Goal: Information Seeking & Learning: Learn about a topic

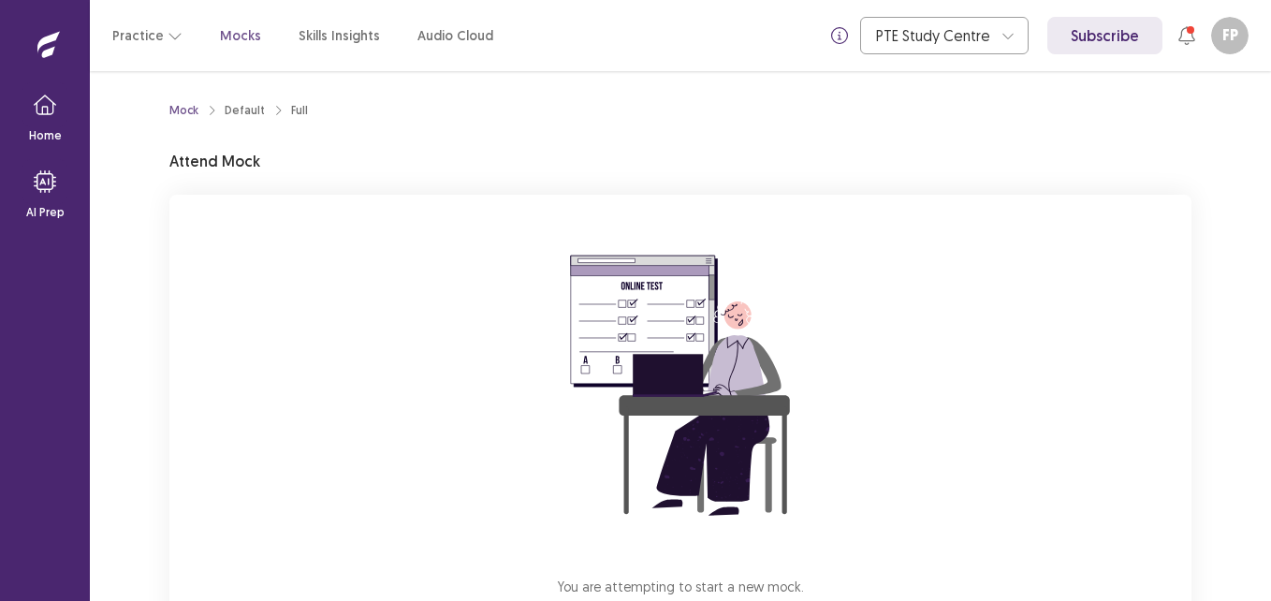
drag, startPoint x: 0, startPoint y: 0, endPoint x: 611, endPoint y: 433, distance: 749.4
click at [611, 433] on img at bounding box center [680, 385] width 337 height 337
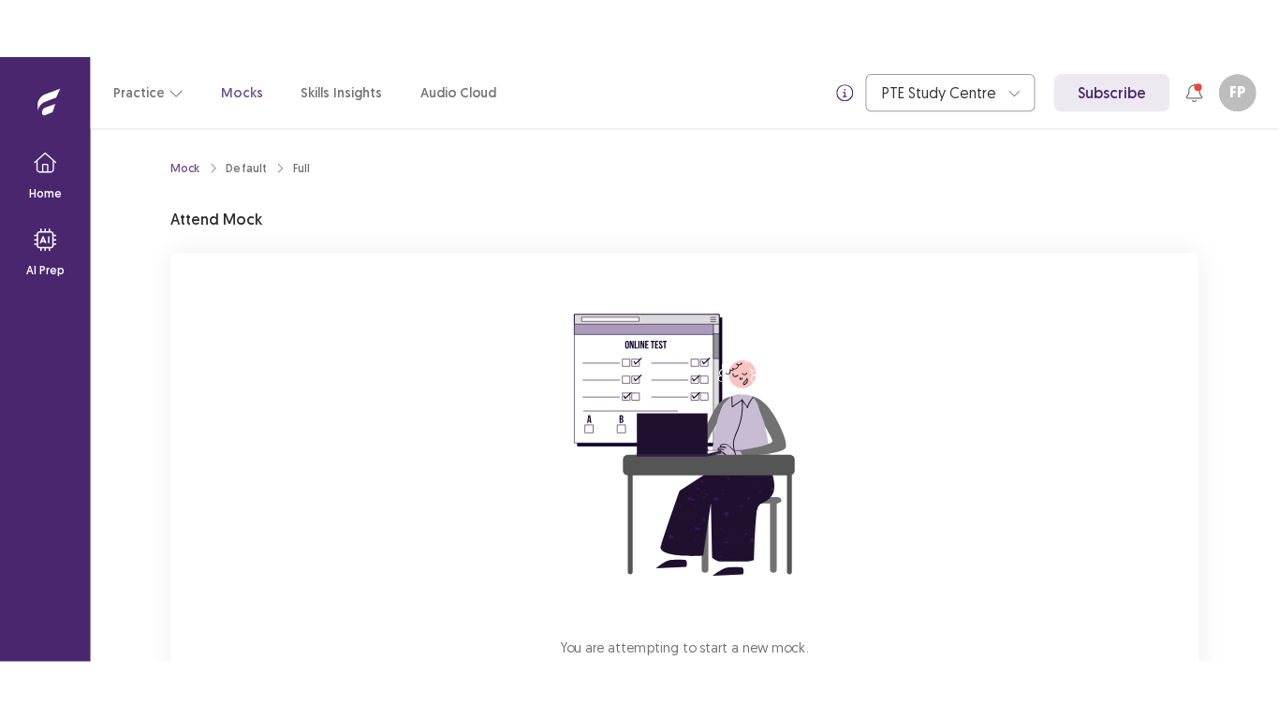
scroll to position [139, 0]
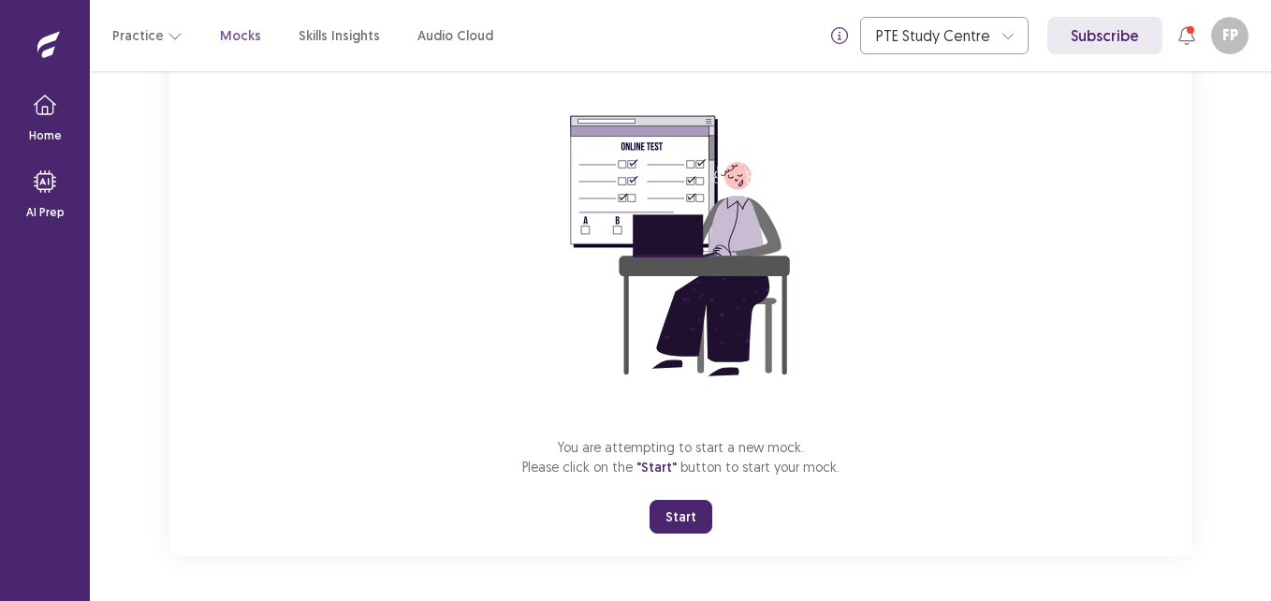
click at [674, 527] on button "Start" at bounding box center [681, 517] width 63 height 34
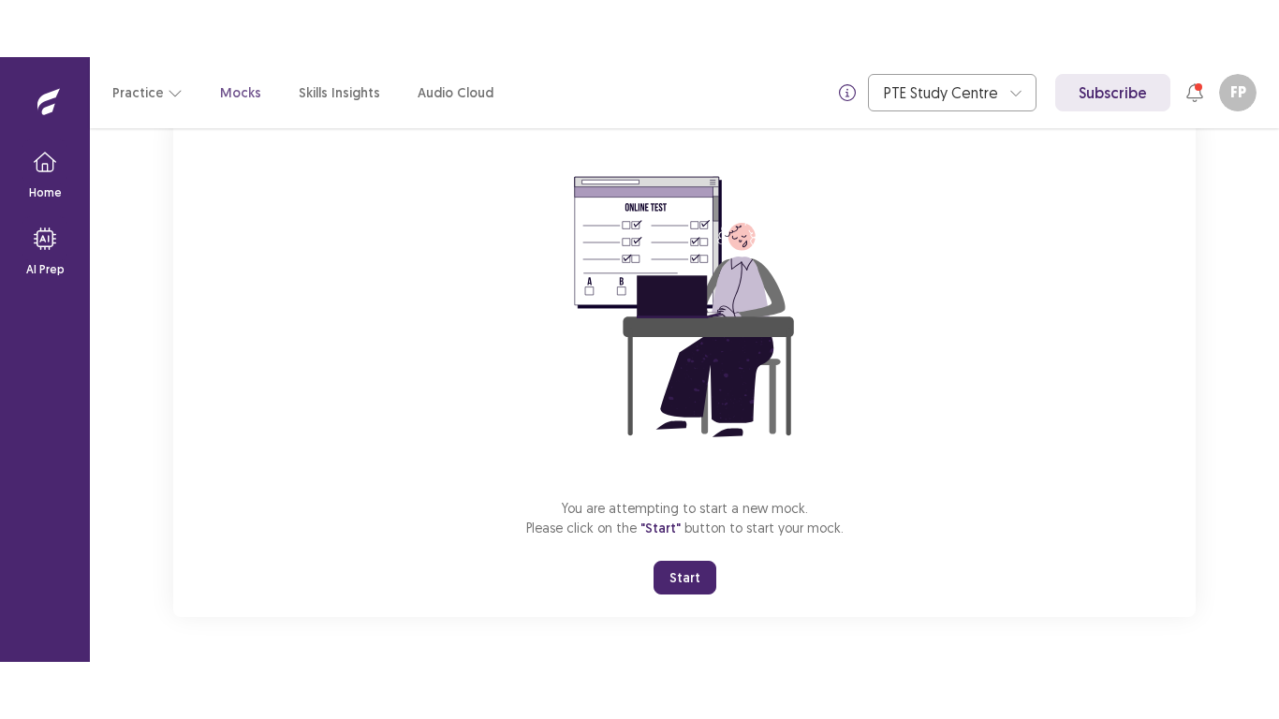
scroll to position [22, 0]
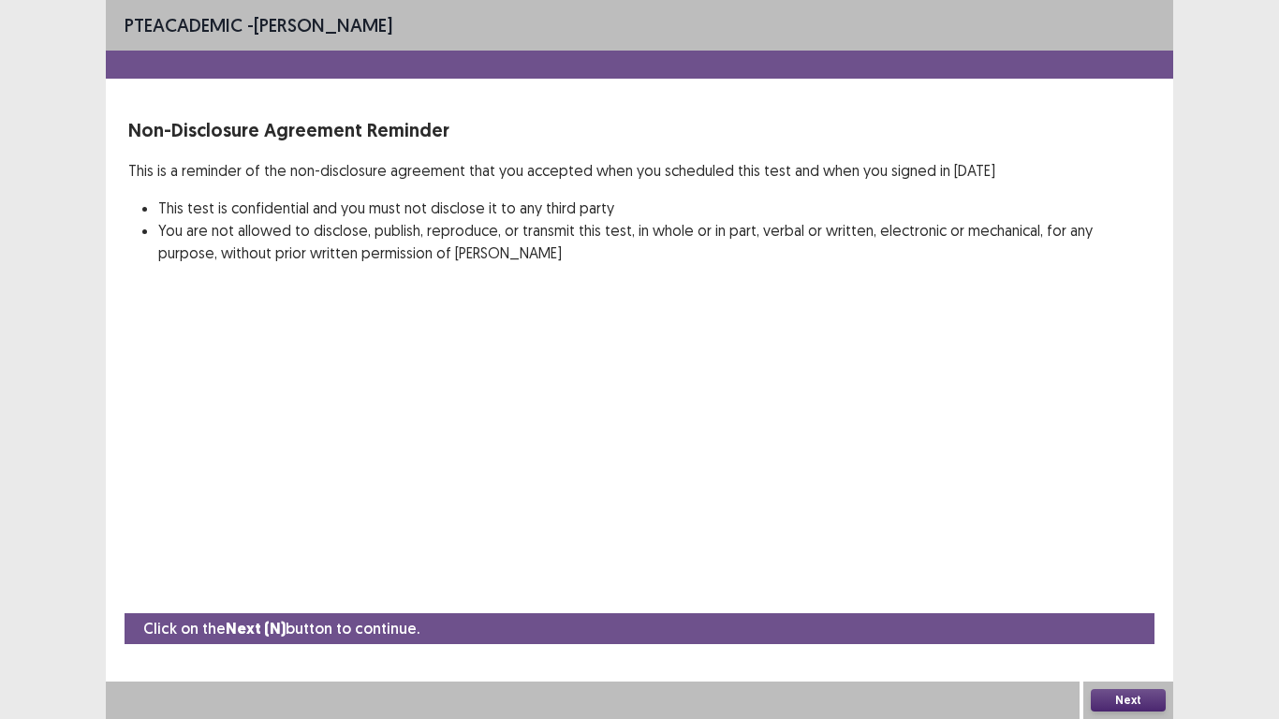
click at [1114, 600] on button "Next" at bounding box center [1128, 700] width 75 height 22
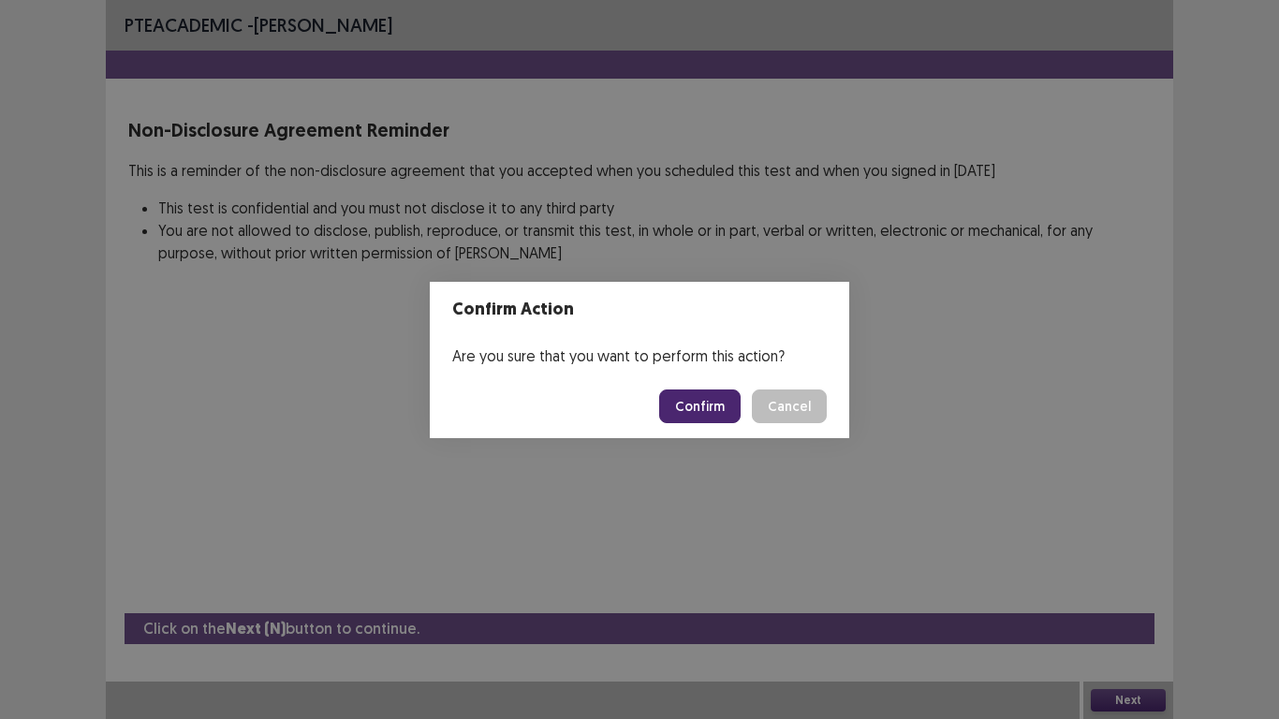
click at [715, 403] on button "Confirm" at bounding box center [699, 406] width 81 height 34
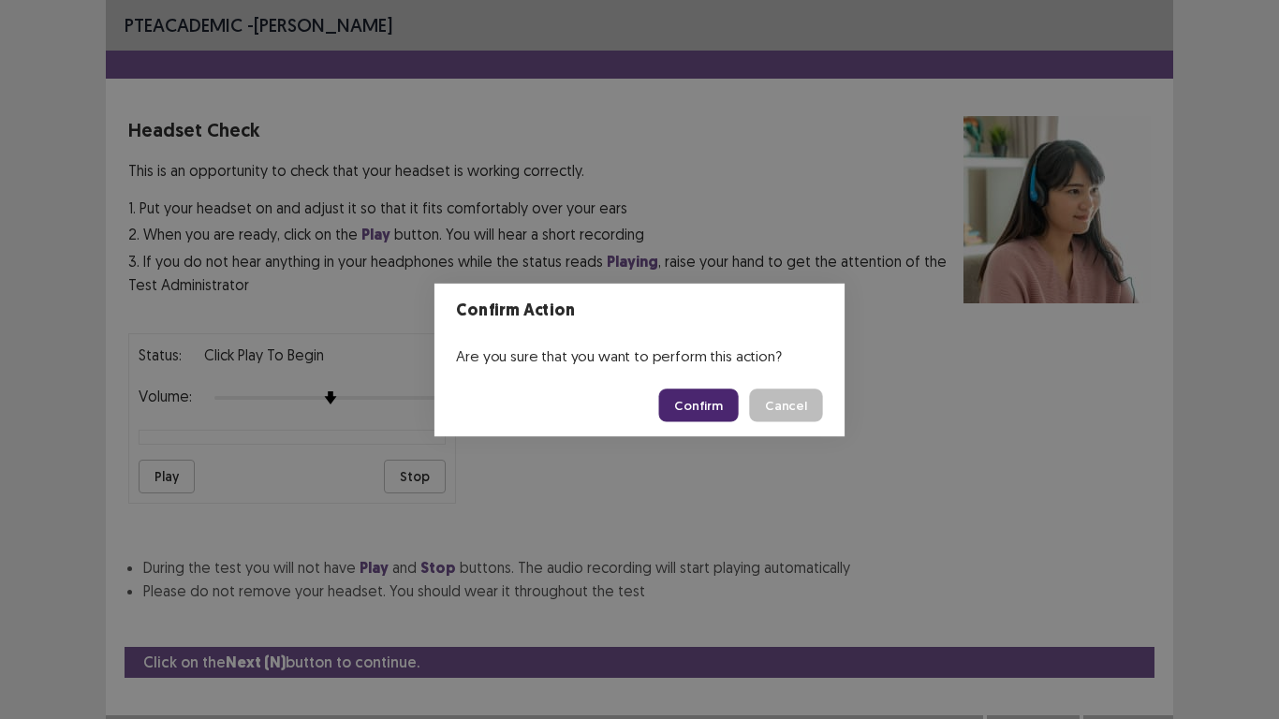
scroll to position [34, 0]
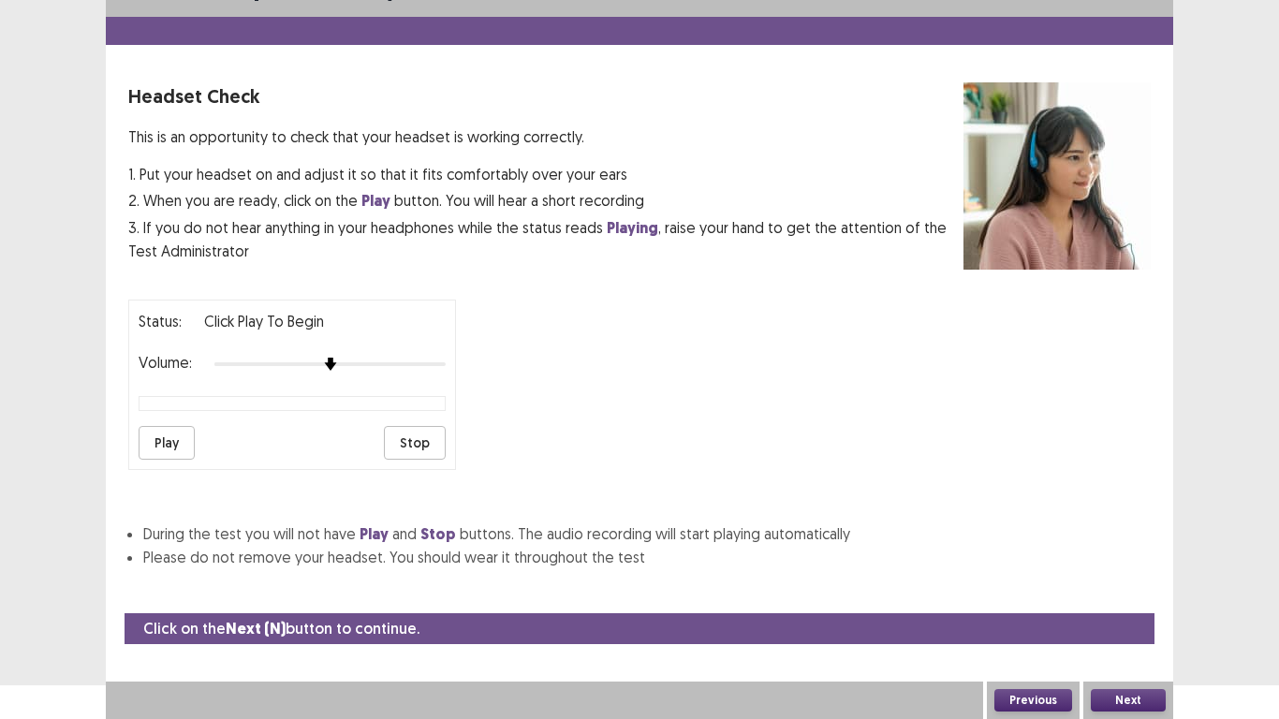
click at [151, 442] on button "Play" at bounding box center [167, 443] width 56 height 34
click at [1143, 600] on button "Next" at bounding box center [1128, 700] width 75 height 22
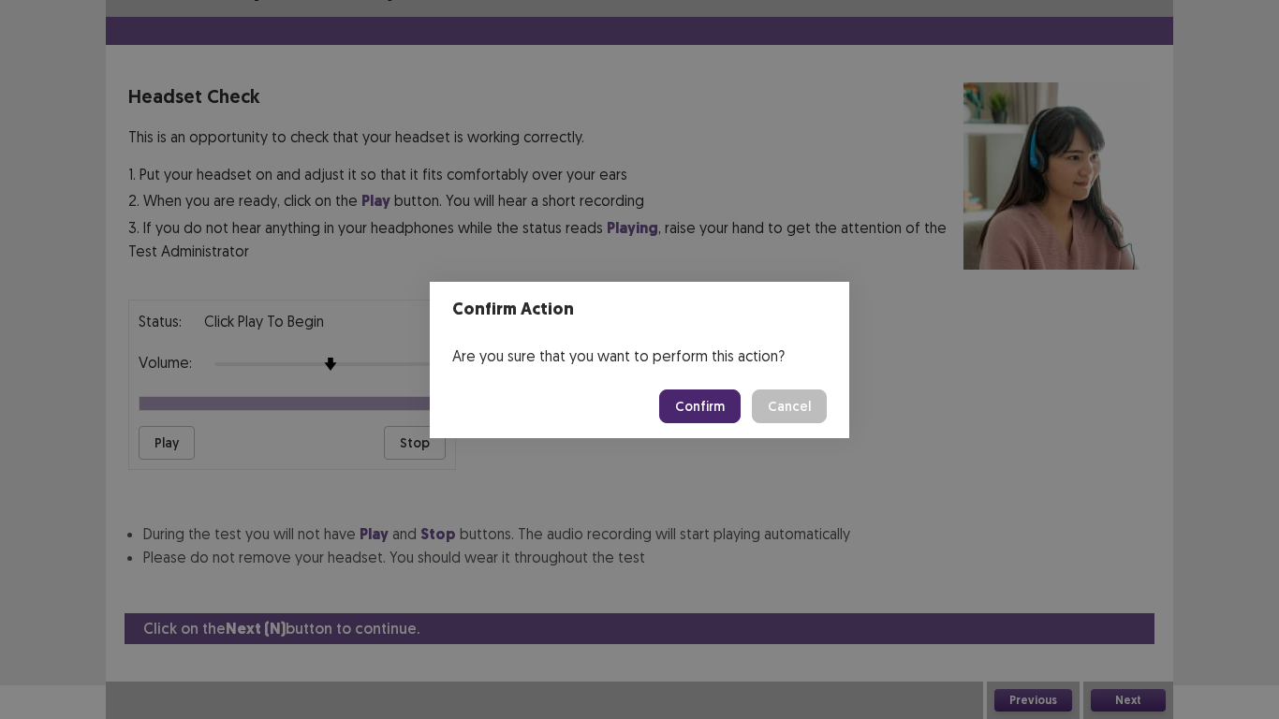
click at [712, 405] on button "Confirm" at bounding box center [699, 406] width 81 height 34
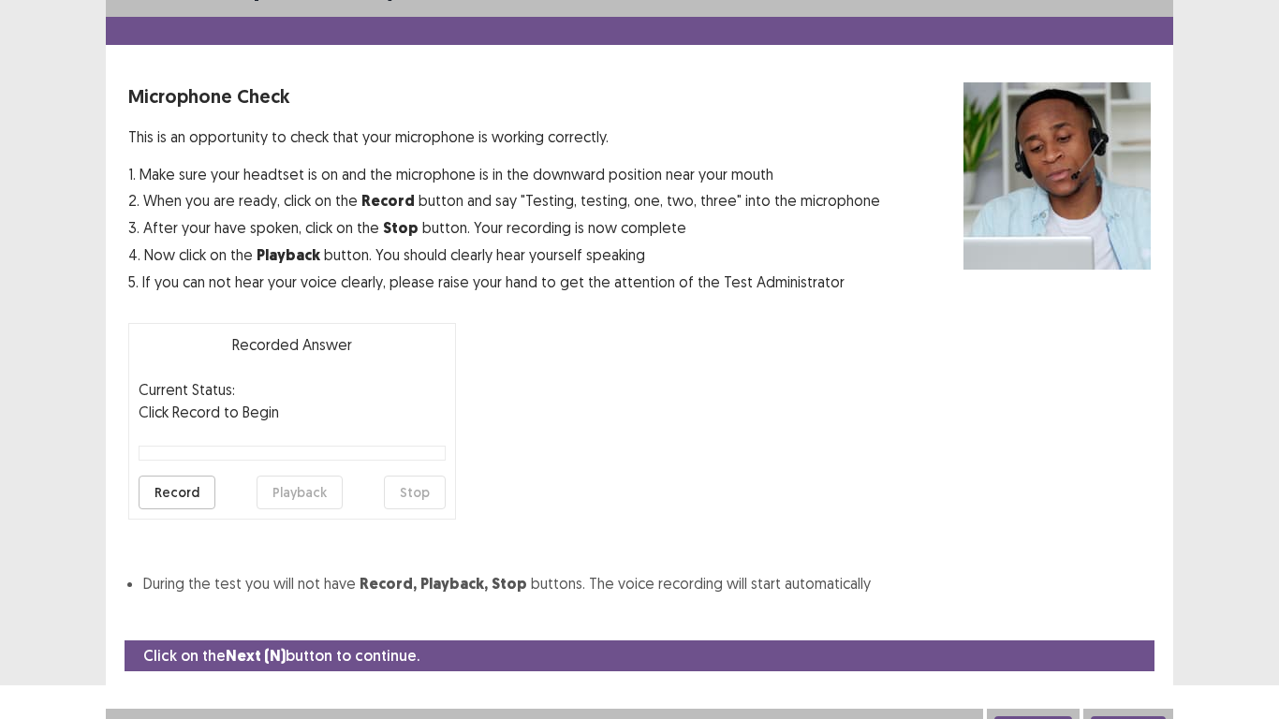
scroll to position [53, 0]
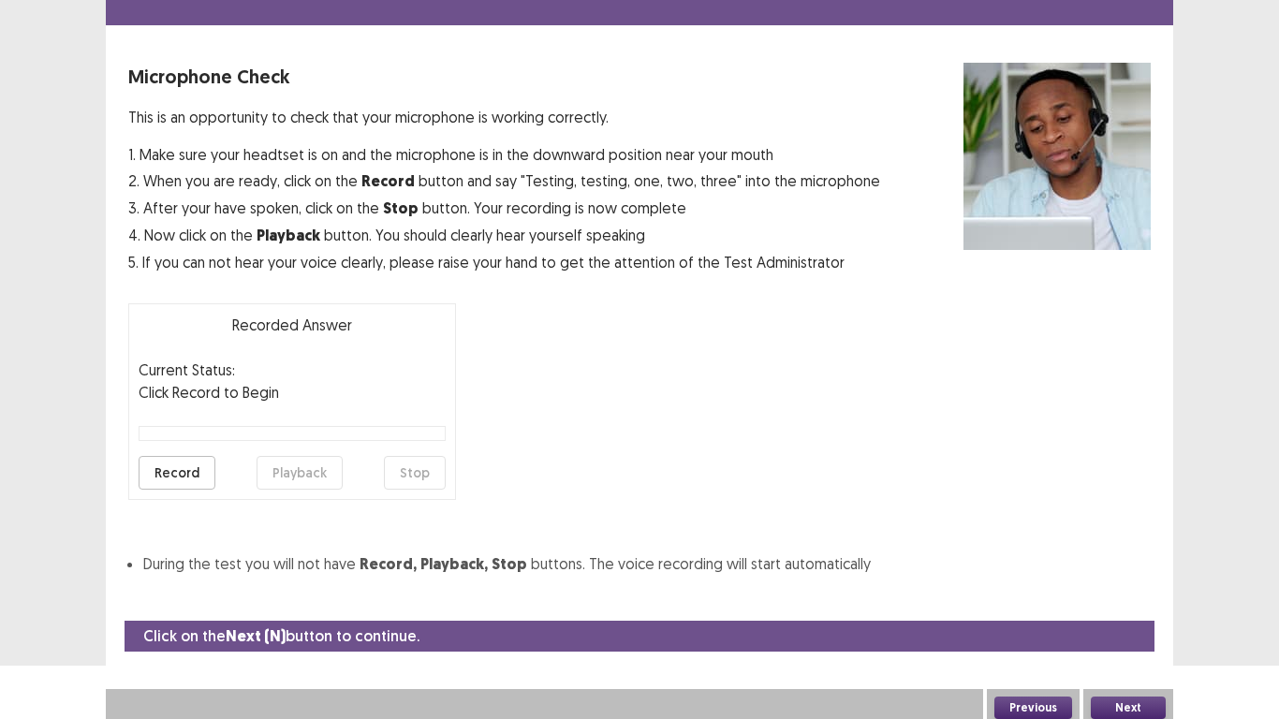
click at [164, 475] on button "Record" at bounding box center [177, 473] width 77 height 34
click at [406, 464] on button "Stop" at bounding box center [415, 473] width 62 height 34
click at [295, 473] on button "Playback" at bounding box center [300, 473] width 86 height 34
click at [160, 468] on button "Record" at bounding box center [177, 473] width 77 height 34
click at [426, 473] on button "Stop" at bounding box center [415, 473] width 62 height 34
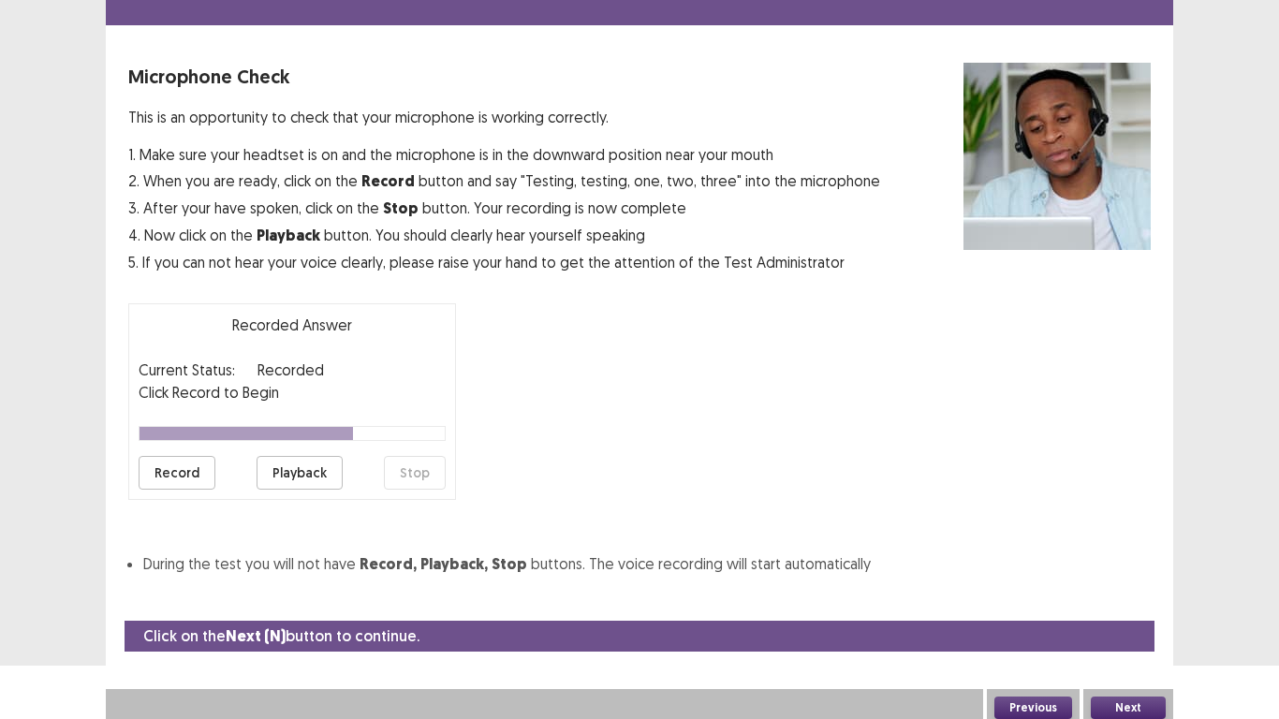
click at [324, 482] on button "Playback" at bounding box center [300, 473] width 86 height 34
click at [178, 483] on button "Record" at bounding box center [177, 473] width 77 height 34
click at [412, 468] on button "Stop" at bounding box center [415, 473] width 62 height 34
click at [281, 473] on button "Playback" at bounding box center [300, 473] width 86 height 34
click at [191, 476] on button "Record" at bounding box center [177, 473] width 77 height 34
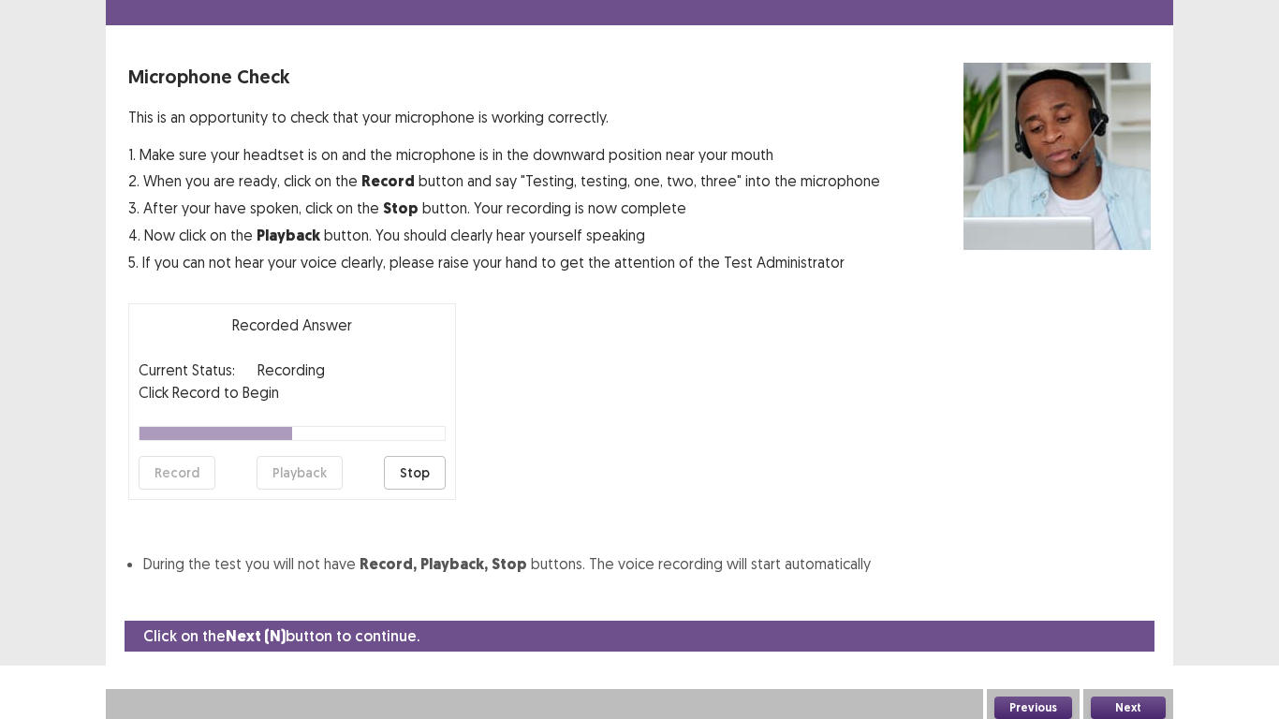
click at [418, 464] on button "Stop" at bounding box center [415, 473] width 62 height 34
click at [304, 463] on button "Playback" at bounding box center [300, 473] width 86 height 34
click at [1141, 600] on button "Next" at bounding box center [1128, 708] width 75 height 22
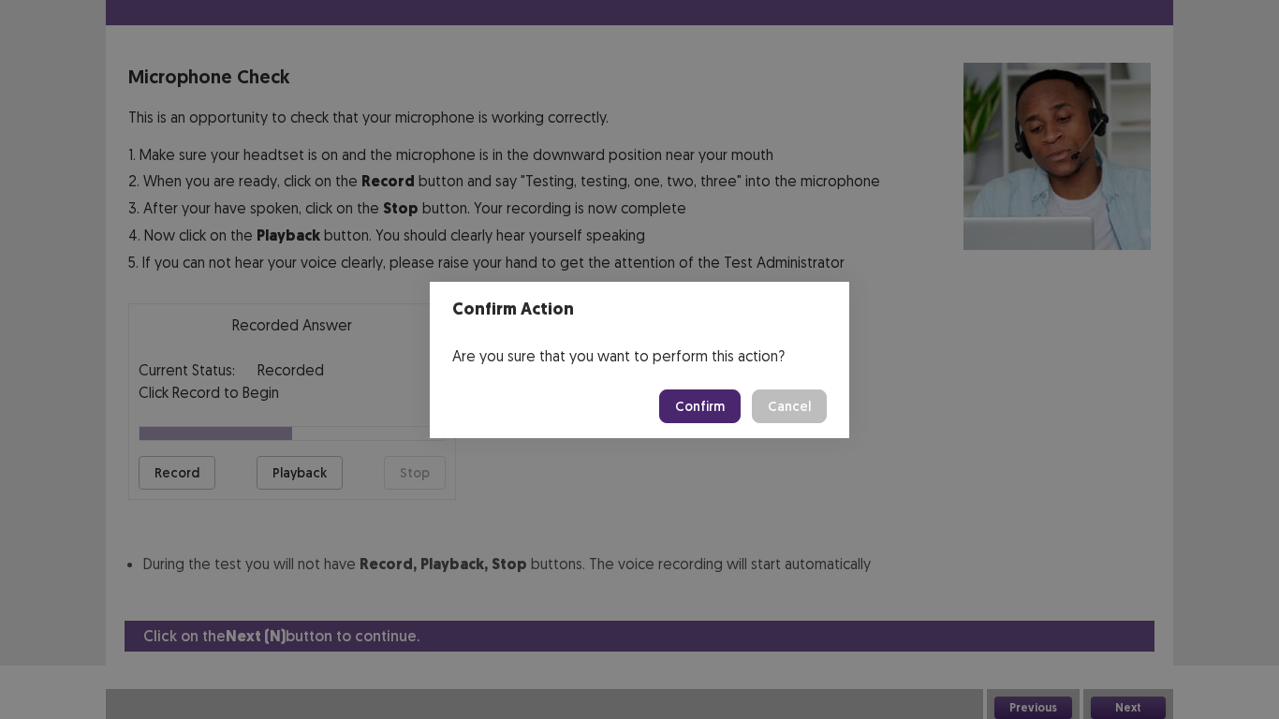
click at [711, 407] on button "Confirm" at bounding box center [699, 406] width 81 height 34
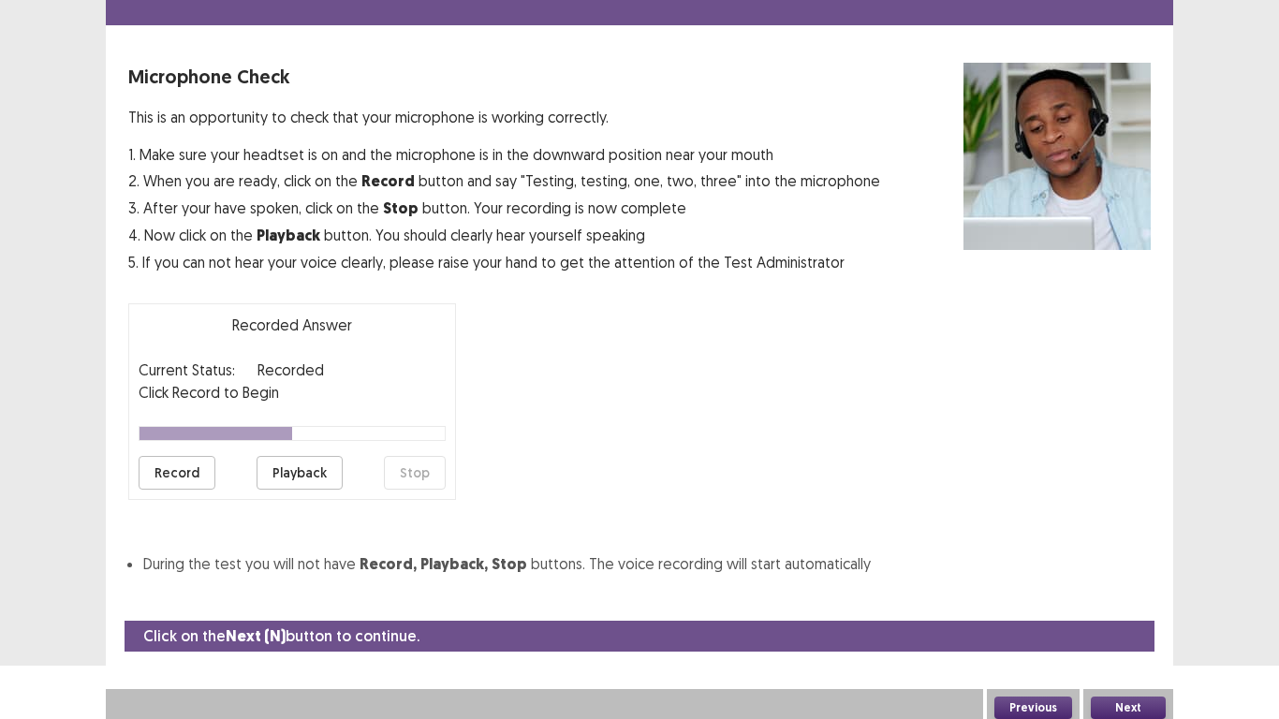
scroll to position [6, 0]
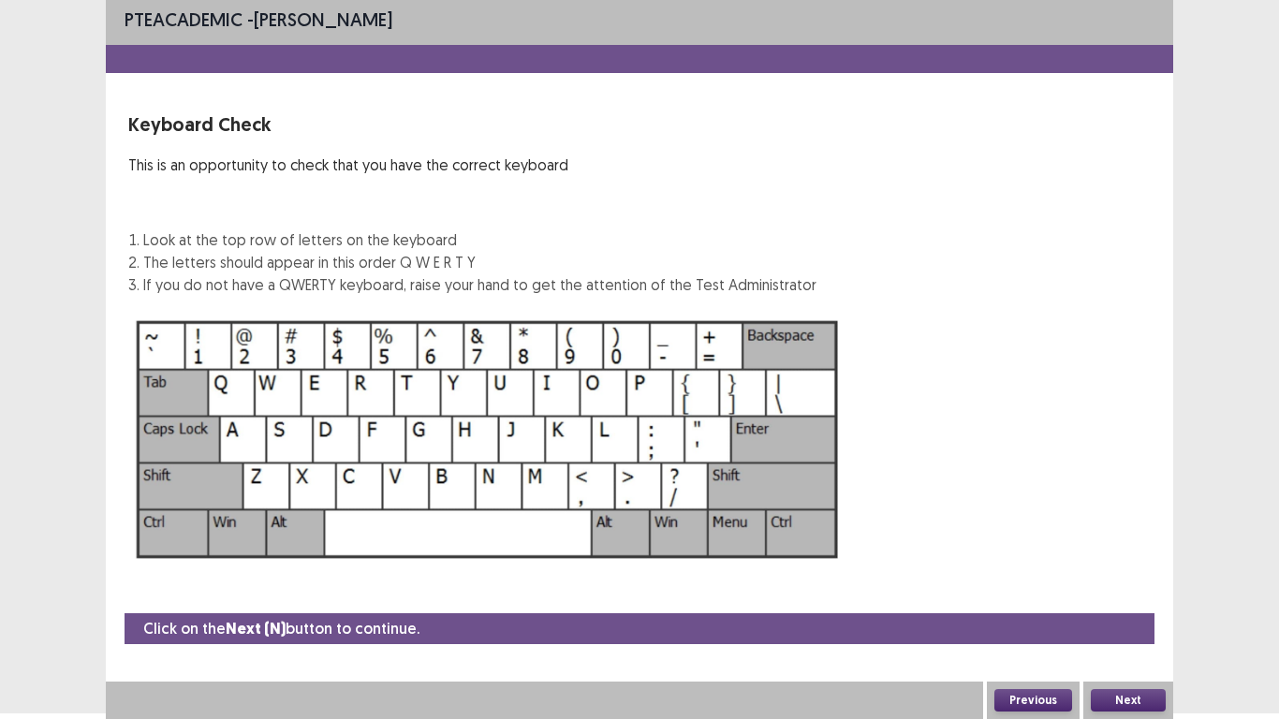
click at [1134, 600] on button "Next" at bounding box center [1128, 700] width 75 height 22
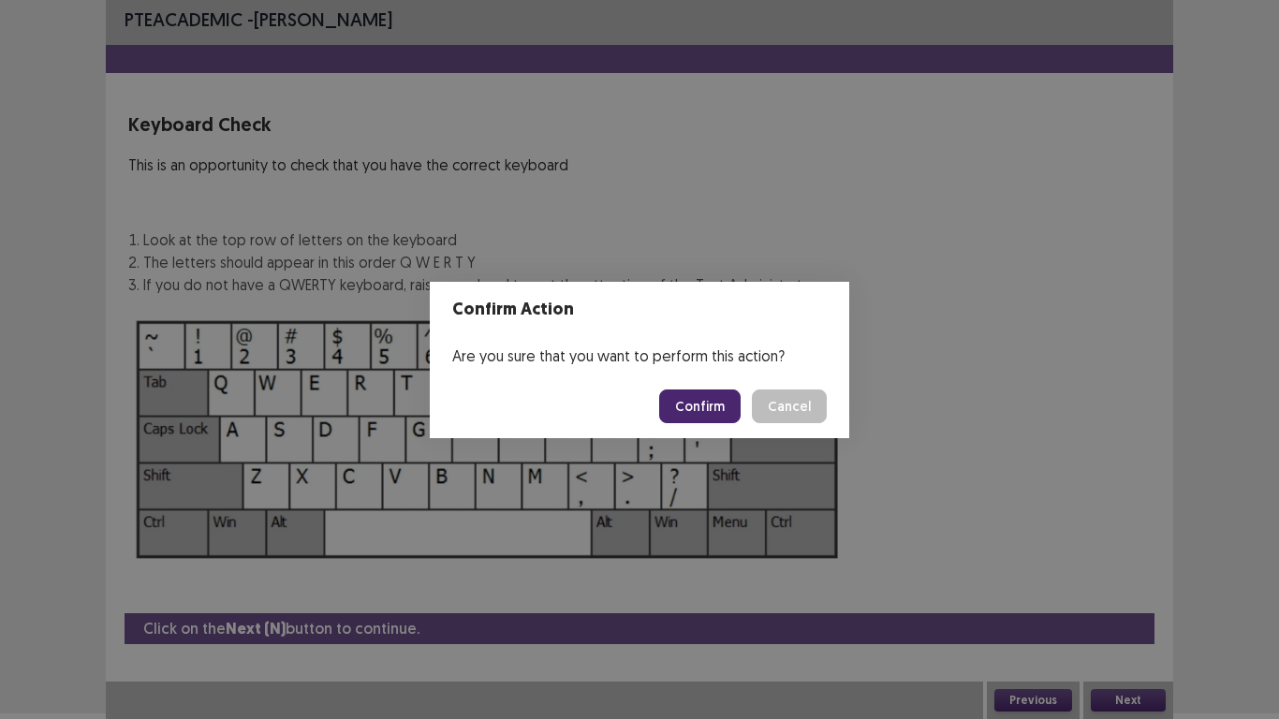
click at [704, 407] on button "Confirm" at bounding box center [699, 406] width 81 height 34
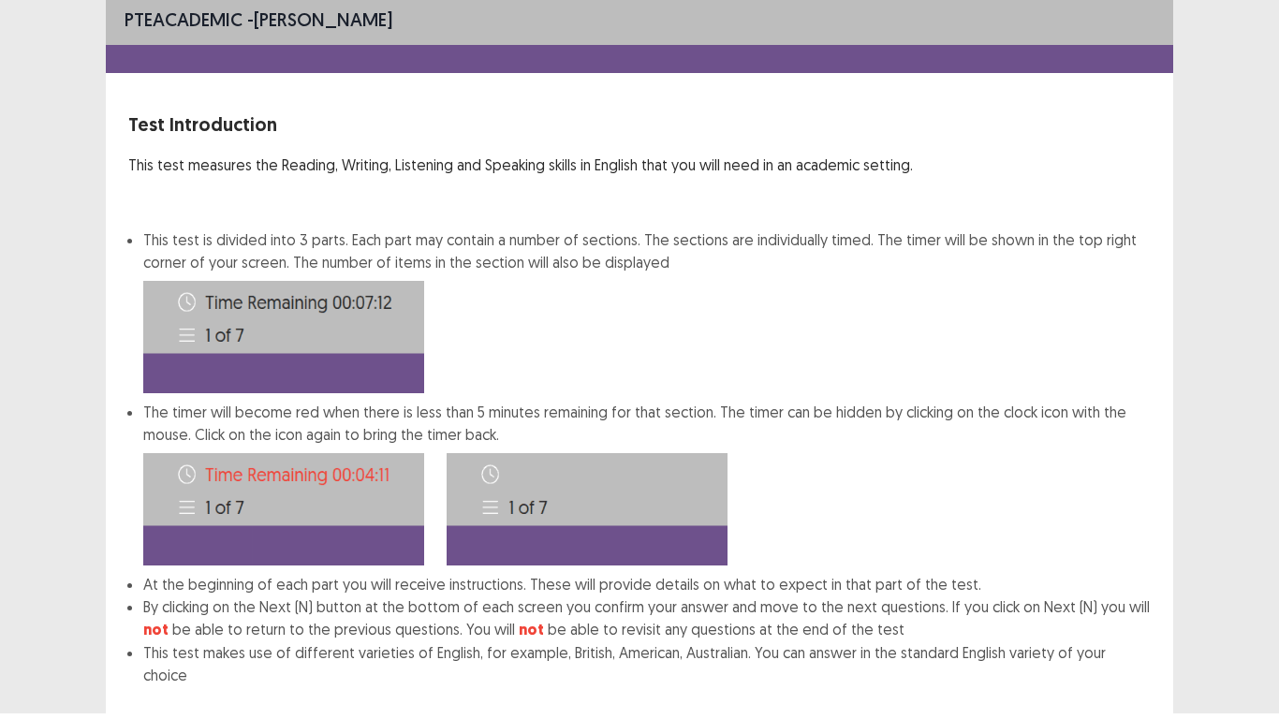
scroll to position [101, 0]
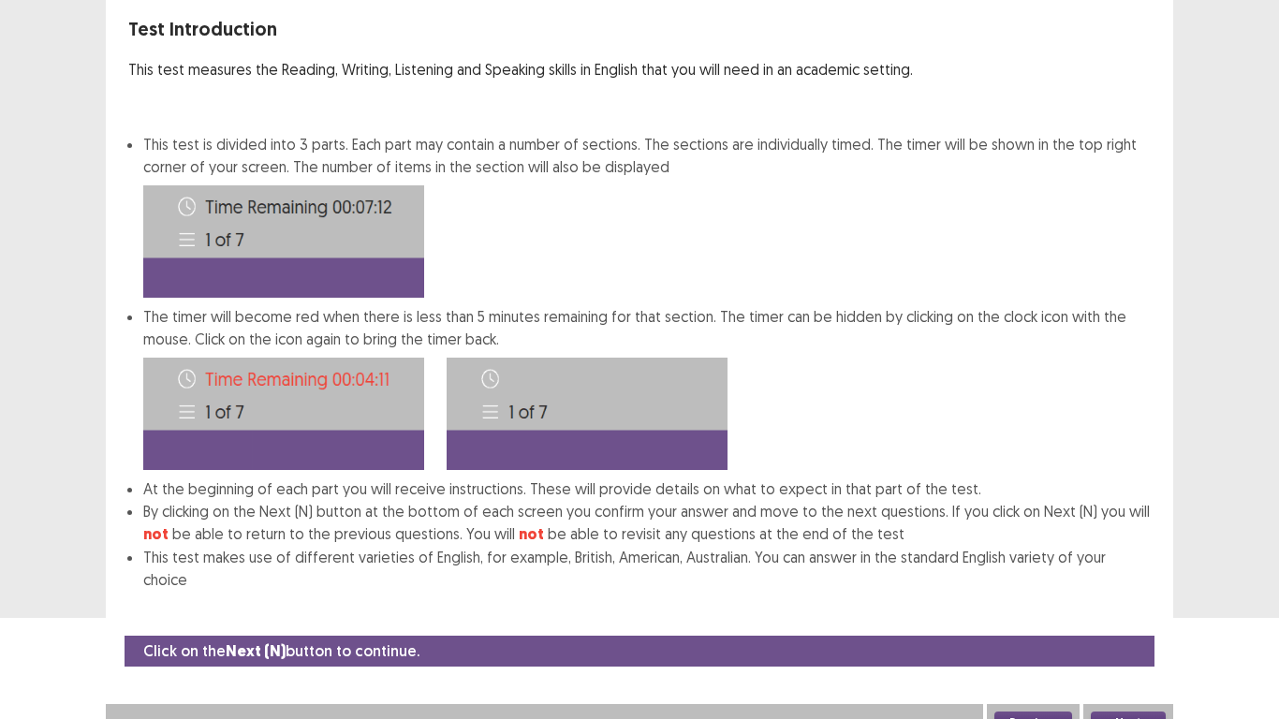
click at [1137, 600] on button "Next" at bounding box center [1128, 722] width 75 height 22
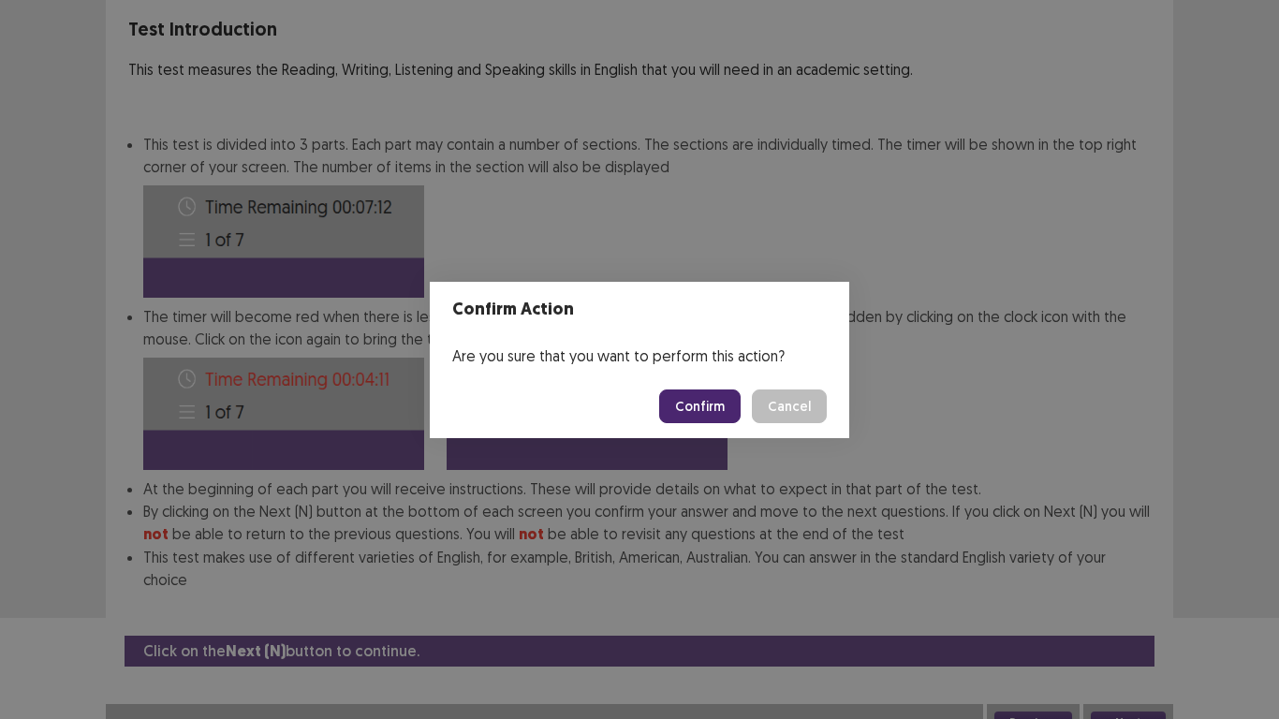
click at [705, 390] on button "Confirm" at bounding box center [699, 406] width 81 height 34
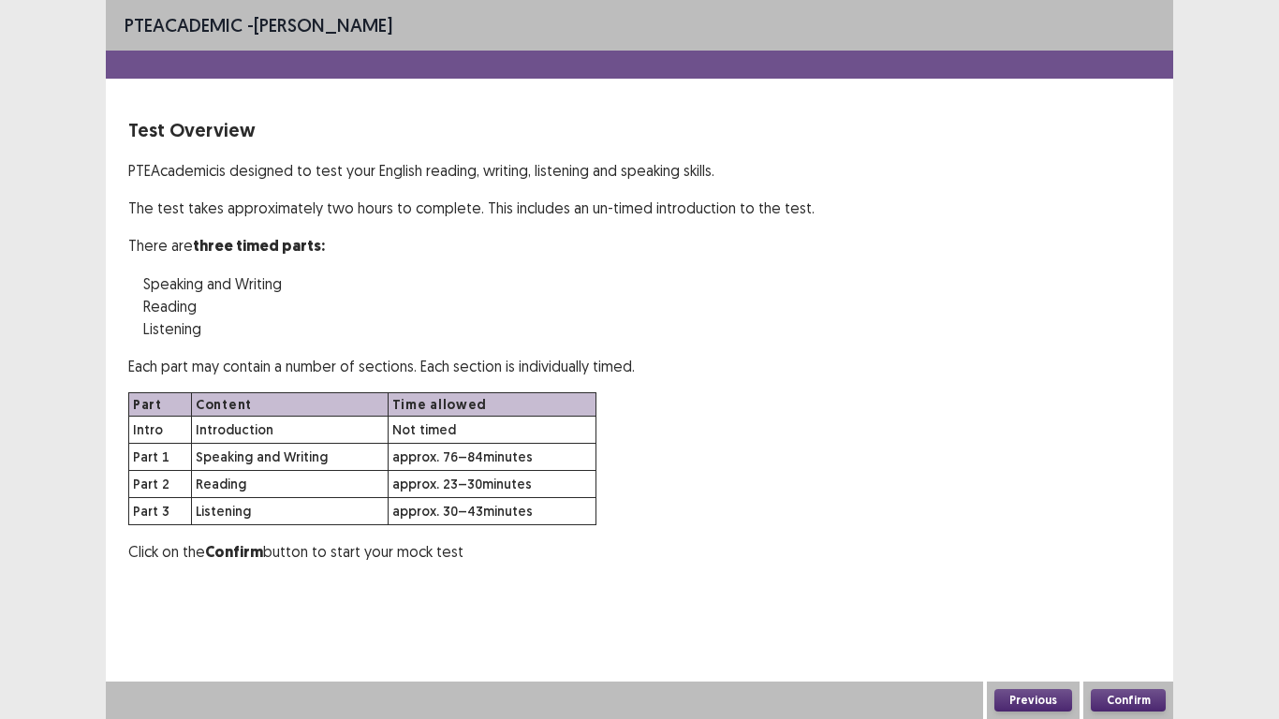
click at [1116, 600] on button "Confirm" at bounding box center [1128, 700] width 75 height 22
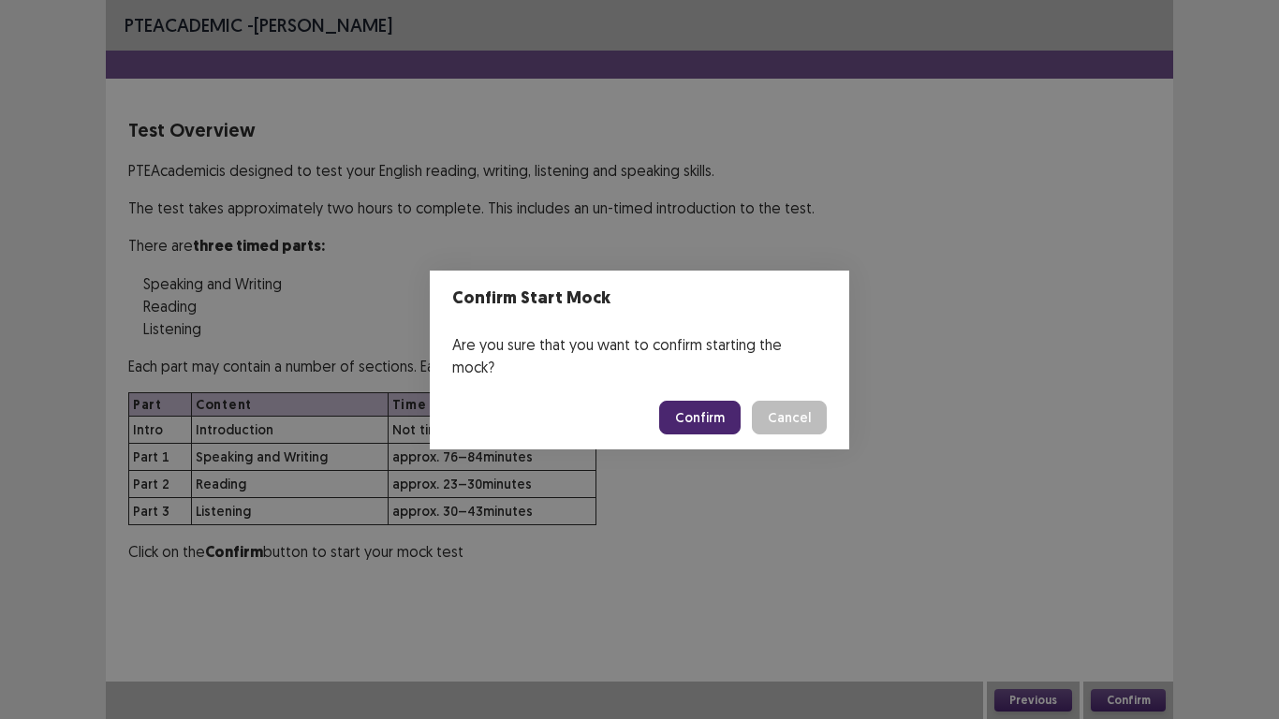
click at [715, 411] on button "Confirm" at bounding box center [699, 418] width 81 height 34
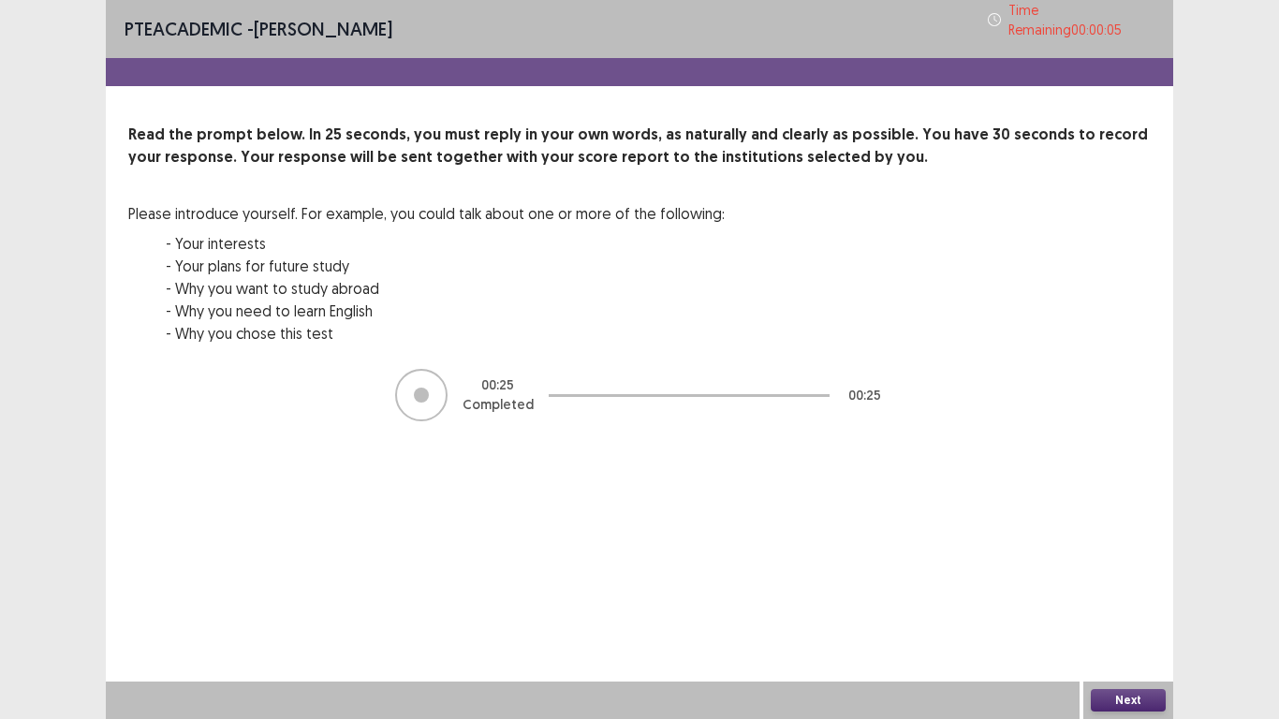
click at [1136, 600] on button "Next" at bounding box center [1128, 700] width 75 height 22
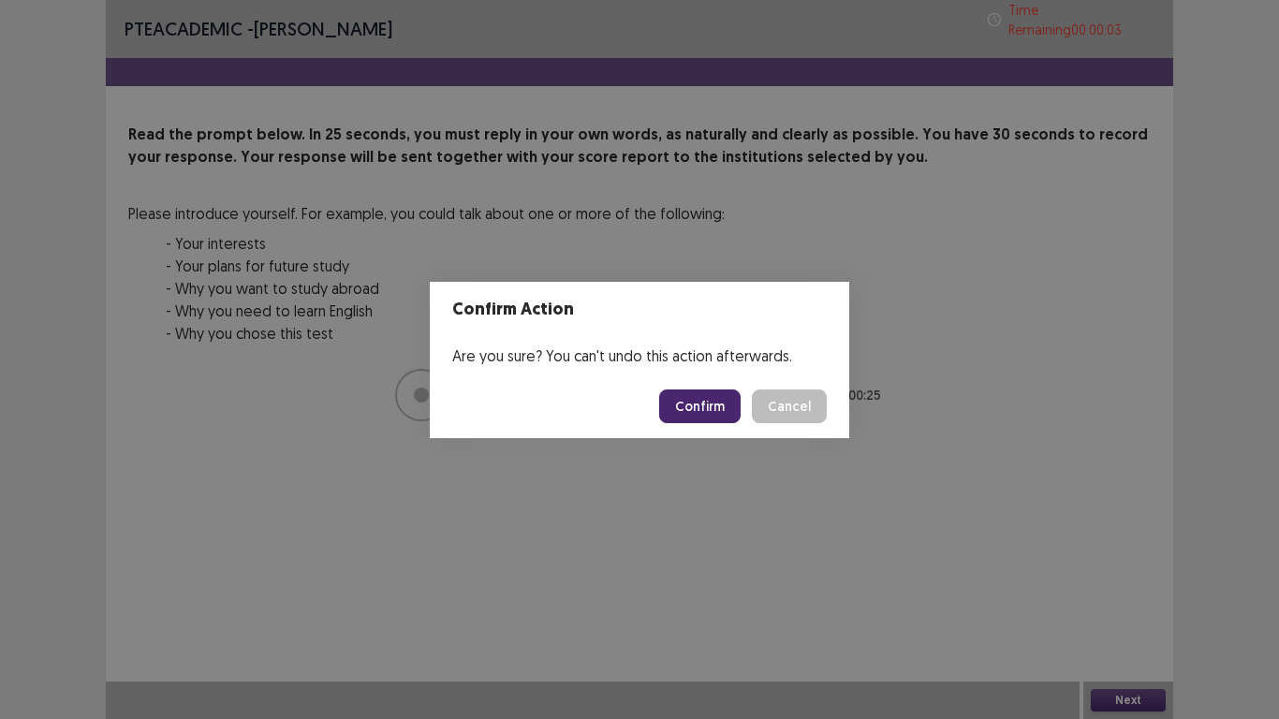
click at [707, 396] on button "Confirm" at bounding box center [699, 406] width 81 height 34
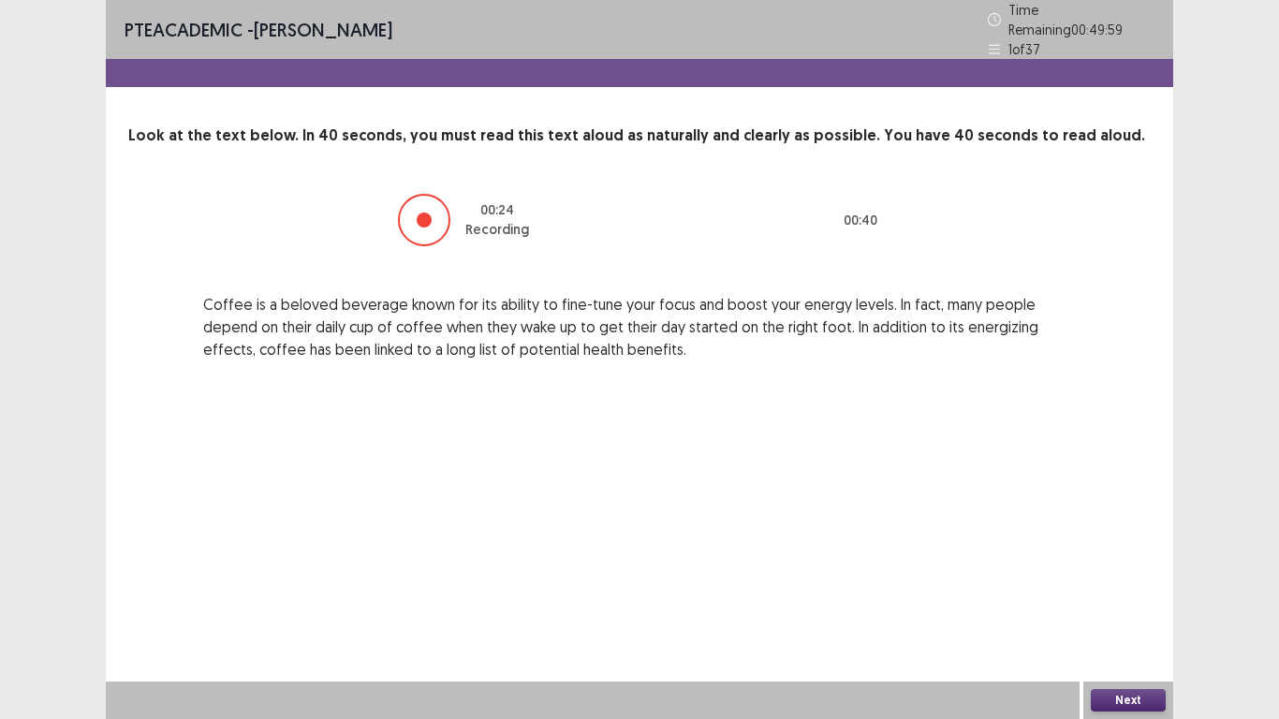
click at [1136, 600] on button "Next" at bounding box center [1128, 700] width 75 height 22
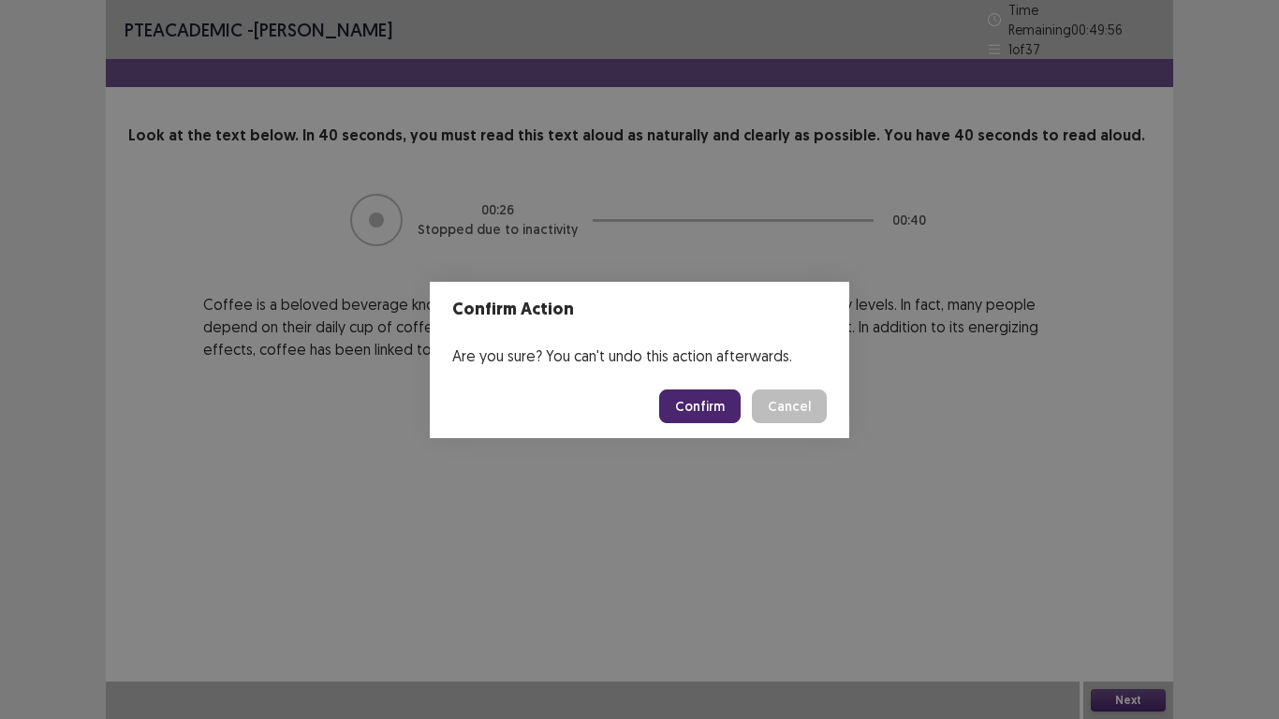
click at [695, 399] on button "Confirm" at bounding box center [699, 406] width 81 height 34
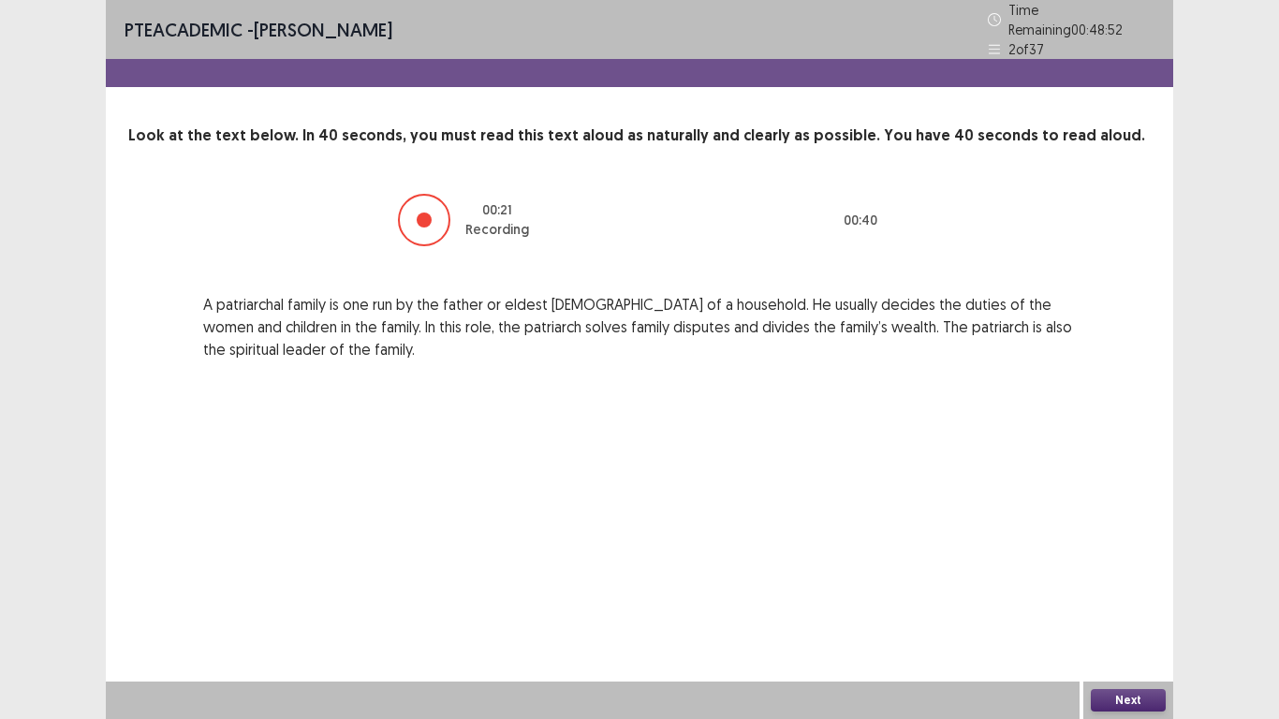
click at [1107, 600] on button "Next" at bounding box center [1128, 700] width 75 height 22
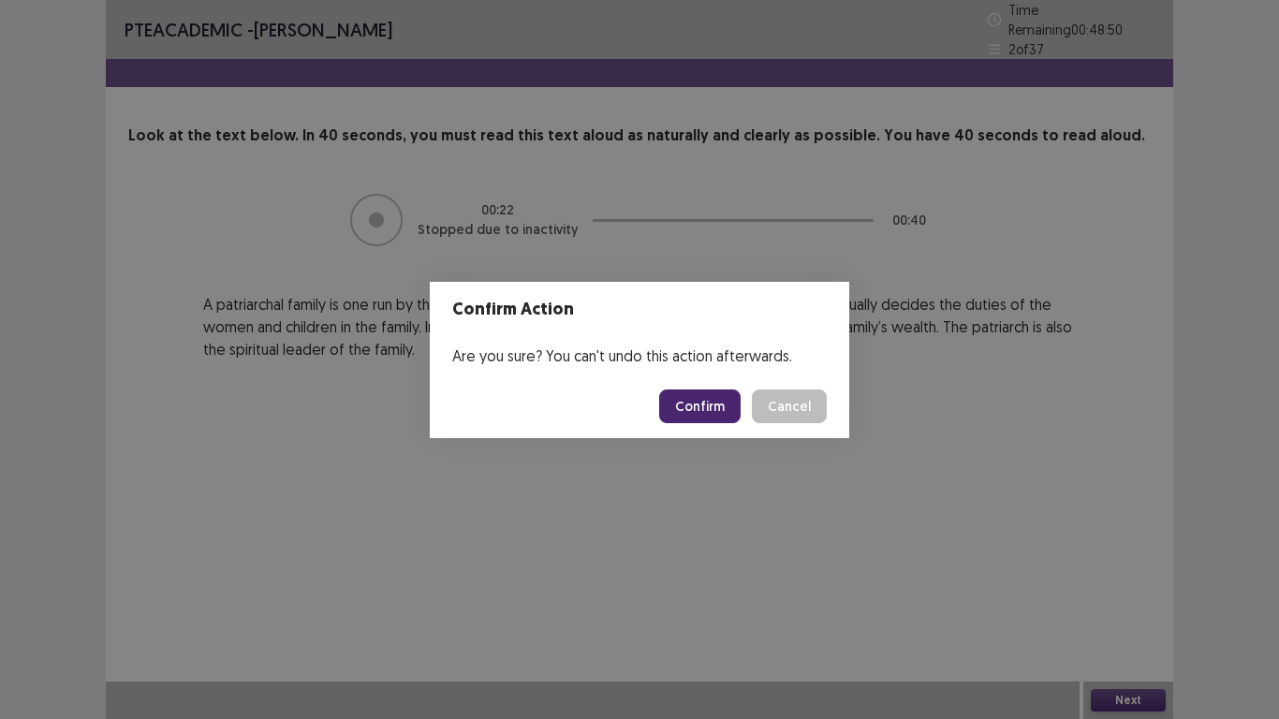
click at [695, 396] on button "Confirm" at bounding box center [699, 406] width 81 height 34
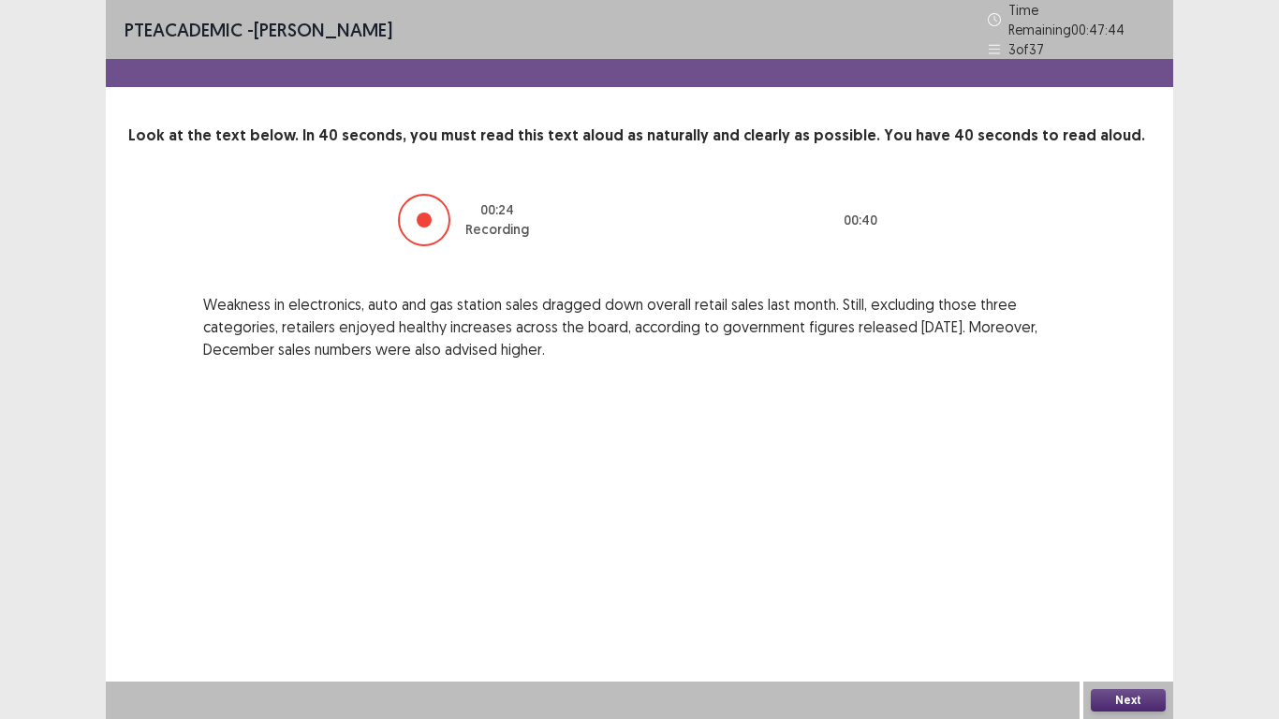
click at [1150, 600] on div "Next" at bounding box center [1128, 700] width 90 height 37
click at [1129, 600] on button "Next" at bounding box center [1128, 700] width 75 height 22
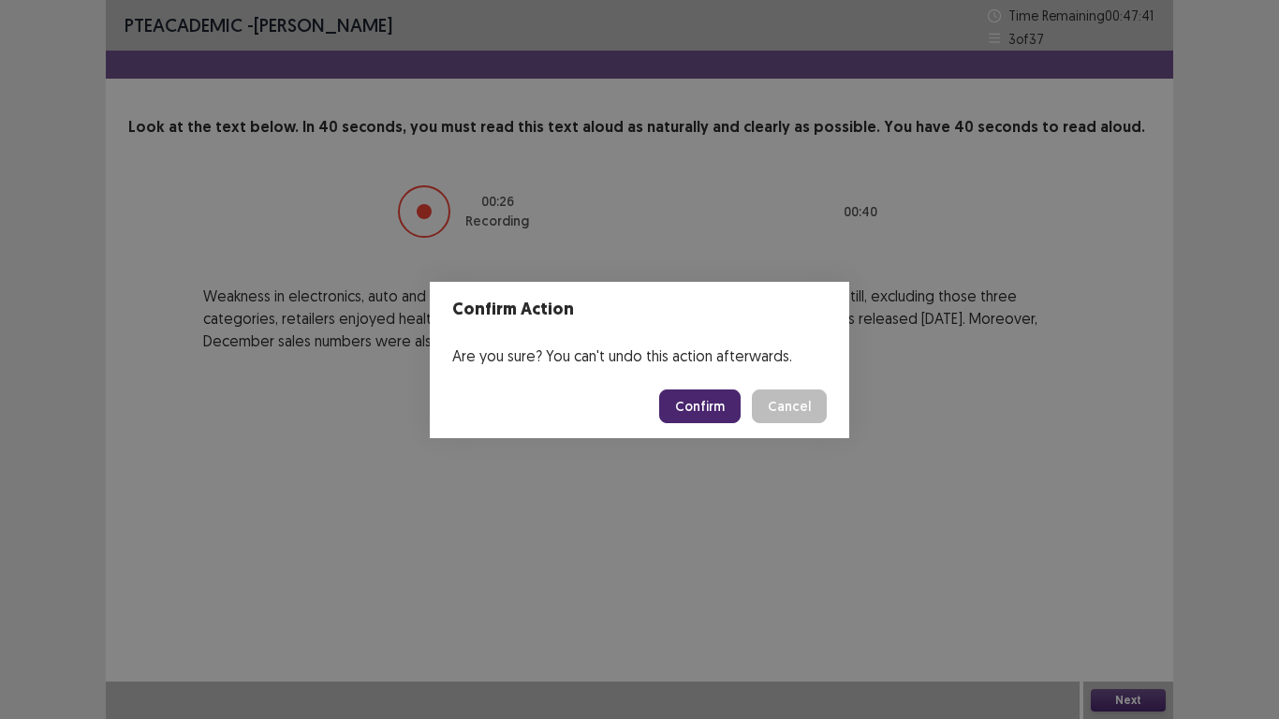
click at [711, 396] on button "Confirm" at bounding box center [699, 406] width 81 height 34
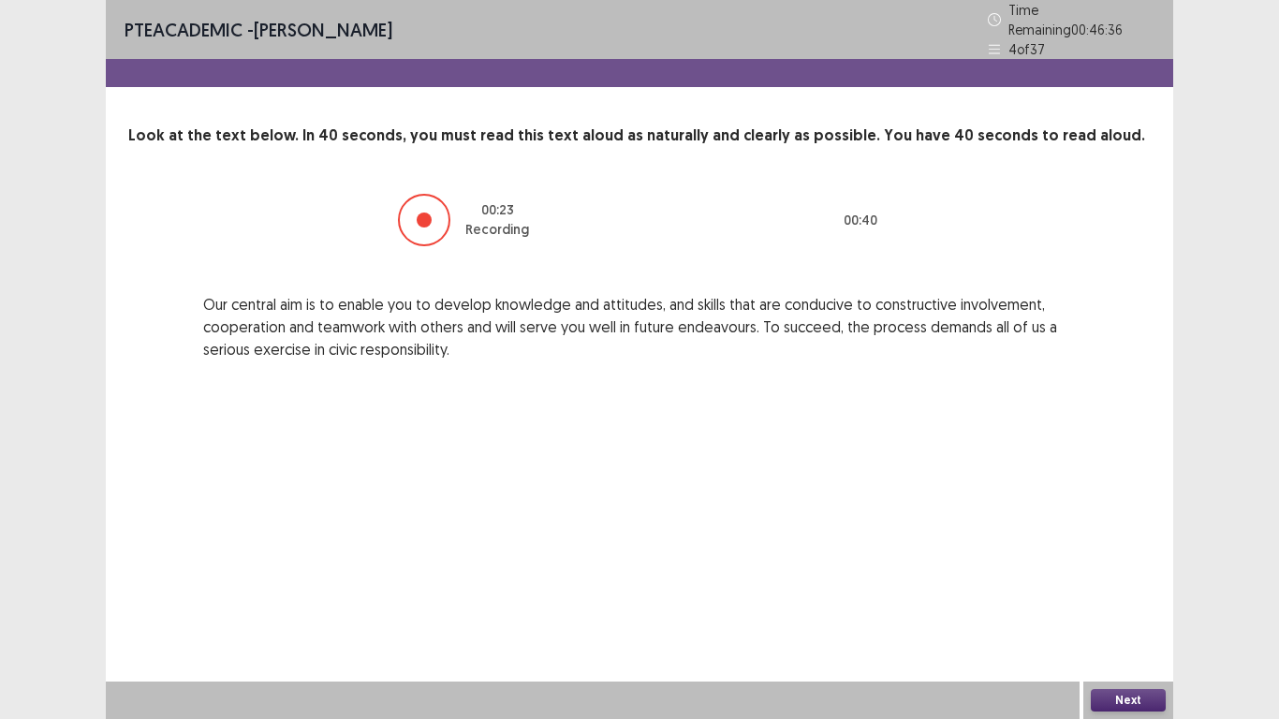
click at [1109, 600] on button "Next" at bounding box center [1128, 700] width 75 height 22
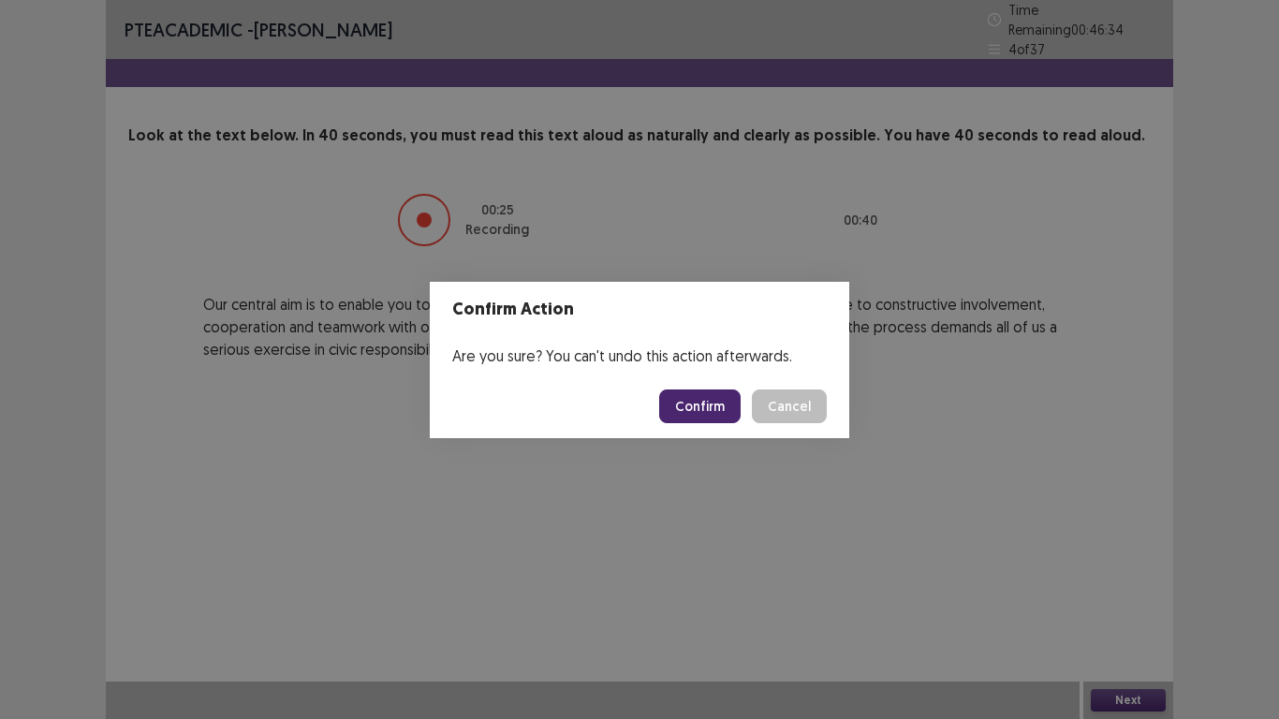
click at [715, 402] on button "Confirm" at bounding box center [699, 406] width 81 height 34
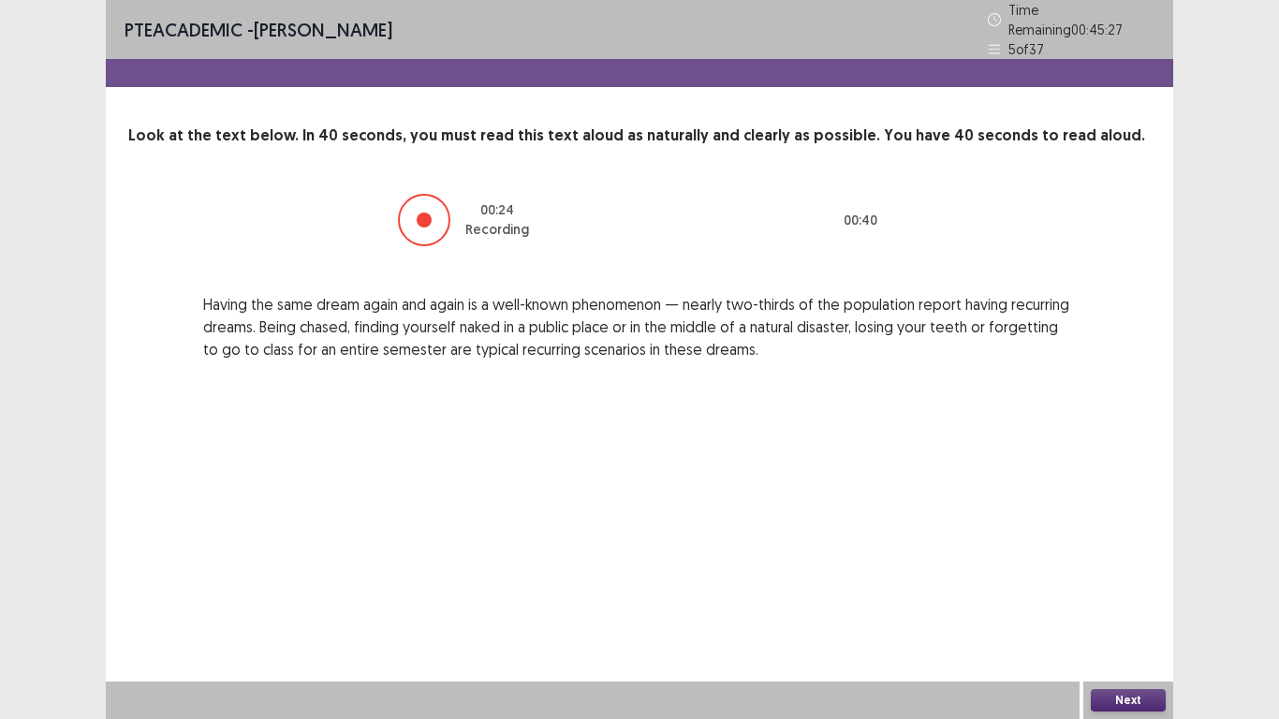
click at [1126, 600] on div "Next" at bounding box center [1128, 700] width 90 height 37
click at [1122, 600] on button "Next" at bounding box center [1128, 700] width 75 height 22
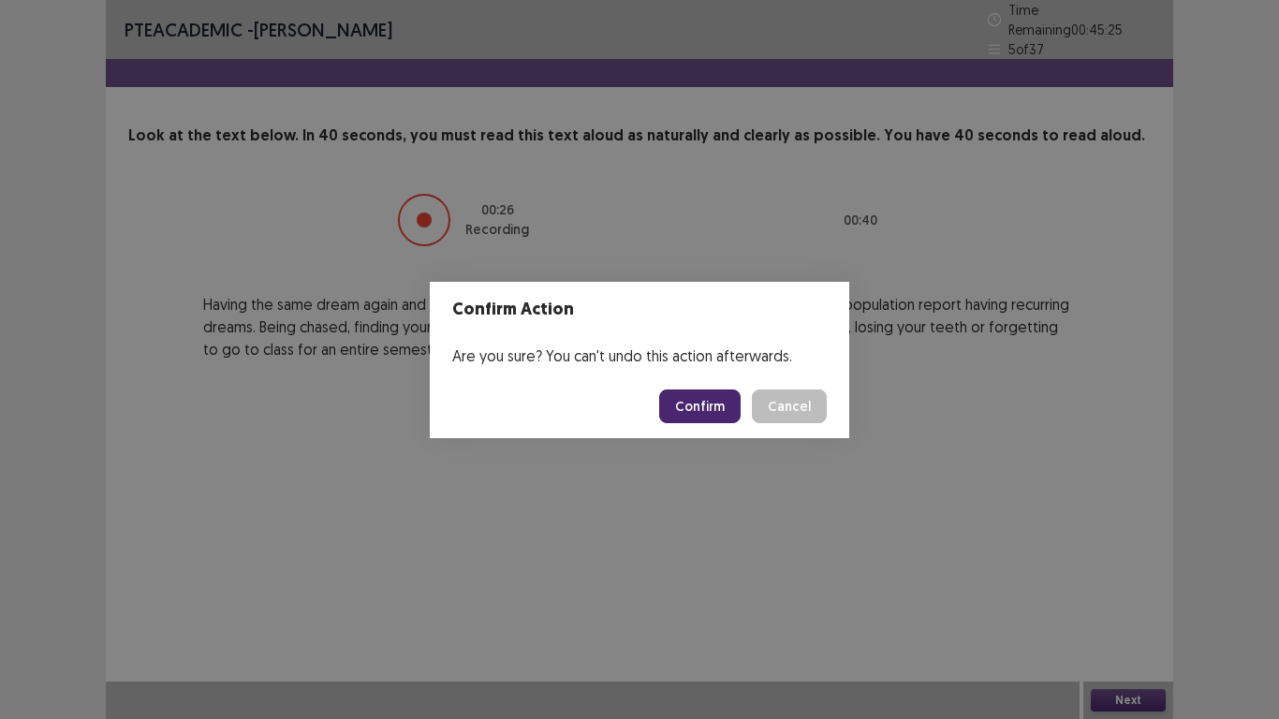
click at [708, 398] on button "Confirm" at bounding box center [699, 406] width 81 height 34
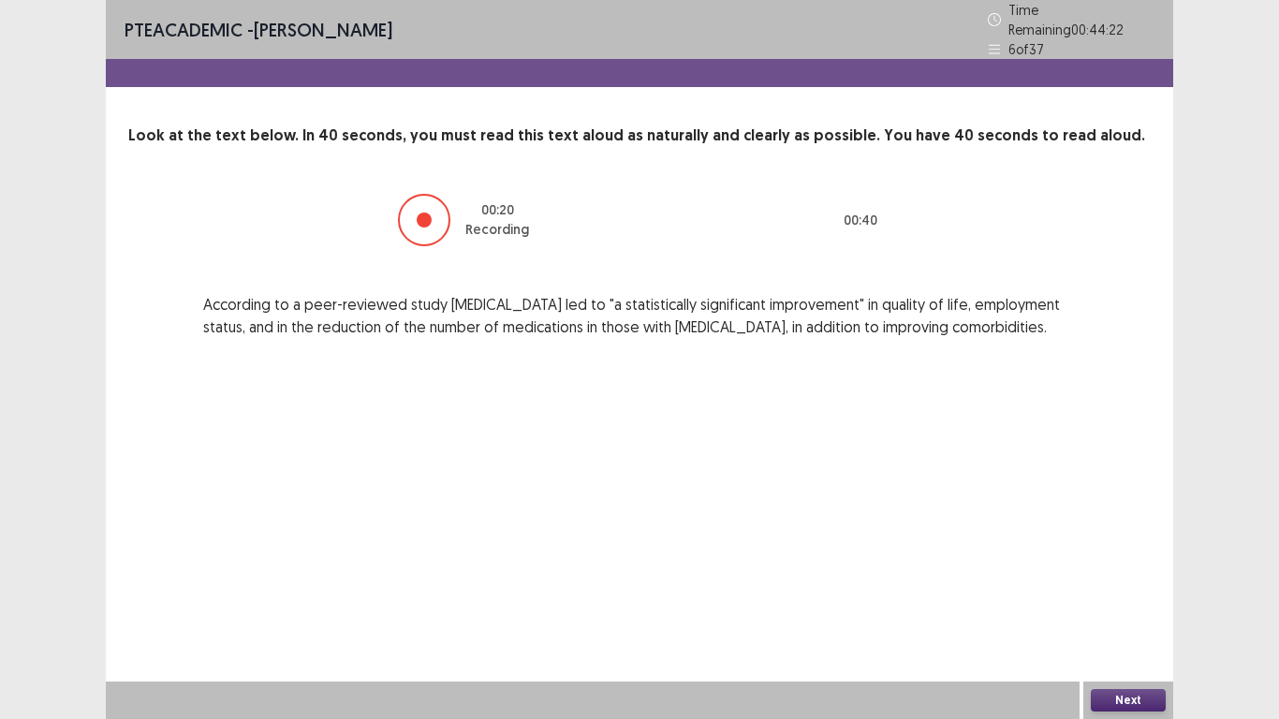
click at [1127, 600] on button "Next" at bounding box center [1128, 700] width 75 height 22
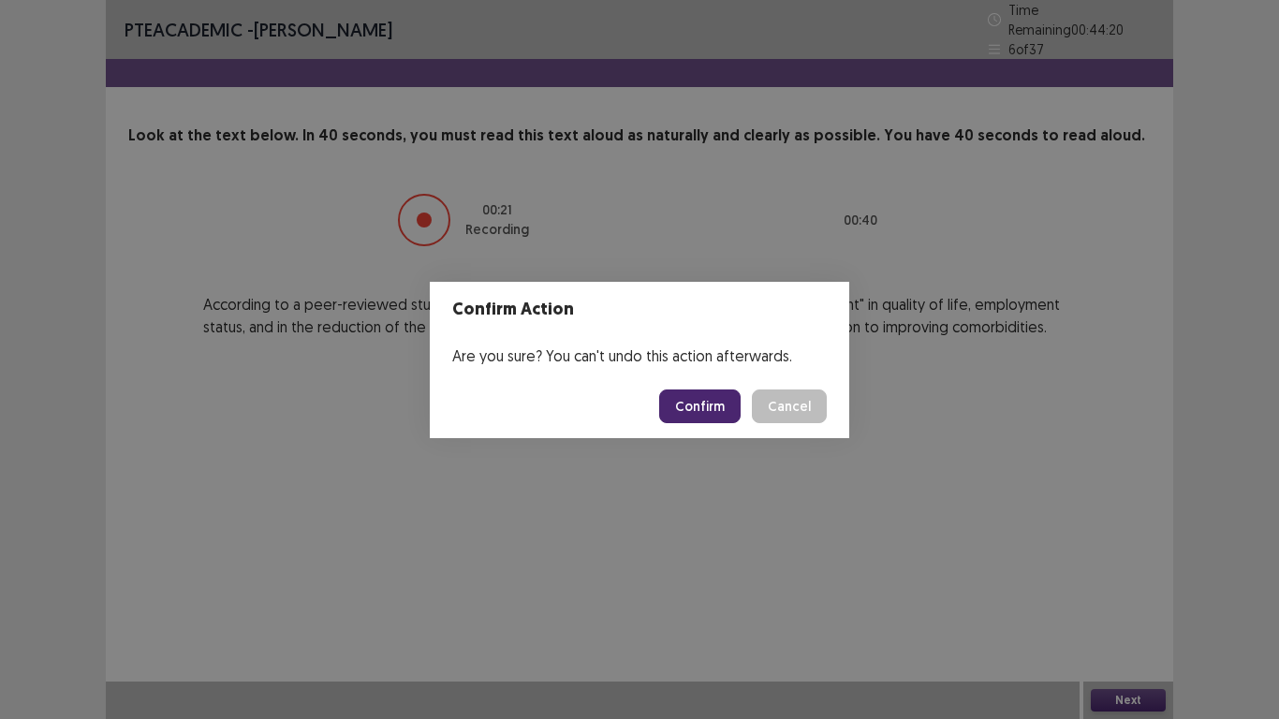
click at [693, 405] on button "Confirm" at bounding box center [699, 406] width 81 height 34
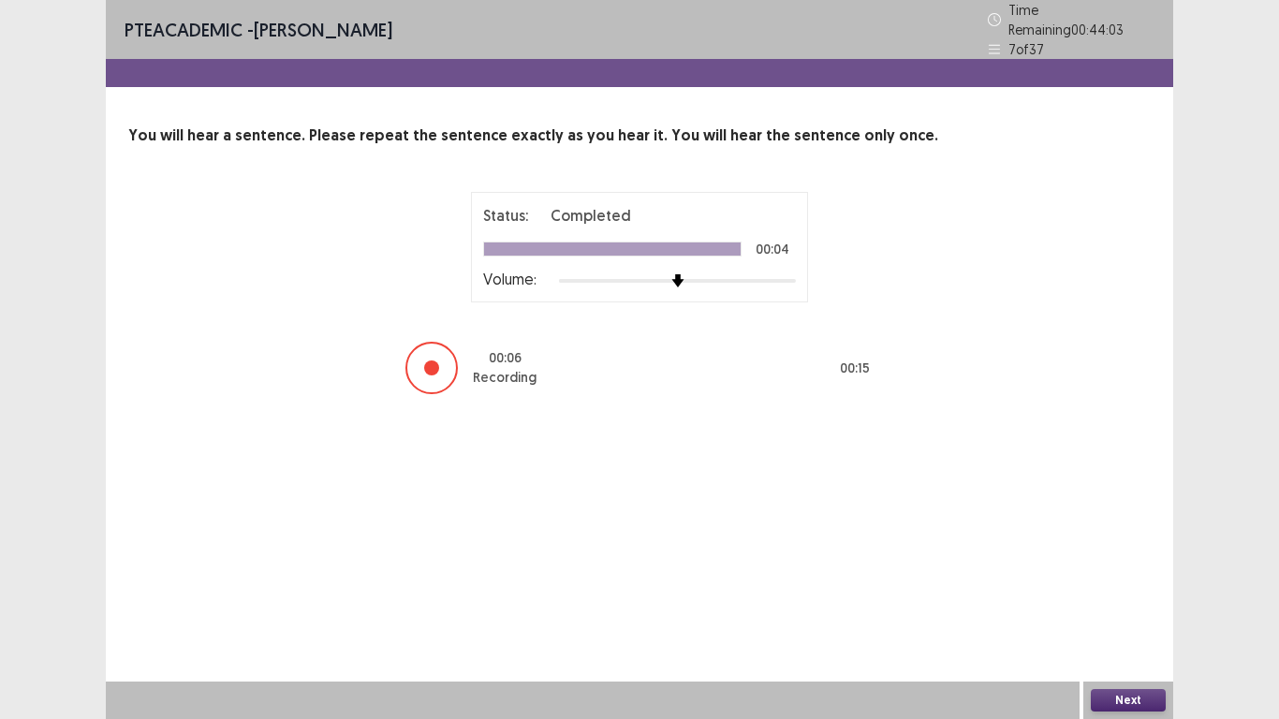
click at [1146, 600] on div "Next" at bounding box center [1128, 700] width 90 height 37
click at [1118, 600] on button "Next" at bounding box center [1128, 700] width 75 height 22
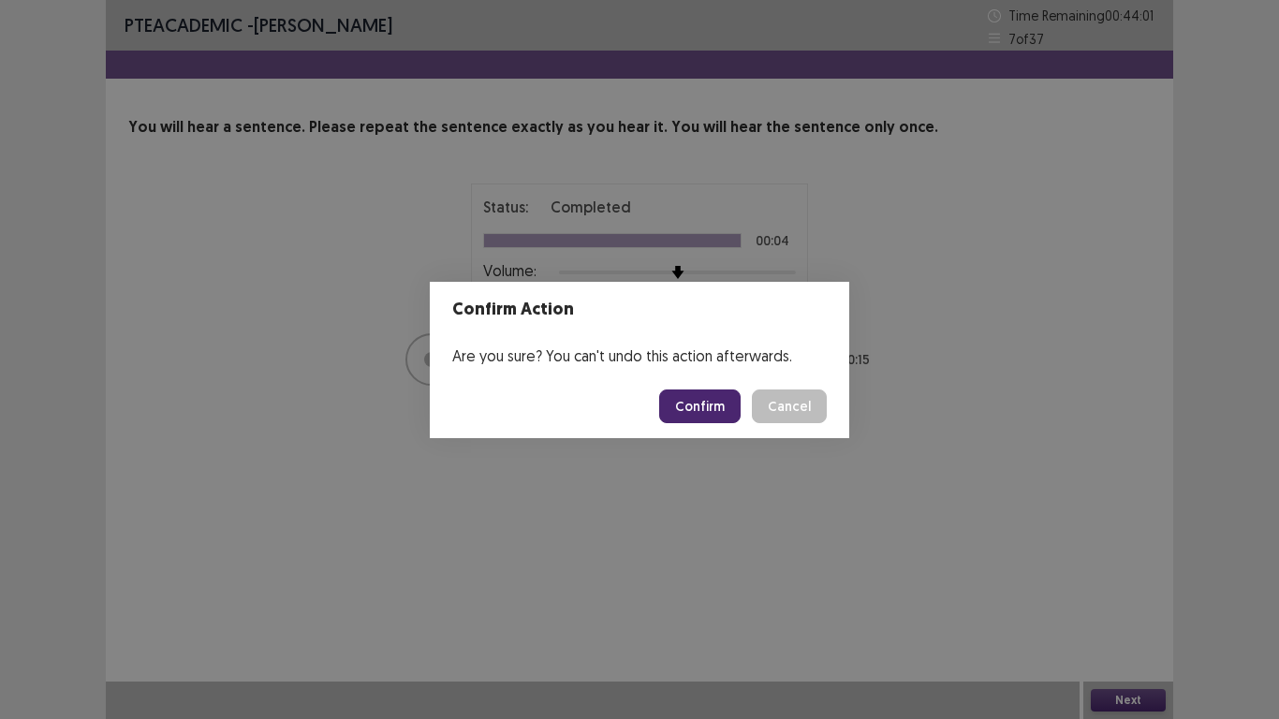
click at [686, 403] on button "Confirm" at bounding box center [699, 406] width 81 height 34
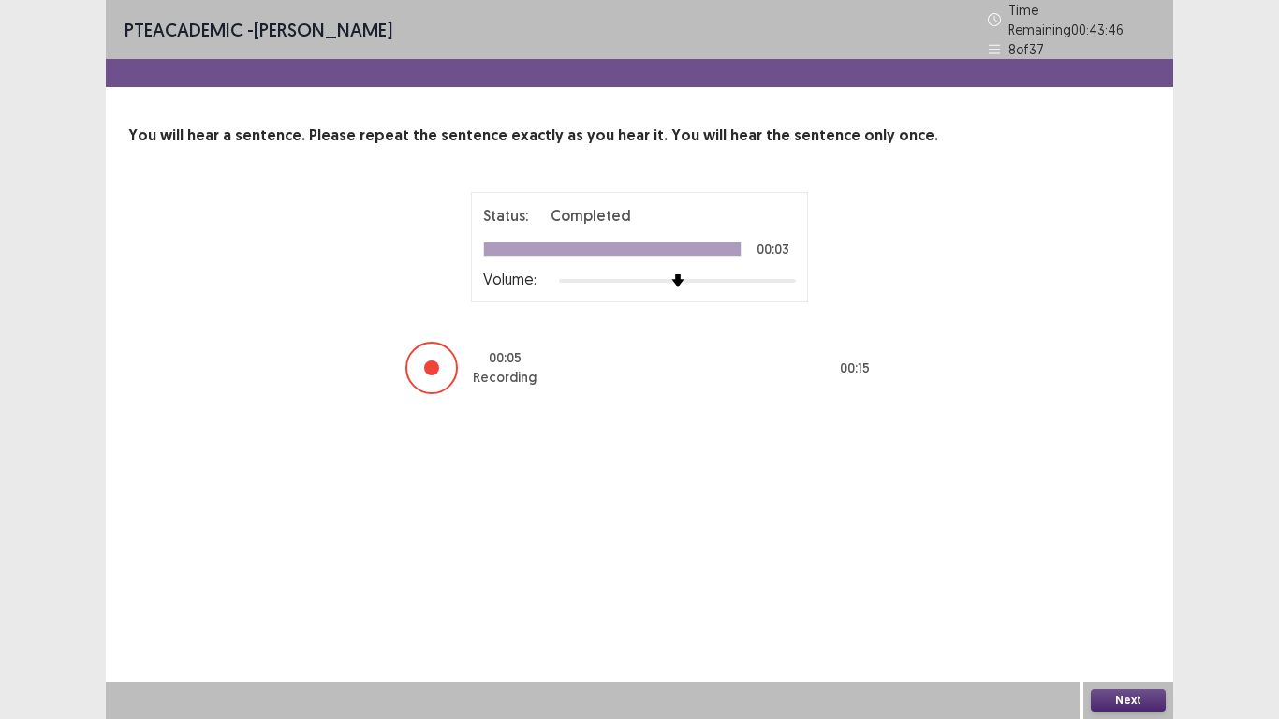
click at [1113, 600] on button "Next" at bounding box center [1128, 700] width 75 height 22
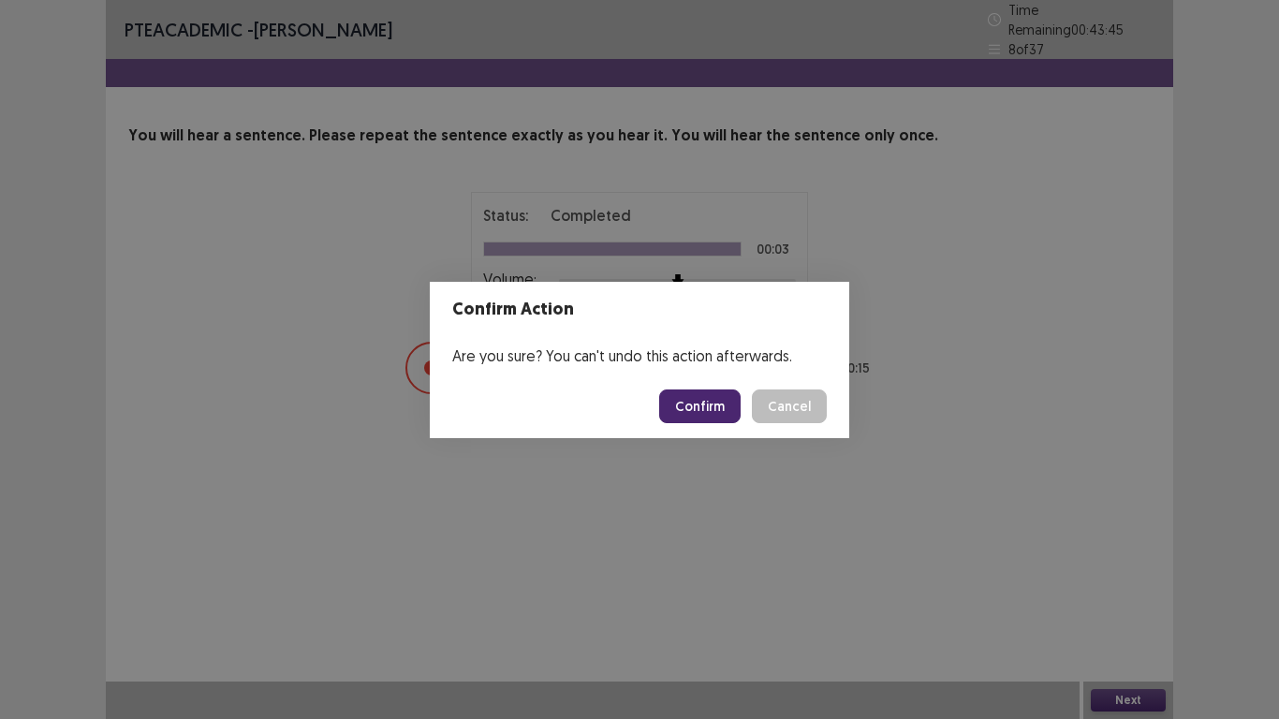
click at [693, 400] on button "Confirm" at bounding box center [699, 406] width 81 height 34
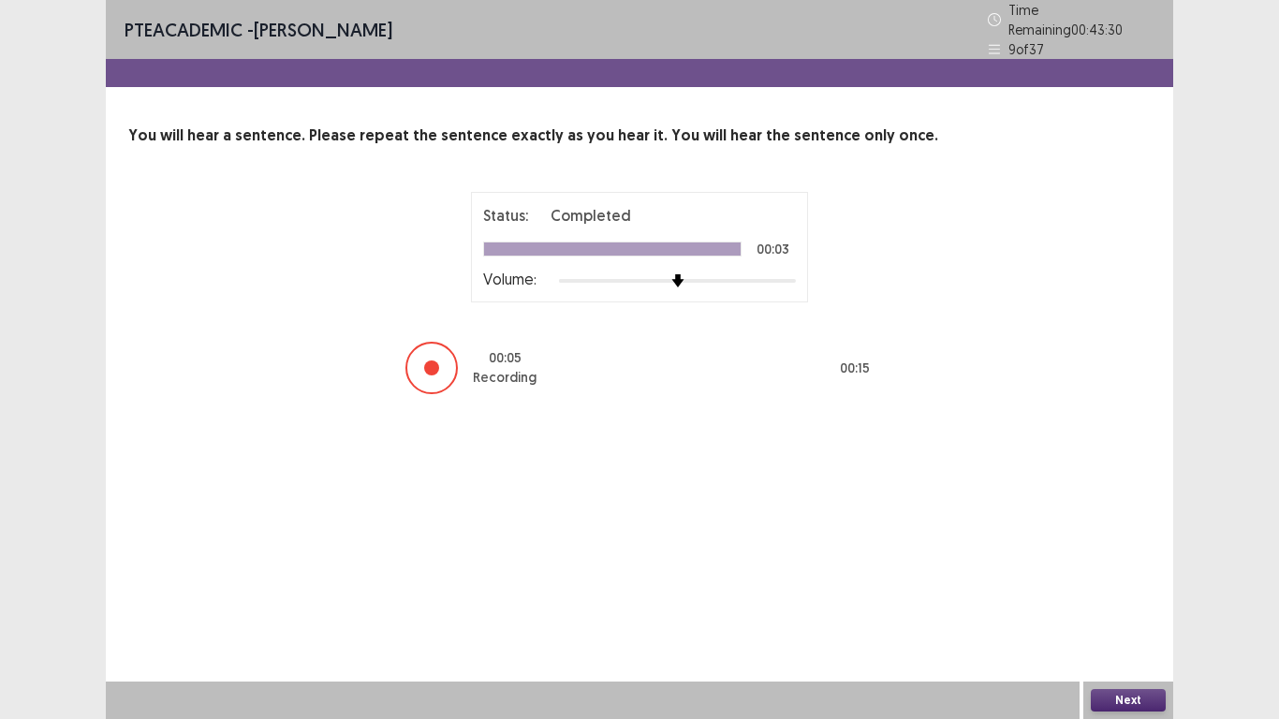
click at [1105, 600] on button "Next" at bounding box center [1128, 700] width 75 height 22
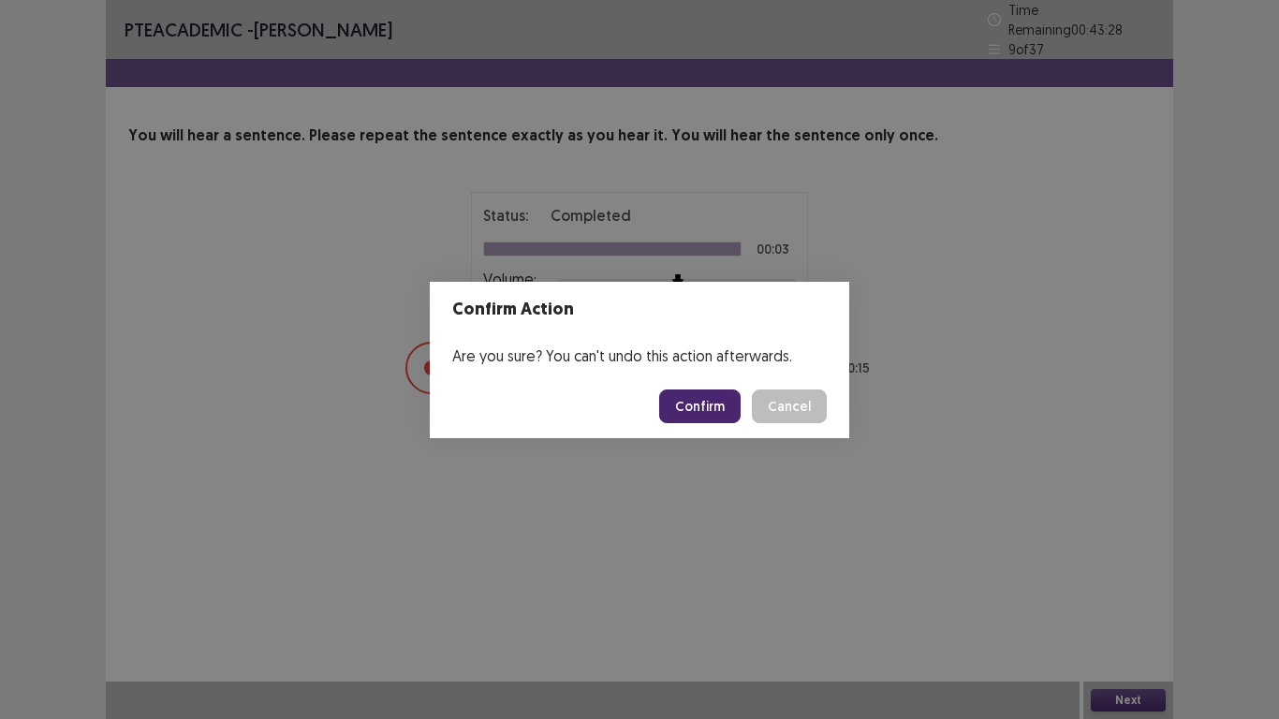
click at [691, 403] on button "Confirm" at bounding box center [699, 406] width 81 height 34
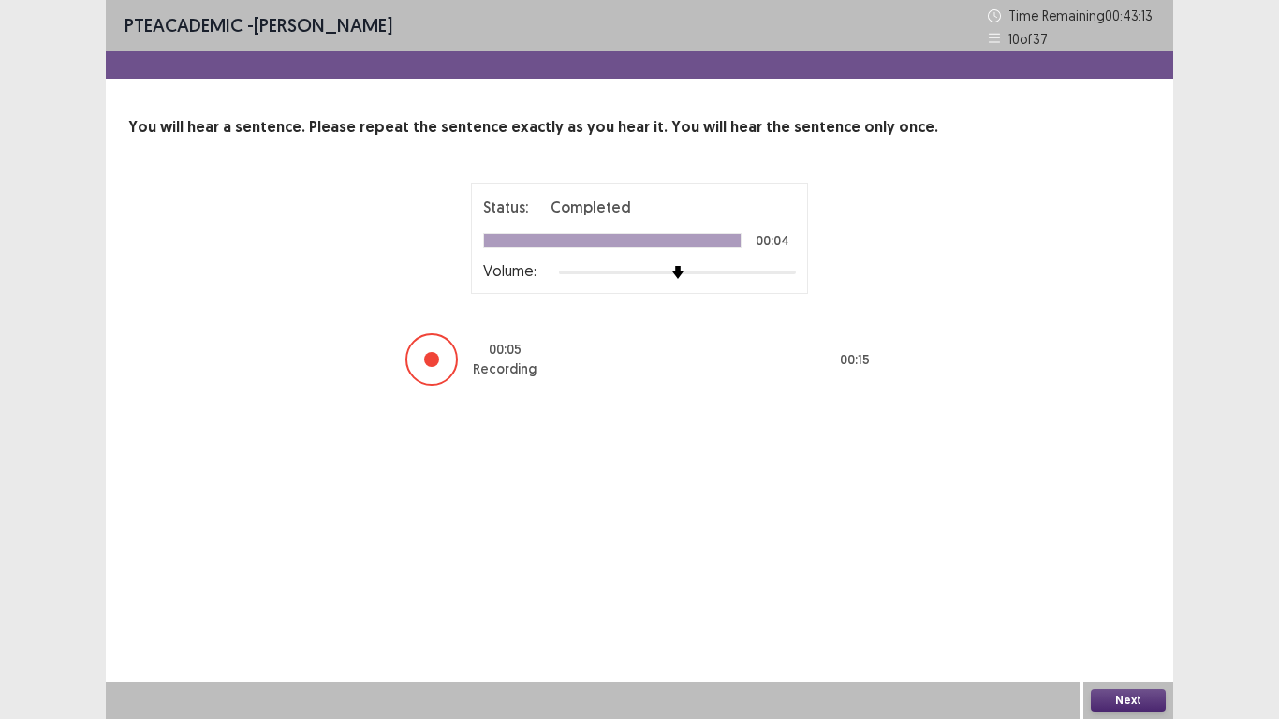
click at [1122, 600] on button "Next" at bounding box center [1128, 700] width 75 height 22
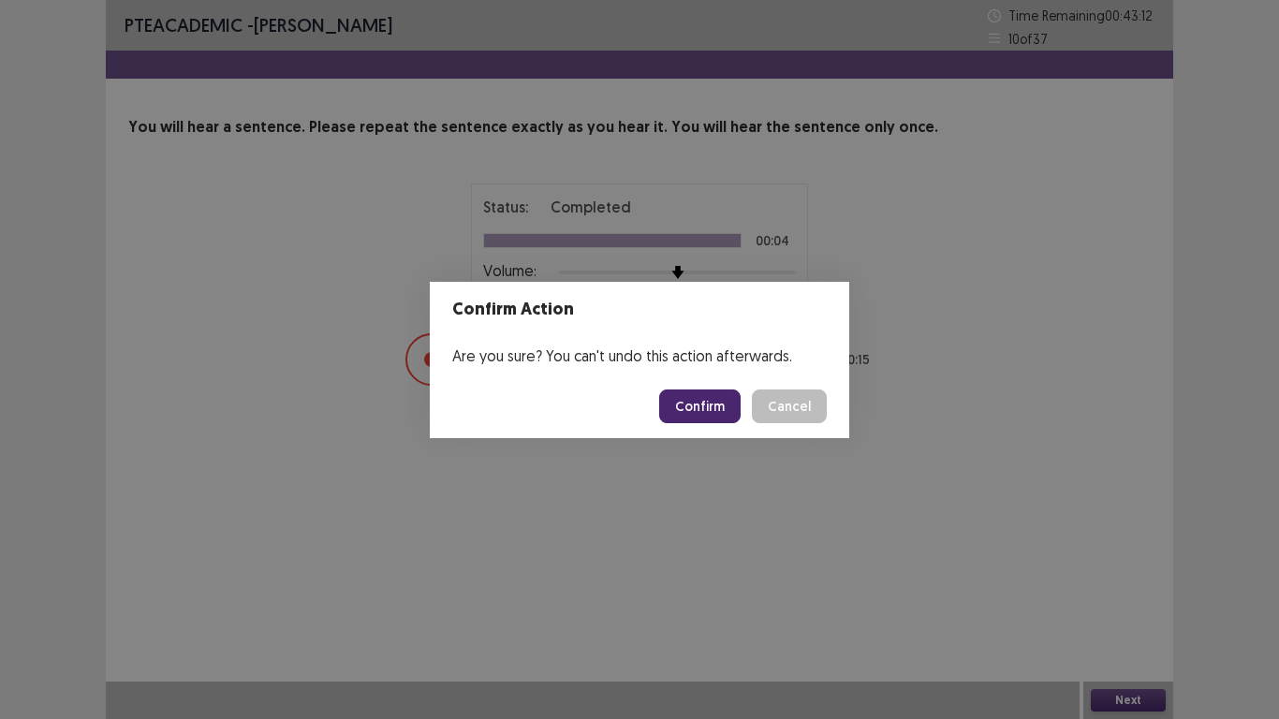
click at [693, 413] on button "Confirm" at bounding box center [699, 406] width 81 height 34
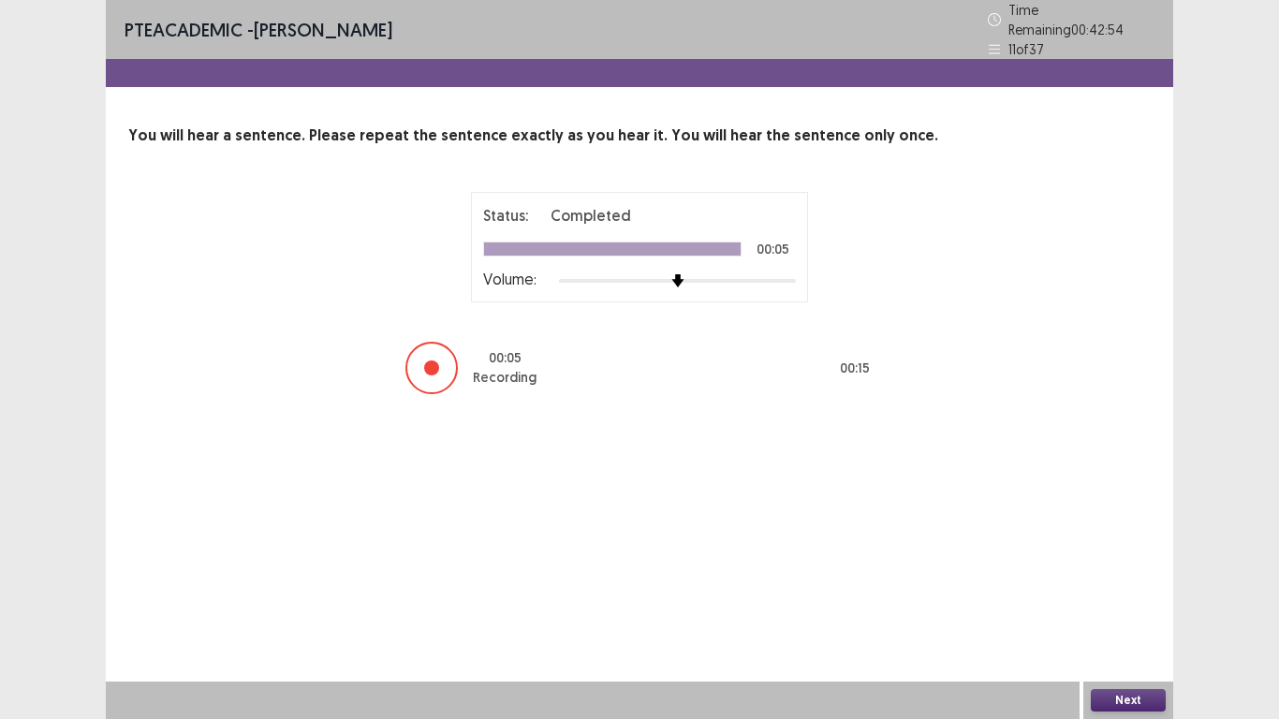
click at [1112, 600] on button "Next" at bounding box center [1128, 700] width 75 height 22
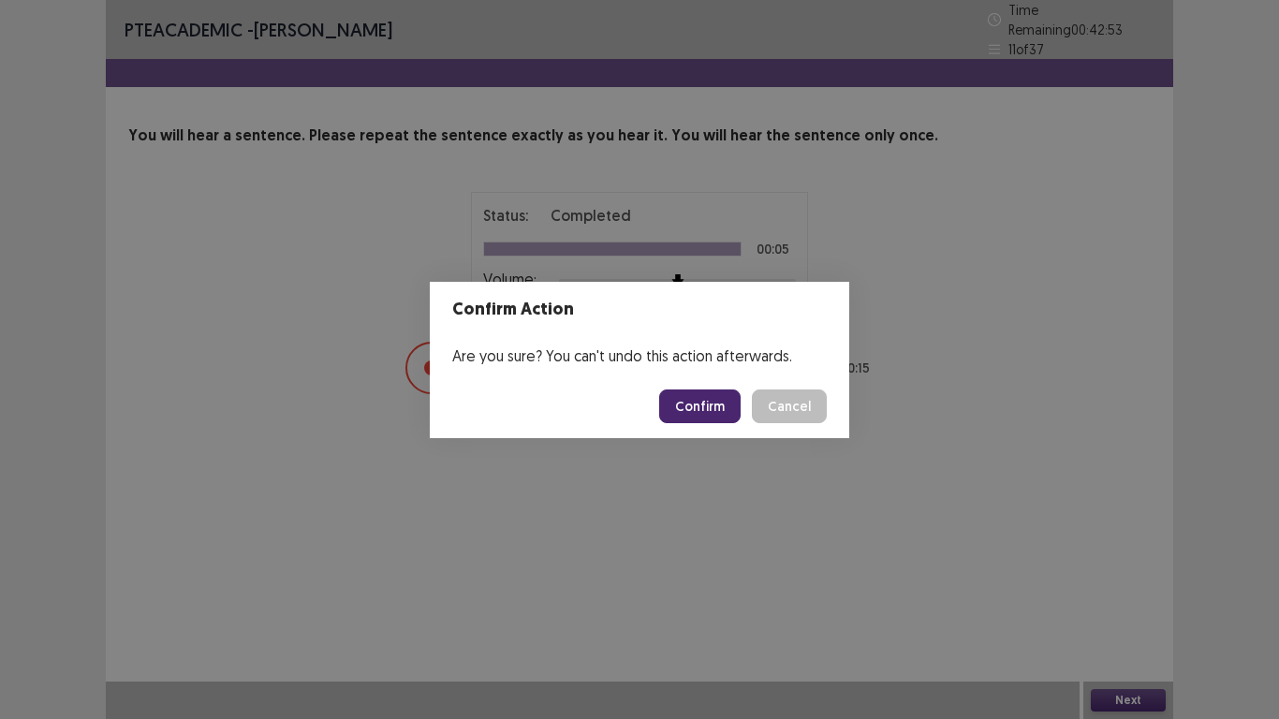
click at [696, 409] on button "Confirm" at bounding box center [699, 406] width 81 height 34
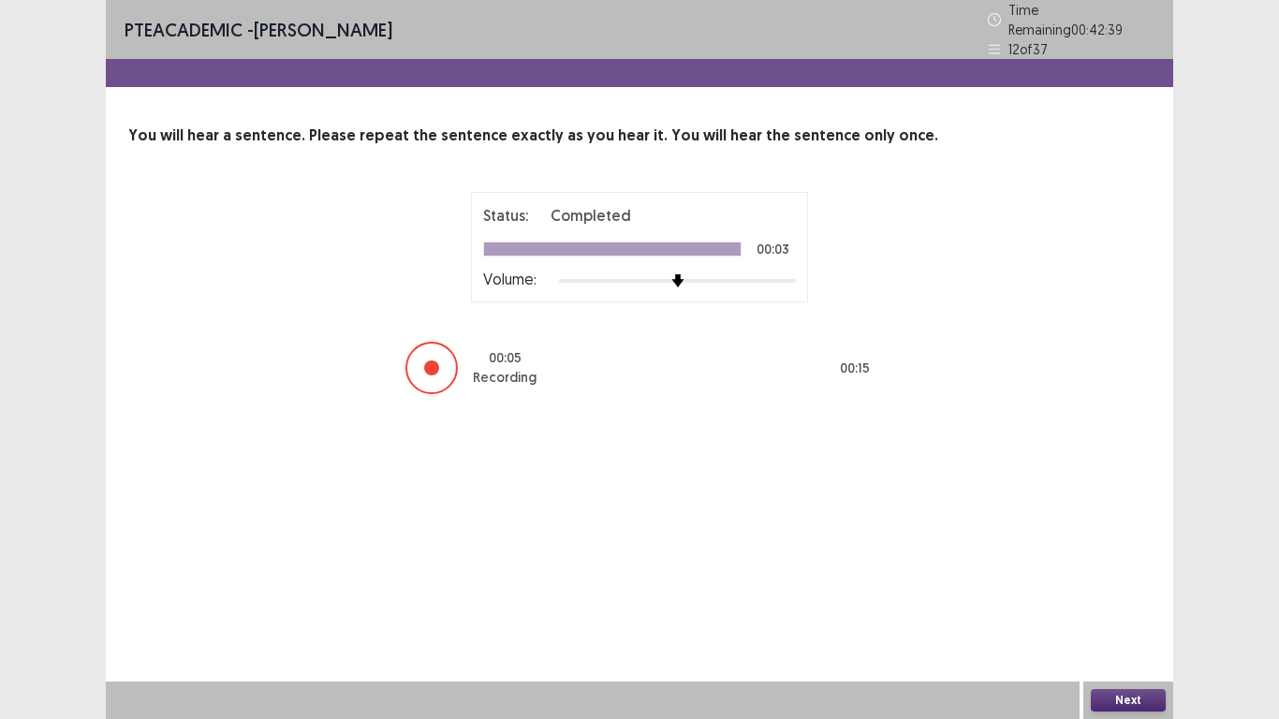
click at [1115, 600] on button "Next" at bounding box center [1128, 700] width 75 height 22
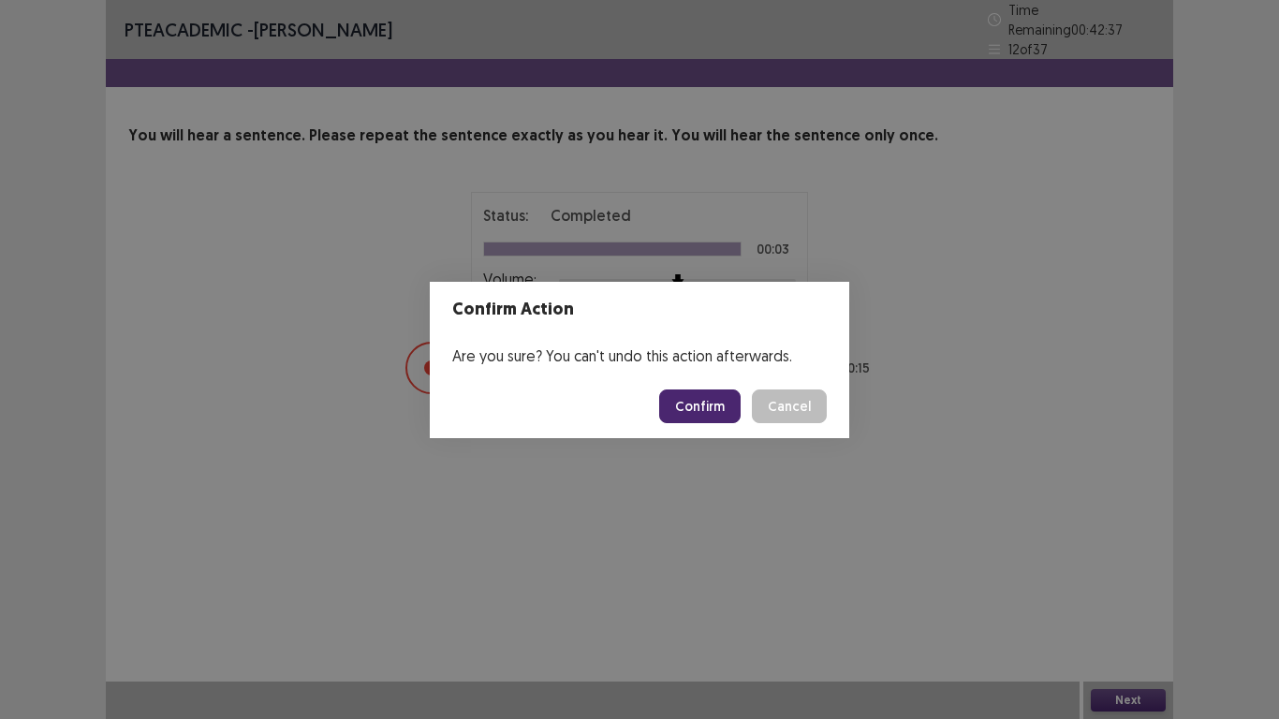
click at [713, 401] on button "Confirm" at bounding box center [699, 406] width 81 height 34
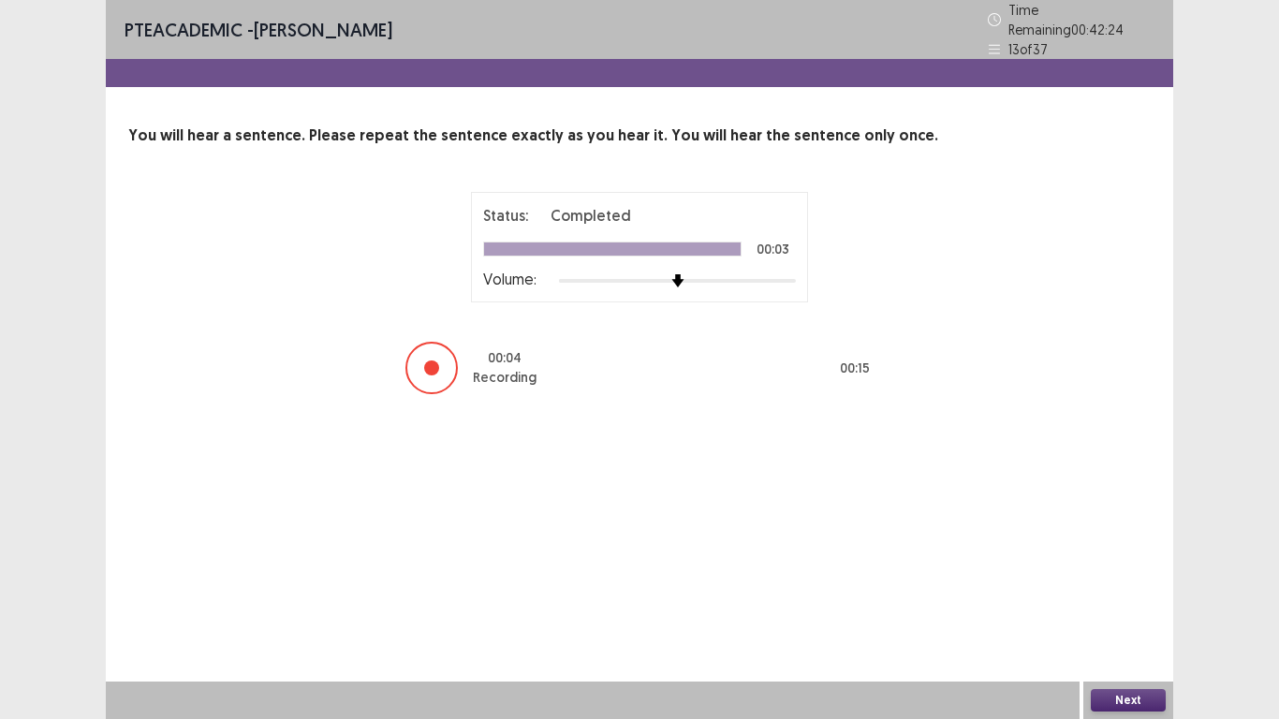
click at [1143, 600] on button "Next" at bounding box center [1128, 700] width 75 height 22
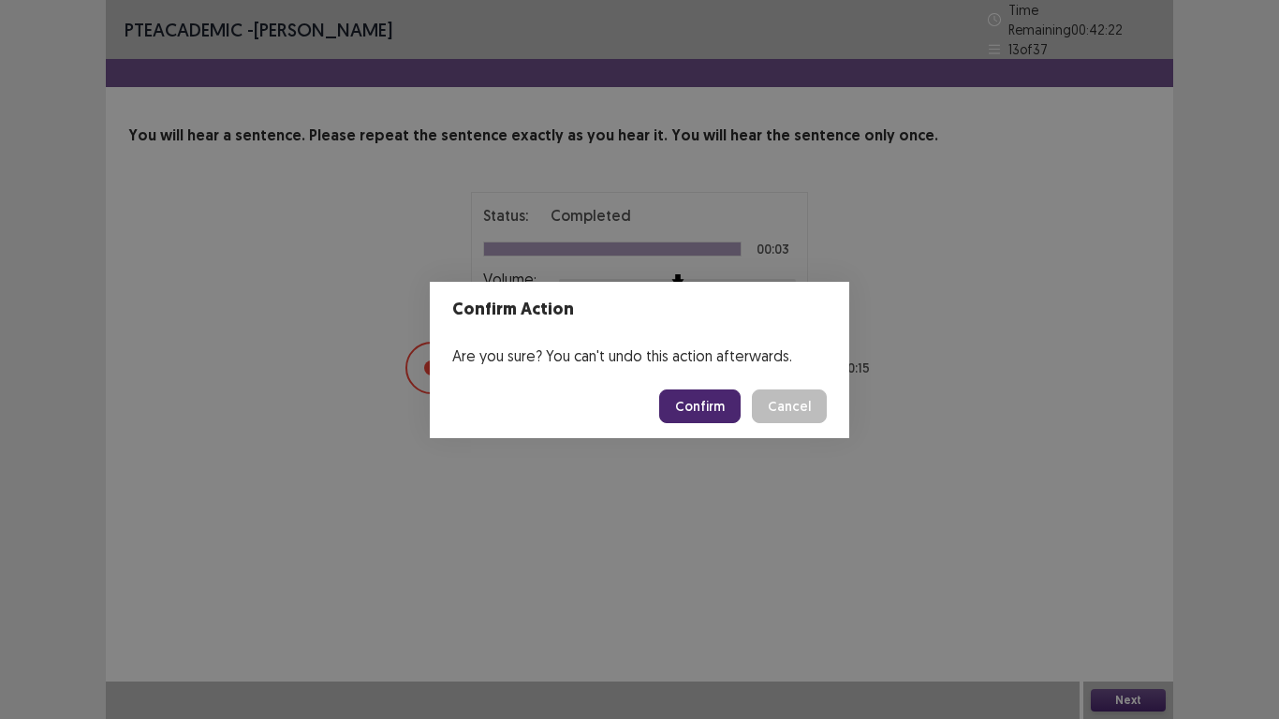
click at [716, 405] on button "Confirm" at bounding box center [699, 406] width 81 height 34
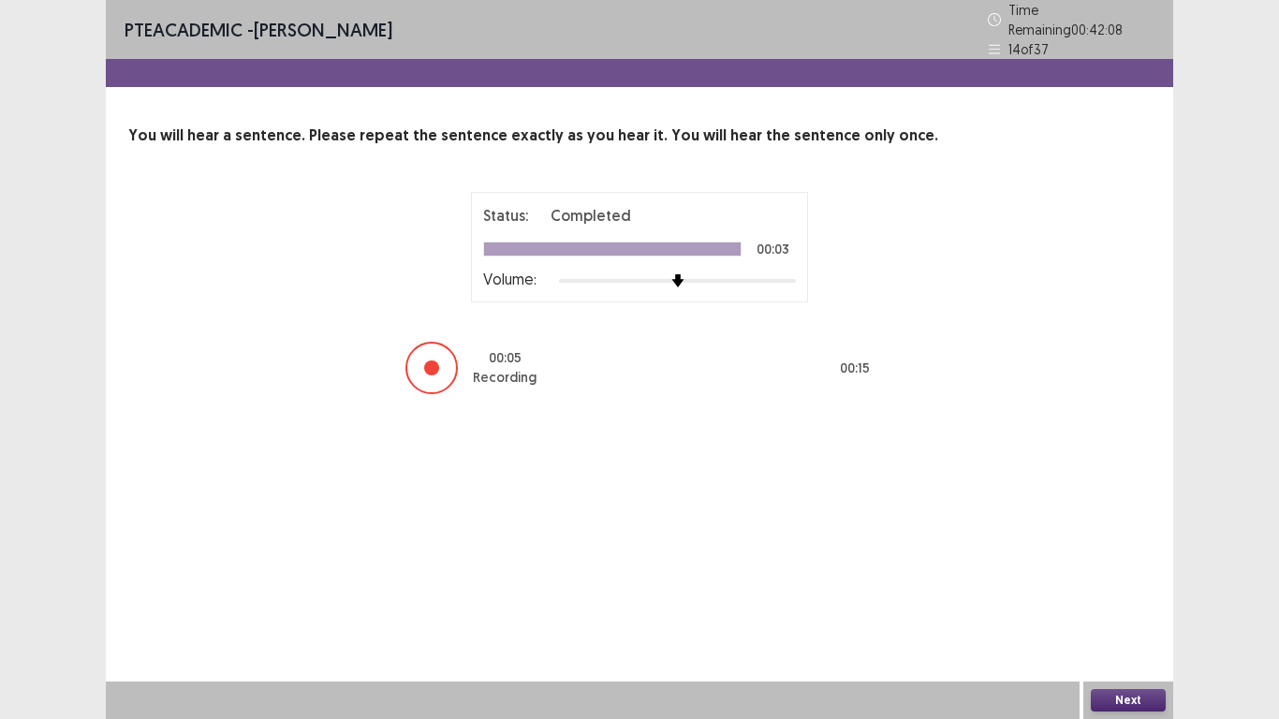
click at [1109, 600] on button "Next" at bounding box center [1128, 700] width 75 height 22
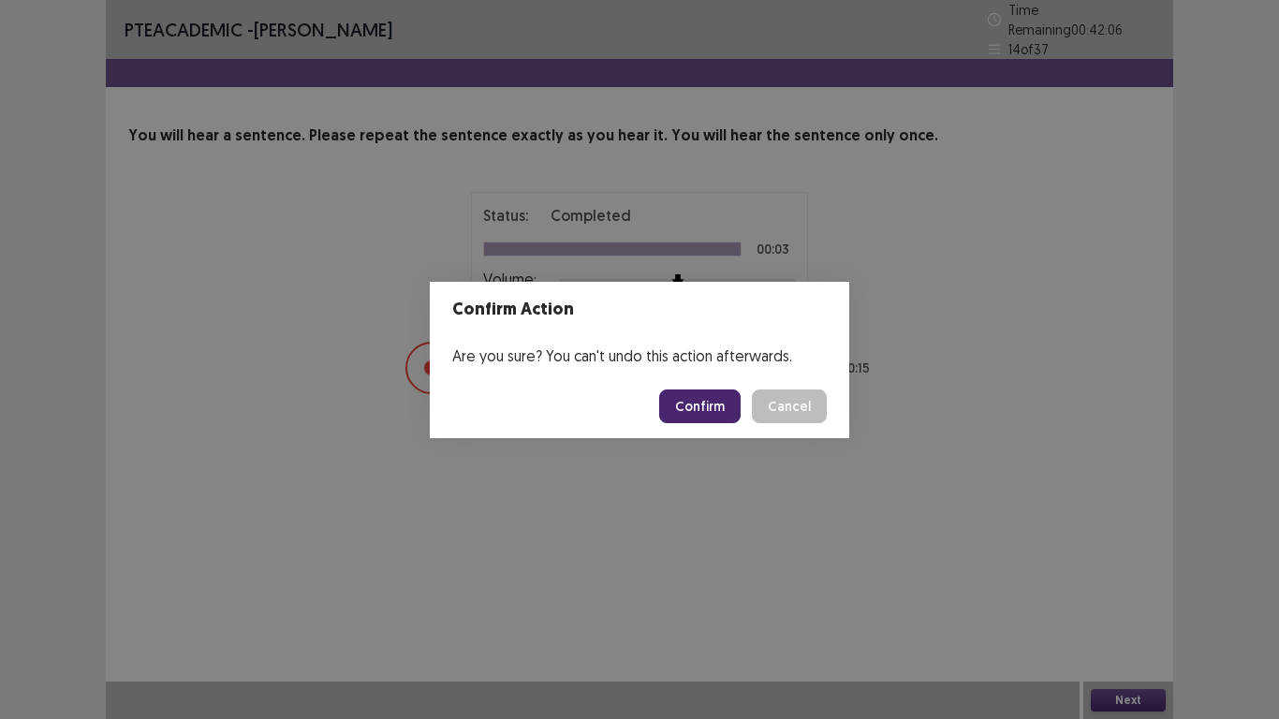
click at [693, 403] on button "Confirm" at bounding box center [699, 406] width 81 height 34
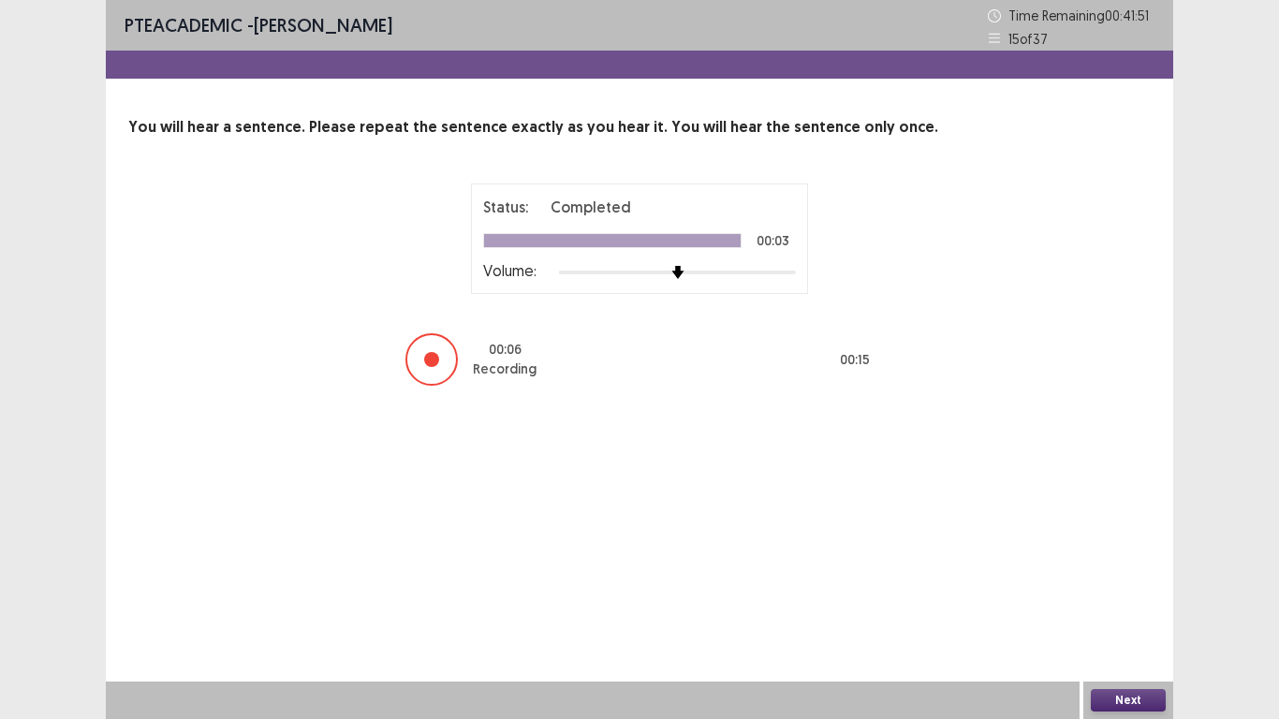
click at [1112, 600] on button "Next" at bounding box center [1128, 700] width 75 height 22
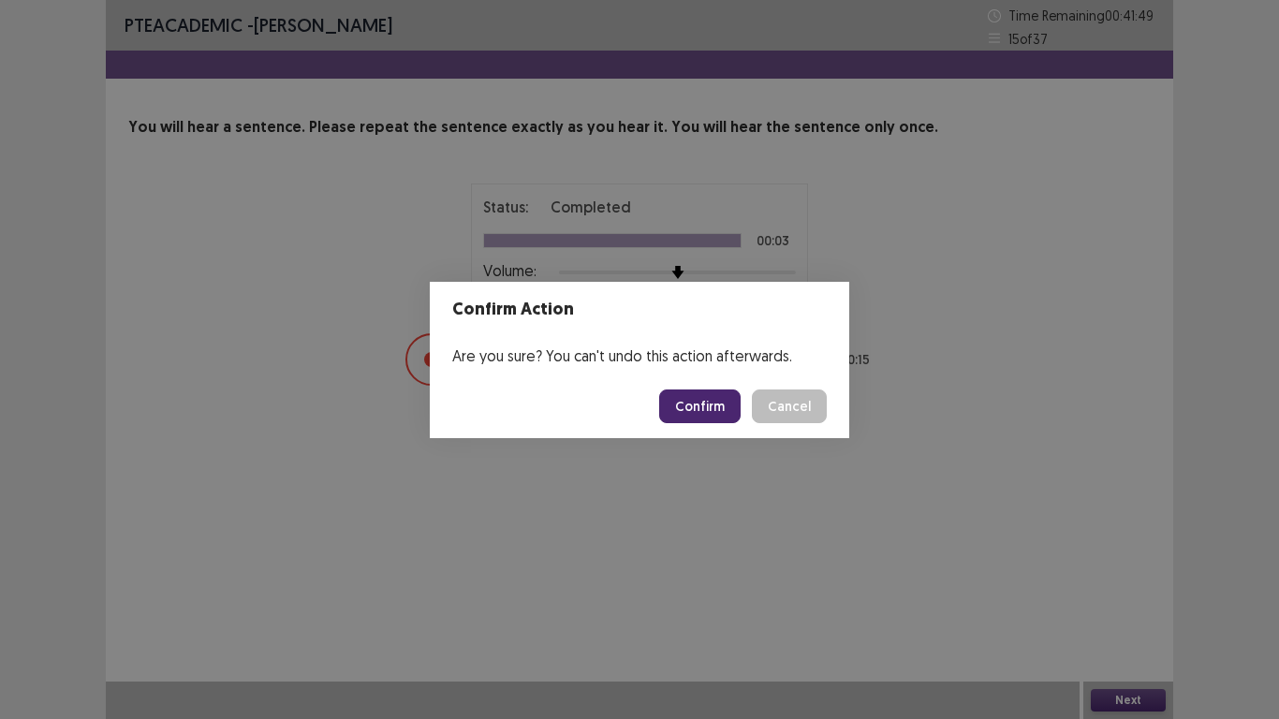
click at [697, 395] on button "Confirm" at bounding box center [699, 406] width 81 height 34
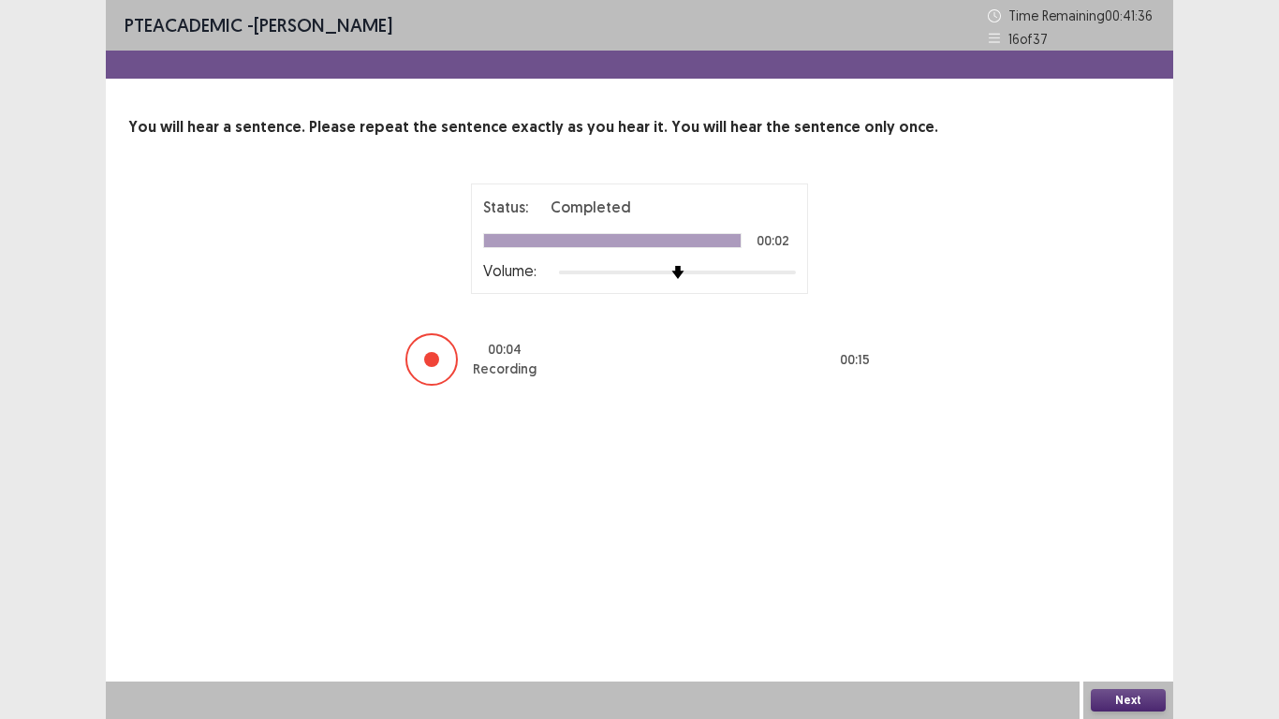
click at [1123, 600] on button "Next" at bounding box center [1128, 700] width 75 height 22
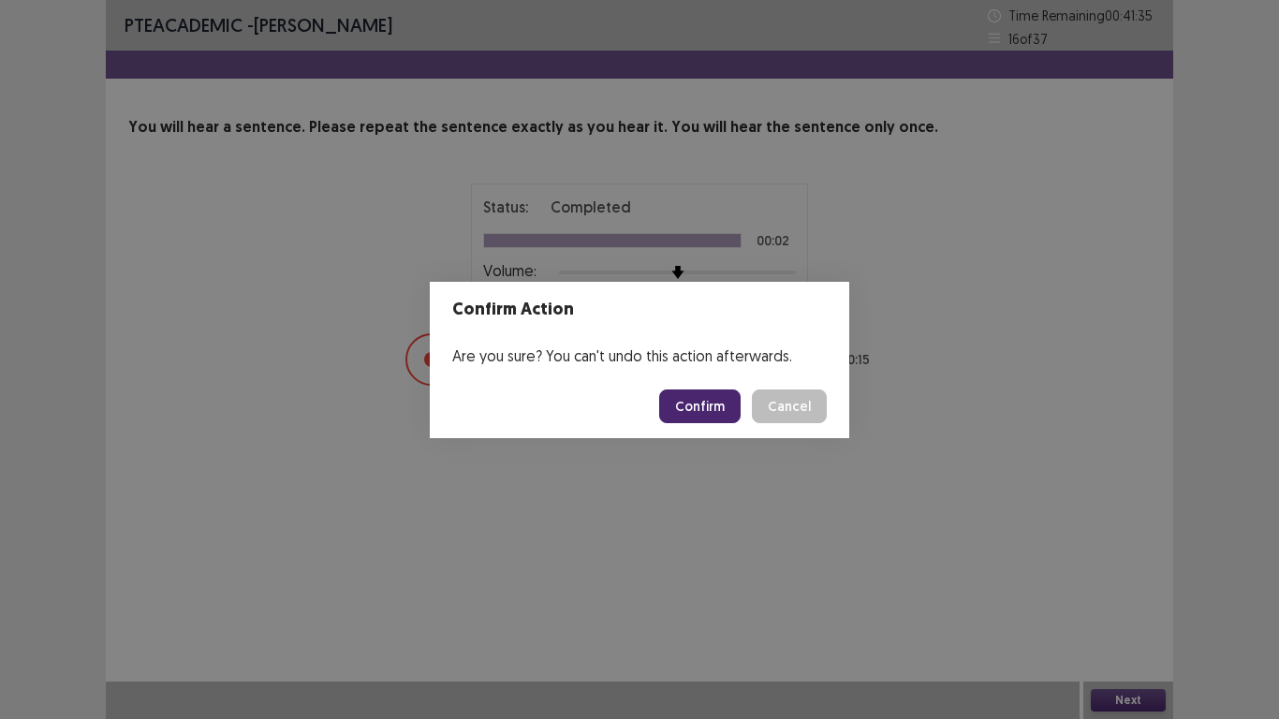
click at [712, 412] on button "Confirm" at bounding box center [699, 406] width 81 height 34
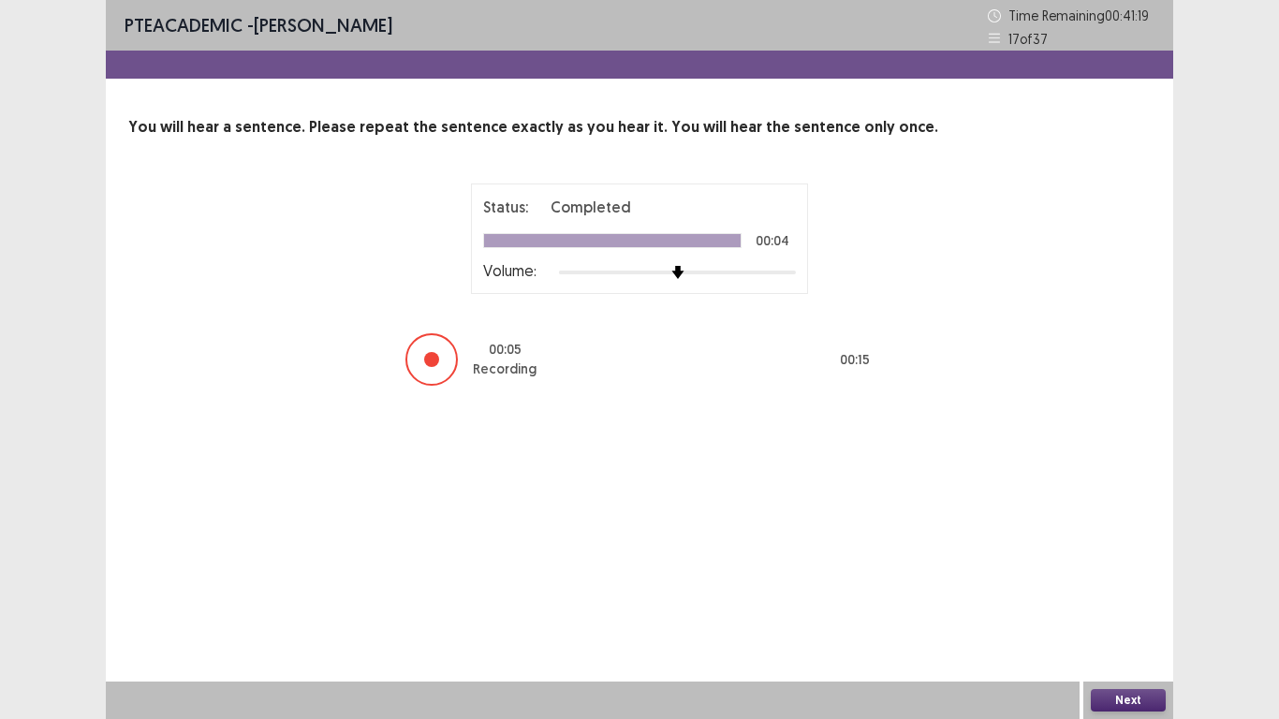
click at [1111, 600] on button "Next" at bounding box center [1128, 700] width 75 height 22
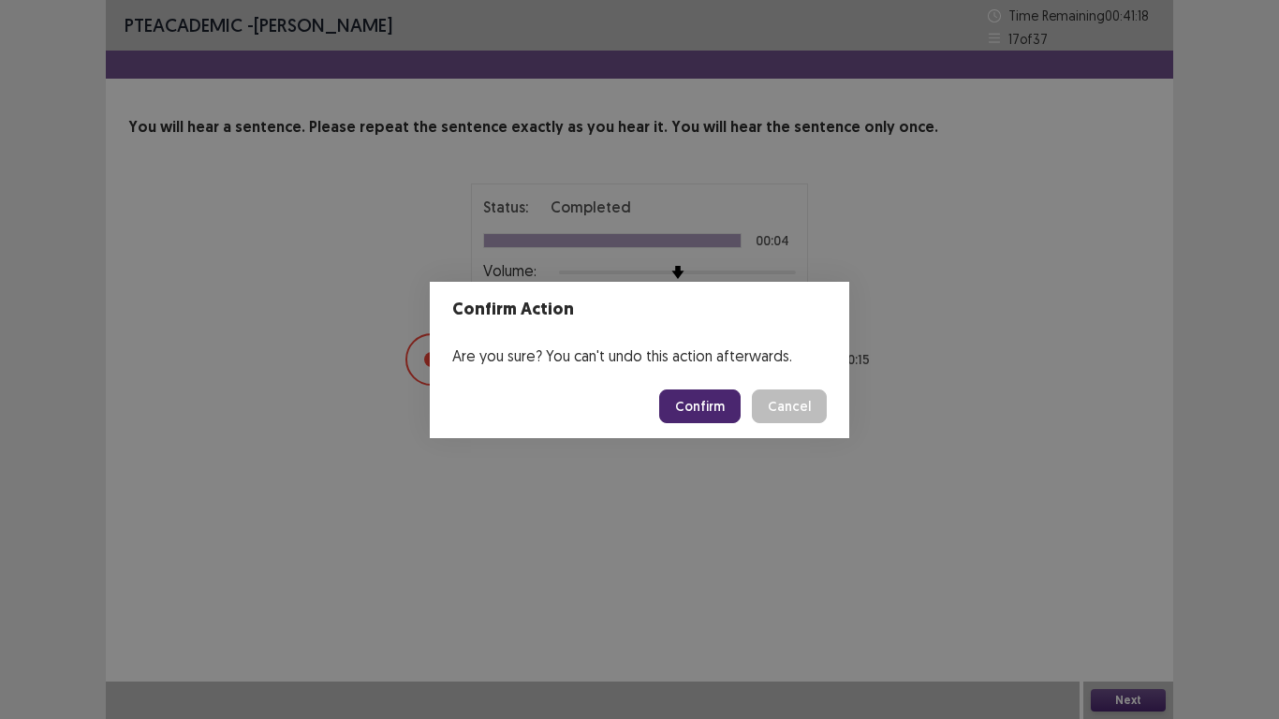
click at [724, 408] on button "Confirm" at bounding box center [699, 406] width 81 height 34
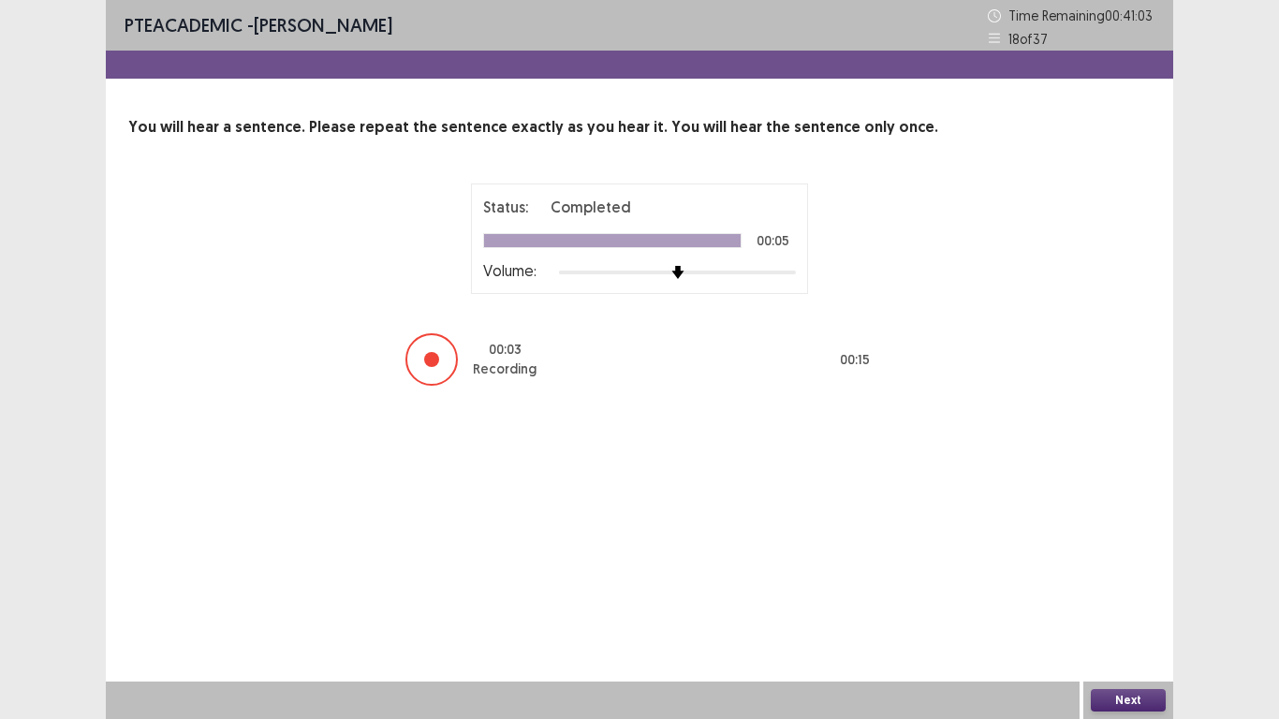
click at [1130, 600] on button "Next" at bounding box center [1128, 700] width 75 height 22
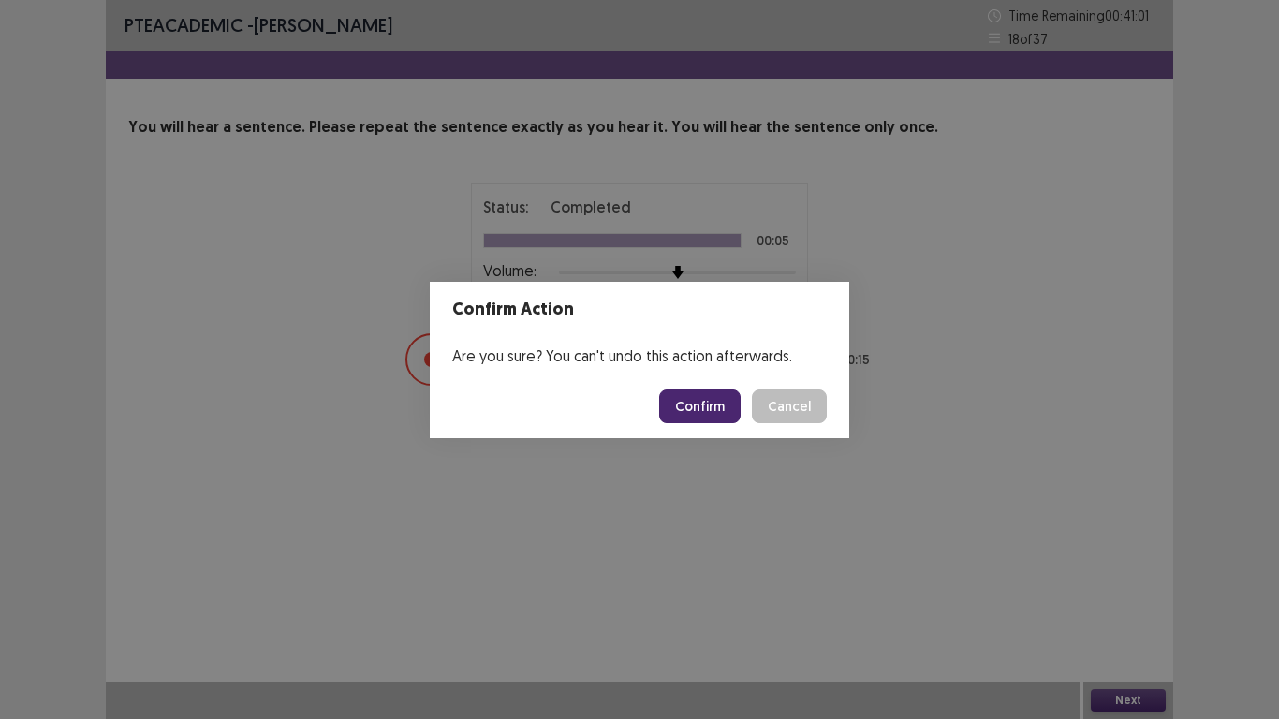
click at [706, 406] on button "Confirm" at bounding box center [699, 406] width 81 height 34
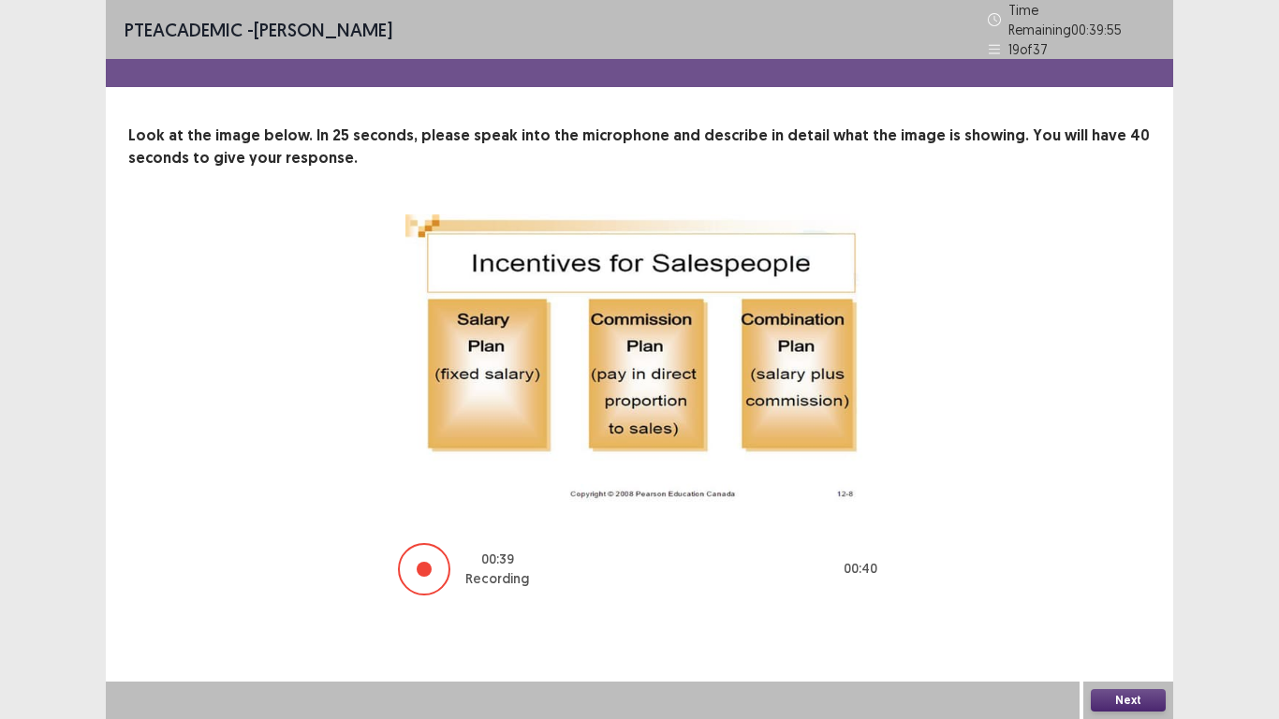
click at [1130, 600] on button "Next" at bounding box center [1128, 700] width 75 height 22
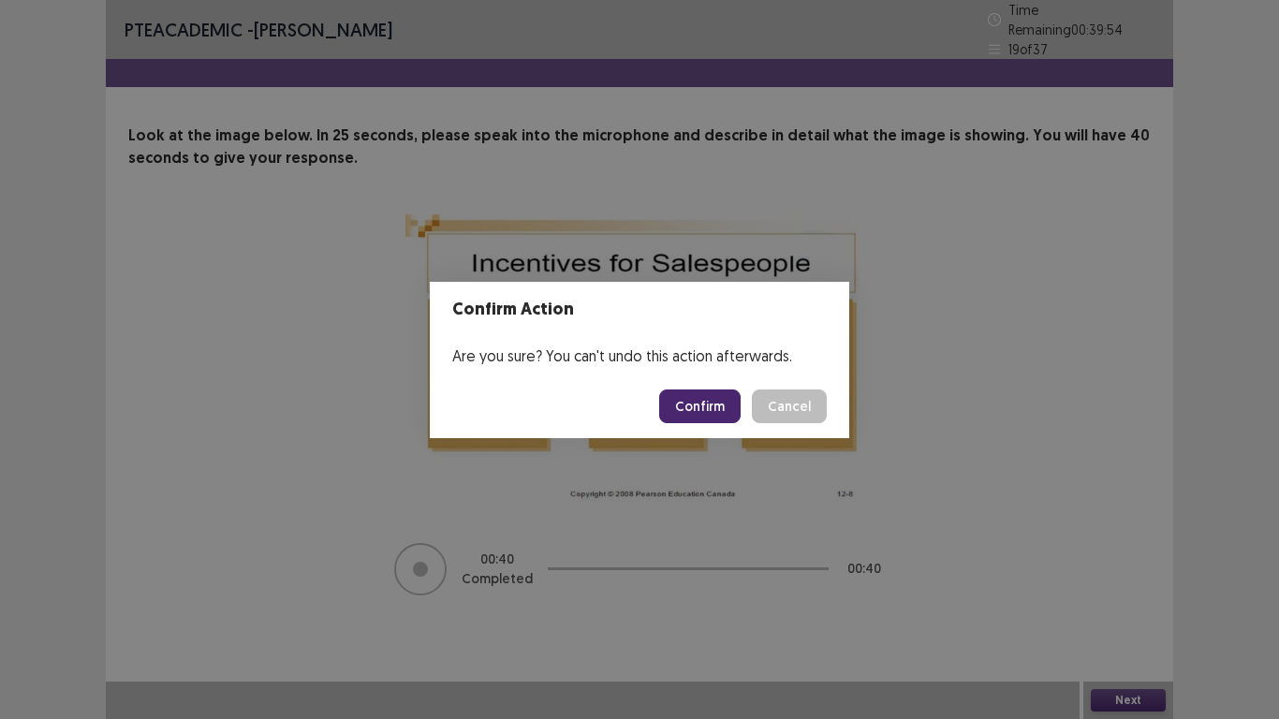
click at [688, 397] on button "Confirm" at bounding box center [699, 406] width 81 height 34
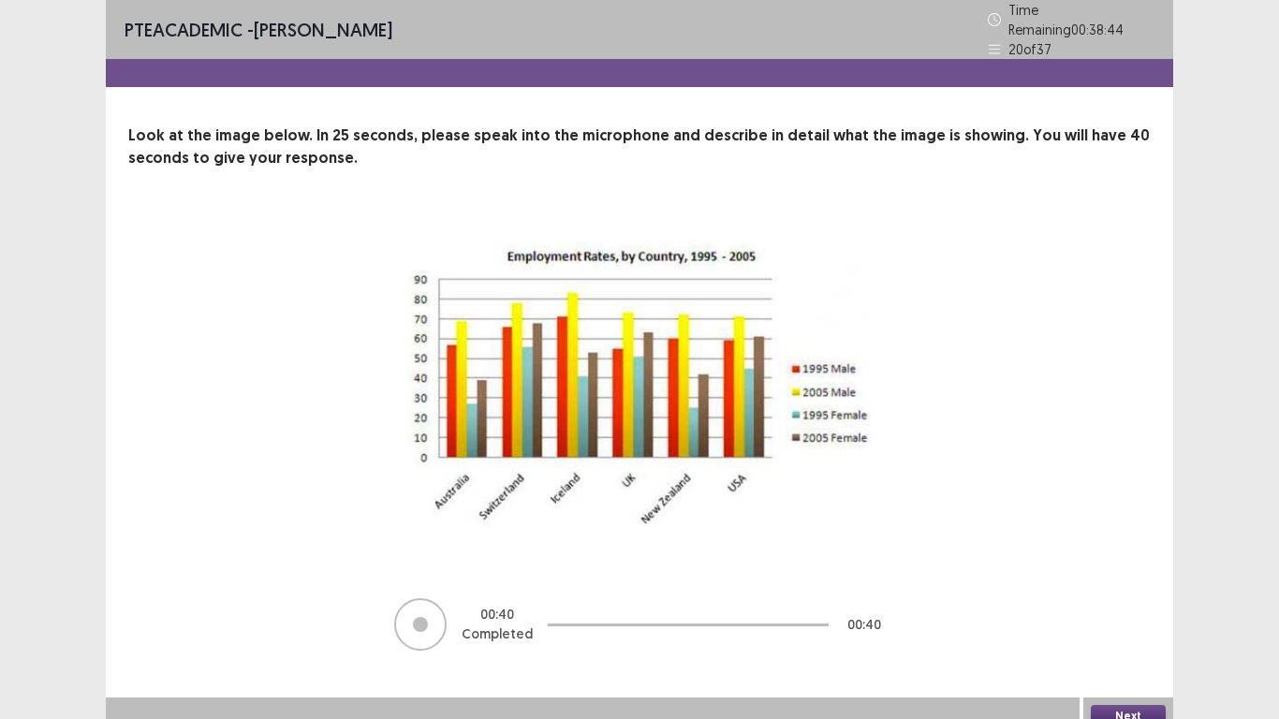
click at [1110, 600] on button "Next" at bounding box center [1128, 716] width 75 height 22
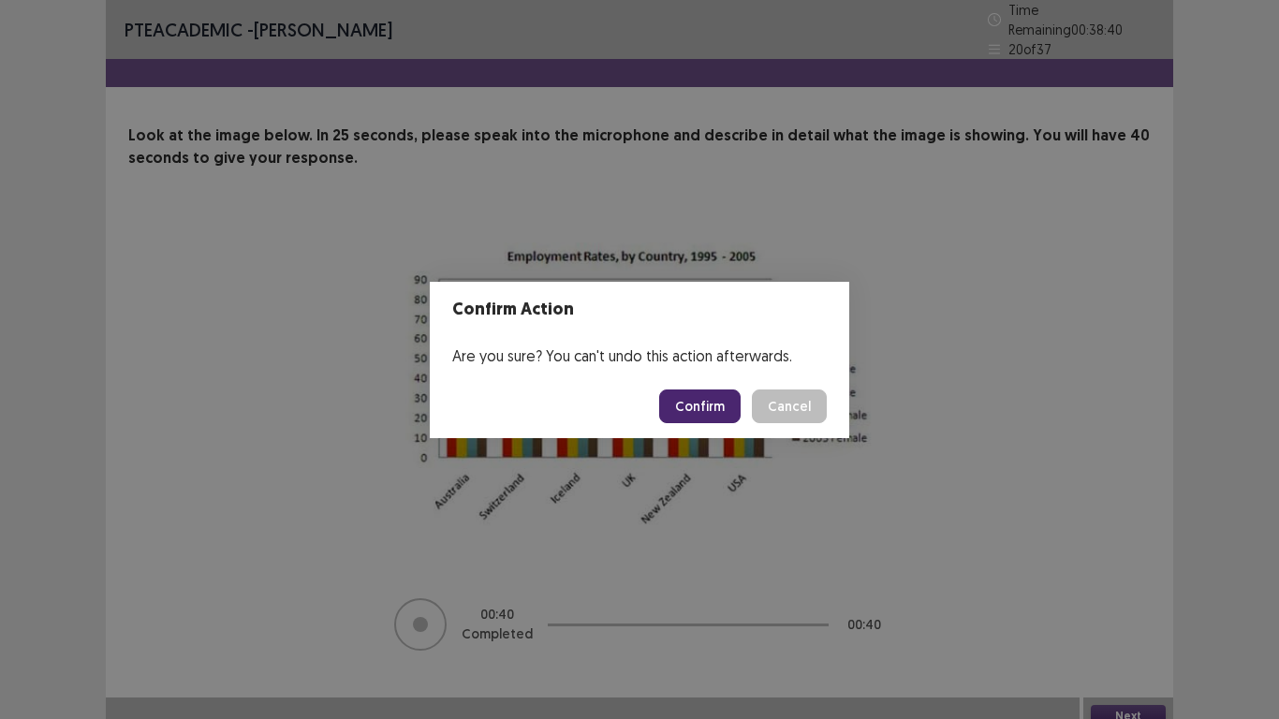
click at [711, 415] on button "Confirm" at bounding box center [699, 406] width 81 height 34
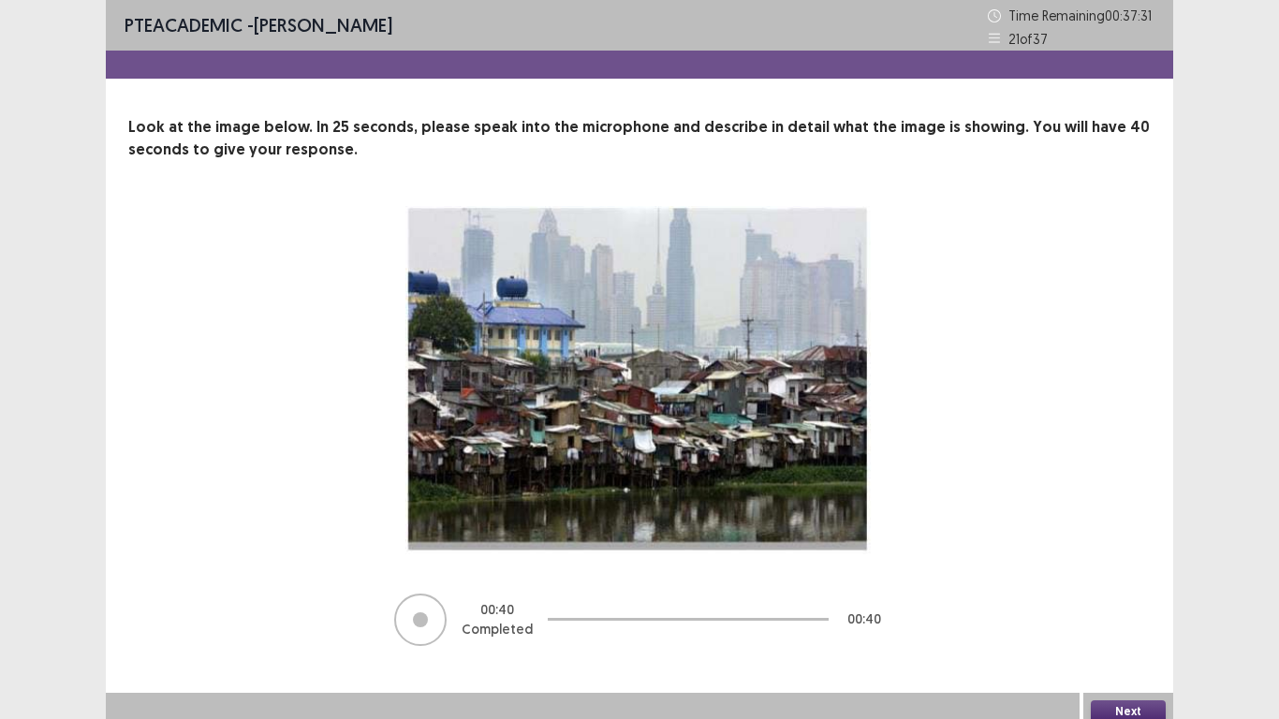
click at [1136, 600] on button "Next" at bounding box center [1128, 711] width 75 height 22
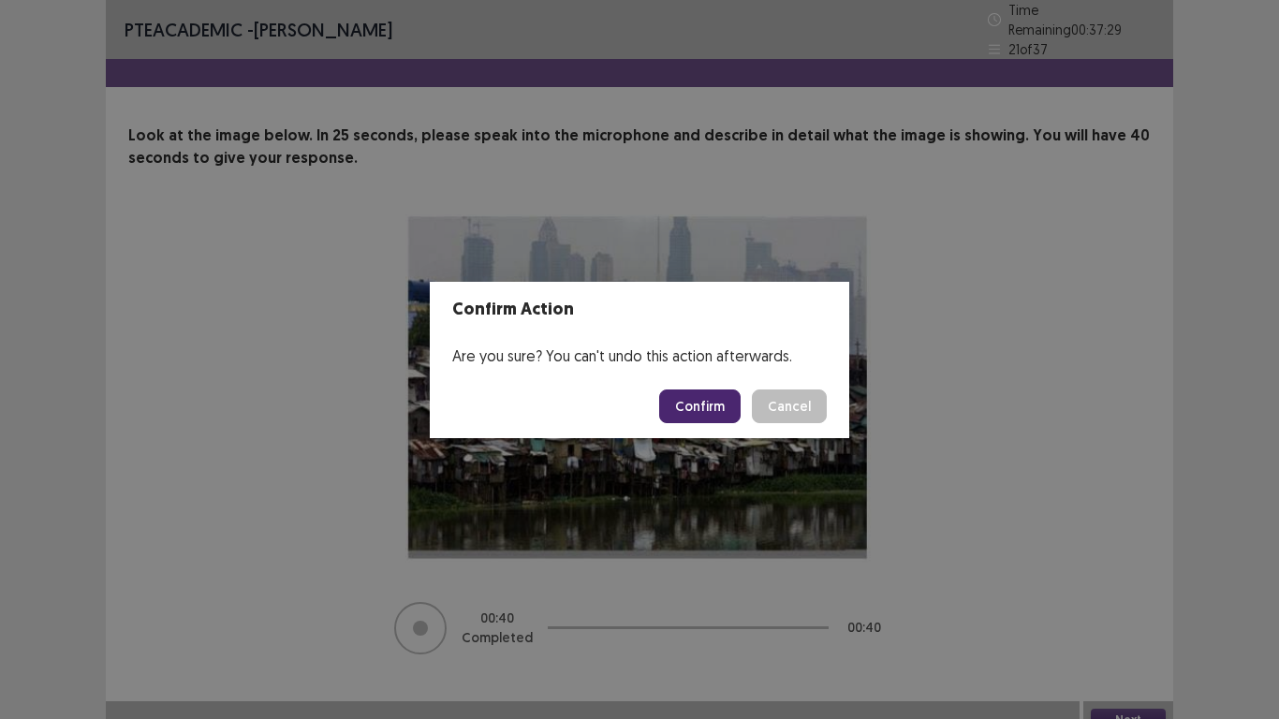
click at [697, 411] on button "Confirm" at bounding box center [699, 406] width 81 height 34
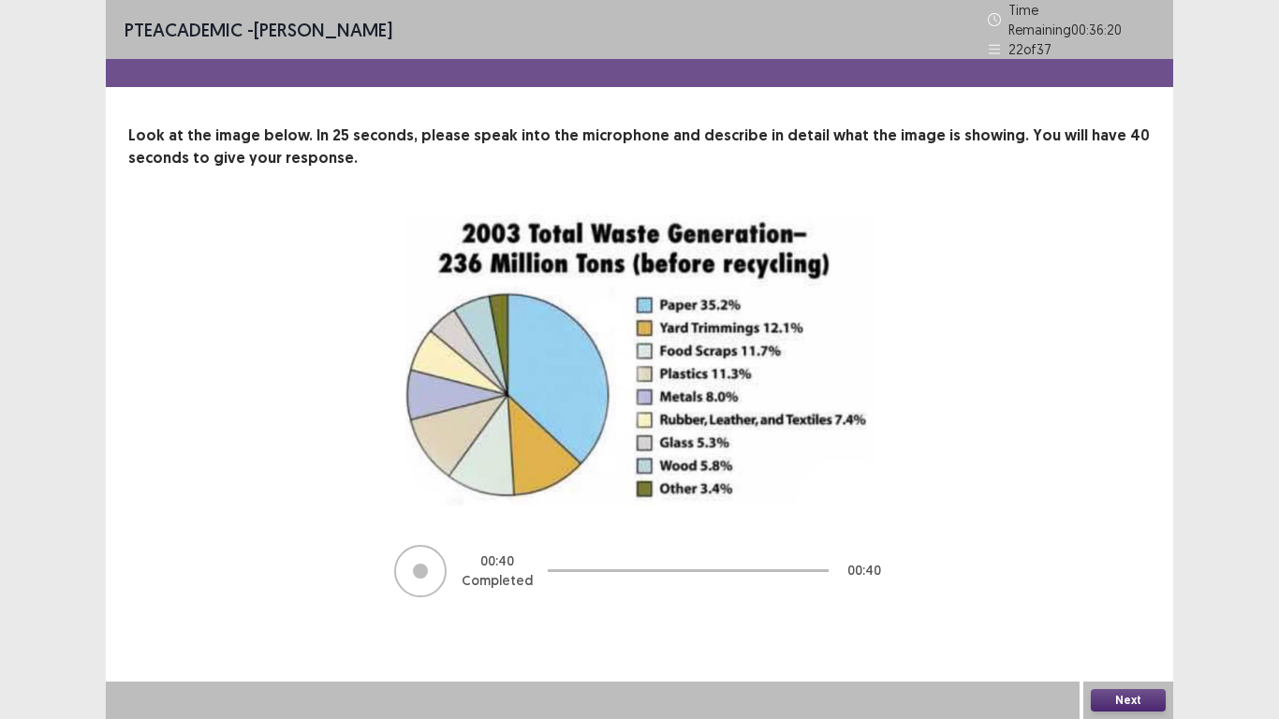
click at [1133, 600] on button "Next" at bounding box center [1128, 700] width 75 height 22
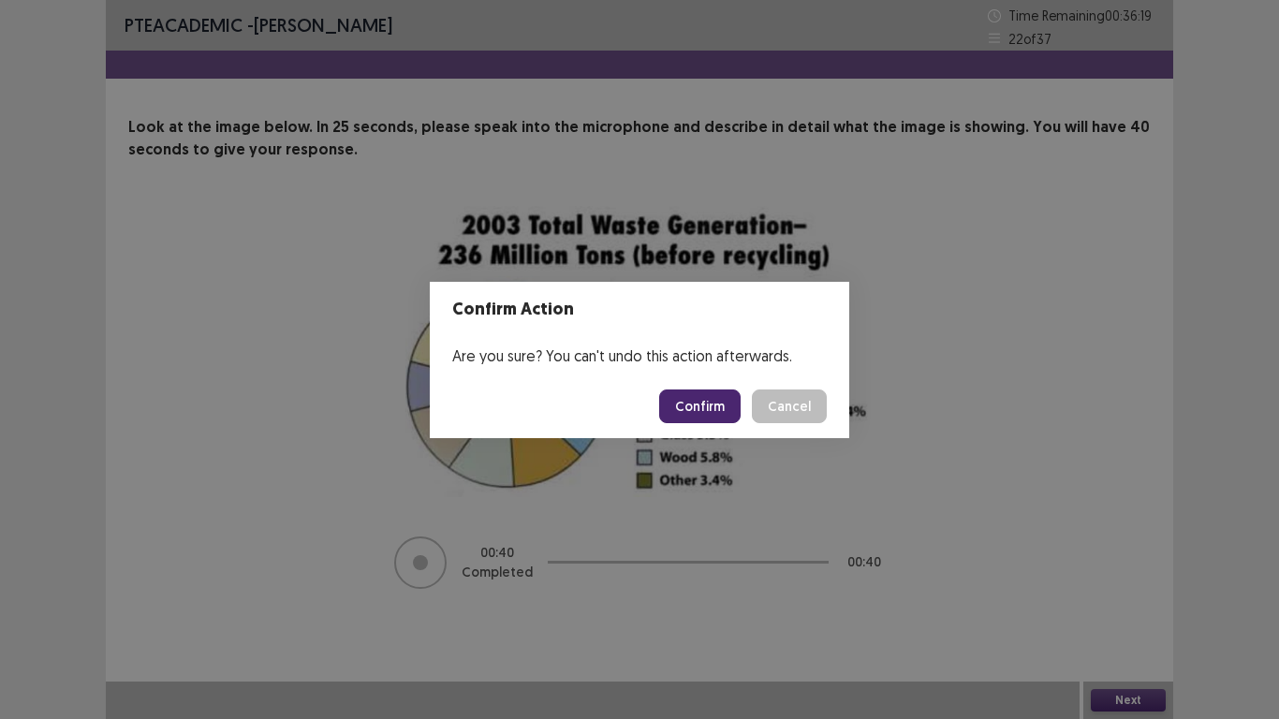
click at [702, 410] on button "Confirm" at bounding box center [699, 406] width 81 height 34
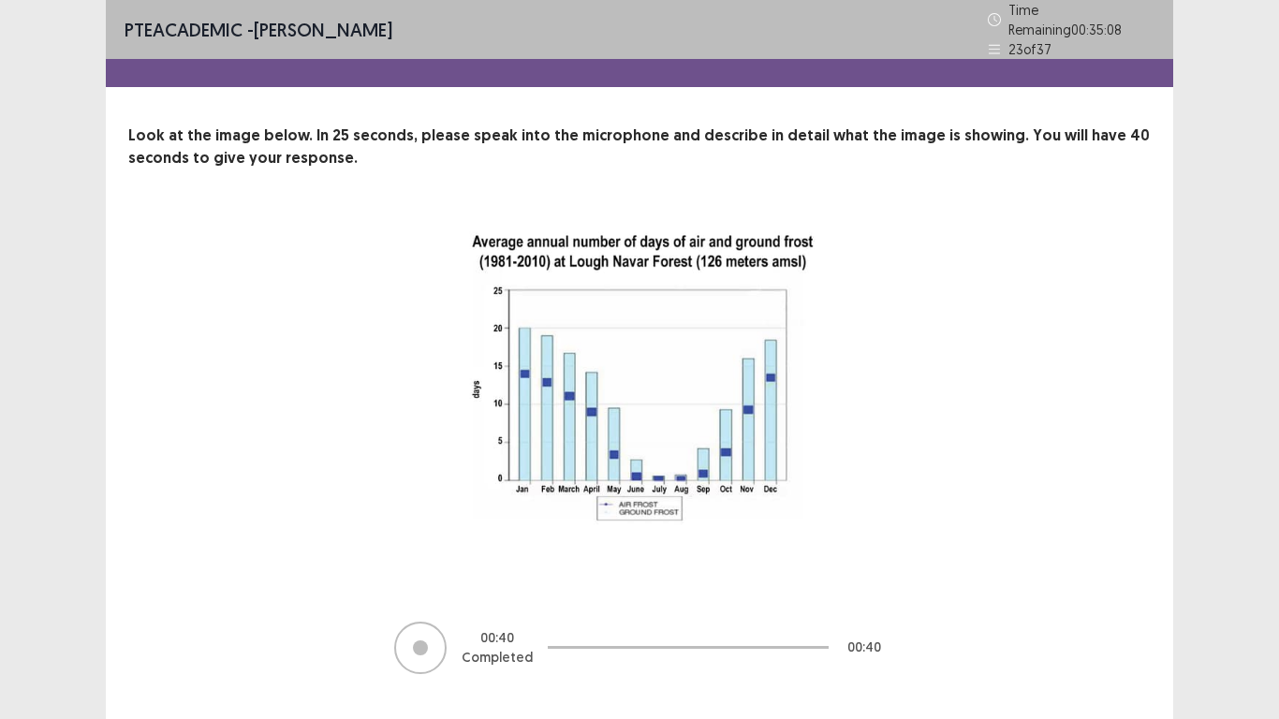
click at [1086, 600] on div "PTE academic - [PERSON_NAME] Time Remaining 00 : 35 : 08 23 of 37 Look at the i…" at bounding box center [639, 356] width 1067 height 713
click at [934, 599] on div "00 : 40 Completed 00 : 40" at bounding box center [639, 445] width 873 height 462
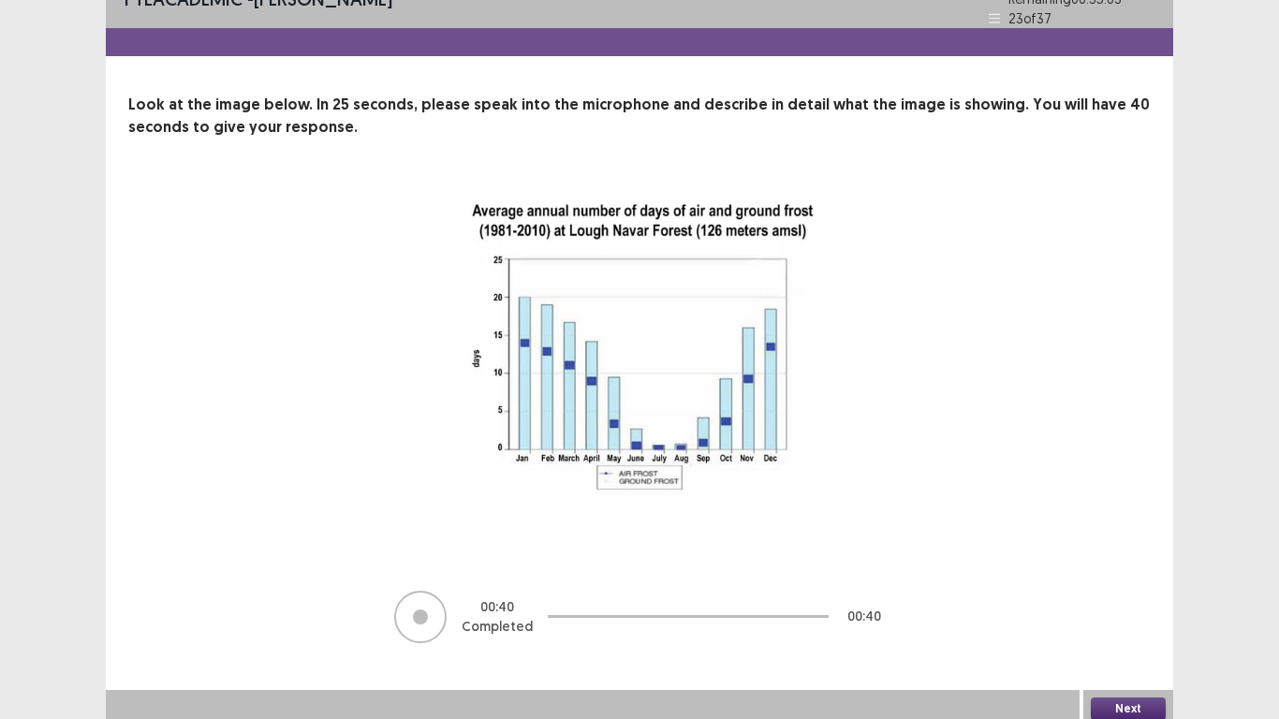
click at [1124, 600] on div "Next" at bounding box center [1128, 708] width 90 height 37
drag, startPoint x: 1118, startPoint y: 709, endPoint x: 1109, endPoint y: 680, distance: 30.2
click at [1109, 600] on div "PTE academic - [PERSON_NAME] Time Remaining 00 : 35 : 02 23 of 37 Look at the i…" at bounding box center [639, 348] width 1067 height 758
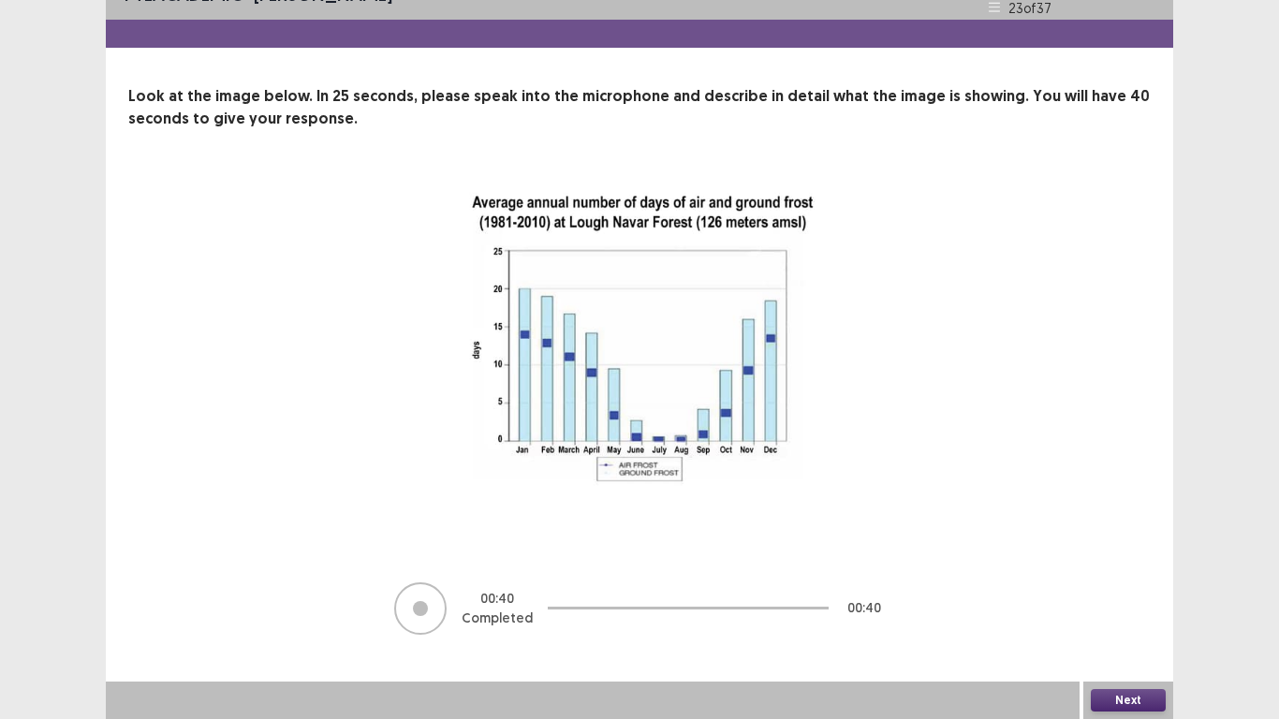
click at [1109, 600] on button "Next" at bounding box center [1128, 700] width 75 height 22
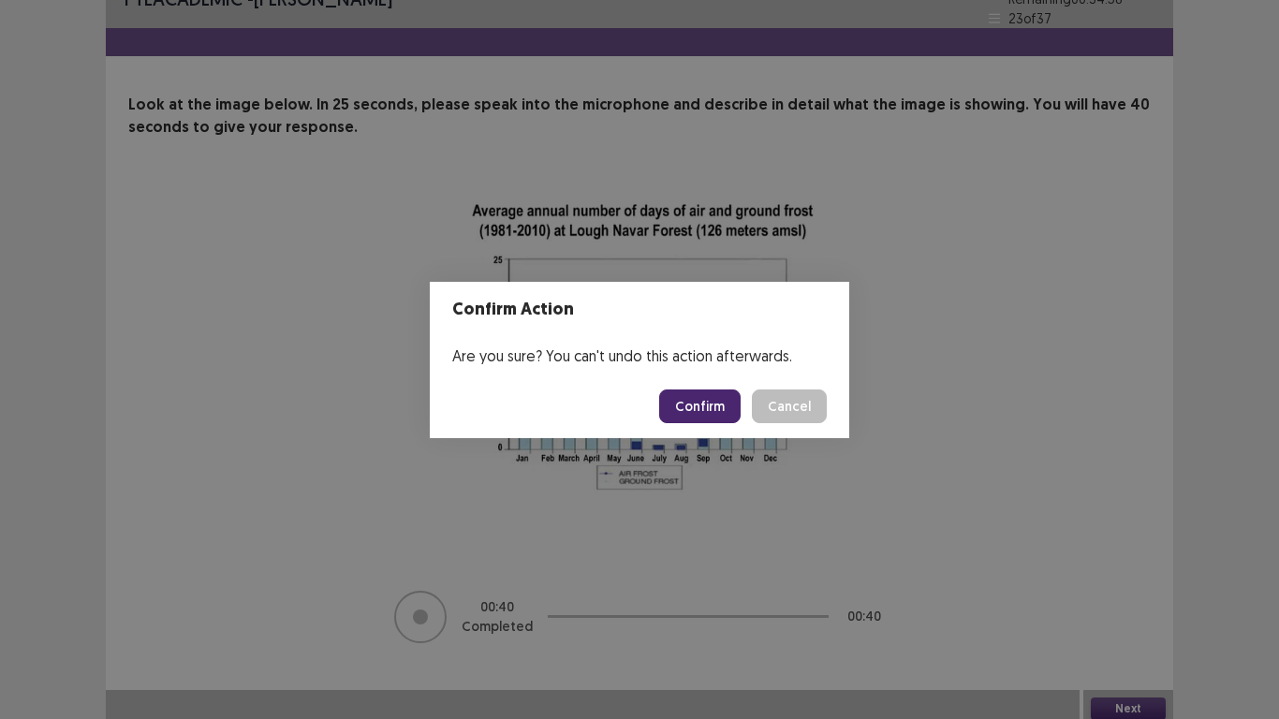
click at [711, 400] on button "Confirm" at bounding box center [699, 406] width 81 height 34
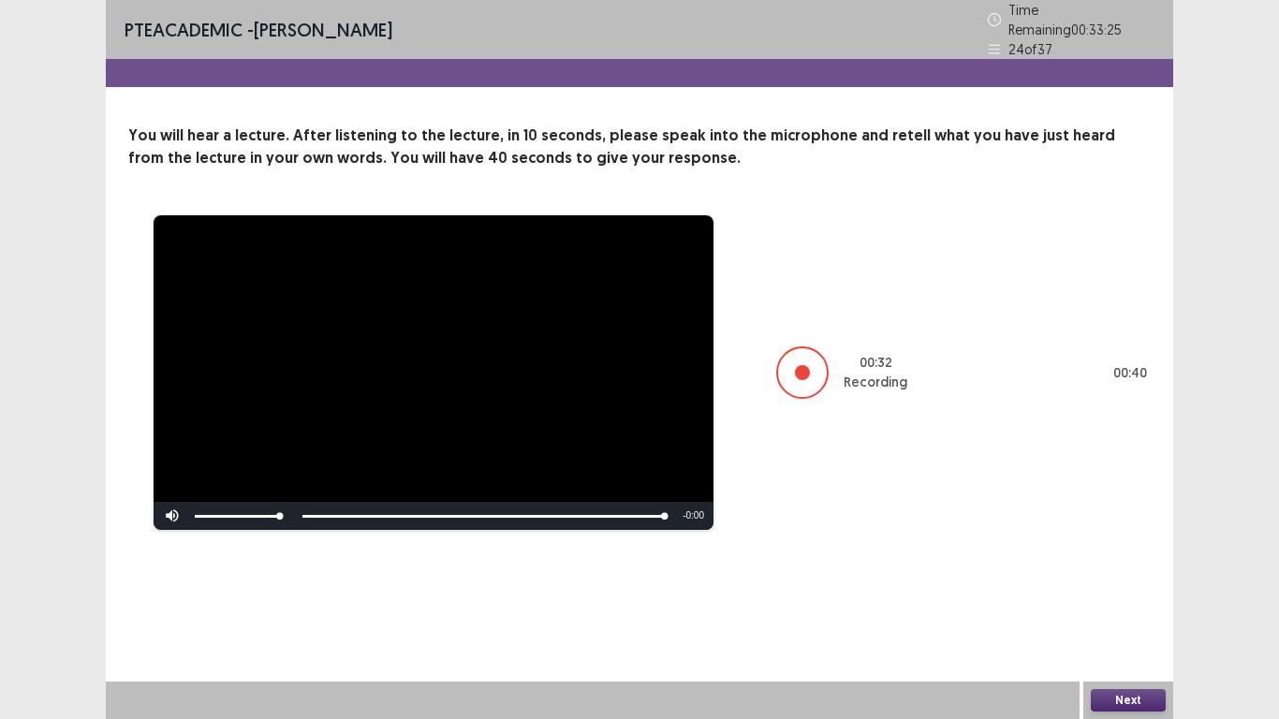
click at [1110, 600] on button "Next" at bounding box center [1128, 700] width 75 height 22
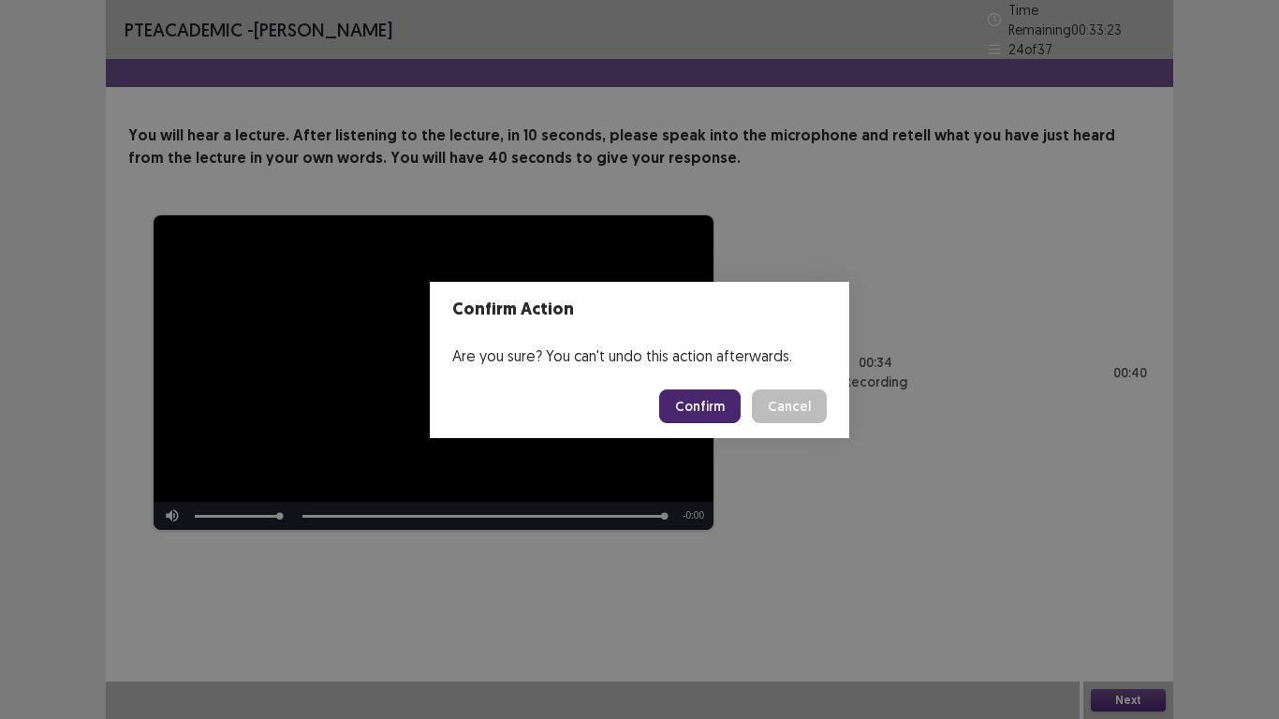
click at [727, 407] on button "Confirm" at bounding box center [699, 406] width 81 height 34
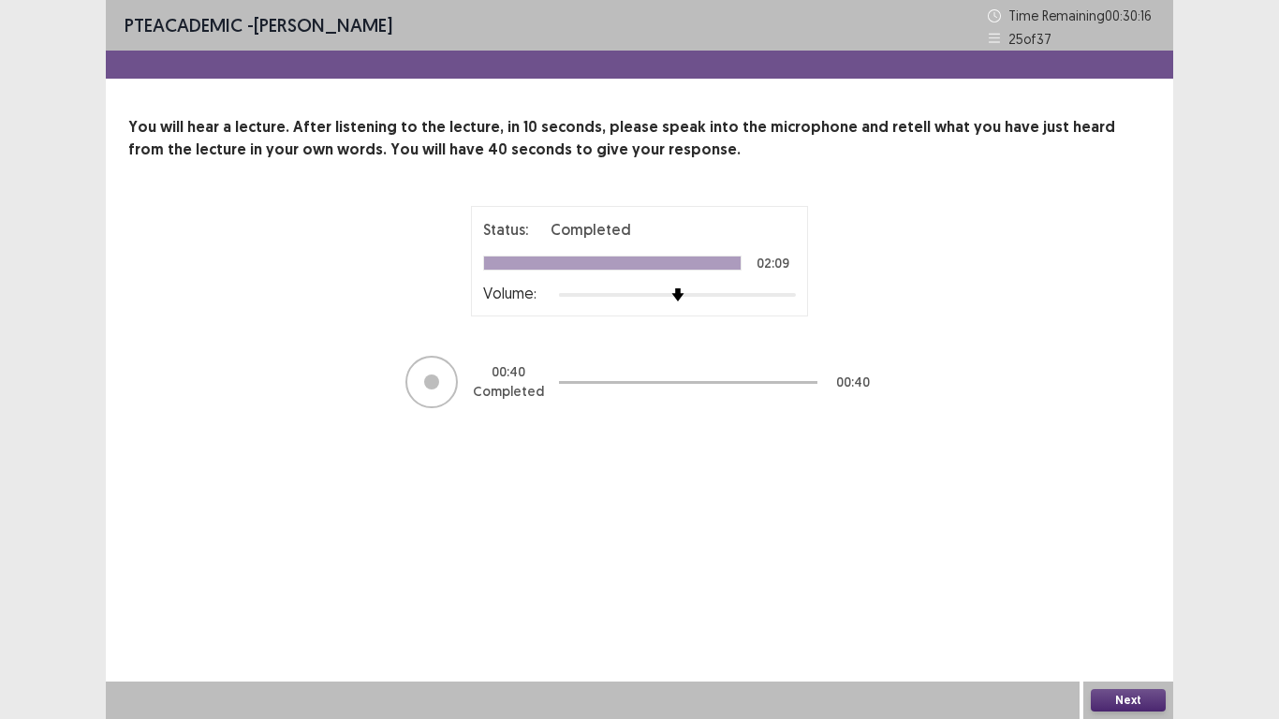
click at [1119, 600] on button "Next" at bounding box center [1128, 700] width 75 height 22
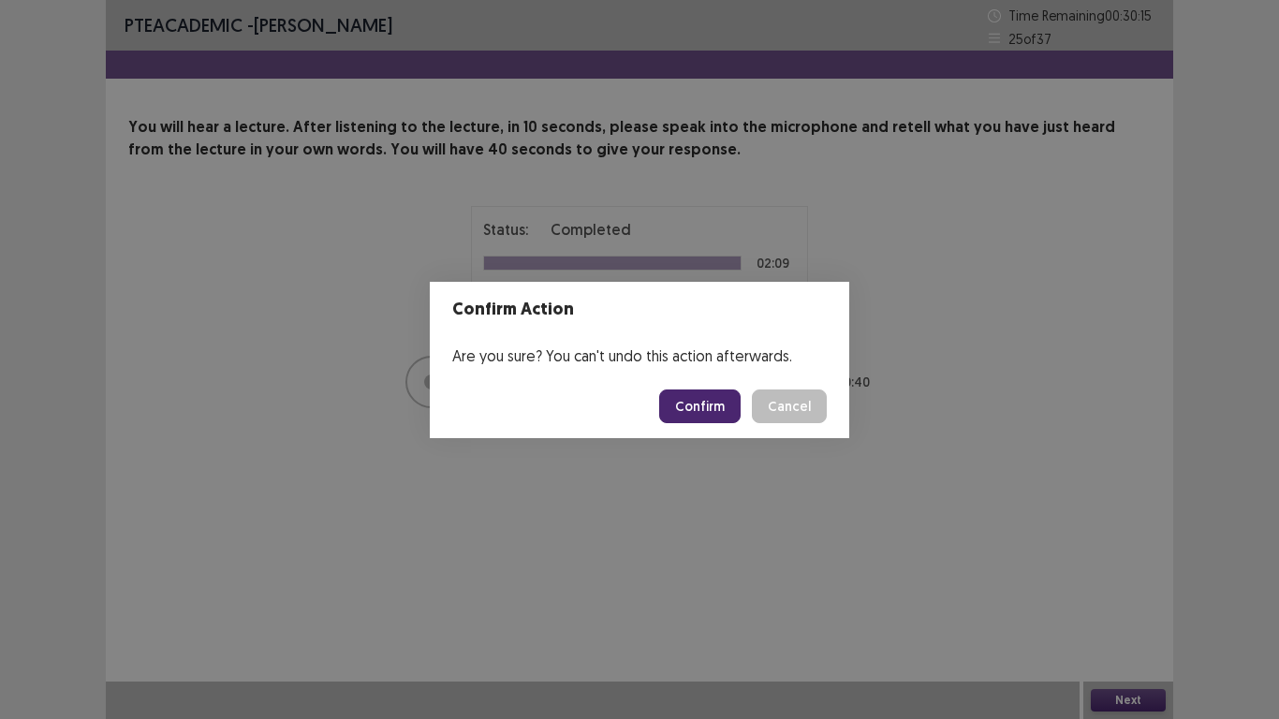
click at [704, 417] on button "Confirm" at bounding box center [699, 406] width 81 height 34
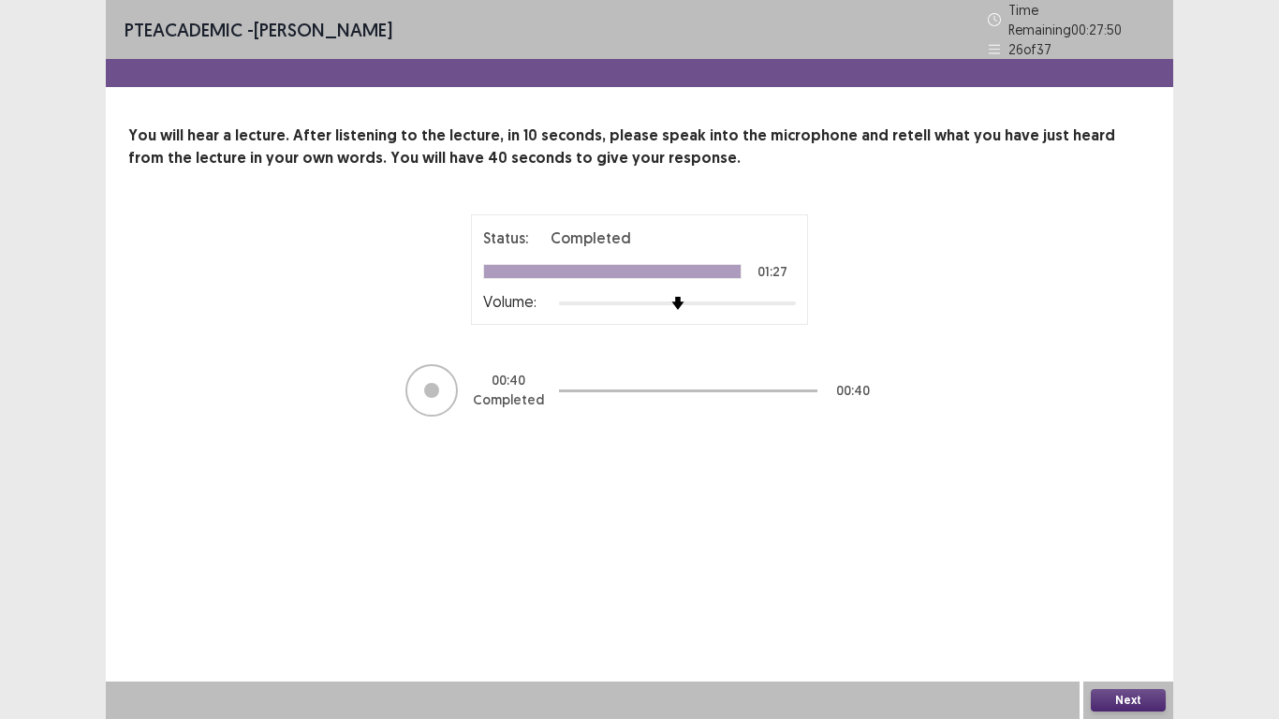
click at [1134, 600] on button "Next" at bounding box center [1128, 700] width 75 height 22
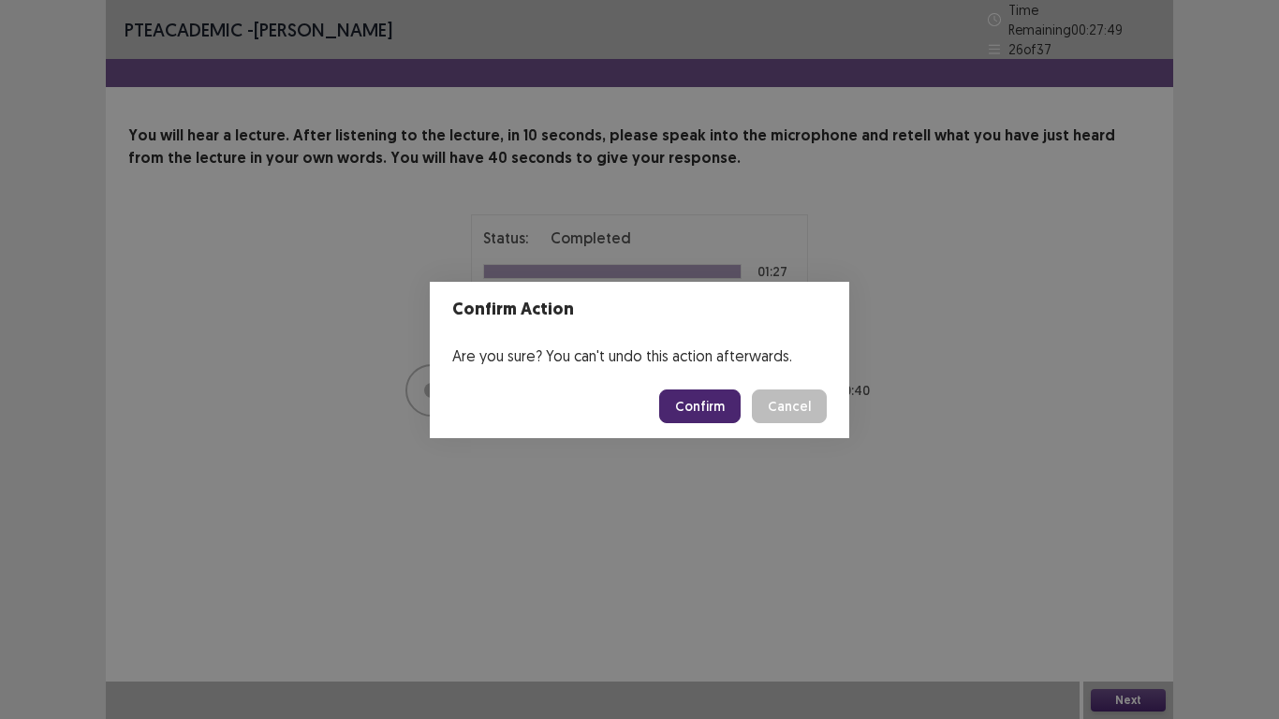
click at [711, 398] on button "Confirm" at bounding box center [699, 406] width 81 height 34
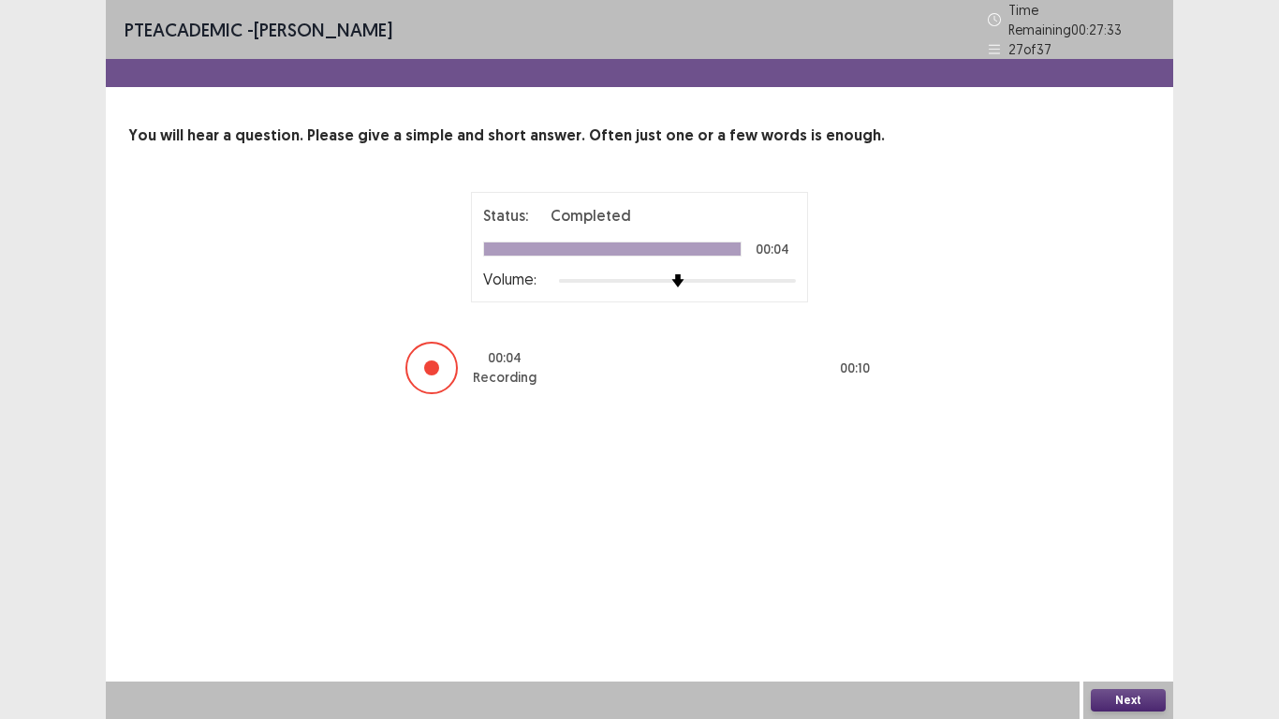
click at [1106, 600] on button "Next" at bounding box center [1128, 700] width 75 height 22
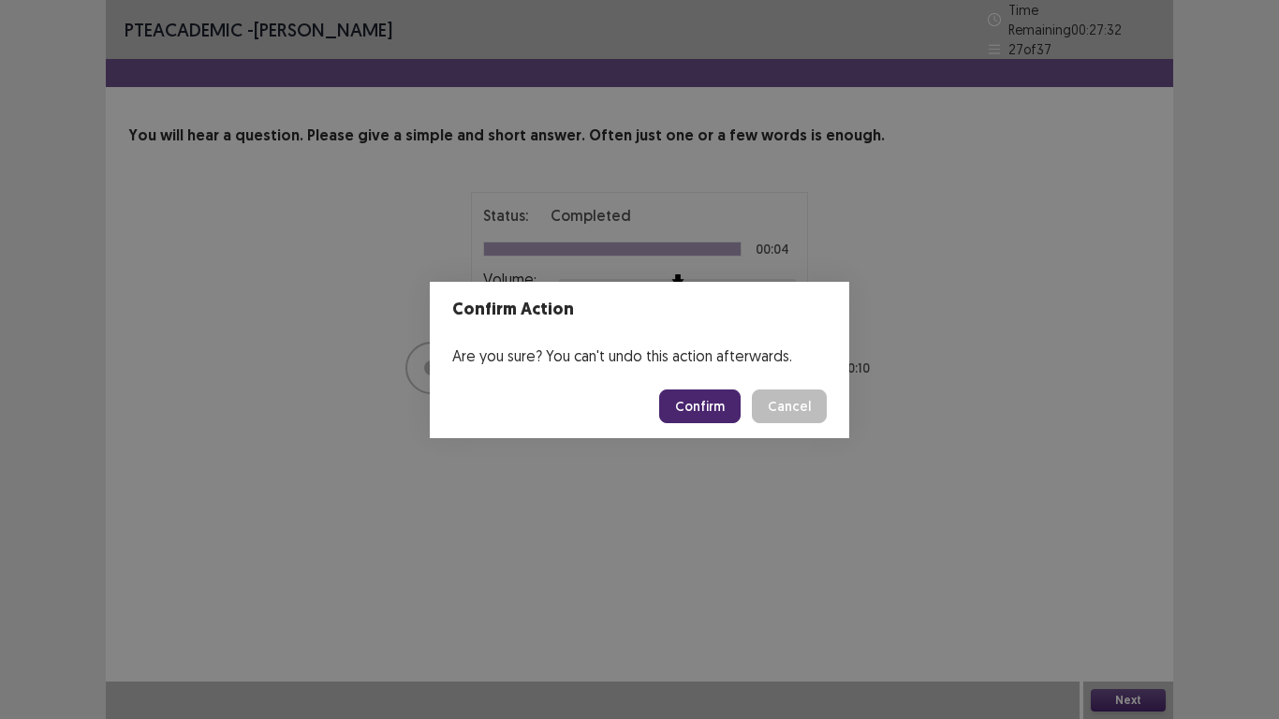
click at [704, 411] on button "Confirm" at bounding box center [699, 406] width 81 height 34
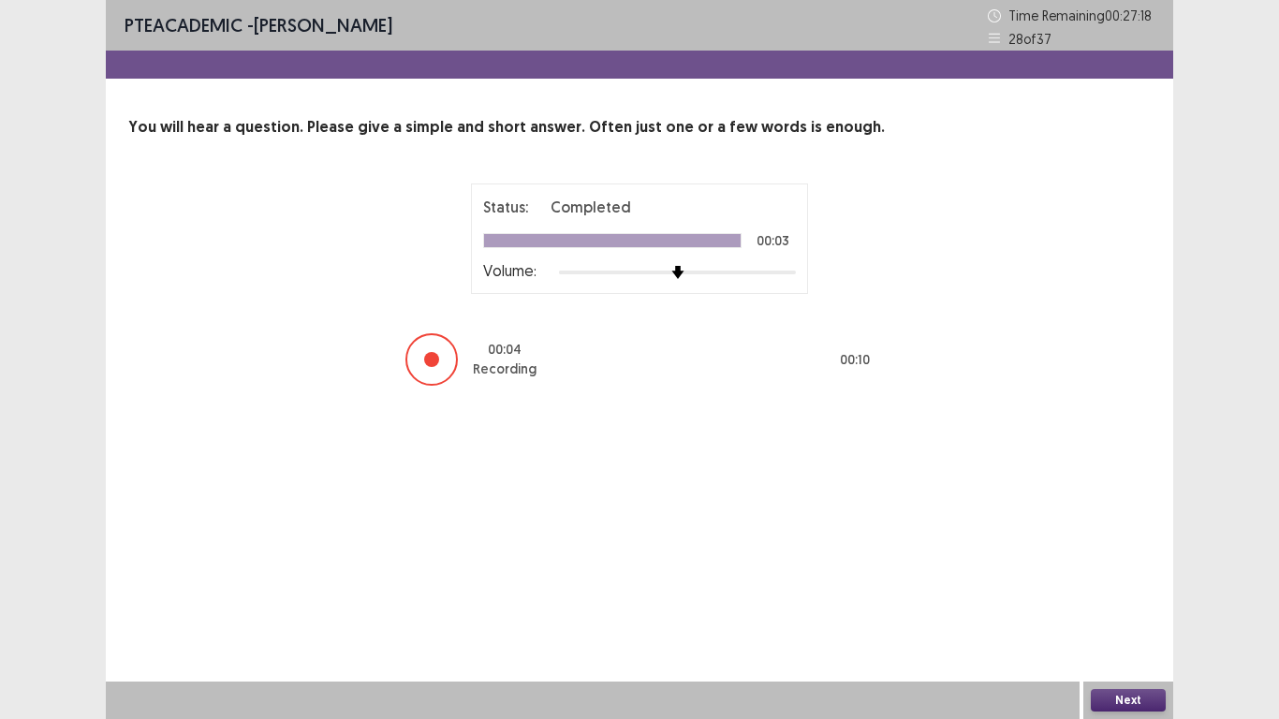
click at [1134, 600] on button "Next" at bounding box center [1128, 700] width 75 height 22
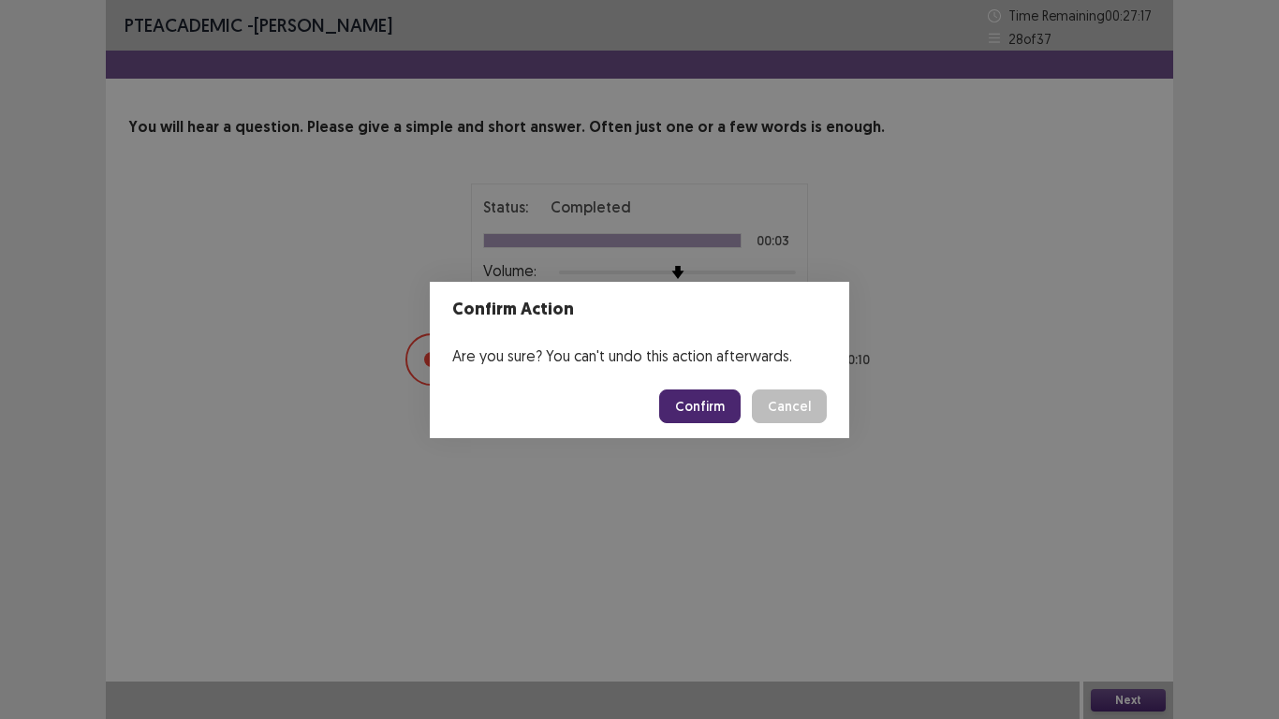
click at [722, 403] on button "Confirm" at bounding box center [699, 406] width 81 height 34
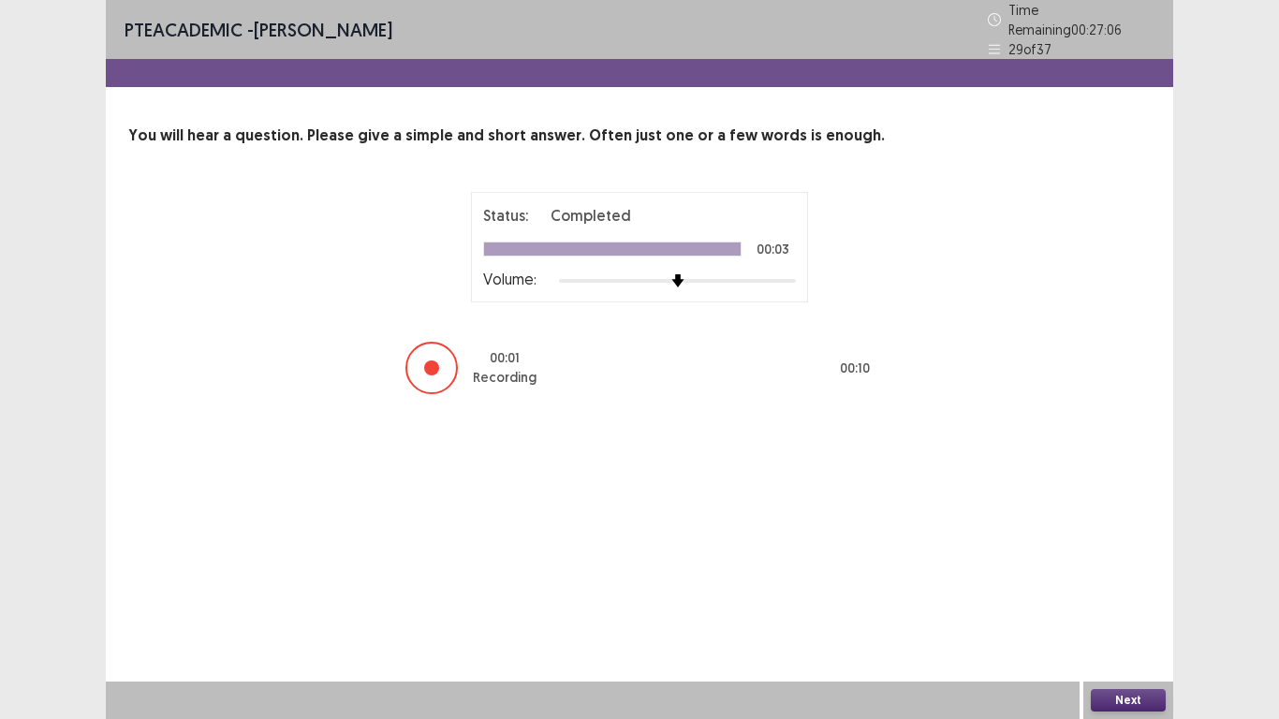
click at [1126, 600] on button "Next" at bounding box center [1128, 700] width 75 height 22
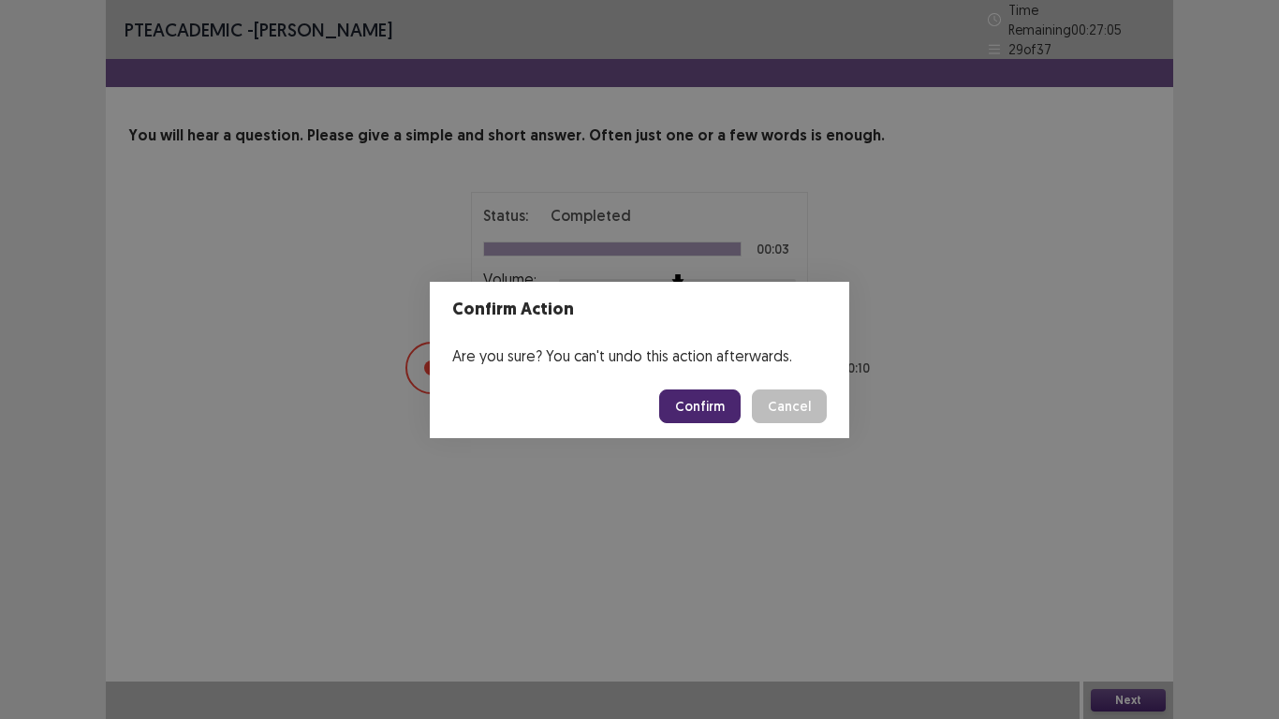
click at [704, 415] on button "Confirm" at bounding box center [699, 406] width 81 height 34
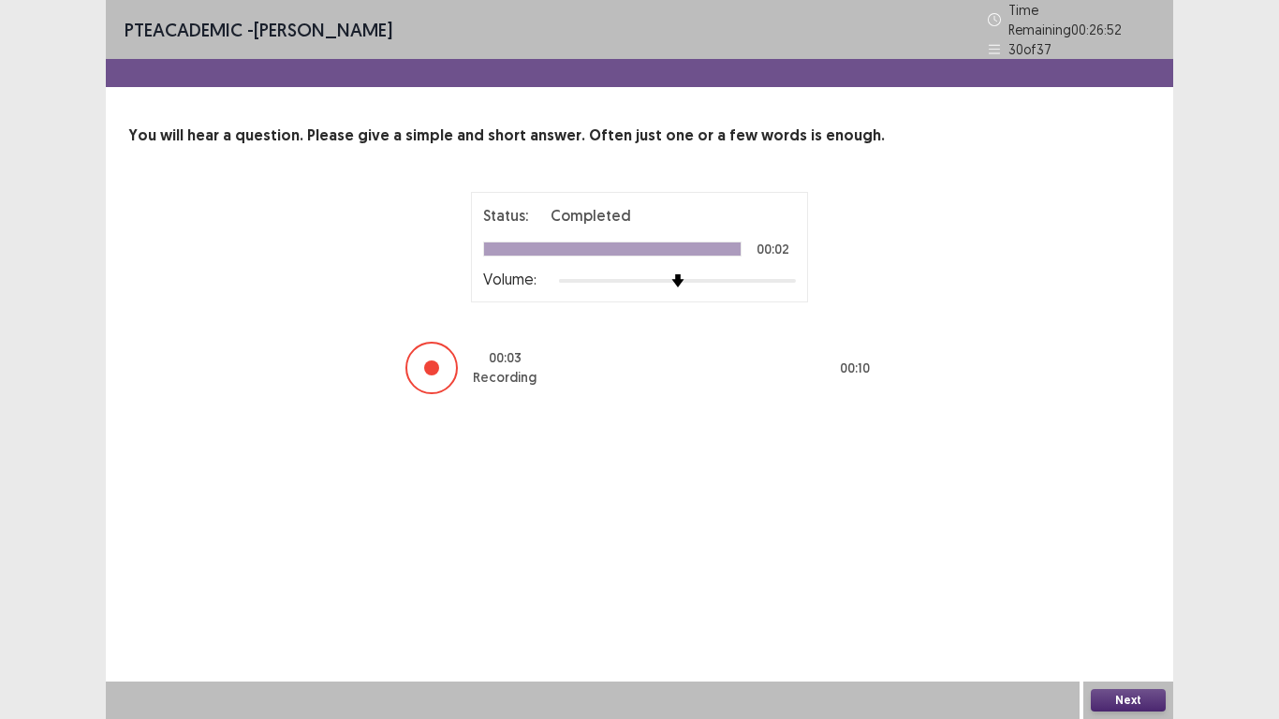
click at [1102, 600] on button "Next" at bounding box center [1128, 700] width 75 height 22
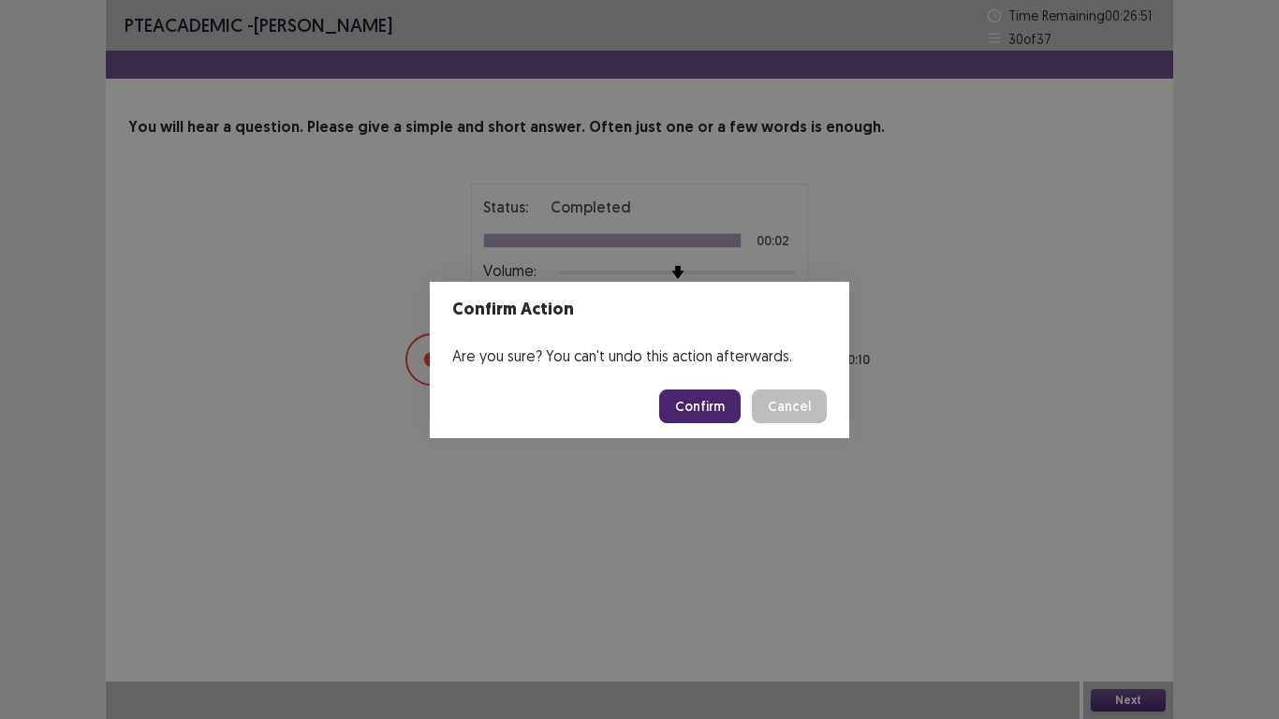
click at [719, 414] on button "Confirm" at bounding box center [699, 406] width 81 height 34
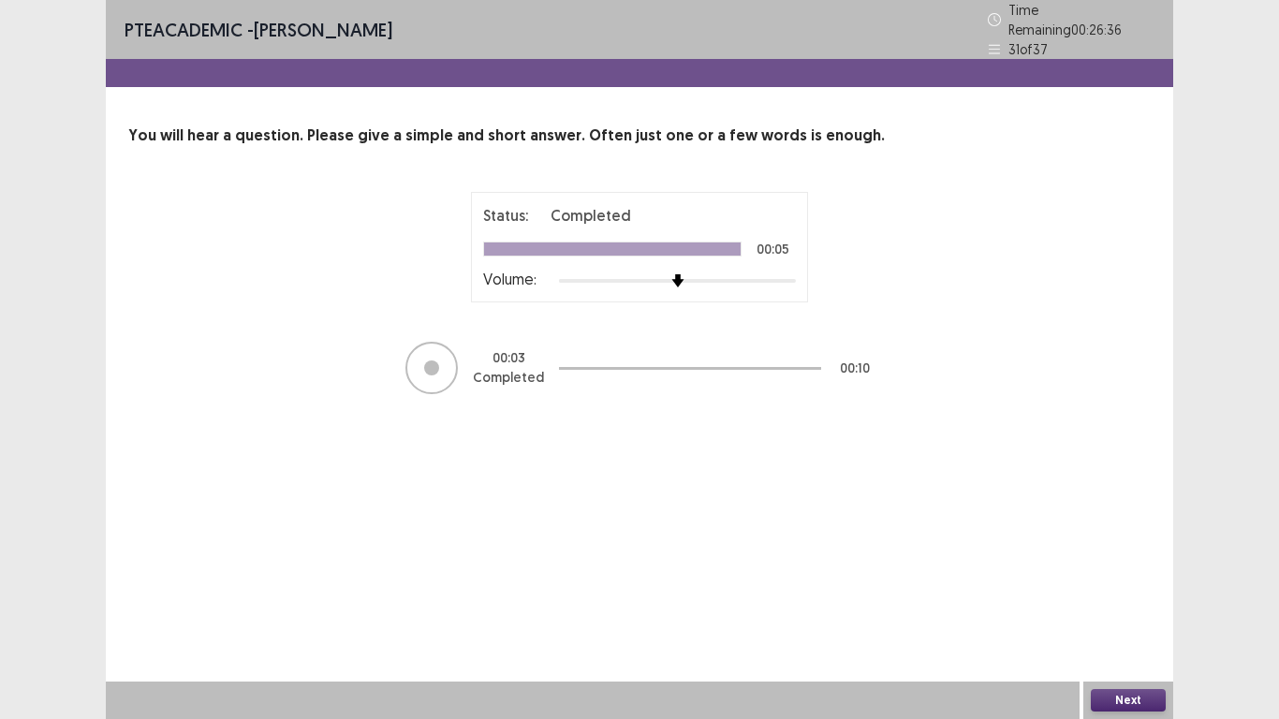
click at [1122, 600] on button "Next" at bounding box center [1128, 700] width 75 height 22
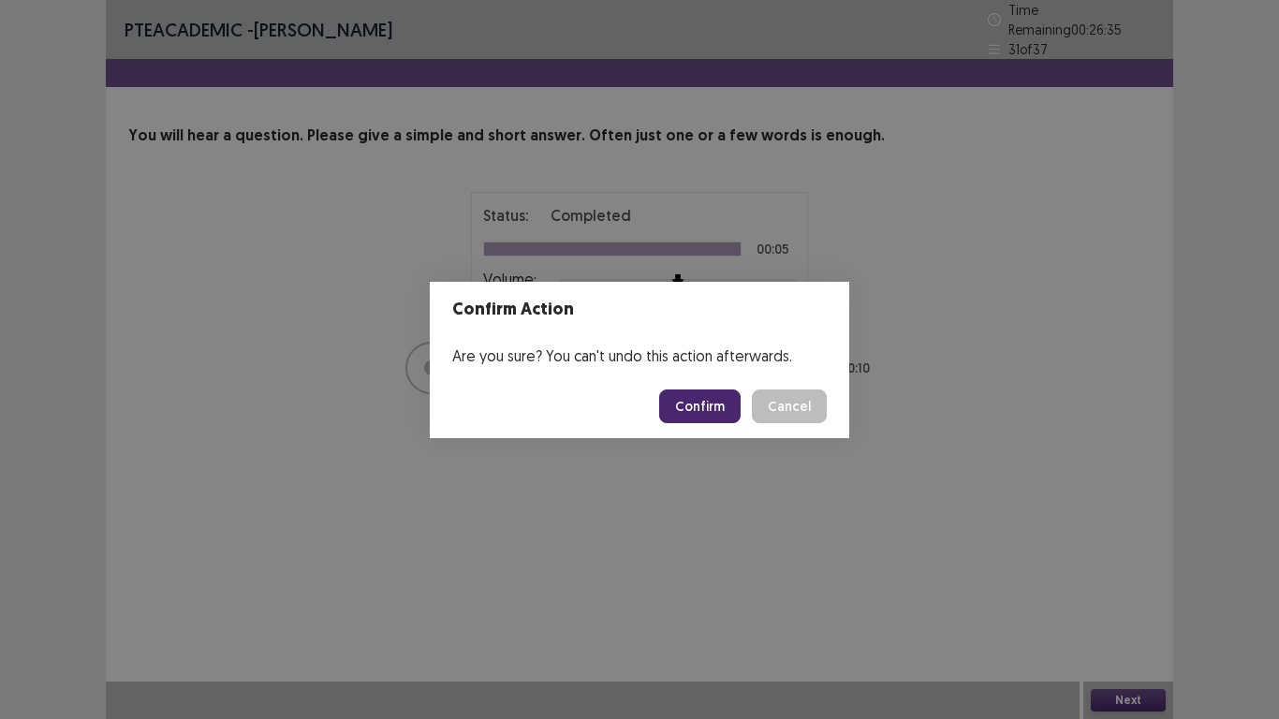
click at [725, 411] on button "Confirm" at bounding box center [699, 406] width 81 height 34
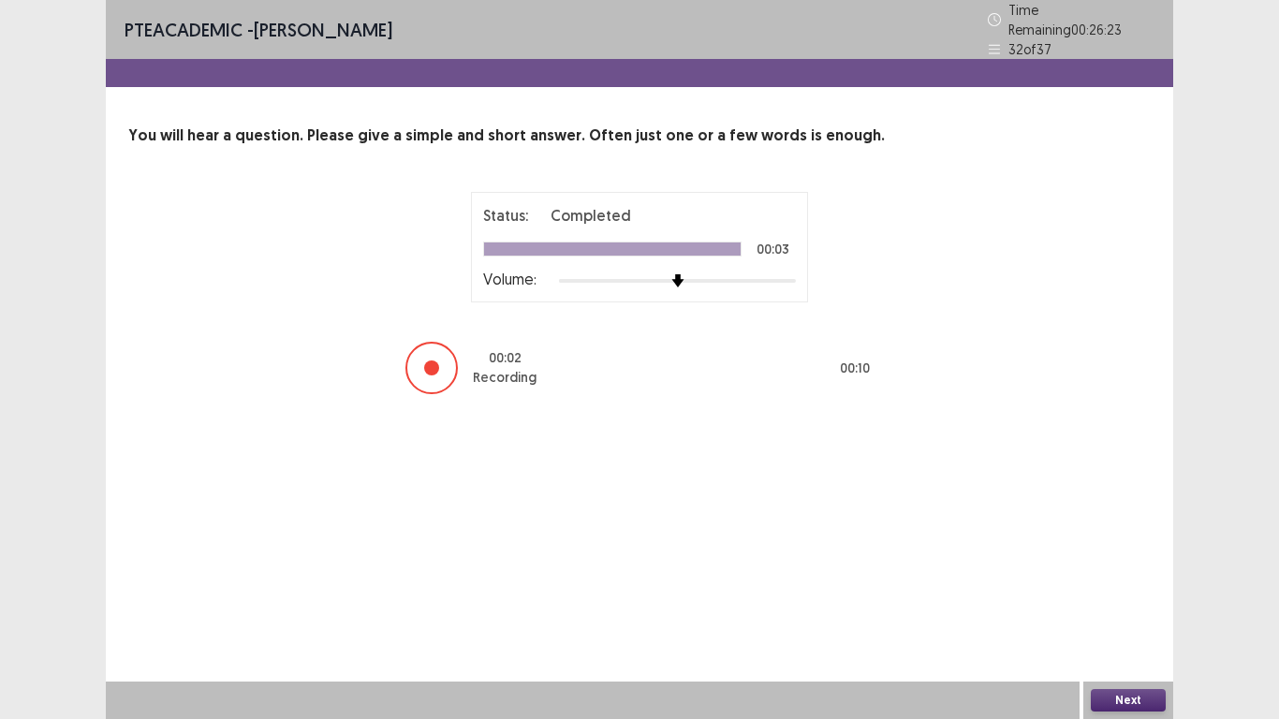
click at [1148, 600] on div "Next" at bounding box center [1128, 700] width 90 height 37
click at [1136, 600] on button "Next" at bounding box center [1128, 700] width 75 height 22
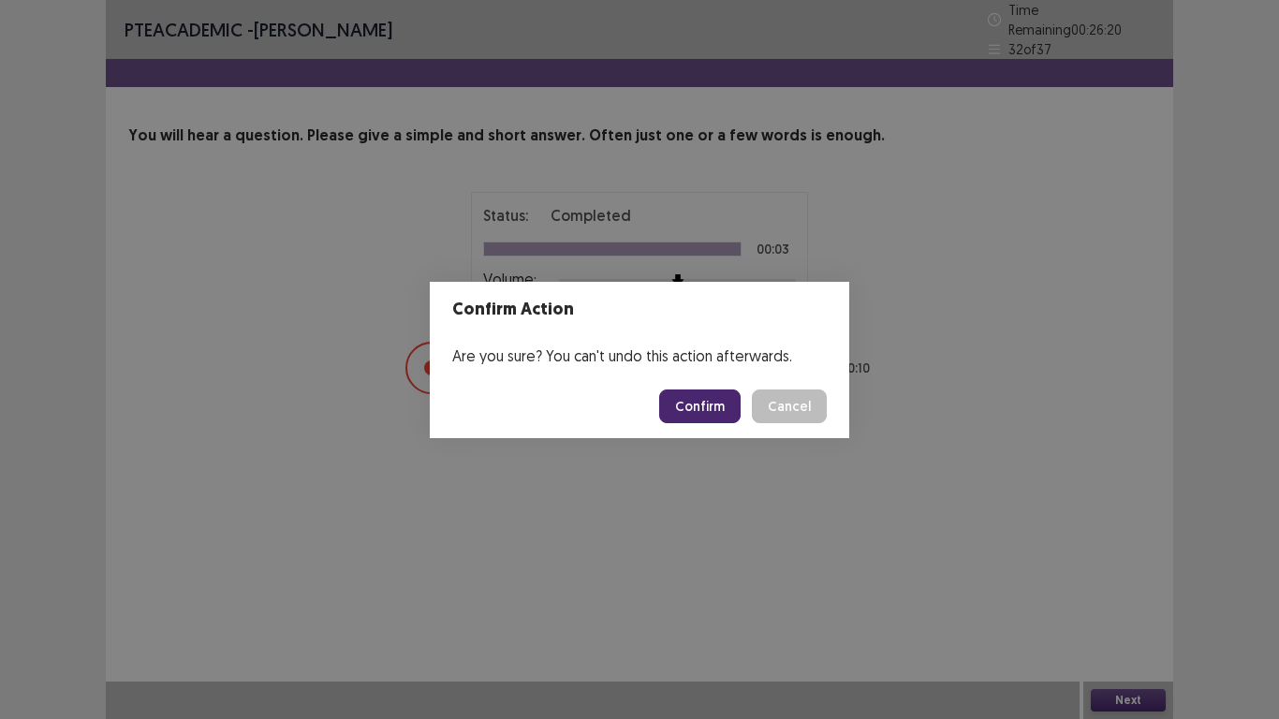
click at [691, 403] on button "Confirm" at bounding box center [699, 406] width 81 height 34
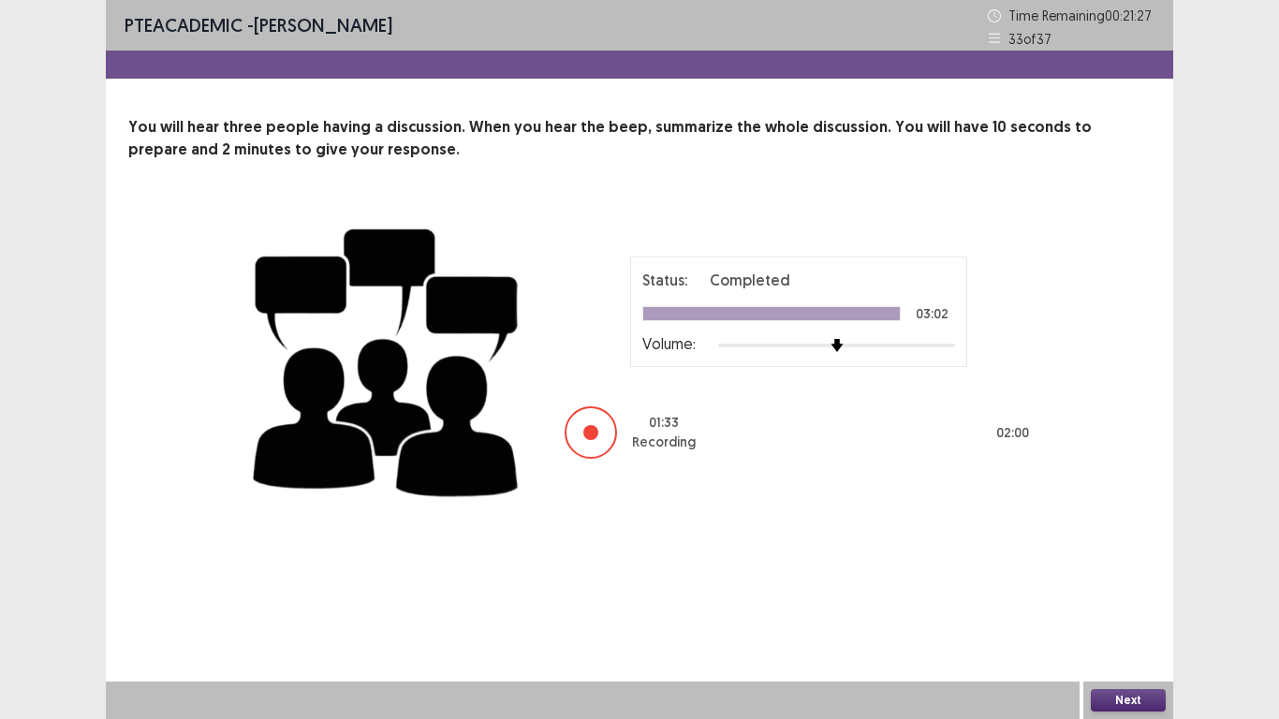
click at [1149, 600] on button "Next" at bounding box center [1128, 700] width 75 height 22
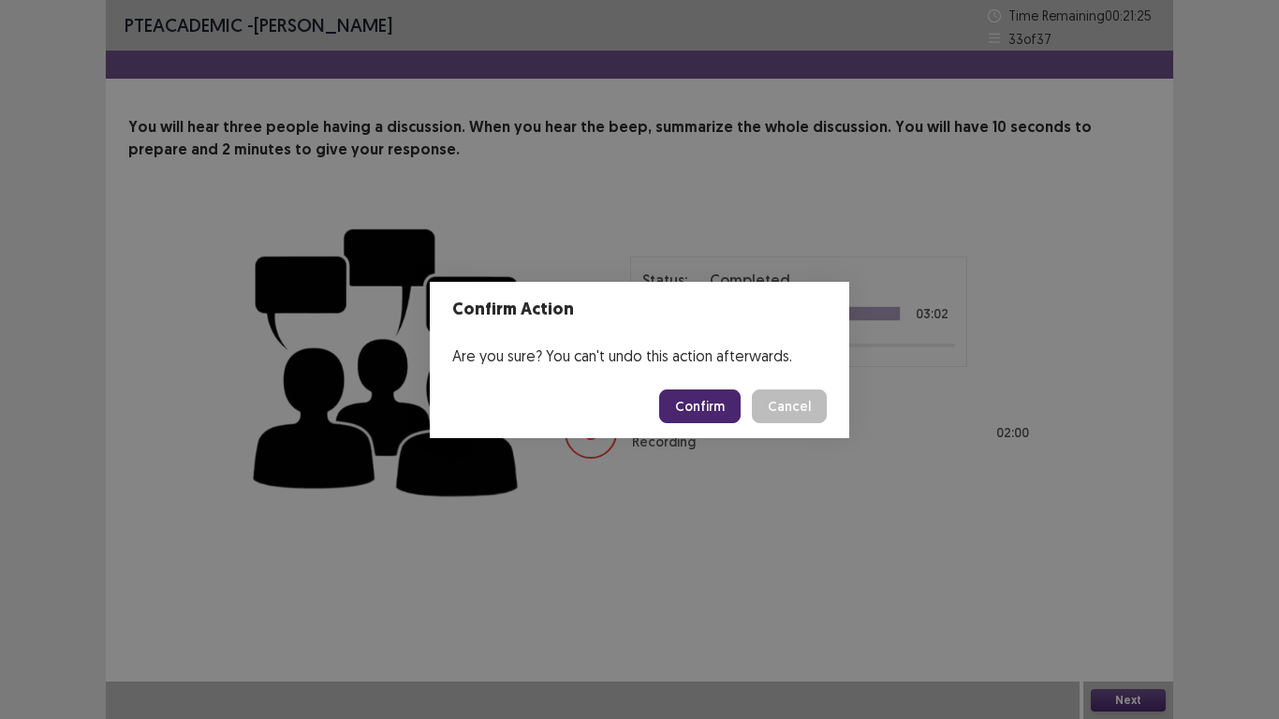
click at [690, 404] on button "Confirm" at bounding box center [699, 406] width 81 height 34
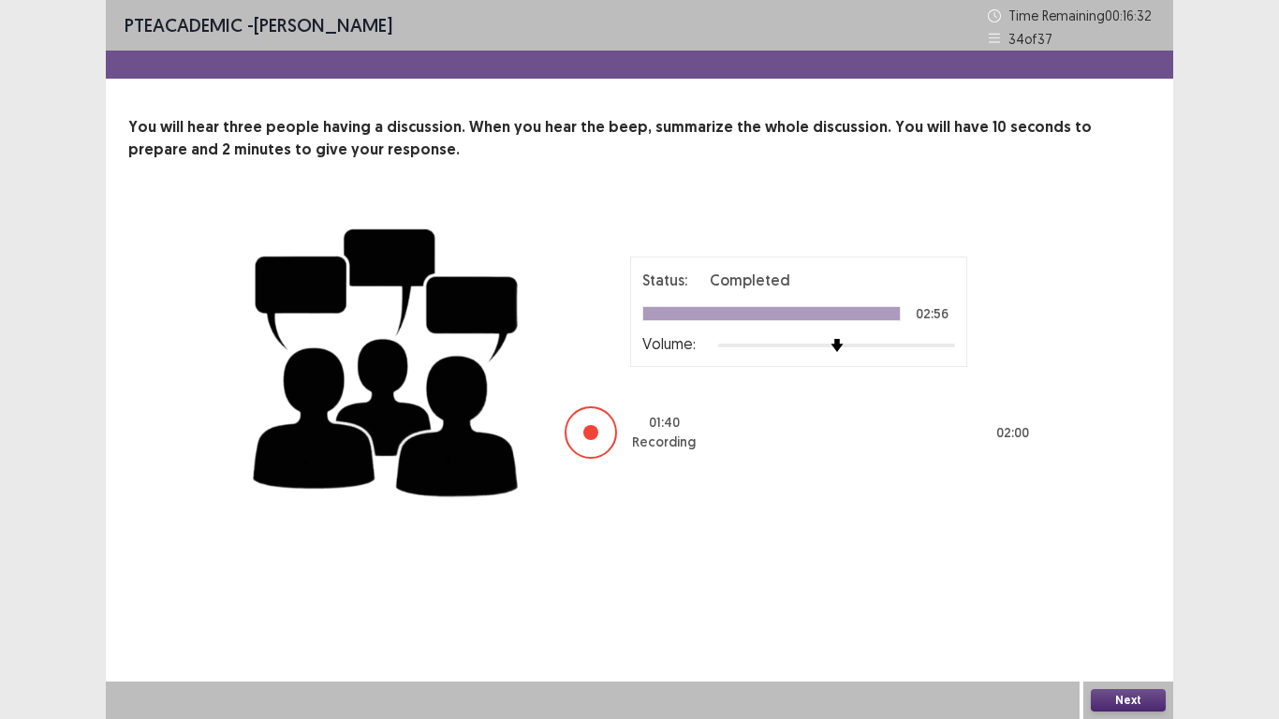
click at [1125, 600] on button "Next" at bounding box center [1128, 700] width 75 height 22
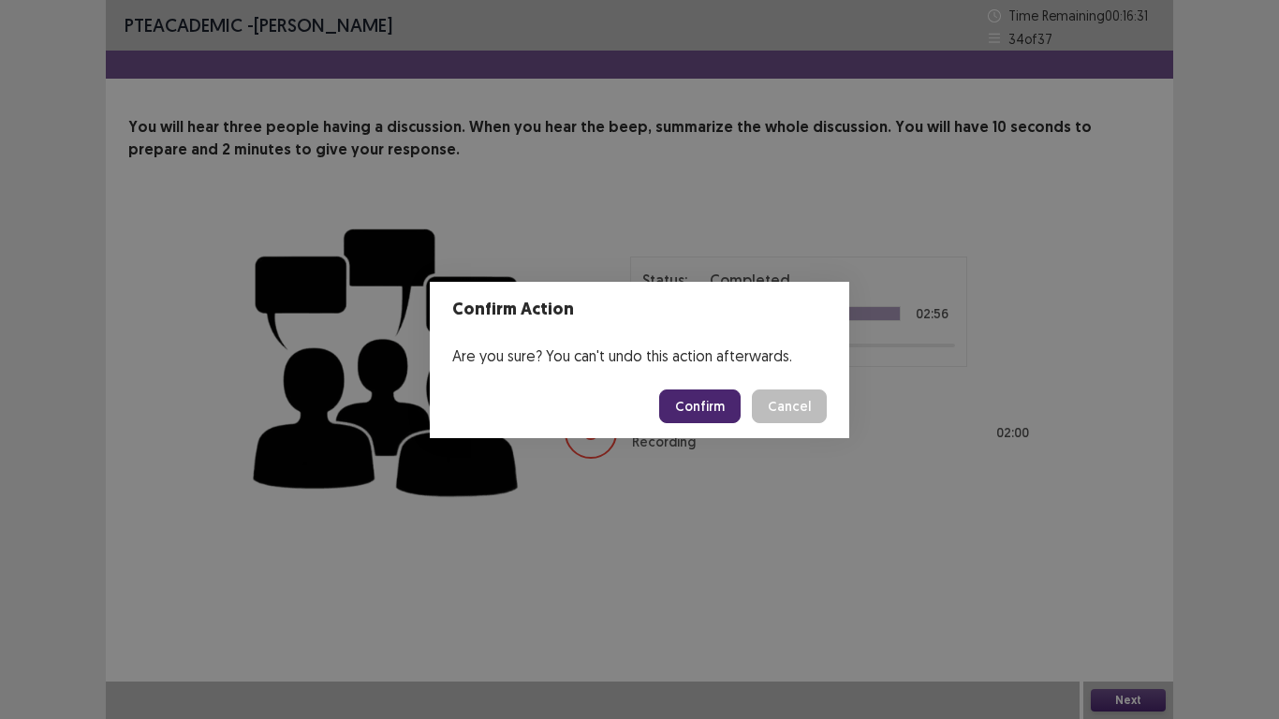
click at [715, 398] on button "Confirm" at bounding box center [699, 406] width 81 height 34
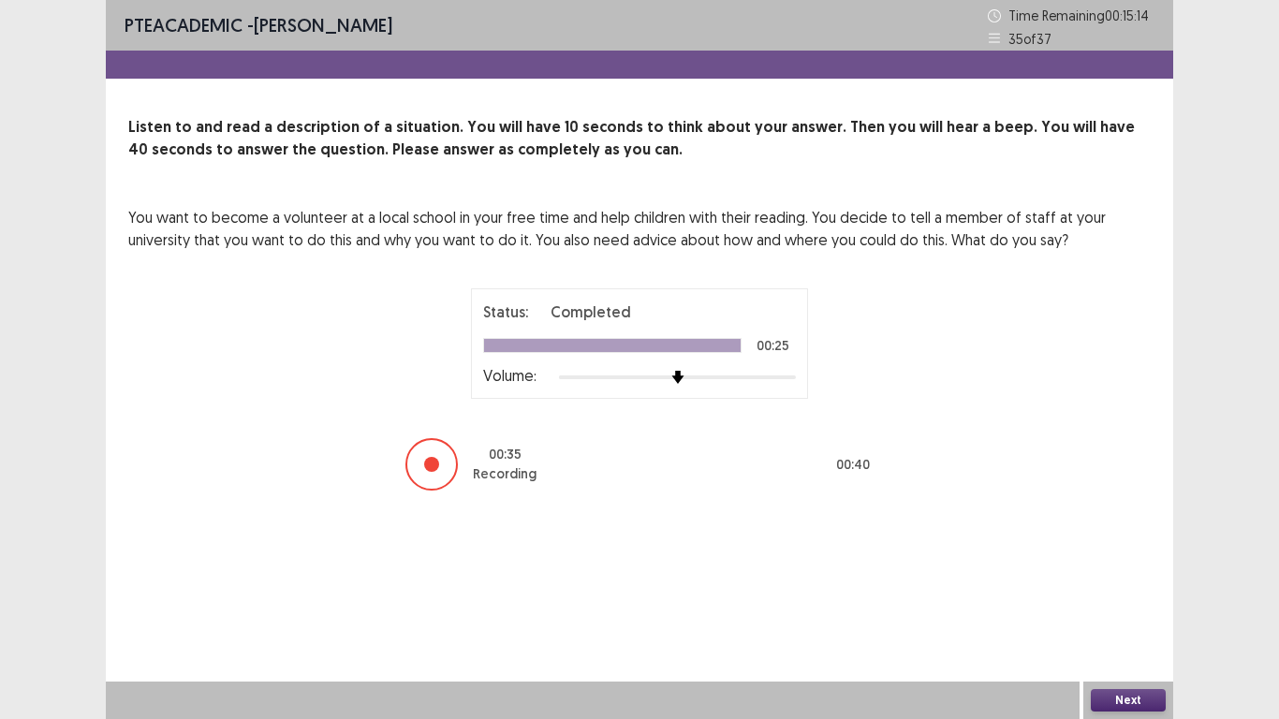
click at [1107, 600] on button "Next" at bounding box center [1128, 700] width 75 height 22
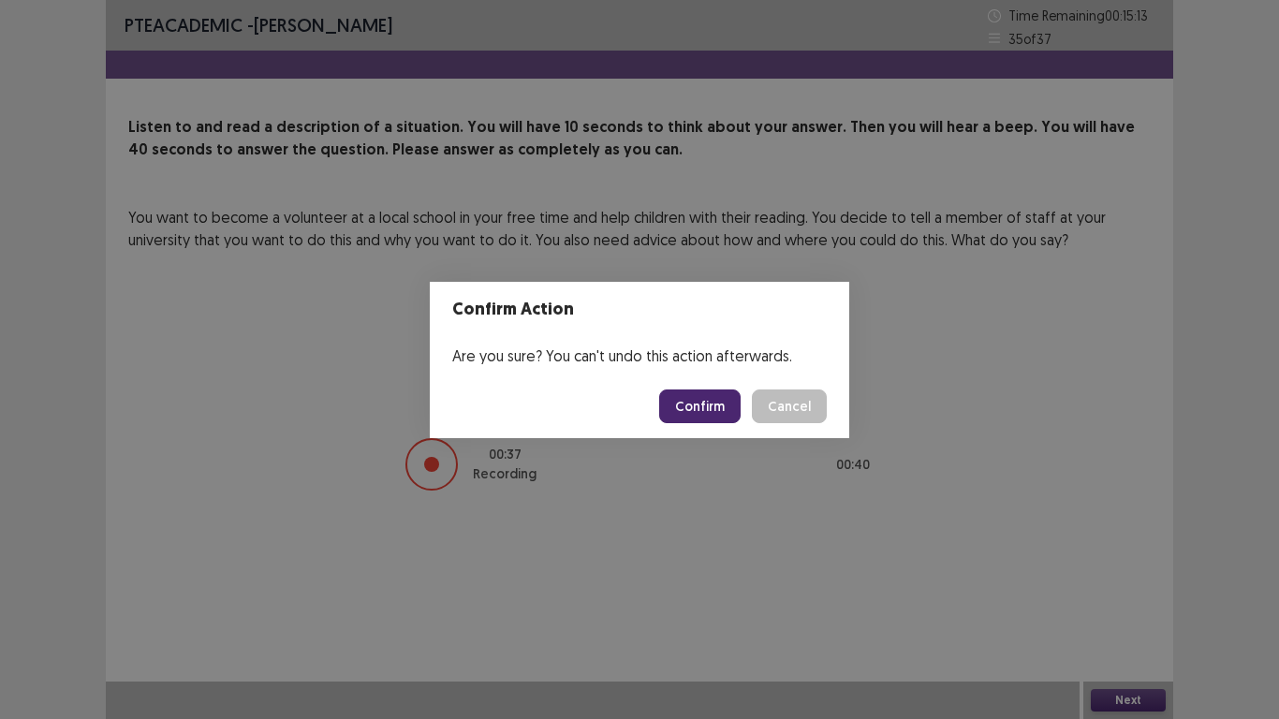
click at [683, 413] on button "Confirm" at bounding box center [699, 406] width 81 height 34
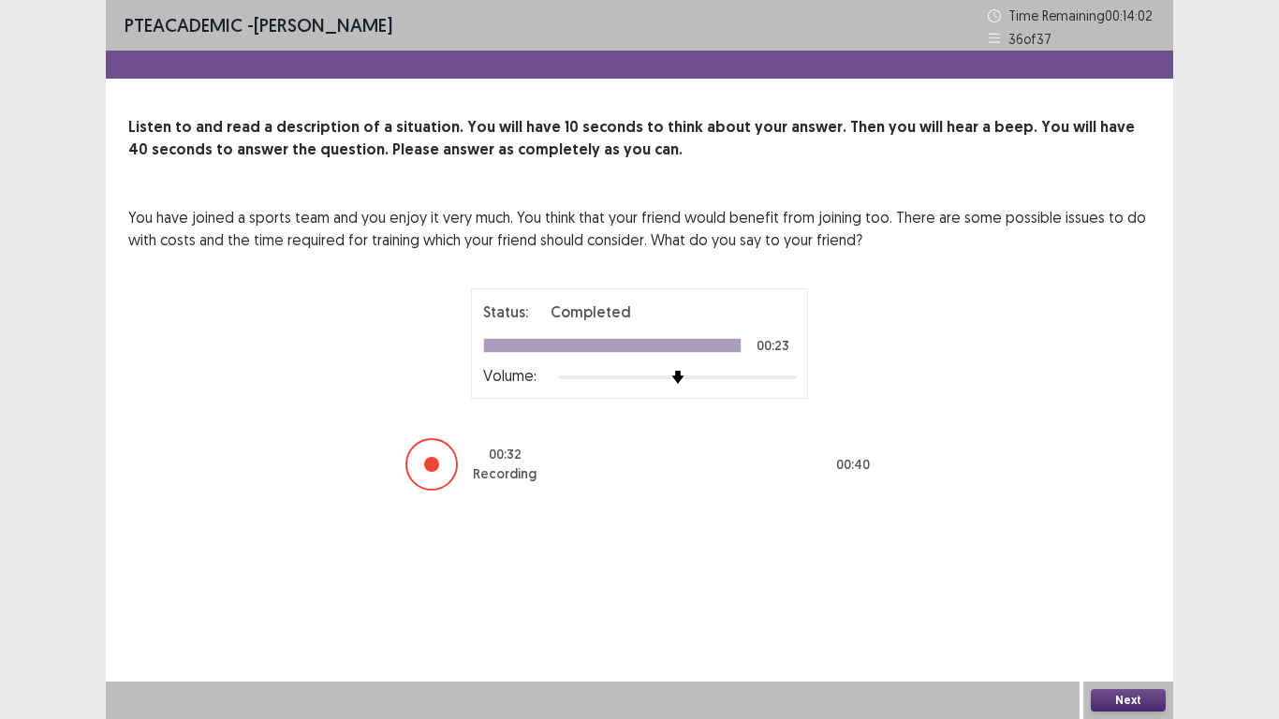
click at [1126, 600] on button "Next" at bounding box center [1128, 700] width 75 height 22
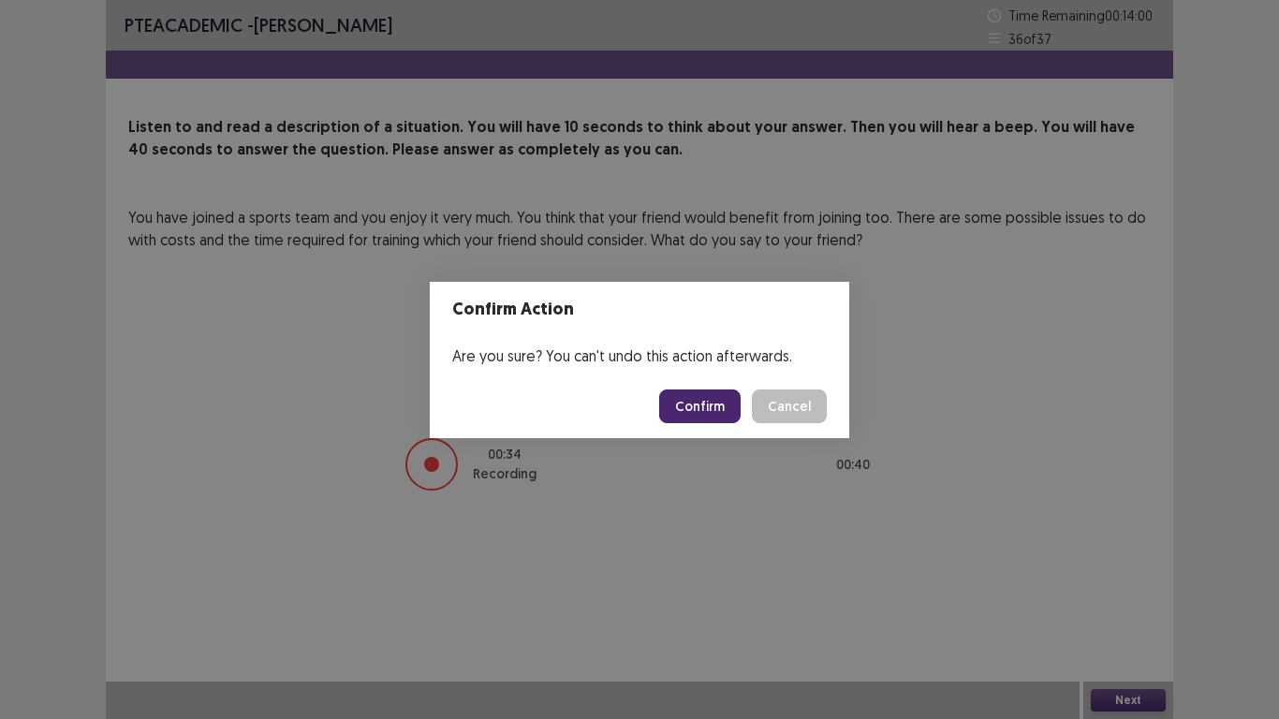
click at [702, 400] on button "Confirm" at bounding box center [699, 406] width 81 height 34
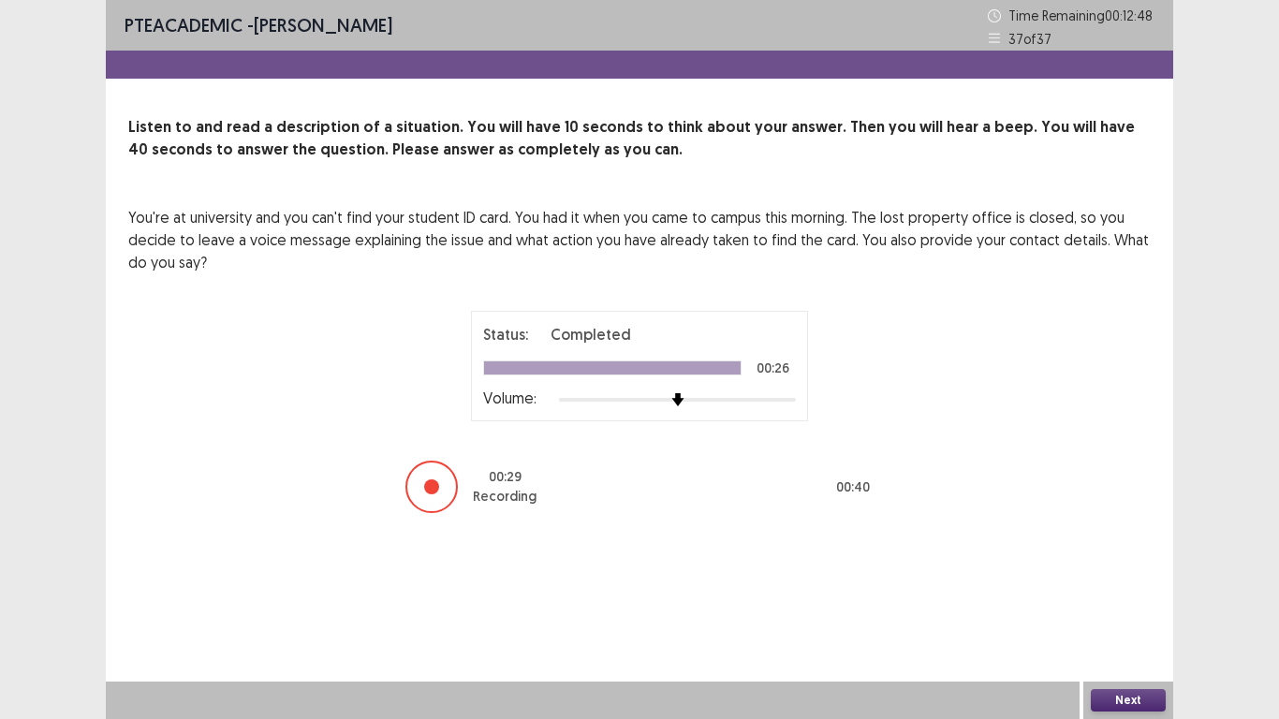
click at [1130, 600] on button "Next" at bounding box center [1128, 700] width 75 height 22
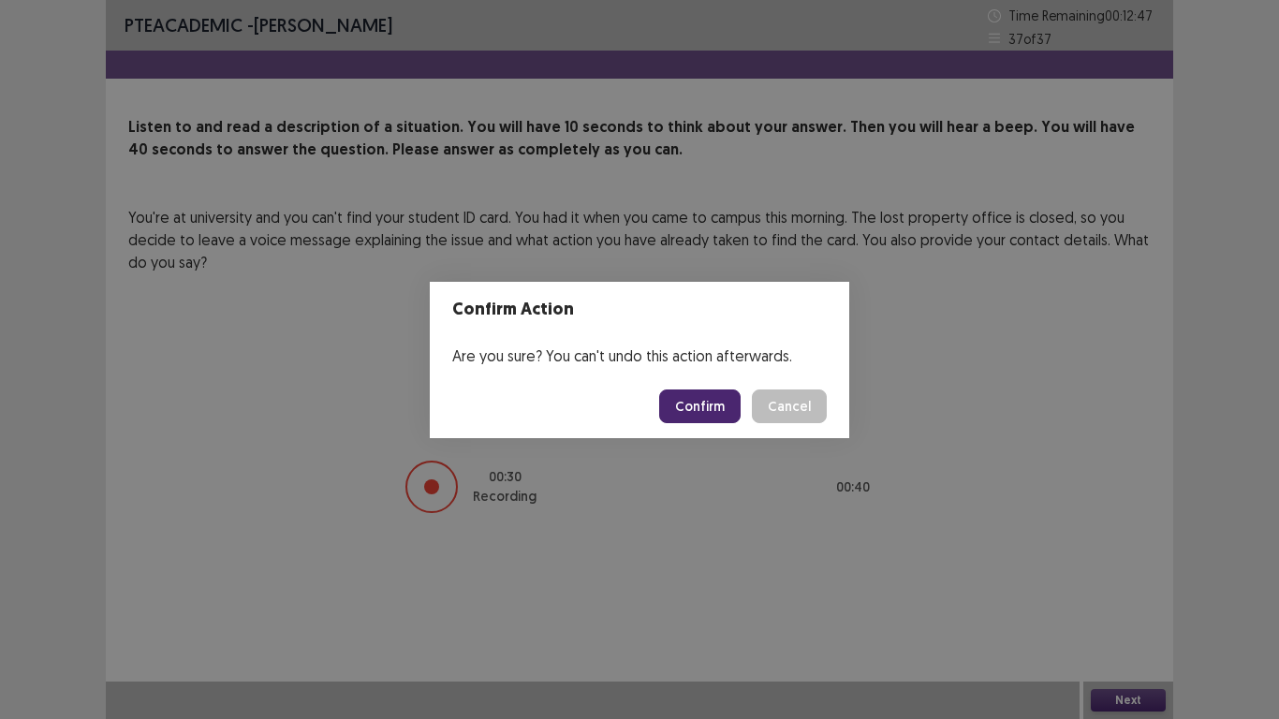
click at [688, 407] on button "Confirm" at bounding box center [699, 406] width 81 height 34
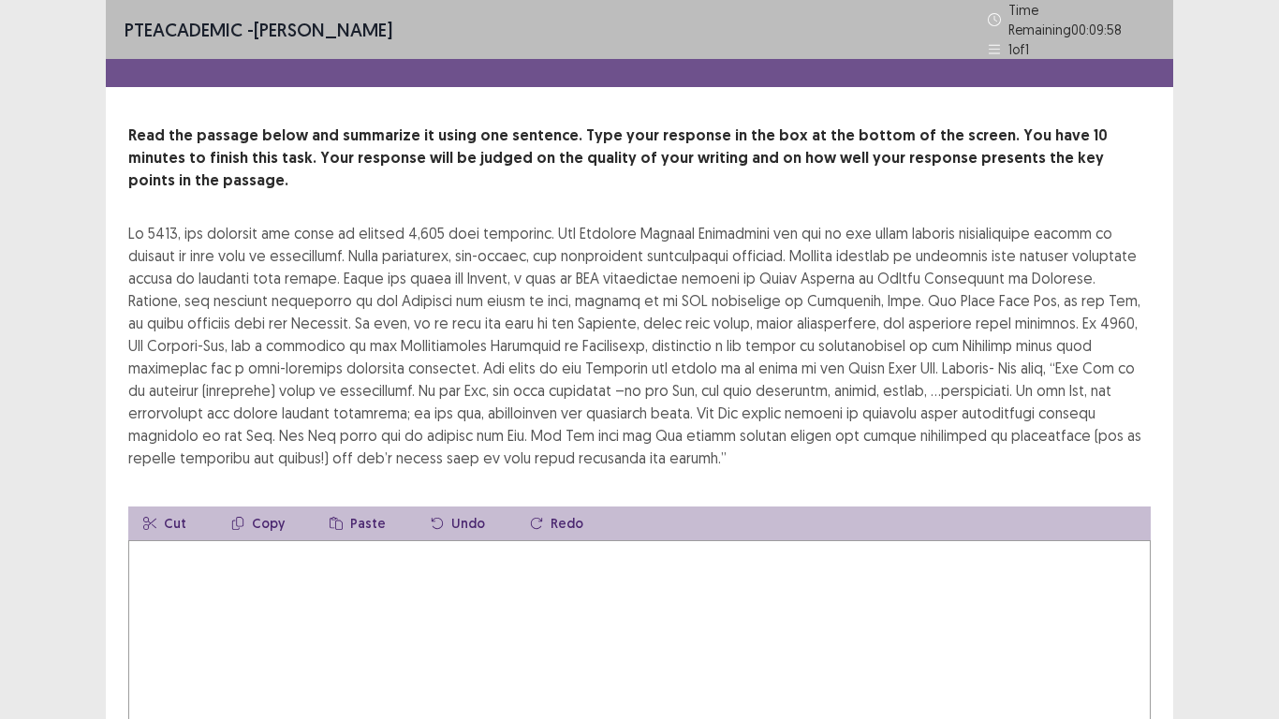
click at [377, 540] on textarea at bounding box center [639, 643] width 1022 height 206
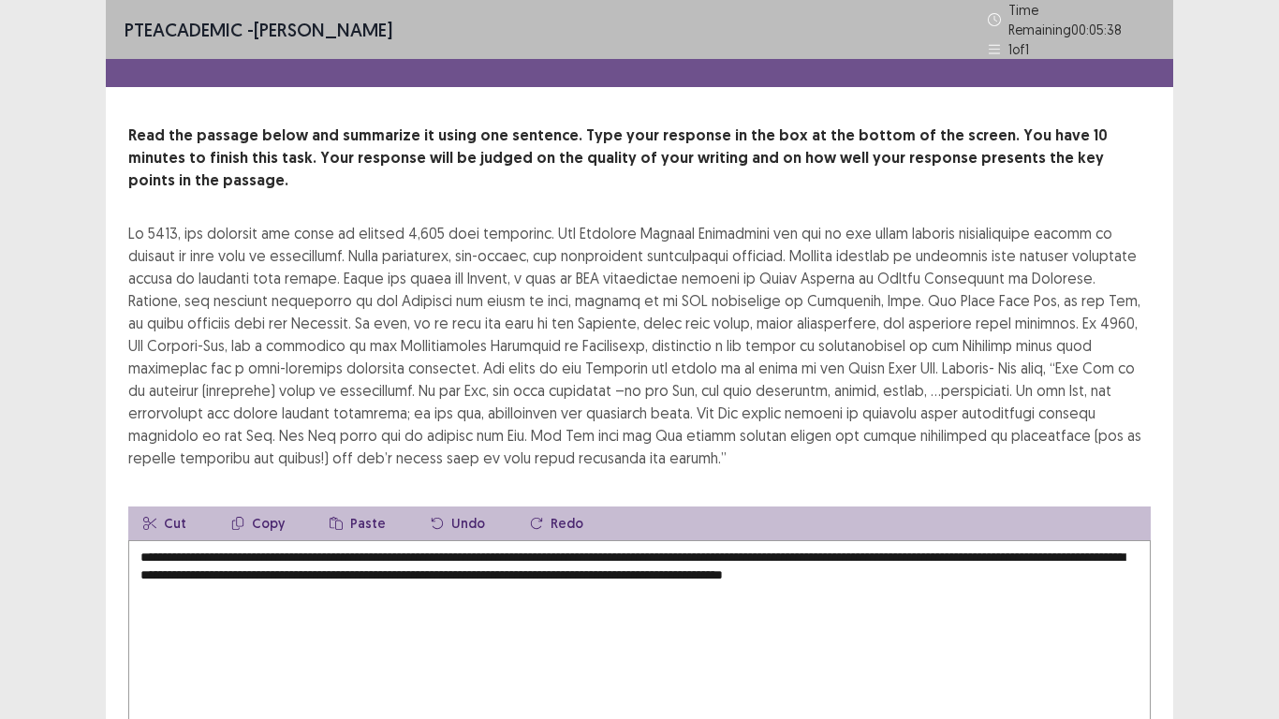
click at [1015, 548] on textarea "**********" at bounding box center [639, 643] width 1022 height 206
click at [1078, 551] on textarea "**********" at bounding box center [639, 643] width 1022 height 206
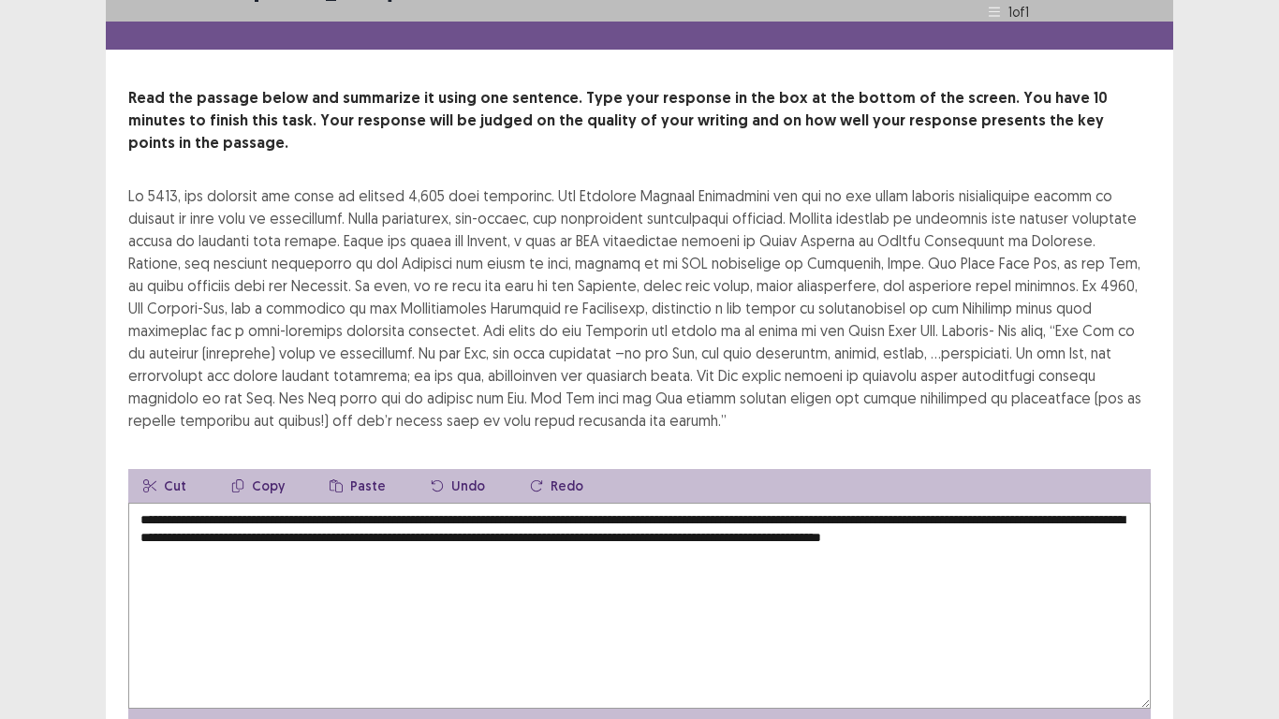
scroll to position [38, 0]
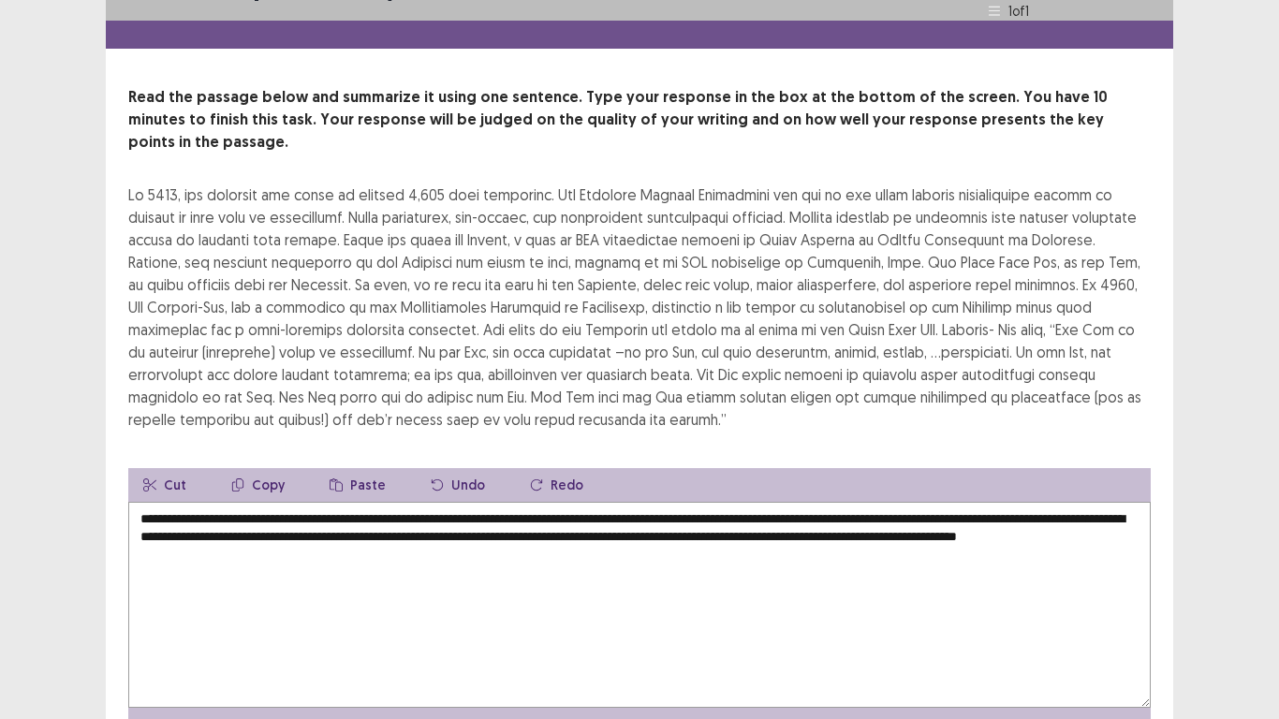
click at [338, 529] on textarea "**********" at bounding box center [639, 605] width 1022 height 206
click at [418, 528] on textarea "**********" at bounding box center [639, 605] width 1022 height 206
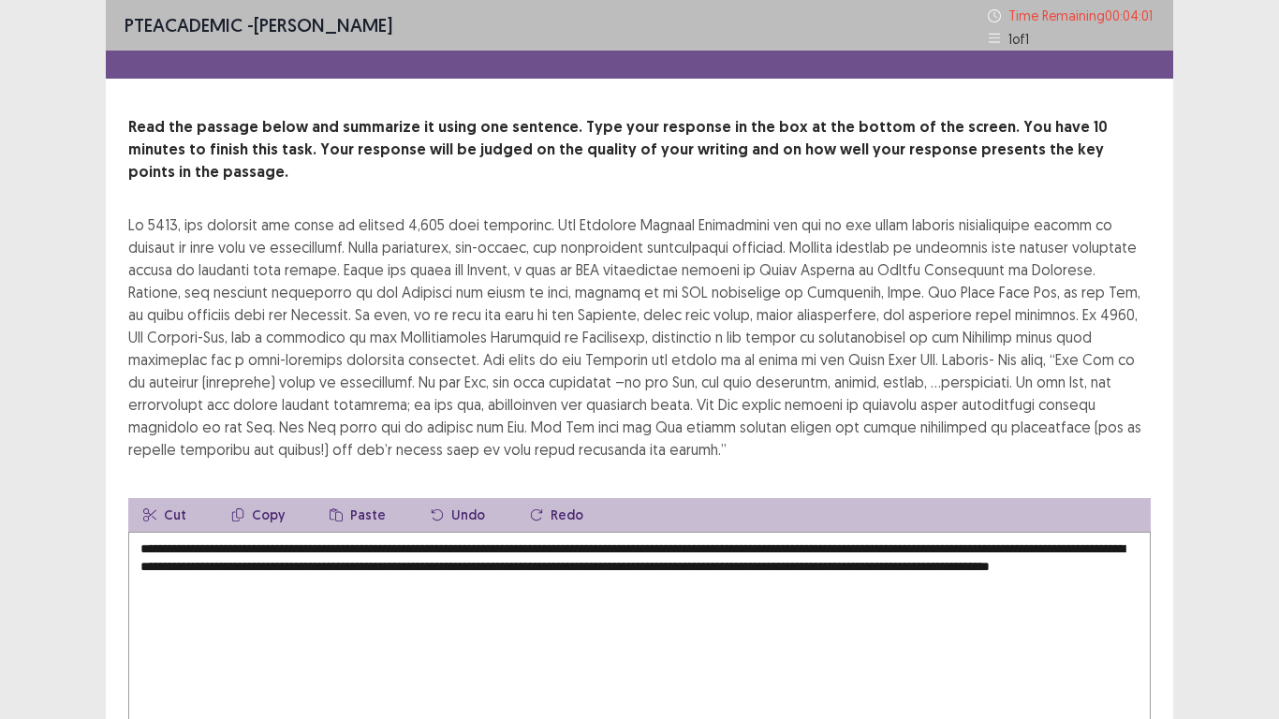
scroll to position [70, 0]
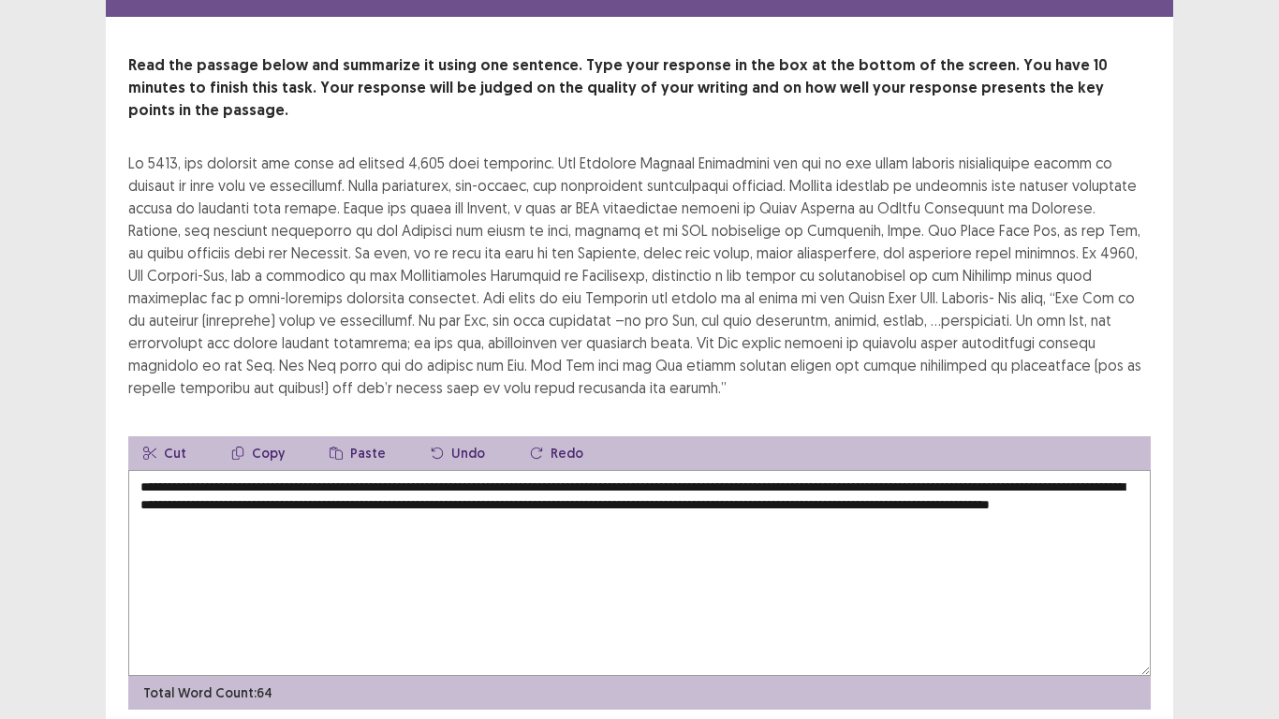
drag, startPoint x: 320, startPoint y: 456, endPoint x: 286, endPoint y: 461, distance: 35.0
click at [286, 470] on textarea "**********" at bounding box center [639, 573] width 1022 height 206
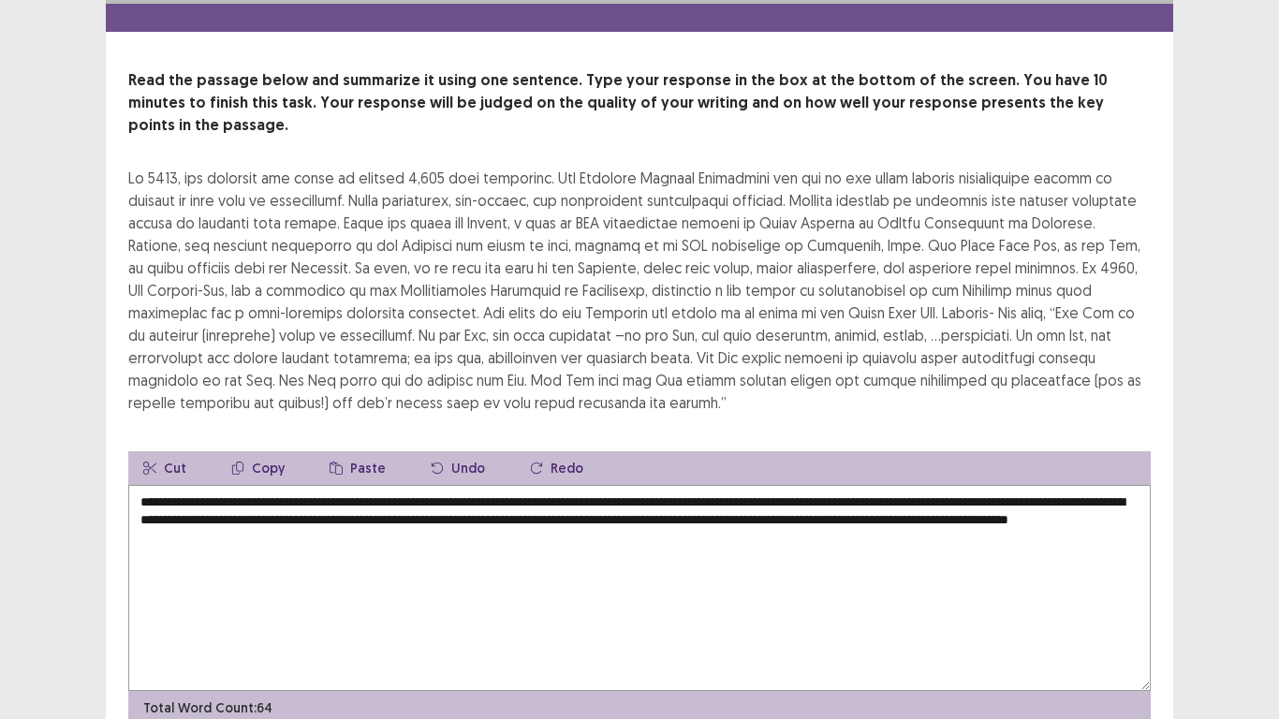
scroll to position [57, 0]
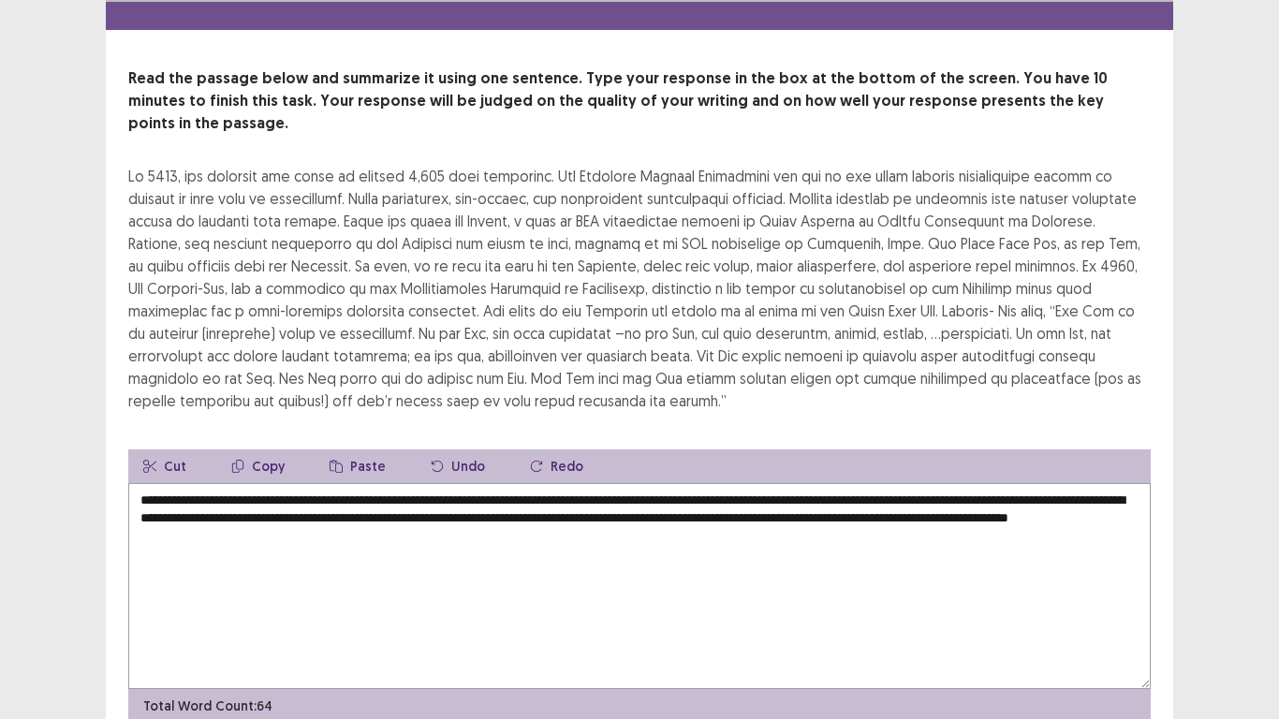
drag, startPoint x: 835, startPoint y: 466, endPoint x: 852, endPoint y: 469, distance: 17.1
click at [852, 483] on textarea "**********" at bounding box center [639, 586] width 1022 height 206
click at [854, 483] on textarea "**********" at bounding box center [639, 586] width 1022 height 206
click at [861, 486] on textarea "**********" at bounding box center [639, 586] width 1022 height 206
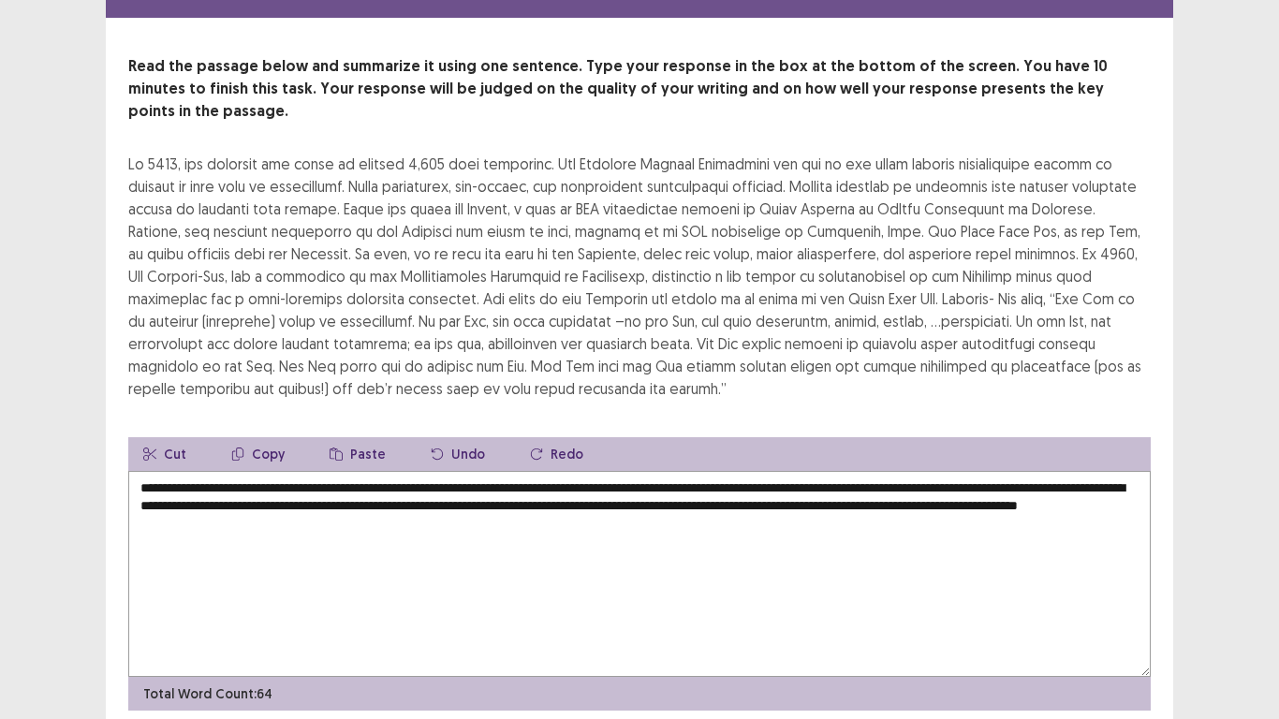
scroll to position [70, 0]
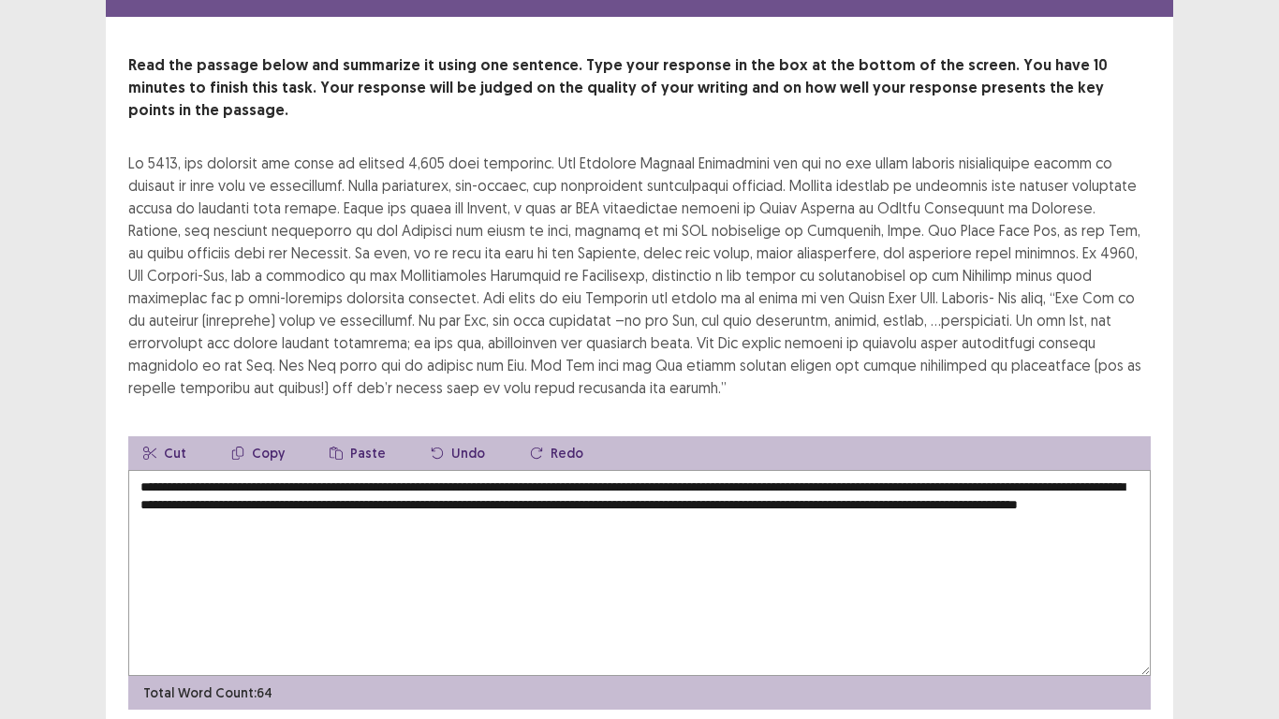
drag, startPoint x: 516, startPoint y: 475, endPoint x: 579, endPoint y: 478, distance: 63.8
click at [579, 478] on textarea "**********" at bounding box center [639, 573] width 1022 height 206
click at [674, 510] on textarea "**********" at bounding box center [639, 573] width 1022 height 206
click at [885, 477] on textarea "**********" at bounding box center [639, 573] width 1022 height 206
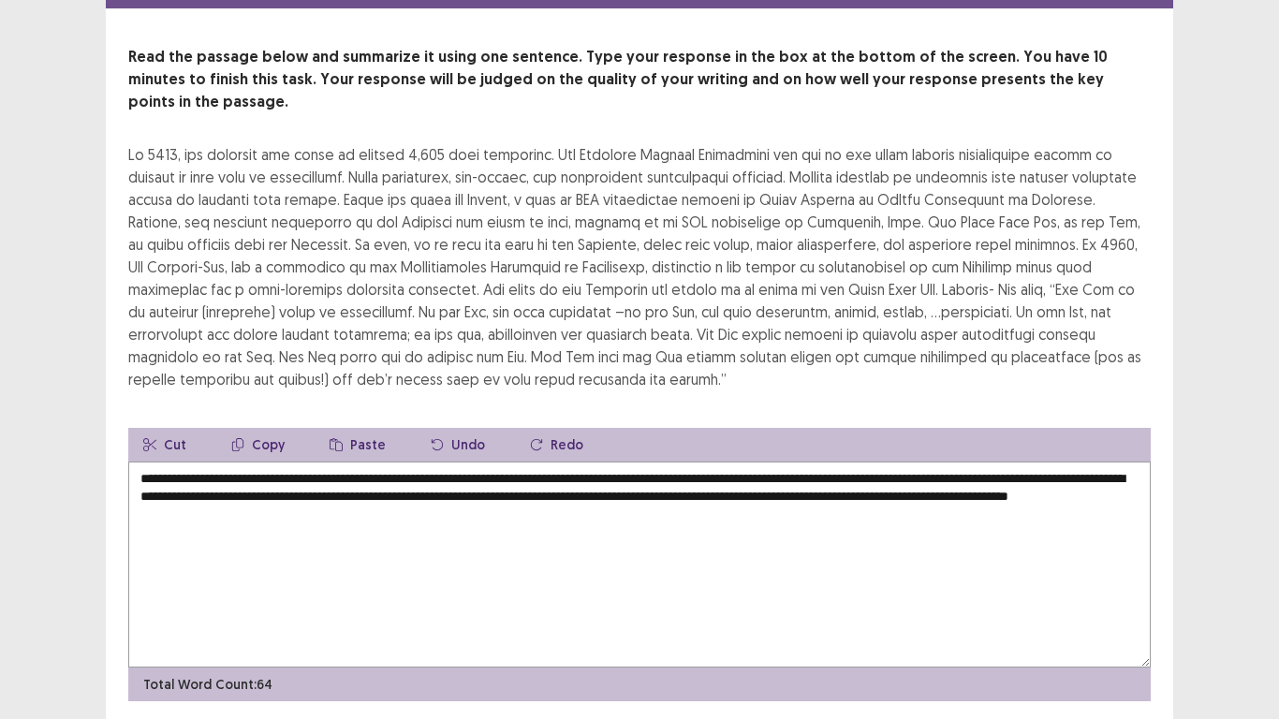
click at [352, 496] on textarea "**********" at bounding box center [639, 565] width 1022 height 206
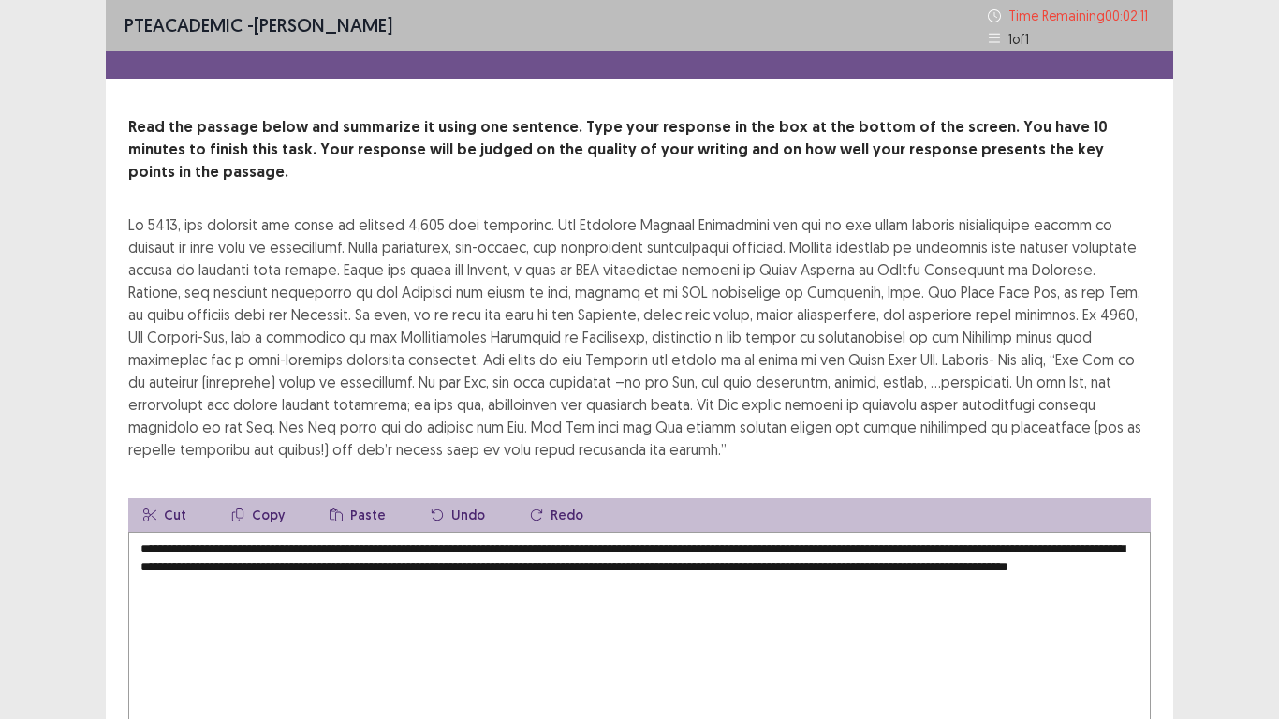
scroll to position [112, 0]
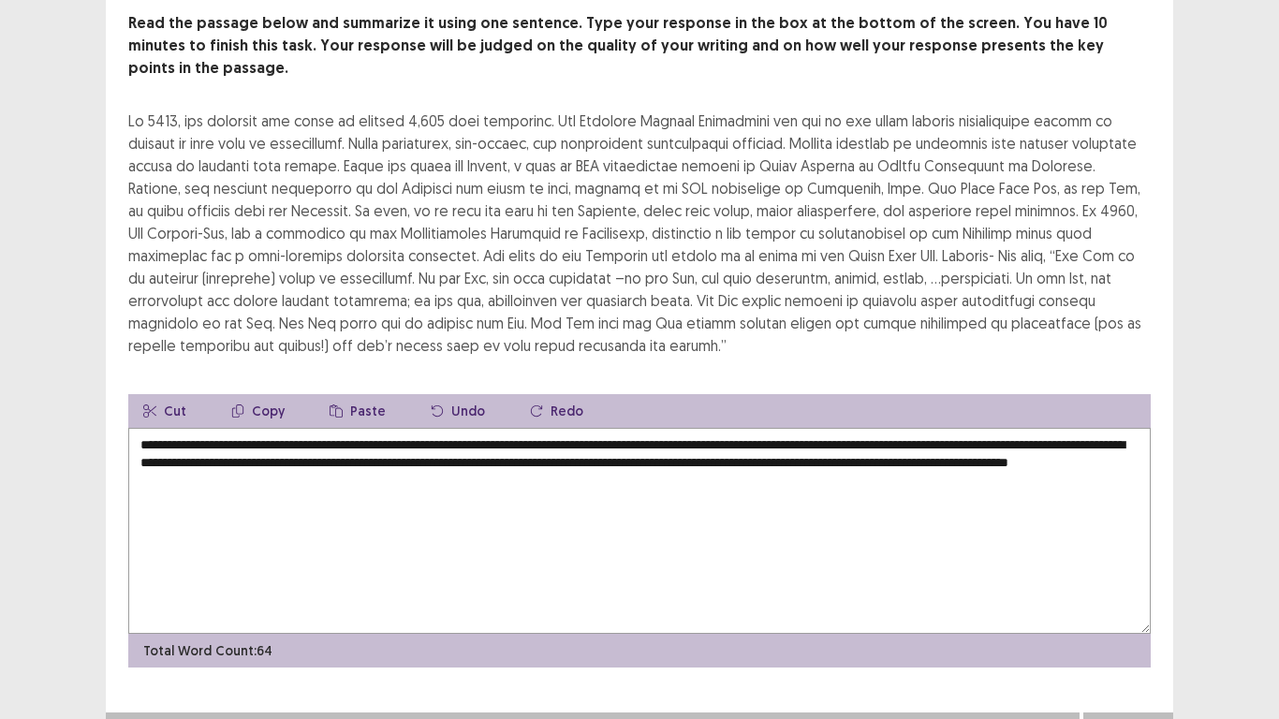
type textarea "**********"
click at [1113, 600] on button "Next" at bounding box center [1128, 731] width 75 height 22
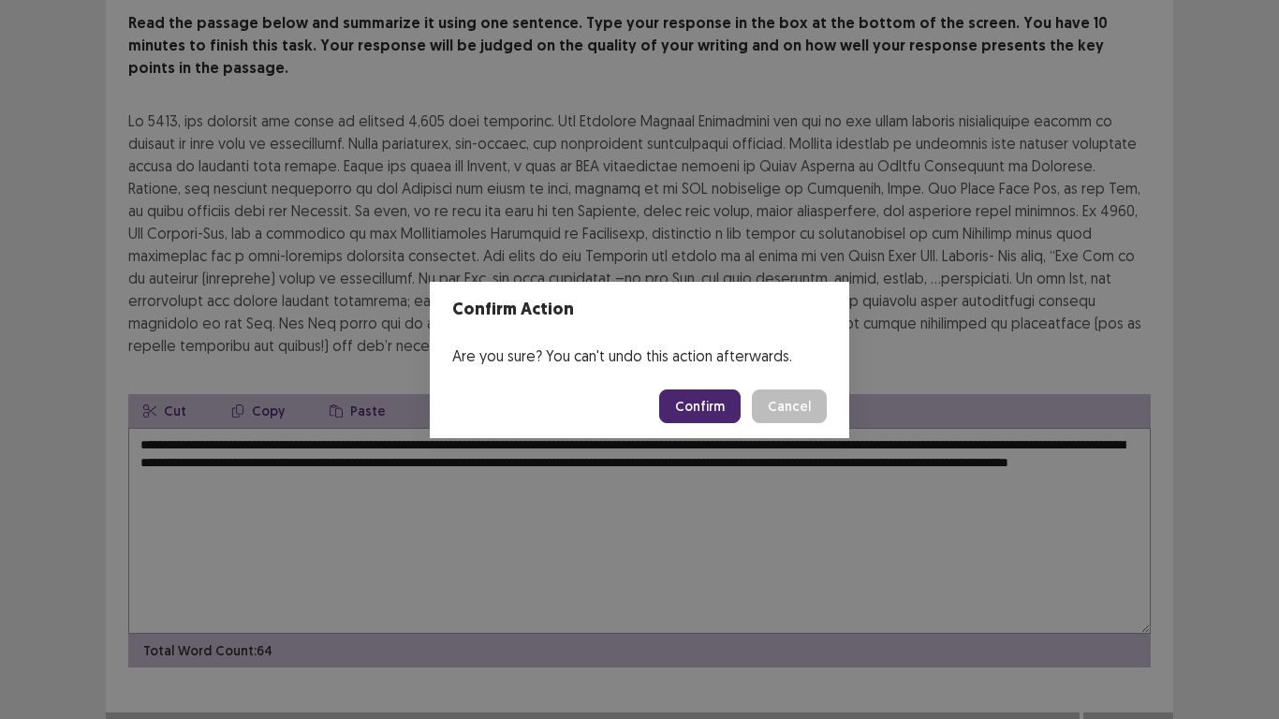
click at [721, 397] on button "Confirm" at bounding box center [699, 406] width 81 height 34
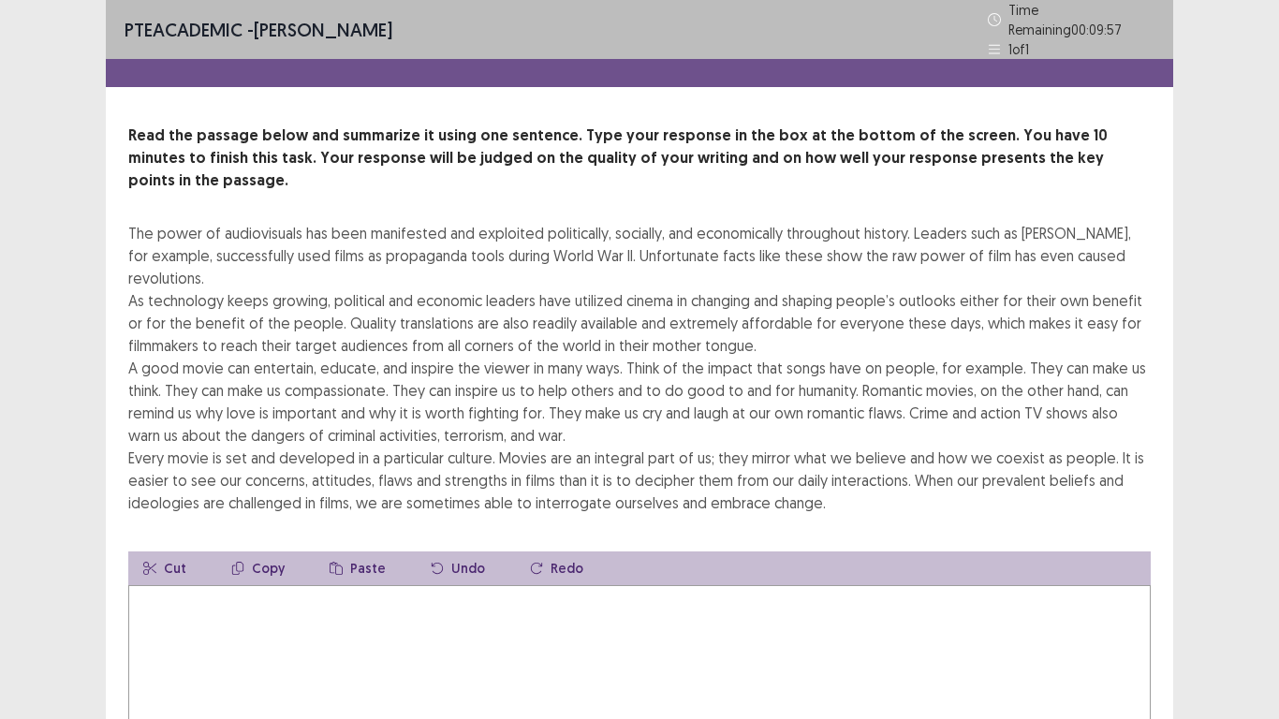
click at [520, 600] on textarea at bounding box center [639, 688] width 1022 height 206
click at [466, 585] on textarea "**********" at bounding box center [639, 688] width 1022 height 206
click at [516, 585] on textarea "**********" at bounding box center [639, 688] width 1022 height 206
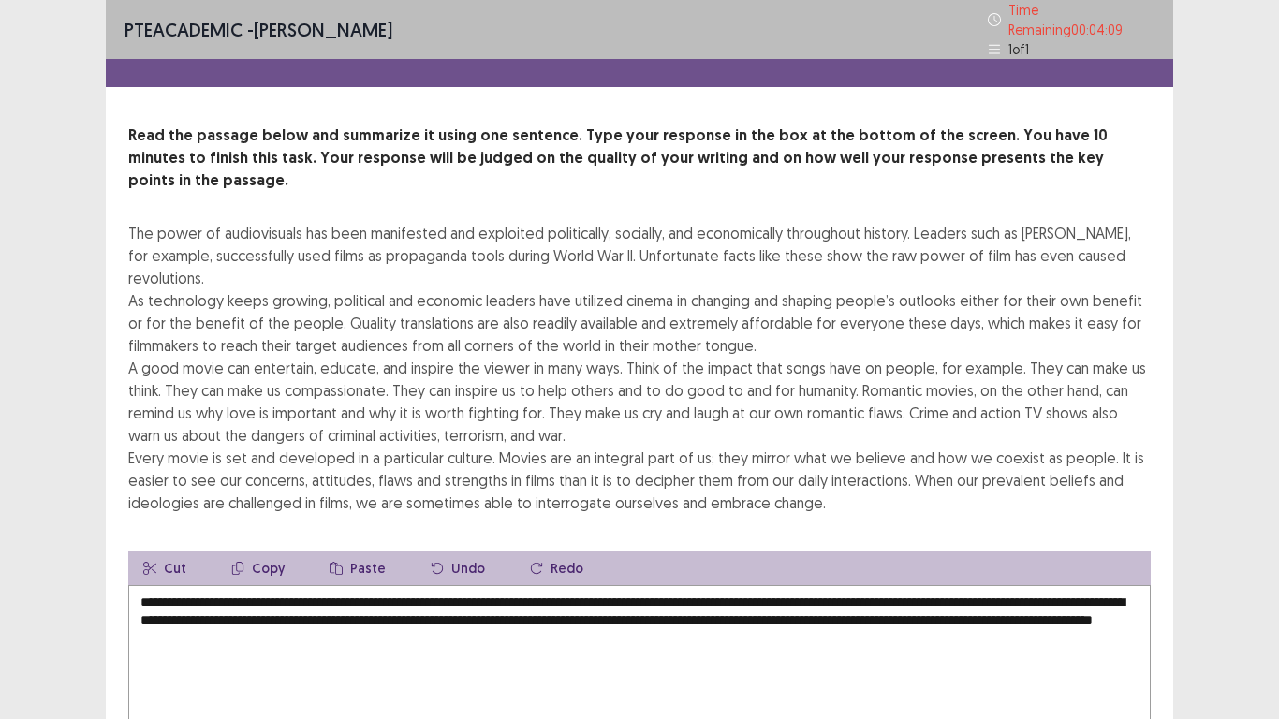
drag, startPoint x: 351, startPoint y: 572, endPoint x: 413, endPoint y: 575, distance: 61.9
click at [413, 585] on textarea "**********" at bounding box center [639, 688] width 1022 height 206
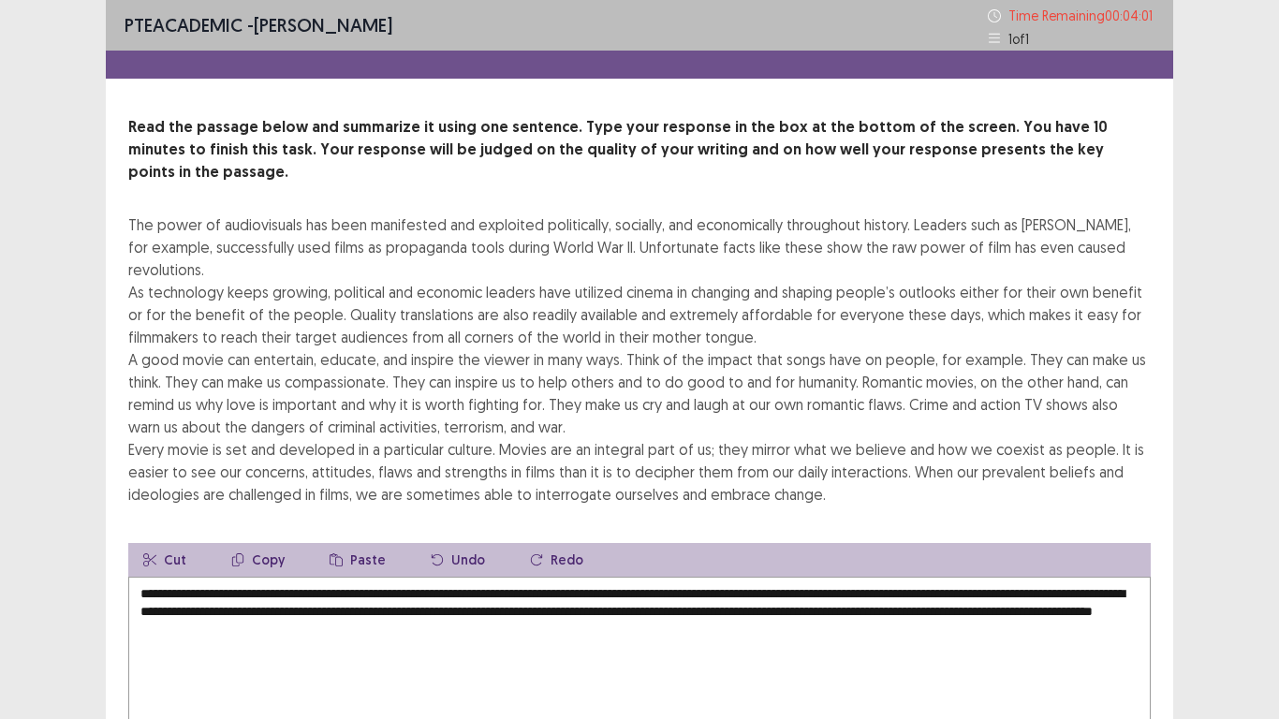
click at [536, 577] on textarea "**********" at bounding box center [639, 680] width 1022 height 206
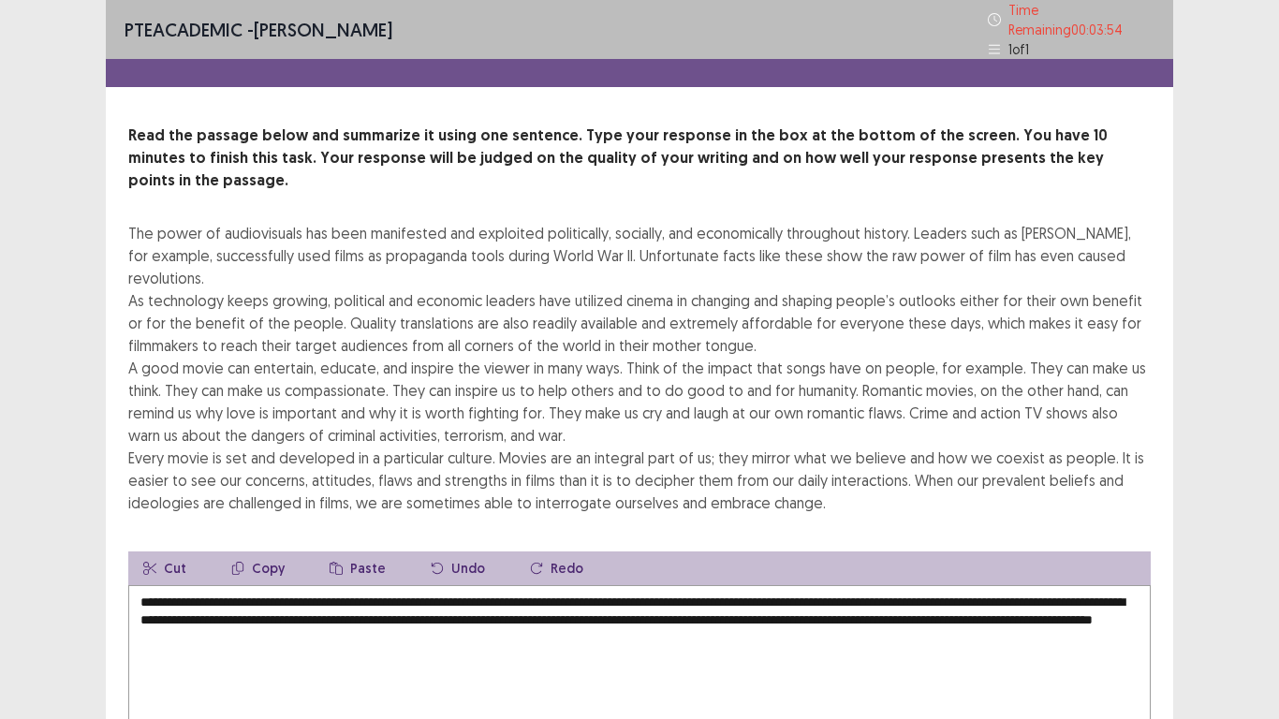
click at [1008, 585] on textarea "**********" at bounding box center [639, 688] width 1022 height 206
click at [550, 600] on textarea "**********" at bounding box center [639, 688] width 1022 height 206
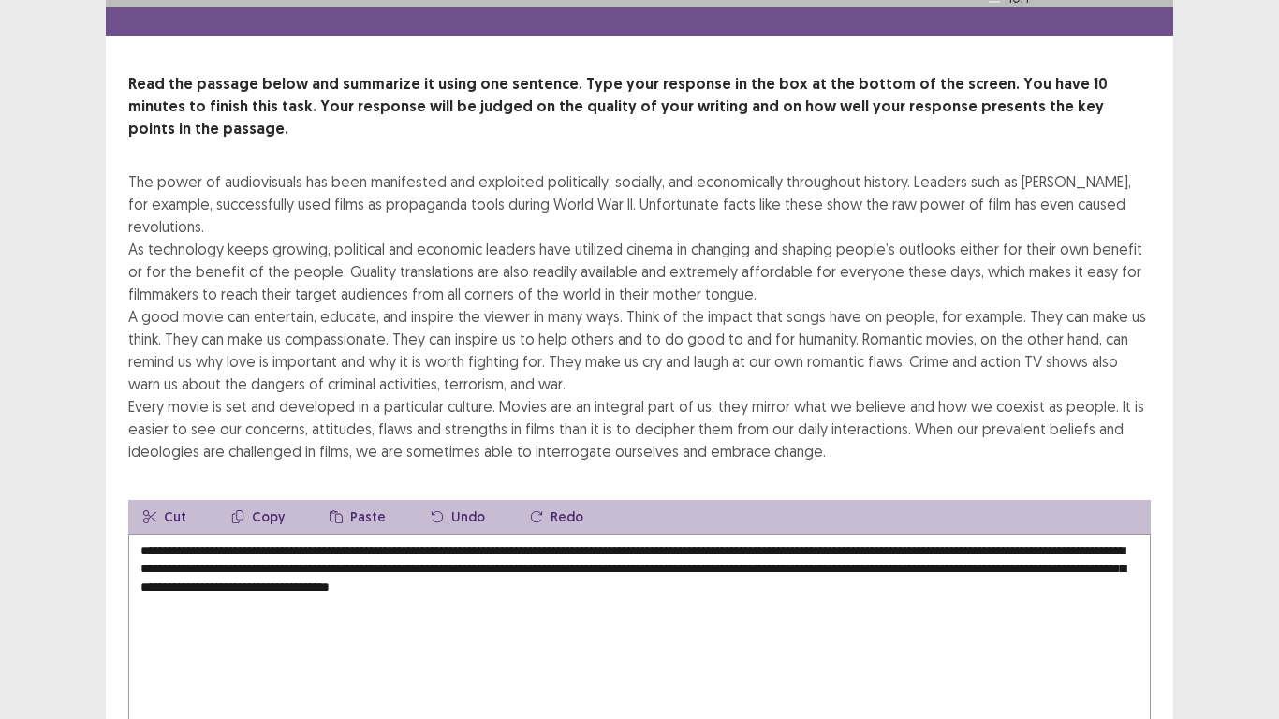
scroll to position [45, 0]
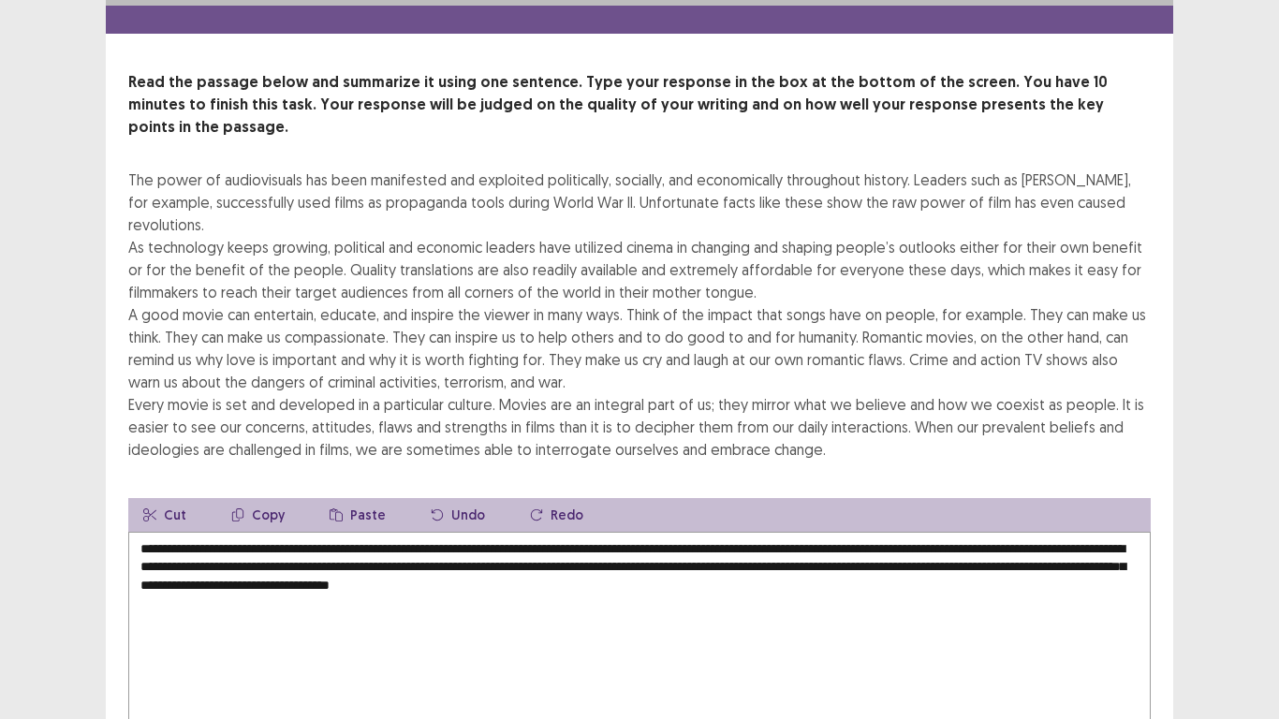
click at [539, 566] on textarea "**********" at bounding box center [639, 635] width 1022 height 206
click at [520, 565] on textarea "**********" at bounding box center [639, 635] width 1022 height 206
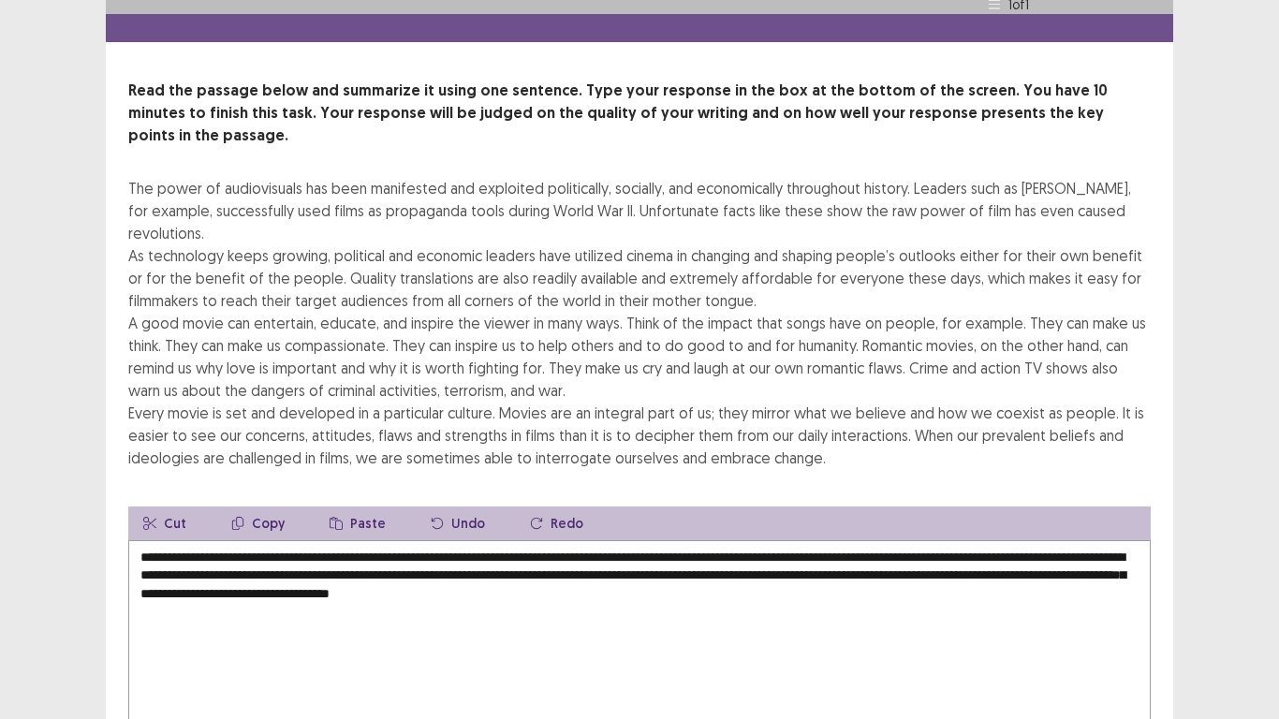
click at [514, 565] on textarea "**********" at bounding box center [639, 643] width 1022 height 206
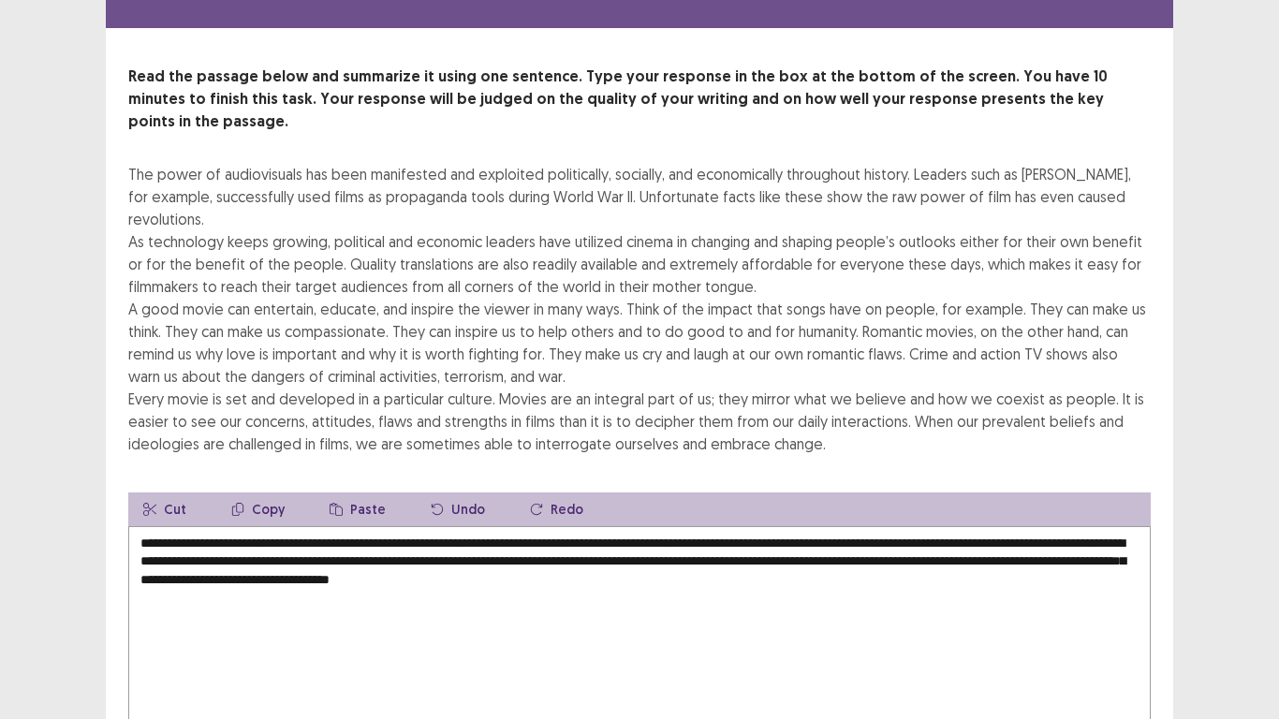
drag, startPoint x: 764, startPoint y: 531, endPoint x: 805, endPoint y: 530, distance: 41.2
click at [805, 530] on textarea "**********" at bounding box center [639, 629] width 1022 height 206
click at [165, 553] on textarea "**********" at bounding box center [639, 629] width 1022 height 206
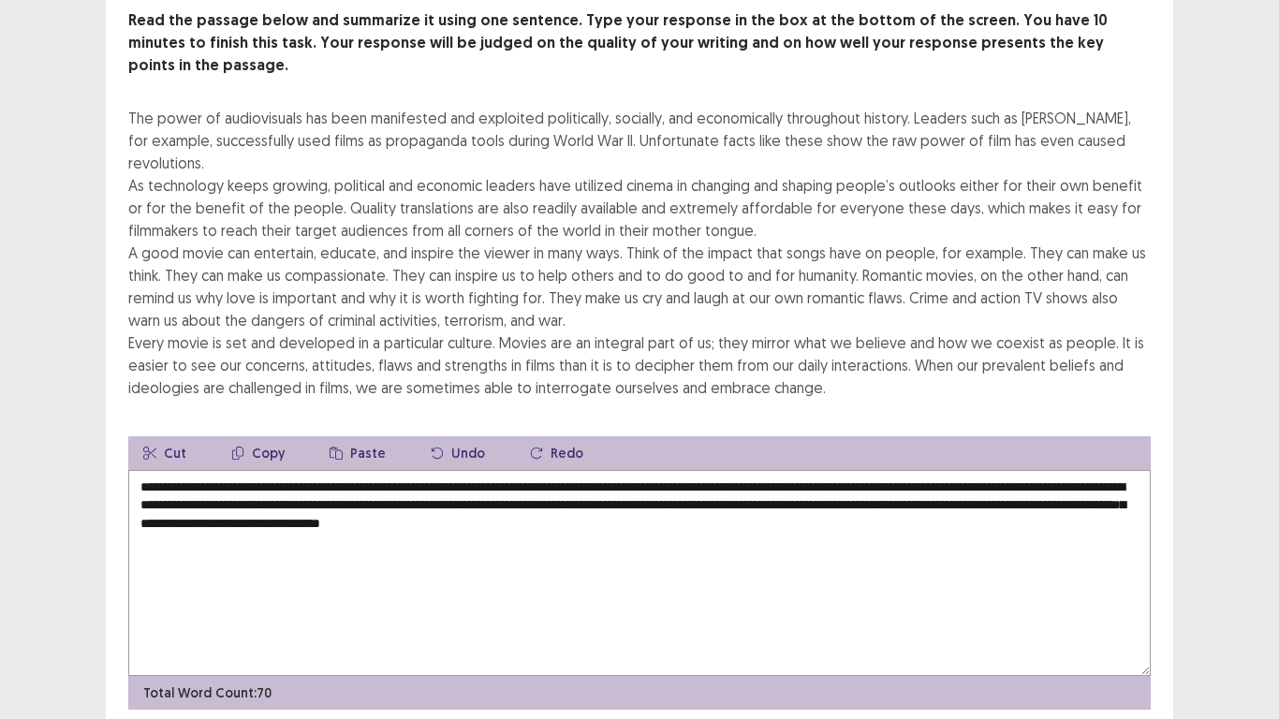
scroll to position [118, 0]
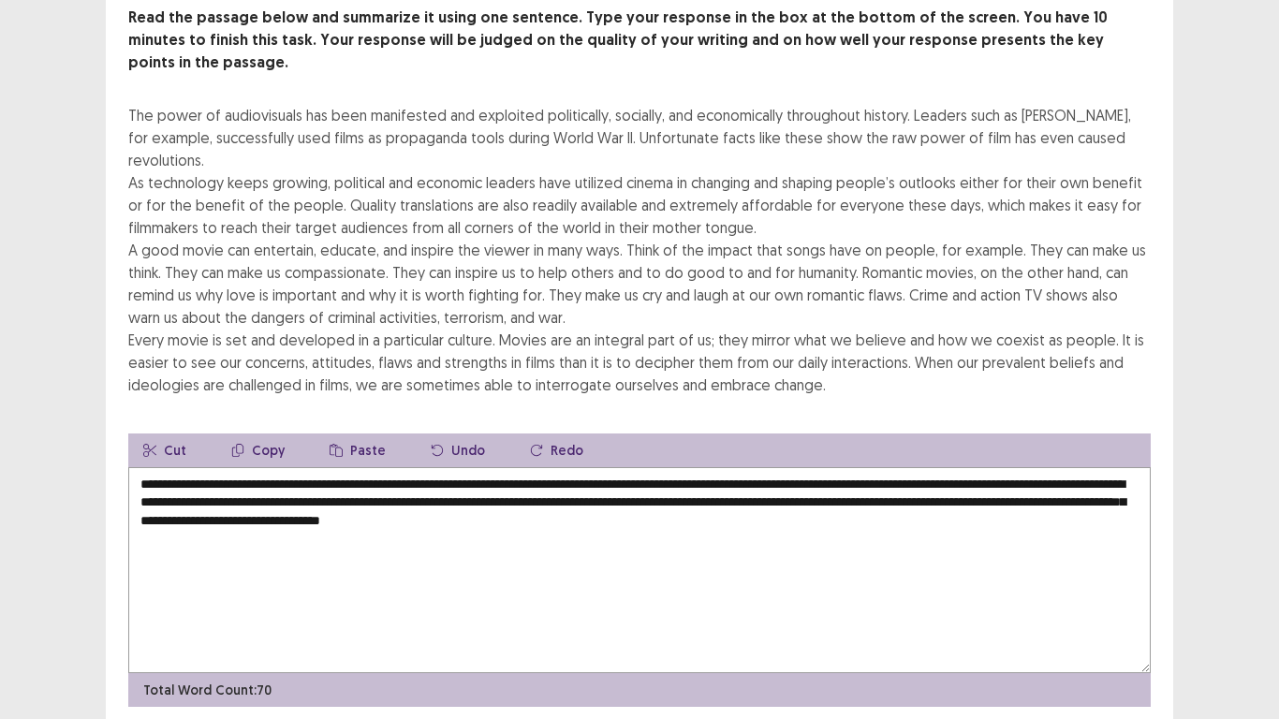
drag, startPoint x: 223, startPoint y: 489, endPoint x: 267, endPoint y: 492, distance: 44.2
click at [267, 492] on textarea "**********" at bounding box center [639, 570] width 1022 height 206
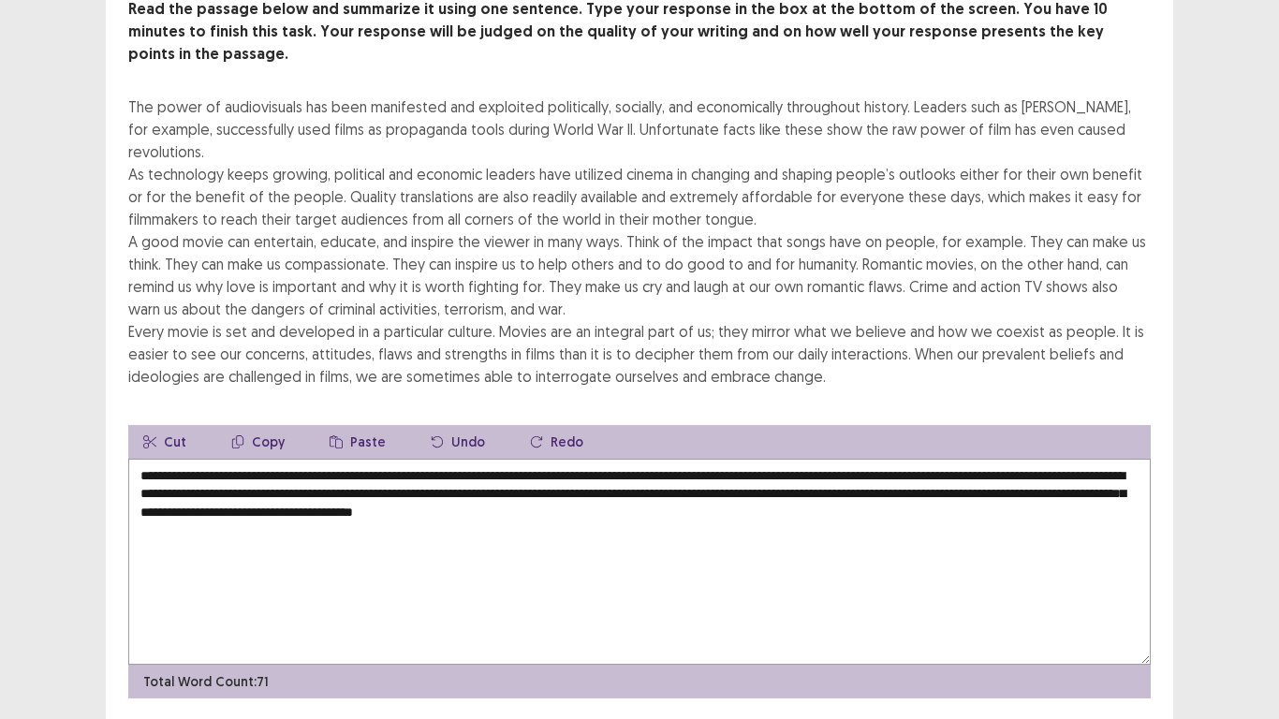
click at [243, 492] on textarea "**********" at bounding box center [639, 562] width 1022 height 206
click at [332, 493] on textarea "**********" at bounding box center [639, 562] width 1022 height 206
click at [383, 493] on textarea "**********" at bounding box center [639, 562] width 1022 height 206
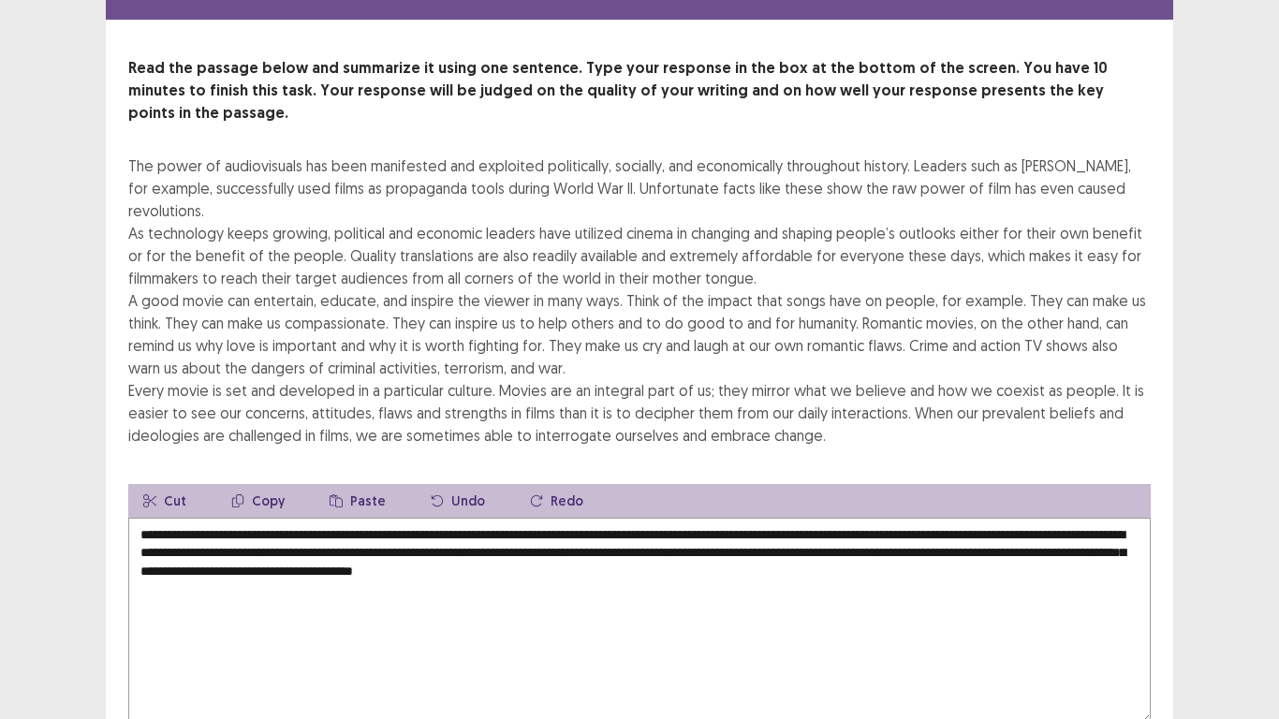
scroll to position [66, 0]
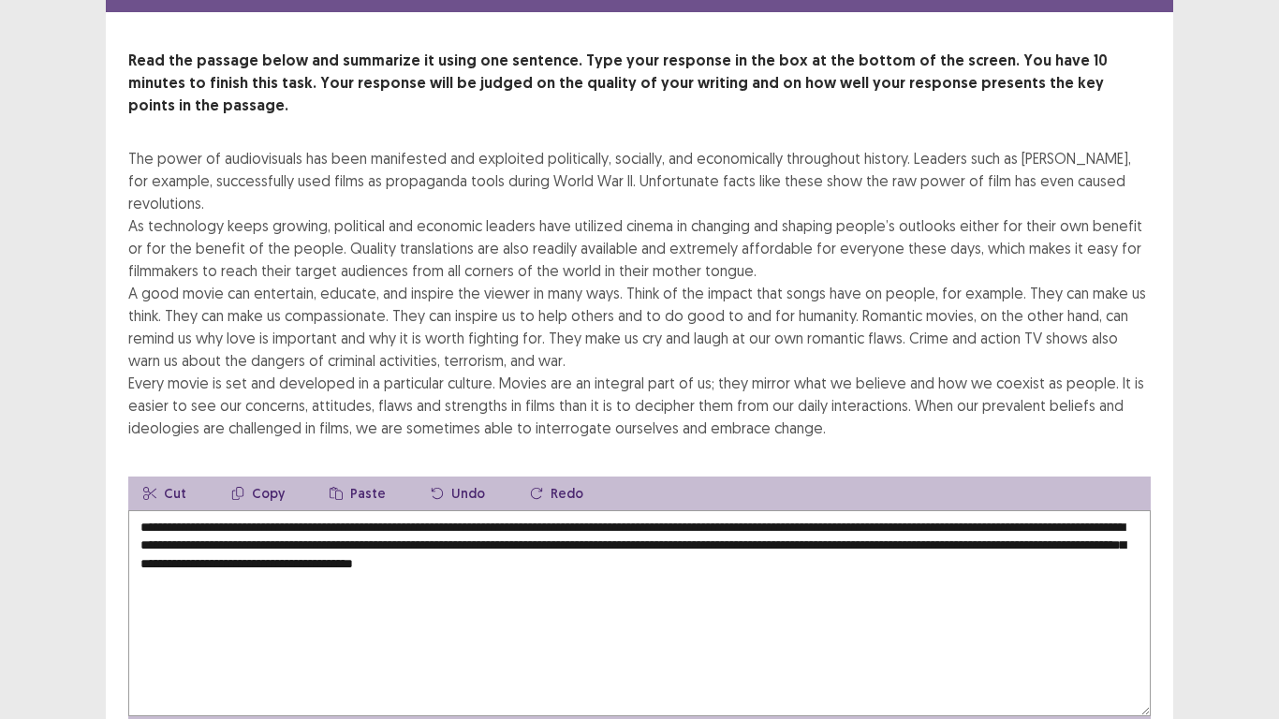
click at [275, 539] on textarea "**********" at bounding box center [639, 613] width 1022 height 206
click at [271, 545] on textarea "**********" at bounding box center [639, 613] width 1022 height 206
click at [264, 546] on textarea "**********" at bounding box center [639, 613] width 1022 height 206
drag, startPoint x: 264, startPoint y: 546, endPoint x: 224, endPoint y: 550, distance: 40.4
click at [224, 550] on textarea "**********" at bounding box center [639, 613] width 1022 height 206
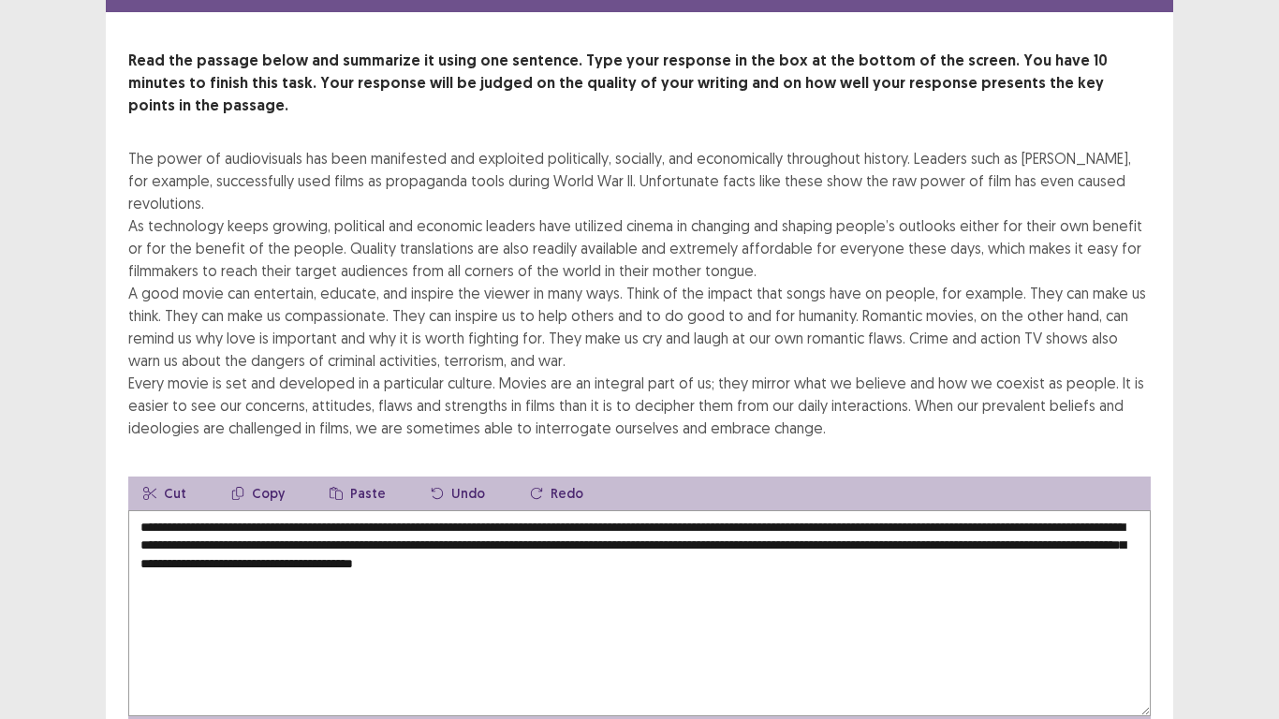
click at [224, 550] on textarea "**********" at bounding box center [639, 613] width 1022 height 206
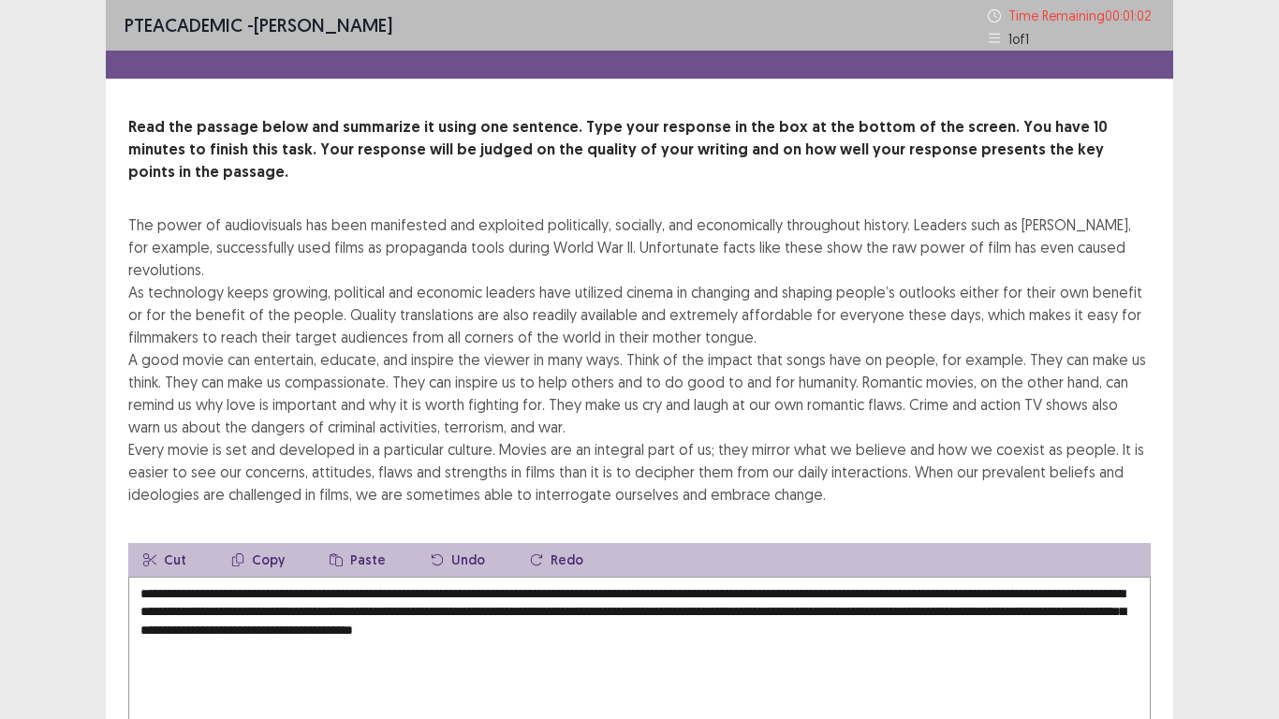
scroll to position [41, 0]
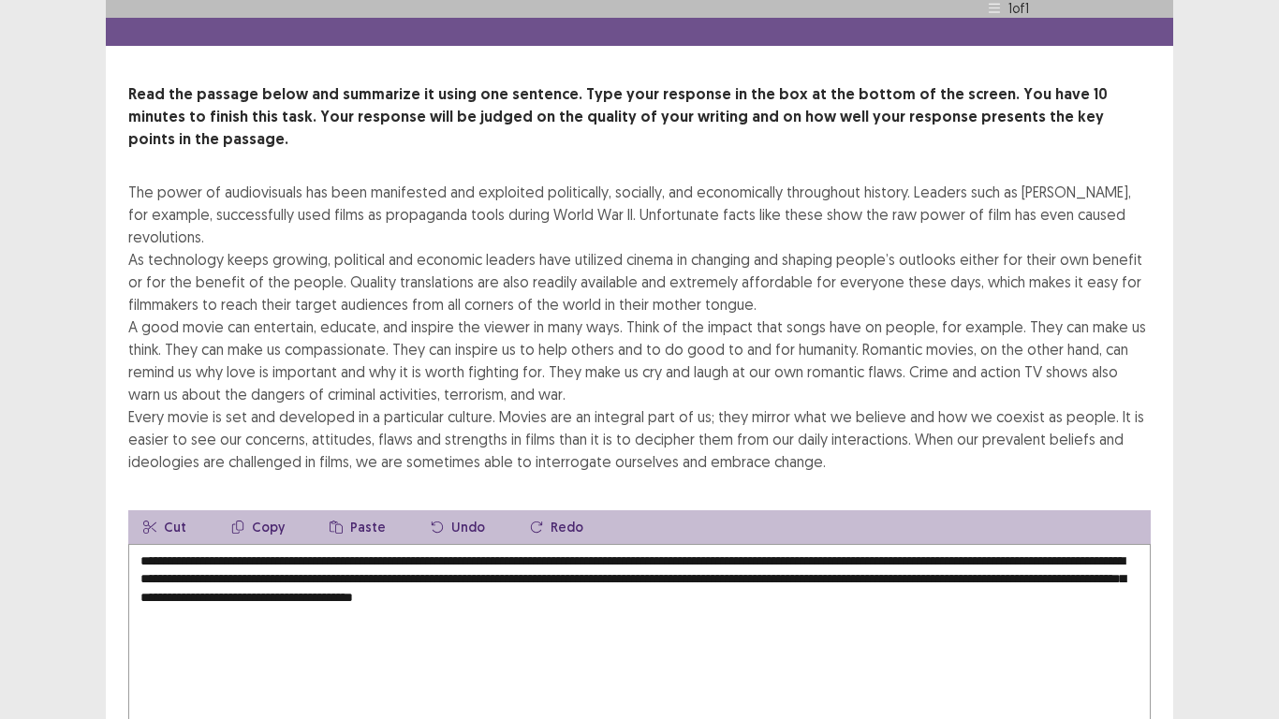
click at [506, 571] on textarea "**********" at bounding box center [639, 647] width 1022 height 206
click at [613, 569] on textarea "**********" at bounding box center [639, 647] width 1022 height 206
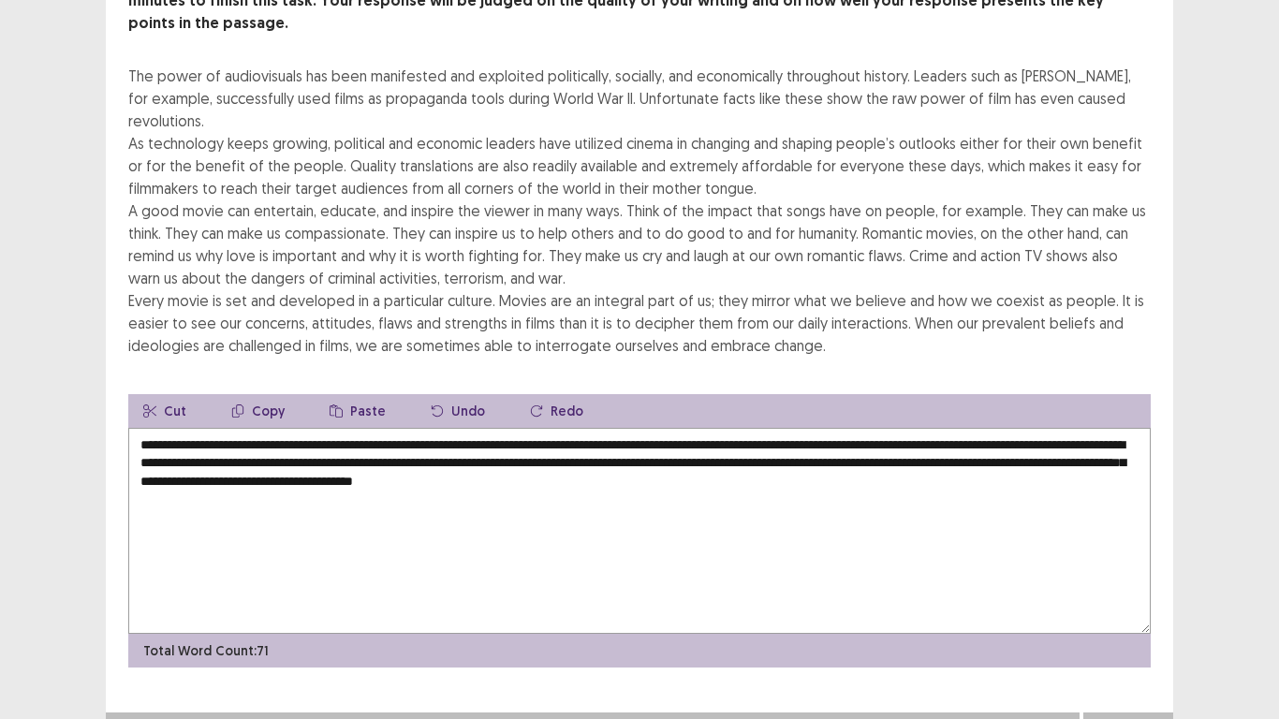
type textarea "**********"
click at [1126, 600] on button "Next" at bounding box center [1128, 731] width 75 height 22
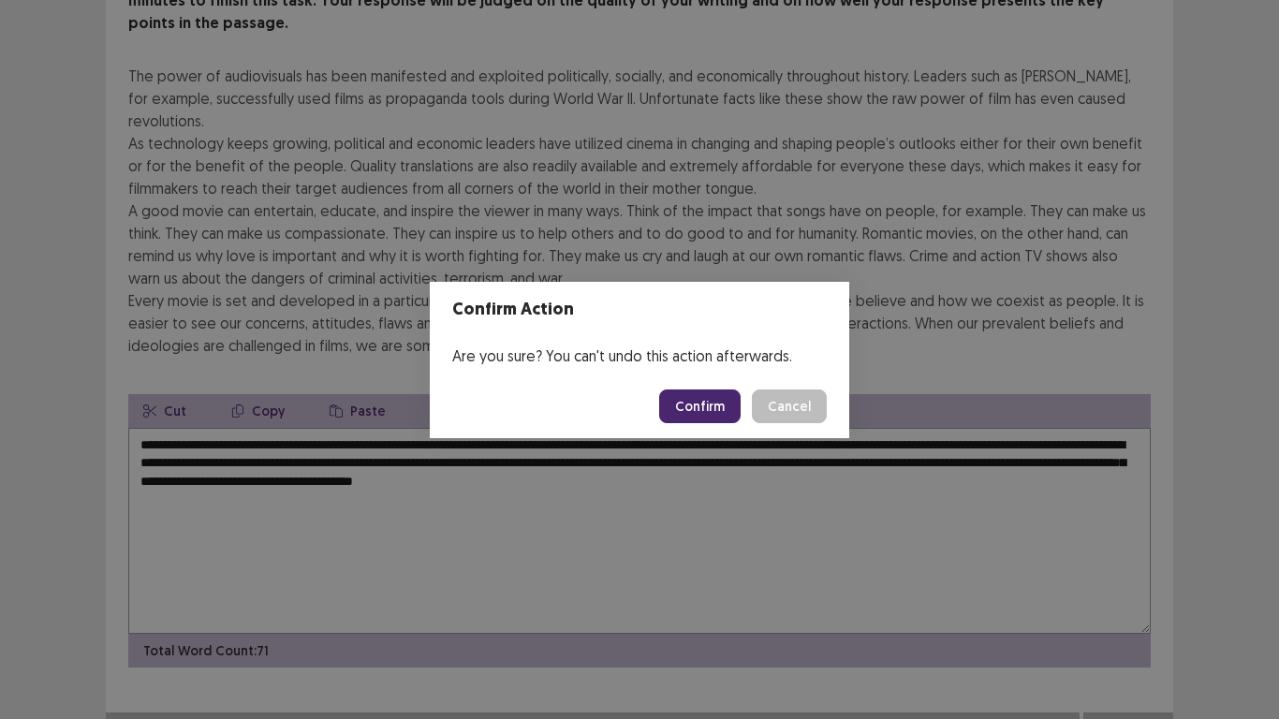
click at [704, 407] on button "Confirm" at bounding box center [699, 406] width 81 height 34
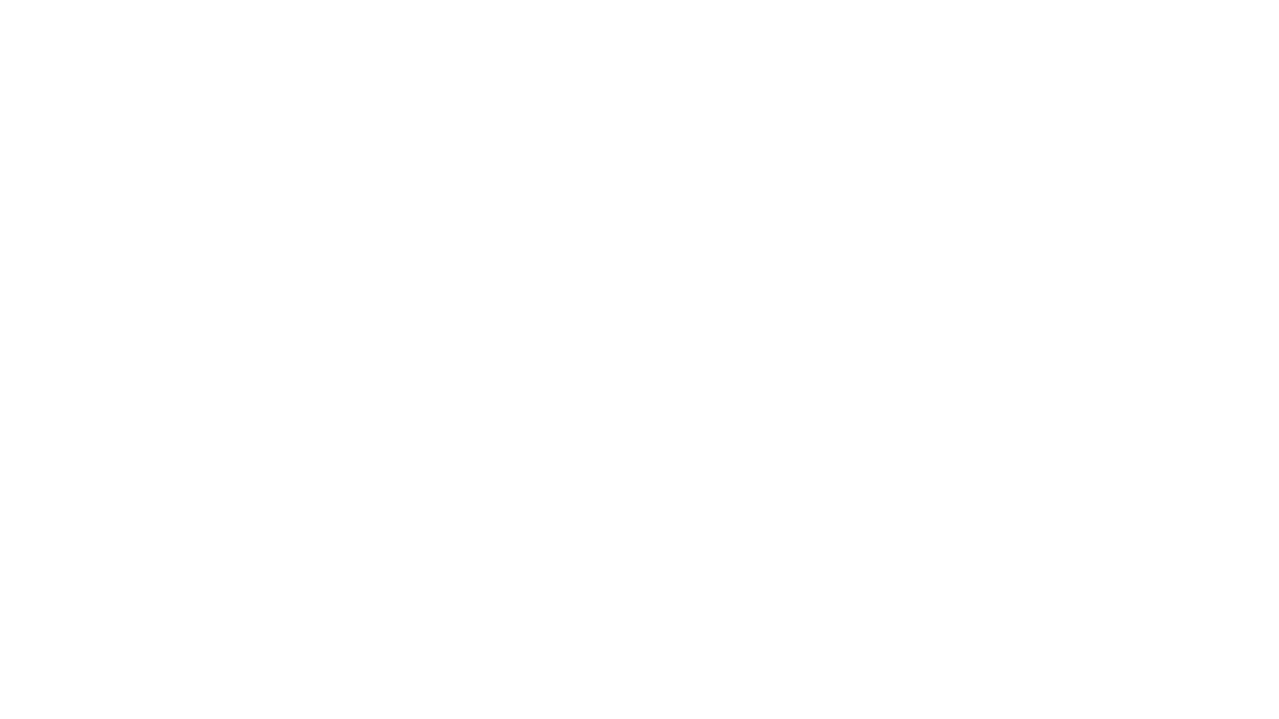
scroll to position [0, 0]
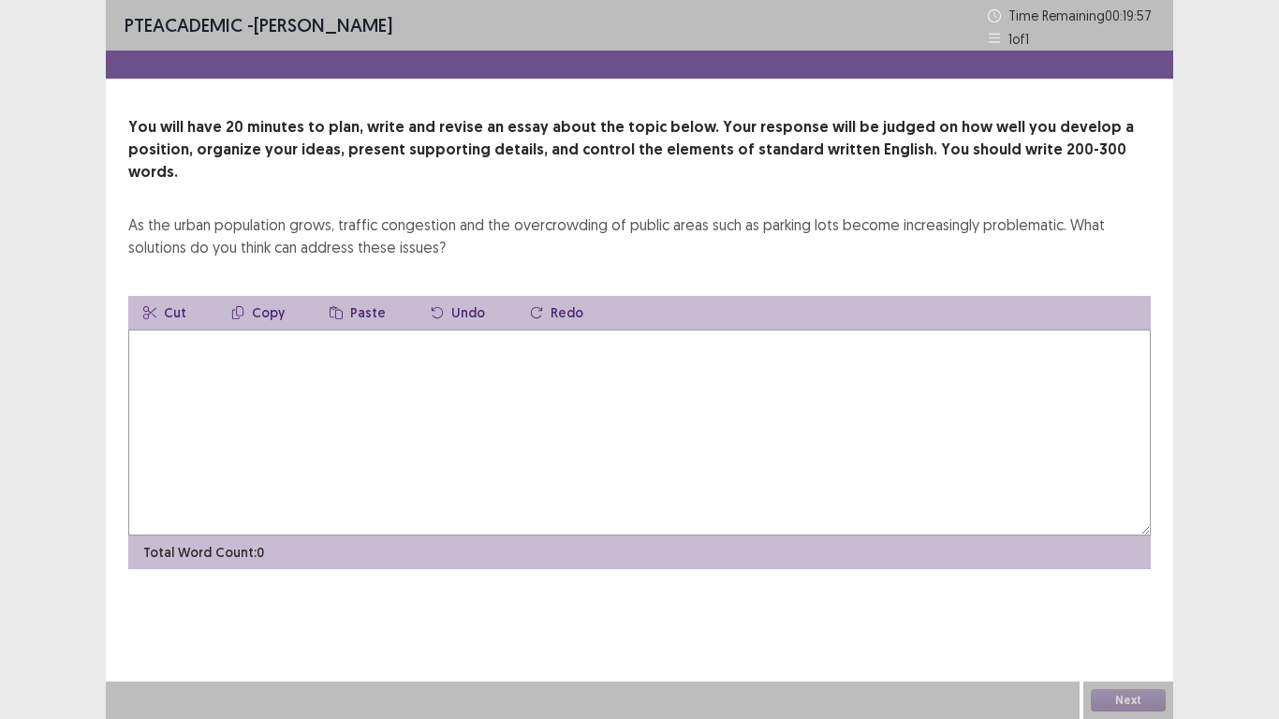
click at [521, 365] on textarea at bounding box center [639, 433] width 1022 height 206
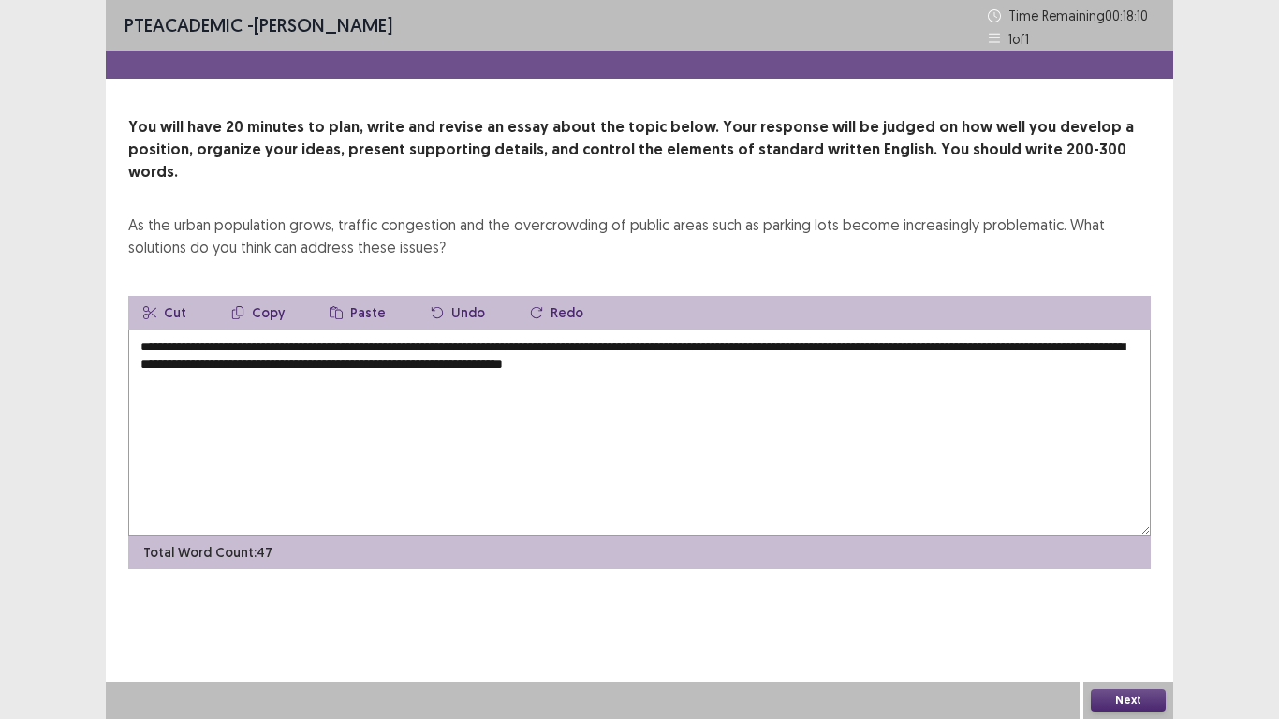
click at [692, 345] on textarea "**********" at bounding box center [639, 433] width 1022 height 206
click at [667, 346] on textarea "**********" at bounding box center [639, 433] width 1022 height 206
click at [879, 342] on textarea "**********" at bounding box center [639, 433] width 1022 height 206
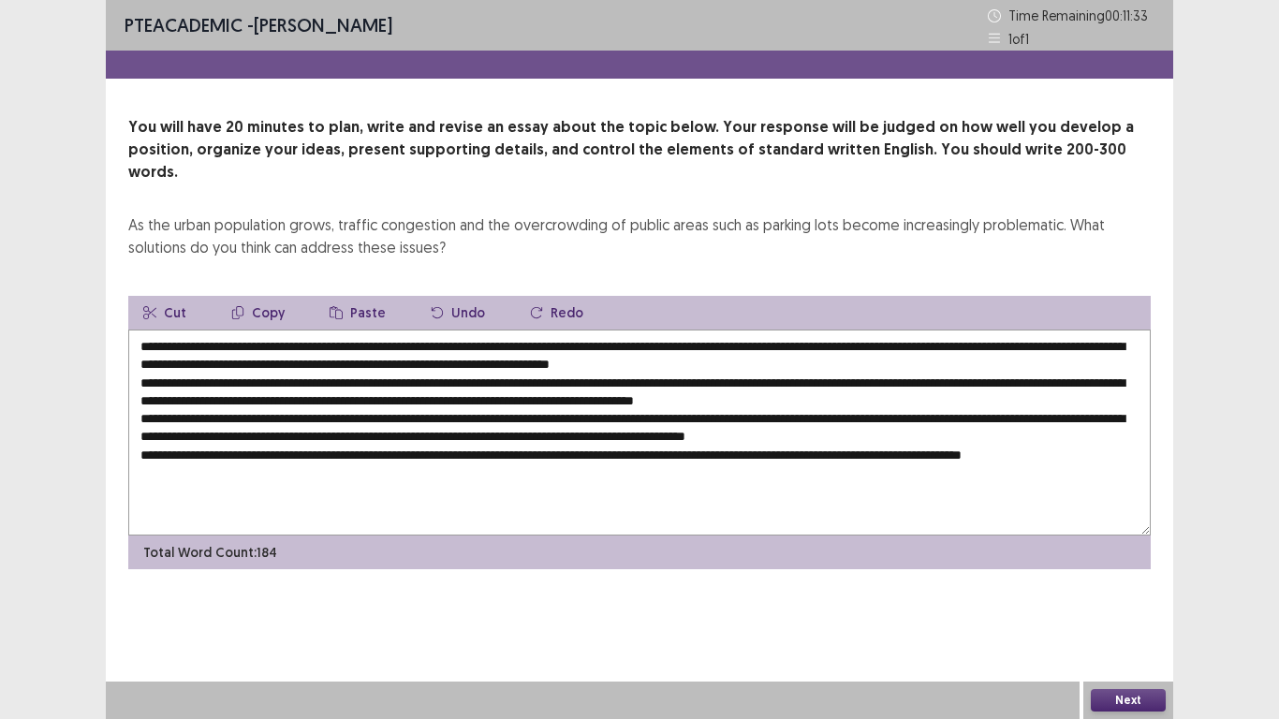
click at [879, 342] on textarea at bounding box center [639, 433] width 1022 height 206
drag, startPoint x: 499, startPoint y: 440, endPoint x: 547, endPoint y: 442, distance: 47.8
click at [547, 442] on textarea at bounding box center [639, 433] width 1022 height 206
drag, startPoint x: 552, startPoint y: 435, endPoint x: 609, endPoint y: 435, distance: 56.2
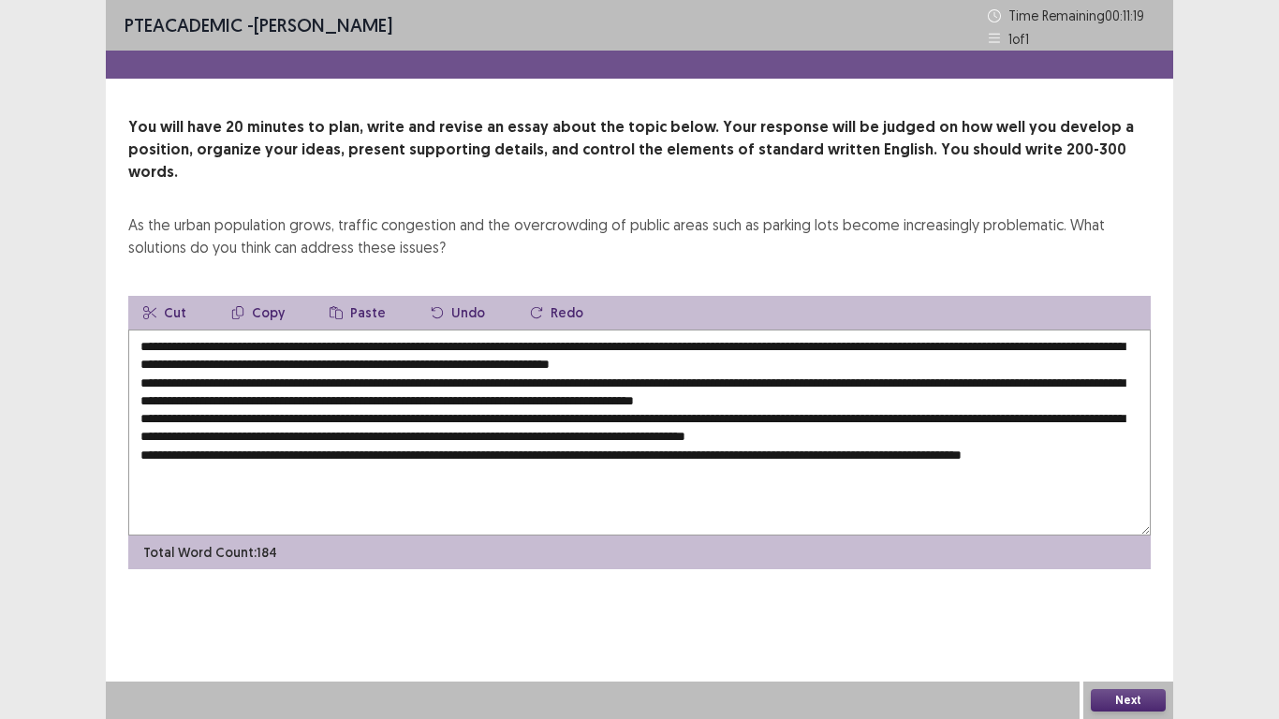
click at [609, 435] on textarea at bounding box center [639, 433] width 1022 height 206
click at [248, 330] on textarea at bounding box center [639, 433] width 1022 height 206
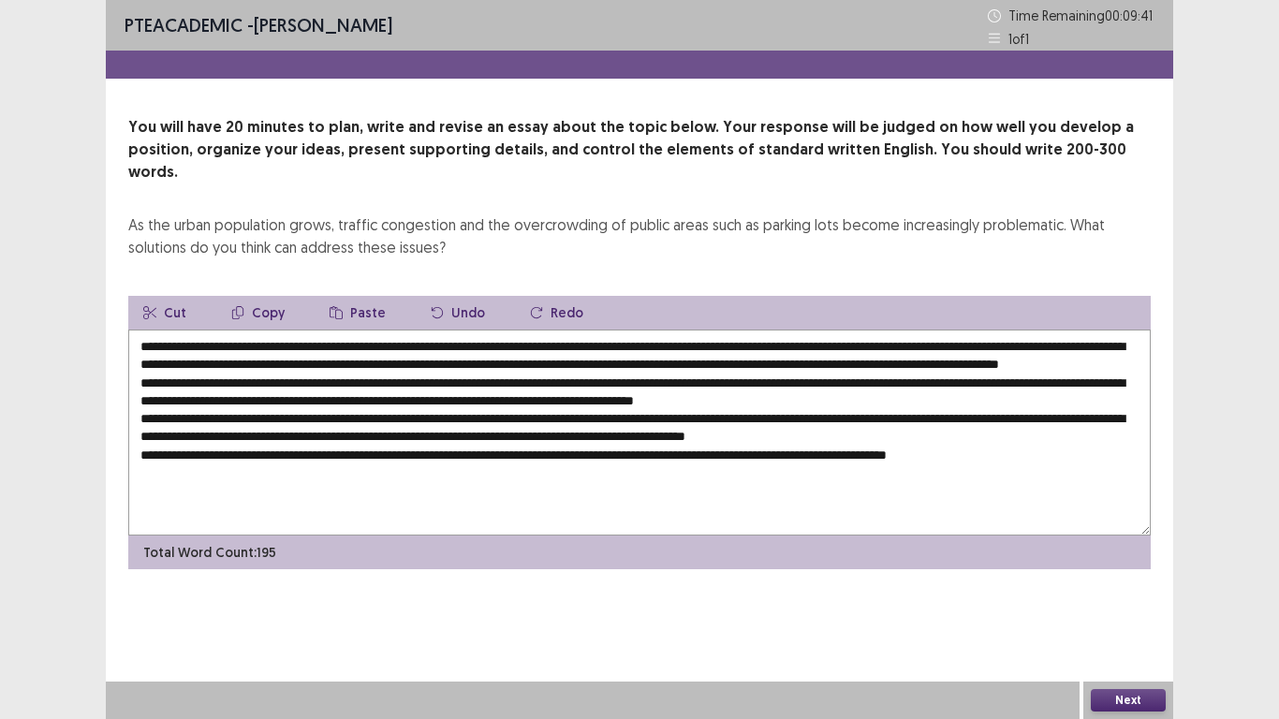
drag, startPoint x: 799, startPoint y: 323, endPoint x: 217, endPoint y: 322, distance: 582.3
click at [217, 330] on textarea at bounding box center [639, 433] width 1022 height 206
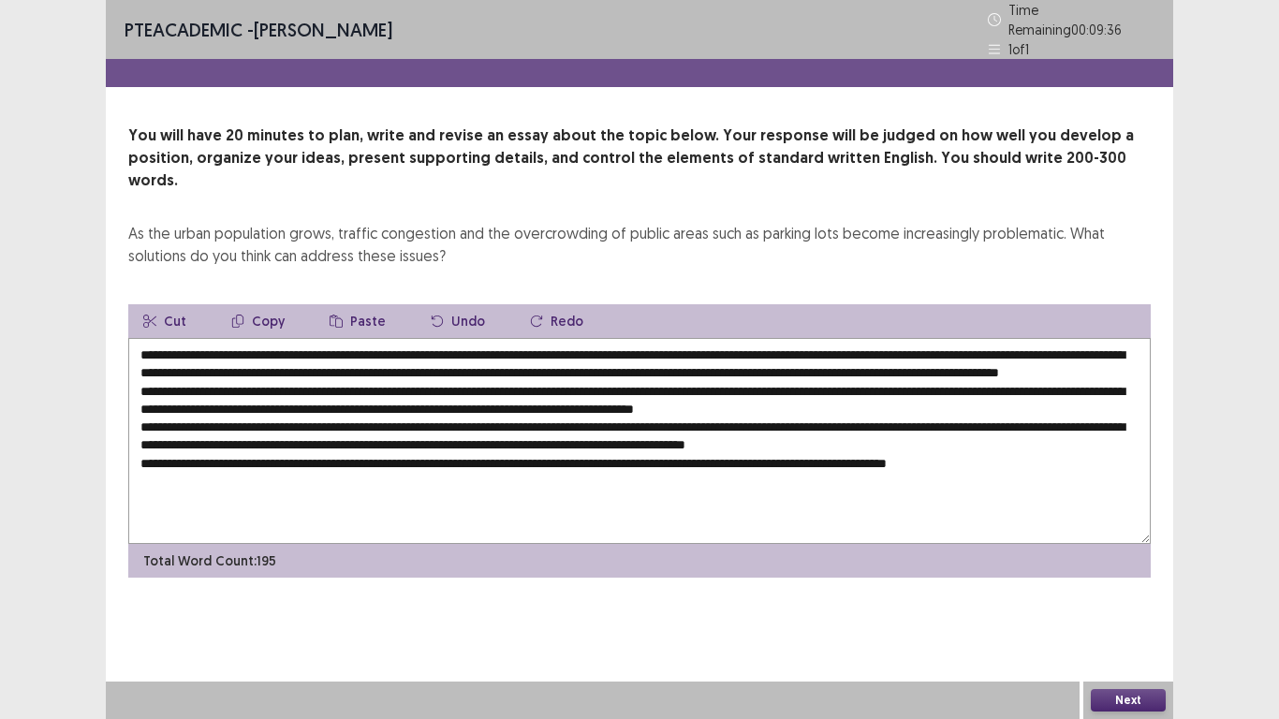
drag, startPoint x: 518, startPoint y: 452, endPoint x: 532, endPoint y: 452, distance: 14.0
click at [532, 452] on textarea at bounding box center [639, 441] width 1022 height 206
drag, startPoint x: 532, startPoint y: 452, endPoint x: 518, endPoint y: 452, distance: 14.0
click at [518, 452] on textarea at bounding box center [639, 441] width 1022 height 206
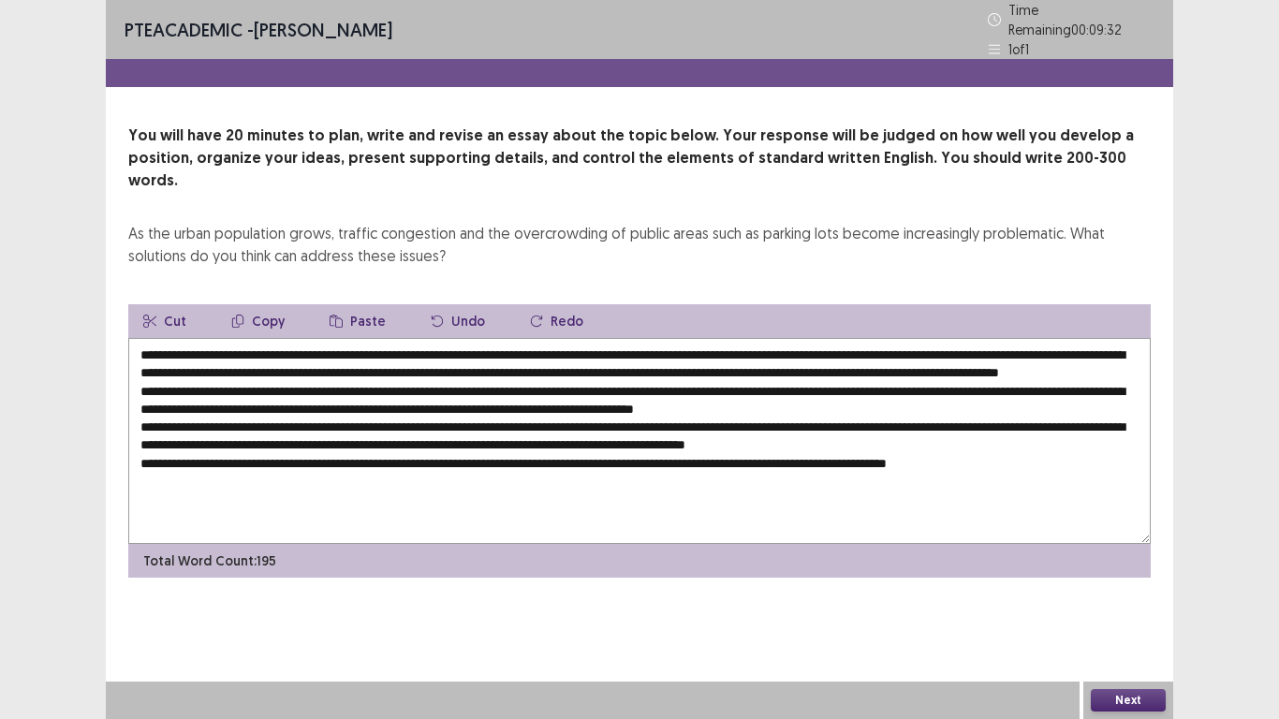
drag, startPoint x: 521, startPoint y: 449, endPoint x: 551, endPoint y: 449, distance: 30.9
click at [551, 449] on textarea at bounding box center [639, 441] width 1022 height 206
paste textarea "**********"
drag, startPoint x: 425, startPoint y: 468, endPoint x: 462, endPoint y: 471, distance: 37.6
click at [462, 471] on textarea at bounding box center [639, 441] width 1022 height 206
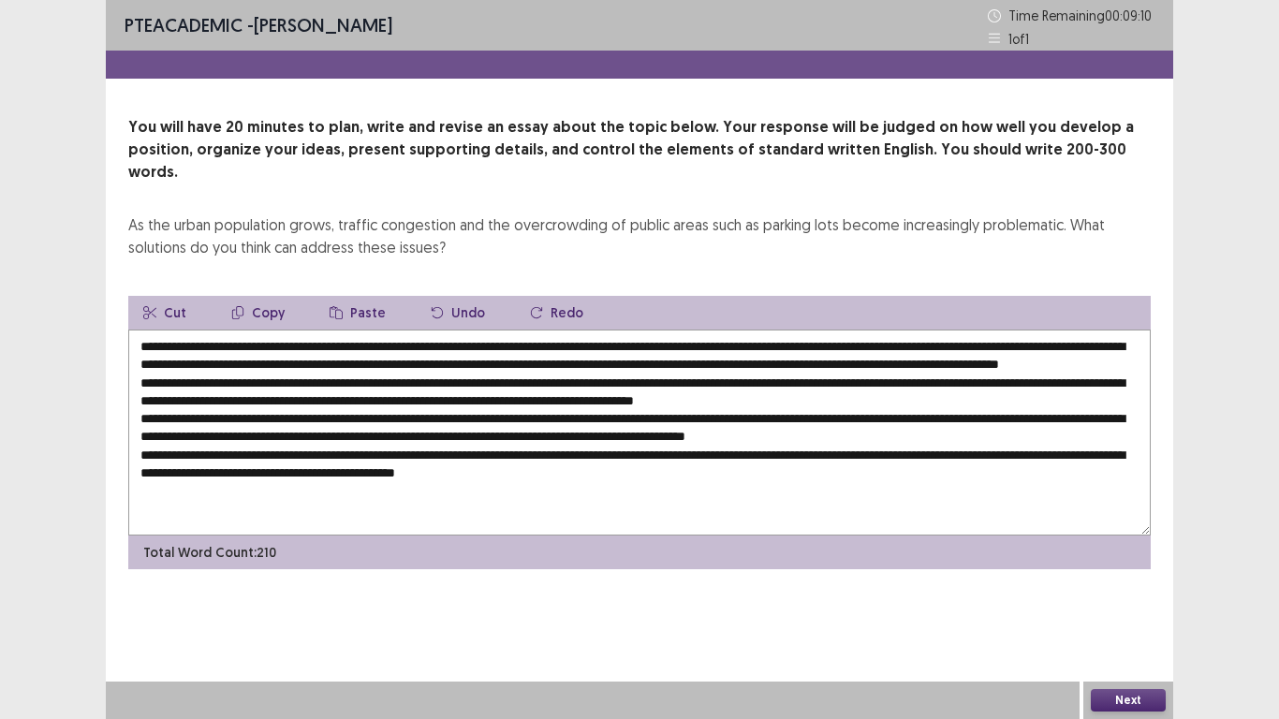
click at [416, 469] on textarea at bounding box center [639, 433] width 1022 height 206
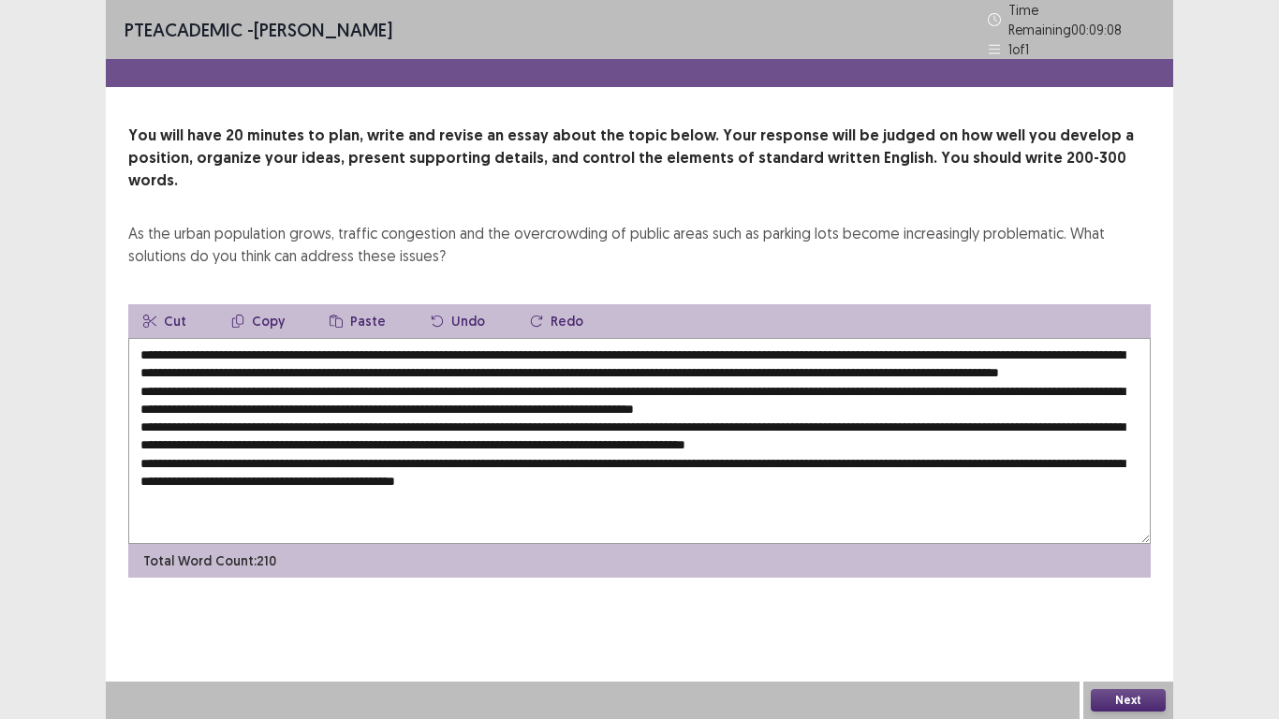
drag, startPoint x: 409, startPoint y: 469, endPoint x: 504, endPoint y: 468, distance: 94.6
click at [504, 468] on textarea at bounding box center [639, 441] width 1022 height 206
drag, startPoint x: 1073, startPoint y: 343, endPoint x: 1102, endPoint y: 345, distance: 29.1
click at [1102, 345] on textarea at bounding box center [639, 441] width 1022 height 206
paste textarea "**********"
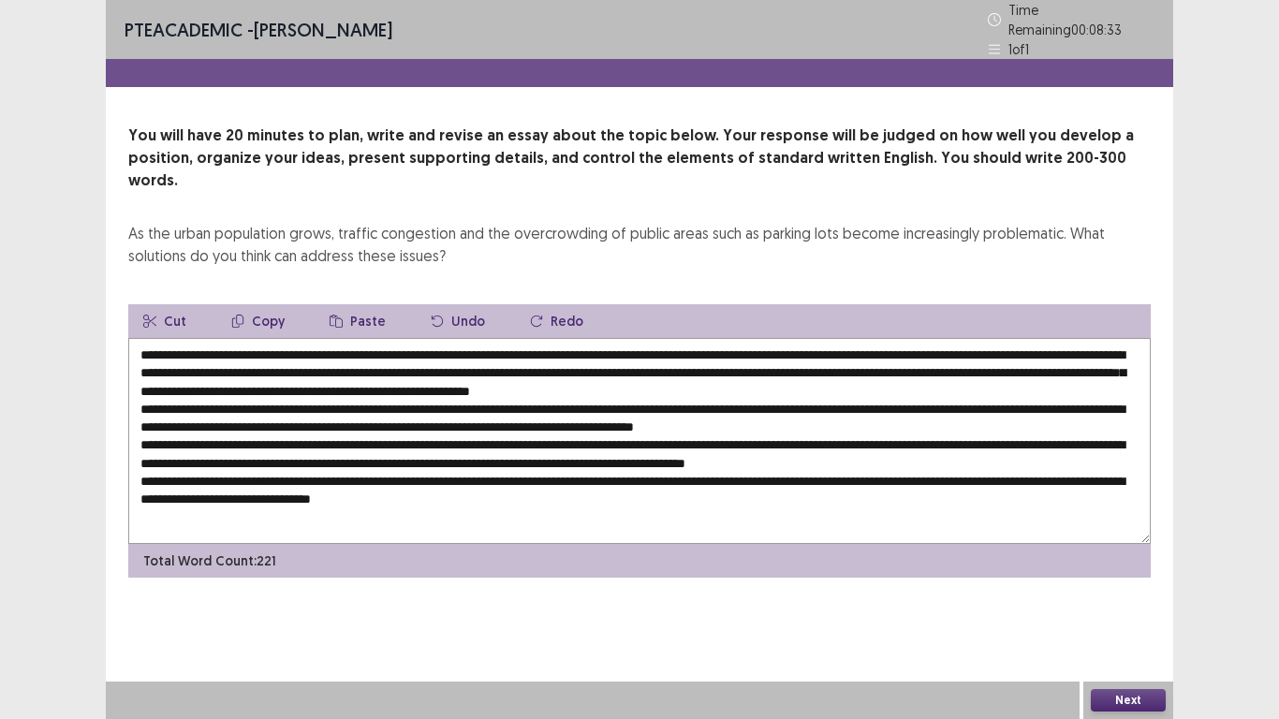
drag, startPoint x: 747, startPoint y: 361, endPoint x: 787, endPoint y: 362, distance: 40.3
click at [787, 362] on textarea at bounding box center [639, 441] width 1022 height 206
click at [490, 361] on textarea at bounding box center [639, 441] width 1022 height 206
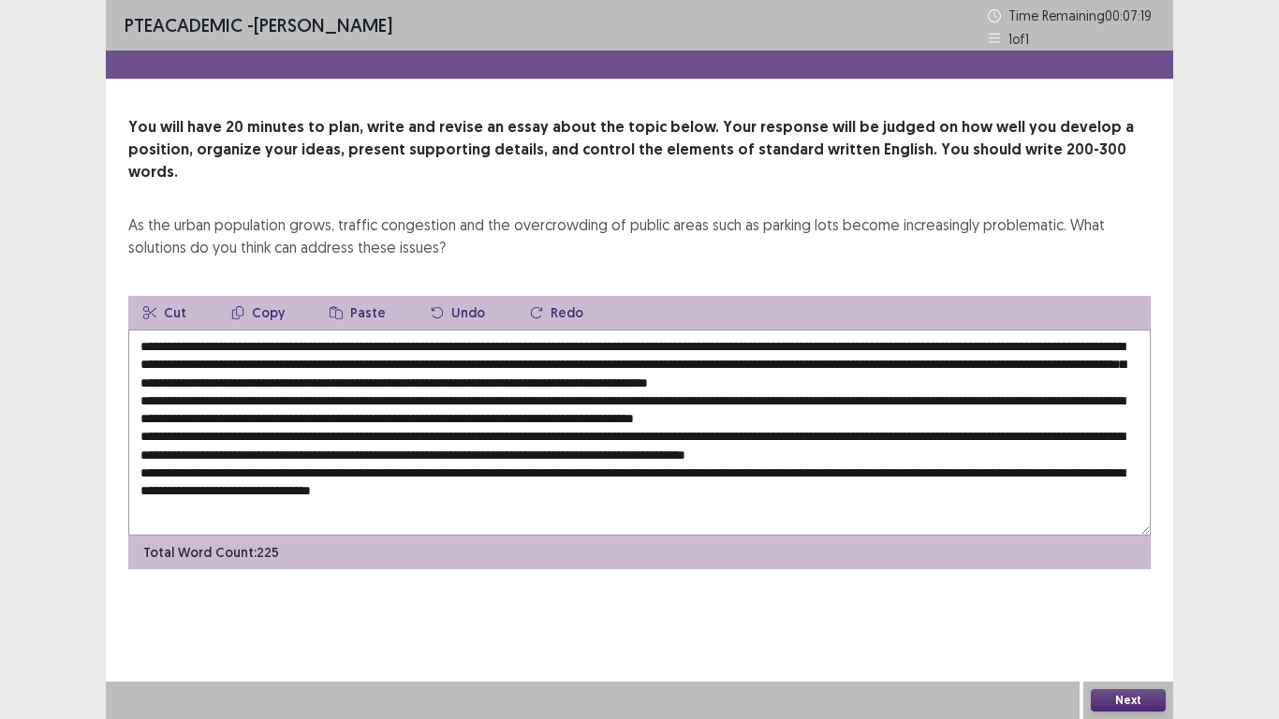
click at [799, 330] on textarea at bounding box center [639, 433] width 1022 height 206
drag, startPoint x: 795, startPoint y: 363, endPoint x: 1019, endPoint y: 364, distance: 224.7
click at [1019, 364] on textarea at bounding box center [639, 433] width 1022 height 206
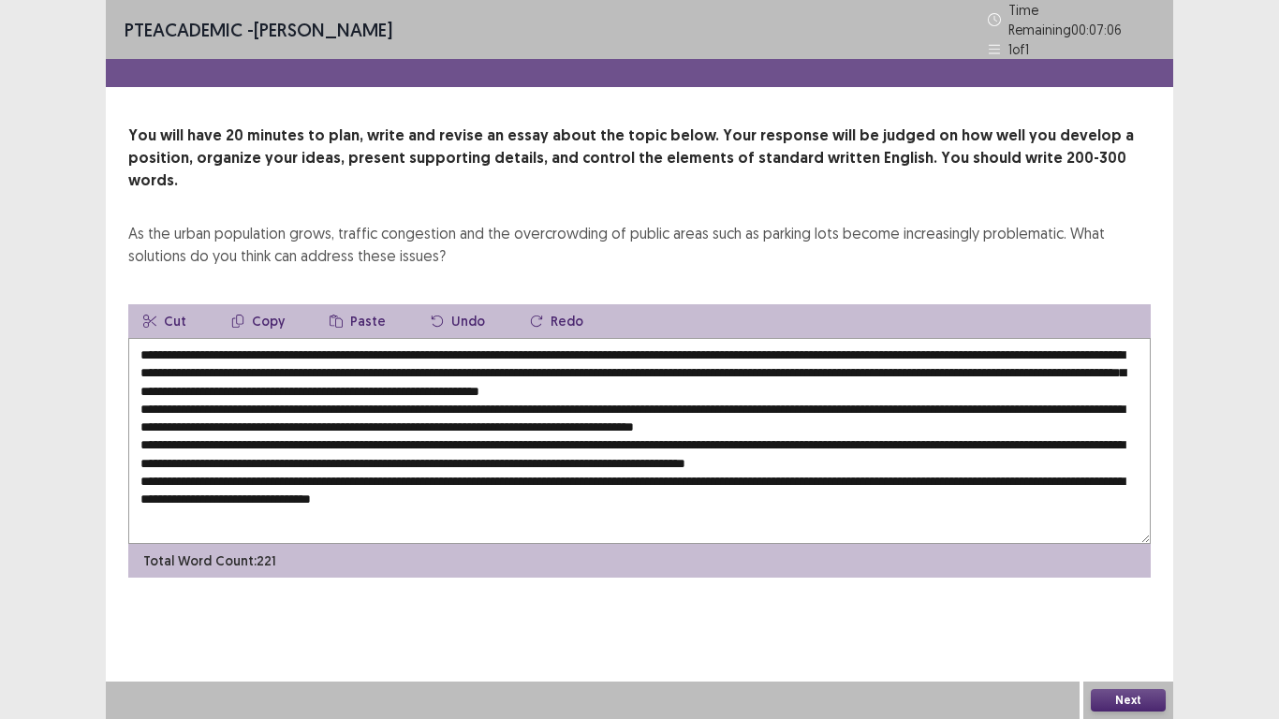
click at [800, 338] on textarea at bounding box center [639, 441] width 1022 height 206
paste textarea "**********"
drag, startPoint x: 297, startPoint y: 359, endPoint x: 881, endPoint y: 363, distance: 584.2
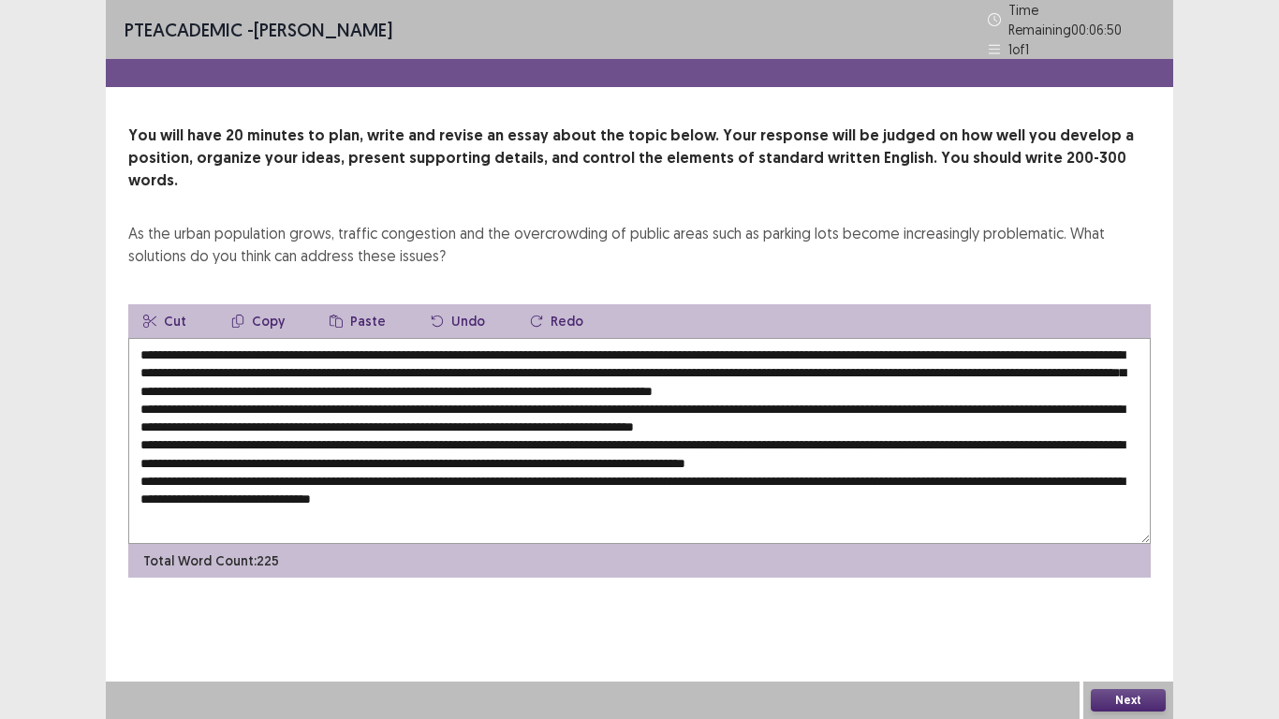
click at [881, 363] on textarea at bounding box center [639, 441] width 1022 height 206
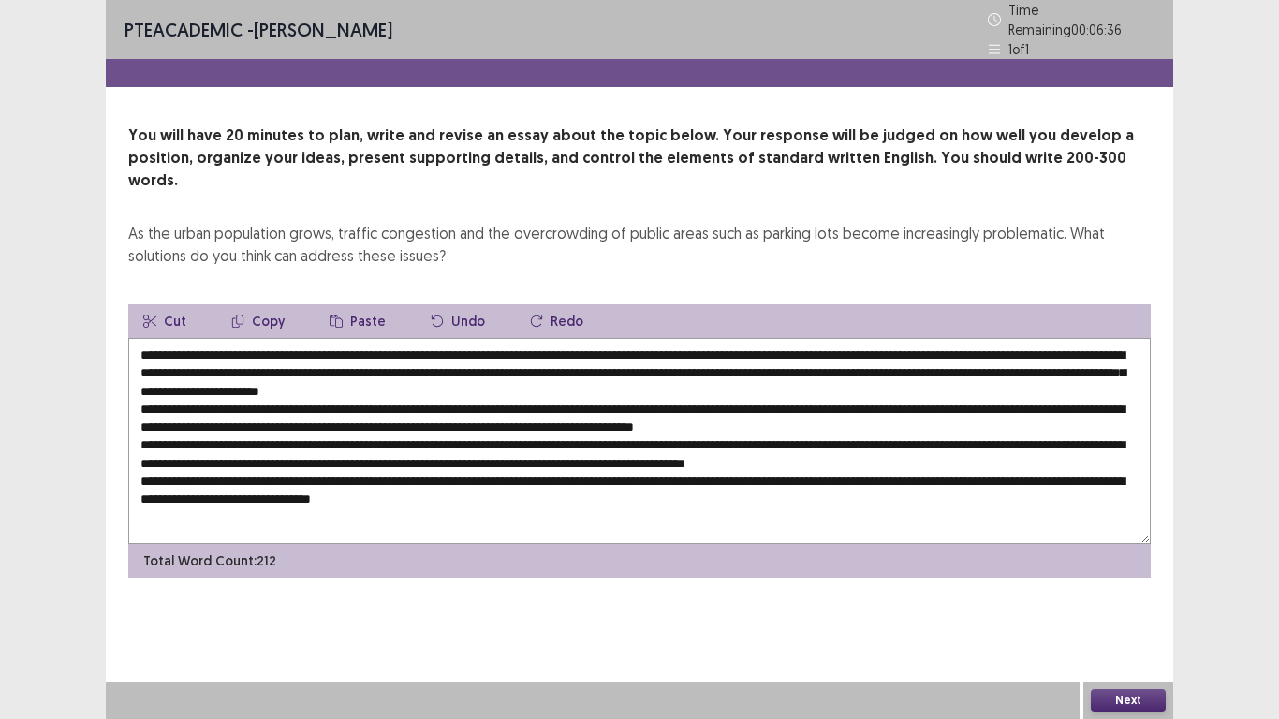
click at [452, 363] on textarea at bounding box center [639, 441] width 1022 height 206
drag, startPoint x: 455, startPoint y: 363, endPoint x: 498, endPoint y: 364, distance: 43.1
click at [498, 364] on textarea at bounding box center [639, 441] width 1022 height 206
click at [513, 364] on textarea at bounding box center [639, 441] width 1022 height 206
click at [573, 362] on textarea at bounding box center [639, 441] width 1022 height 206
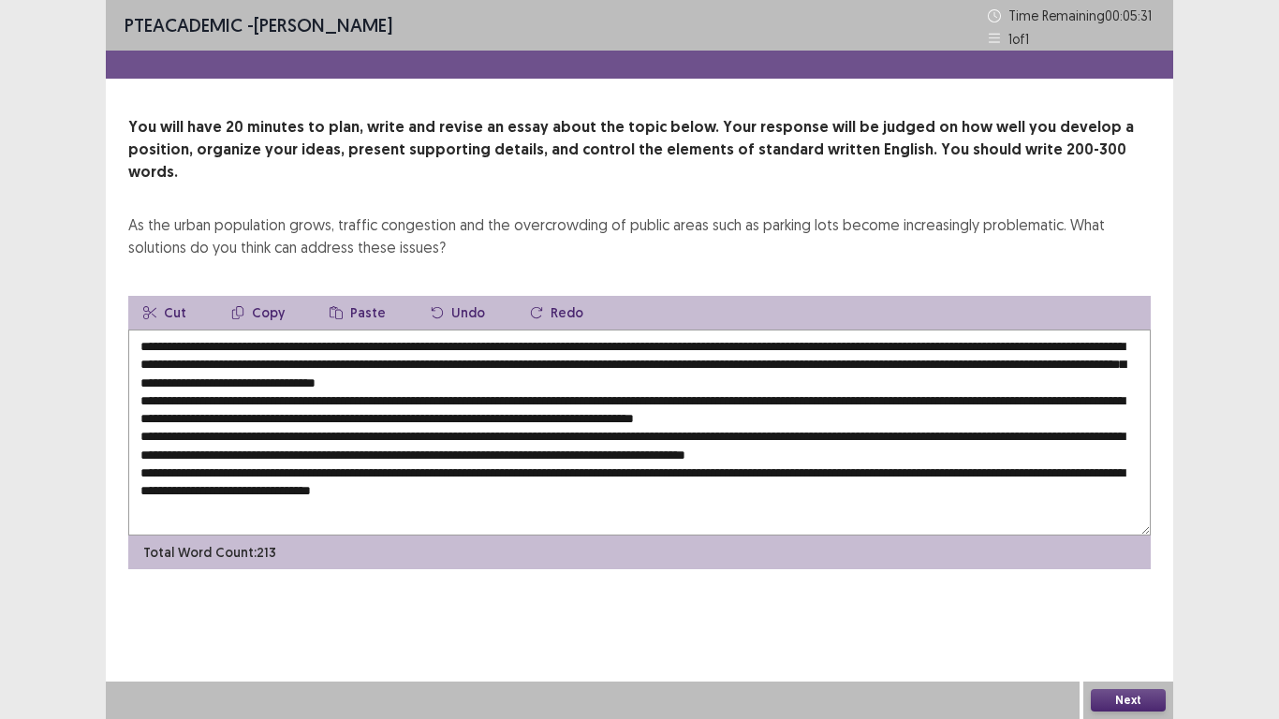
click at [397, 359] on textarea at bounding box center [639, 433] width 1022 height 206
drag, startPoint x: 297, startPoint y: 361, endPoint x: 404, endPoint y: 360, distance: 107.7
click at [404, 360] on textarea at bounding box center [639, 433] width 1022 height 206
drag, startPoint x: 399, startPoint y: 381, endPoint x: 427, endPoint y: 382, distance: 28.1
click at [427, 382] on textarea at bounding box center [639, 433] width 1022 height 206
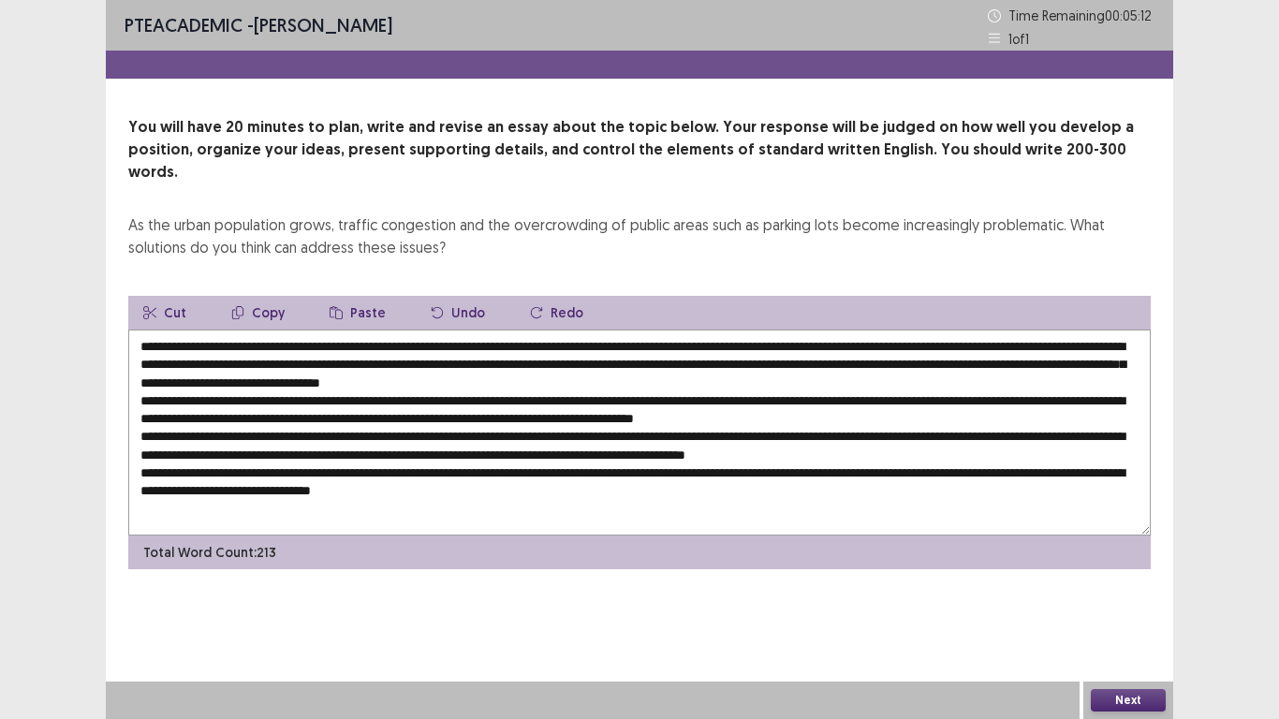
paste textarea "**********"
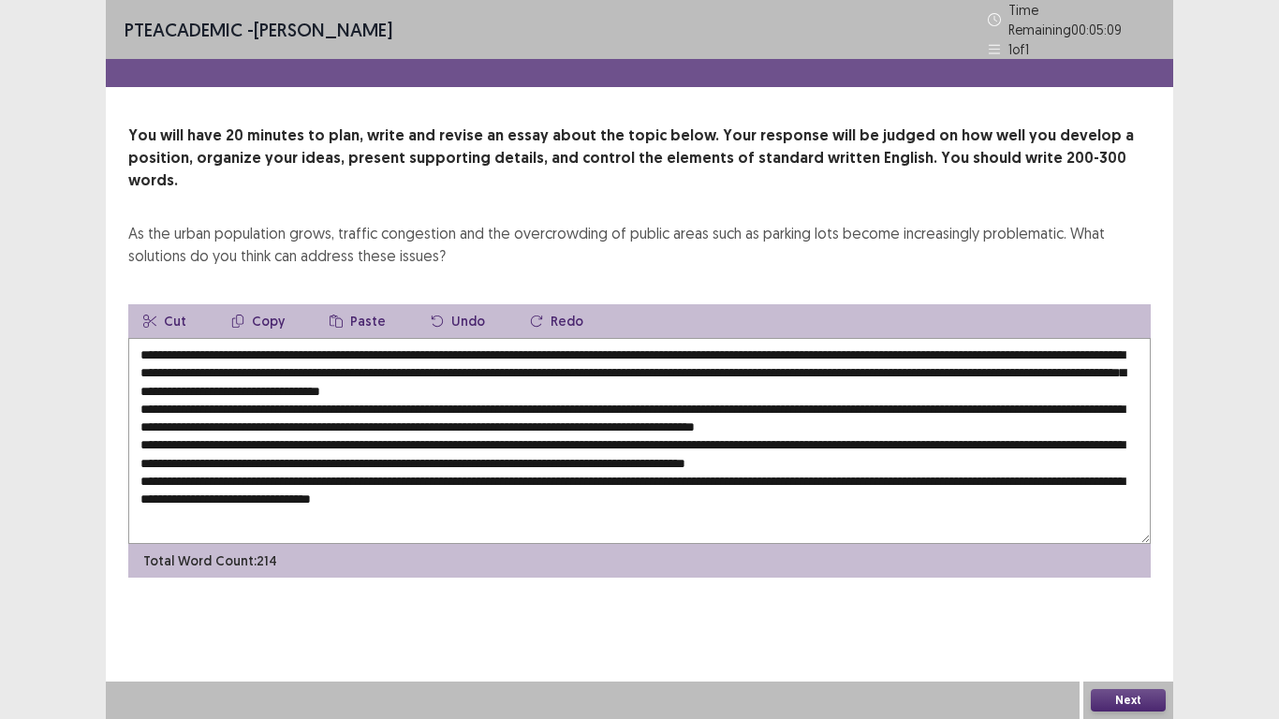
click at [506, 381] on textarea at bounding box center [639, 441] width 1022 height 206
drag, startPoint x: 506, startPoint y: 379, endPoint x: 400, endPoint y: 380, distance: 106.7
click at [400, 380] on textarea at bounding box center [639, 441] width 1022 height 206
drag, startPoint x: 920, startPoint y: 378, endPoint x: 958, endPoint y: 378, distance: 37.4
click at [958, 378] on textarea at bounding box center [639, 441] width 1022 height 206
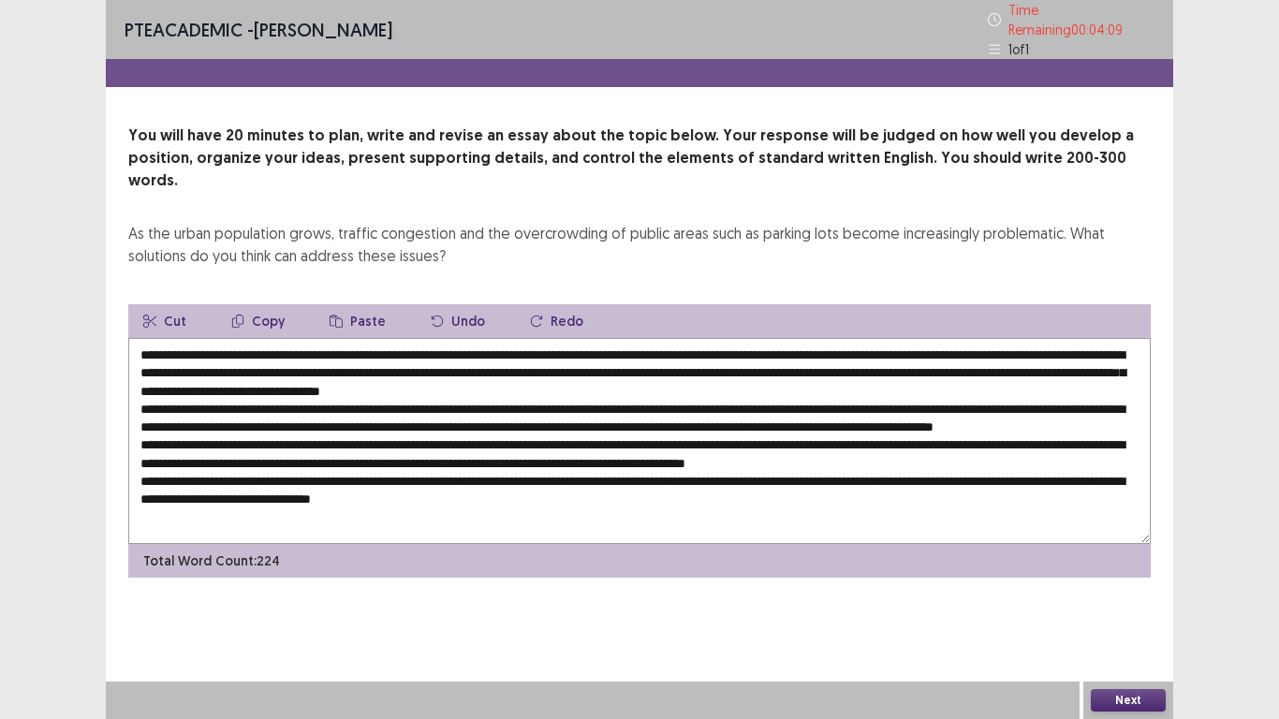
drag, startPoint x: 469, startPoint y: 395, endPoint x: 510, endPoint y: 402, distance: 41.7
click at [510, 402] on textarea at bounding box center [639, 441] width 1022 height 206
drag, startPoint x: 894, startPoint y: 396, endPoint x: 947, endPoint y: 398, distance: 53.4
click at [947, 398] on textarea at bounding box center [639, 441] width 1022 height 206
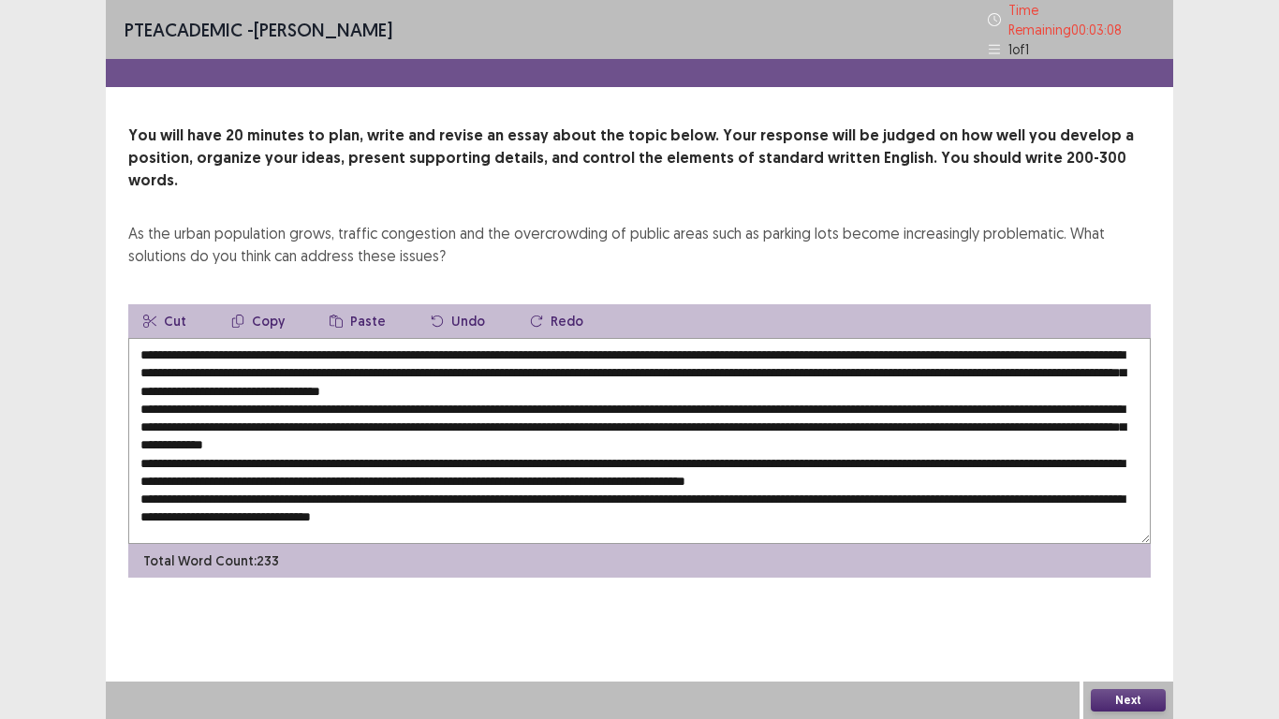
drag, startPoint x: 446, startPoint y: 416, endPoint x: 486, endPoint y: 414, distance: 40.3
click at [486, 414] on textarea at bounding box center [639, 441] width 1022 height 206
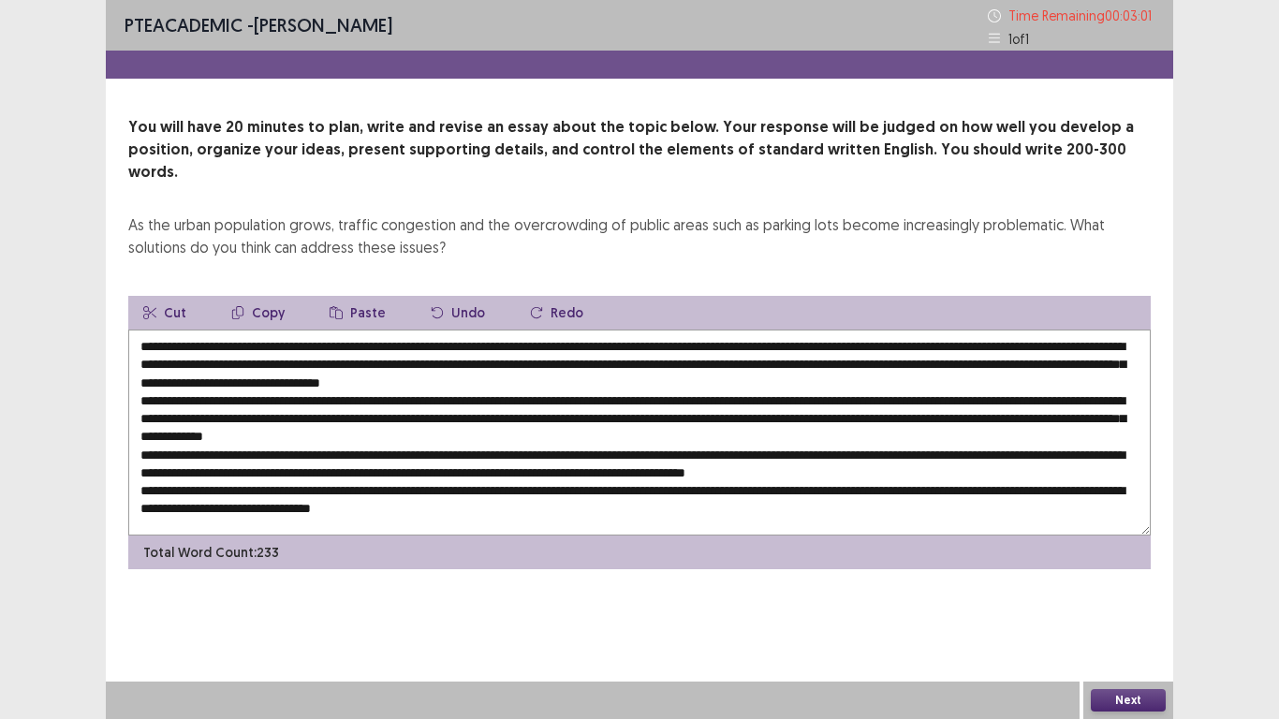
click at [215, 330] on textarea at bounding box center [639, 433] width 1022 height 206
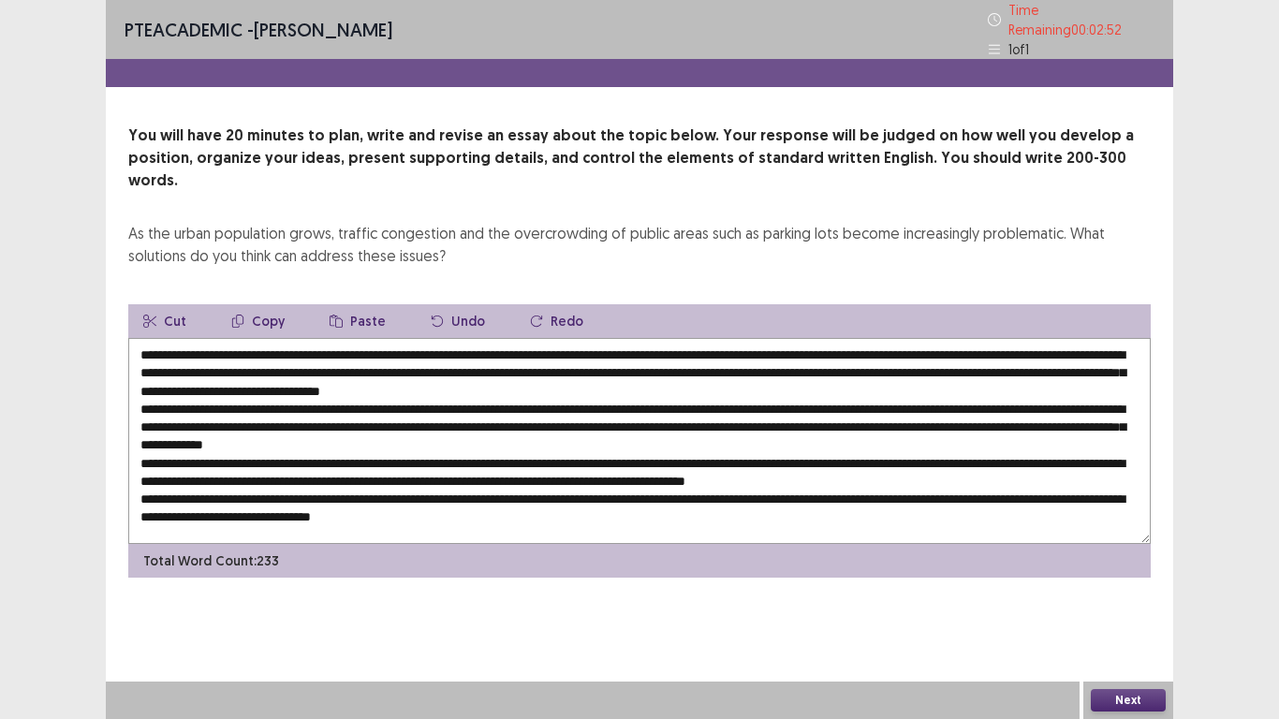
drag, startPoint x: 215, startPoint y: 327, endPoint x: 684, endPoint y: 326, distance: 469.0
click at [684, 338] on textarea at bounding box center [639, 441] width 1022 height 206
drag, startPoint x: 445, startPoint y: 412, endPoint x: 486, endPoint y: 416, distance: 41.4
click at [486, 416] on textarea at bounding box center [639, 441] width 1022 height 206
paste textarea "**********"
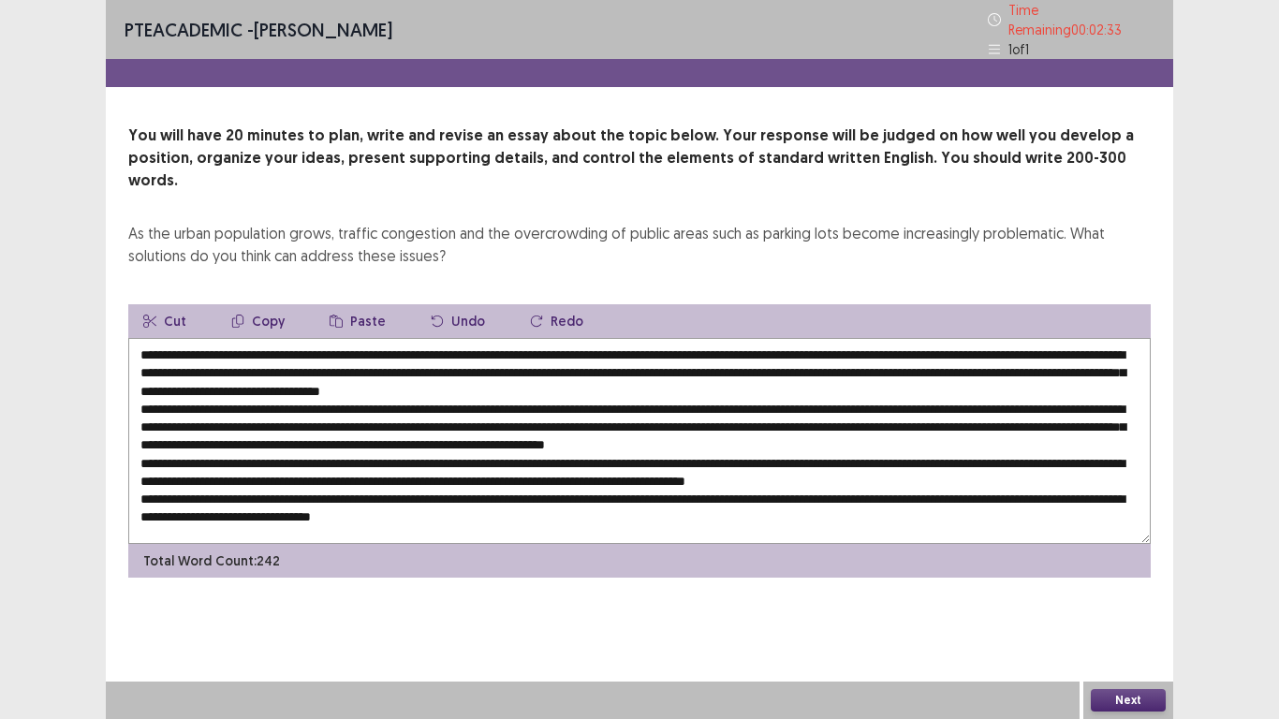
drag, startPoint x: 419, startPoint y: 427, endPoint x: 446, endPoint y: 433, distance: 26.8
click at [446, 433] on textarea at bounding box center [639, 441] width 1022 height 206
drag, startPoint x: 470, startPoint y: 439, endPoint x: 528, endPoint y: 436, distance: 58.1
click at [528, 436] on textarea at bounding box center [639, 441] width 1022 height 206
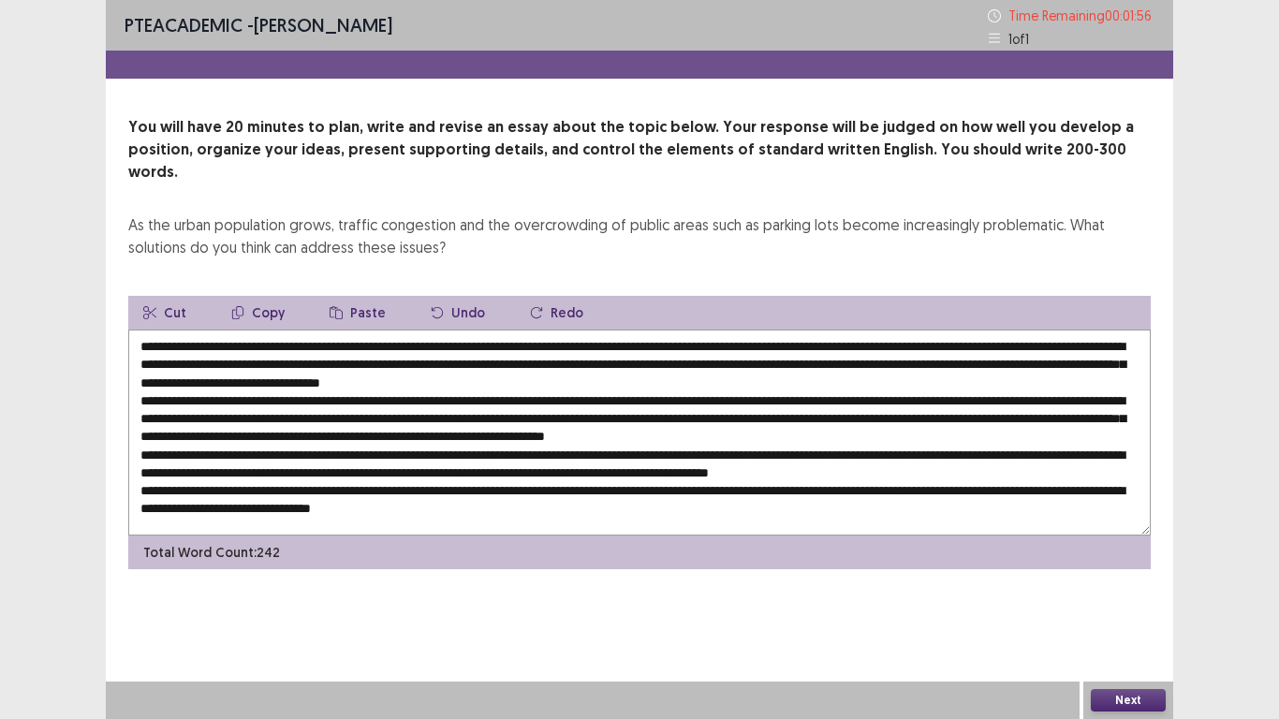
drag, startPoint x: 137, startPoint y: 448, endPoint x: 165, endPoint y: 452, distance: 28.3
click at [165, 452] on textarea at bounding box center [639, 433] width 1022 height 206
drag, startPoint x: 406, startPoint y: 454, endPoint x: 631, endPoint y: 453, distance: 224.7
click at [631, 453] on textarea at bounding box center [639, 433] width 1022 height 206
click at [606, 453] on textarea at bounding box center [639, 433] width 1022 height 206
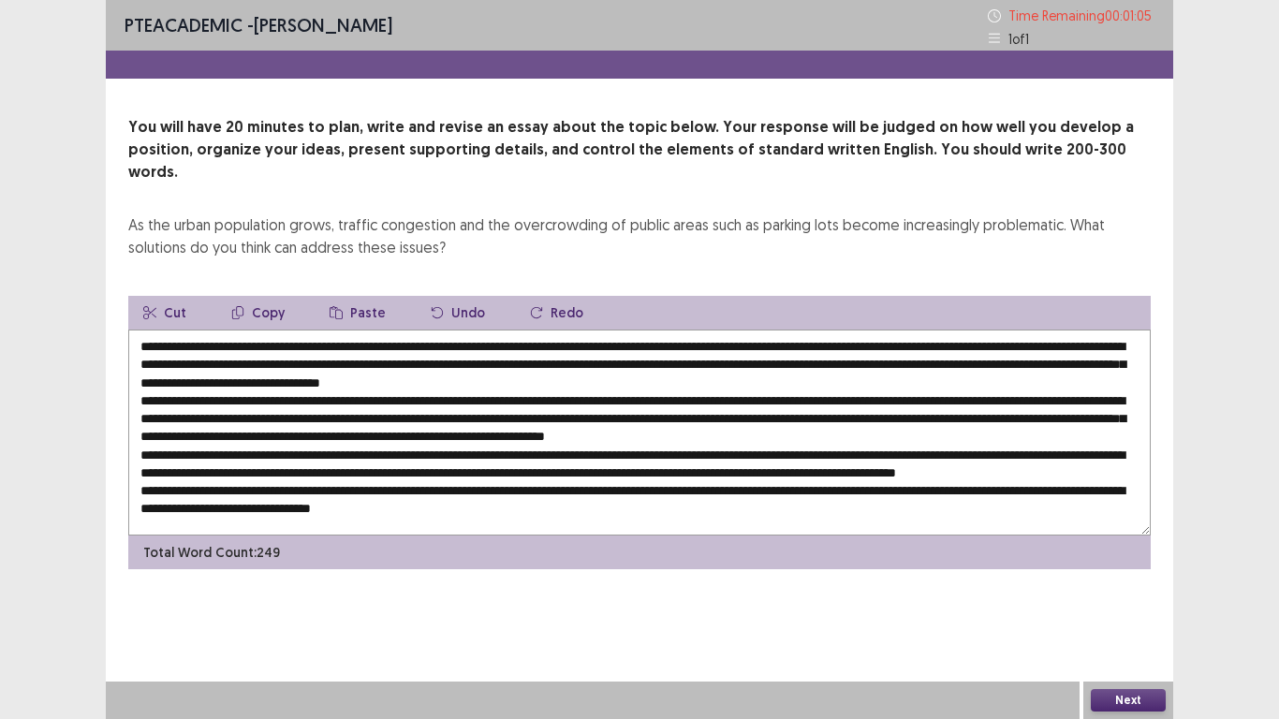
click at [198, 451] on textarea at bounding box center [639, 433] width 1022 height 206
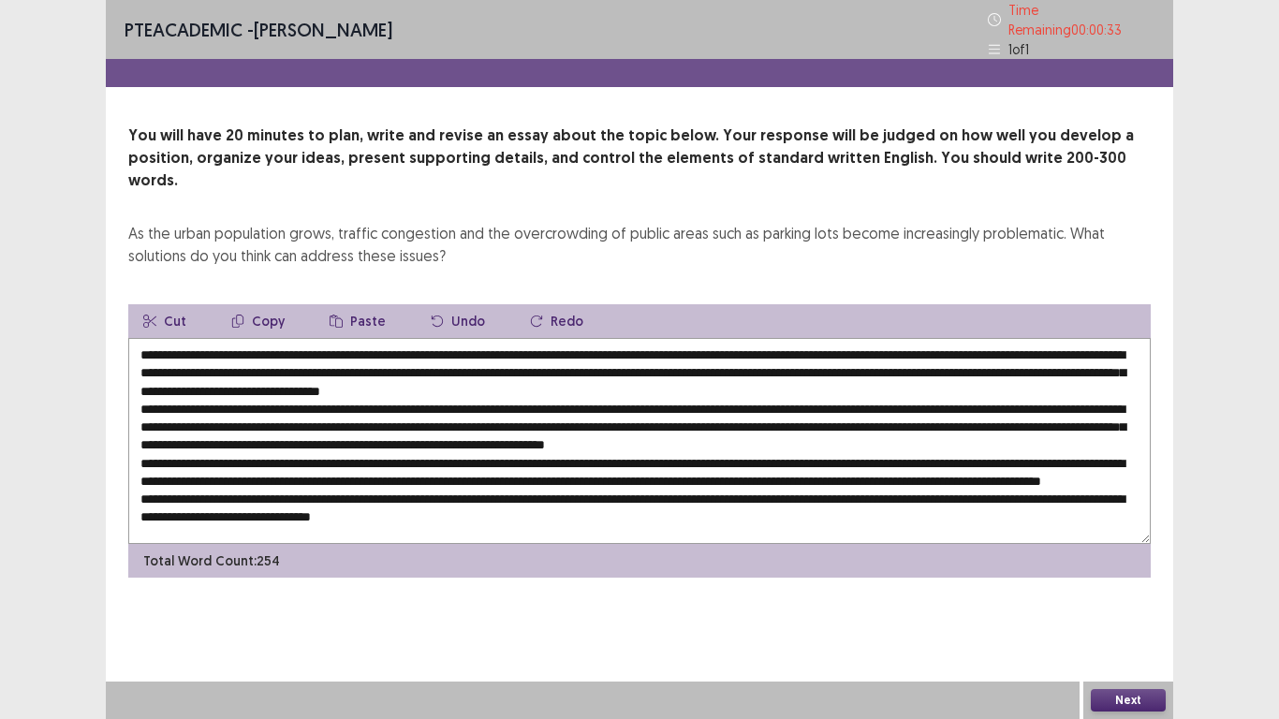
click at [583, 457] on textarea at bounding box center [639, 441] width 1022 height 206
drag, startPoint x: 583, startPoint y: 457, endPoint x: 611, endPoint y: 455, distance: 28.1
click at [611, 455] on textarea at bounding box center [639, 441] width 1022 height 206
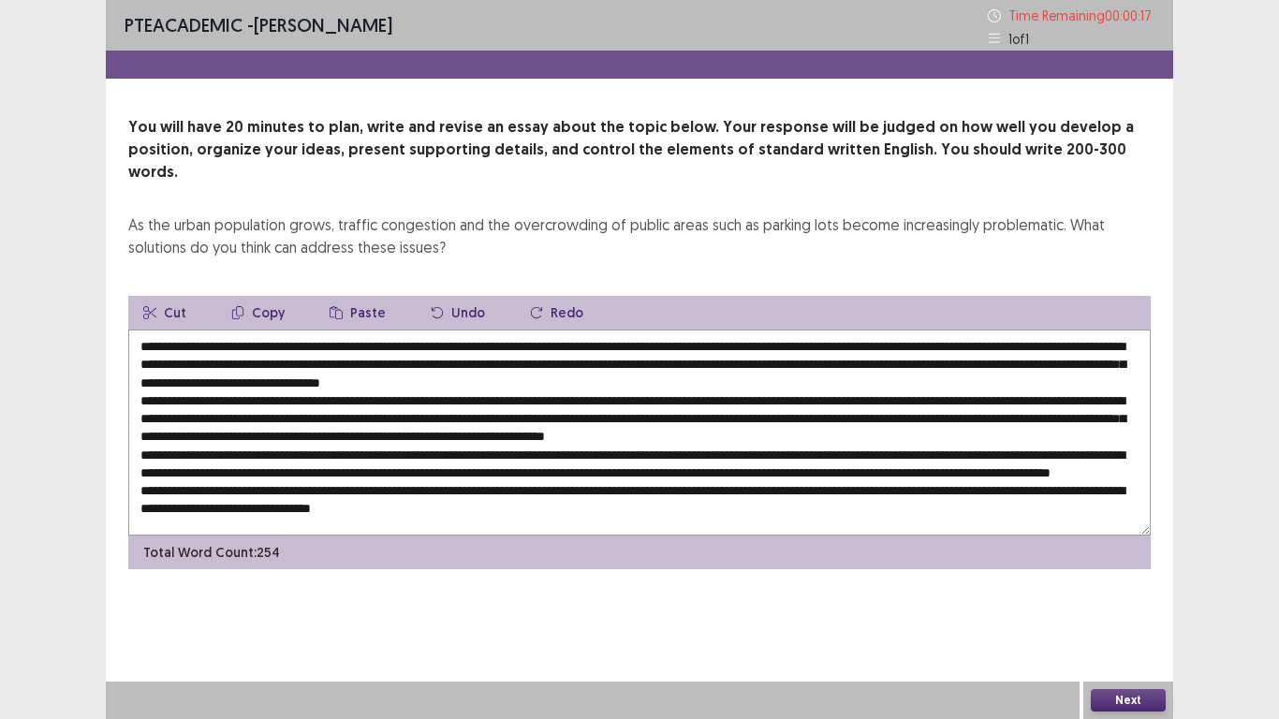
drag, startPoint x: 636, startPoint y: 455, endPoint x: 659, endPoint y: 455, distance: 23.4
click at [659, 455] on textarea at bounding box center [639, 433] width 1022 height 206
drag, startPoint x: 143, startPoint y: 470, endPoint x: 193, endPoint y: 469, distance: 49.6
click at [193, 469] on textarea at bounding box center [639, 433] width 1022 height 206
type textarea "**********"
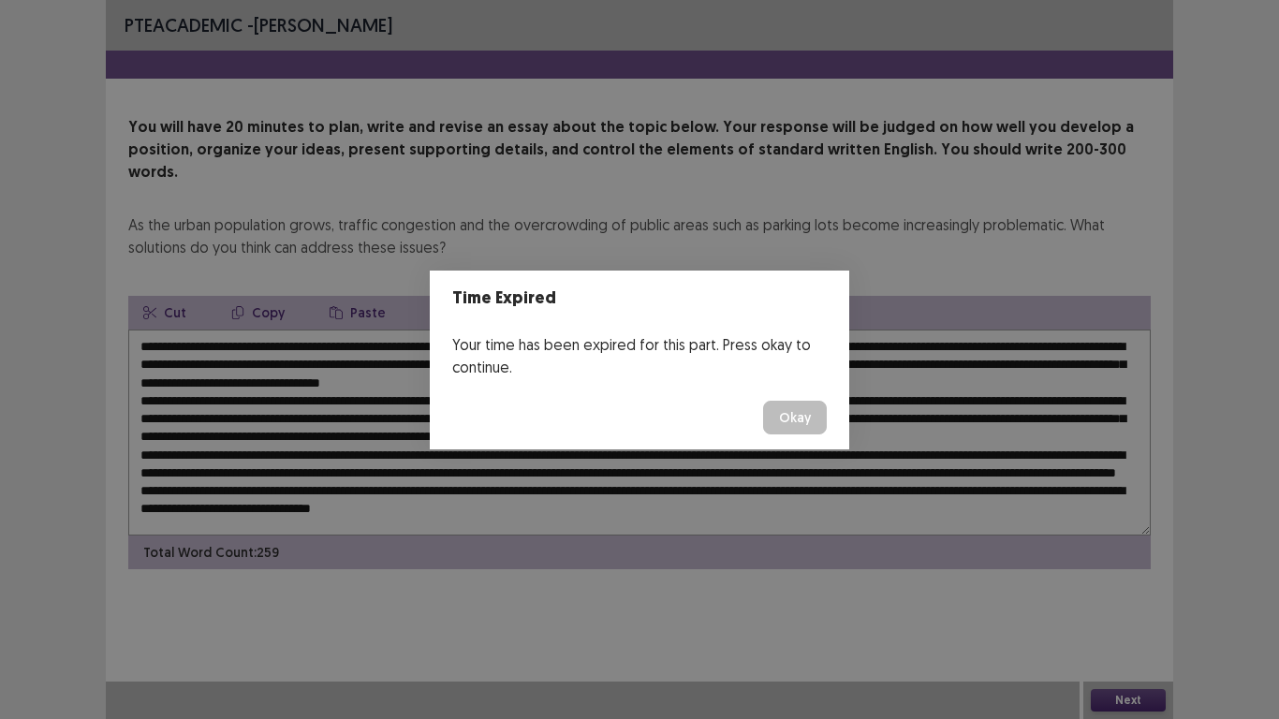
click at [818, 424] on button "Okay" at bounding box center [795, 418] width 64 height 34
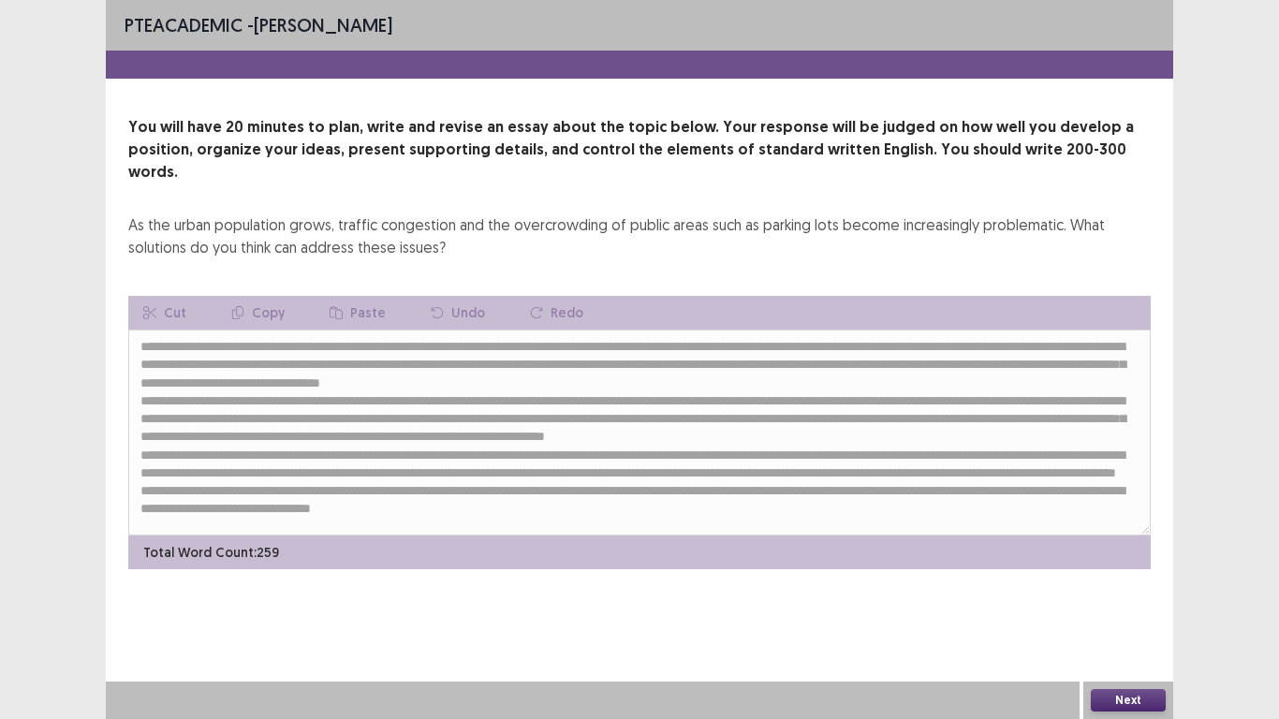
click at [1110, 600] on div "Next" at bounding box center [1128, 700] width 90 height 37
click at [1115, 600] on button "Next" at bounding box center [1128, 700] width 75 height 22
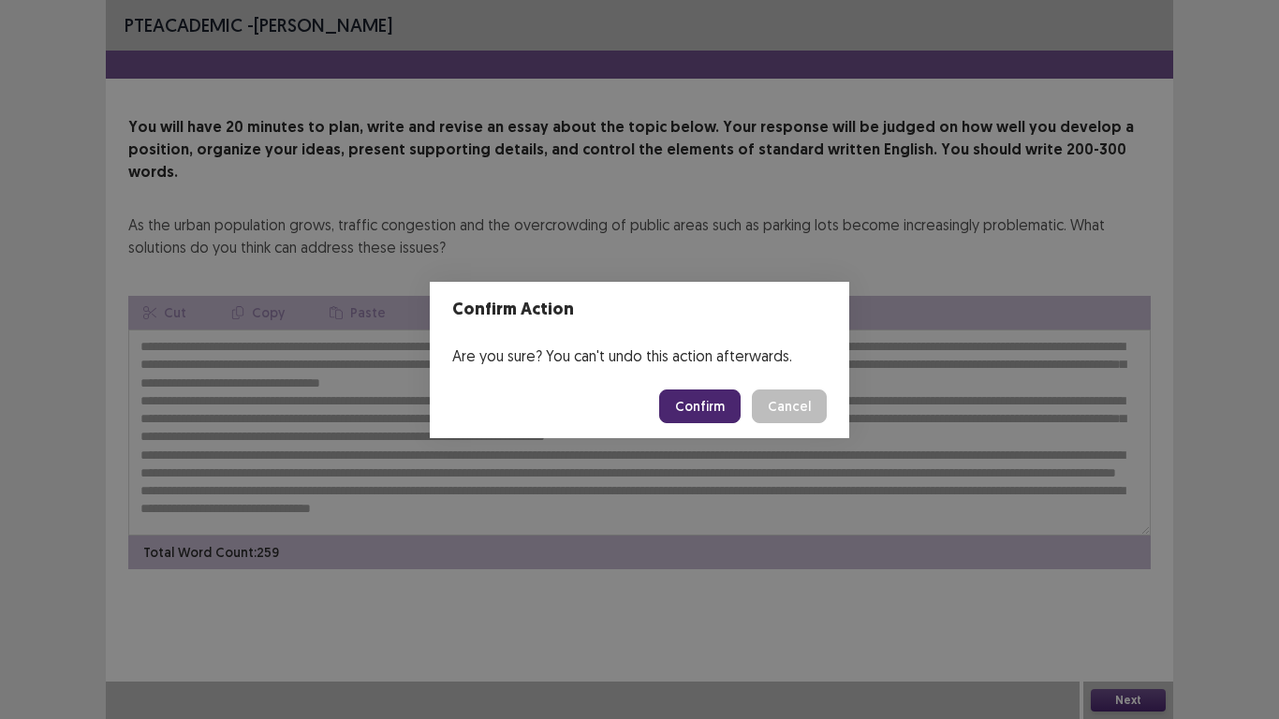
click at [696, 405] on button "Confirm" at bounding box center [699, 406] width 81 height 34
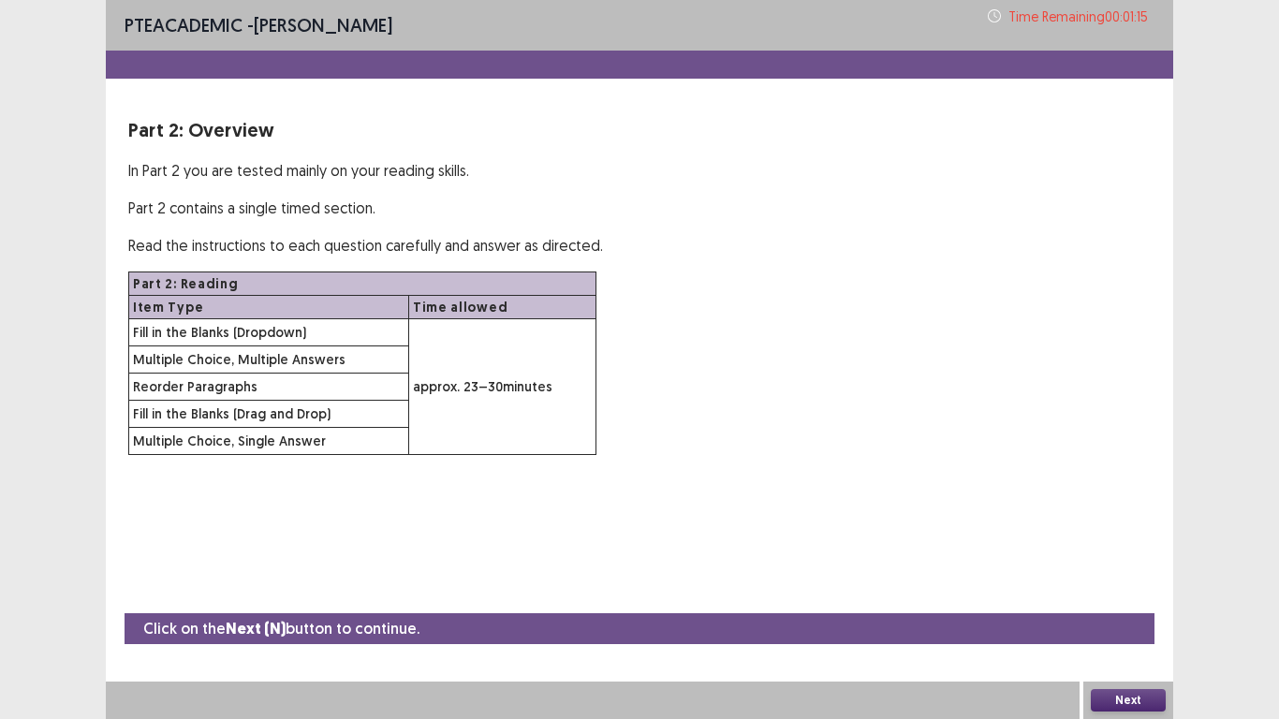
click at [1111, 600] on button "Next" at bounding box center [1128, 700] width 75 height 22
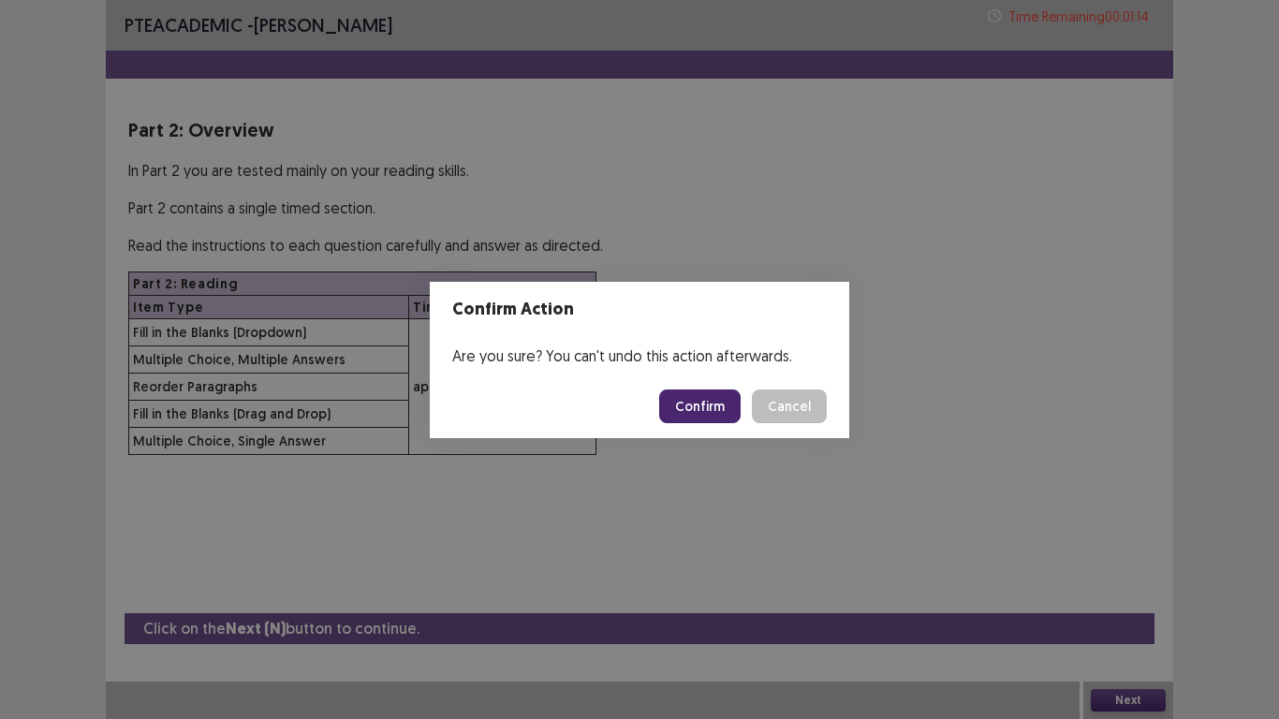
click at [696, 409] on button "Confirm" at bounding box center [699, 406] width 81 height 34
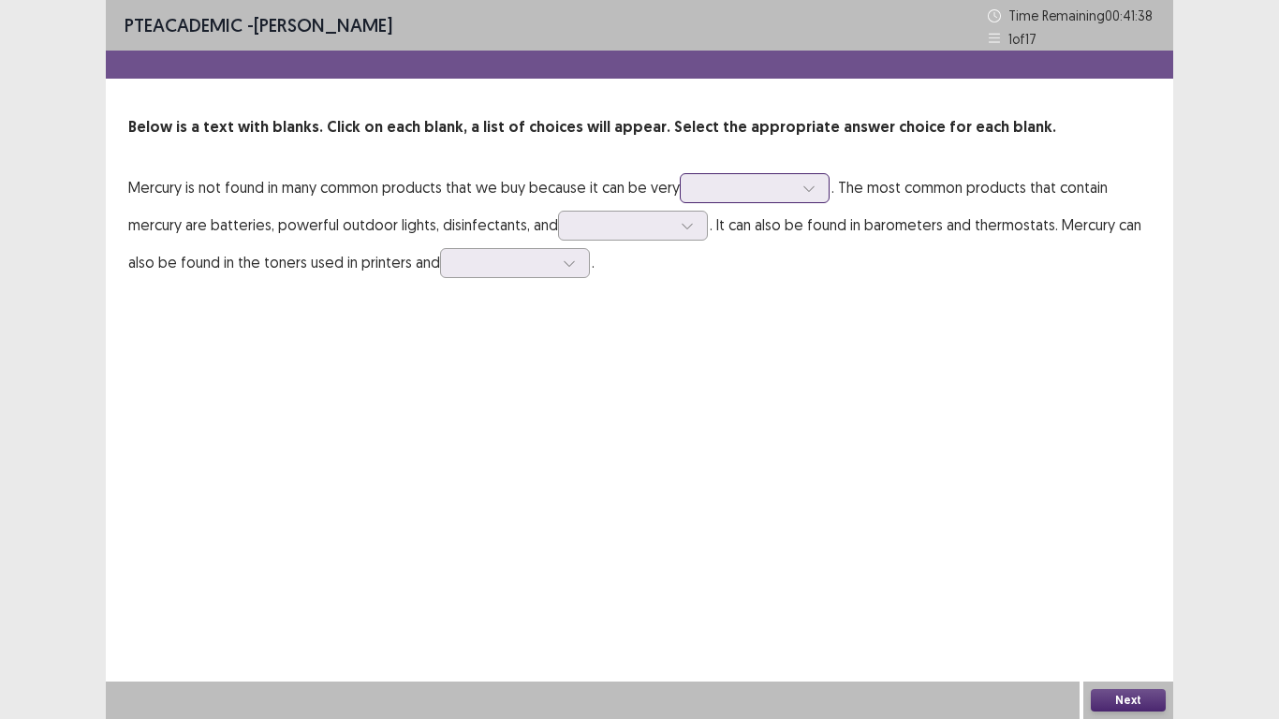
click at [739, 198] on div at bounding box center [744, 188] width 101 height 22
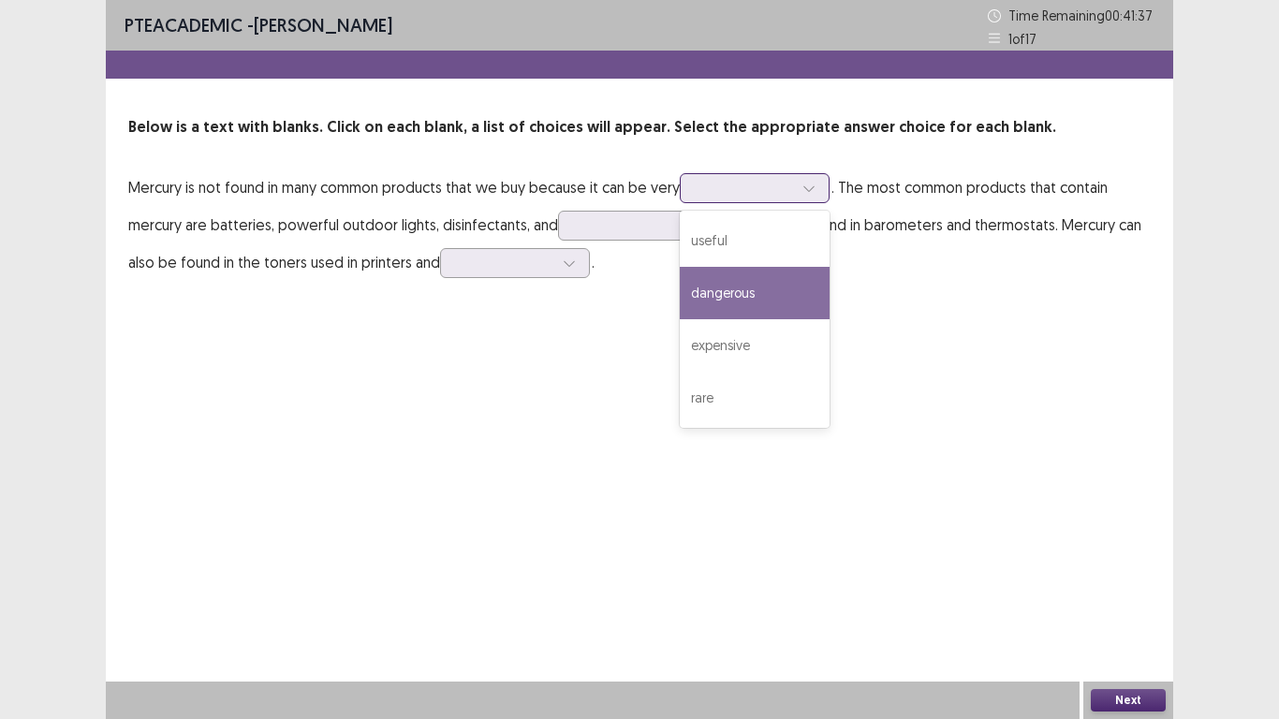
click at [751, 286] on div "dangerous" at bounding box center [755, 293] width 150 height 52
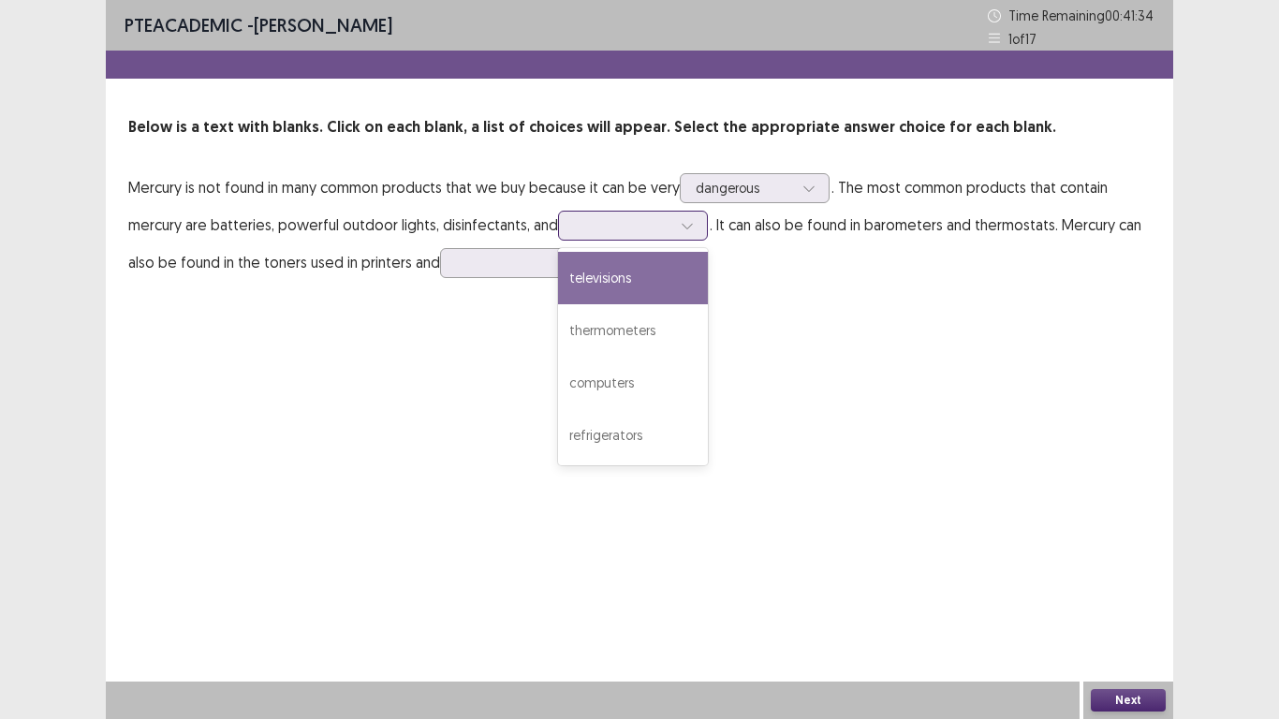
click at [620, 238] on div at bounding box center [633, 226] width 150 height 30
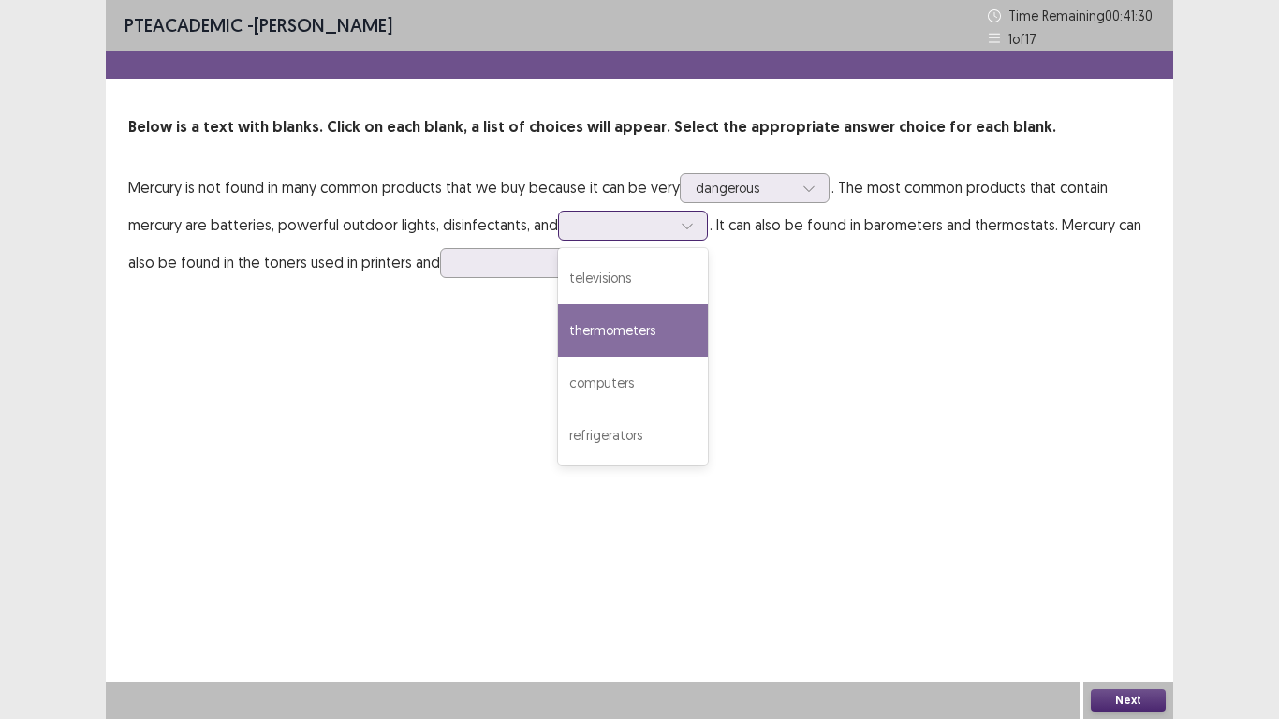
click at [622, 327] on div "thermometers" at bounding box center [633, 330] width 150 height 52
click at [627, 229] on div at bounding box center [622, 225] width 97 height 18
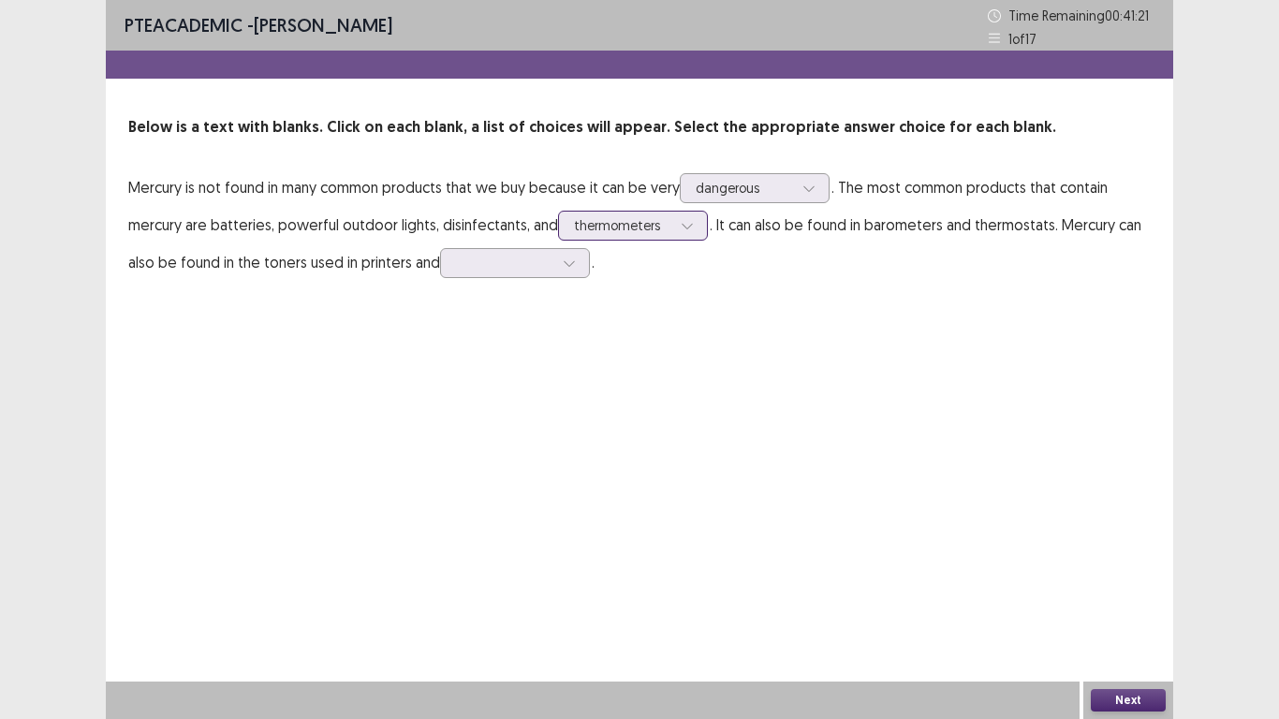
click at [627, 229] on div at bounding box center [622, 225] width 97 height 18
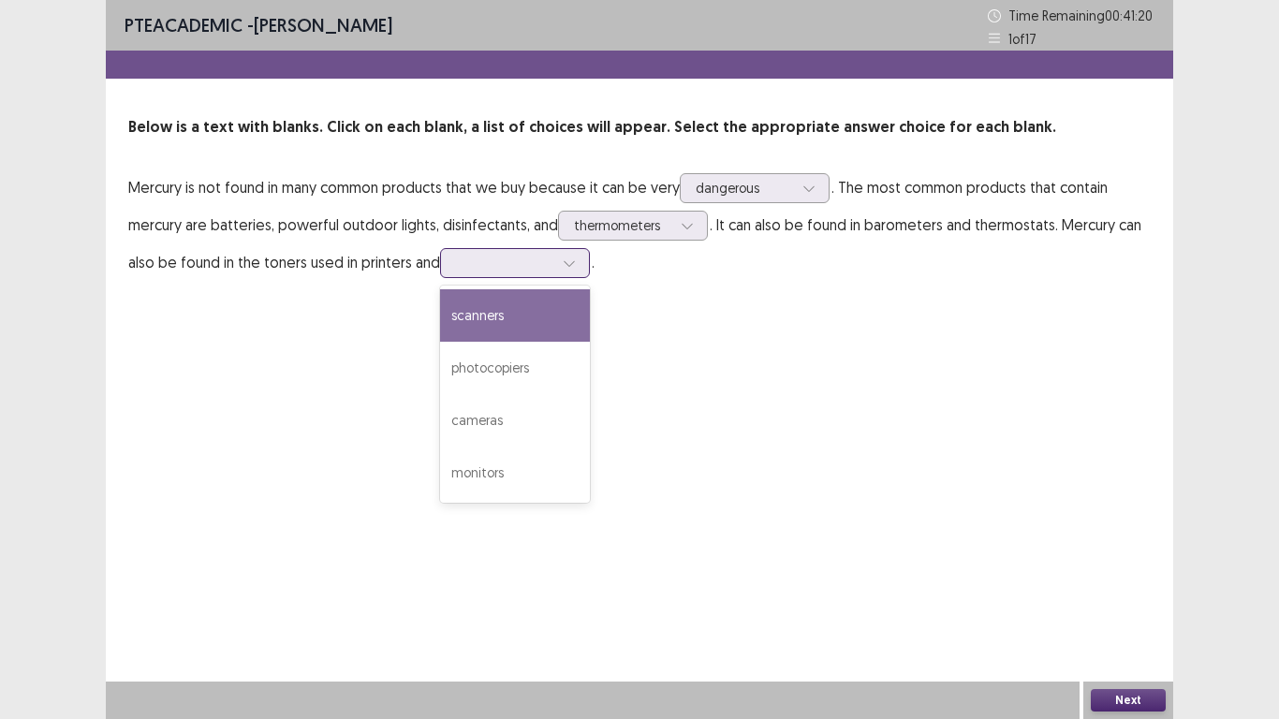
click at [478, 273] on div at bounding box center [504, 263] width 101 height 22
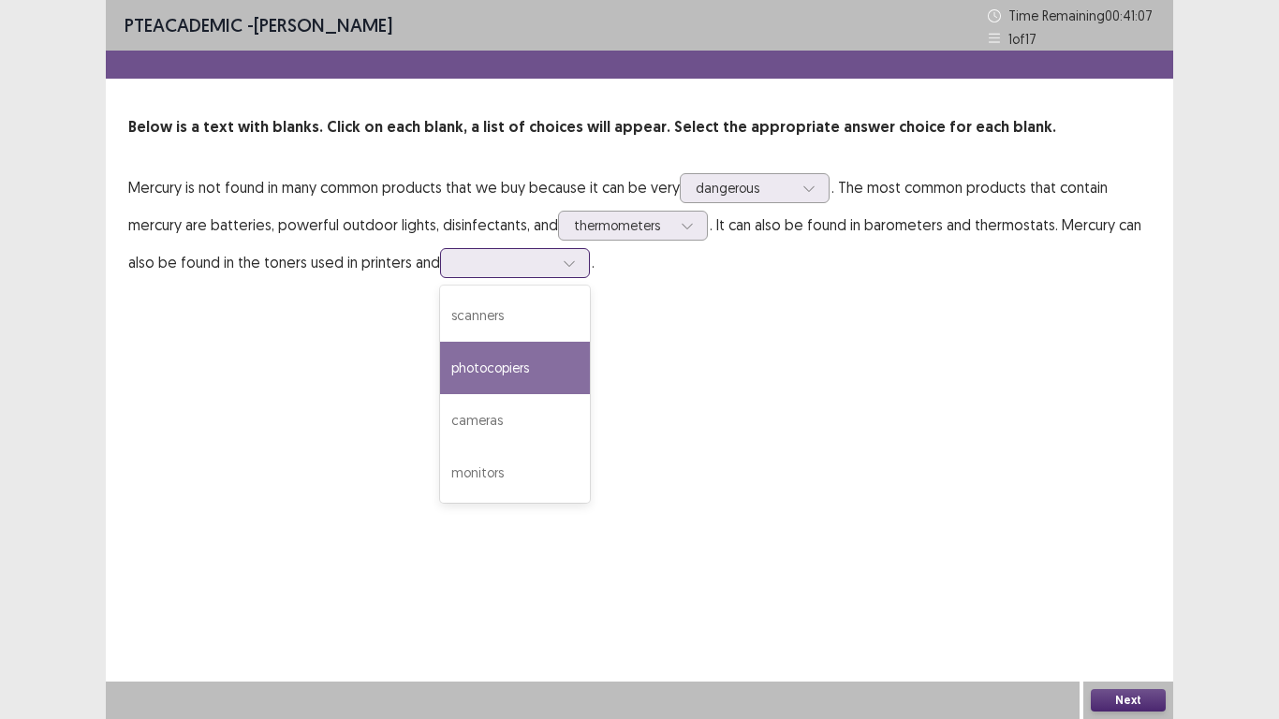
click at [513, 370] on div "photocopiers" at bounding box center [515, 368] width 150 height 52
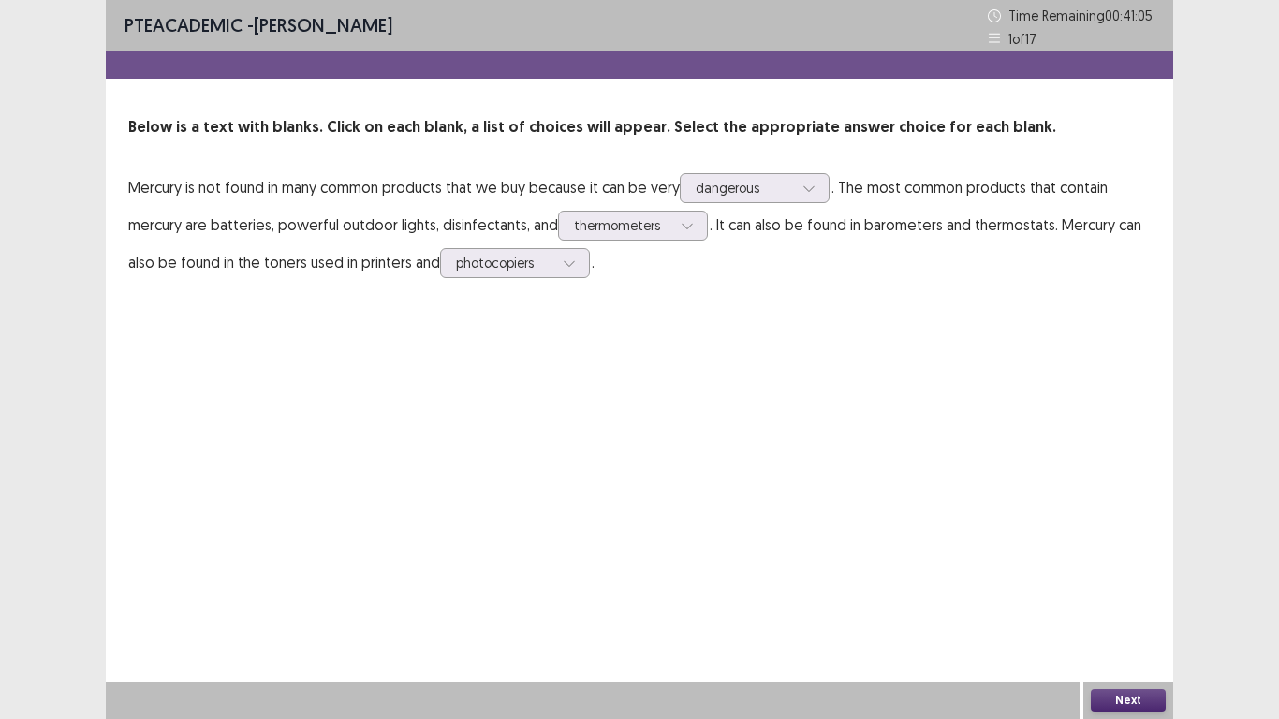
click at [1116, 600] on button "Next" at bounding box center [1128, 700] width 75 height 22
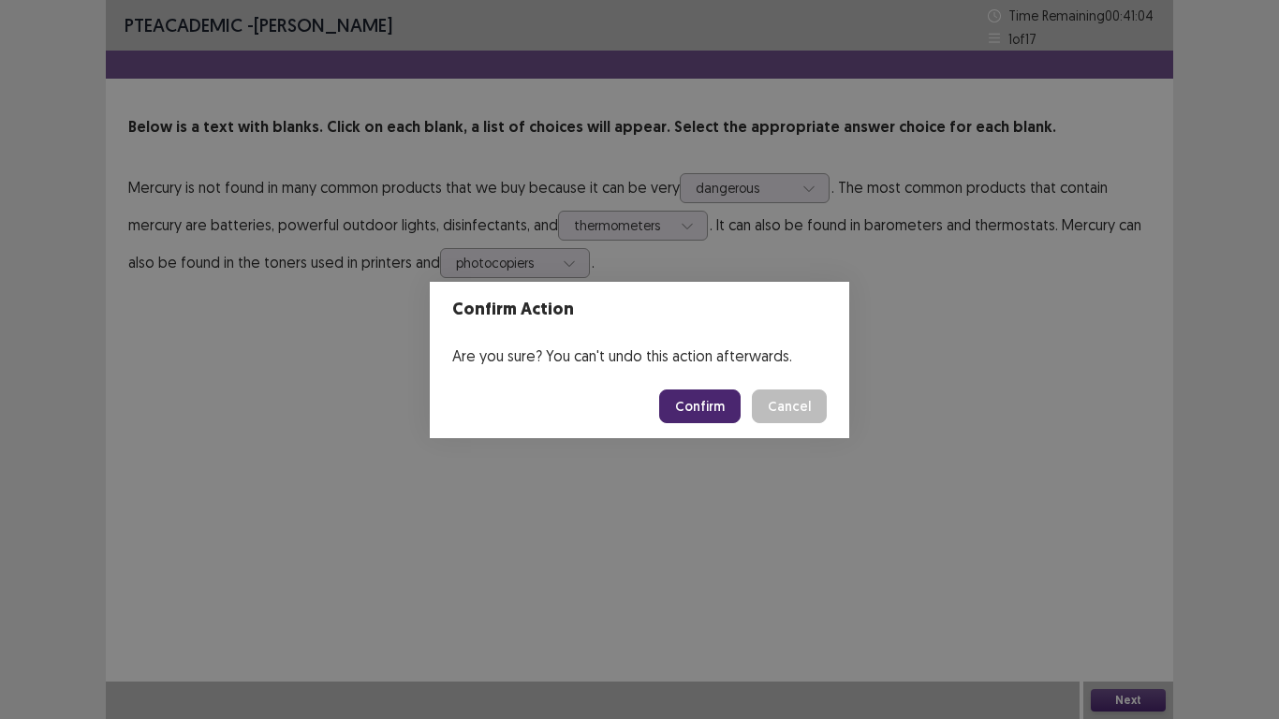
click at [697, 404] on button "Confirm" at bounding box center [699, 406] width 81 height 34
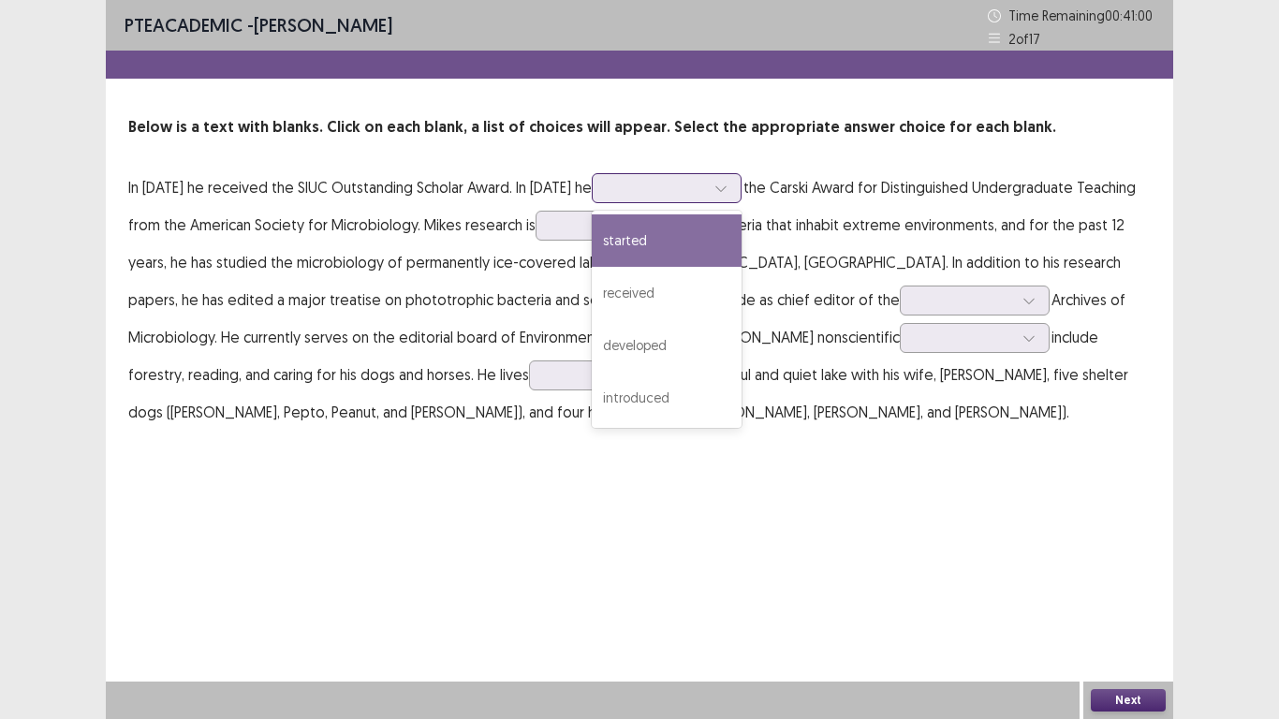
click at [640, 183] on div at bounding box center [656, 188] width 97 height 18
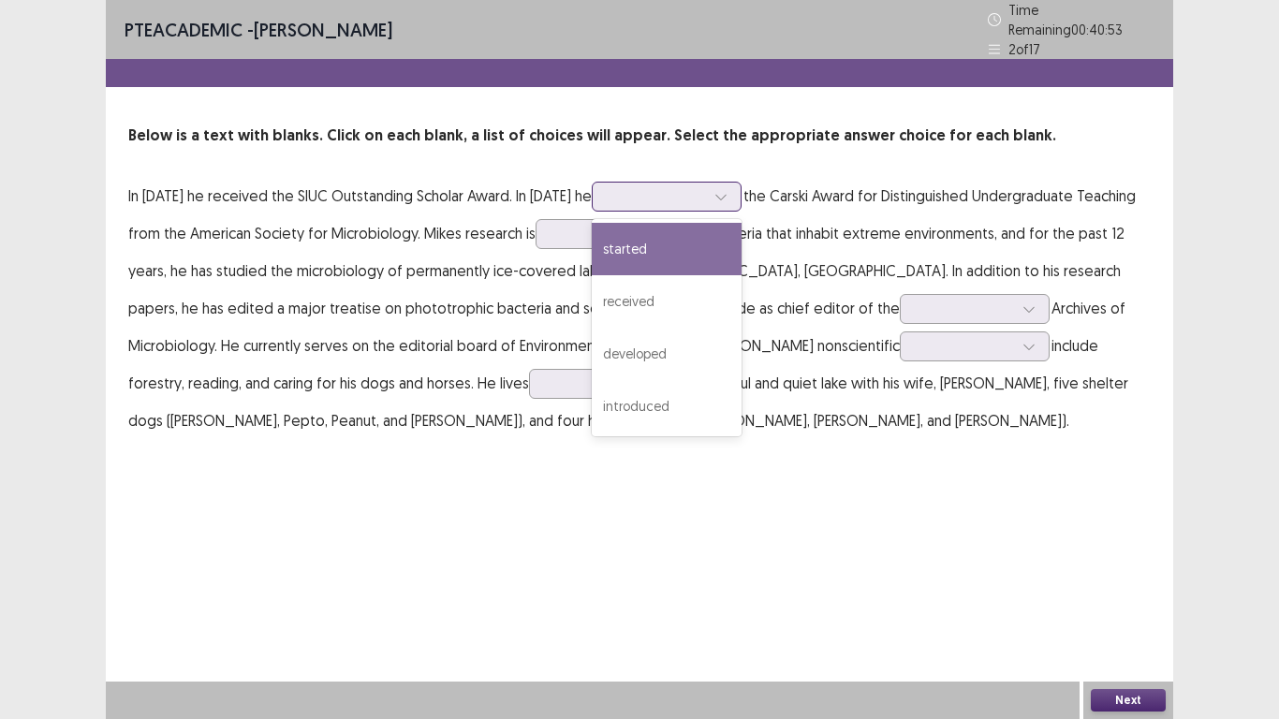
click at [640, 241] on div "started" at bounding box center [667, 249] width 150 height 52
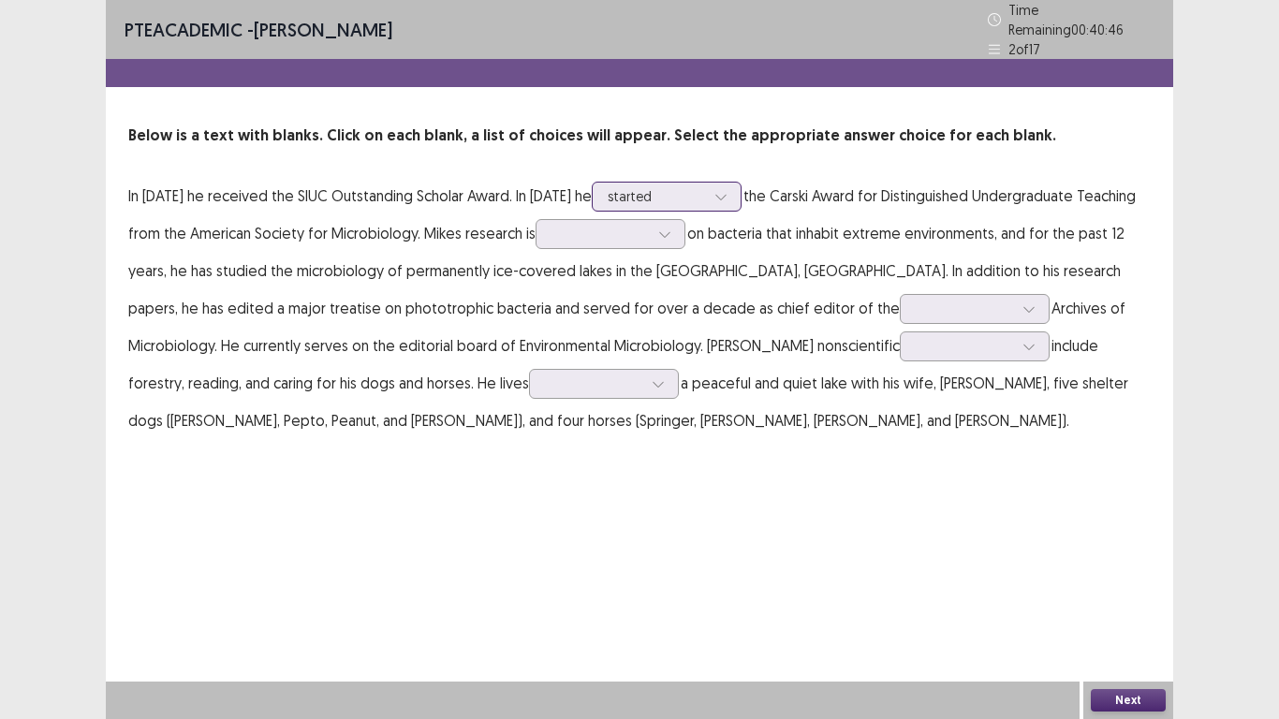
click at [633, 187] on div at bounding box center [656, 196] width 97 height 18
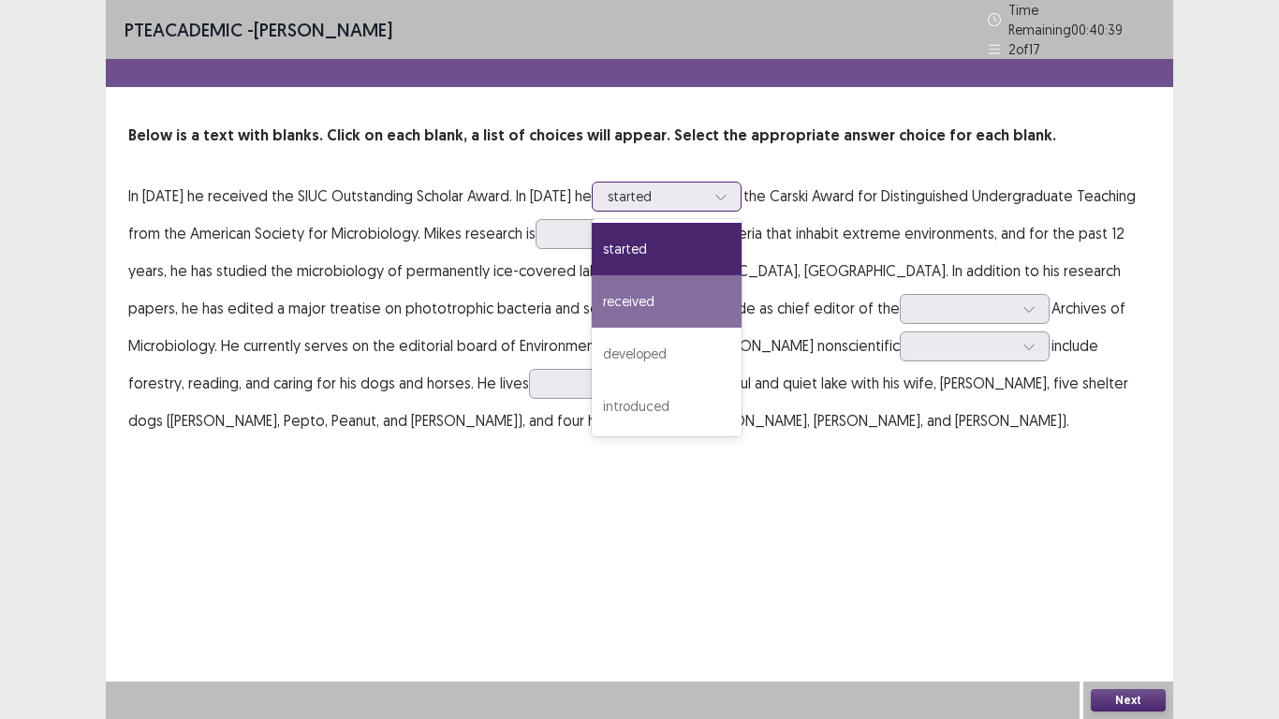
click at [629, 292] on div "received" at bounding box center [667, 301] width 150 height 52
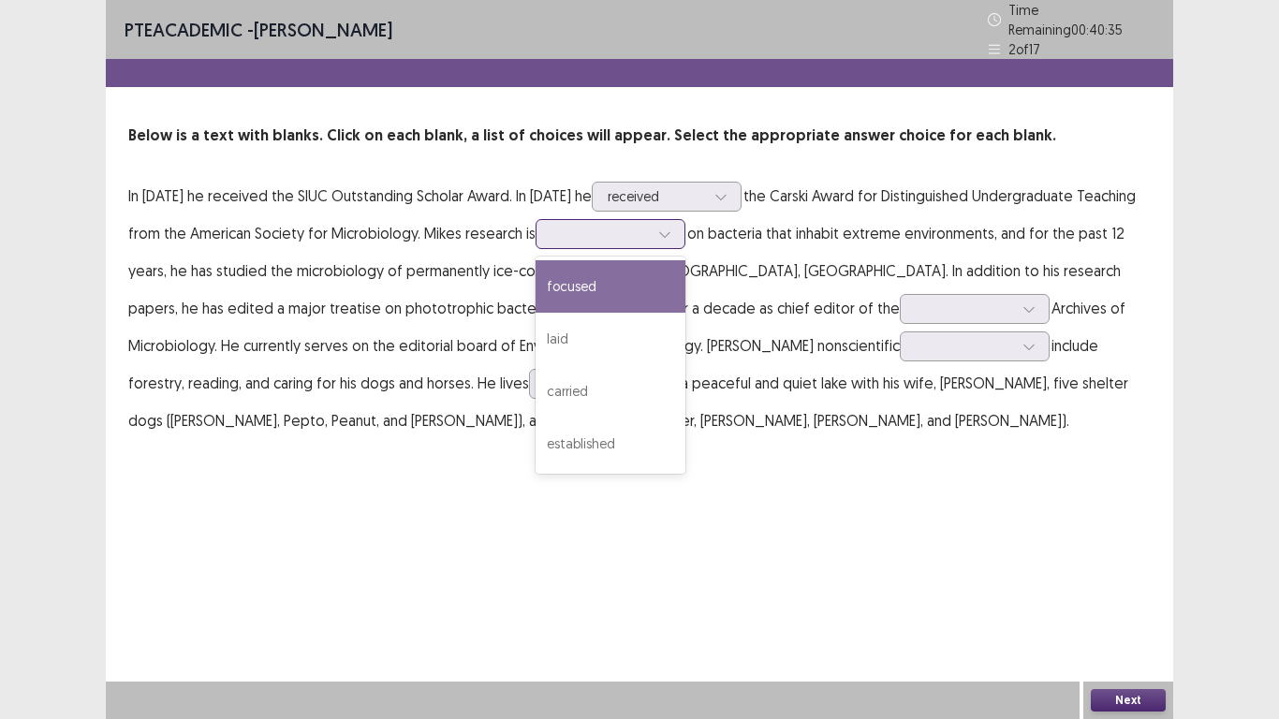
click at [585, 232] on div at bounding box center [599, 234] width 97 height 18
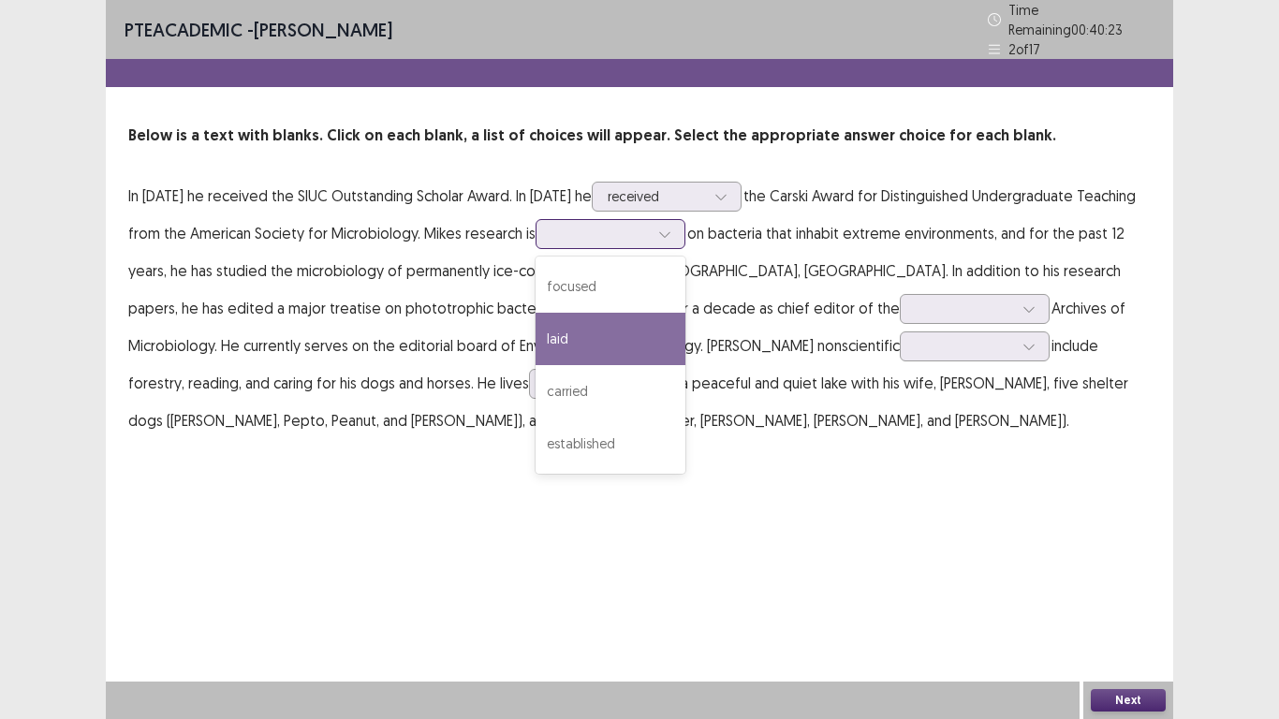
click at [614, 317] on div "laid" at bounding box center [610, 339] width 150 height 52
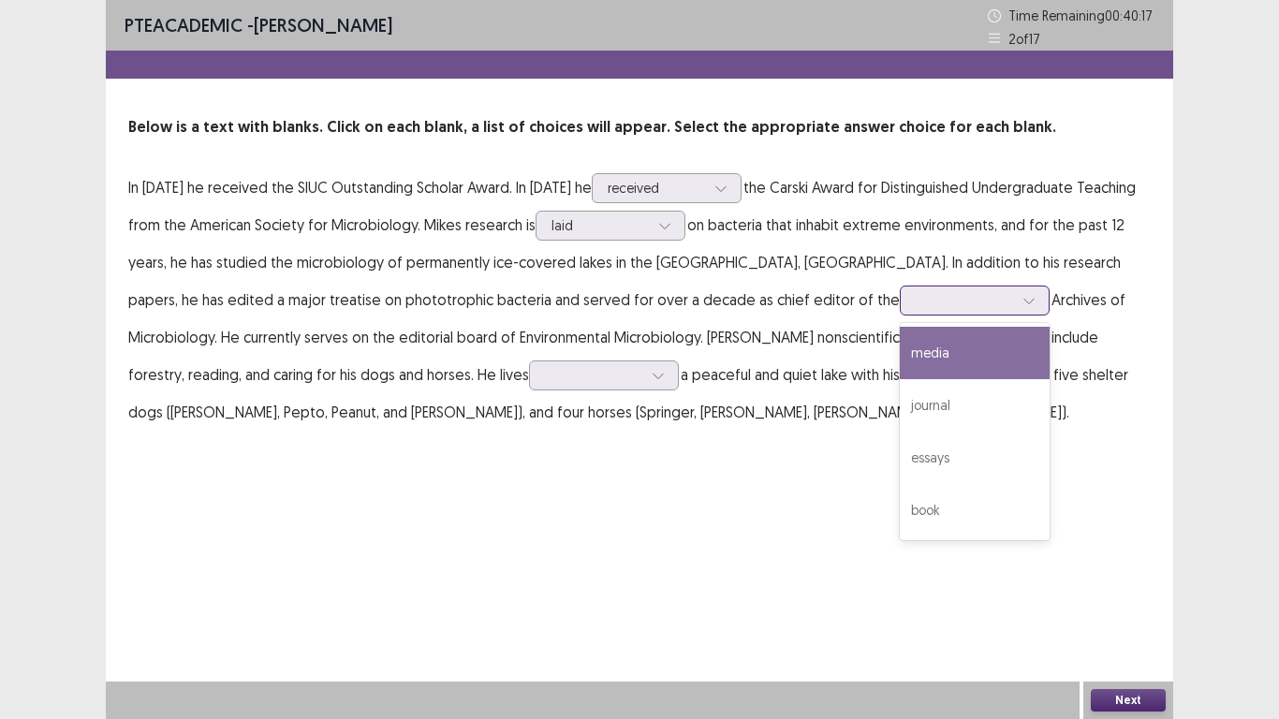
click at [916, 305] on div at bounding box center [964, 300] width 97 height 18
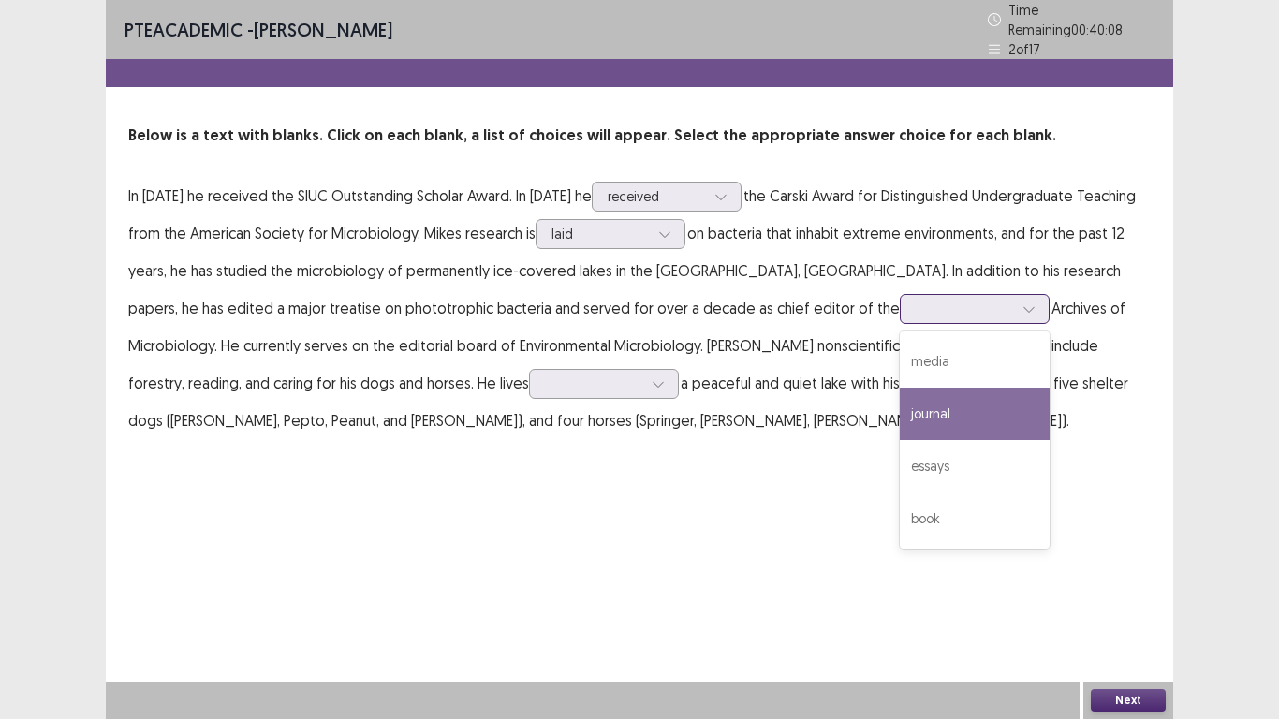
click at [900, 409] on div "journal" at bounding box center [975, 414] width 150 height 52
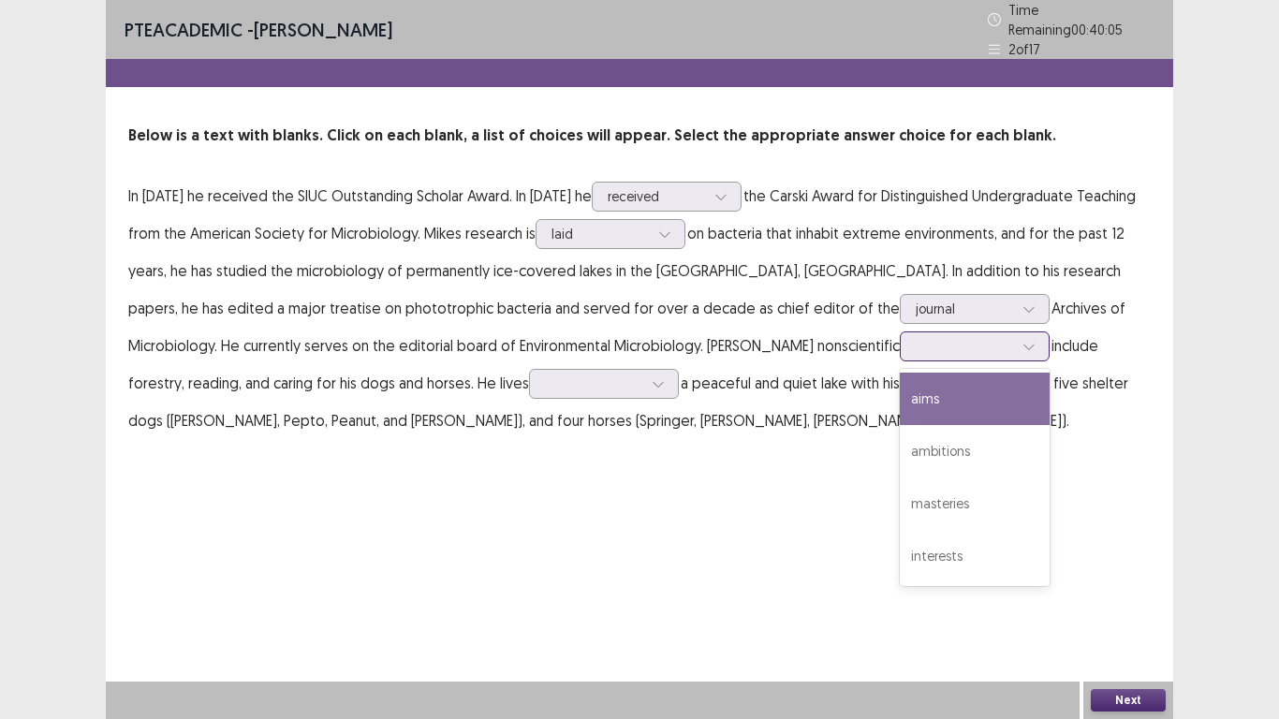
click at [916, 342] on div at bounding box center [964, 346] width 97 height 18
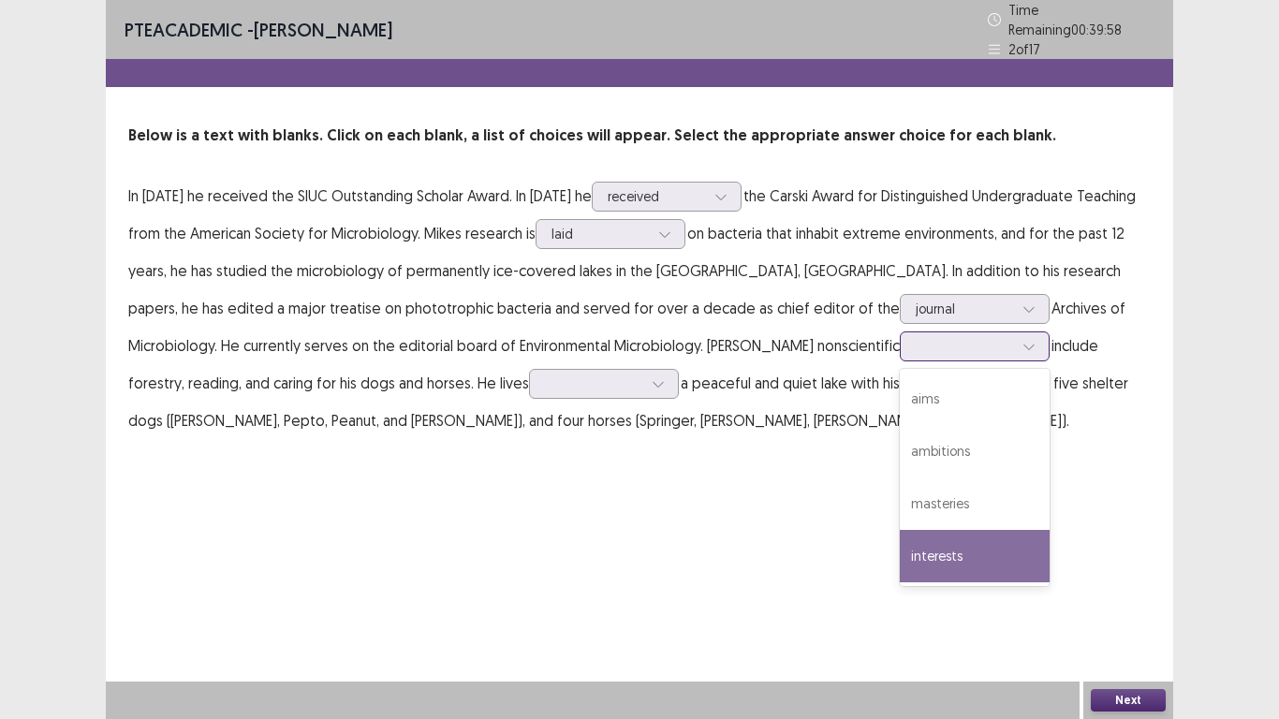
click at [900, 543] on div "interests" at bounding box center [975, 556] width 150 height 52
click at [916, 337] on div at bounding box center [964, 346] width 97 height 18
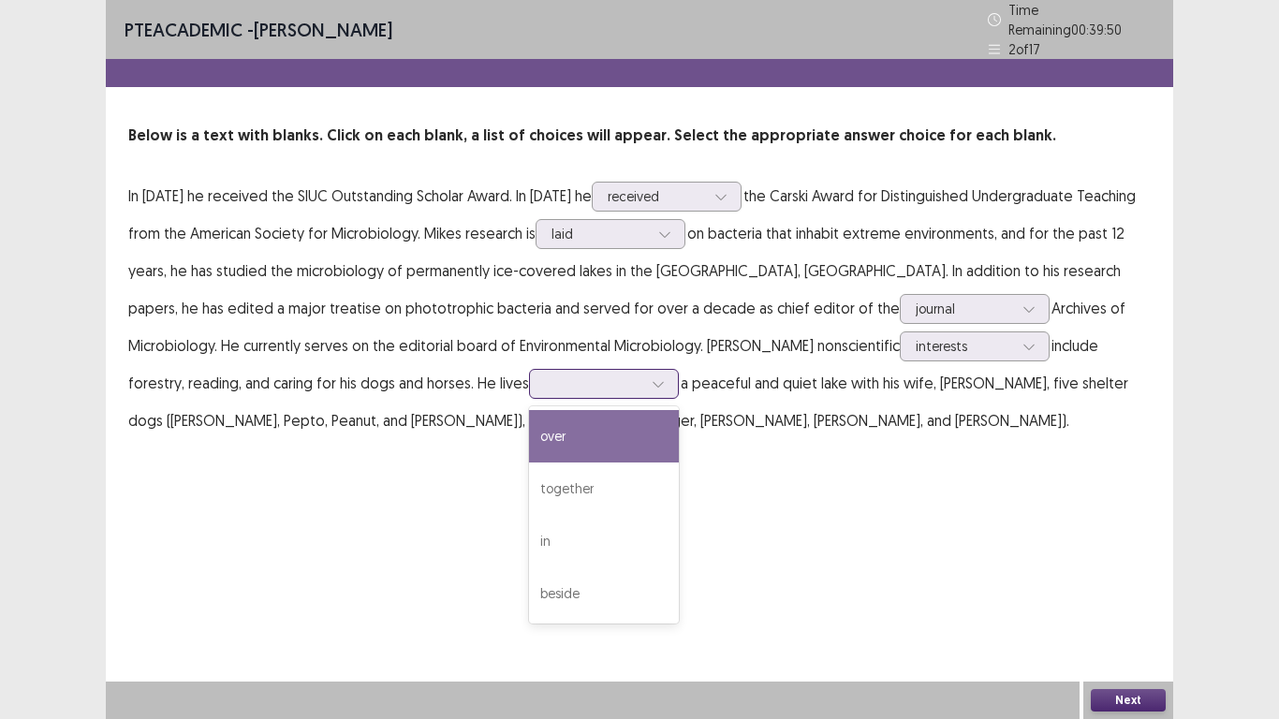
click at [529, 388] on div at bounding box center [604, 384] width 150 height 30
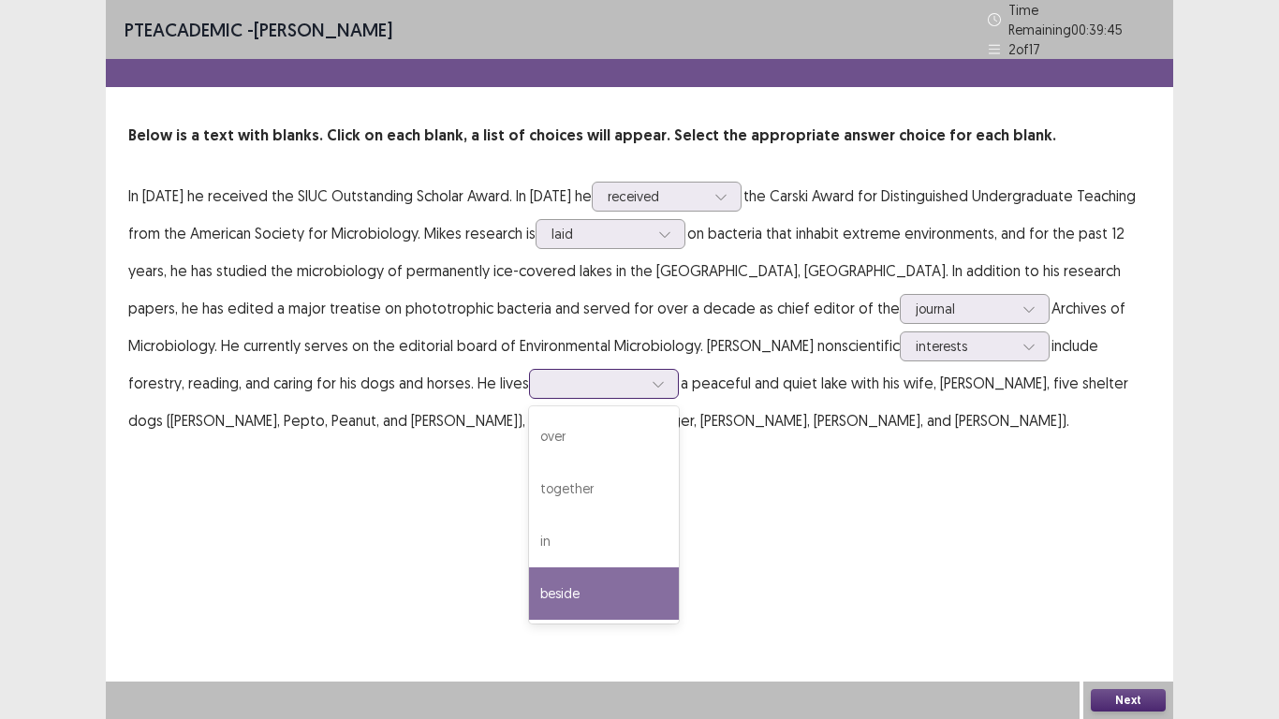
click at [529, 579] on div "beside" at bounding box center [604, 593] width 150 height 52
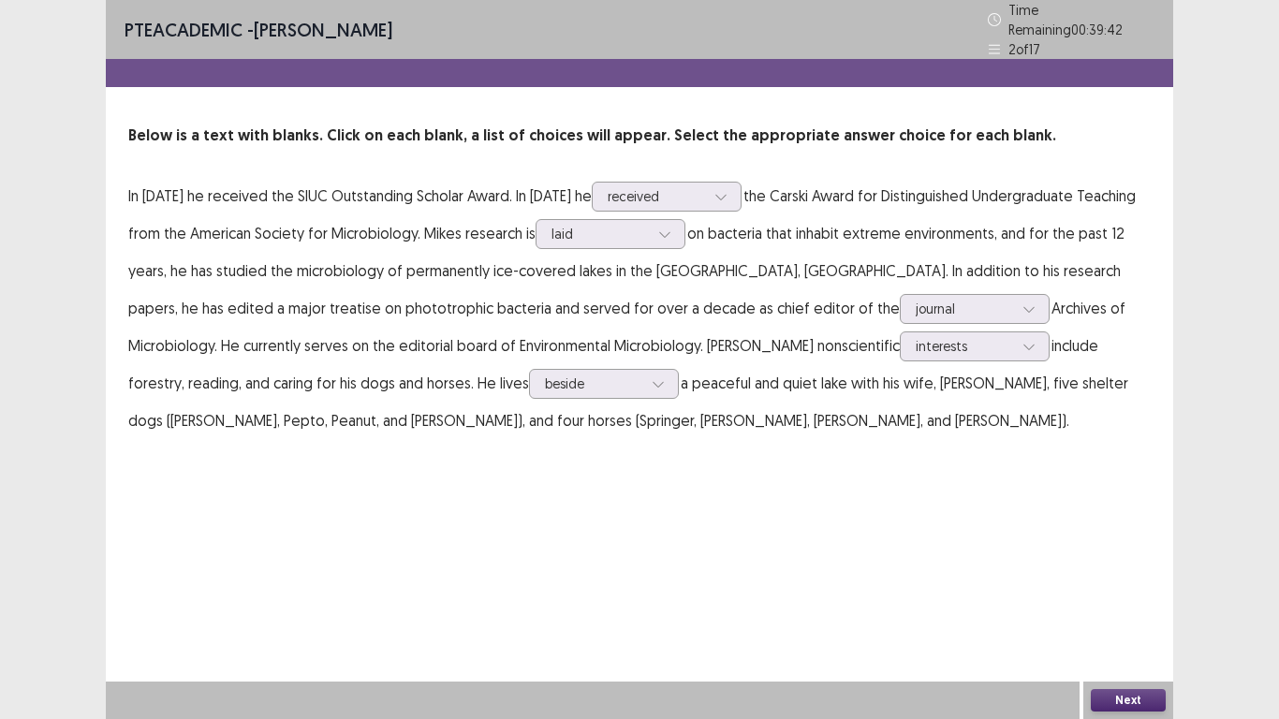
click at [1106, 600] on button "Next" at bounding box center [1128, 700] width 75 height 22
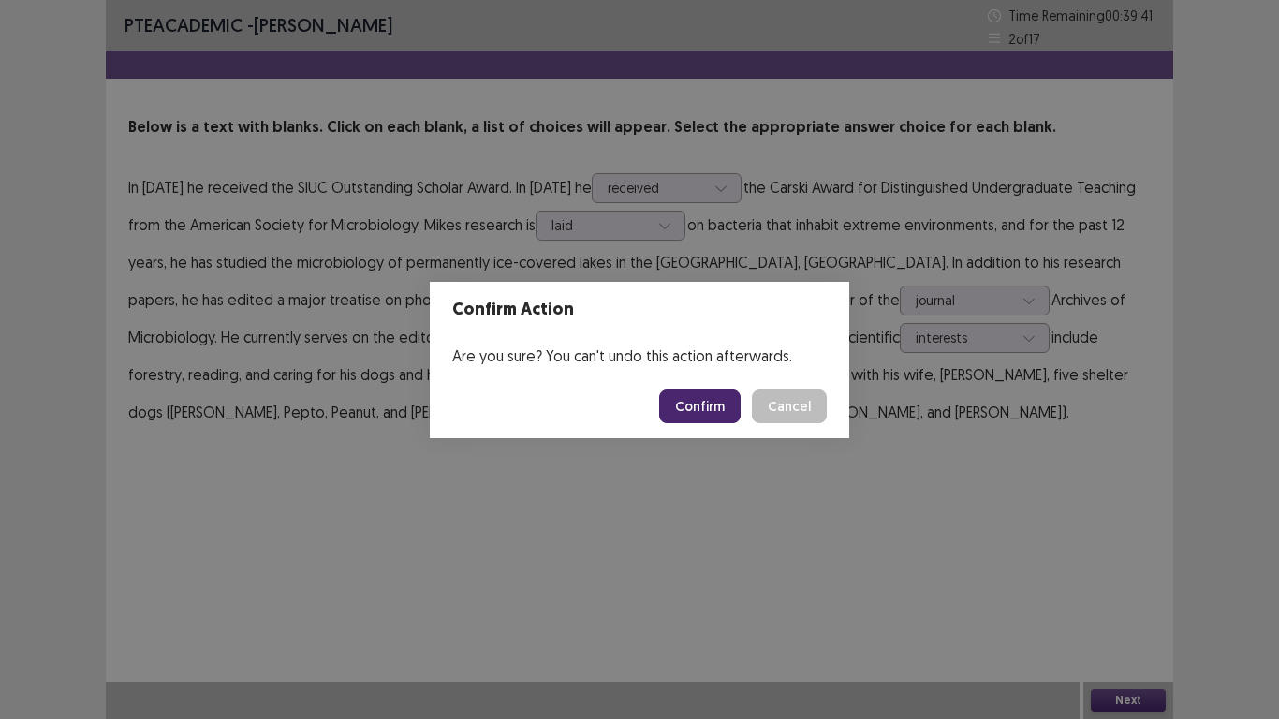
click at [706, 409] on button "Confirm" at bounding box center [699, 406] width 81 height 34
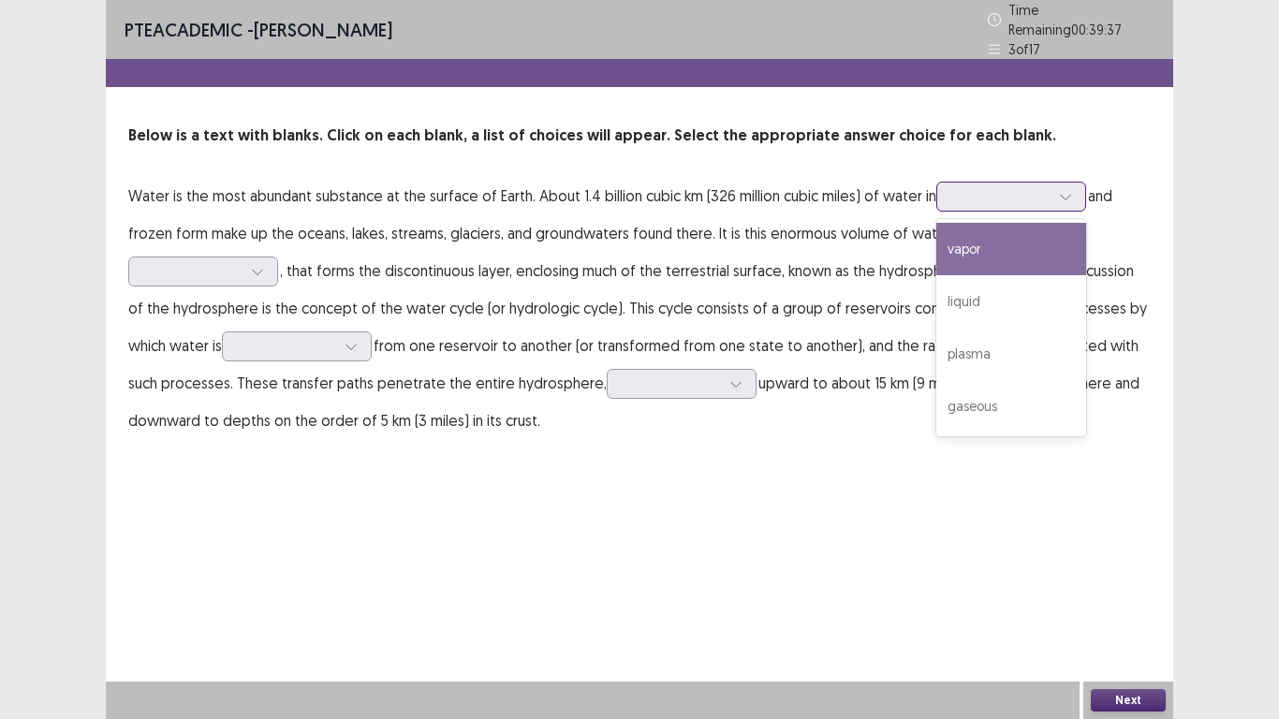
click at [982, 197] on div at bounding box center [1000, 196] width 97 height 18
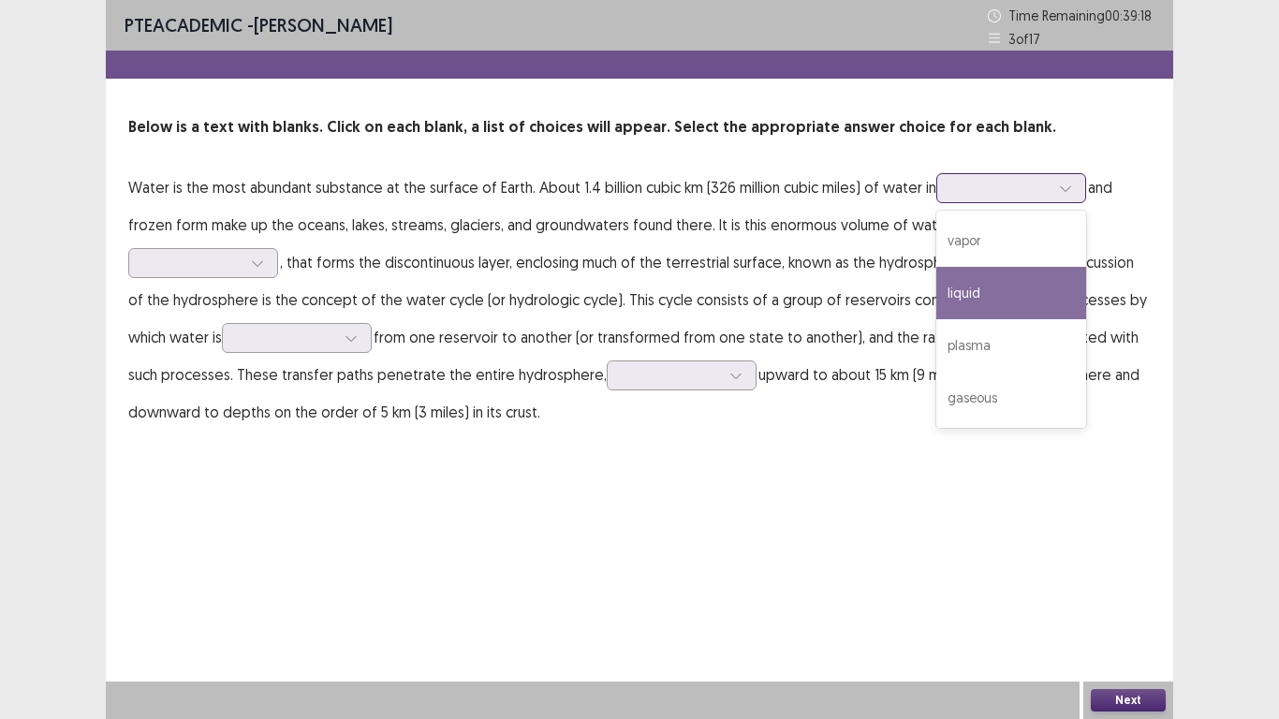
click at [982, 286] on div "liquid" at bounding box center [1011, 293] width 150 height 52
click at [993, 188] on div at bounding box center [1000, 188] width 97 height 18
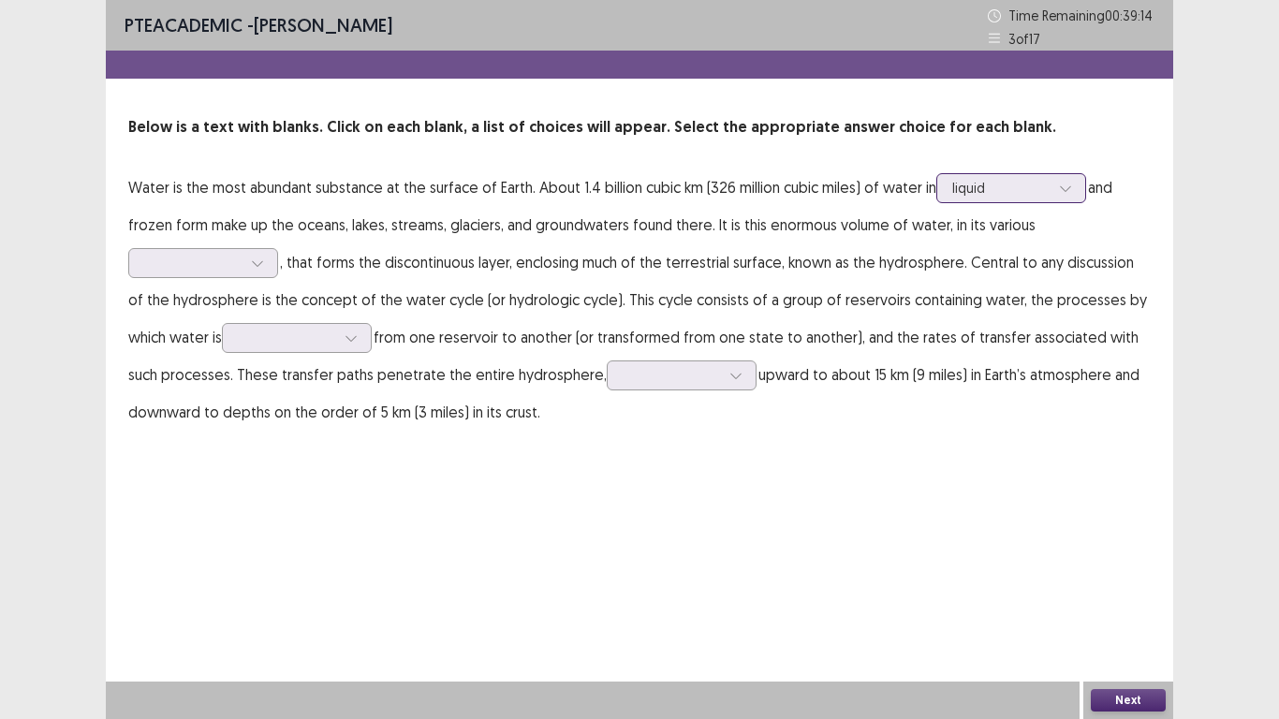
click at [993, 188] on div at bounding box center [1000, 188] width 97 height 18
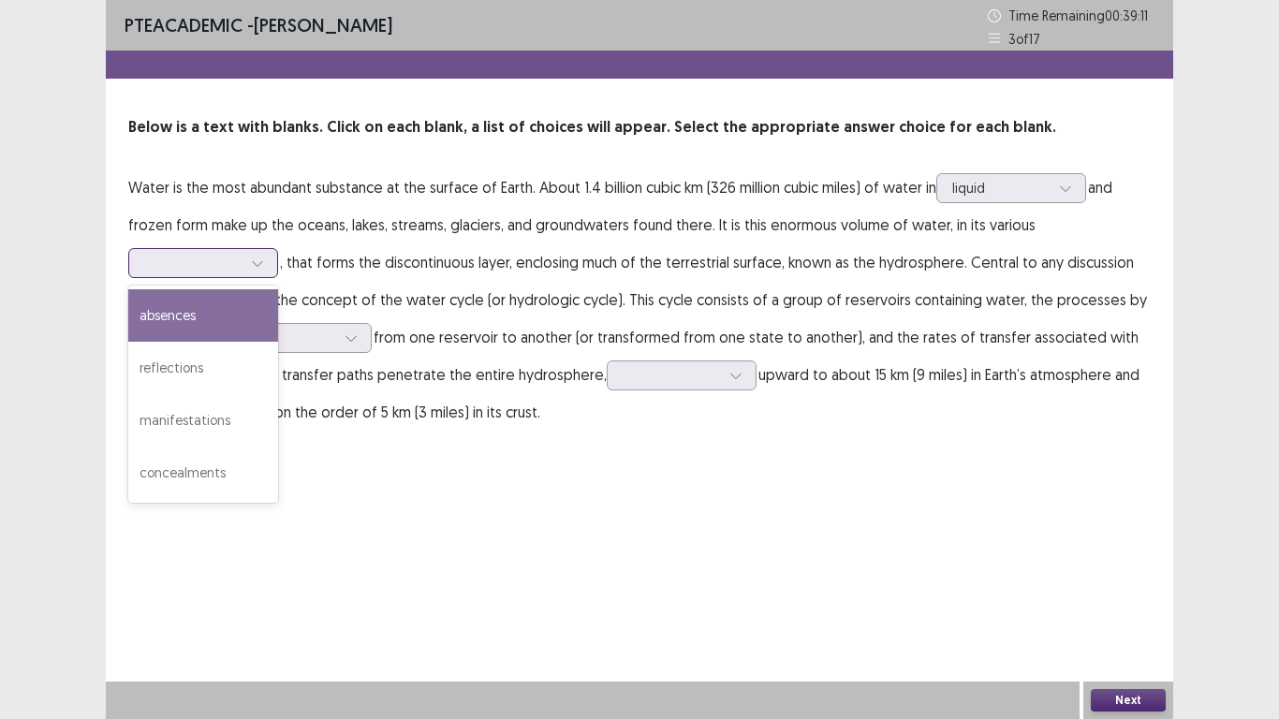
click at [248, 256] on div at bounding box center [257, 263] width 28 height 28
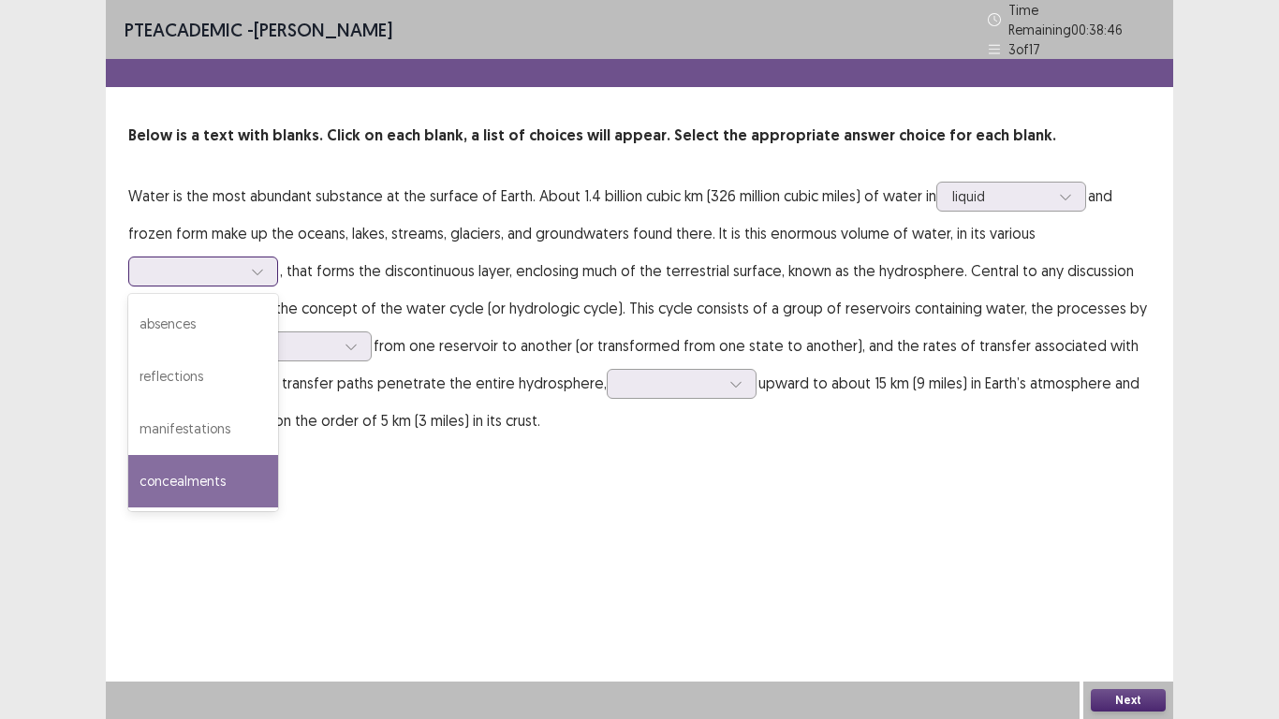
click at [199, 463] on div "concealments" at bounding box center [203, 481] width 150 height 52
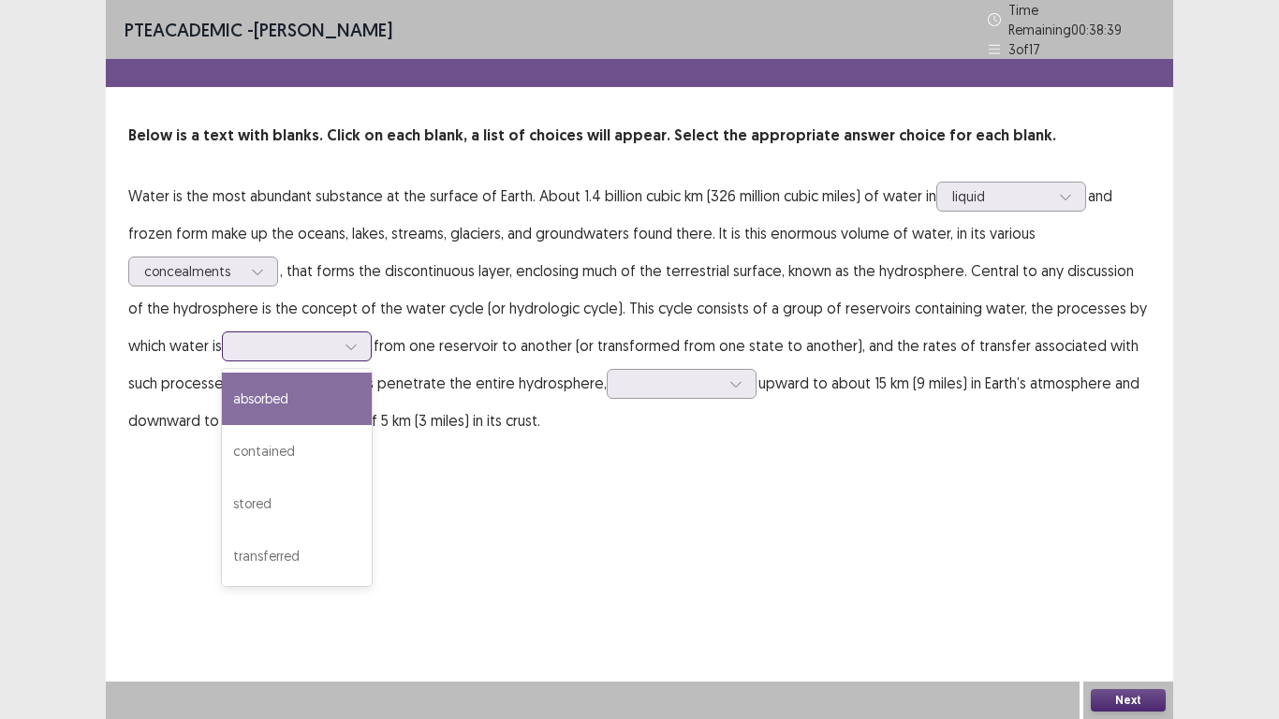
click at [301, 337] on div at bounding box center [286, 346] width 97 height 18
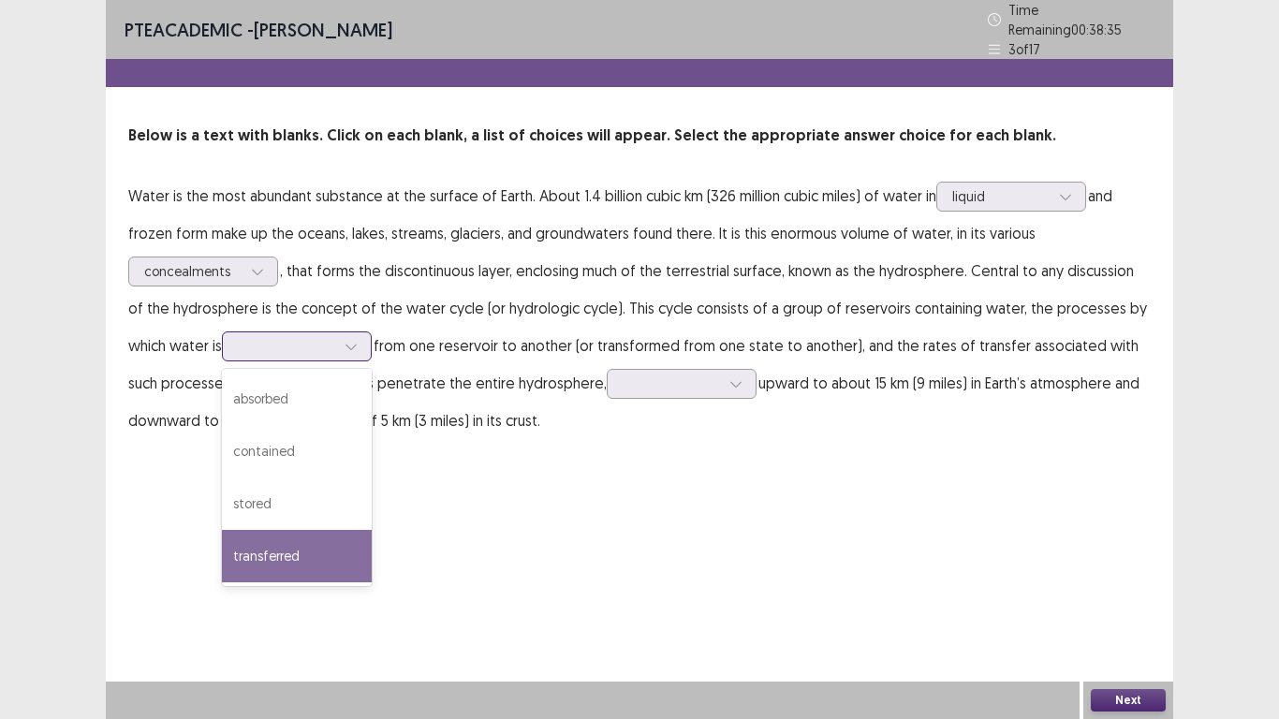
click at [280, 539] on div "transferred" at bounding box center [297, 556] width 150 height 52
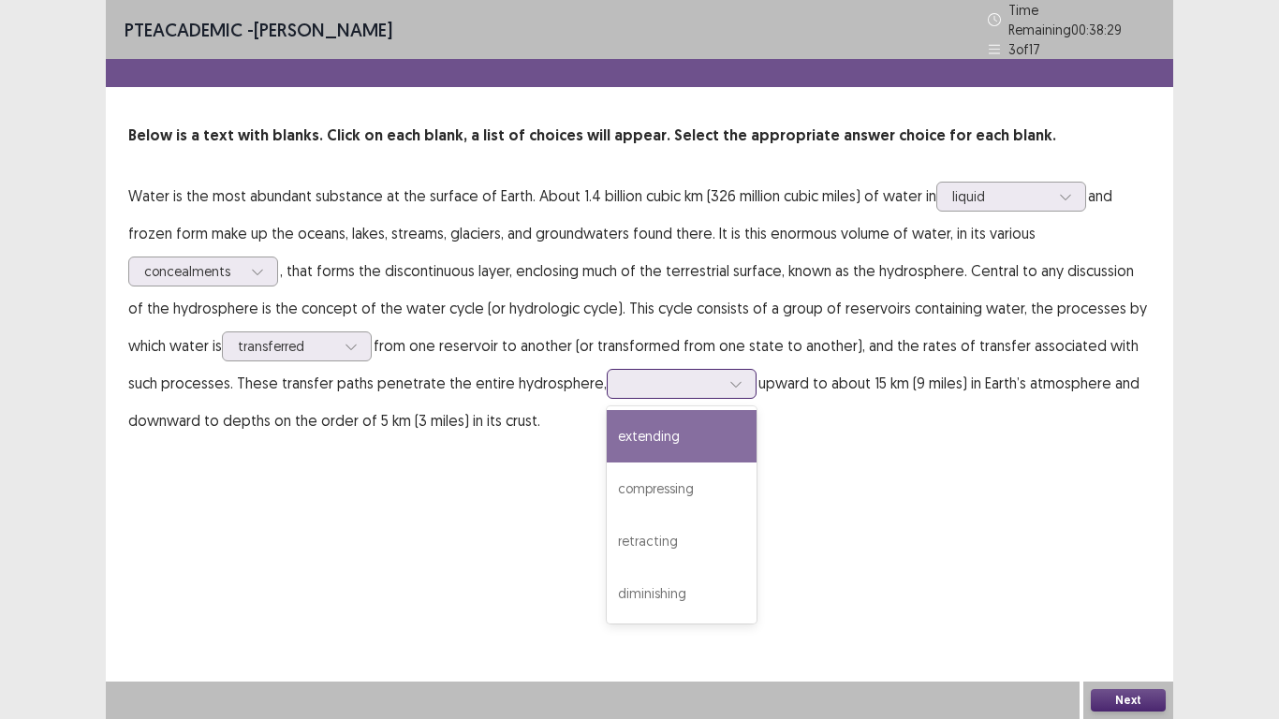
click at [631, 378] on div at bounding box center [671, 383] width 97 height 18
click at [665, 428] on div "extending" at bounding box center [682, 436] width 150 height 52
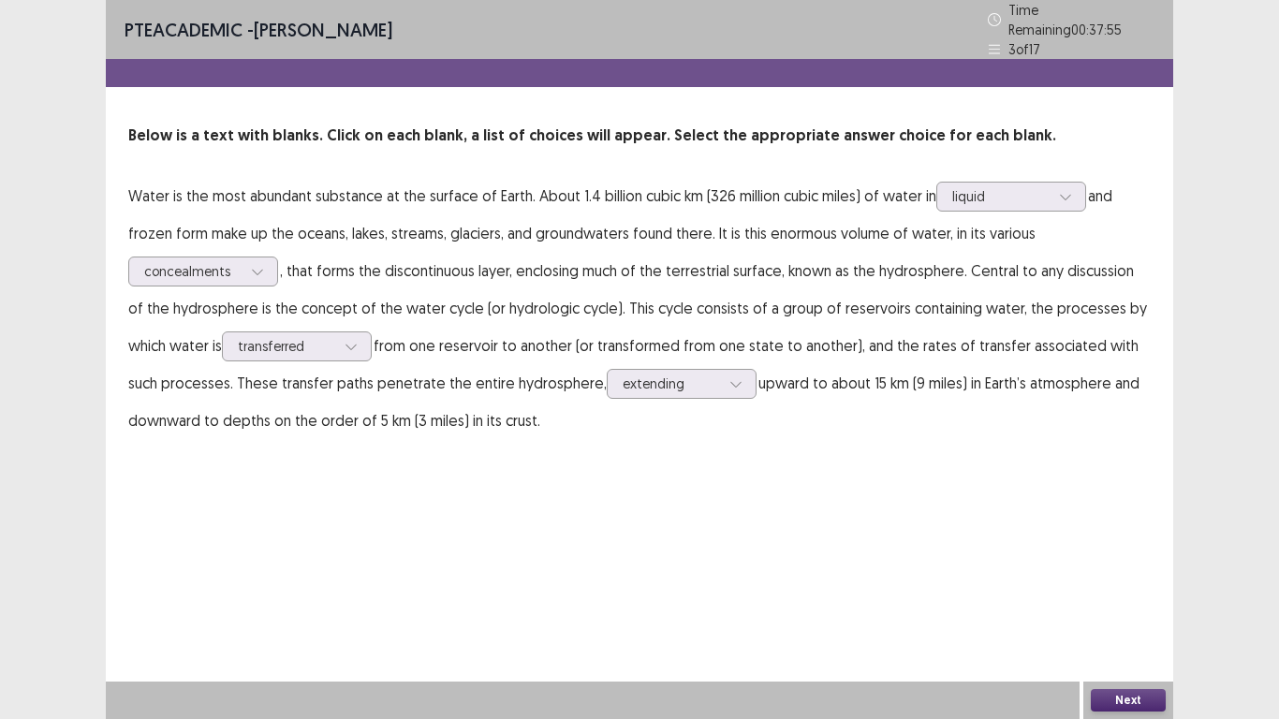
click at [1127, 600] on button "Next" at bounding box center [1128, 700] width 75 height 22
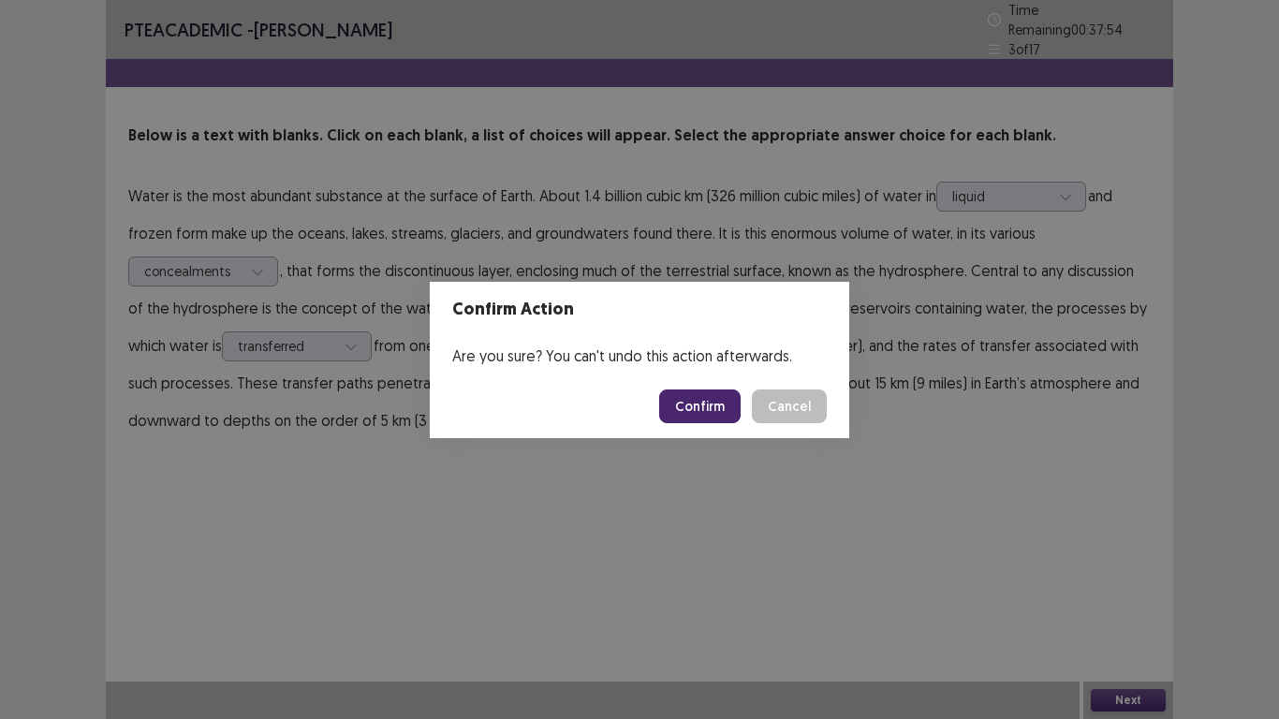
click at [719, 400] on button "Confirm" at bounding box center [699, 406] width 81 height 34
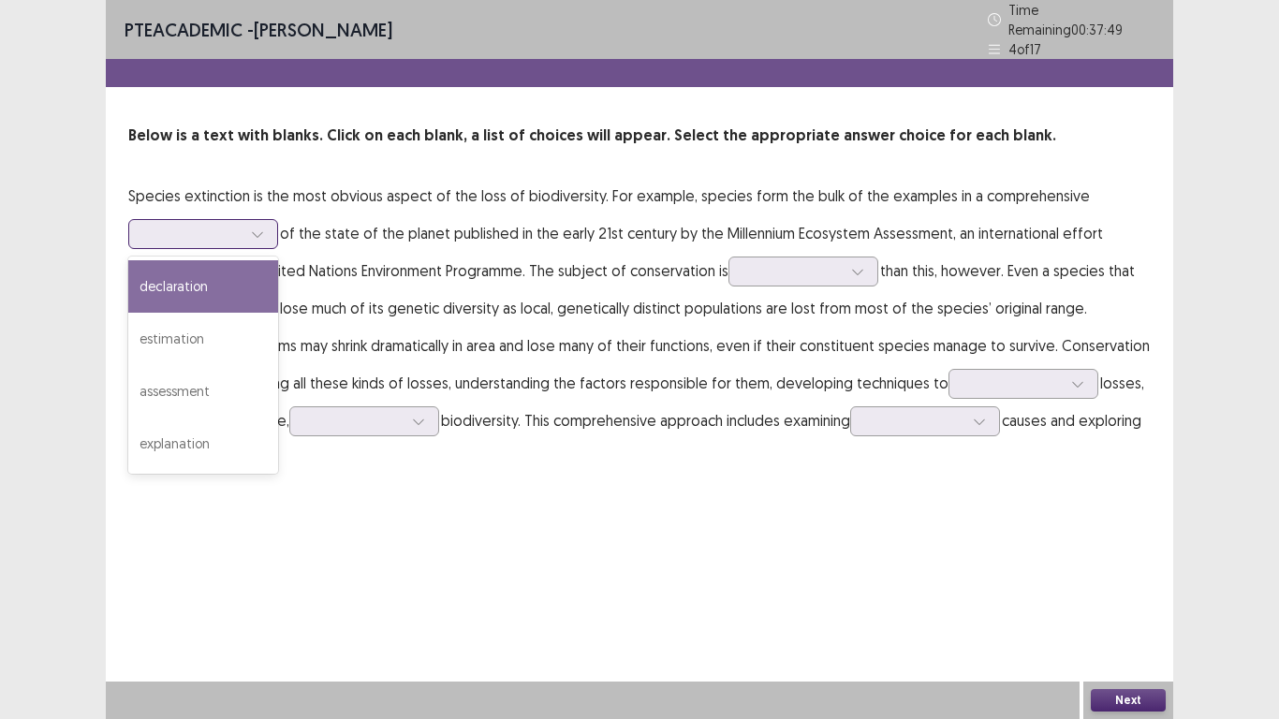
click at [178, 225] on div at bounding box center [192, 234] width 97 height 18
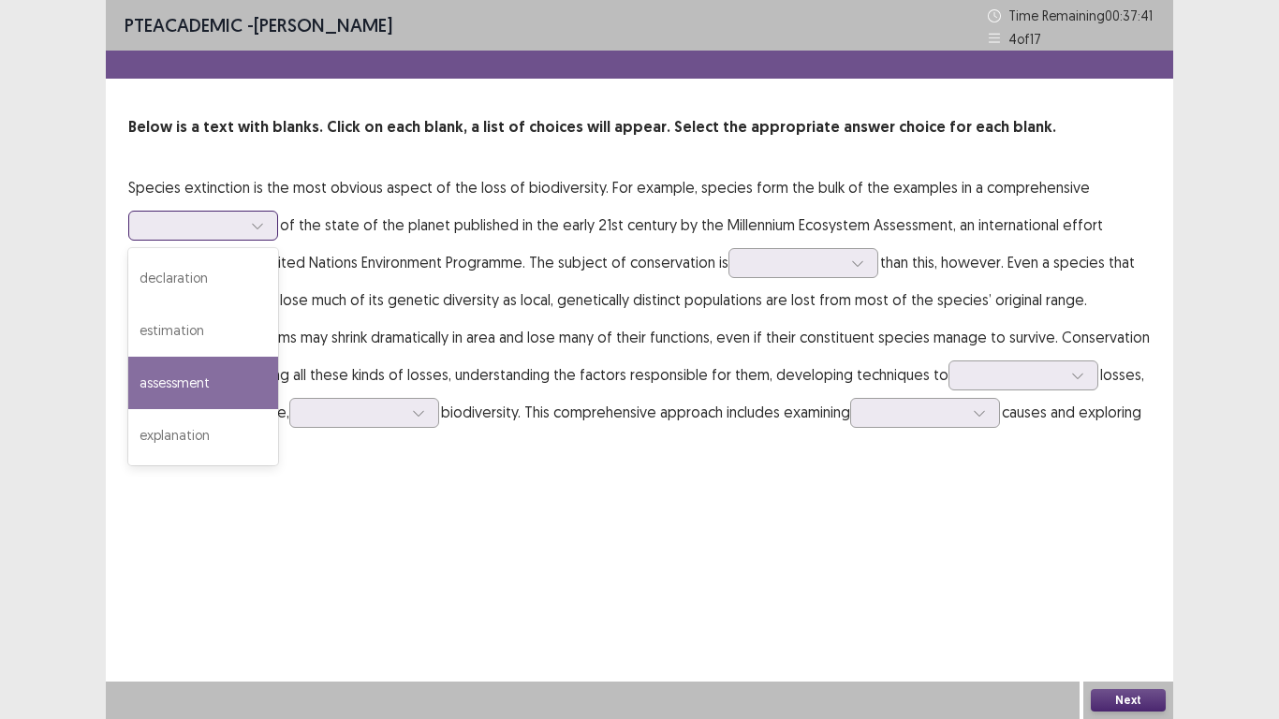
click at [180, 389] on div "assessment" at bounding box center [203, 383] width 150 height 52
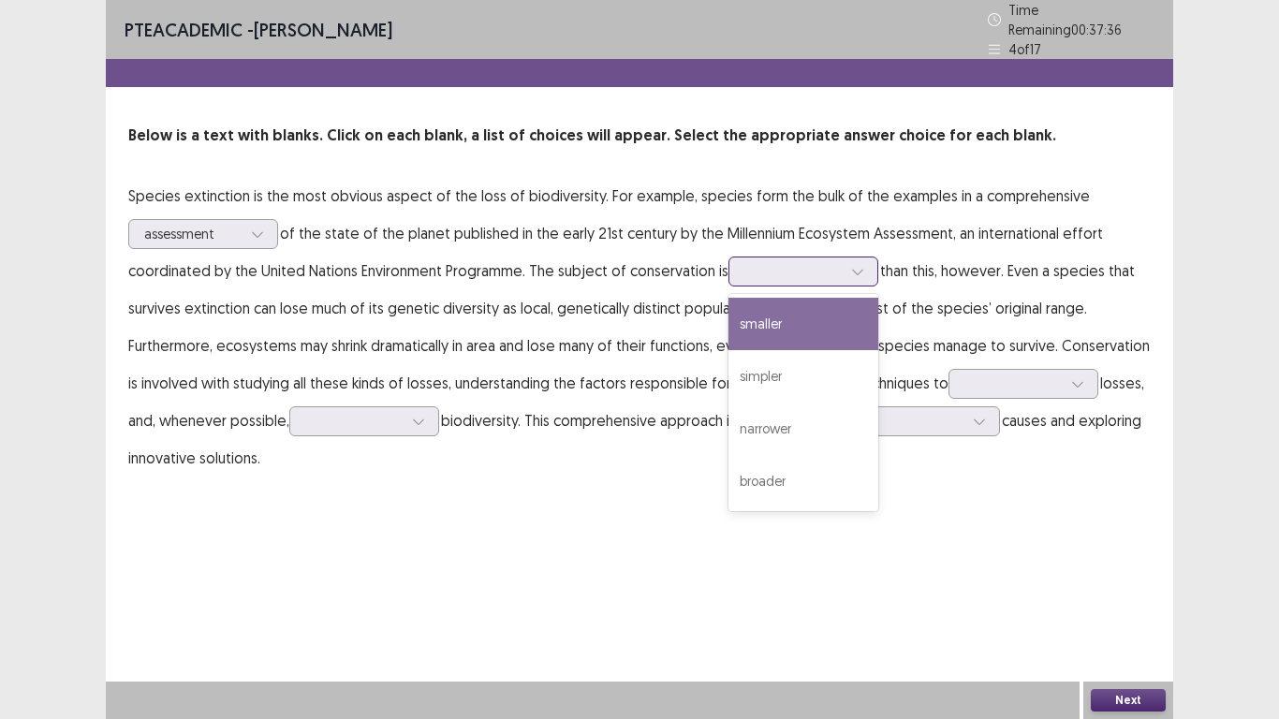
click at [781, 263] on div at bounding box center [792, 271] width 97 height 18
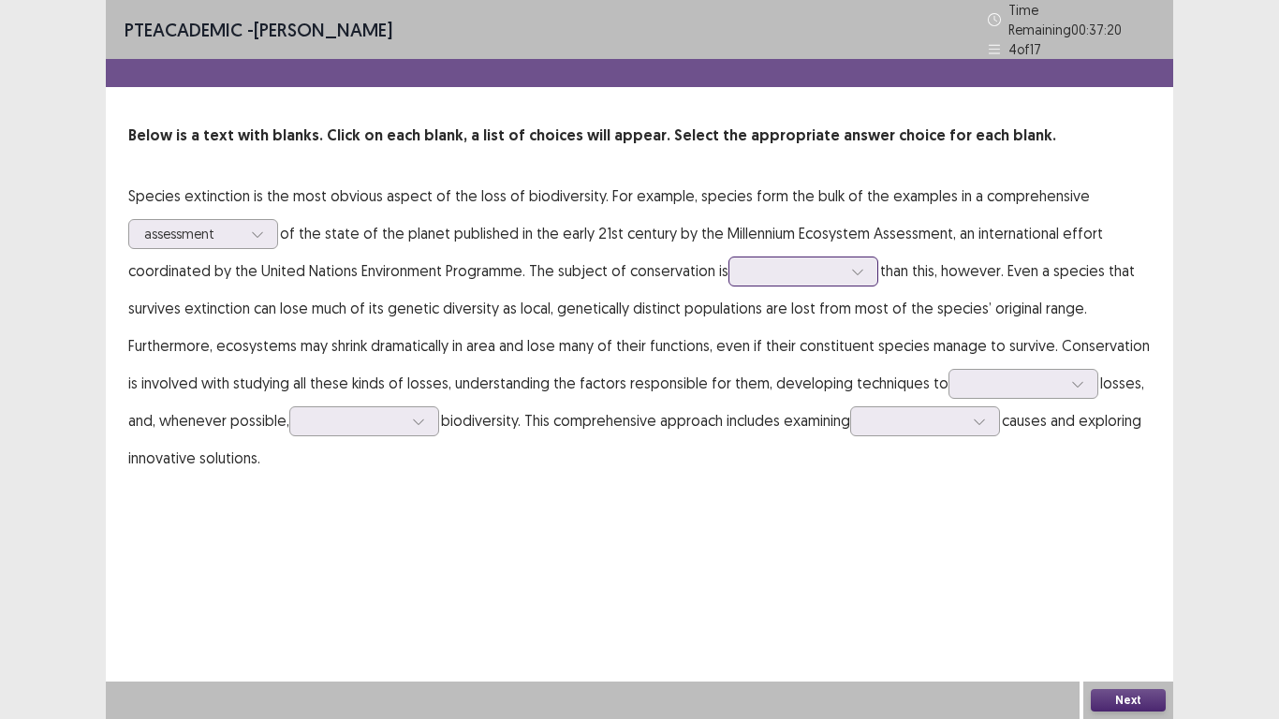
click at [820, 262] on div at bounding box center [792, 271] width 97 height 18
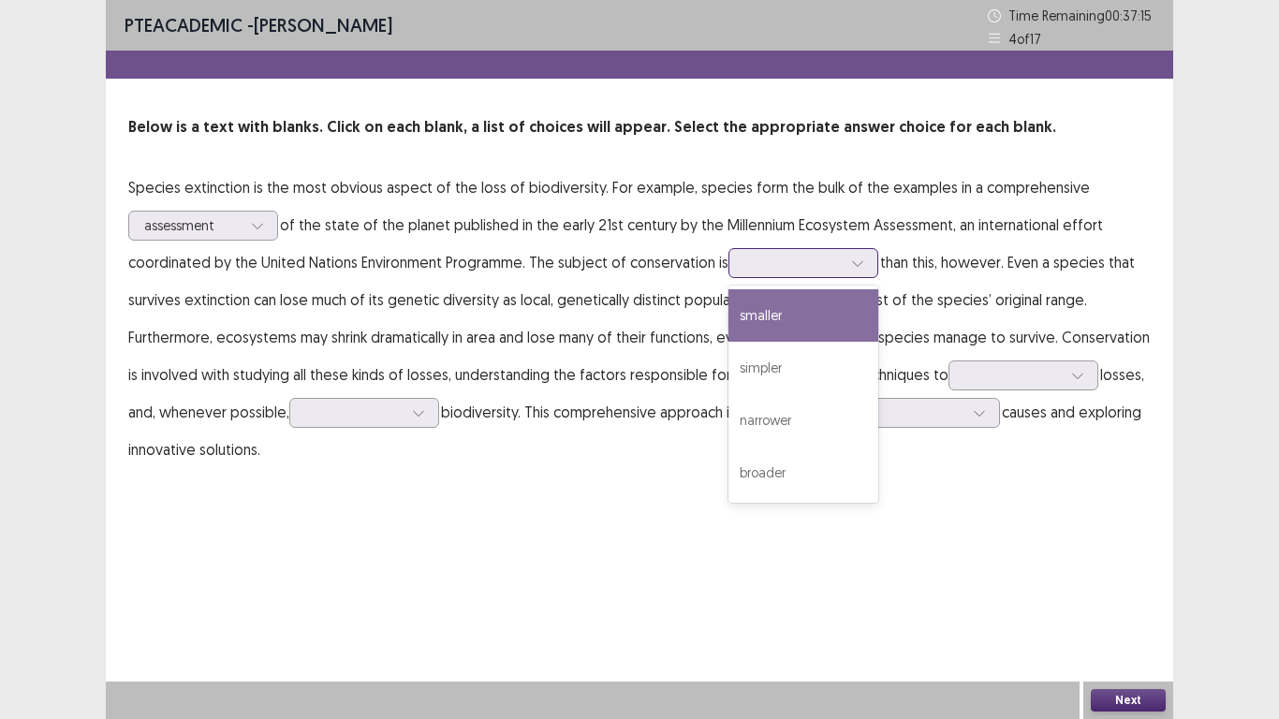
click at [804, 270] on div at bounding box center [792, 263] width 97 height 18
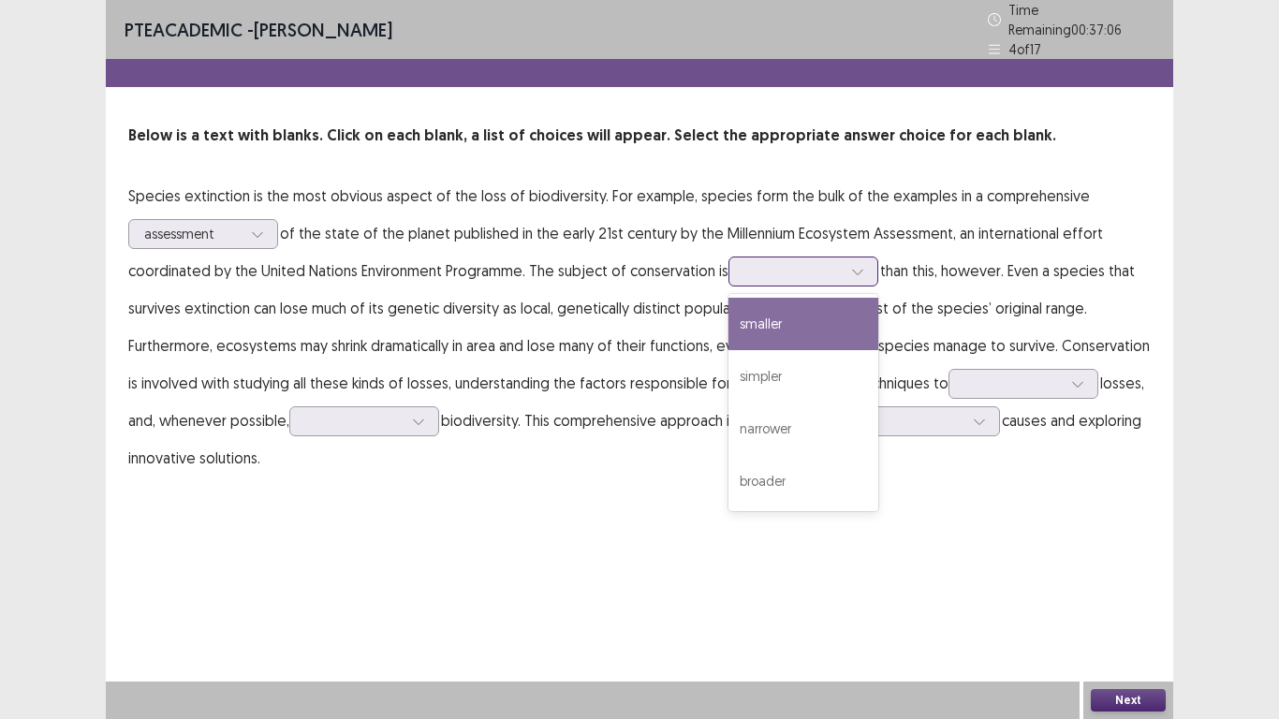
click at [802, 315] on div "smaller" at bounding box center [803, 324] width 150 height 52
click at [800, 267] on div at bounding box center [792, 271] width 97 height 18
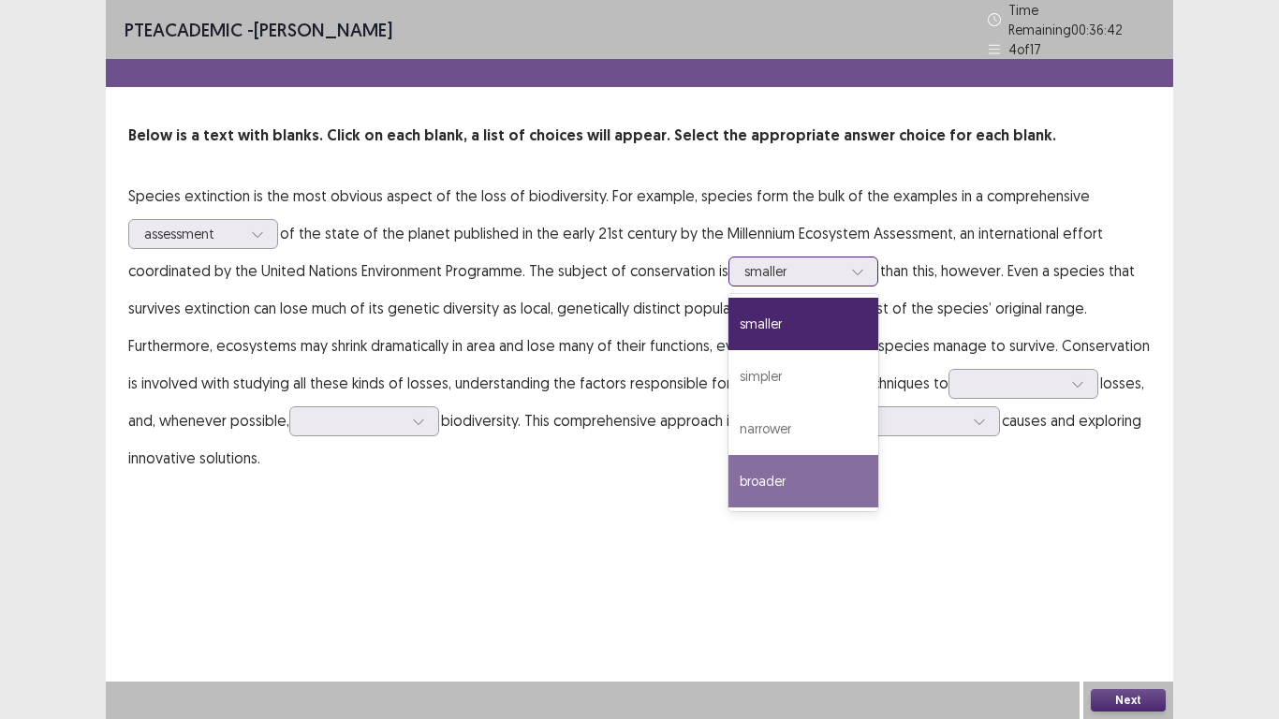
click at [807, 484] on div "broader" at bounding box center [803, 481] width 150 height 52
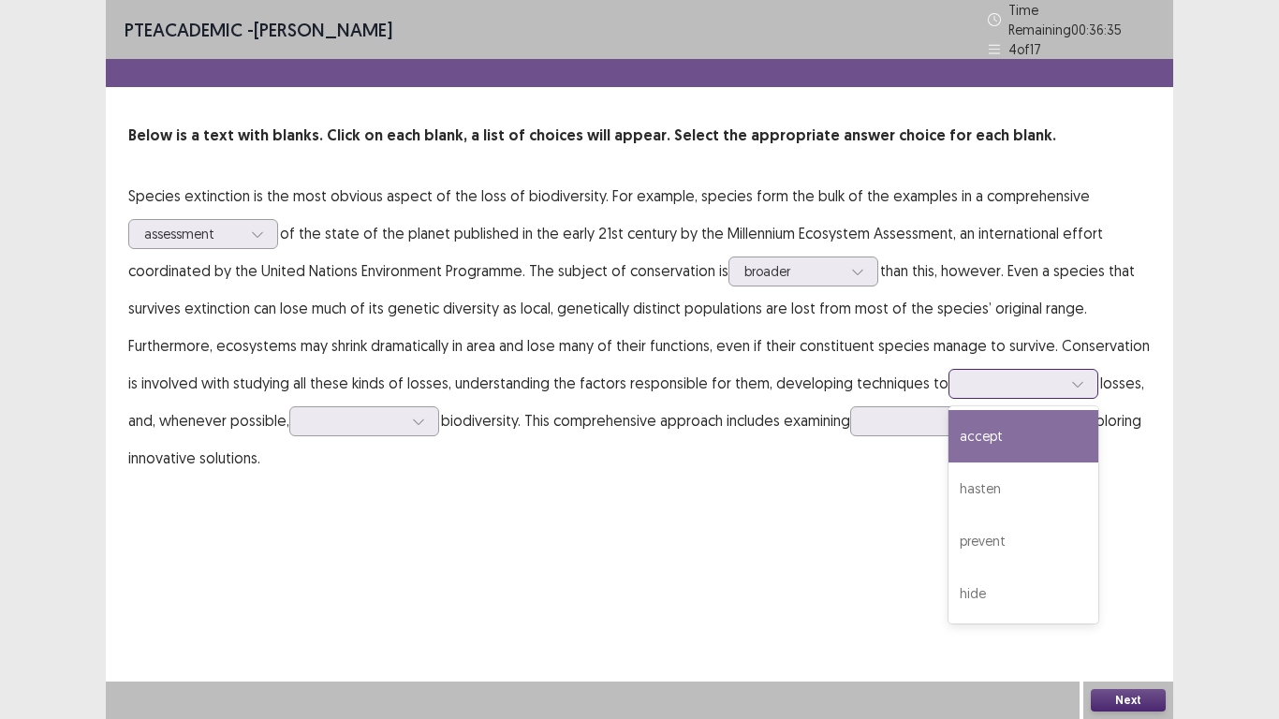
click at [978, 375] on div at bounding box center [1012, 383] width 97 height 18
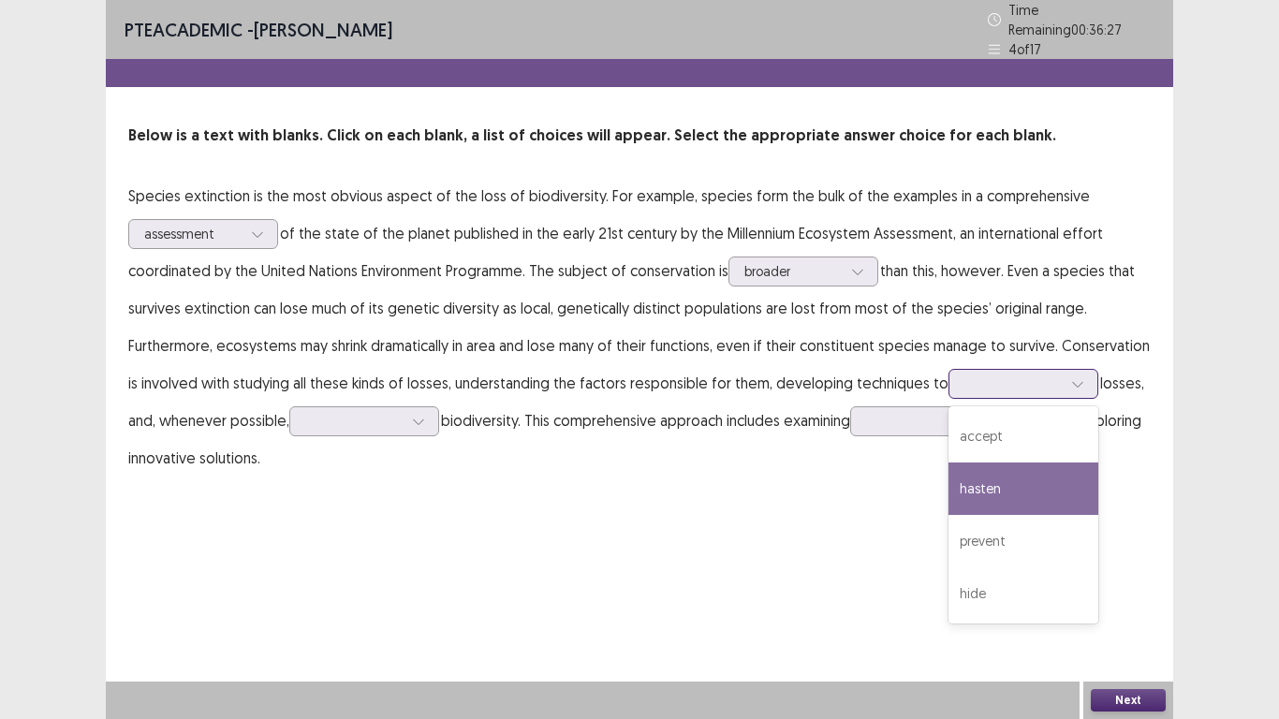
click at [997, 479] on div "hasten" at bounding box center [1023, 488] width 150 height 52
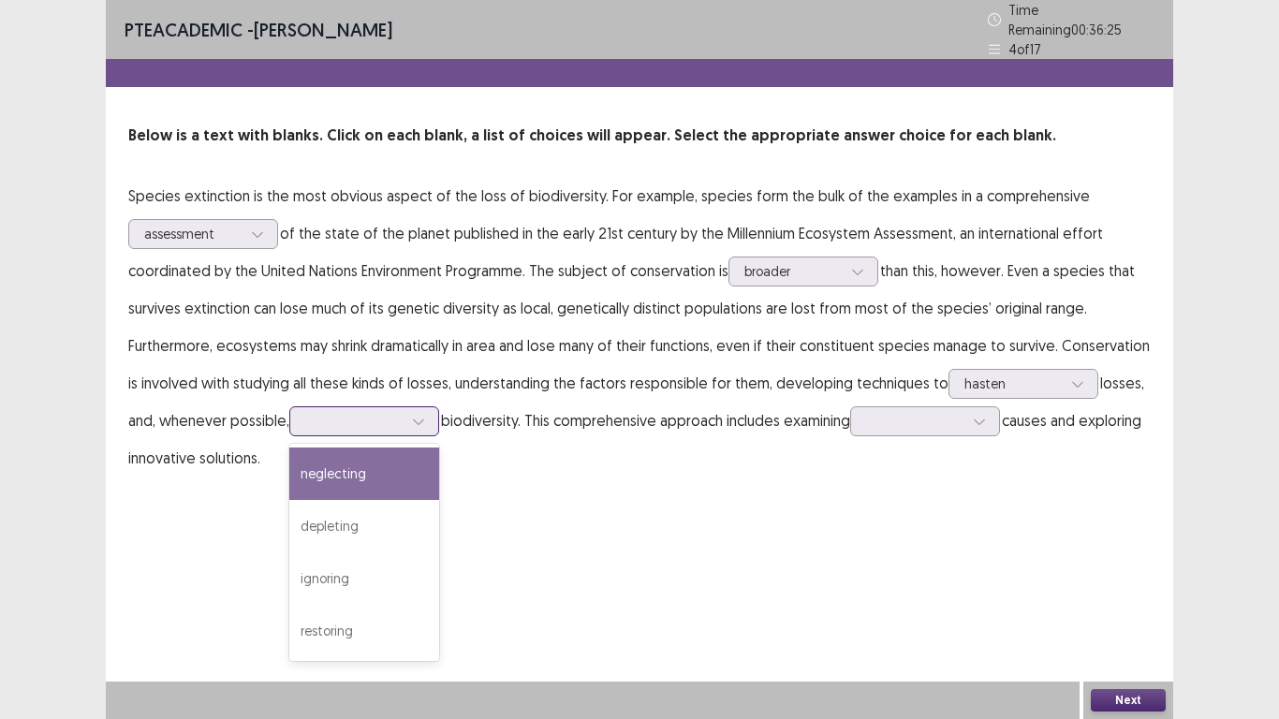
click at [305, 415] on div at bounding box center [364, 421] width 150 height 30
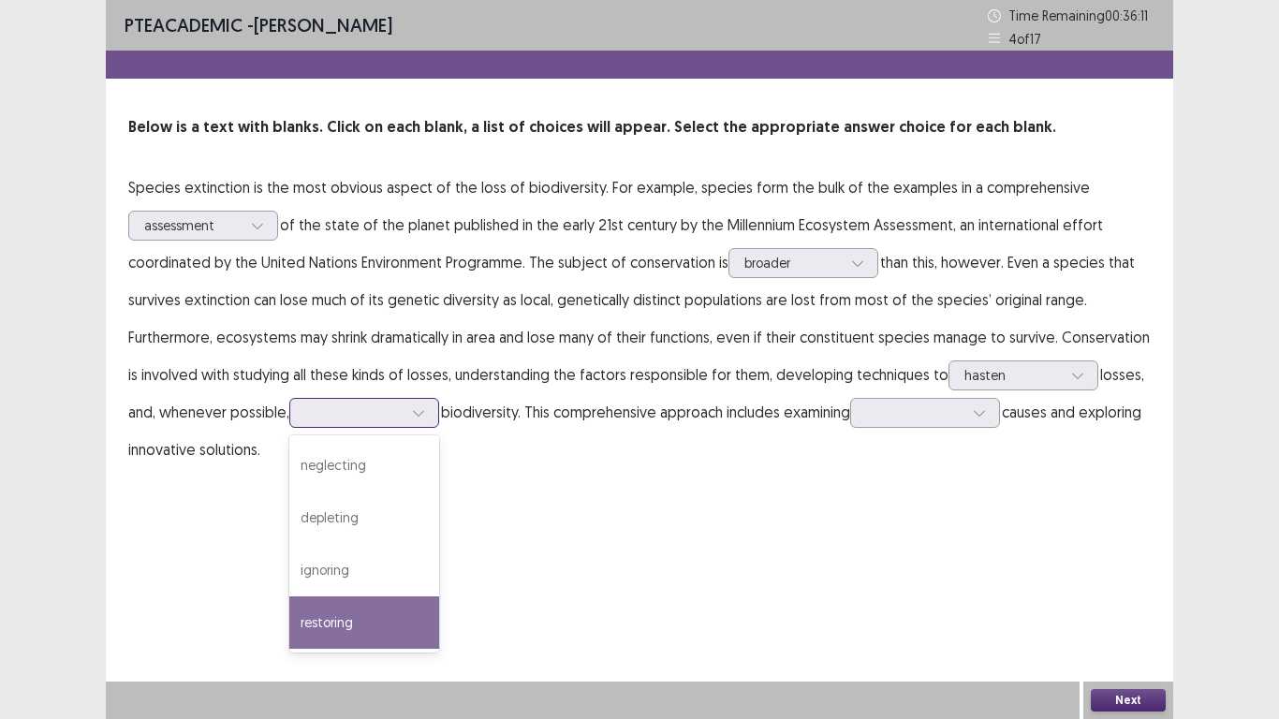
click at [348, 600] on div "restoring" at bounding box center [364, 622] width 150 height 52
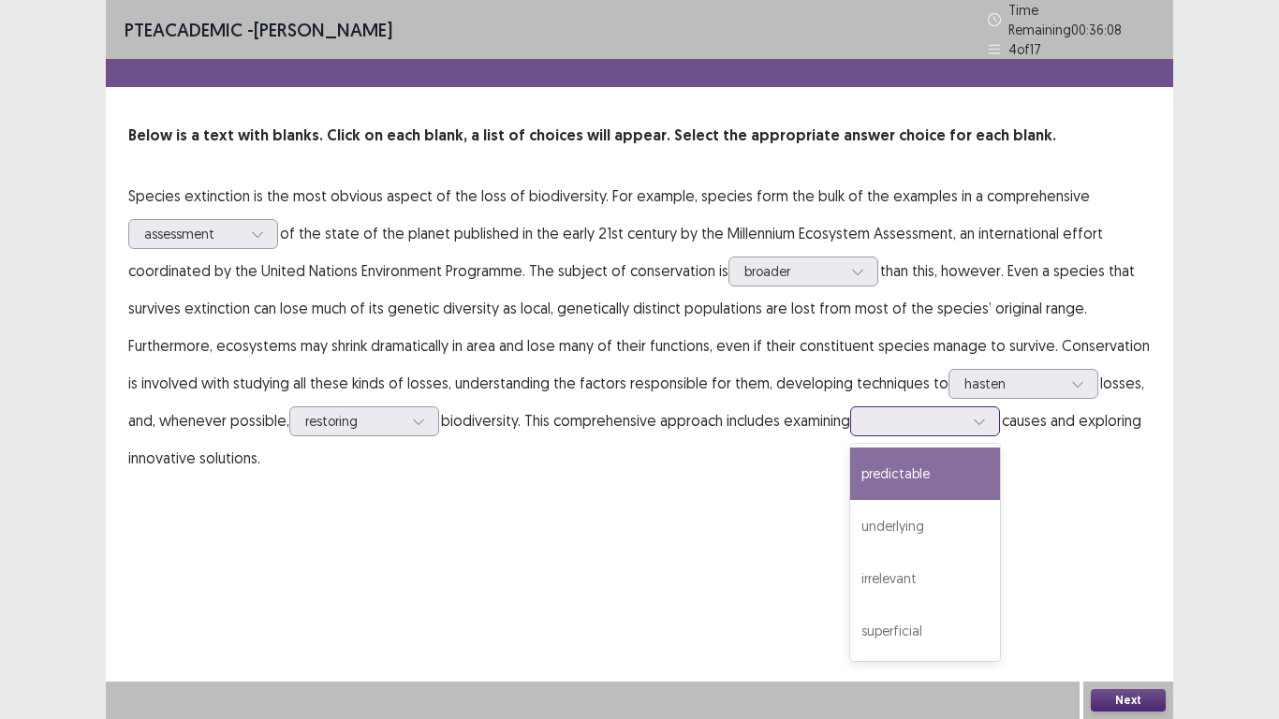
click at [942, 416] on div at bounding box center [914, 421] width 97 height 18
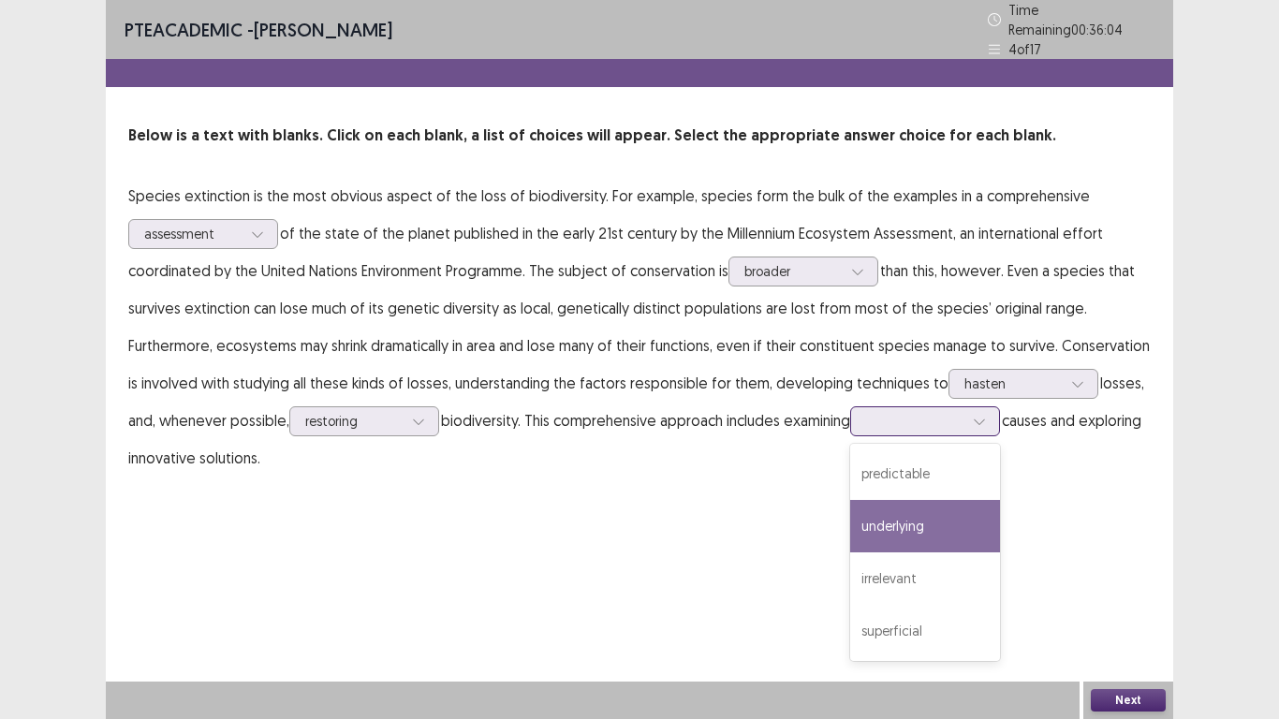
click at [909, 504] on div "underlying" at bounding box center [925, 526] width 150 height 52
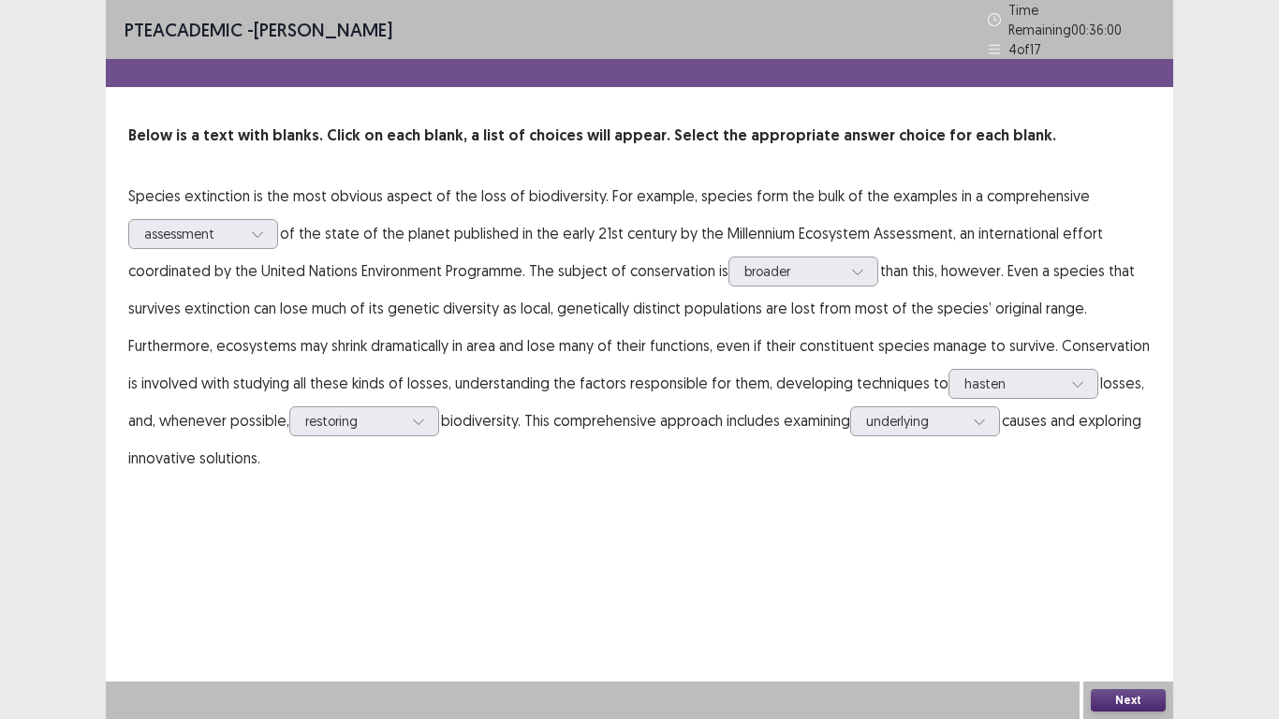
click at [1113, 600] on button "Next" at bounding box center [1128, 700] width 75 height 22
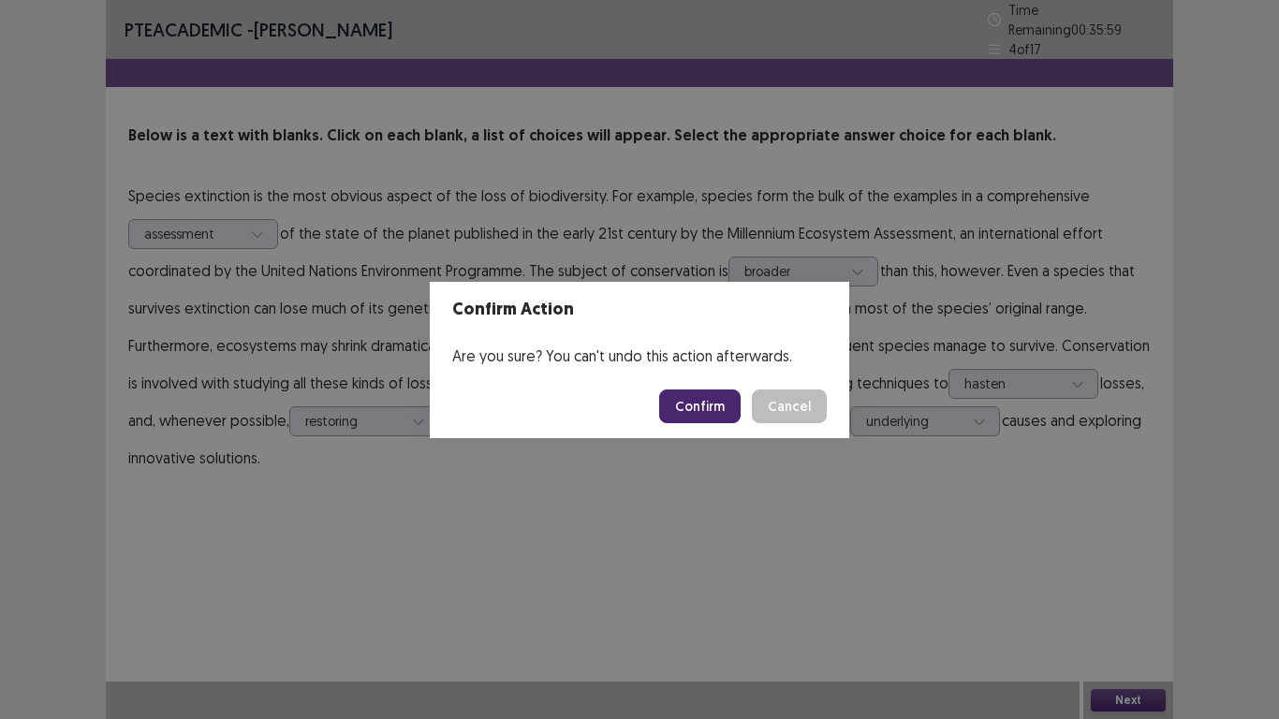
click at [705, 410] on button "Confirm" at bounding box center [699, 406] width 81 height 34
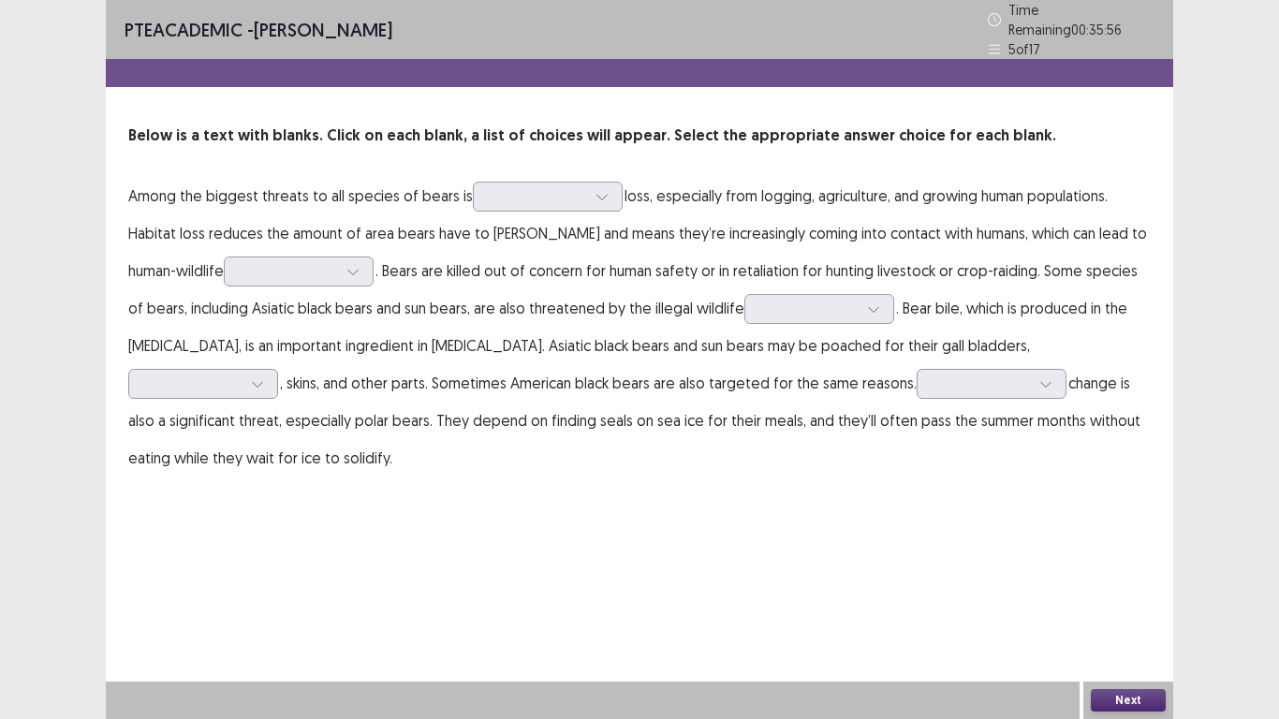
click at [510, 203] on p "Among the biggest threats to all species of bears is loss, especially from logg…" at bounding box center [639, 327] width 1022 height 300
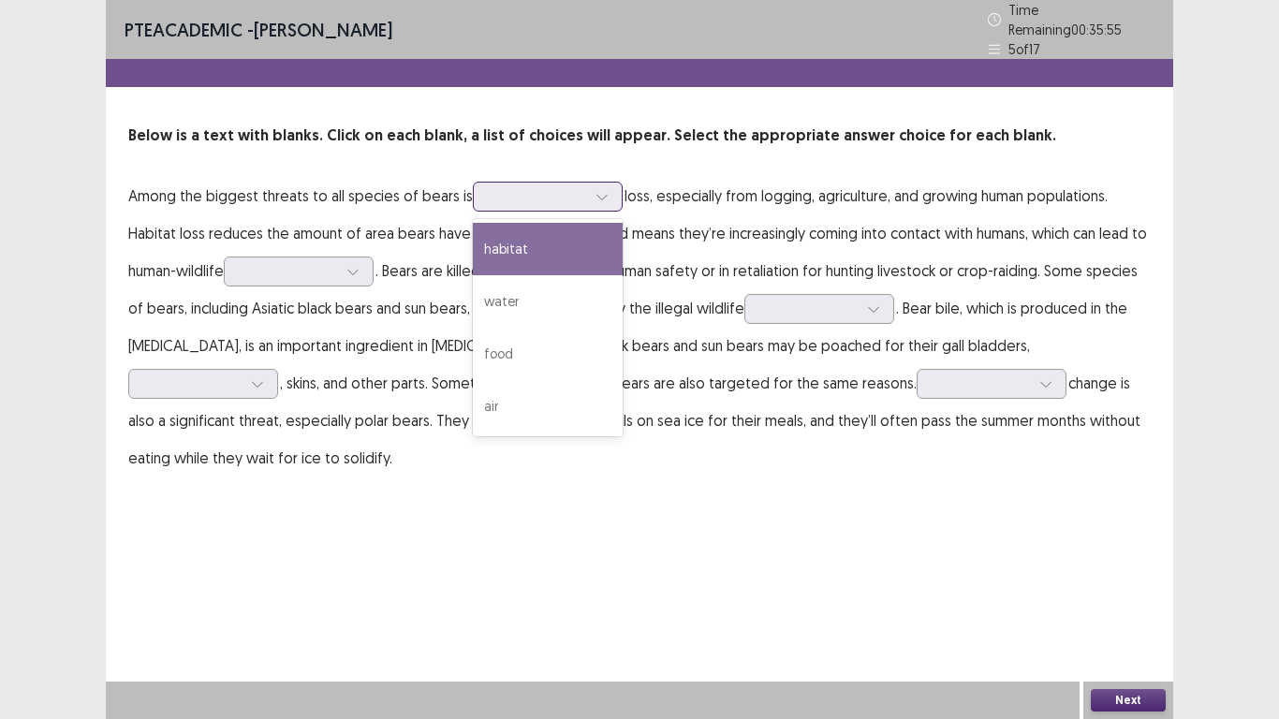
click at [511, 187] on div at bounding box center [537, 196] width 97 height 18
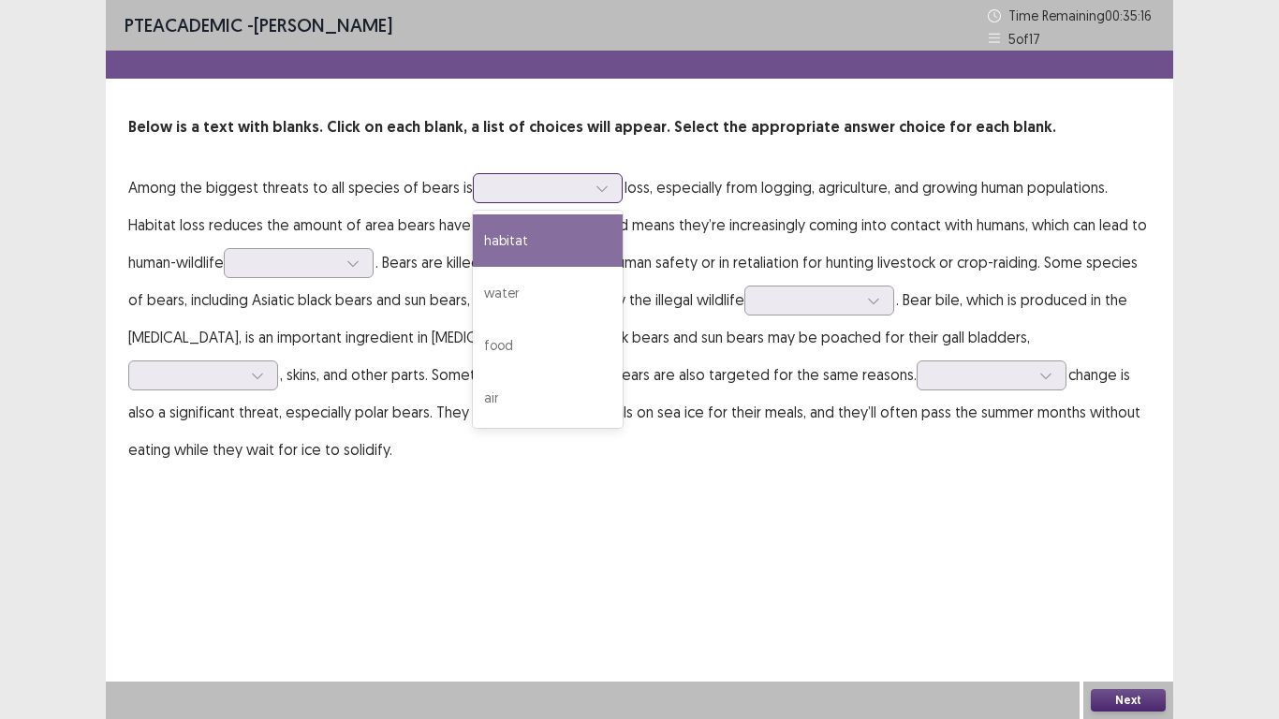
click at [546, 230] on div "habitat" at bounding box center [548, 240] width 150 height 52
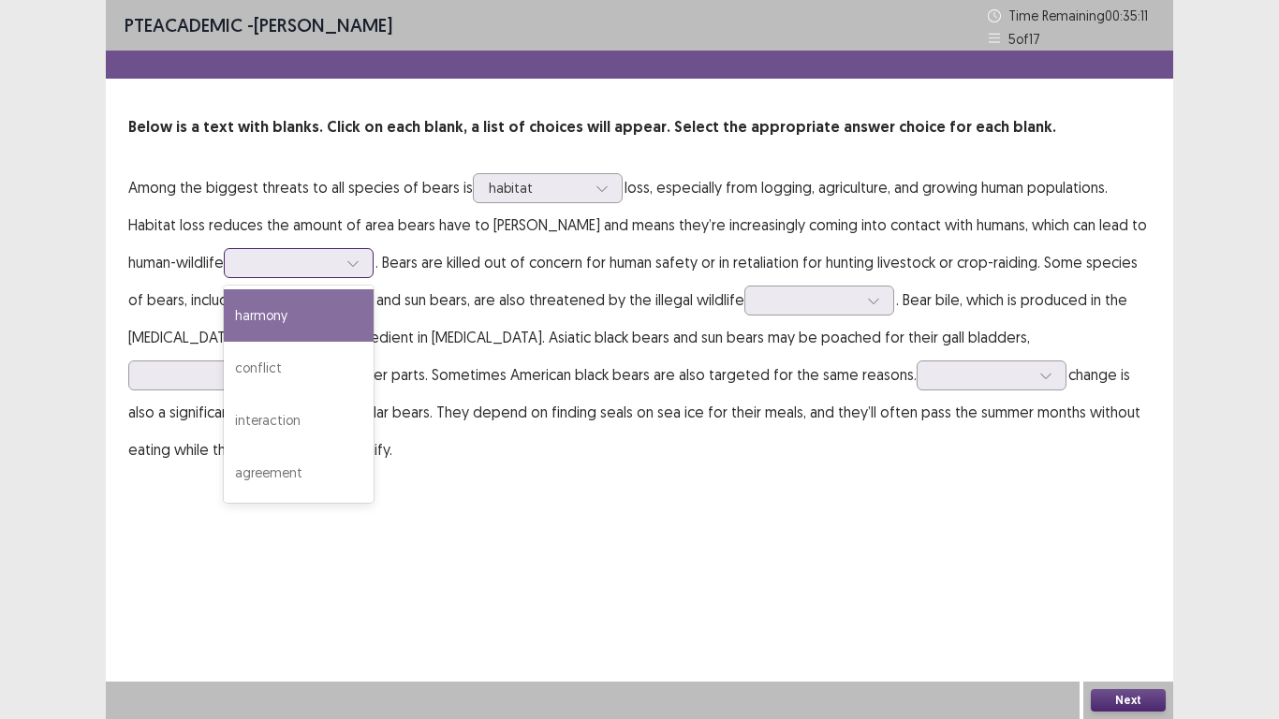
click at [240, 268] on div at bounding box center [288, 263] width 97 height 18
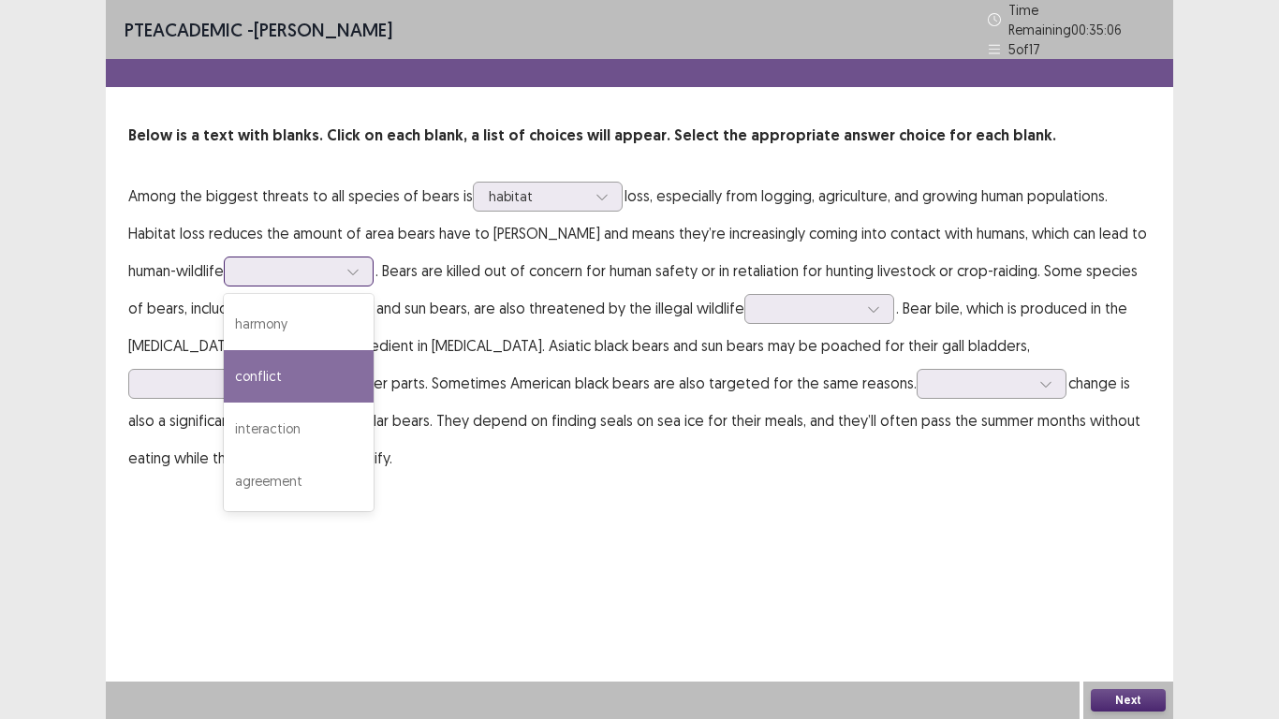
click at [227, 359] on div "conflict" at bounding box center [299, 376] width 150 height 52
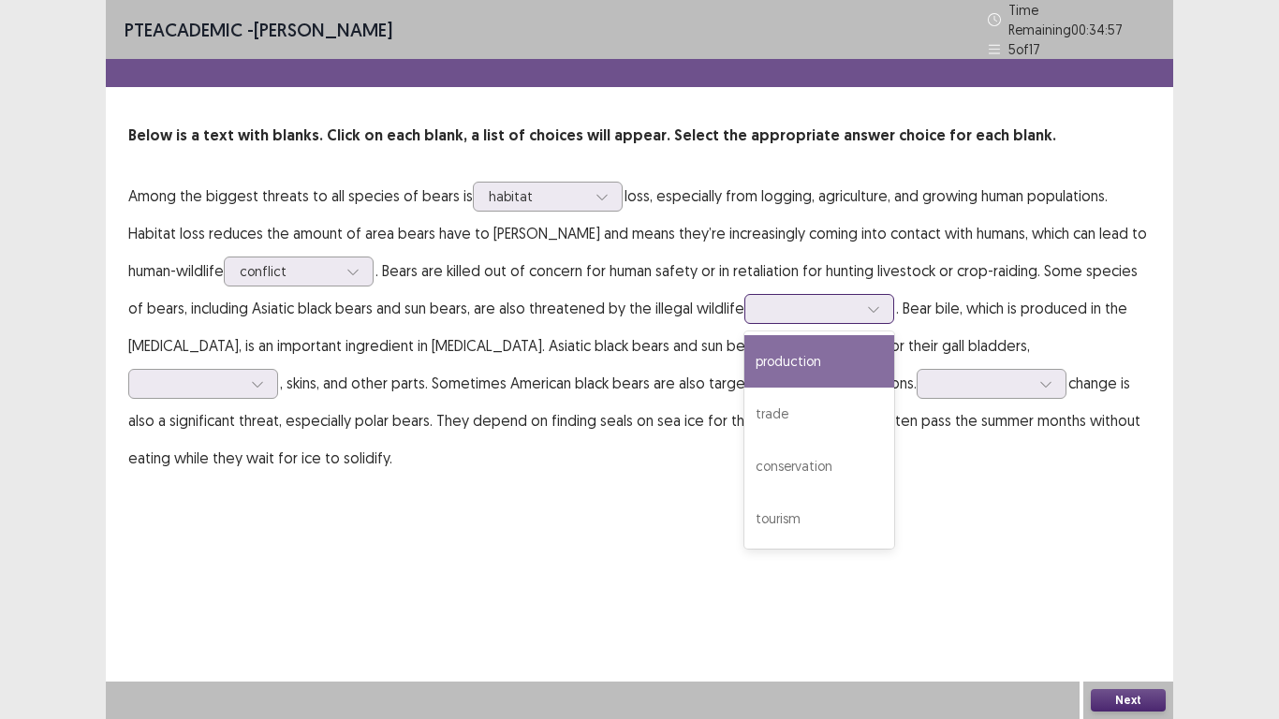
click at [760, 301] on div at bounding box center [808, 309] width 97 height 18
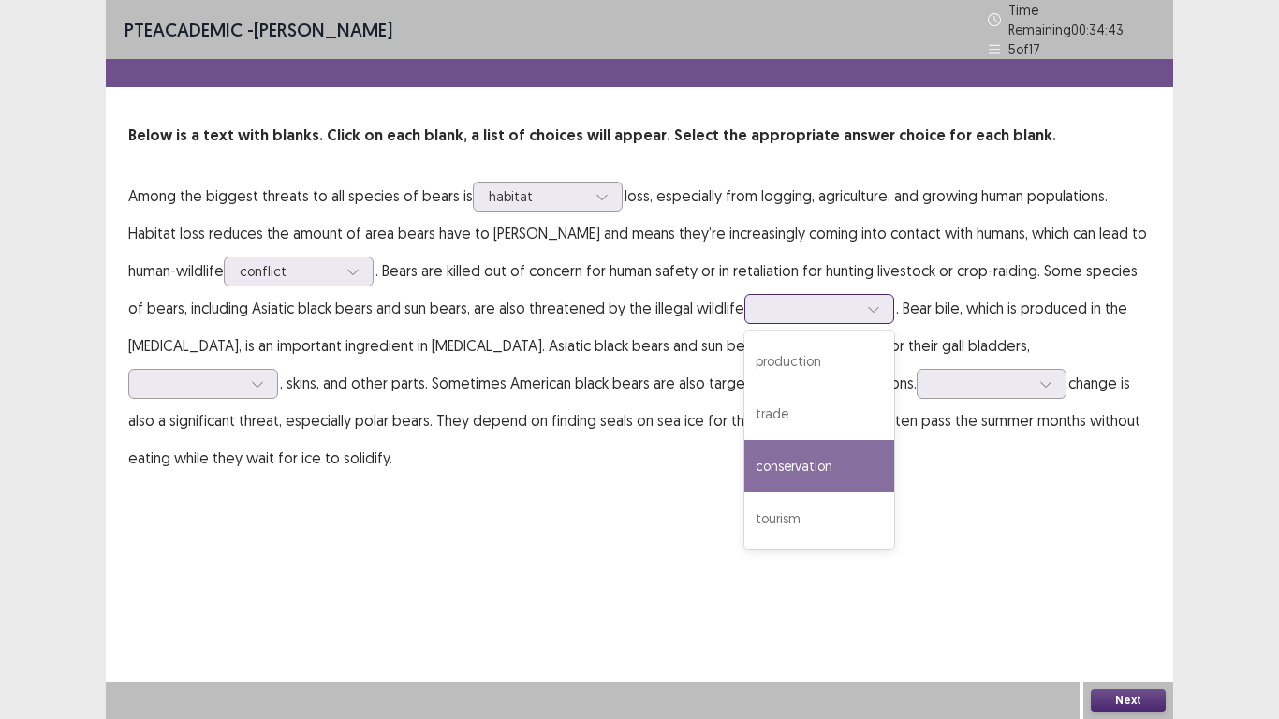
click at [764, 457] on div "conservation" at bounding box center [819, 466] width 150 height 52
click at [760, 300] on div at bounding box center [808, 309] width 97 height 18
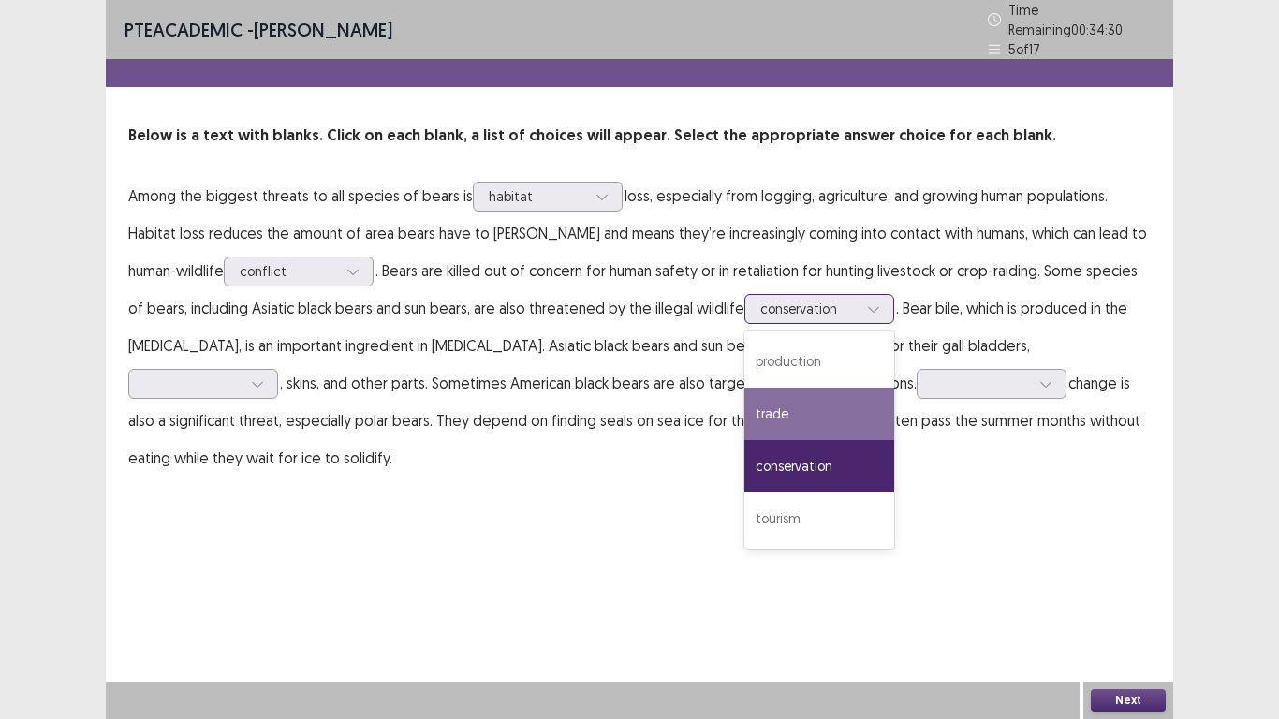
click at [744, 415] on div "trade" at bounding box center [819, 414] width 150 height 52
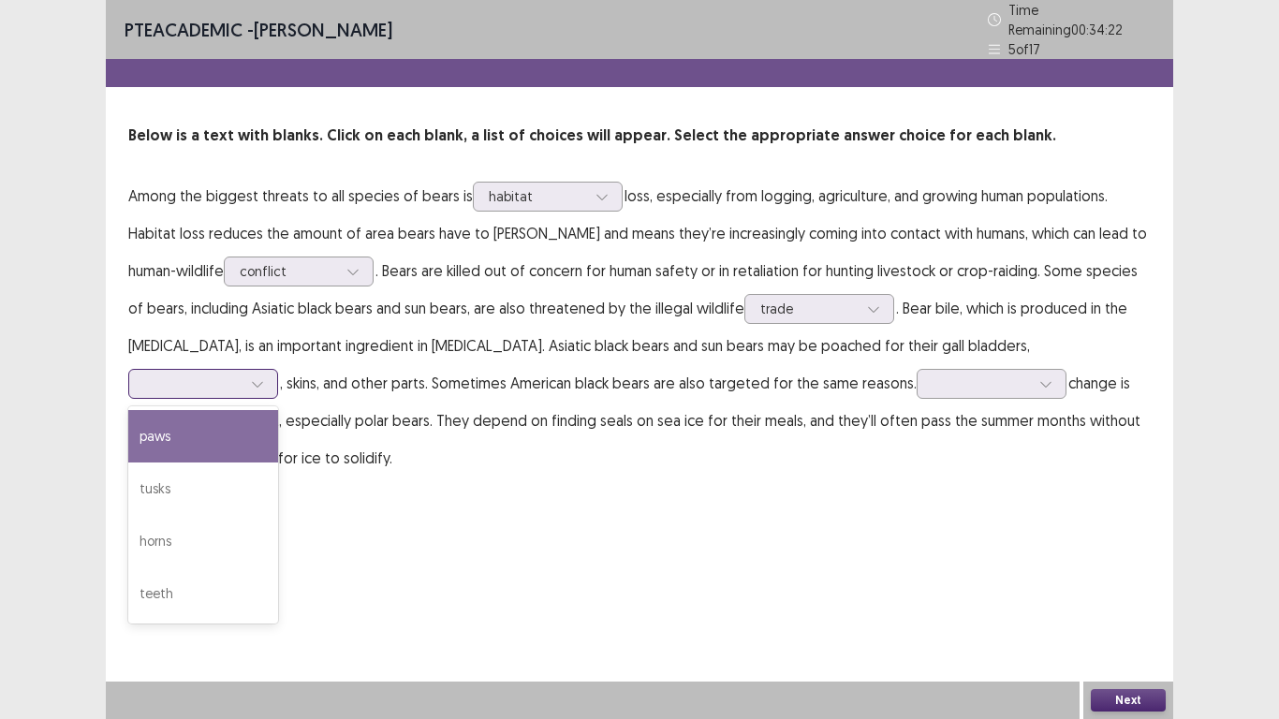
click at [222, 383] on div at bounding box center [192, 383] width 97 height 18
click at [203, 435] on div "paws" at bounding box center [203, 436] width 150 height 52
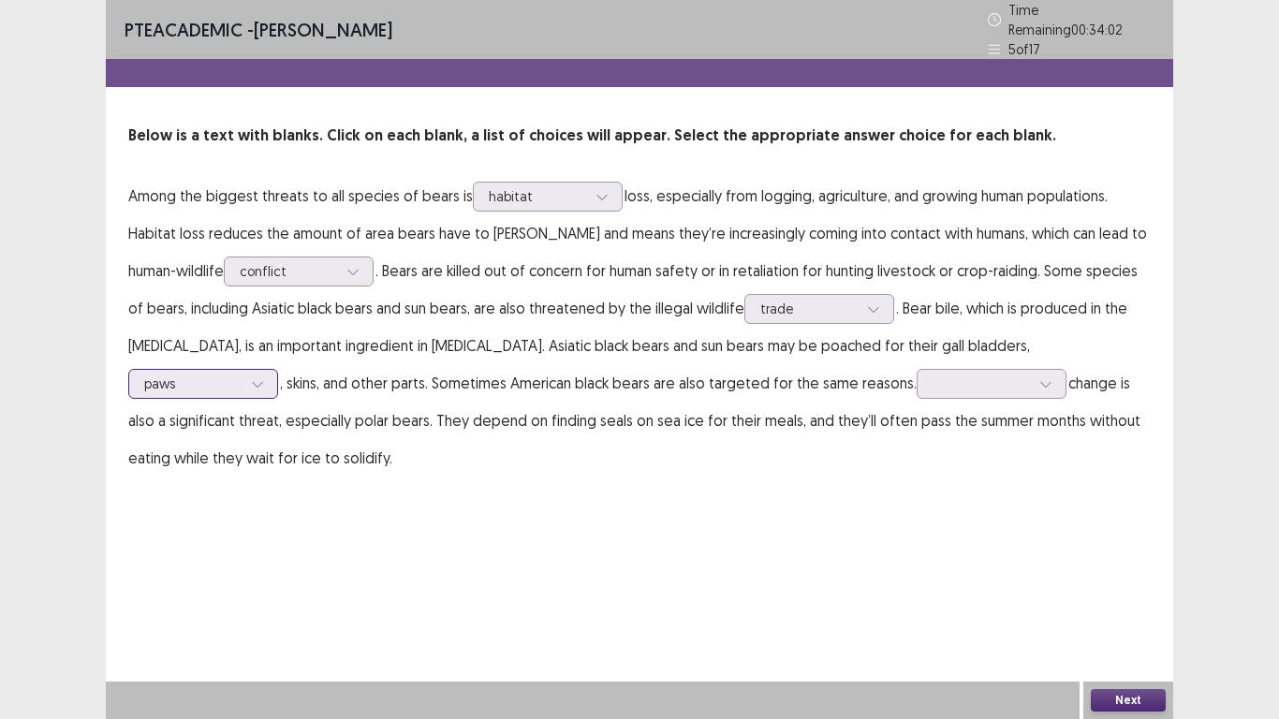
click at [221, 374] on div at bounding box center [192, 383] width 97 height 18
drag, startPoint x: 880, startPoint y: 385, endPoint x: 943, endPoint y: 376, distance: 63.3
click at [943, 376] on p "Among the biggest threats to all species of bears is habitat loss, especially f…" at bounding box center [639, 327] width 1022 height 300
click at [943, 376] on div at bounding box center [980, 383] width 97 height 18
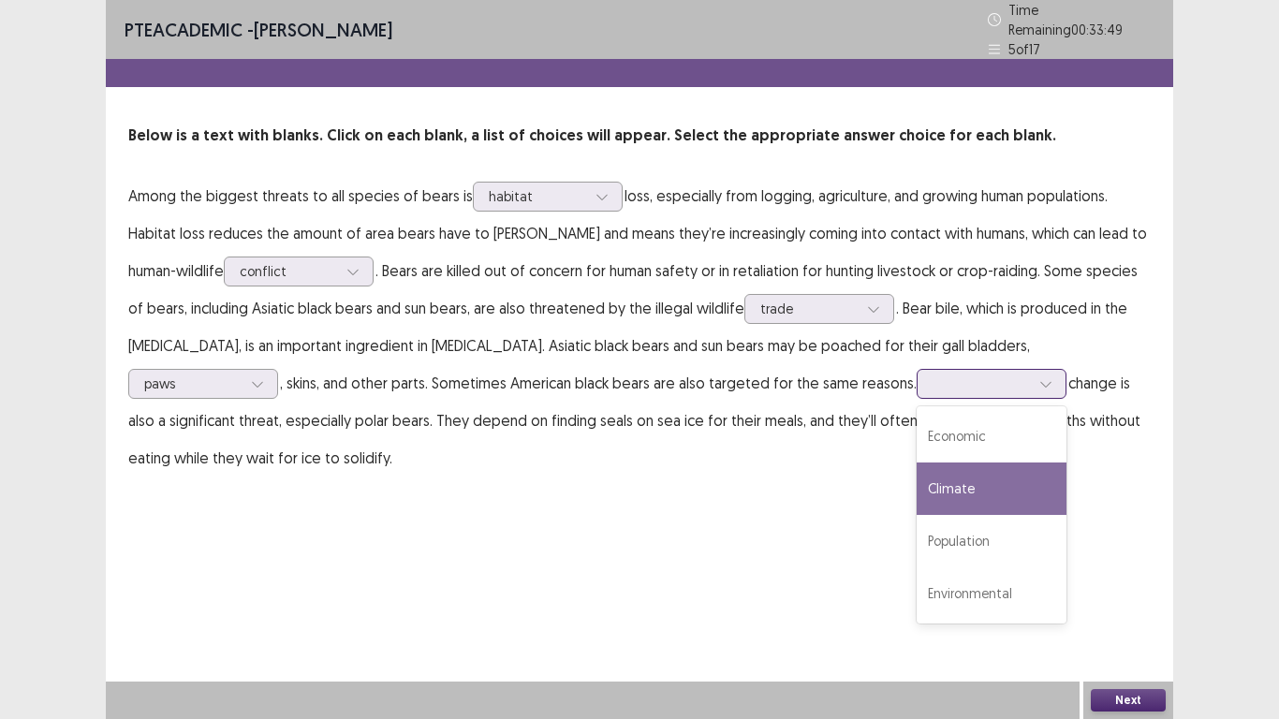
click at [936, 478] on div "Climate" at bounding box center [992, 488] width 150 height 52
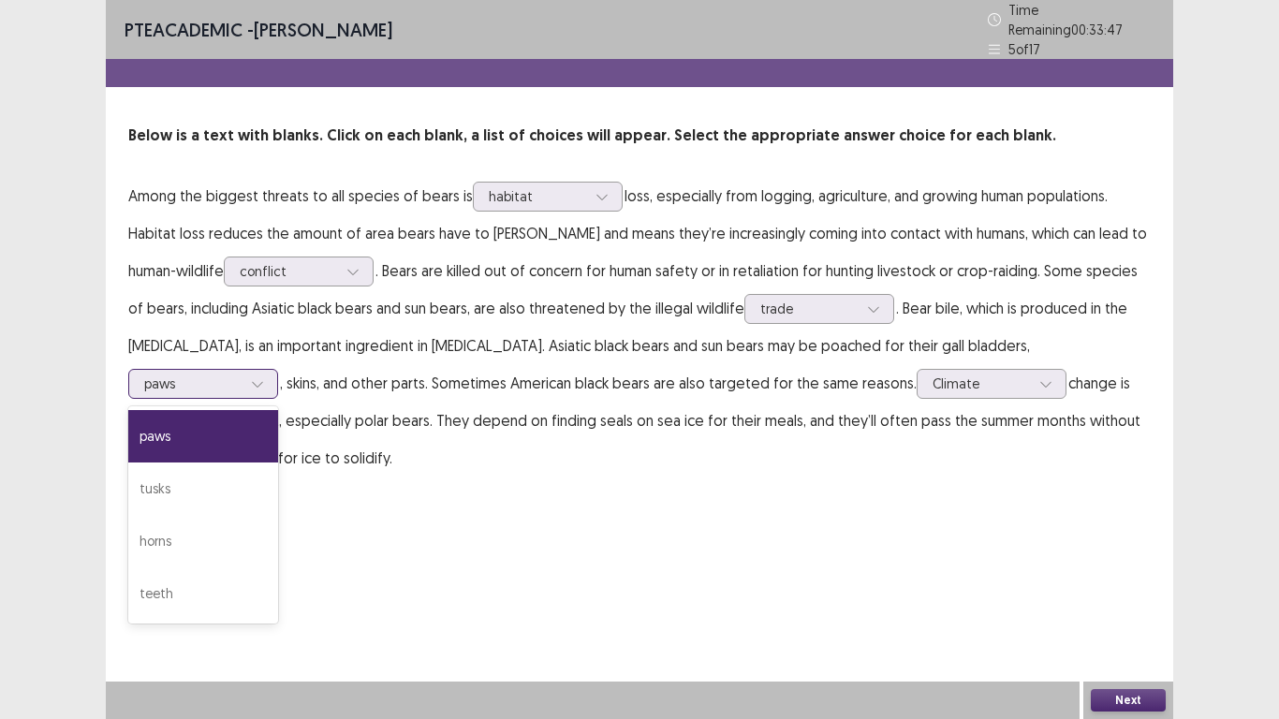
click at [224, 374] on div at bounding box center [192, 383] width 97 height 18
click at [199, 577] on div "teeth" at bounding box center [203, 593] width 150 height 52
click at [1104, 600] on div "Next" at bounding box center [1128, 700] width 90 height 37
click at [1112, 600] on button "Next" at bounding box center [1128, 700] width 75 height 22
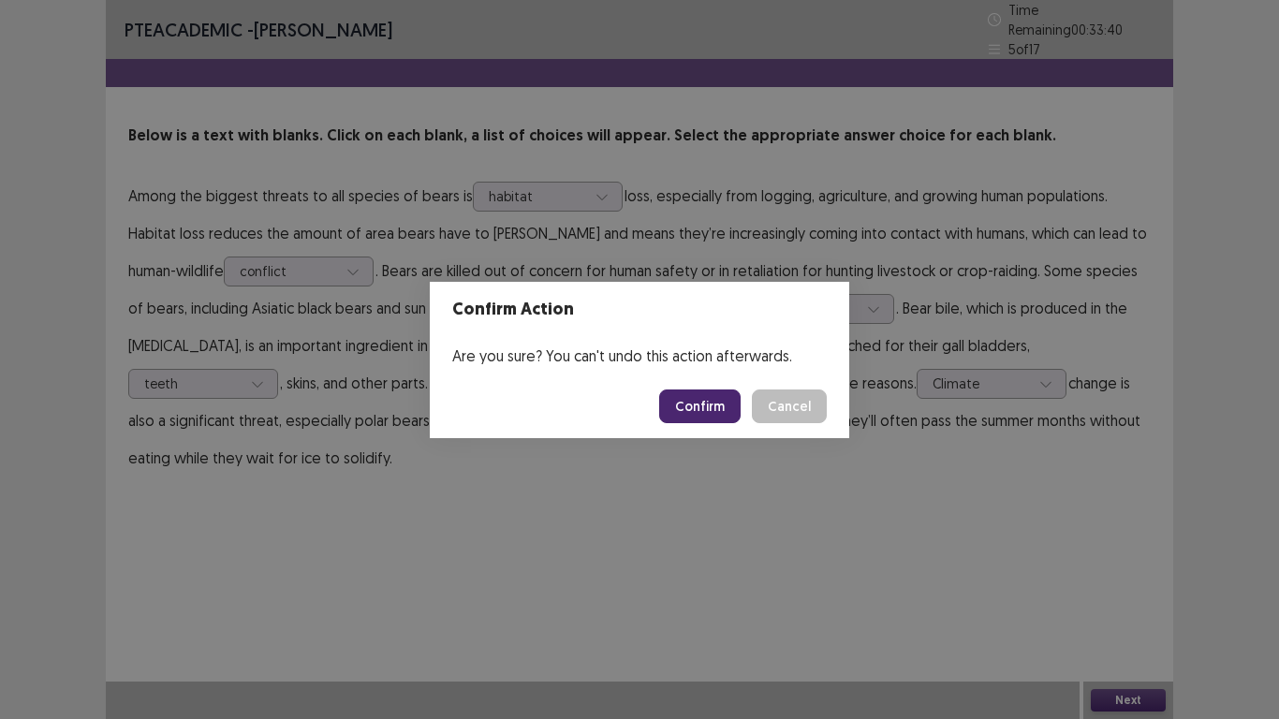
click at [770, 417] on button "Cancel" at bounding box center [789, 406] width 75 height 34
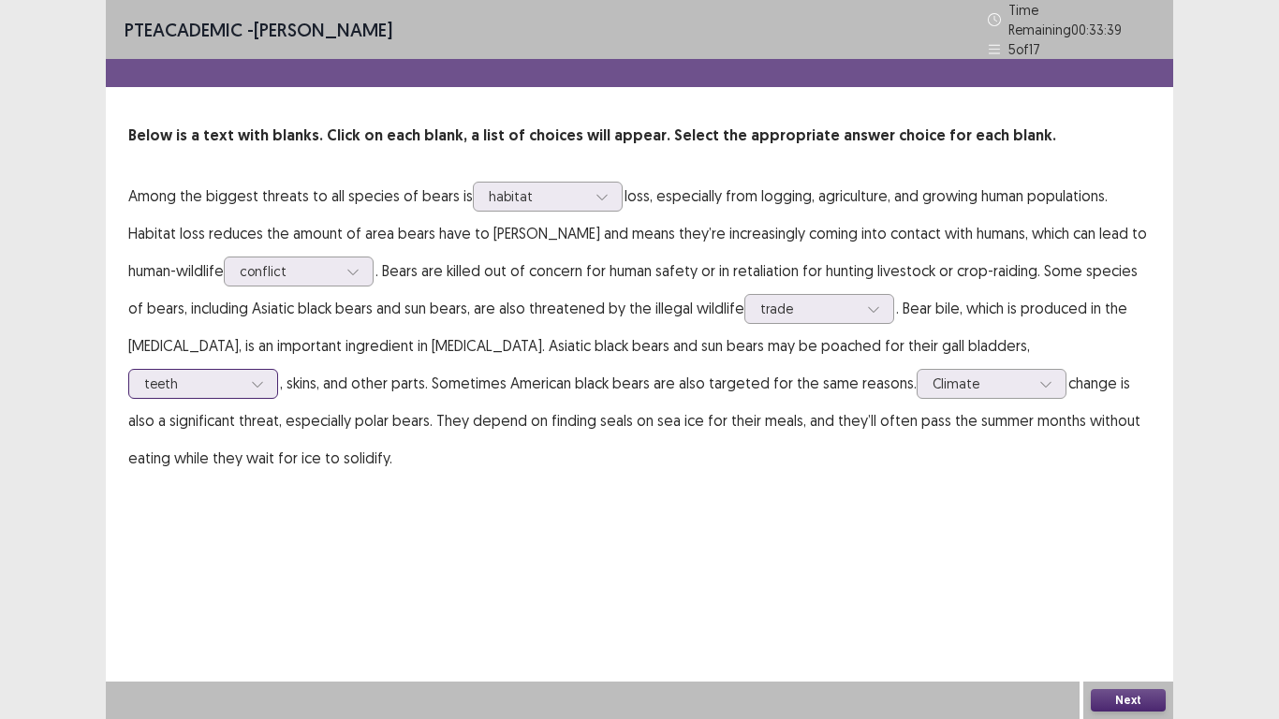
click at [235, 378] on div at bounding box center [192, 383] width 97 height 18
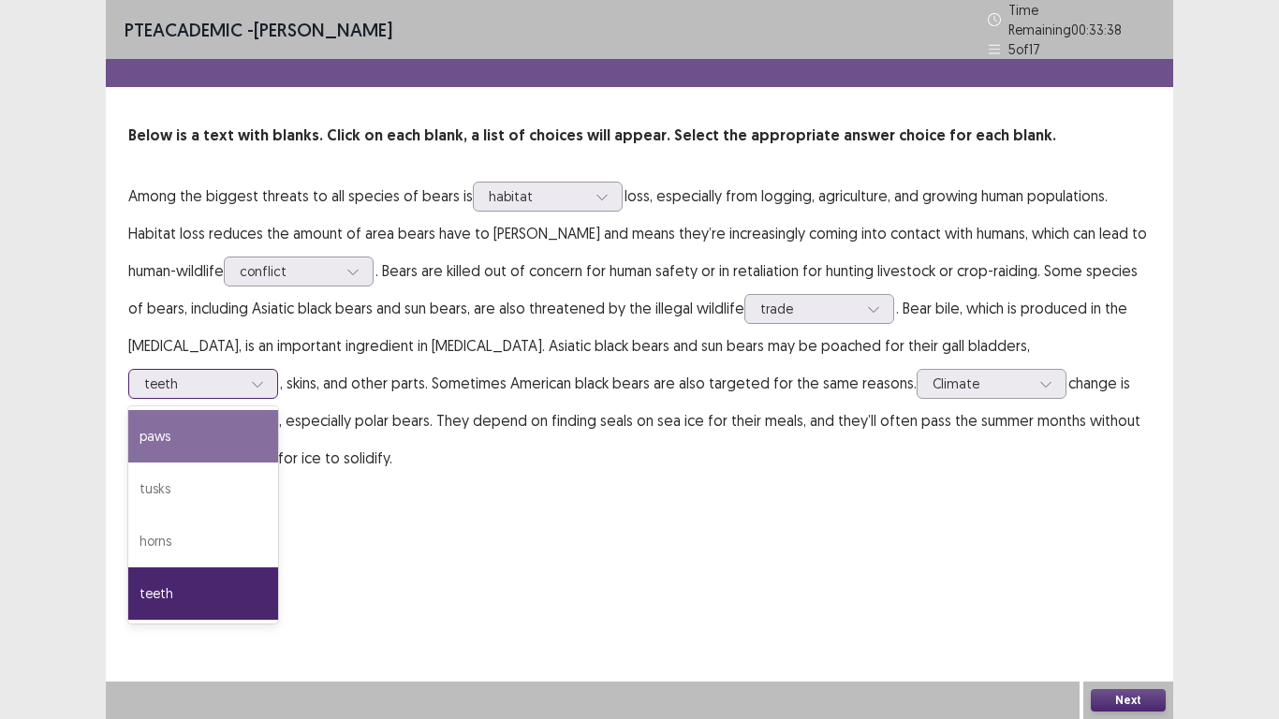
click at [200, 431] on div "paws" at bounding box center [203, 436] width 150 height 52
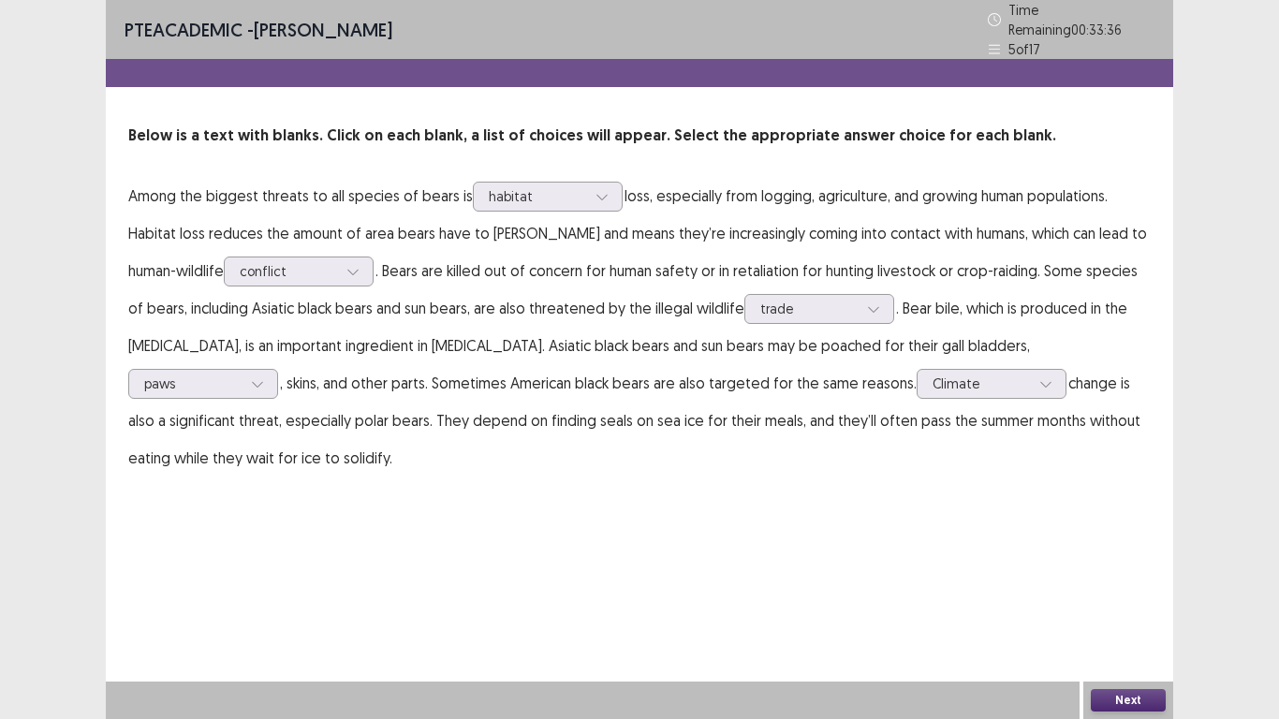
click at [1116, 600] on button "Next" at bounding box center [1128, 700] width 75 height 22
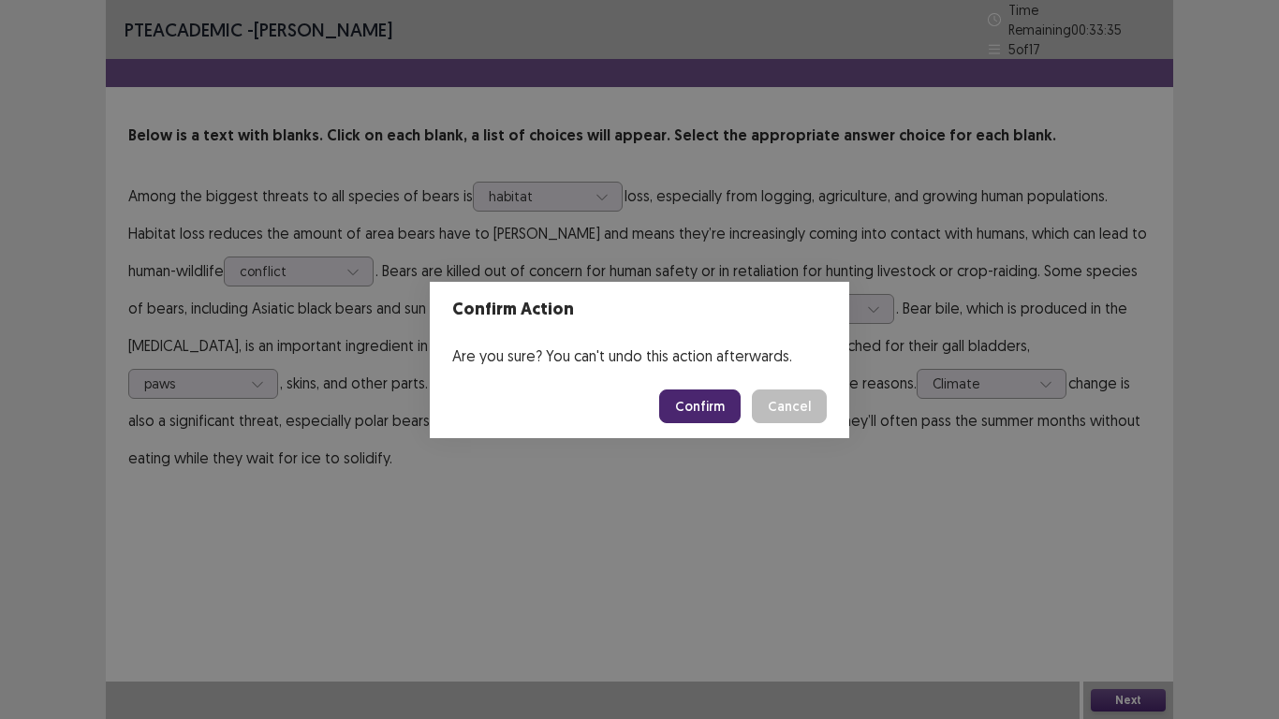
click at [691, 403] on button "Confirm" at bounding box center [699, 406] width 81 height 34
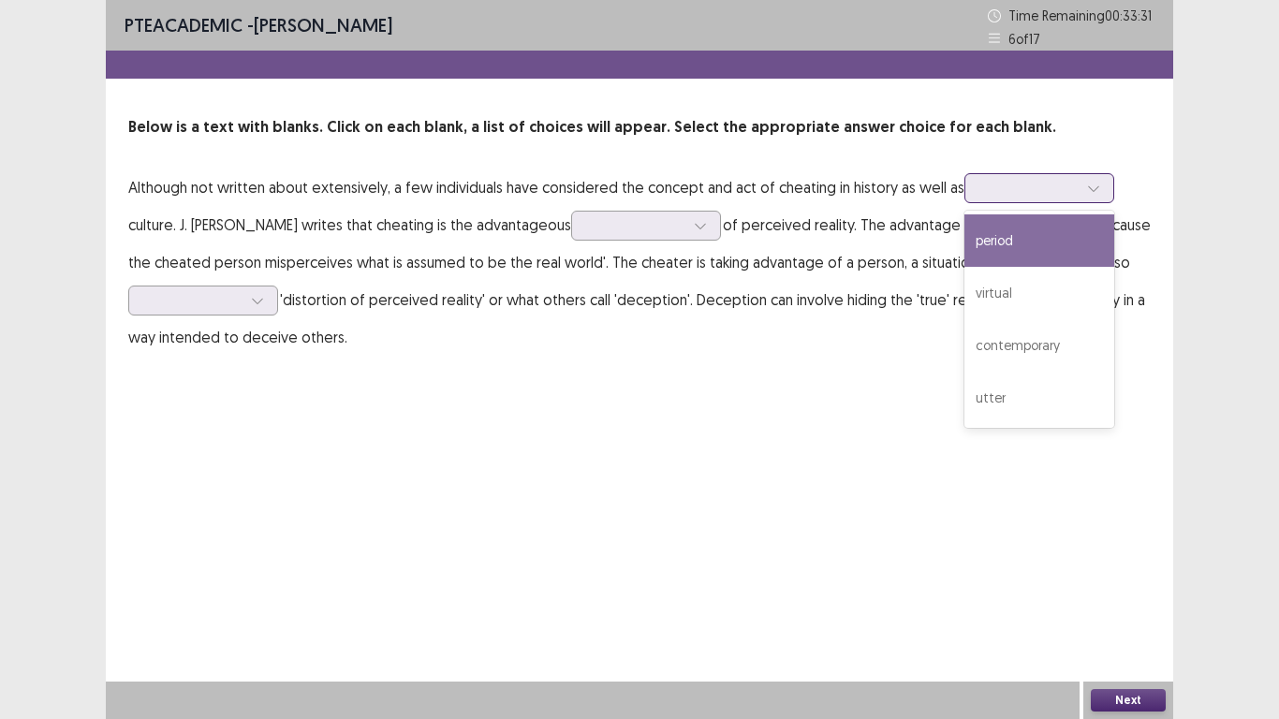
click at [995, 192] on div at bounding box center [1028, 188] width 97 height 18
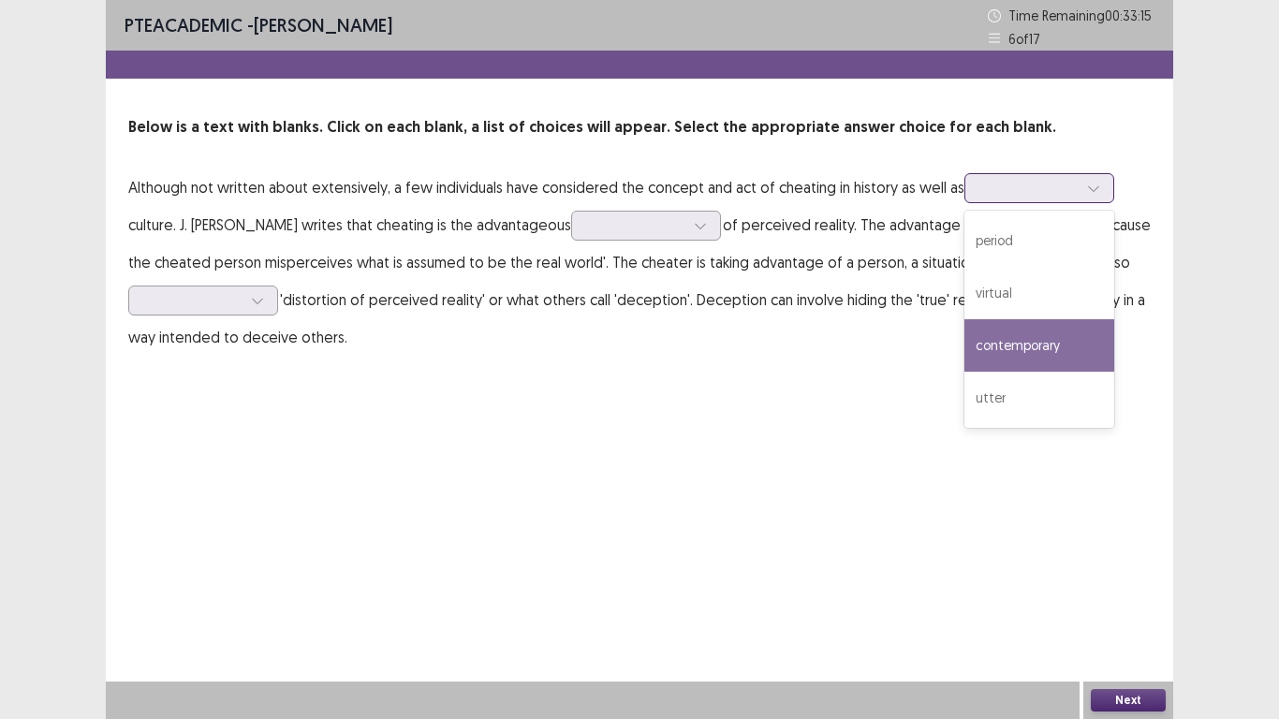
click at [1020, 340] on div "contemporary" at bounding box center [1039, 345] width 150 height 52
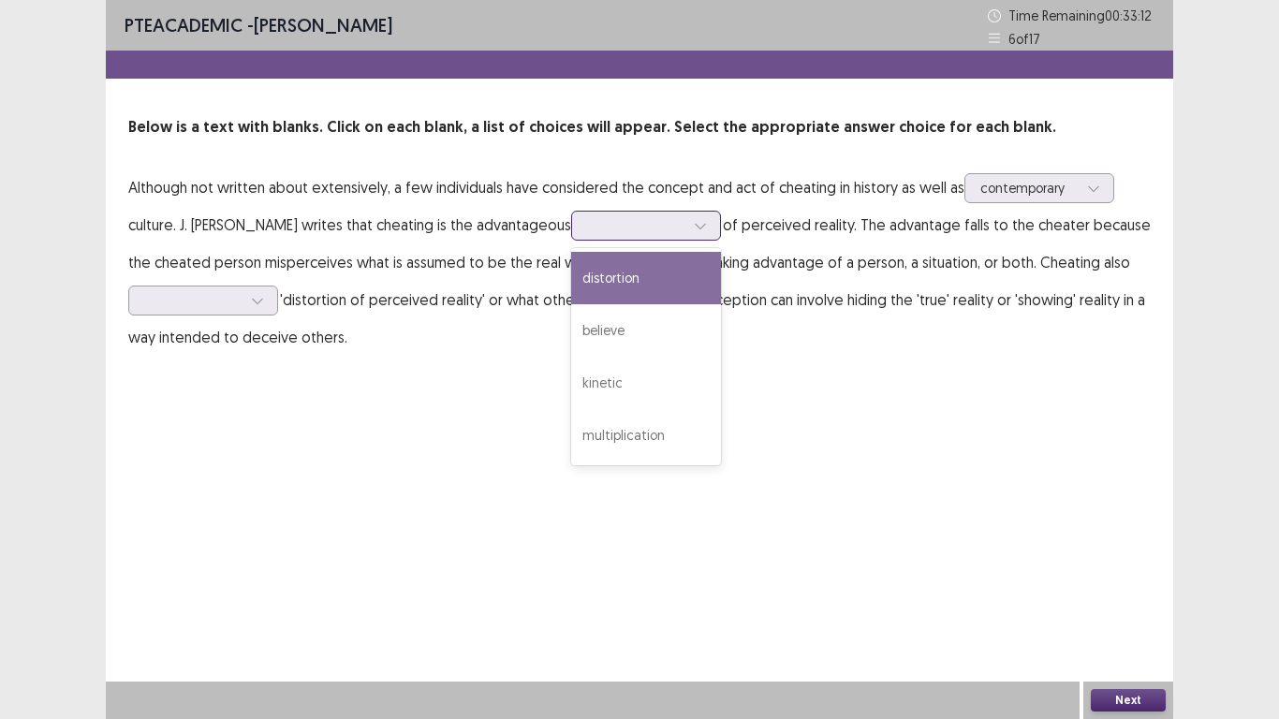
click at [618, 226] on div at bounding box center [635, 225] width 97 height 18
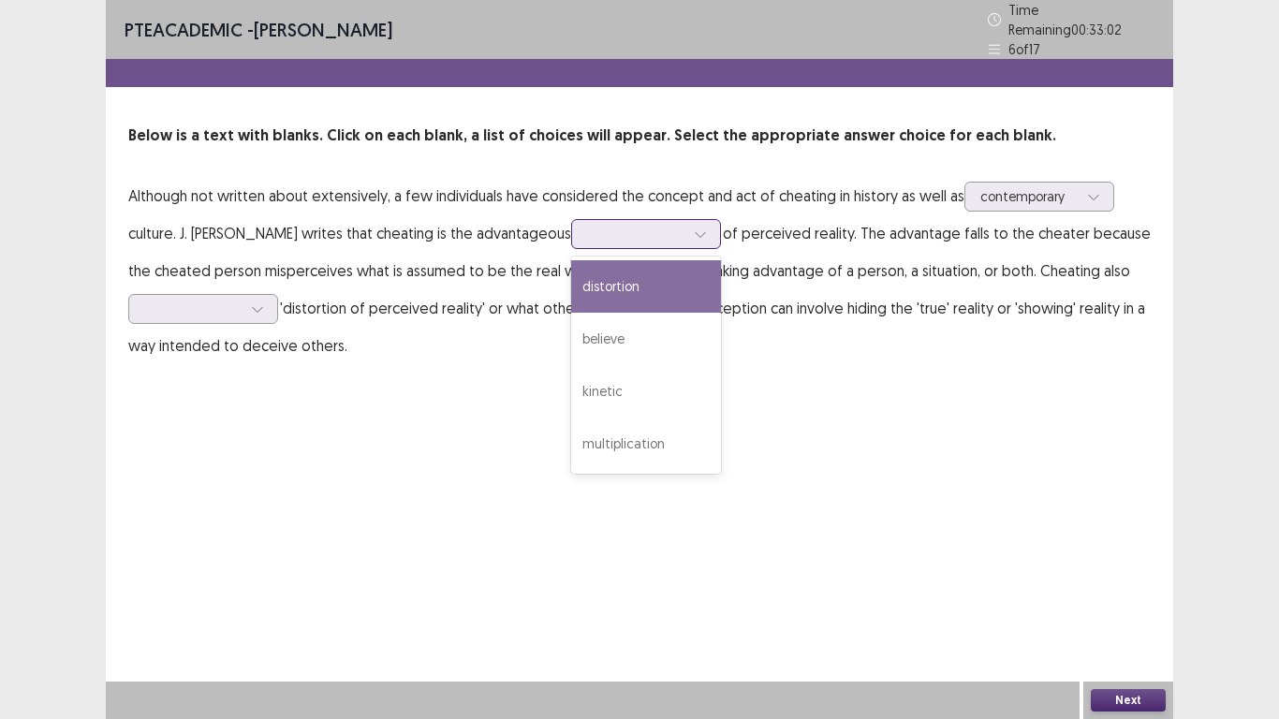
click at [638, 284] on div "distortion" at bounding box center [646, 286] width 150 height 52
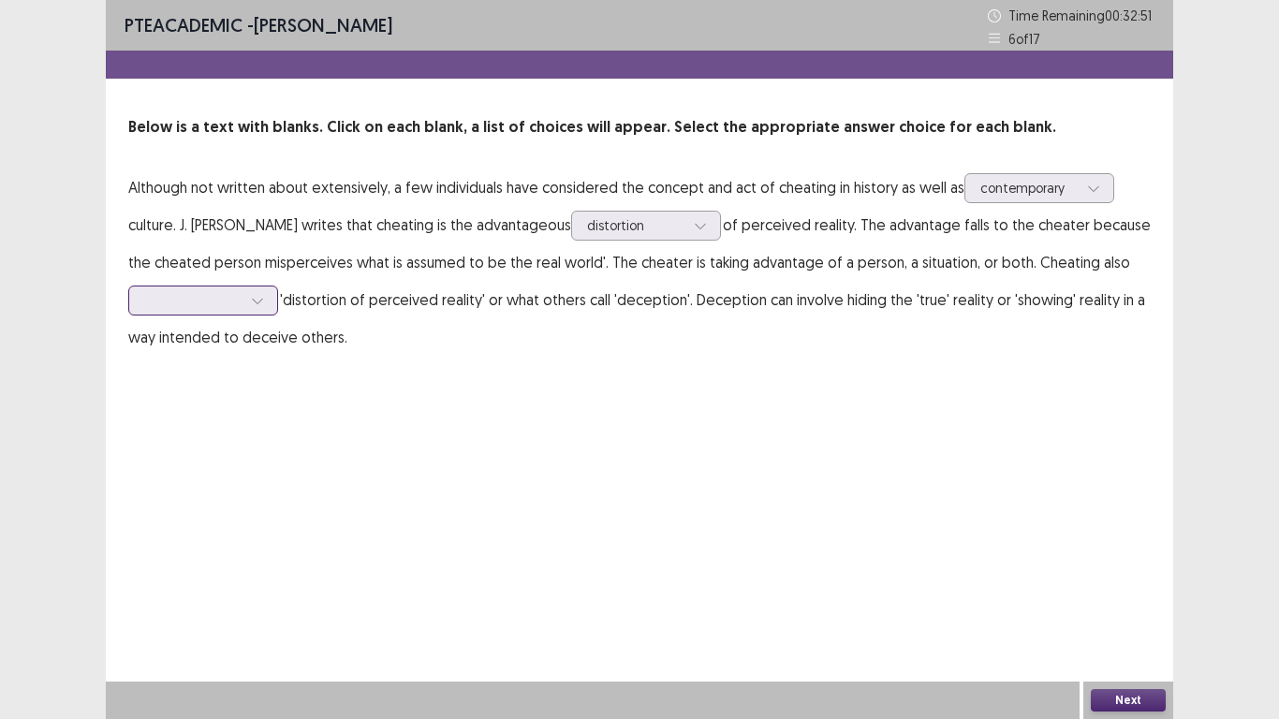
click at [206, 307] on div at bounding box center [192, 300] width 97 height 18
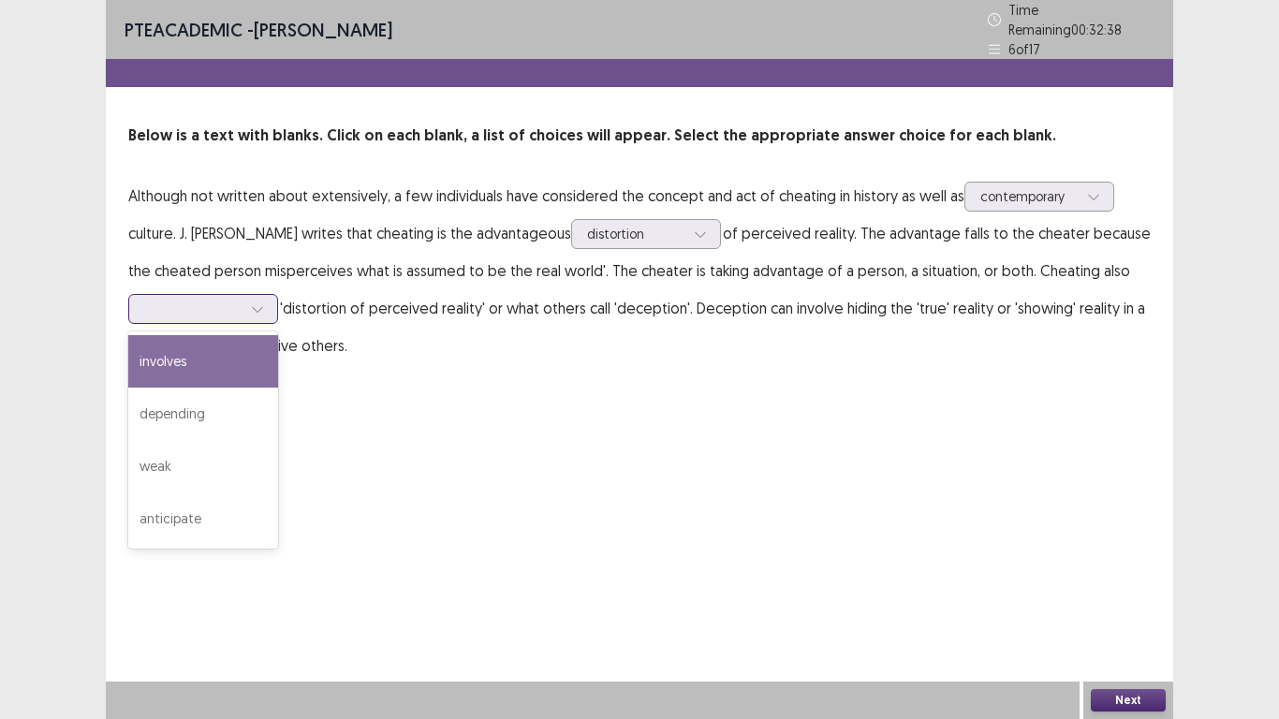
click at [204, 339] on div "involves" at bounding box center [203, 361] width 150 height 52
click at [226, 303] on div at bounding box center [192, 309] width 97 height 18
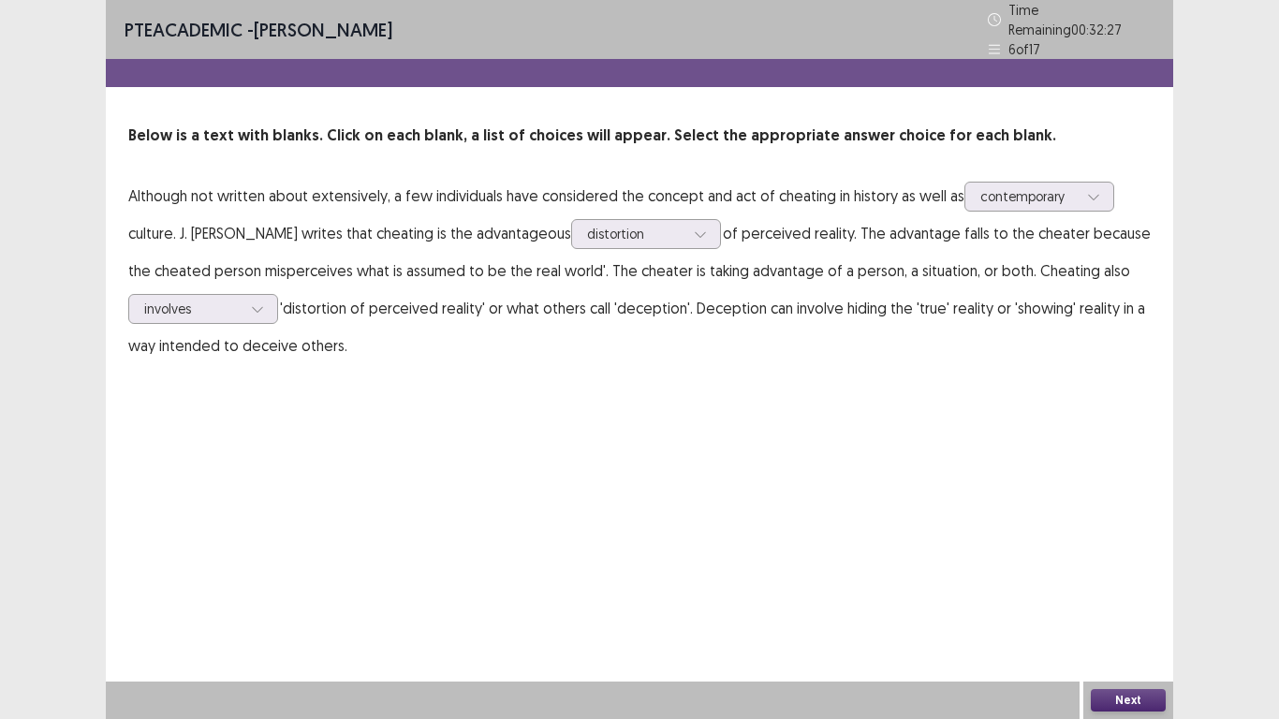
click at [639, 555] on div "PTE academic - [PERSON_NAME] Time Remaining 00 : 32 : 27 6 of 17 Below is a tex…" at bounding box center [639, 359] width 1067 height 719
click at [1135, 600] on div "Next" at bounding box center [1128, 700] width 90 height 37
click at [1134, 600] on button "Next" at bounding box center [1128, 700] width 75 height 22
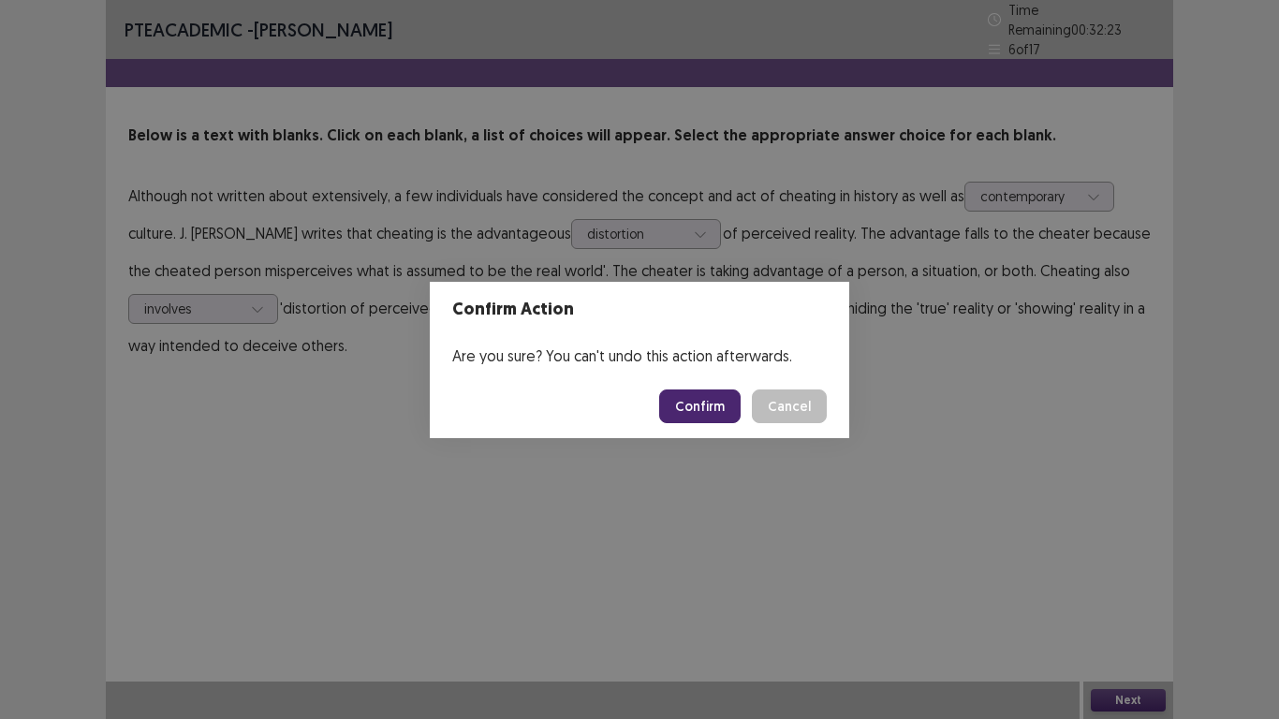
click at [723, 411] on button "Confirm" at bounding box center [699, 406] width 81 height 34
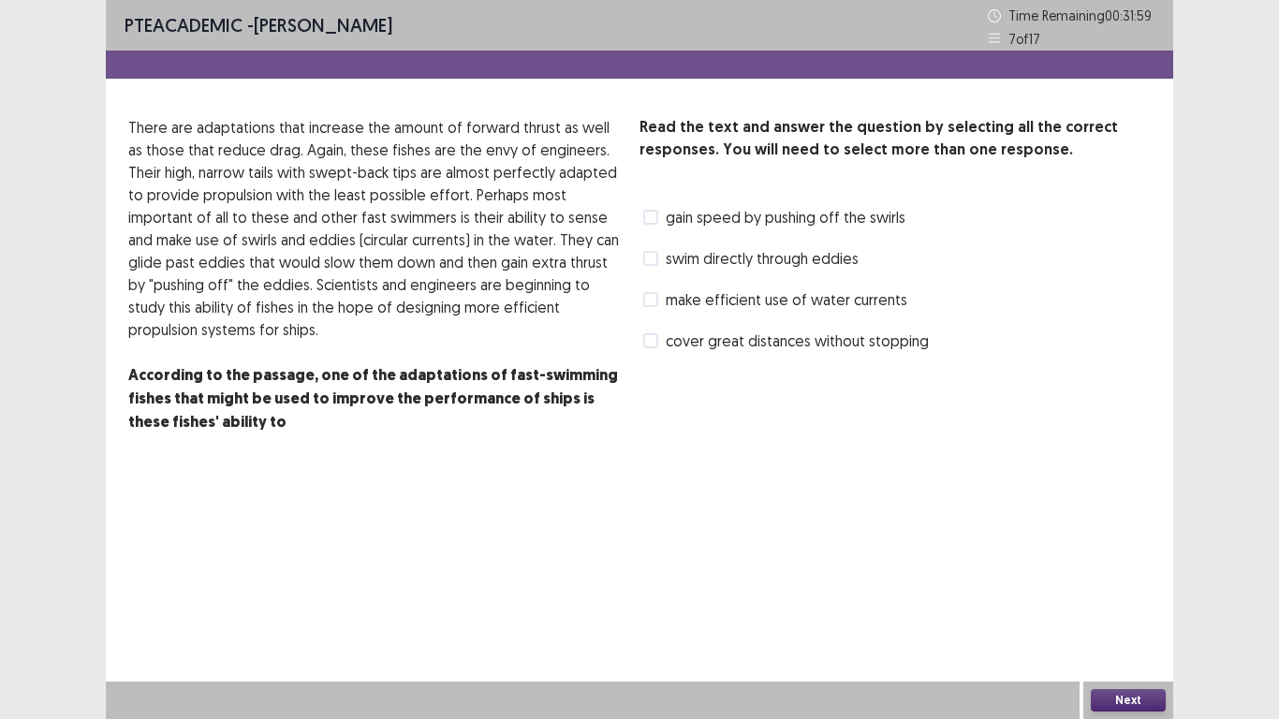
click at [653, 302] on span at bounding box center [650, 299] width 15 height 15
click at [1102, 600] on button "Next" at bounding box center [1128, 700] width 75 height 22
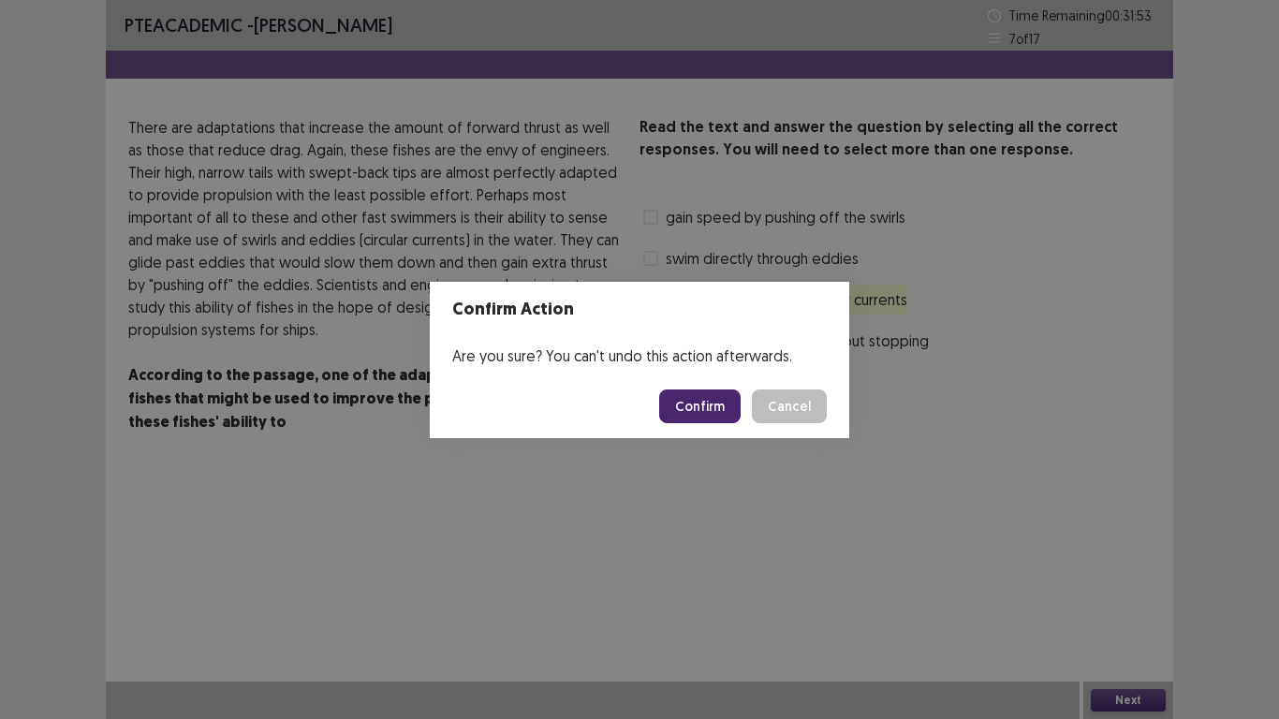
click at [700, 416] on button "Confirm" at bounding box center [699, 406] width 81 height 34
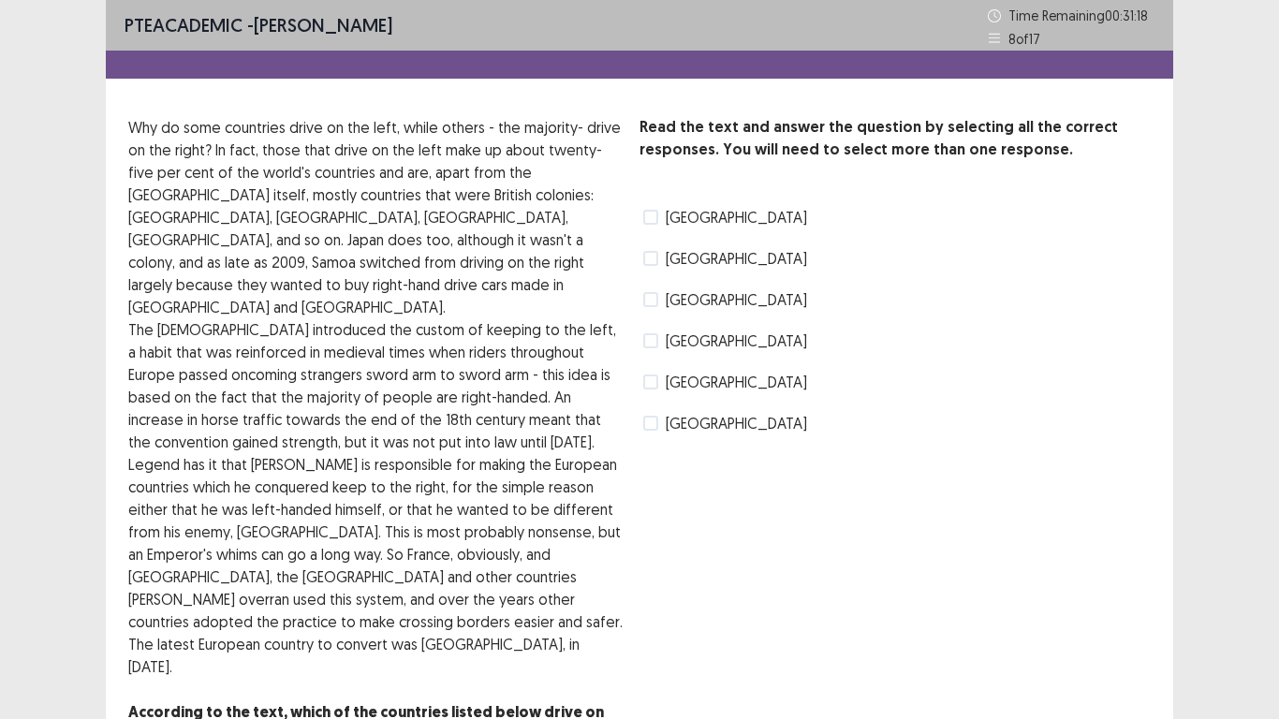
click at [652, 299] on span at bounding box center [650, 299] width 15 height 15
click at [655, 219] on span at bounding box center [650, 217] width 15 height 15
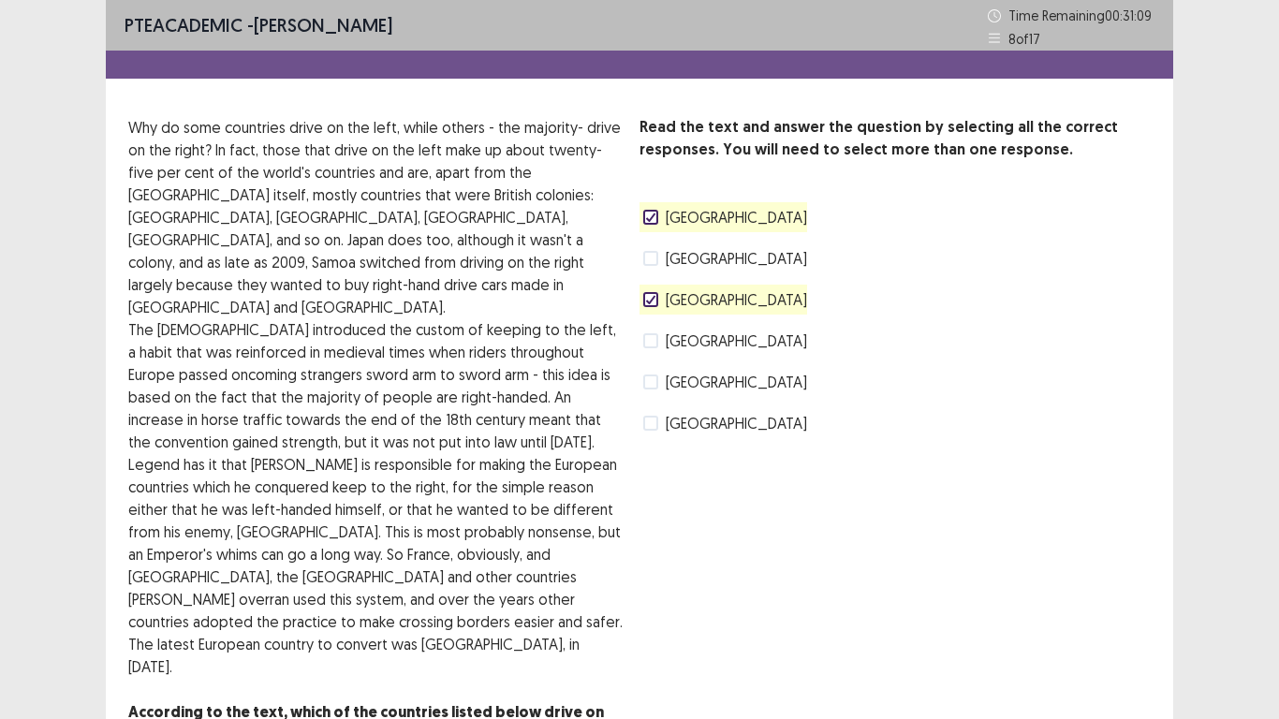
click at [649, 383] on span at bounding box center [650, 381] width 15 height 15
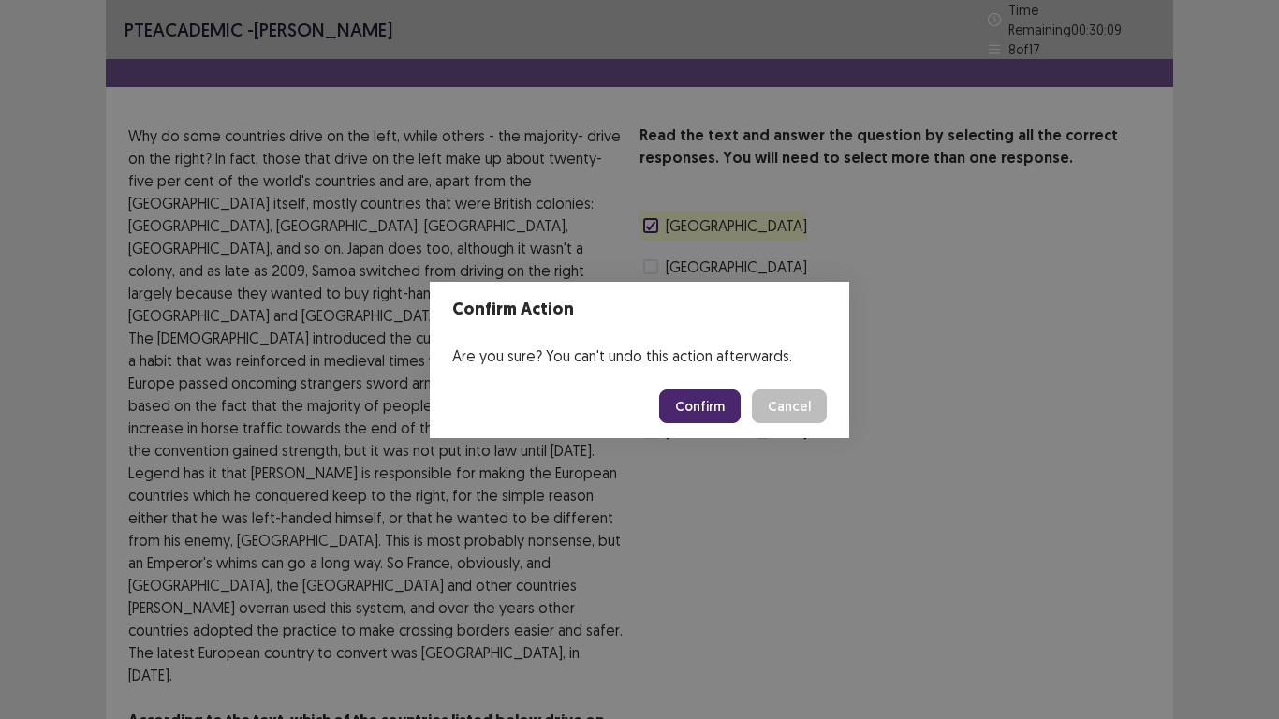
click at [711, 421] on button "Confirm" at bounding box center [699, 406] width 81 height 34
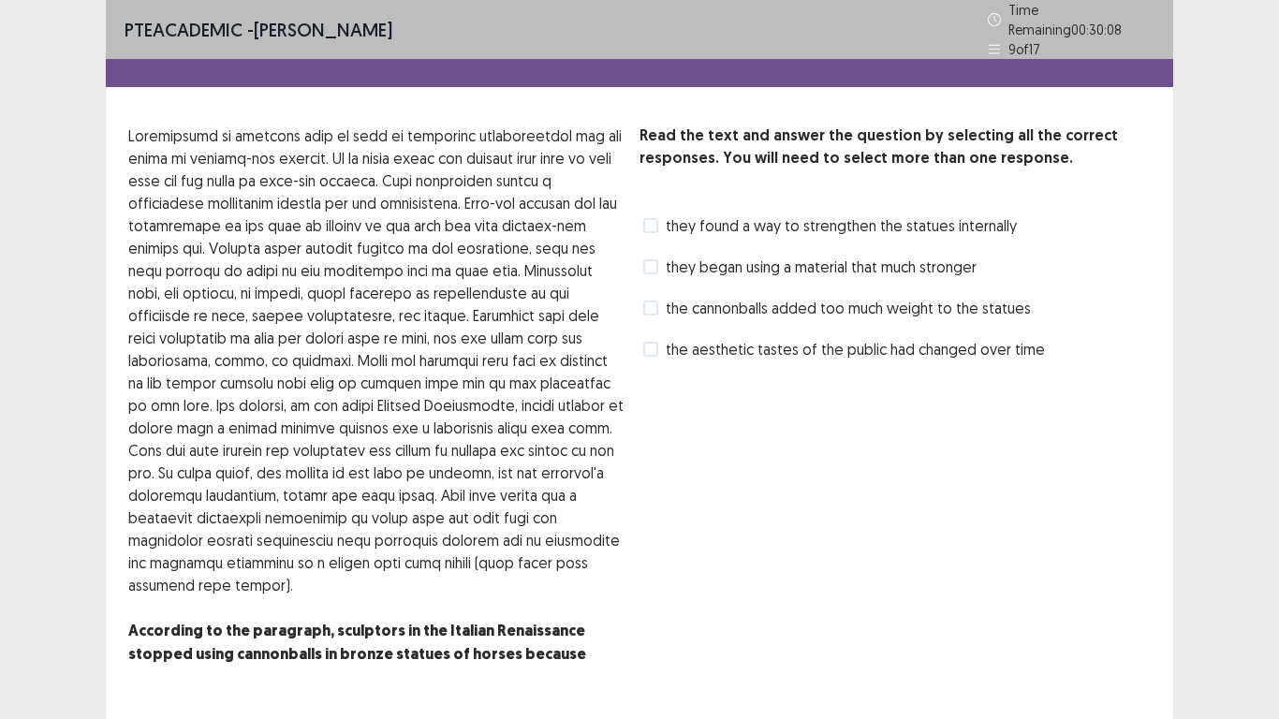
scroll to position [43, 0]
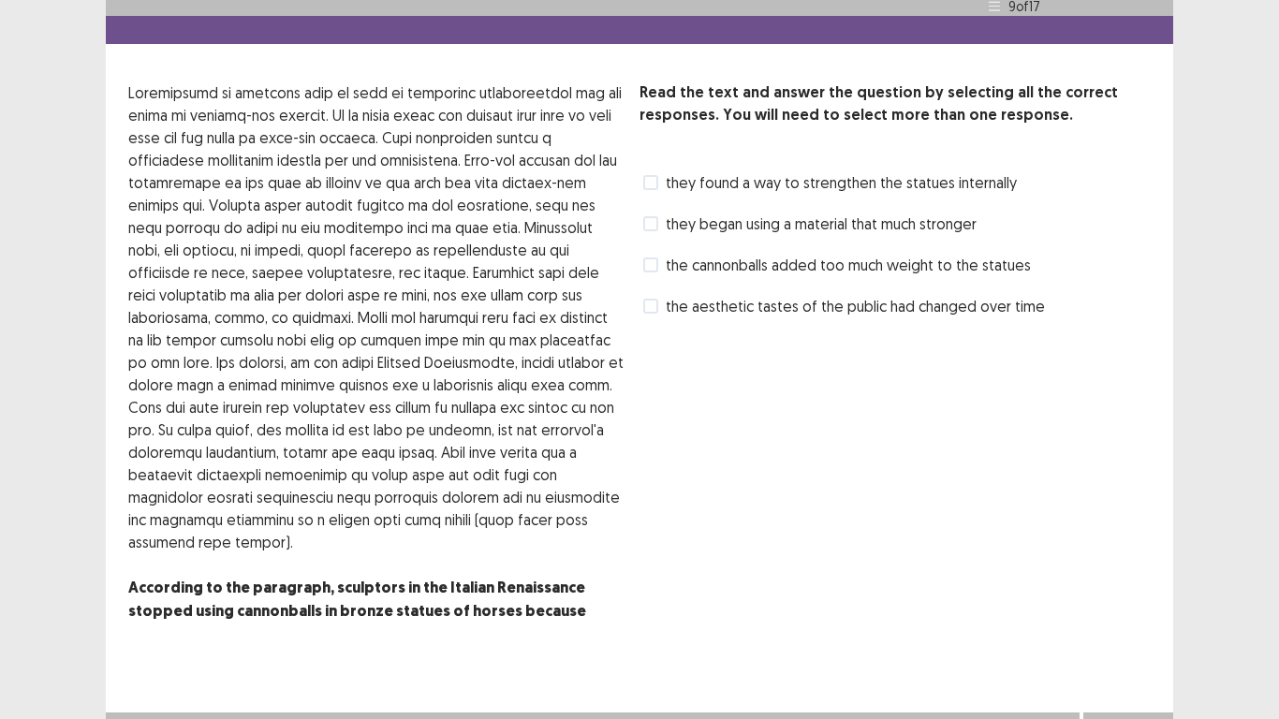
click at [655, 257] on span at bounding box center [650, 264] width 15 height 15
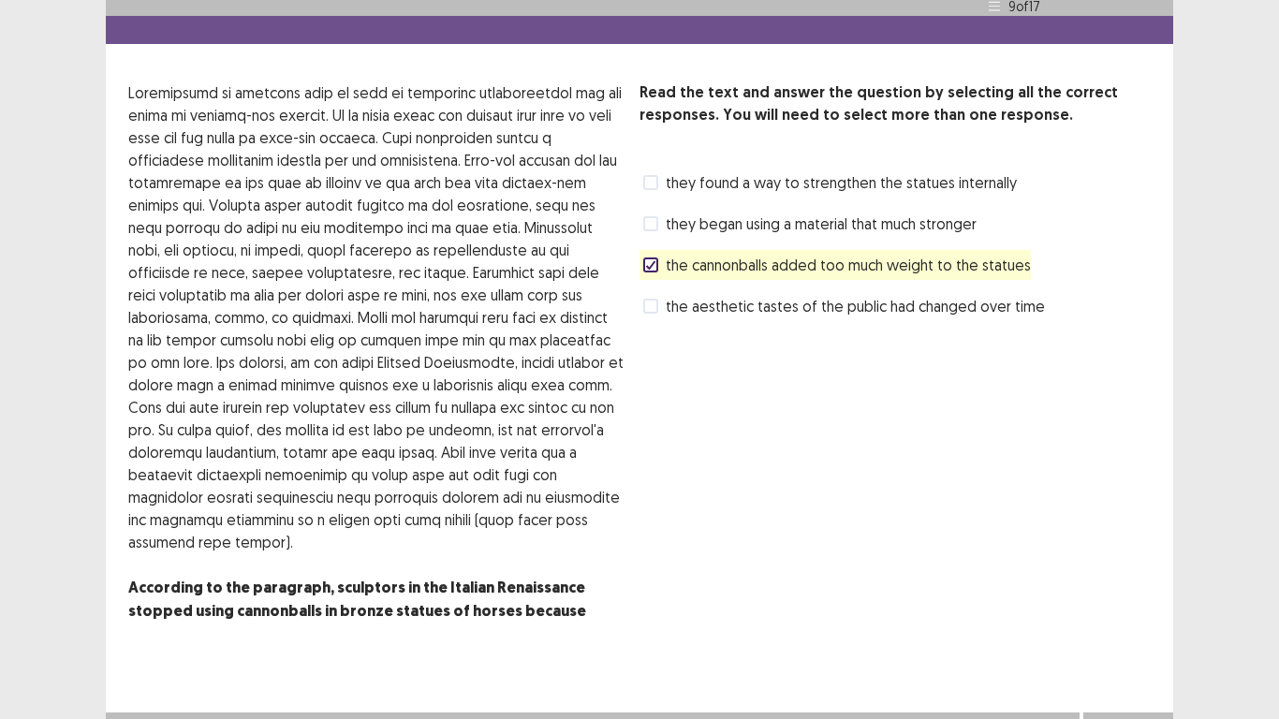
click at [1102, 600] on button "Next" at bounding box center [1128, 731] width 75 height 22
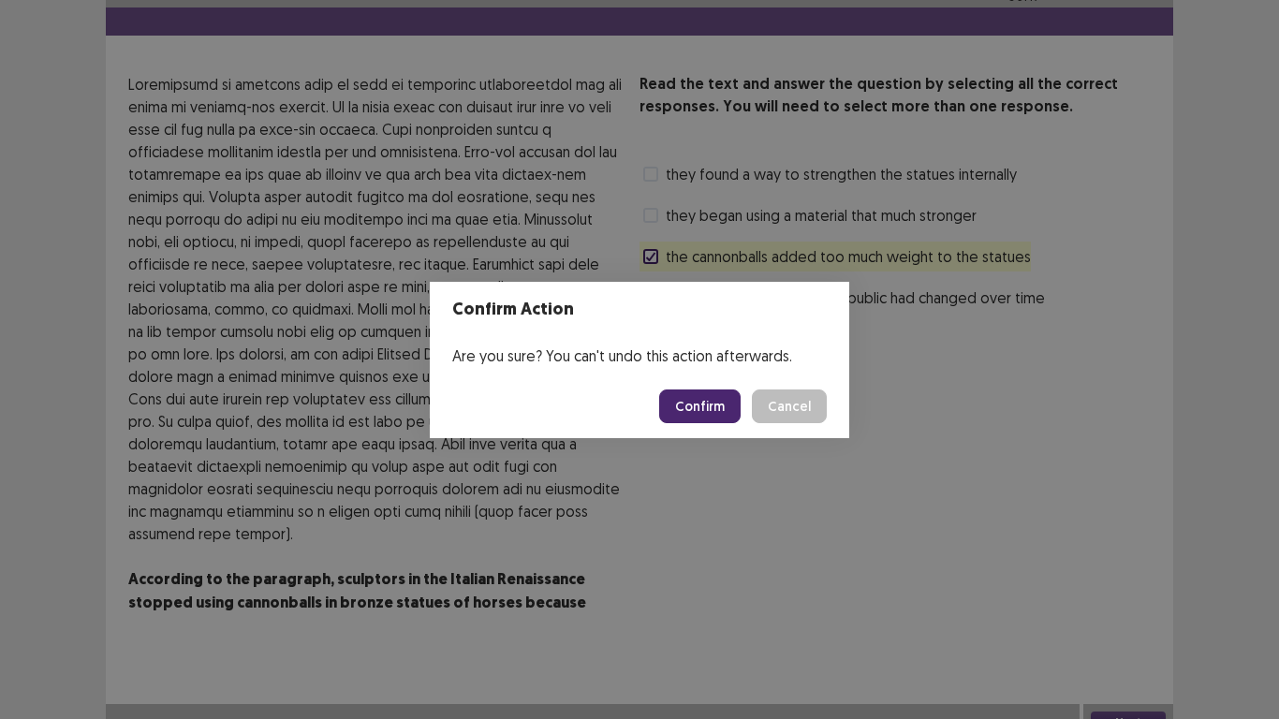
click at [688, 408] on button "Confirm" at bounding box center [699, 406] width 81 height 34
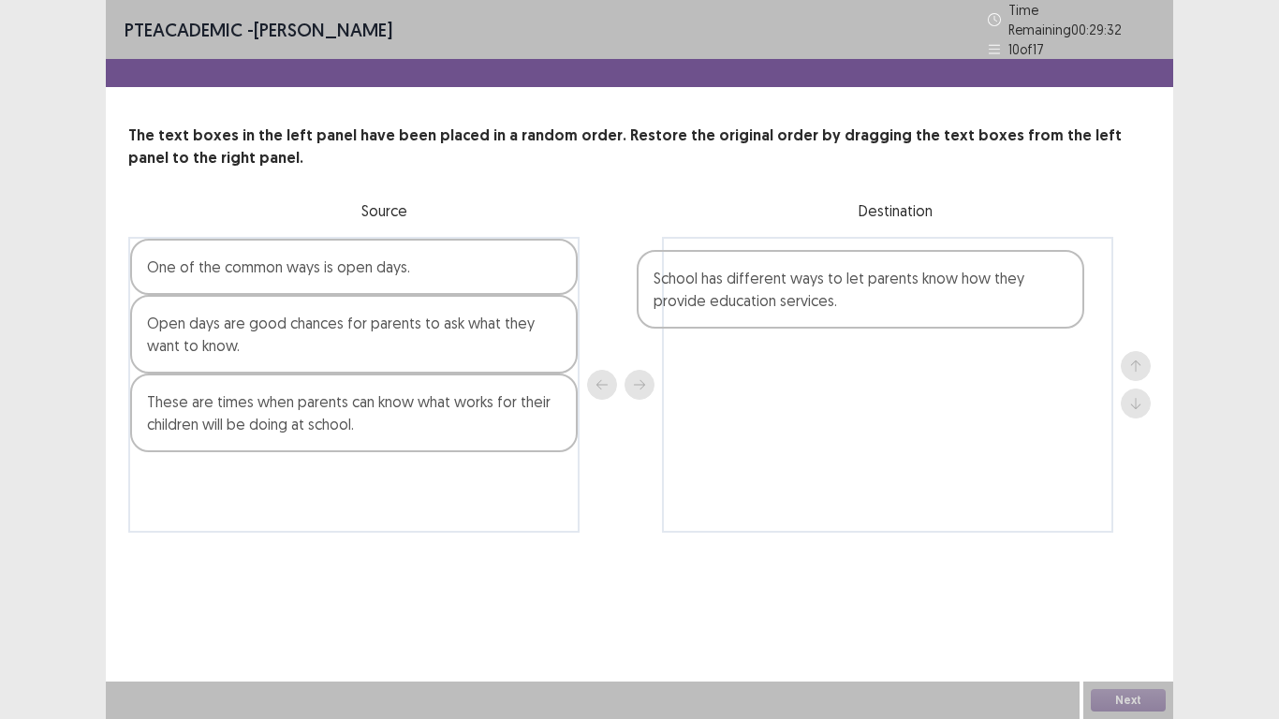
drag, startPoint x: 148, startPoint y: 474, endPoint x: 669, endPoint y: 278, distance: 556.9
click at [669, 278] on div "One of the common ways is open days. Open days are good chances for parents to …" at bounding box center [639, 385] width 1022 height 296
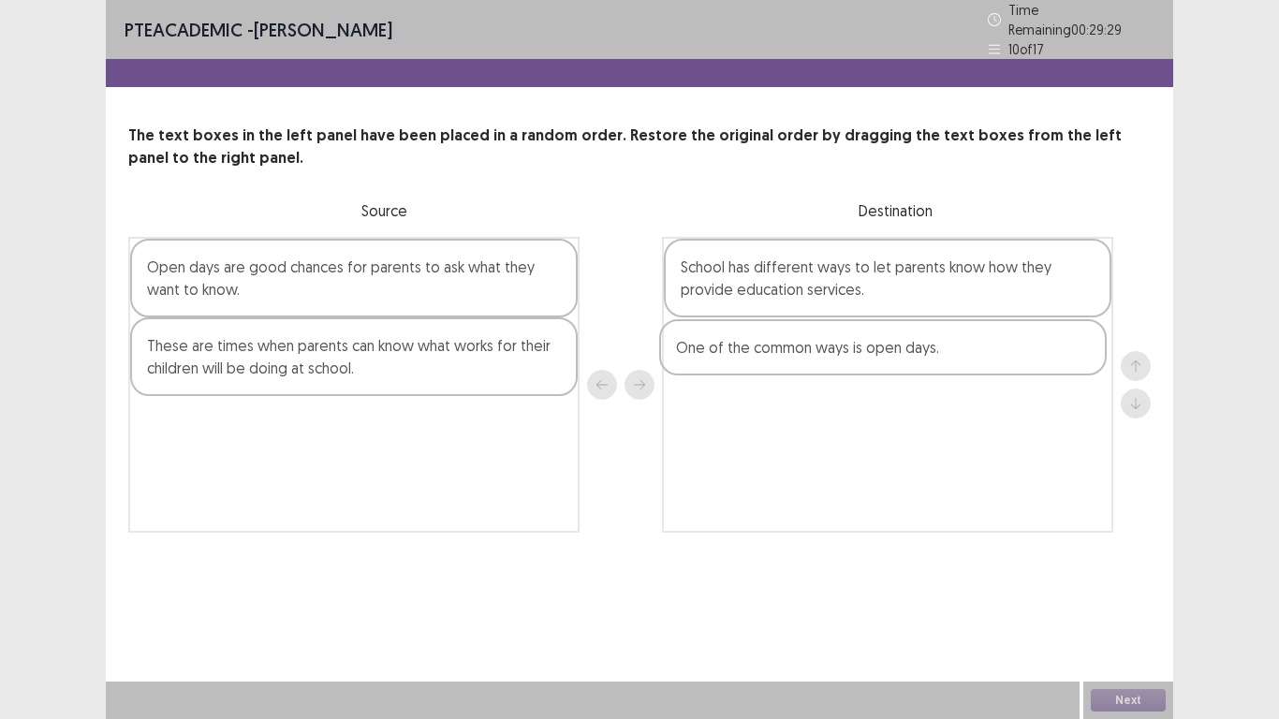
drag, startPoint x: 150, startPoint y: 256, endPoint x: 700, endPoint y: 348, distance: 558.2
click at [700, 348] on div "One of the common ways is open days. Open days are good chances for parents to …" at bounding box center [639, 385] width 1022 height 296
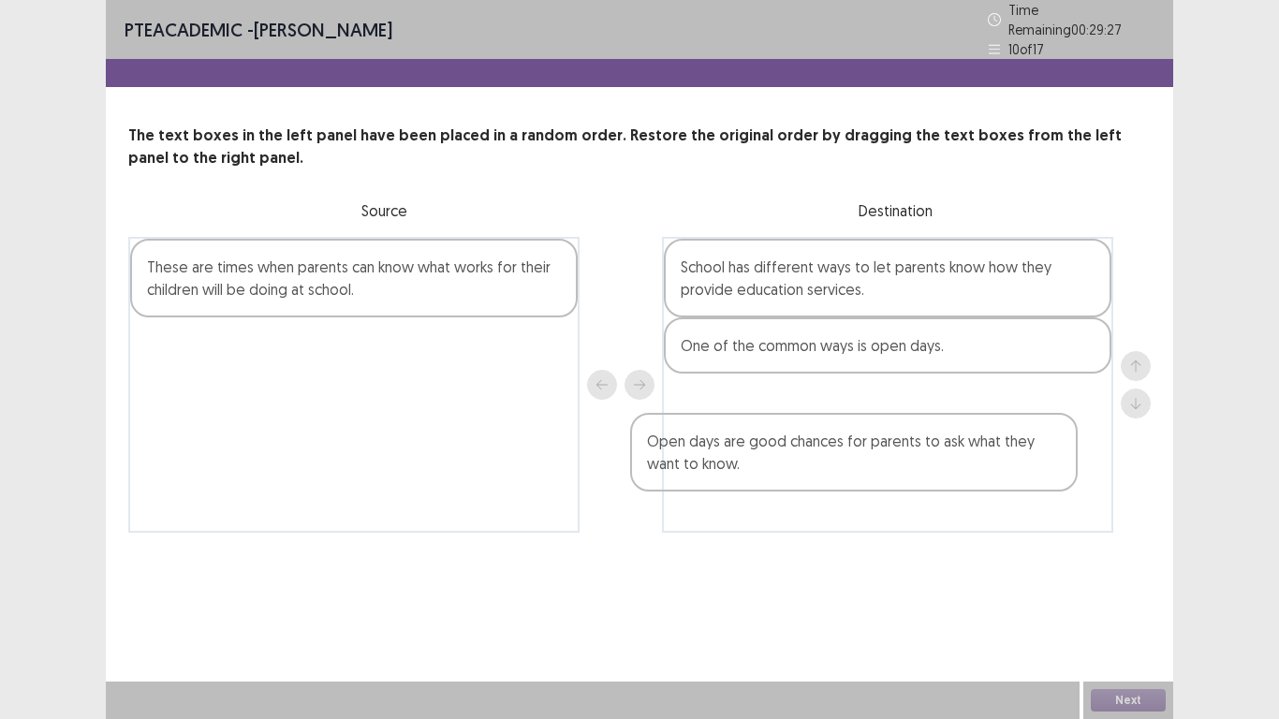
drag, startPoint x: 174, startPoint y: 287, endPoint x: 741, endPoint y: 445, distance: 587.8
click at [741, 445] on div "Open days are good chances for parents to ask what they want to know. These are…" at bounding box center [639, 385] width 1022 height 296
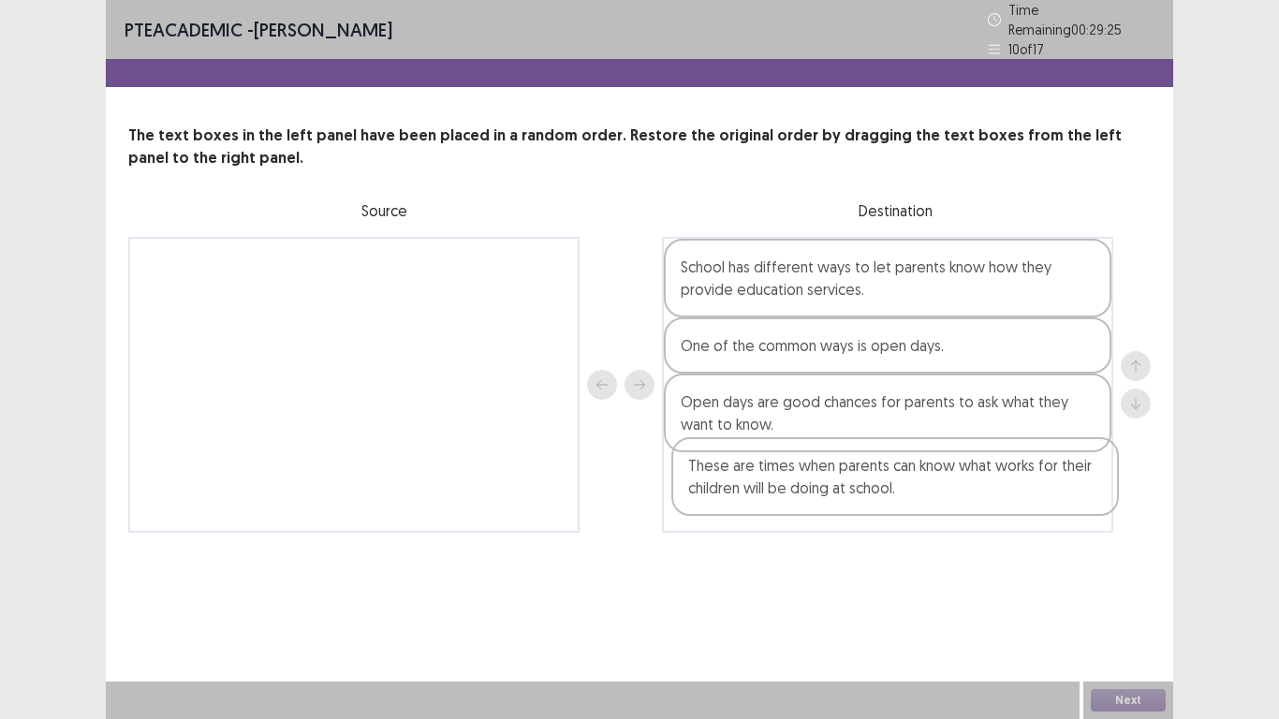
drag, startPoint x: 251, startPoint y: 277, endPoint x: 798, endPoint y: 507, distance: 593.2
click at [798, 507] on div "These are times when parents can know what works for their children will be doi…" at bounding box center [639, 385] width 1022 height 296
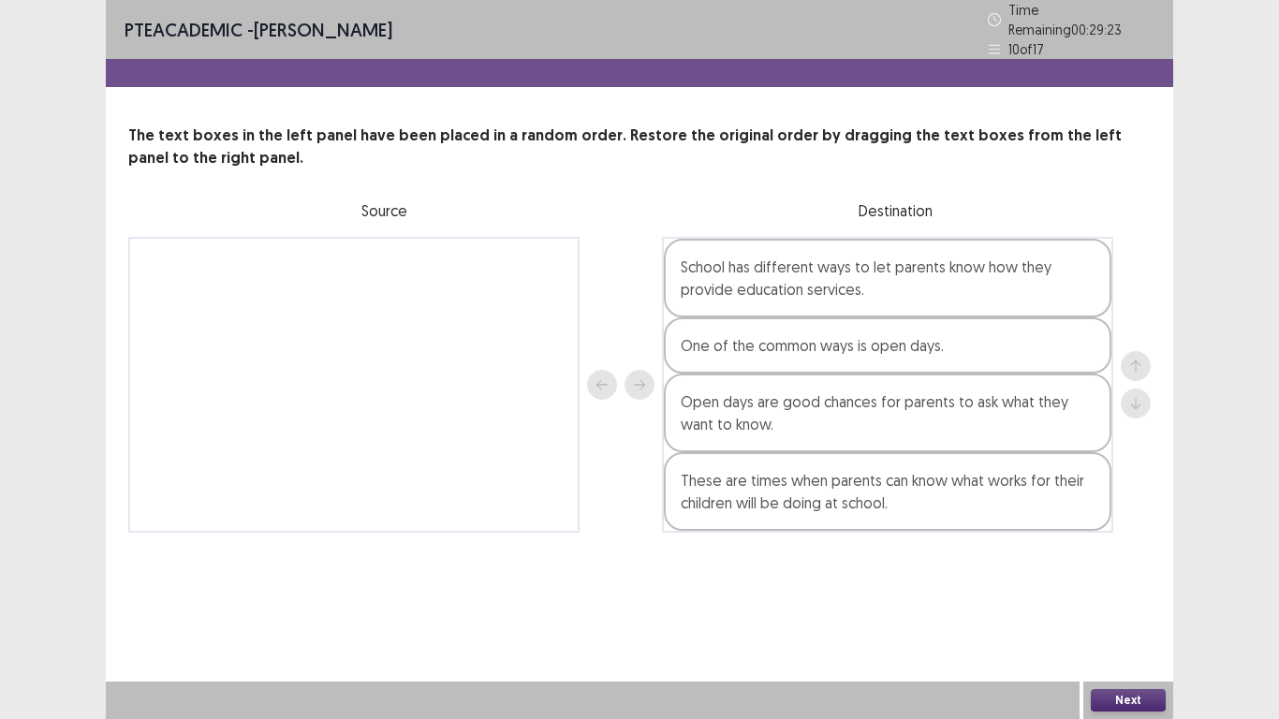
click at [1101, 600] on div "Next" at bounding box center [1128, 700] width 90 height 37
click at [1105, 600] on button "Next" at bounding box center [1128, 700] width 75 height 22
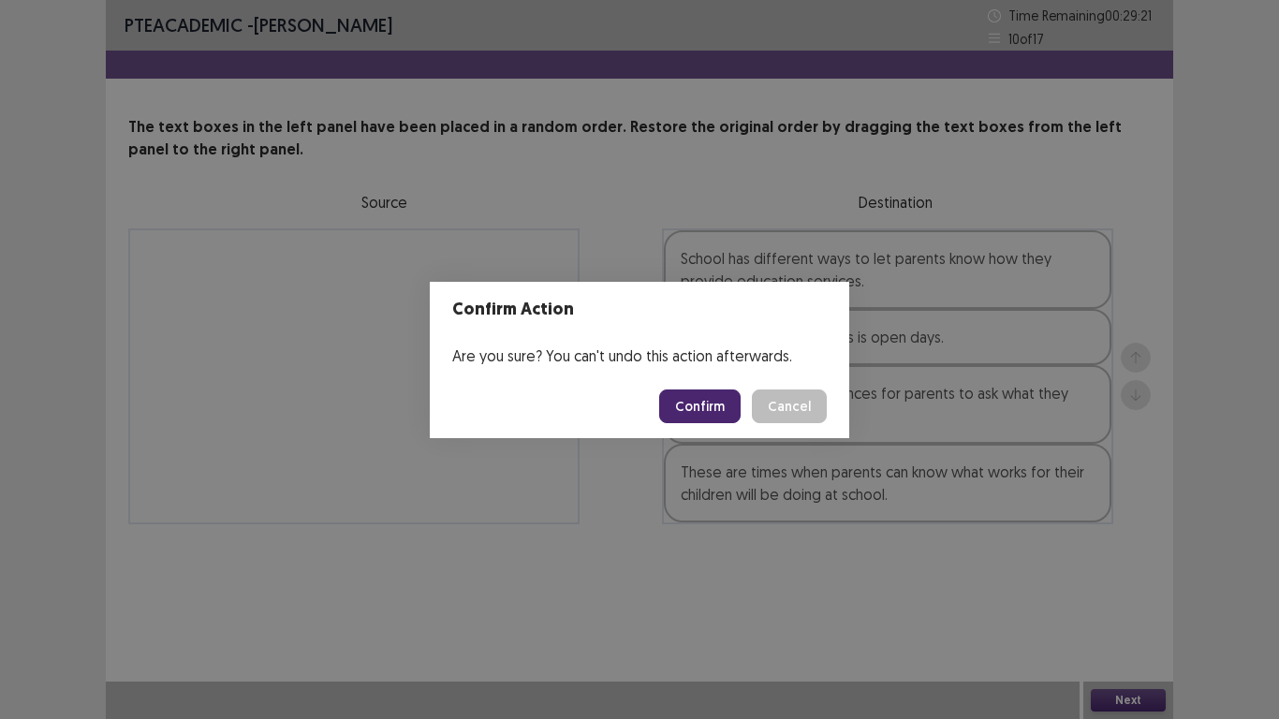
click at [689, 398] on button "Confirm" at bounding box center [699, 406] width 81 height 34
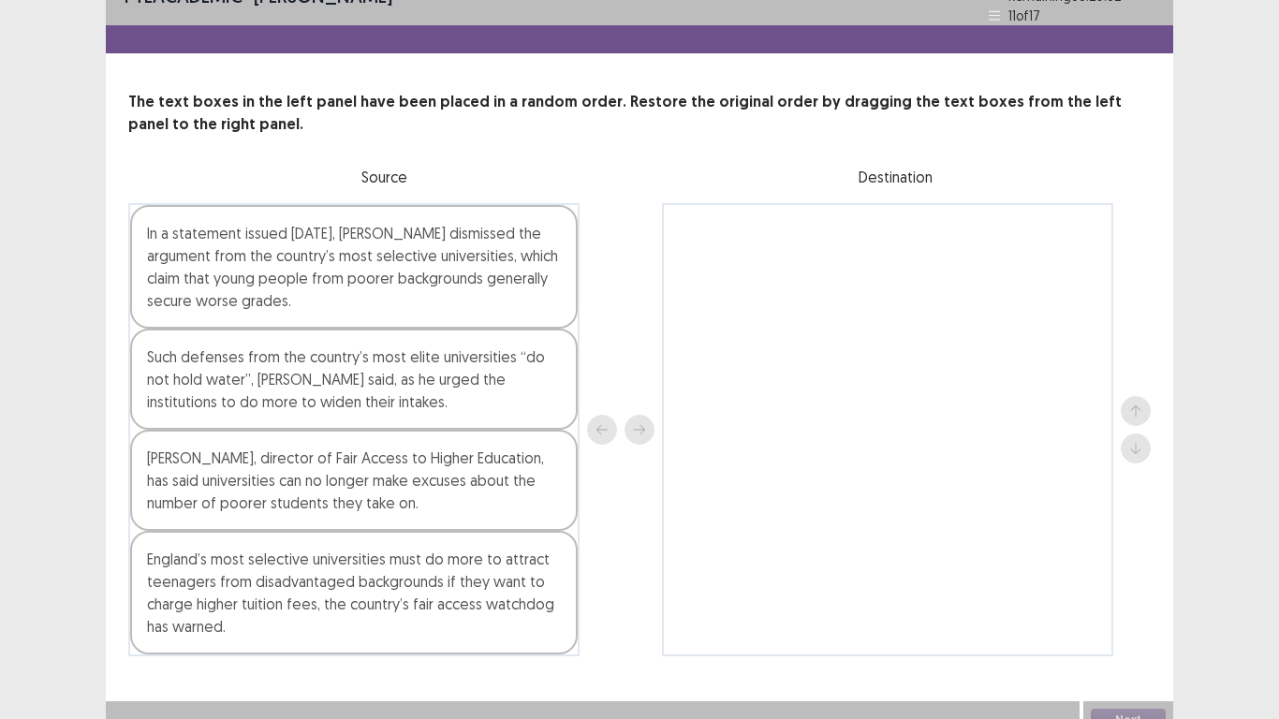
scroll to position [45, 0]
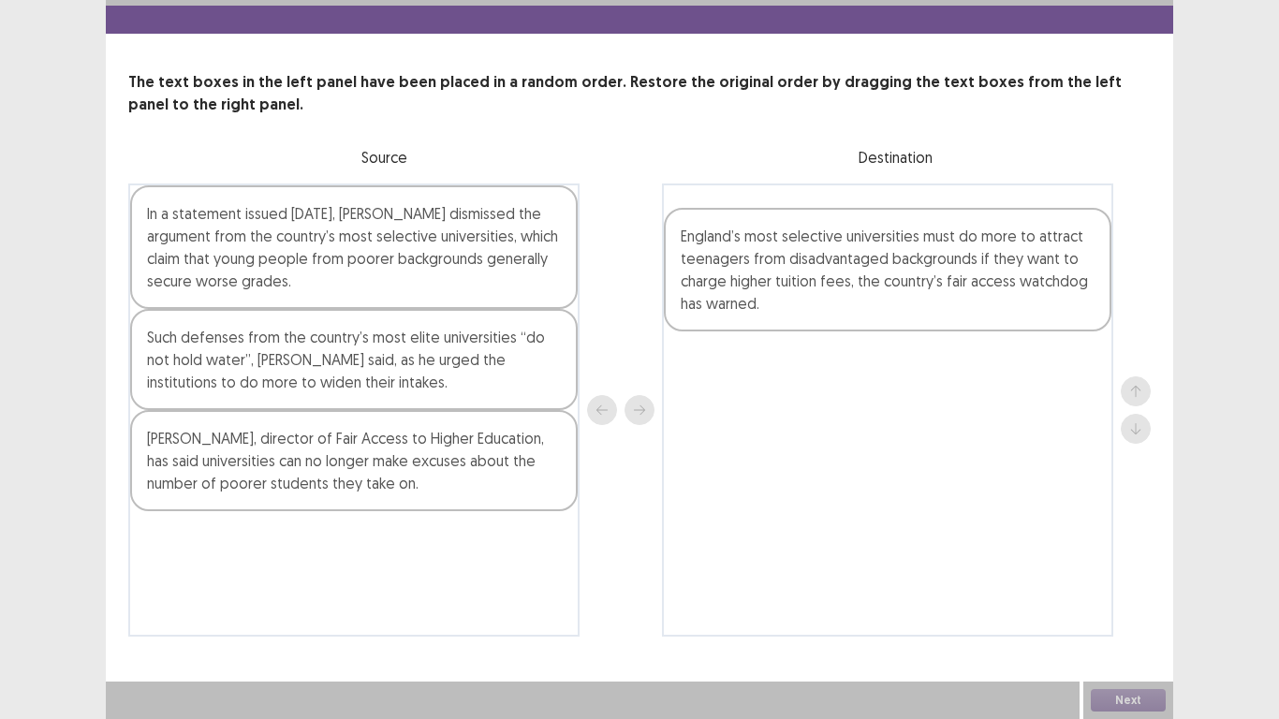
drag, startPoint x: 177, startPoint y: 550, endPoint x: 714, endPoint y: 245, distance: 618.0
click at [714, 245] on div "In a statement issued [DATE], [PERSON_NAME] dismissed the argument from the cou…" at bounding box center [639, 409] width 1022 height 453
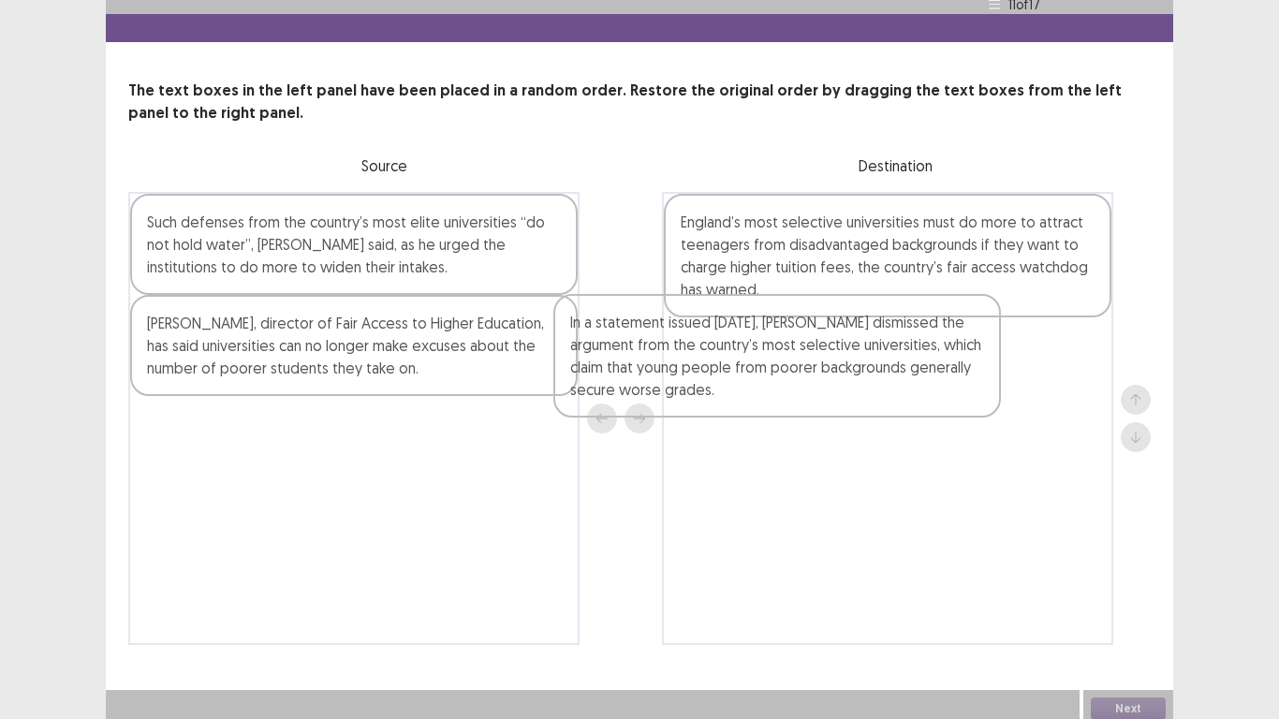
drag, startPoint x: 357, startPoint y: 273, endPoint x: 835, endPoint y: 382, distance: 490.5
click at [835, 382] on div "In a statement issued [DATE], [PERSON_NAME] dismissed the argument from the cou…" at bounding box center [639, 418] width 1022 height 453
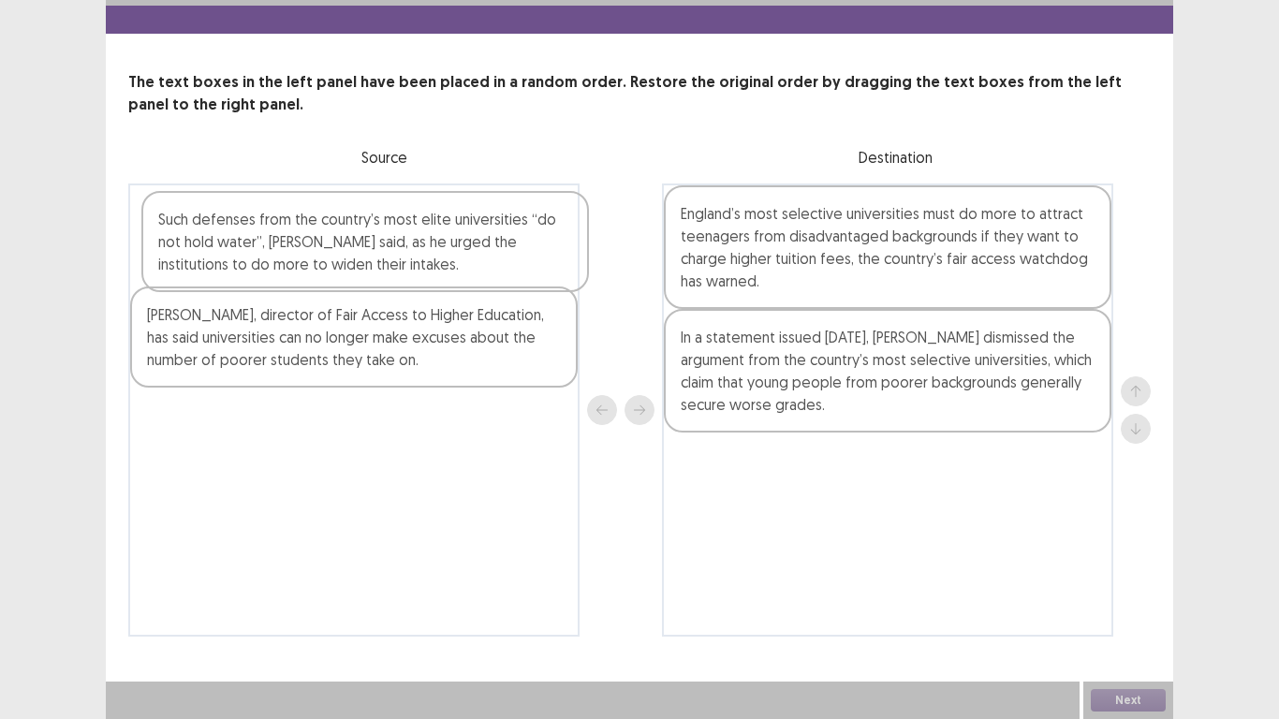
drag, startPoint x: 176, startPoint y: 240, endPoint x: 196, endPoint y: 245, distance: 20.4
click at [196, 245] on div "Such defenses from the country’s most elite universities “do not hold water”, […" at bounding box center [353, 409] width 451 height 453
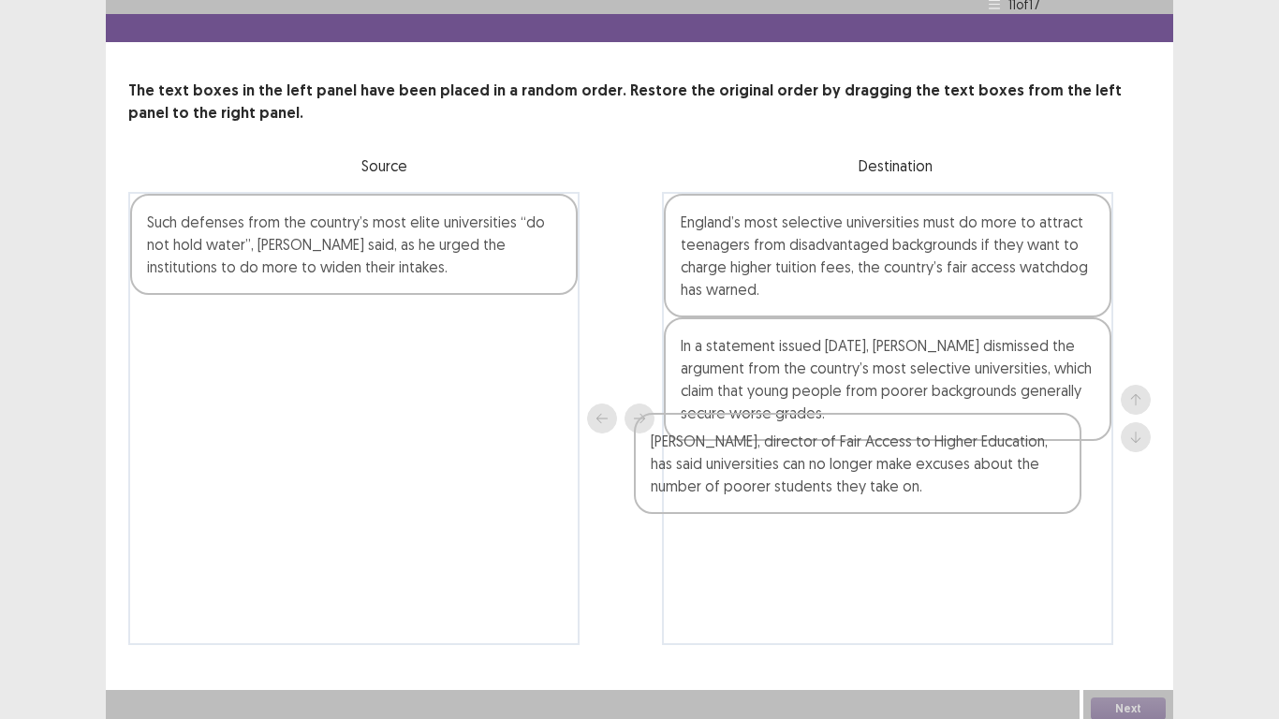
drag, startPoint x: 198, startPoint y: 333, endPoint x: 703, endPoint y: 464, distance: 522.2
click at [703, 464] on div "Such defenses from the country’s most elite universities “do not hold water”, […" at bounding box center [639, 418] width 1022 height 453
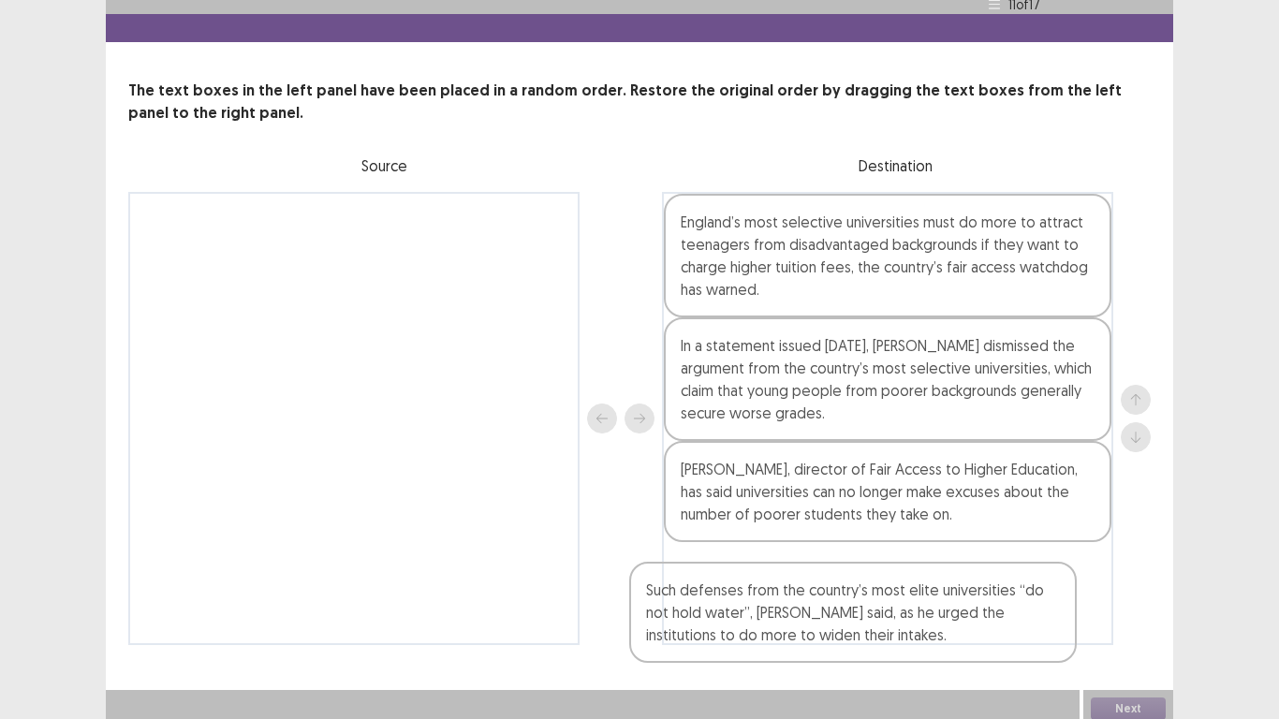
drag, startPoint x: 271, startPoint y: 258, endPoint x: 770, endPoint y: 671, distance: 647.6
click at [770, 600] on div "PTE academic - [PERSON_NAME] Time Remaining 00 : 28 : 03 11 of 17 The text boxe…" at bounding box center [639, 318] width 1067 height 727
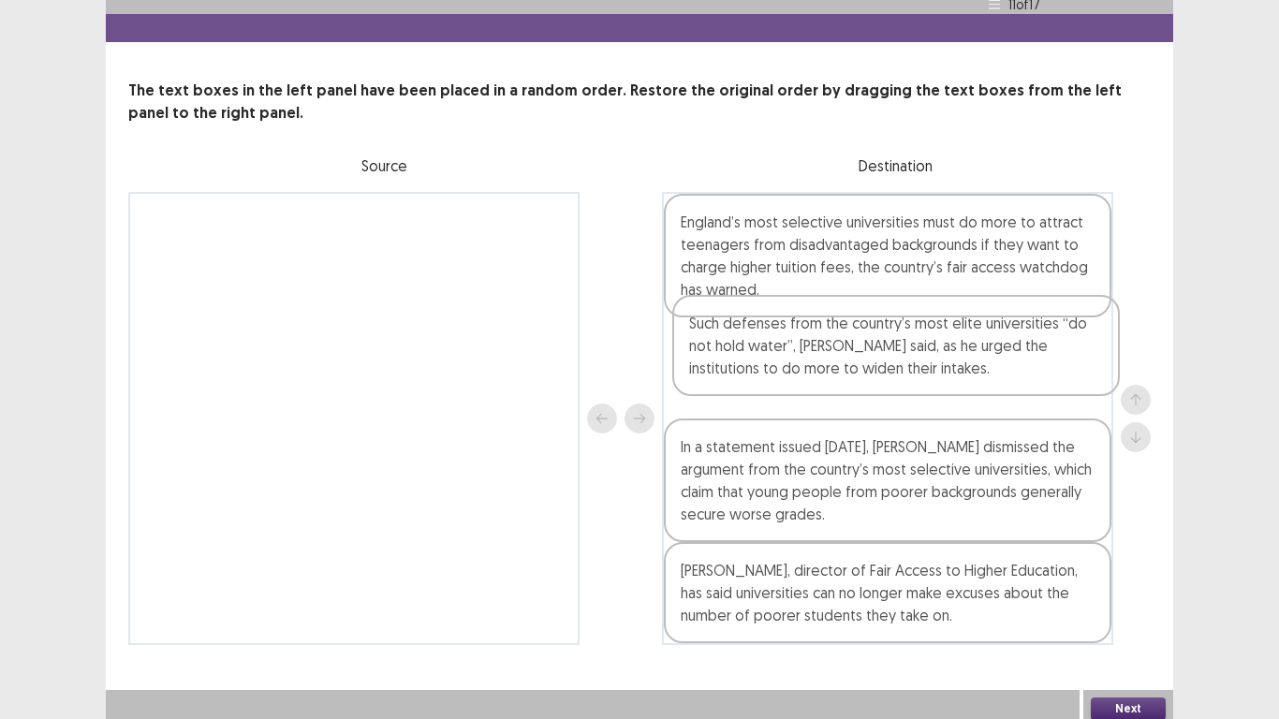
drag, startPoint x: 832, startPoint y: 612, endPoint x: 833, endPoint y: 380, distance: 232.2
click at [833, 380] on div "England’s most selective universities must do more to attract teenagers from di…" at bounding box center [887, 418] width 451 height 453
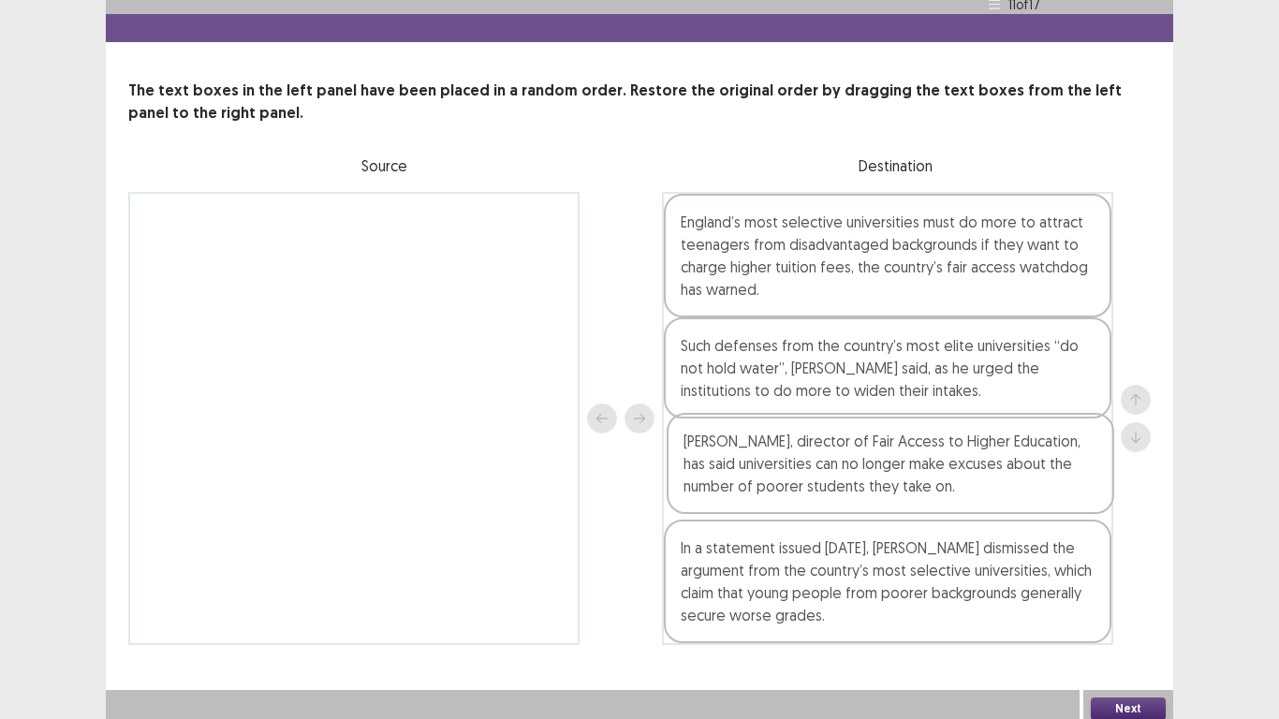
drag, startPoint x: 926, startPoint y: 621, endPoint x: 929, endPoint y: 481, distance: 139.5
click at [929, 481] on div "England’s most selective universities must do more to attract teenagers from di…" at bounding box center [887, 418] width 451 height 453
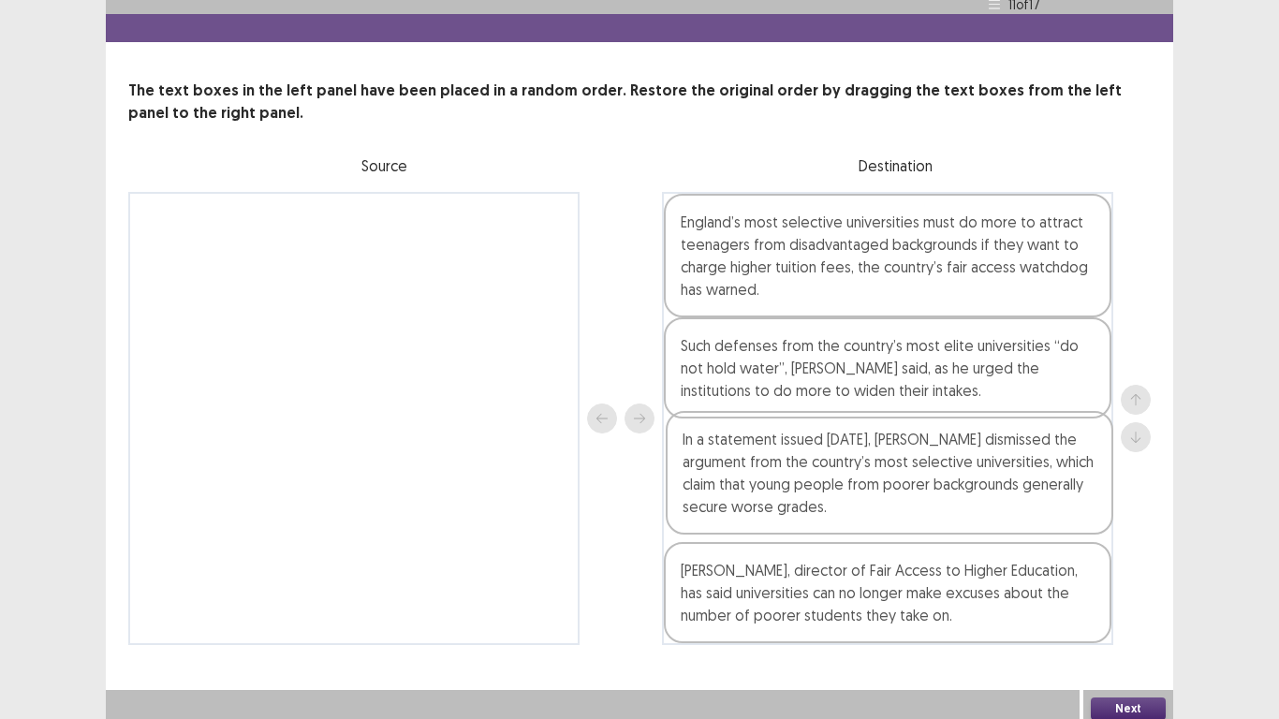
drag, startPoint x: 791, startPoint y: 581, endPoint x: 793, endPoint y: 470, distance: 111.4
click at [793, 470] on div "England’s most selective universities must do more to attract teenagers from di…" at bounding box center [887, 418] width 451 height 453
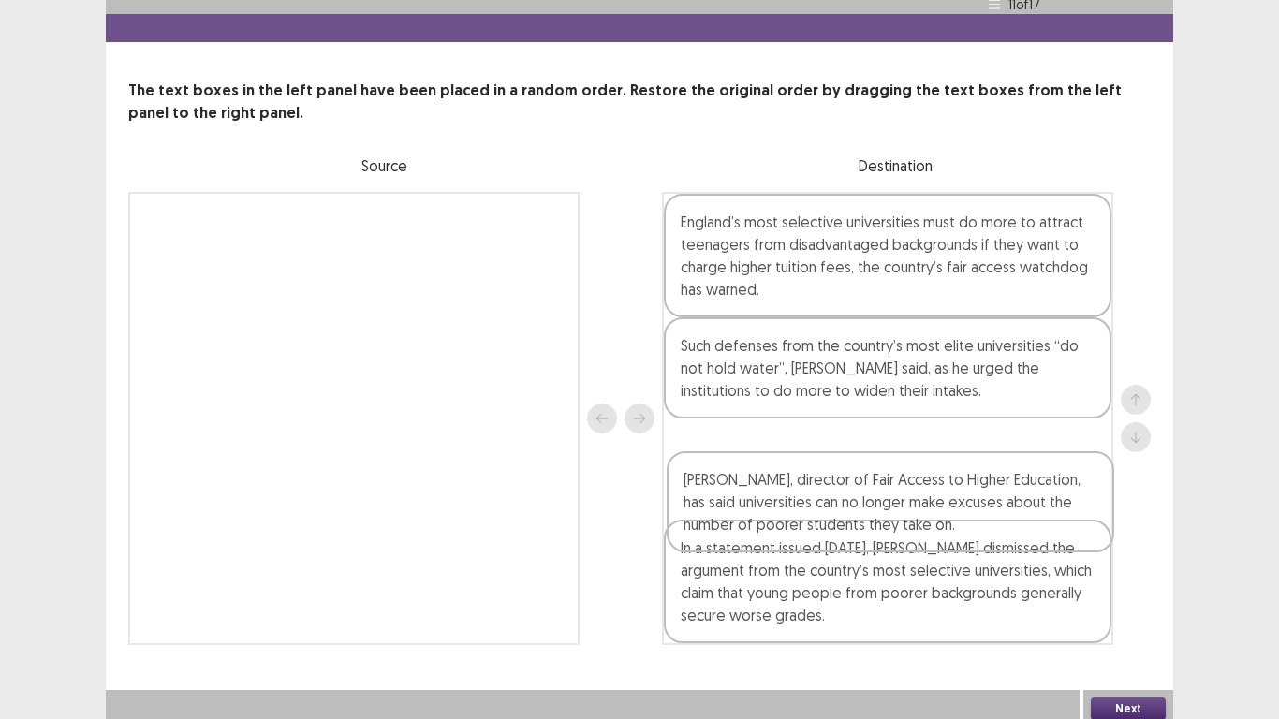
drag, startPoint x: 783, startPoint y: 597, endPoint x: 779, endPoint y: 487, distance: 110.5
click at [779, 487] on div "England’s most selective universities must do more to attract teenagers from di…" at bounding box center [887, 418] width 451 height 453
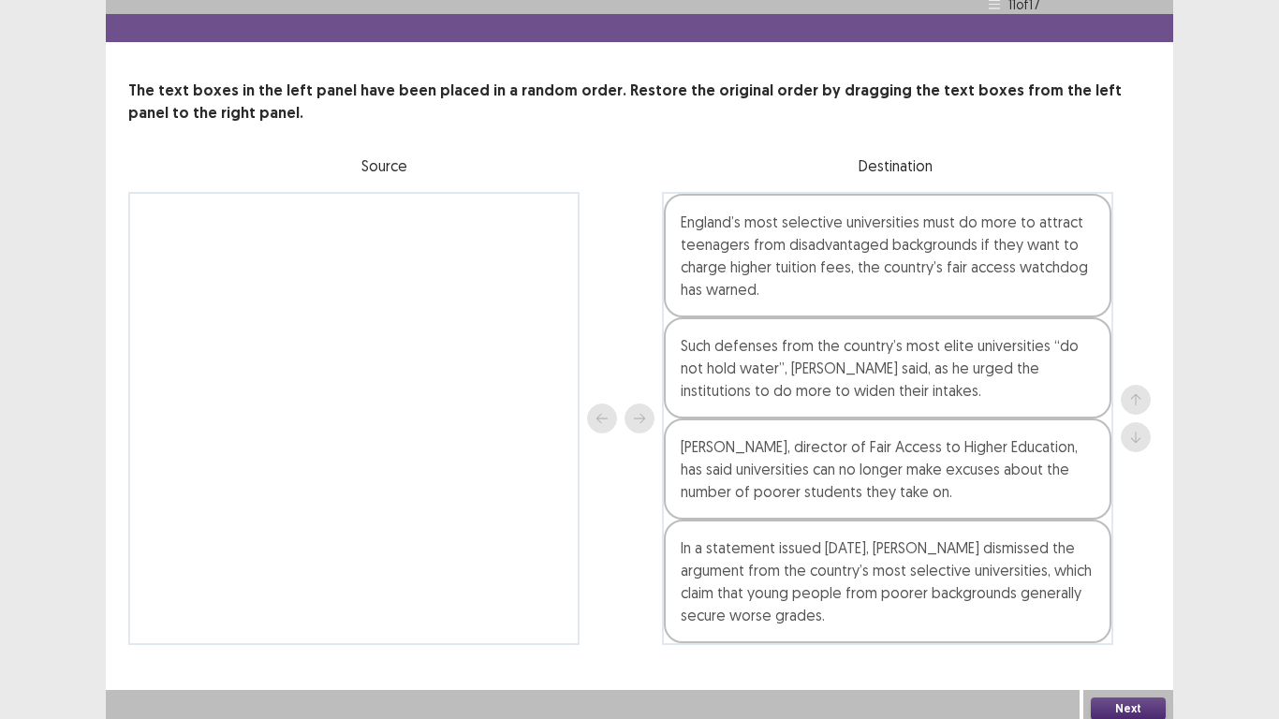
click at [1126, 600] on button "Next" at bounding box center [1128, 708] width 75 height 22
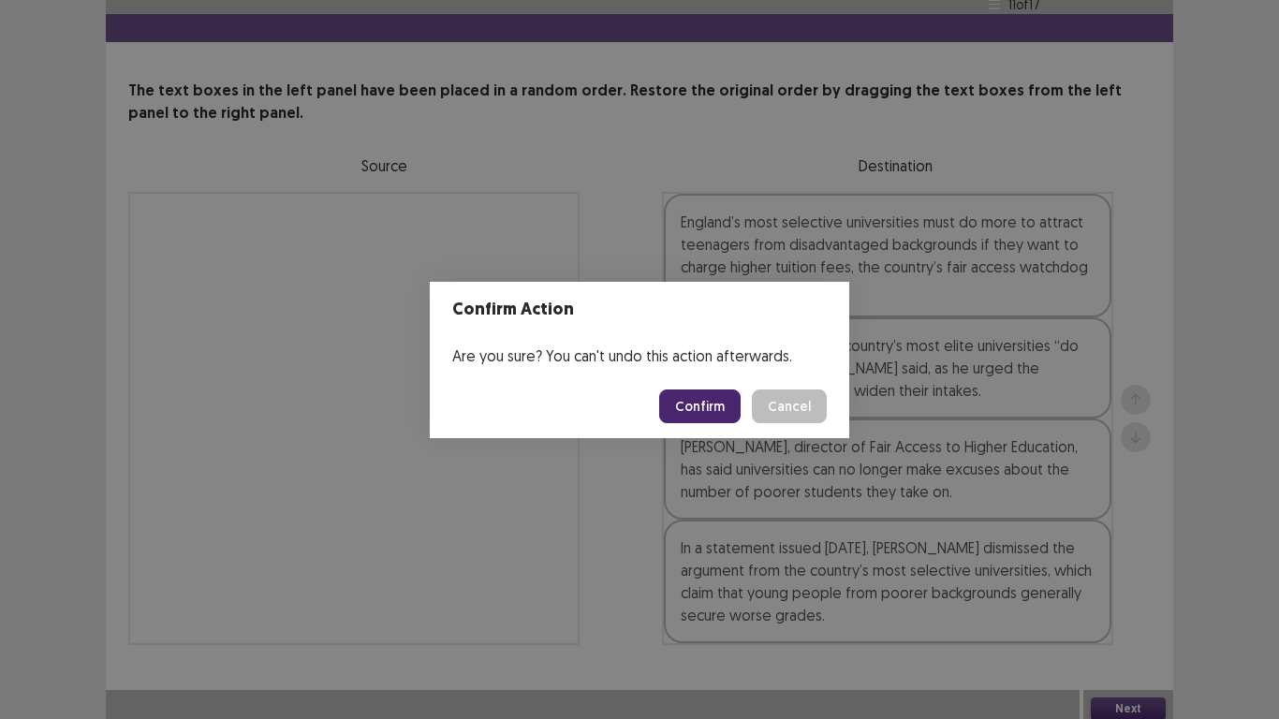
click at [700, 399] on button "Confirm" at bounding box center [699, 406] width 81 height 34
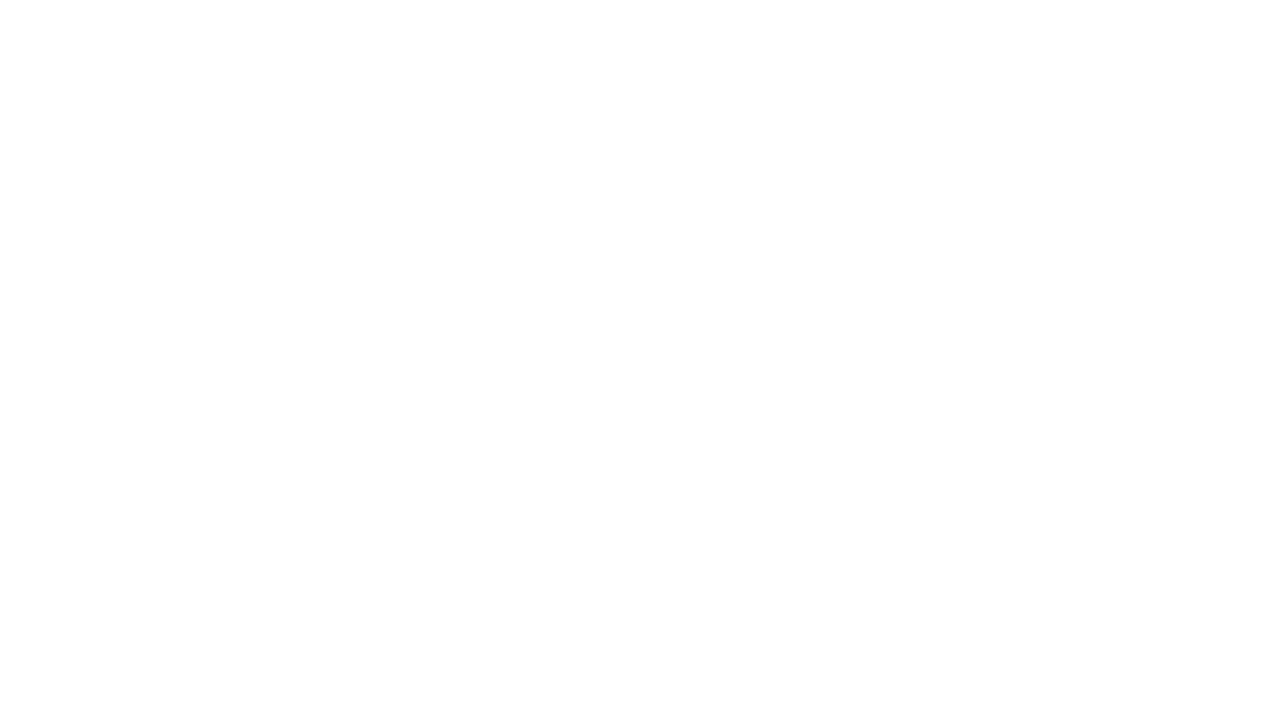
scroll to position [0, 0]
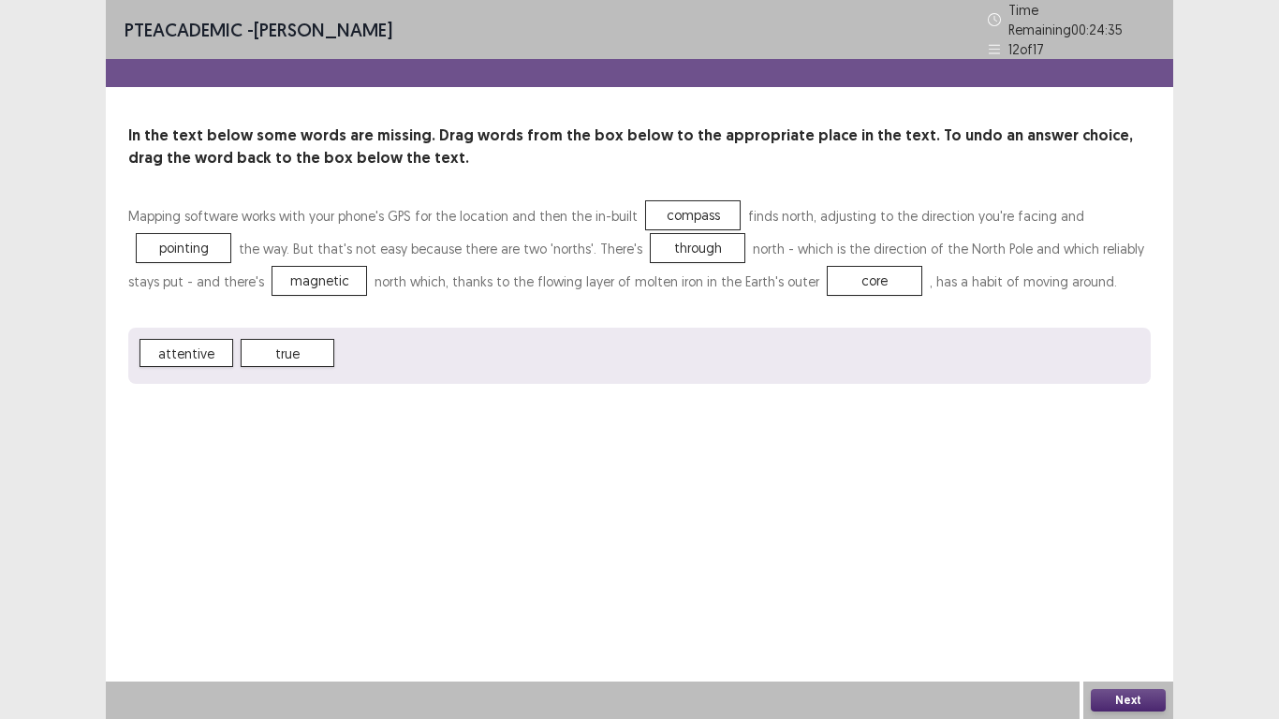
click at [1136, 600] on button "Next" at bounding box center [1128, 700] width 75 height 22
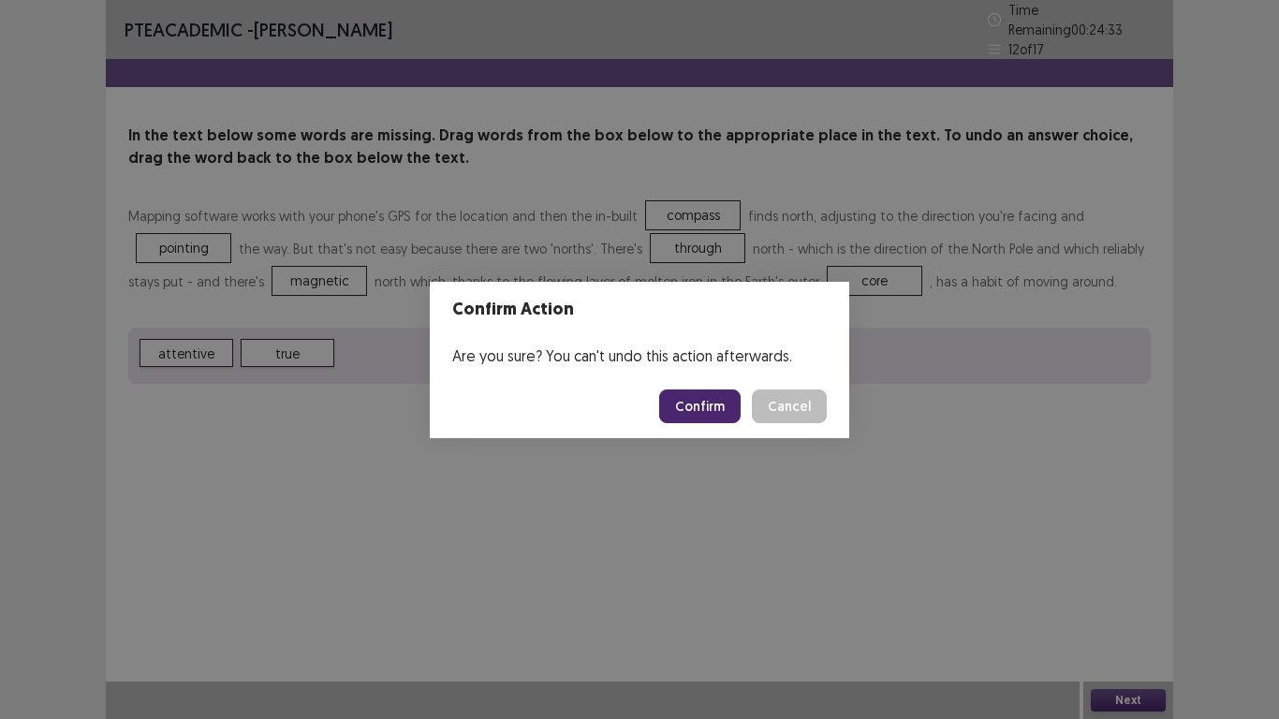
click at [694, 417] on button "Confirm" at bounding box center [699, 406] width 81 height 34
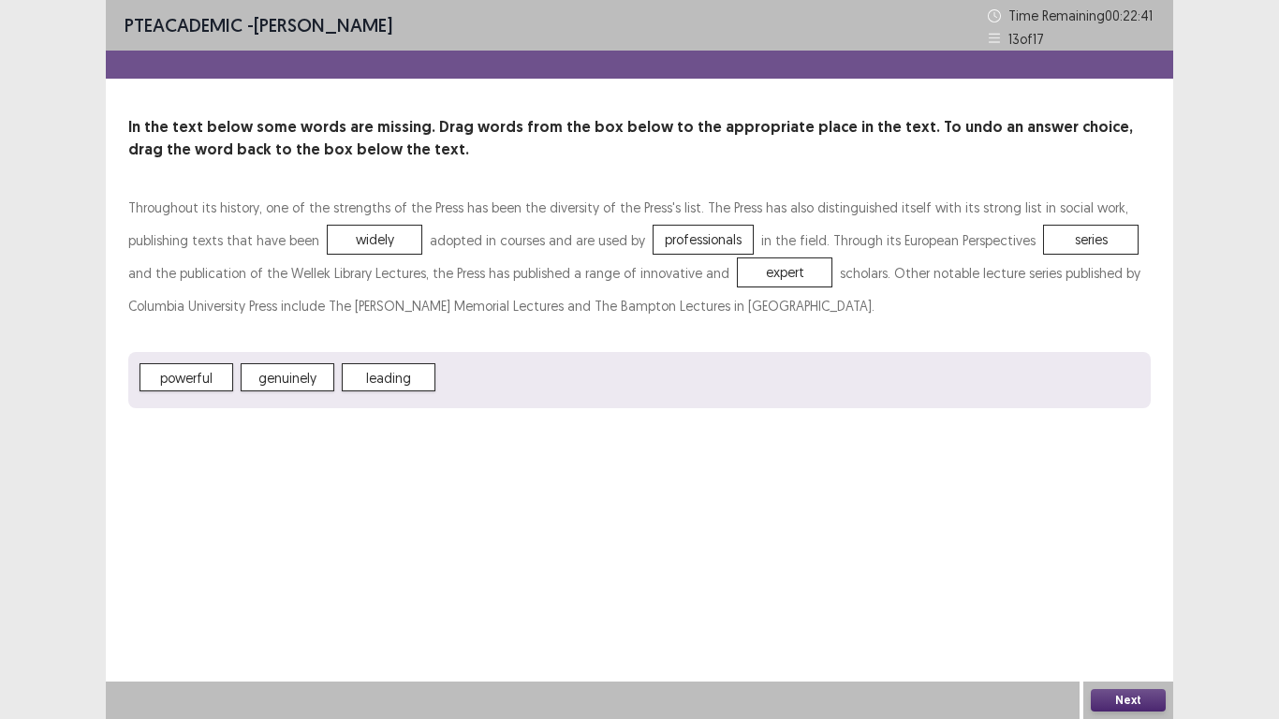
click at [1102, 600] on button "Next" at bounding box center [1128, 700] width 75 height 22
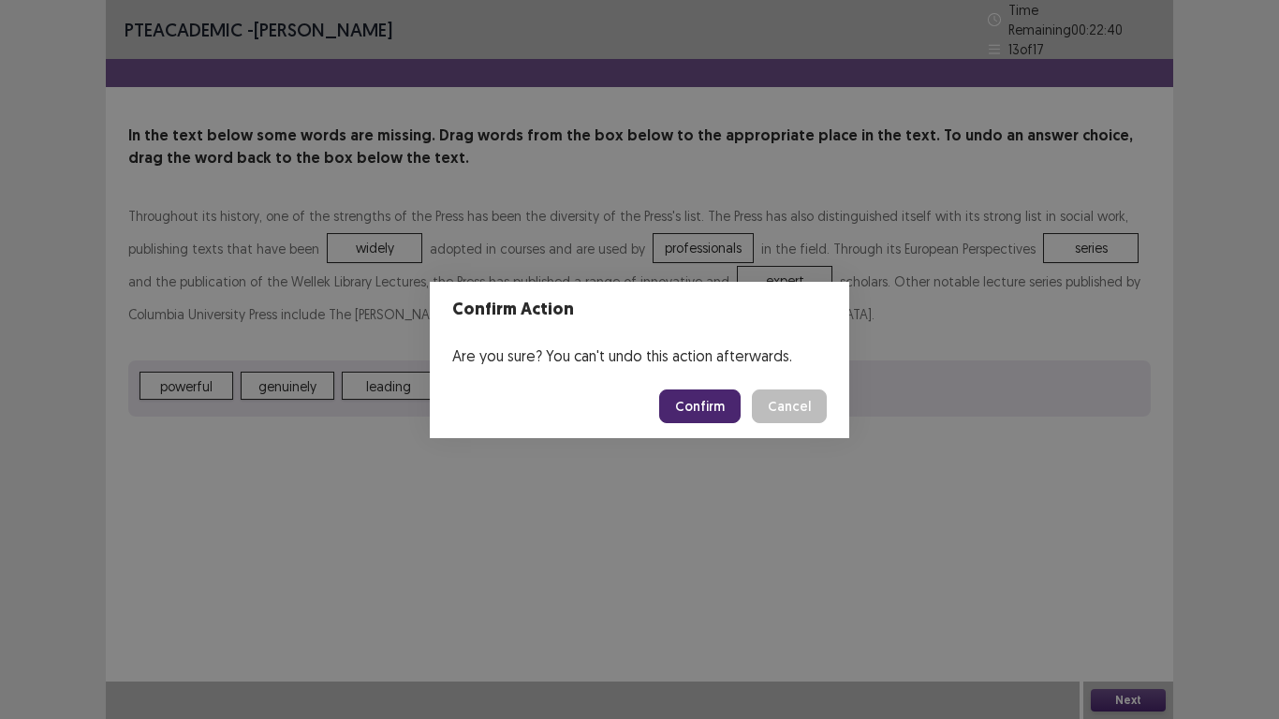
click at [696, 394] on button "Confirm" at bounding box center [699, 406] width 81 height 34
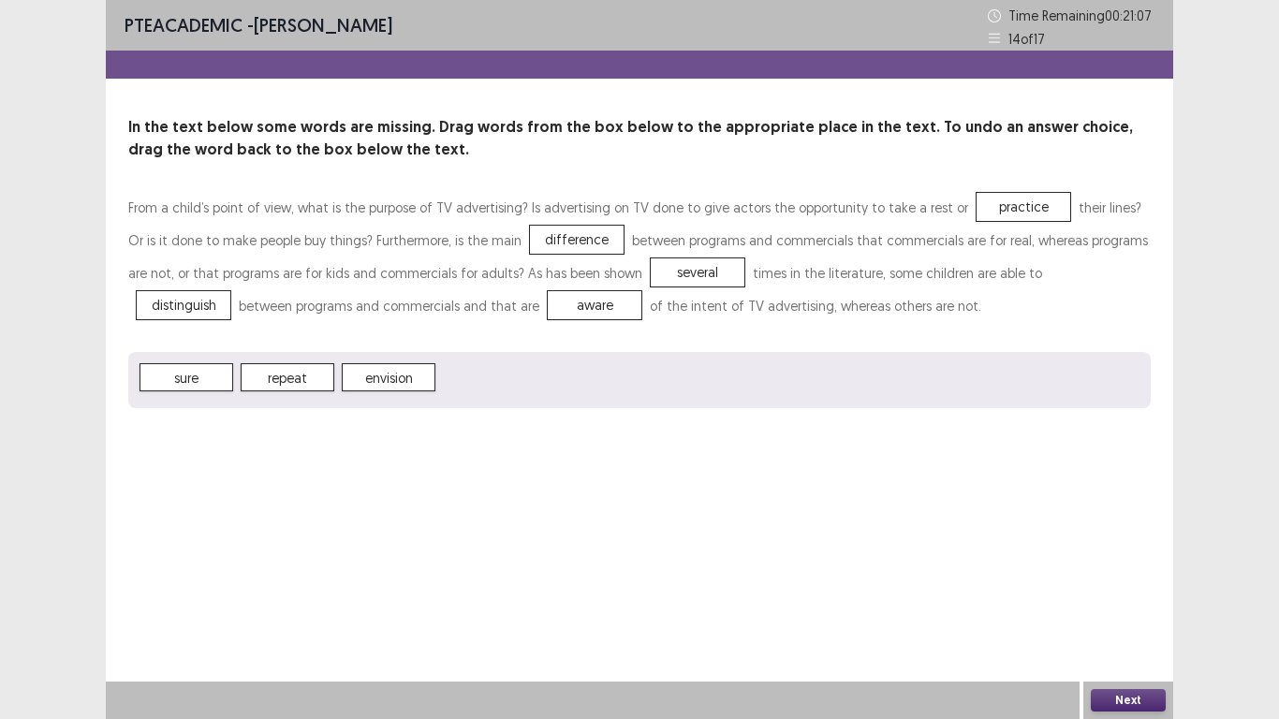
click at [1110, 600] on button "Next" at bounding box center [1128, 700] width 75 height 22
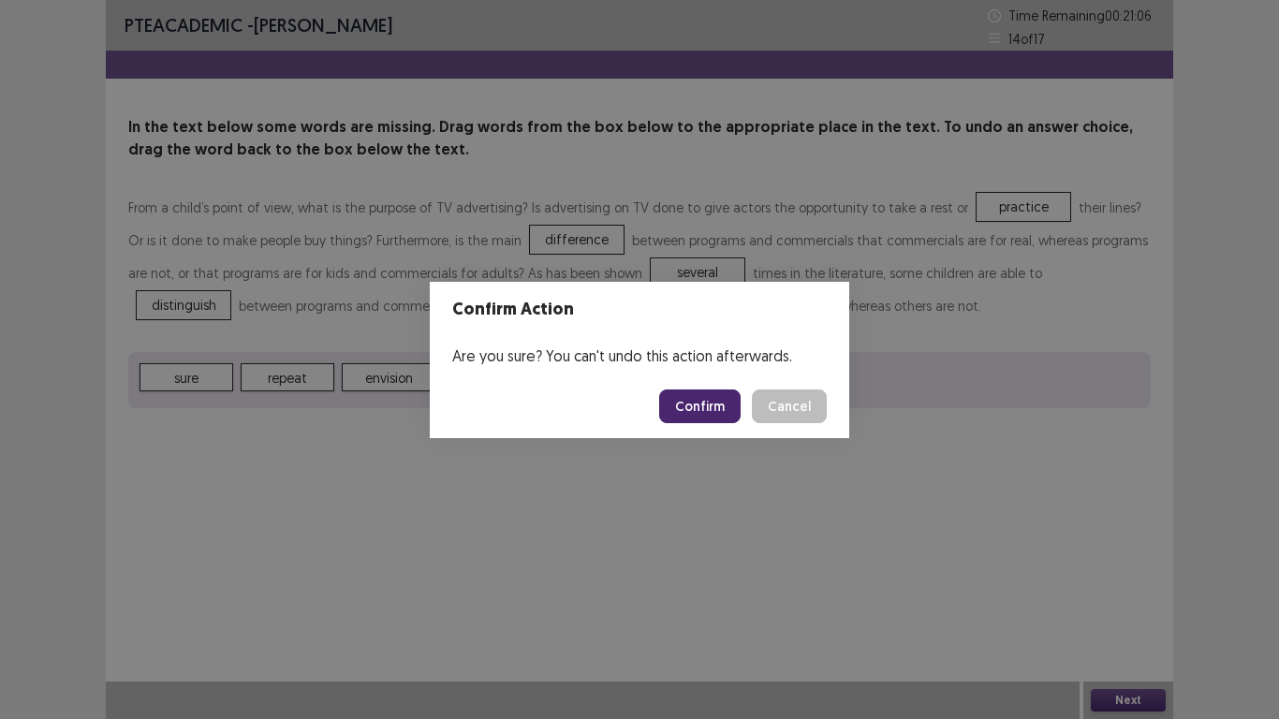
click at [688, 409] on button "Confirm" at bounding box center [699, 406] width 81 height 34
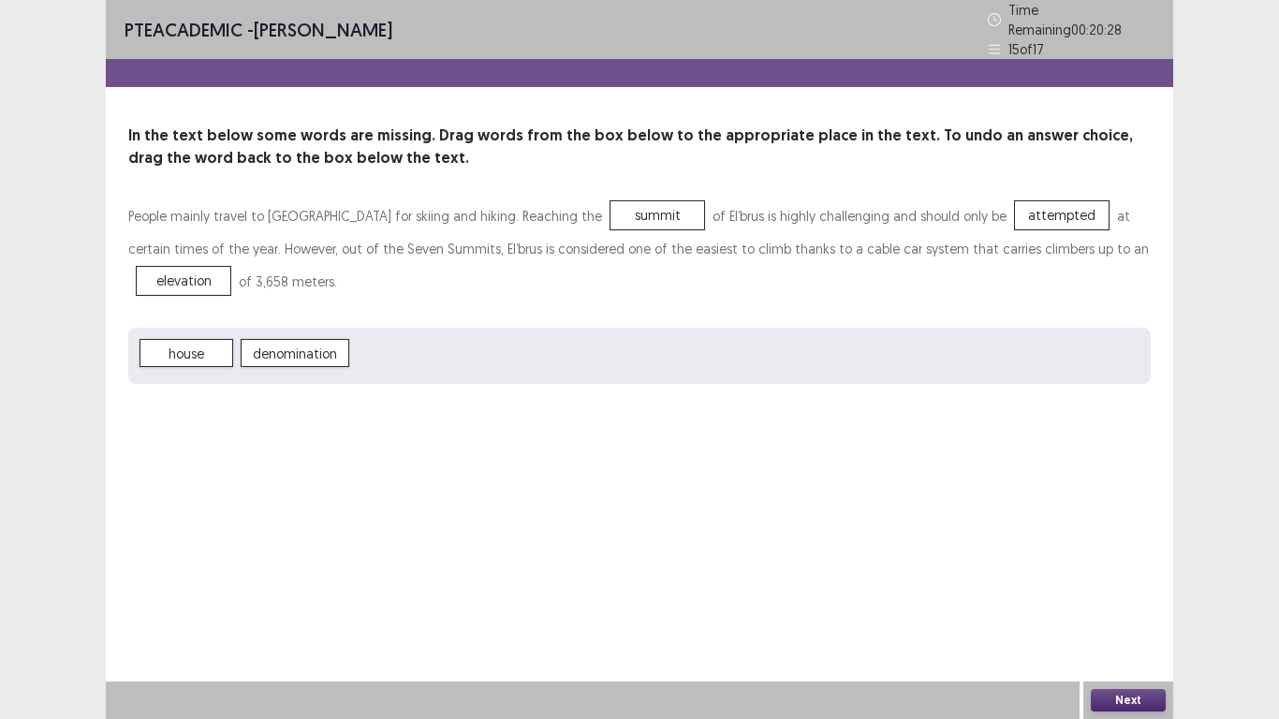
click at [1114, 600] on button "Next" at bounding box center [1128, 700] width 75 height 22
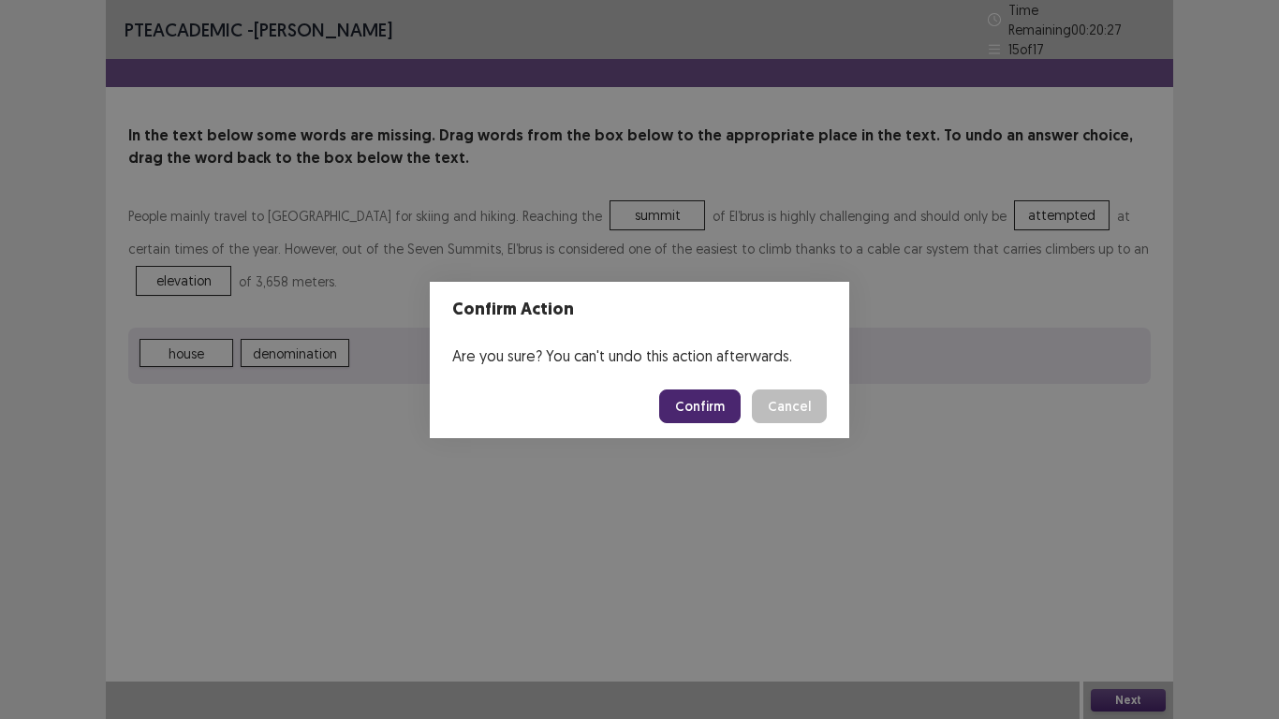
click at [704, 406] on button "Confirm" at bounding box center [699, 406] width 81 height 34
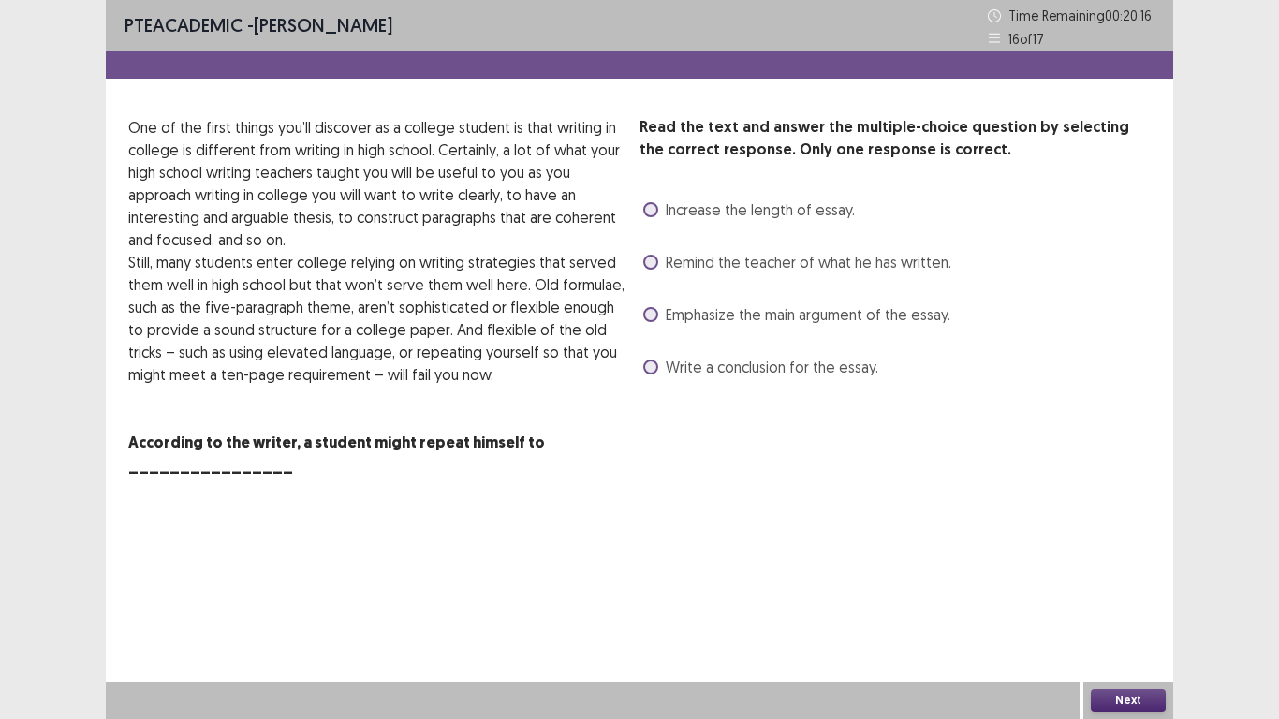
click at [651, 315] on span at bounding box center [650, 314] width 15 height 15
click at [1124, 600] on button "Next" at bounding box center [1128, 700] width 75 height 22
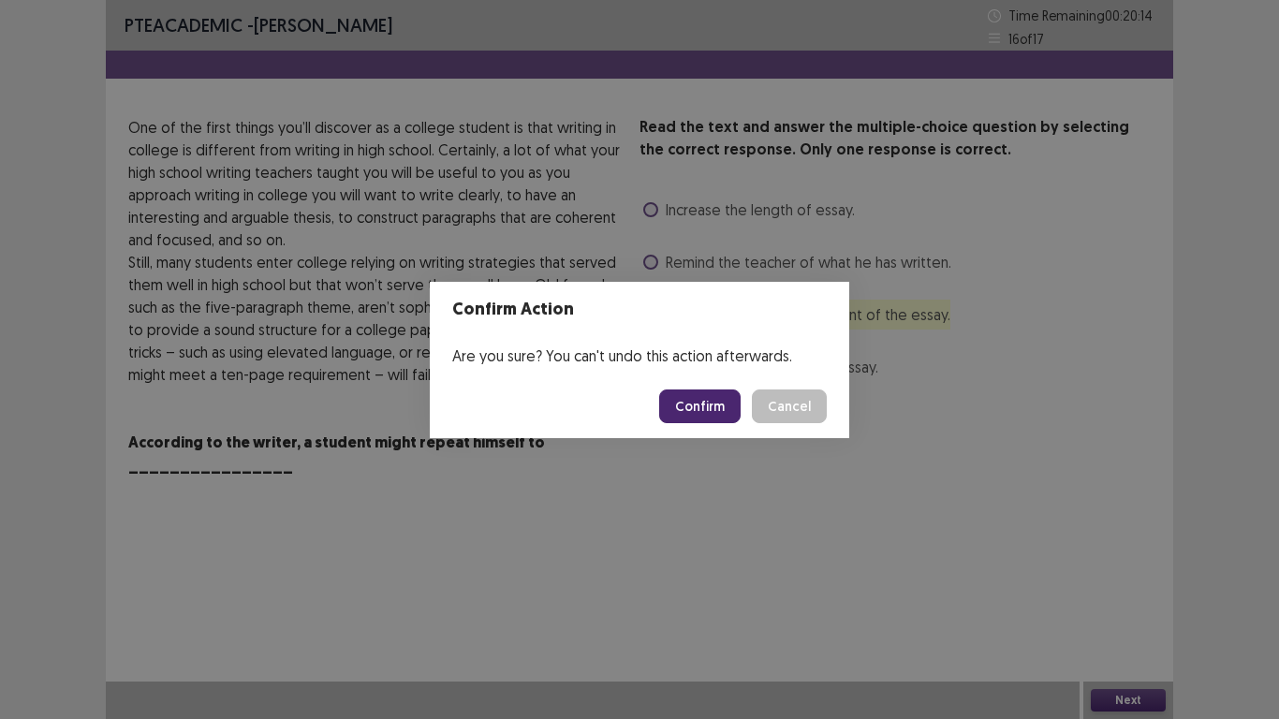
click at [677, 405] on button "Confirm" at bounding box center [699, 406] width 81 height 34
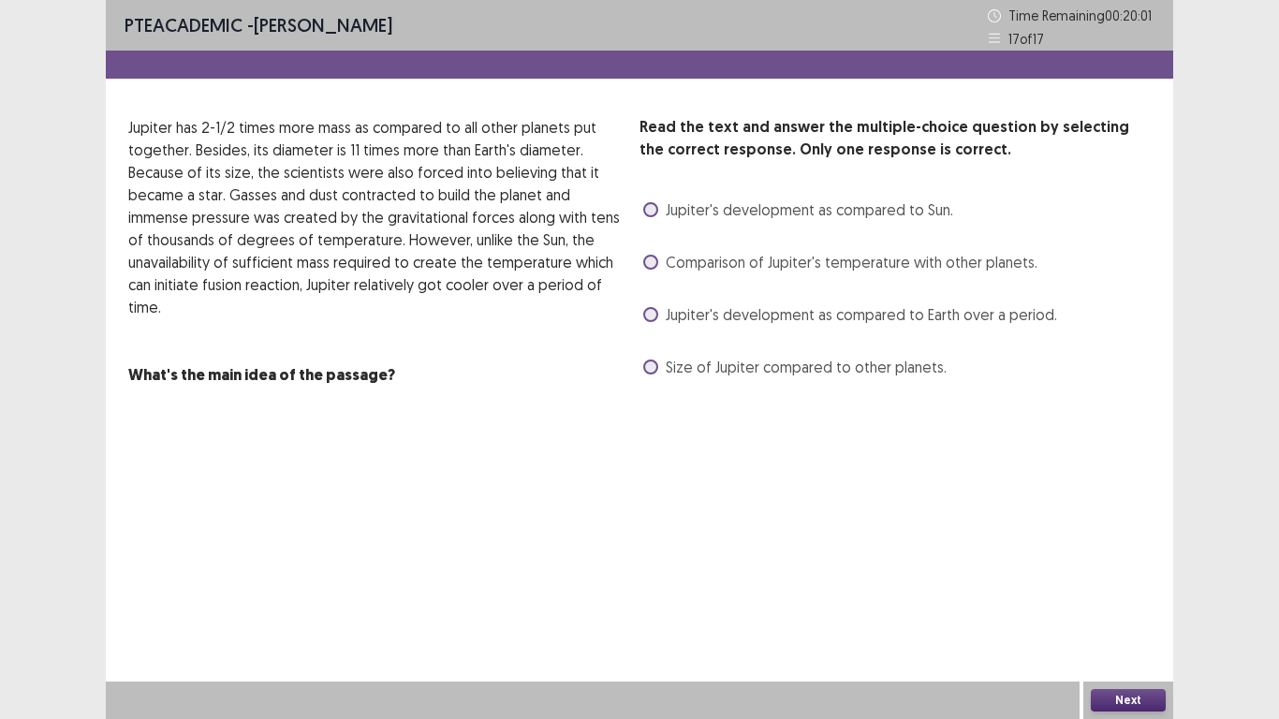
click at [653, 368] on span at bounding box center [650, 366] width 15 height 15
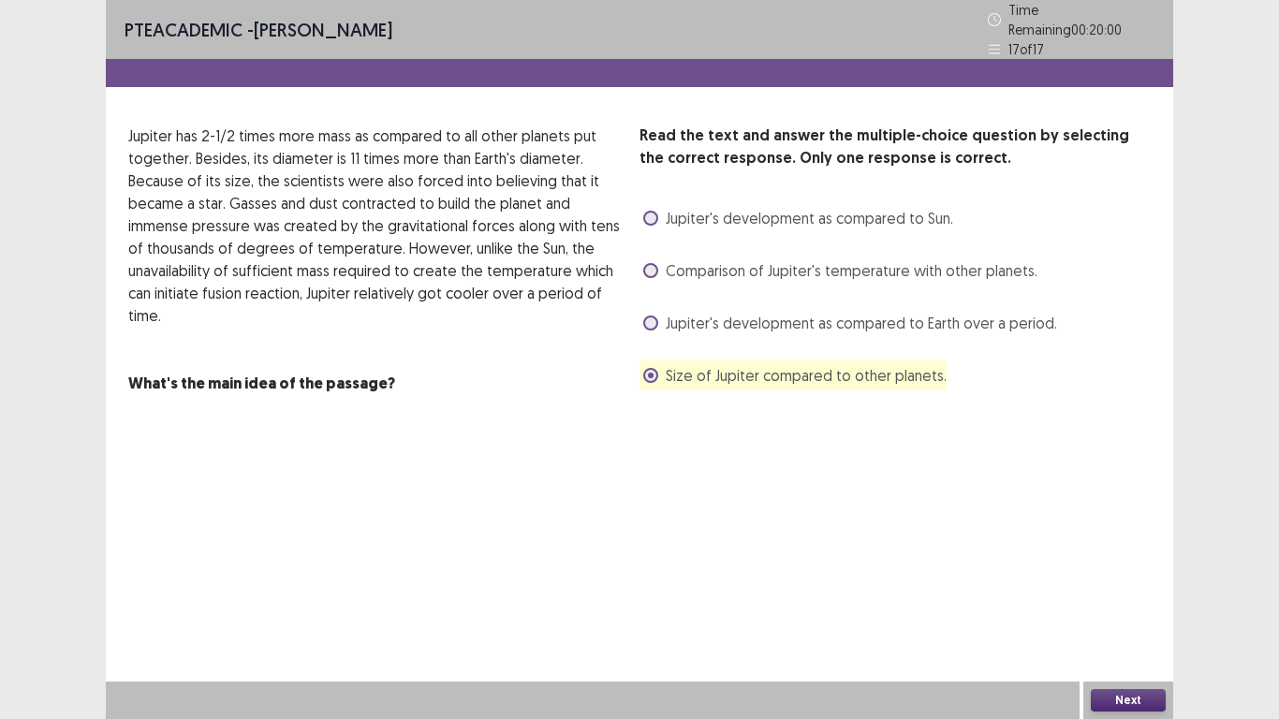
click at [1120, 702] on button "Next" at bounding box center [1128, 700] width 75 height 22
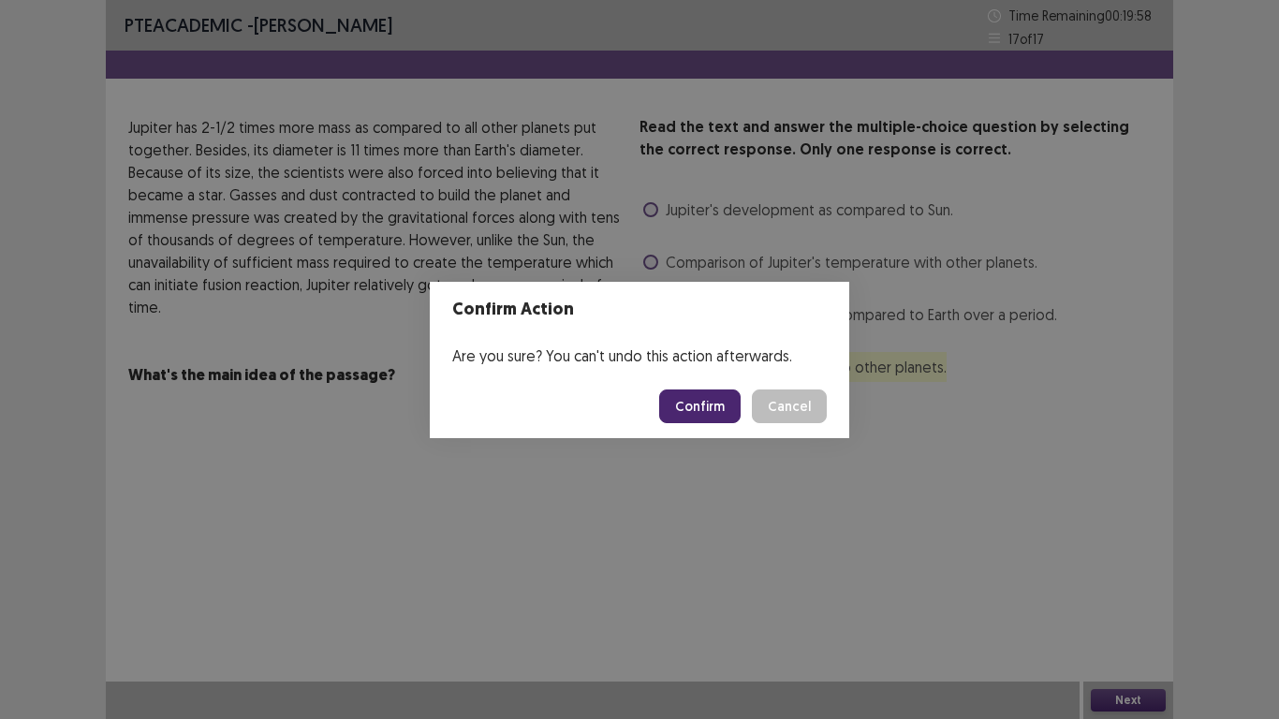
click at [687, 400] on button "Confirm" at bounding box center [699, 406] width 81 height 34
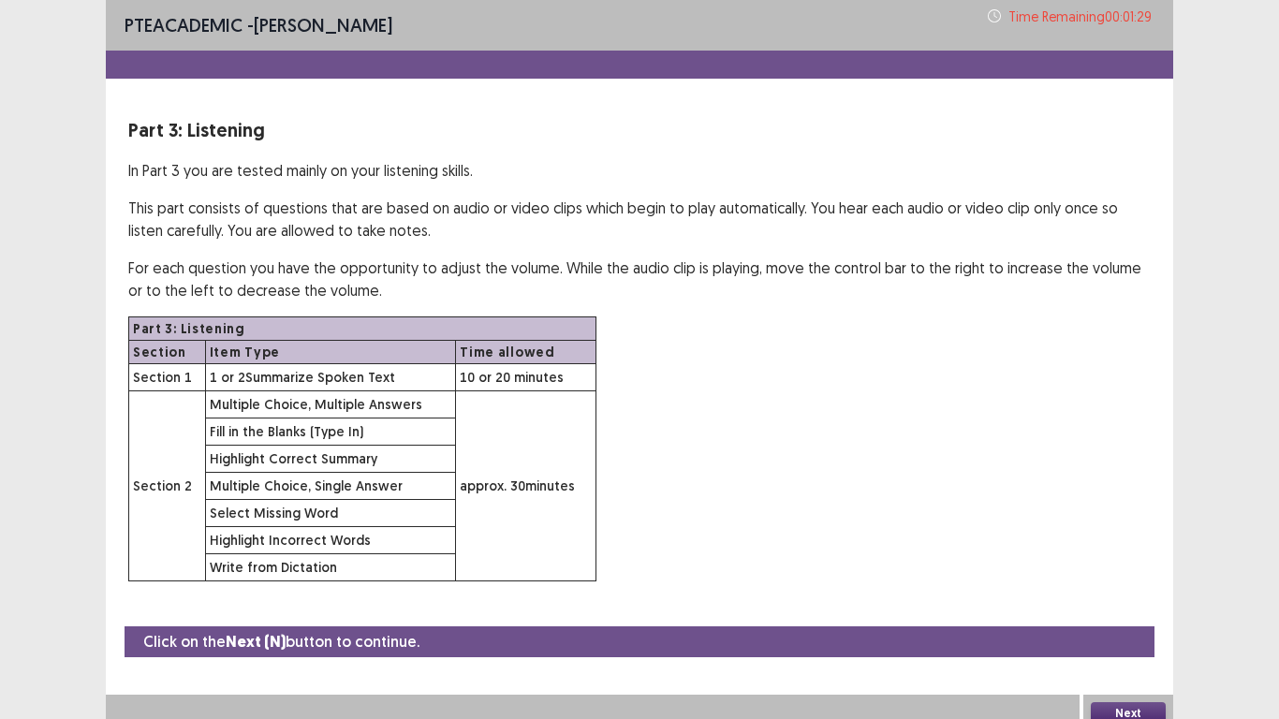
click at [1132, 716] on button "Next" at bounding box center [1128, 713] width 75 height 22
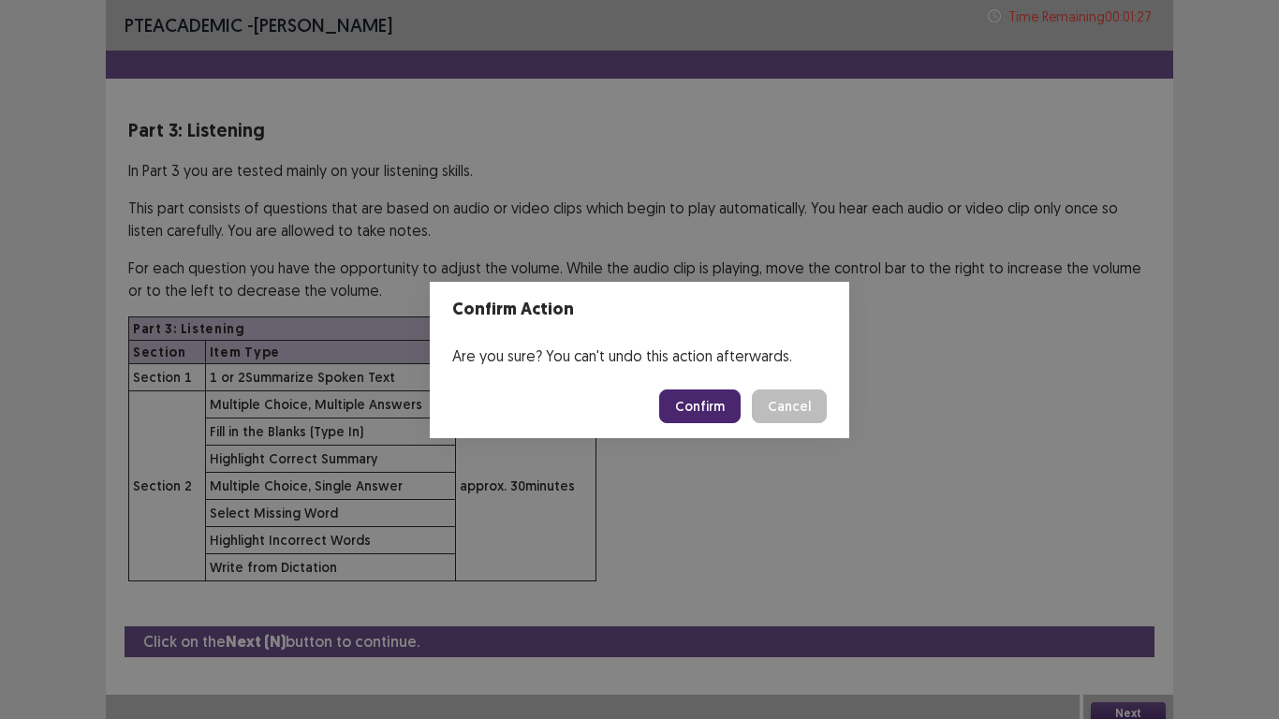
click at [704, 401] on button "Confirm" at bounding box center [699, 406] width 81 height 34
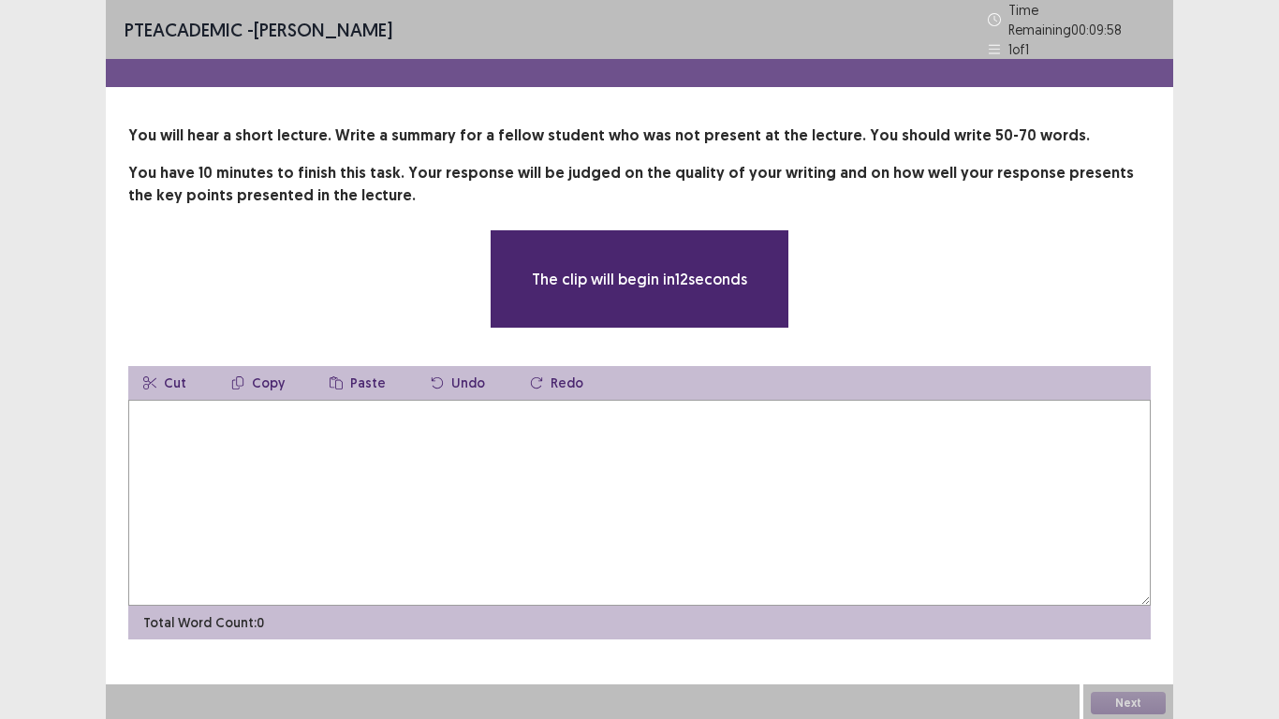
click at [704, 401] on textarea at bounding box center [639, 503] width 1022 height 206
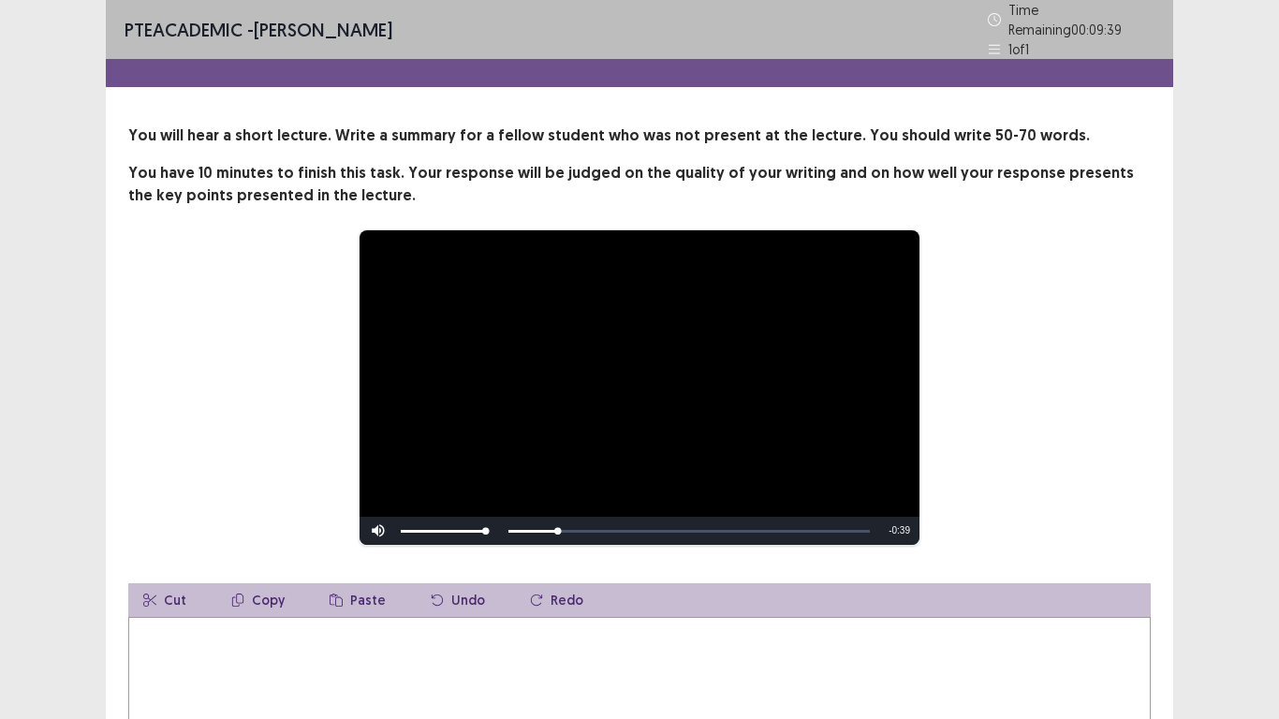
scroll to position [76, 0]
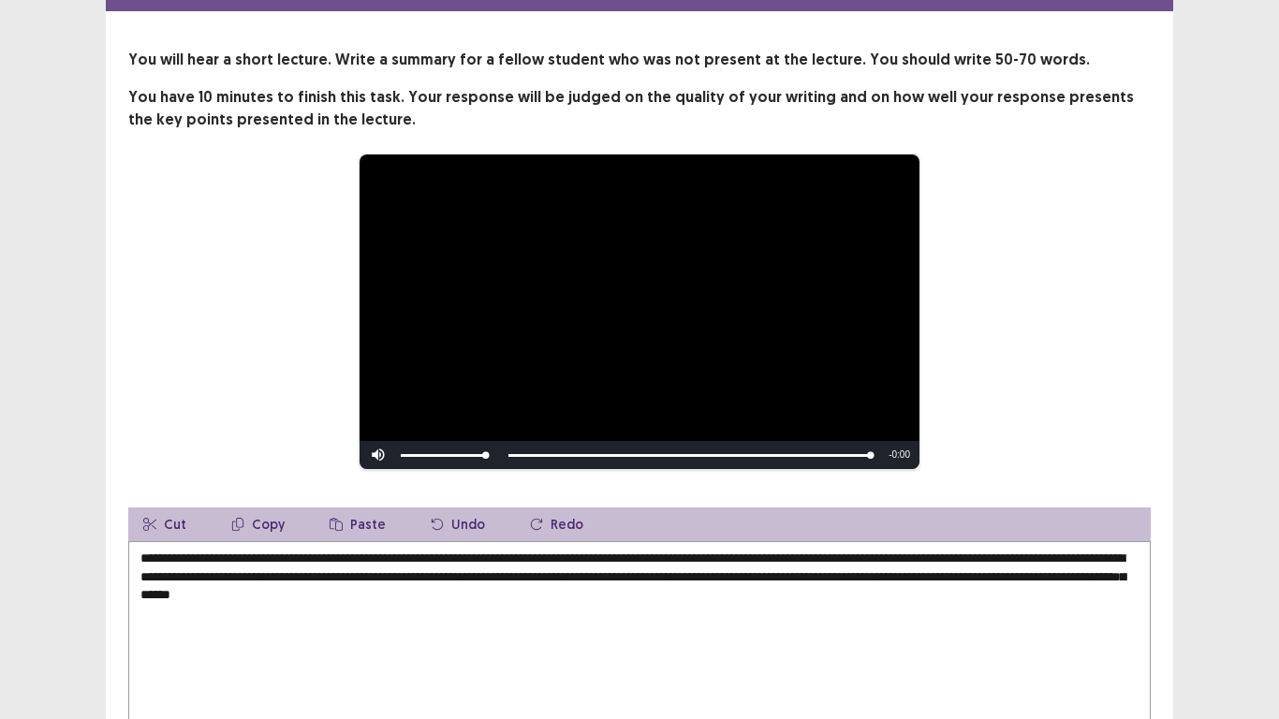
click at [619, 590] on textarea "**********" at bounding box center [639, 644] width 1022 height 206
click at [651, 590] on textarea "**********" at bounding box center [639, 644] width 1022 height 206
drag, startPoint x: 651, startPoint y: 590, endPoint x: 617, endPoint y: 587, distance: 33.8
click at [617, 587] on textarea "**********" at bounding box center [639, 644] width 1022 height 206
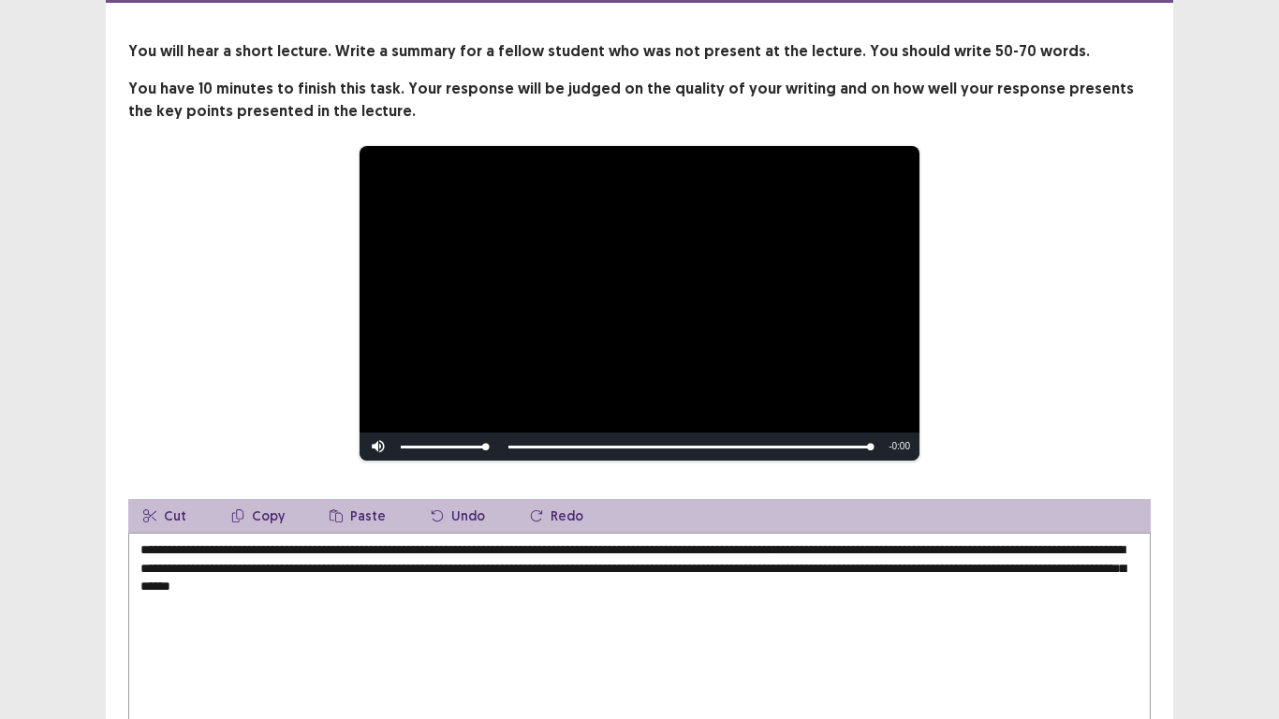
click at [617, 587] on textarea "**********" at bounding box center [639, 636] width 1022 height 206
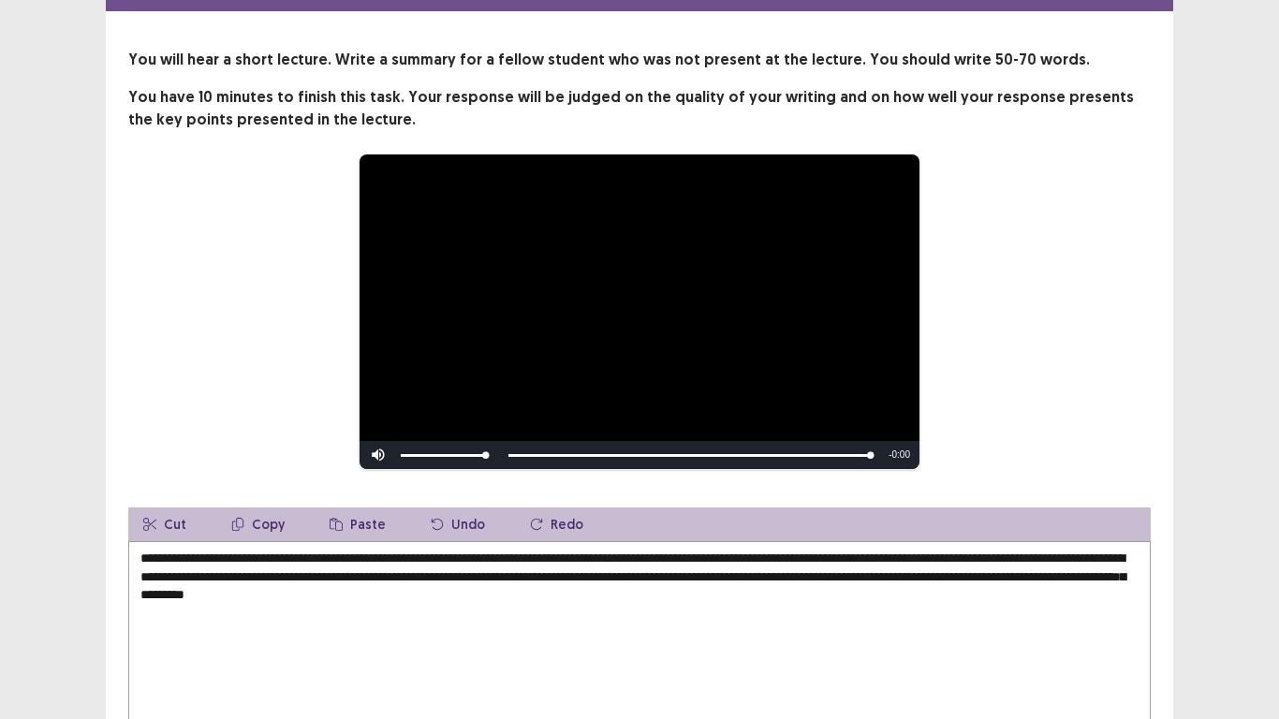
click at [660, 590] on textarea "**********" at bounding box center [639, 644] width 1022 height 206
click at [753, 602] on textarea "**********" at bounding box center [639, 644] width 1022 height 206
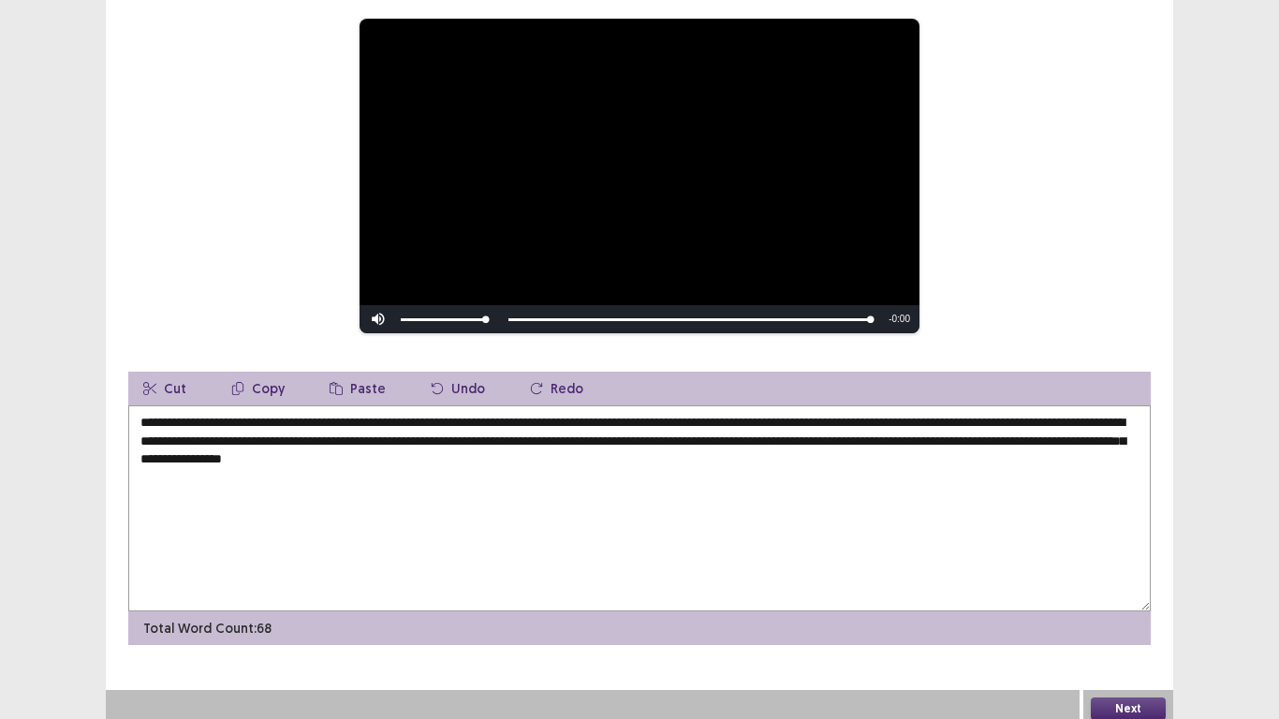
type textarea "**********"
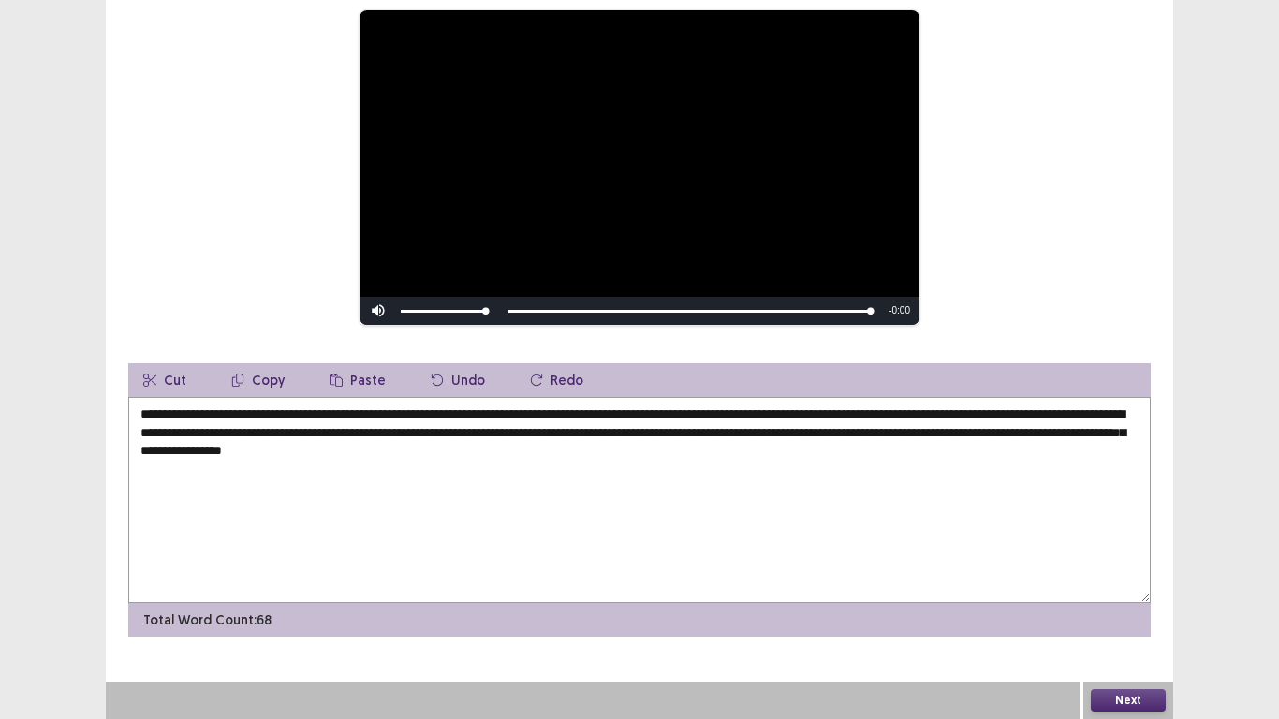
click at [1105, 708] on button "Next" at bounding box center [1128, 700] width 75 height 22
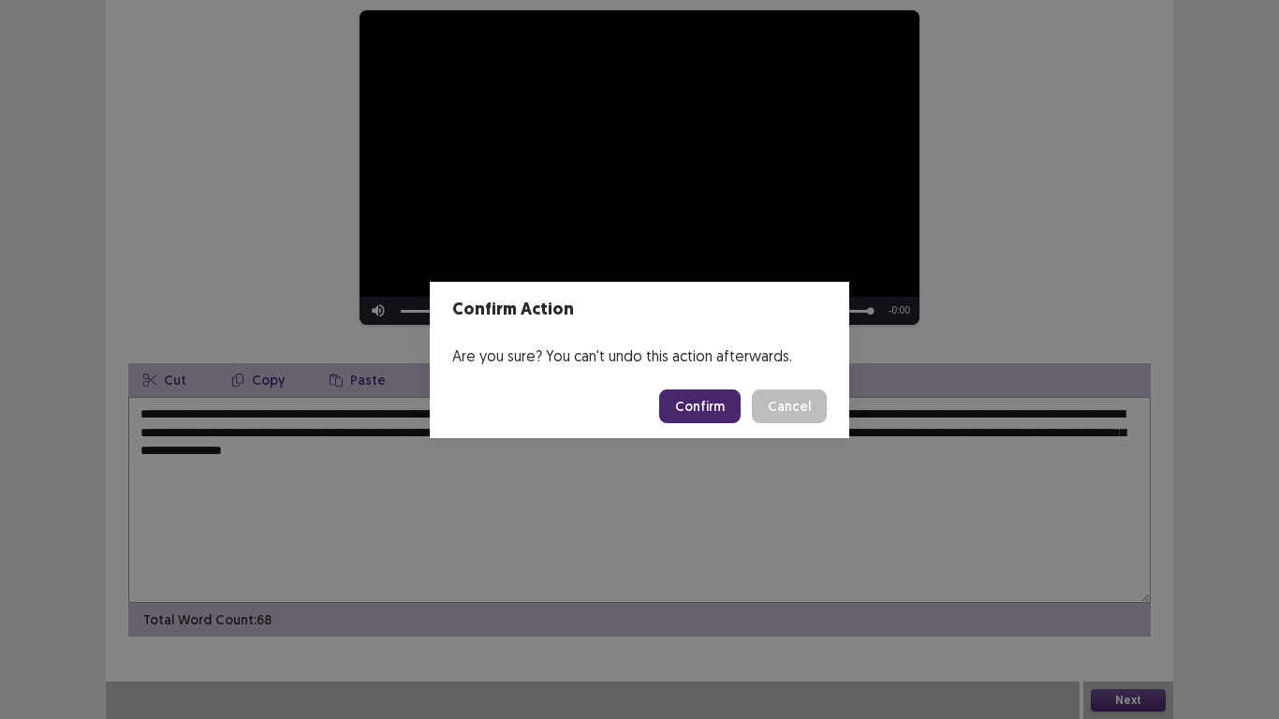
click at [713, 416] on button "Confirm" at bounding box center [699, 406] width 81 height 34
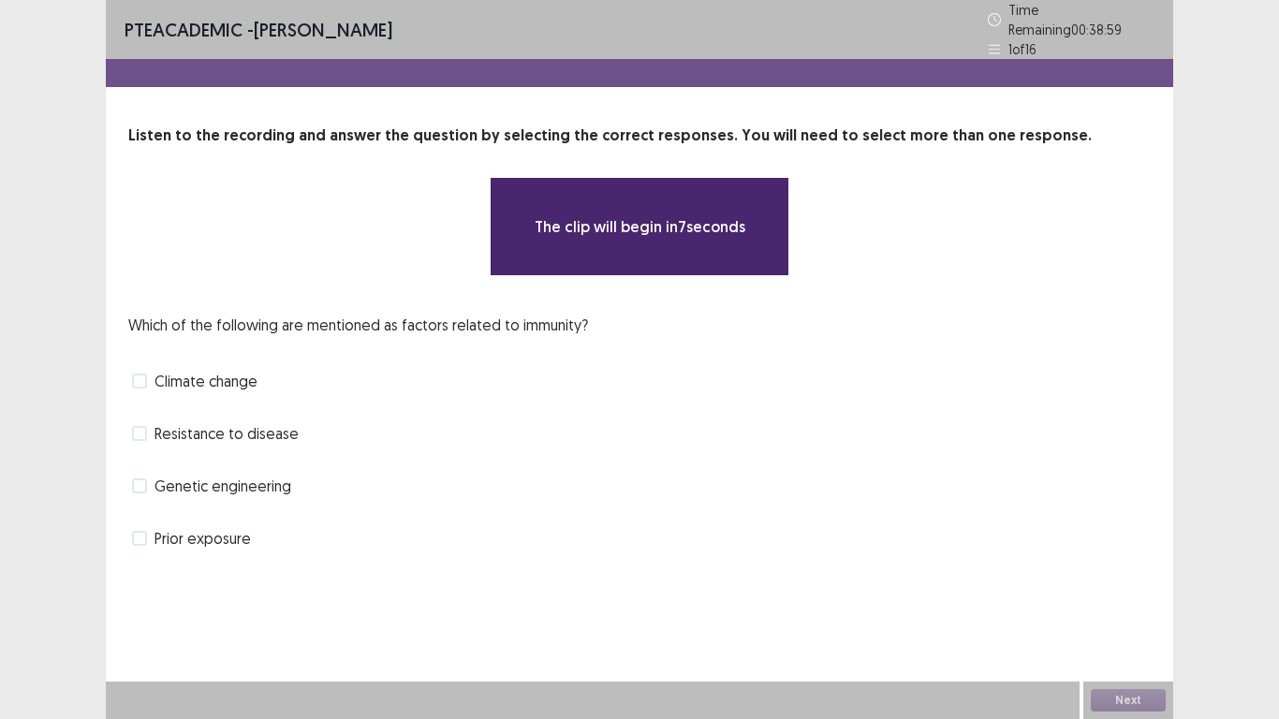
scroll to position [0, 0]
click at [186, 430] on span "Resistance to disease" at bounding box center [226, 433] width 144 height 22
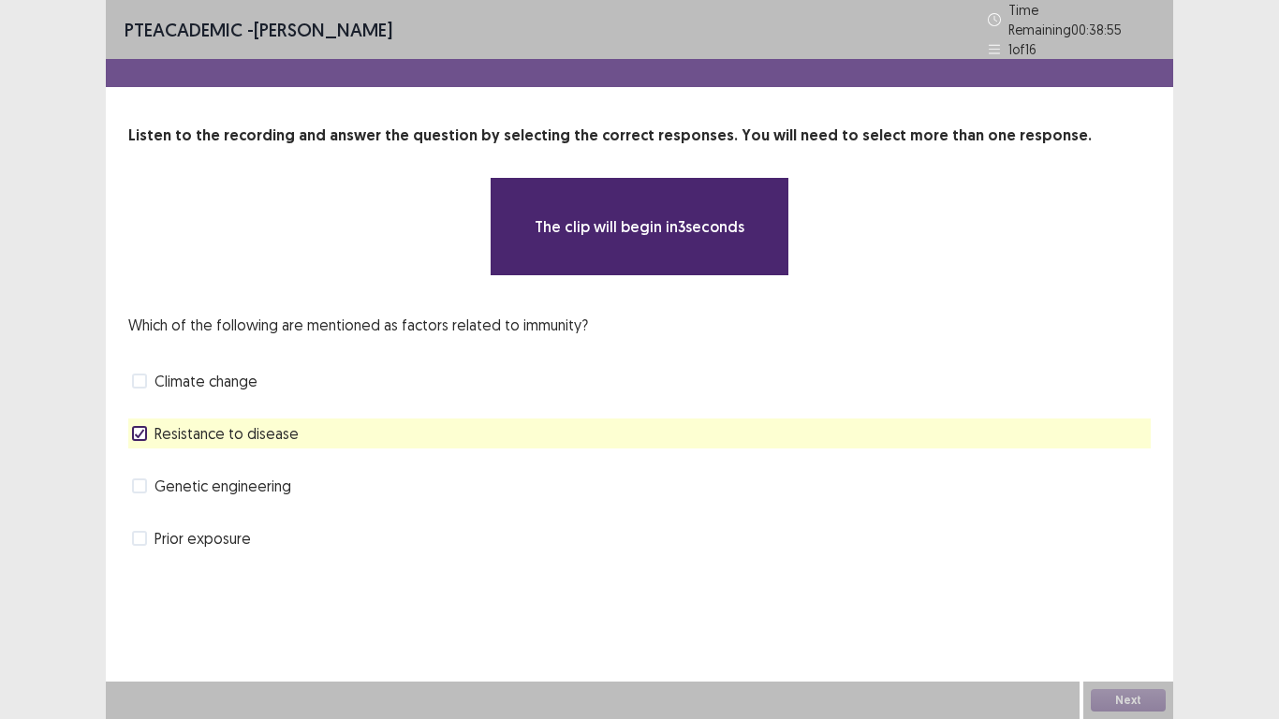
click at [340, 477] on div "Genetic engineering" at bounding box center [639, 486] width 1022 height 30
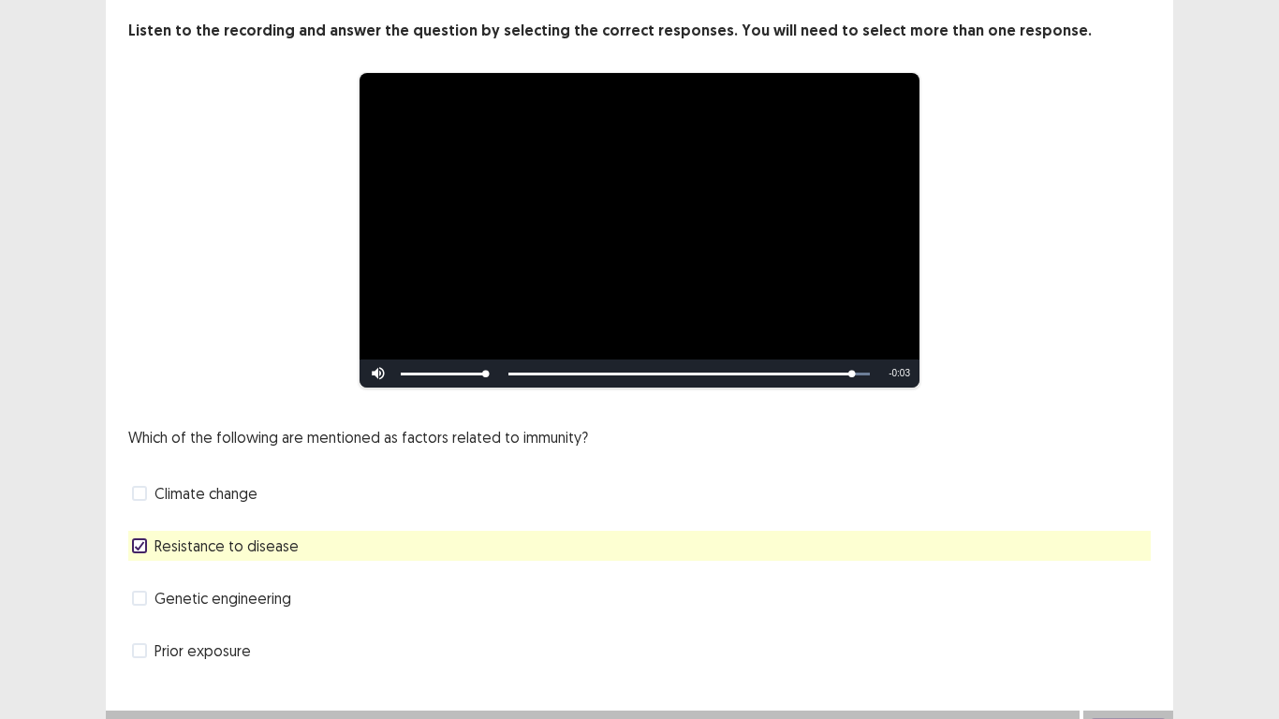
scroll to position [125, 0]
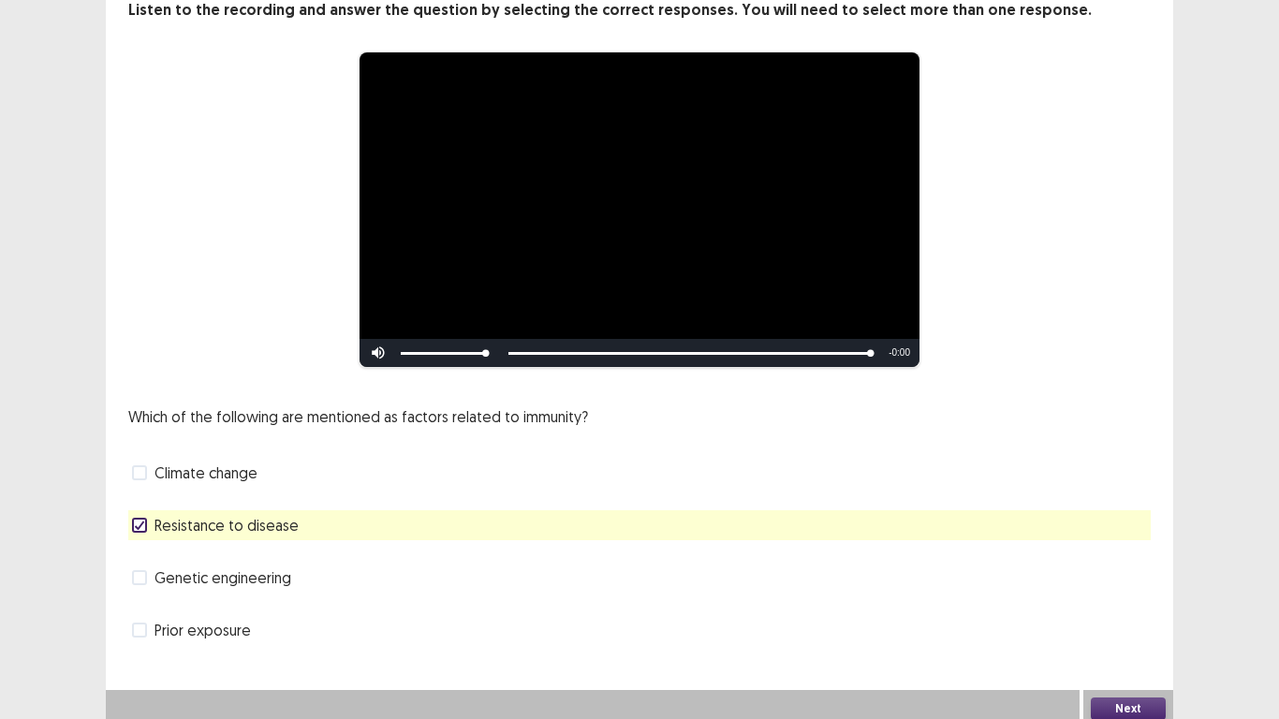
click at [201, 637] on div "Prior exposure" at bounding box center [639, 630] width 1022 height 30
click at [196, 625] on span "Prior exposure" at bounding box center [202, 630] width 96 height 22
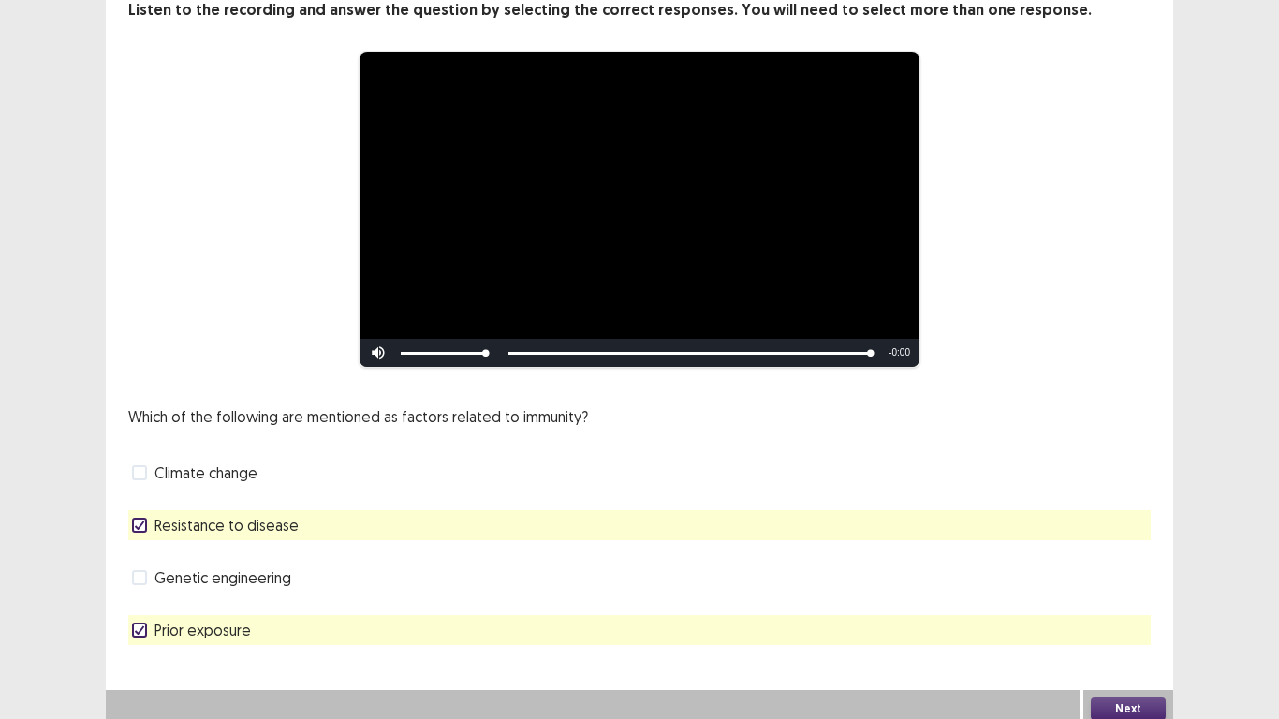
click at [150, 536] on label "Resistance to disease" at bounding box center [215, 525] width 167 height 22
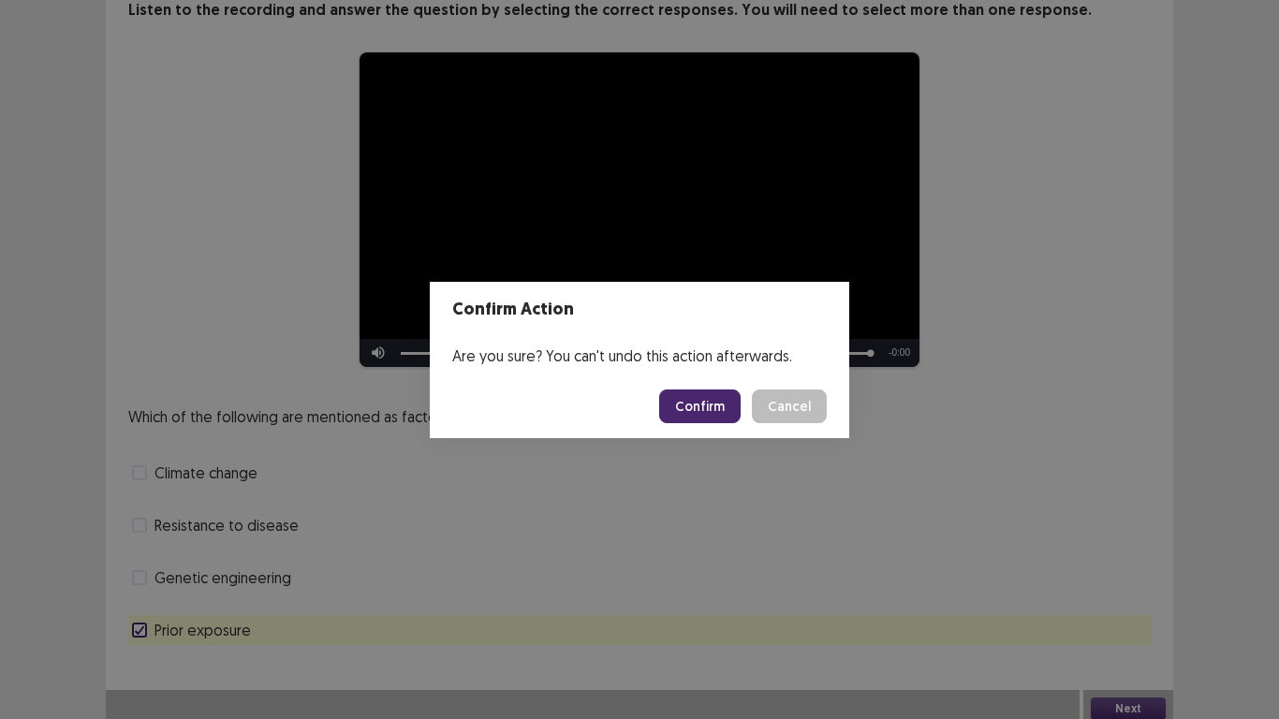
click at [715, 418] on button "Confirm" at bounding box center [699, 406] width 81 height 34
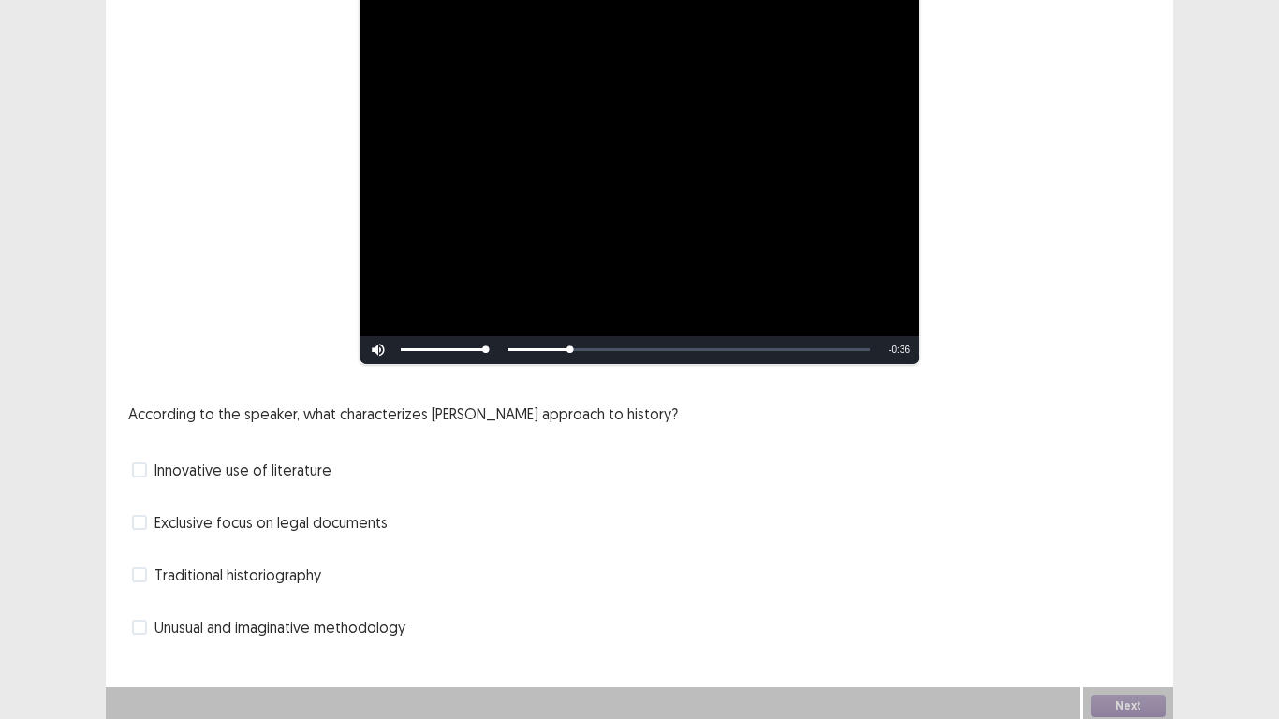
scroll to position [231, 0]
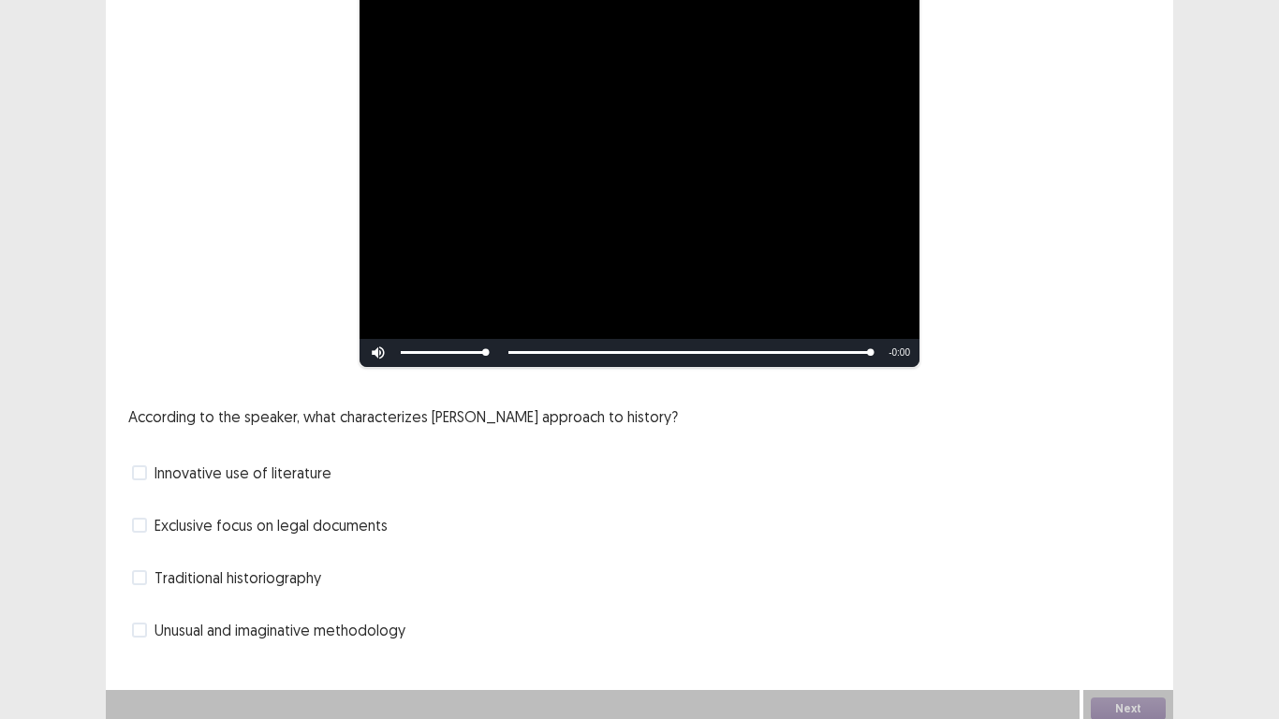
click at [240, 572] on span "Traditional historiography" at bounding box center [237, 577] width 167 height 22
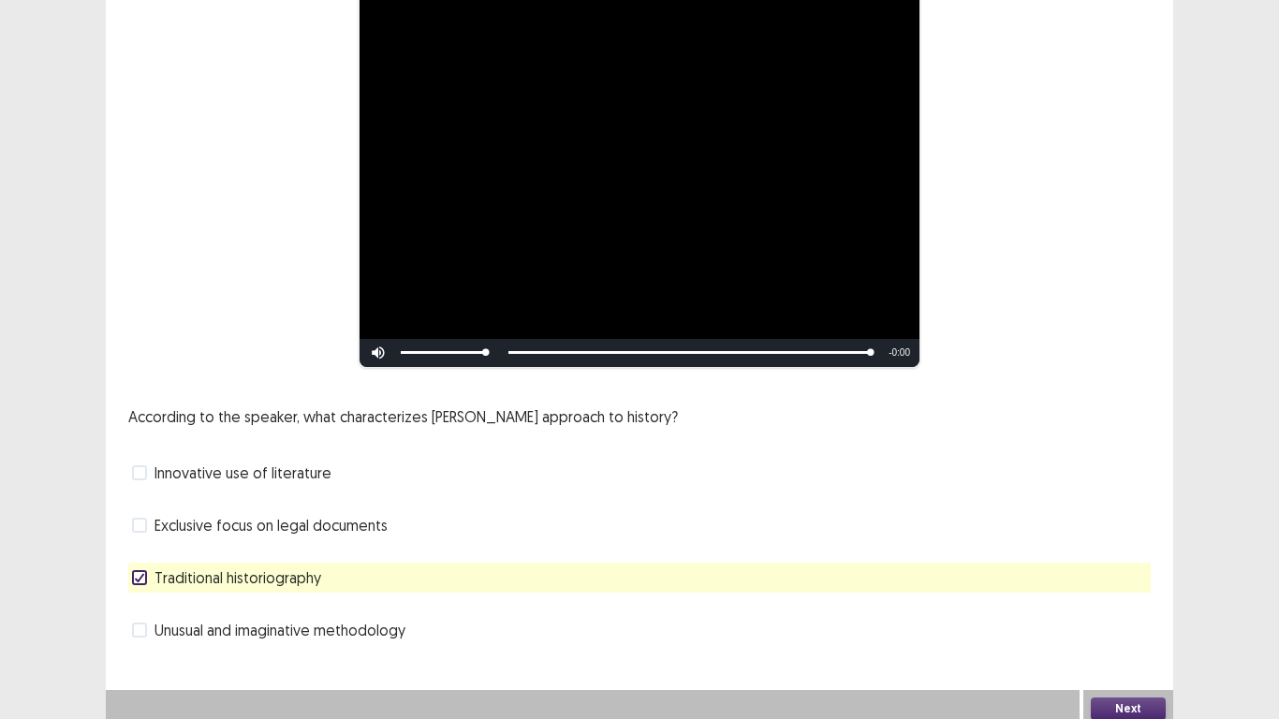
click at [1118, 699] on button "Next" at bounding box center [1128, 708] width 75 height 22
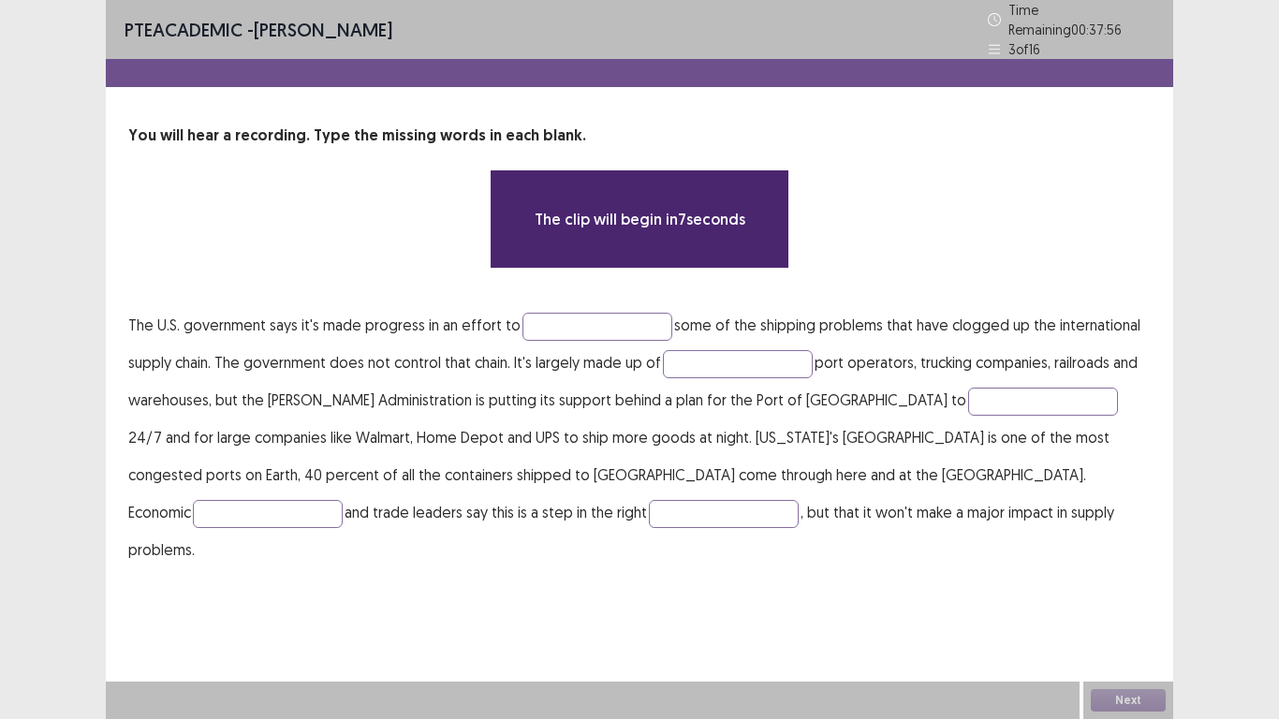
scroll to position [0, 0]
click at [591, 313] on input "text" at bounding box center [597, 327] width 150 height 28
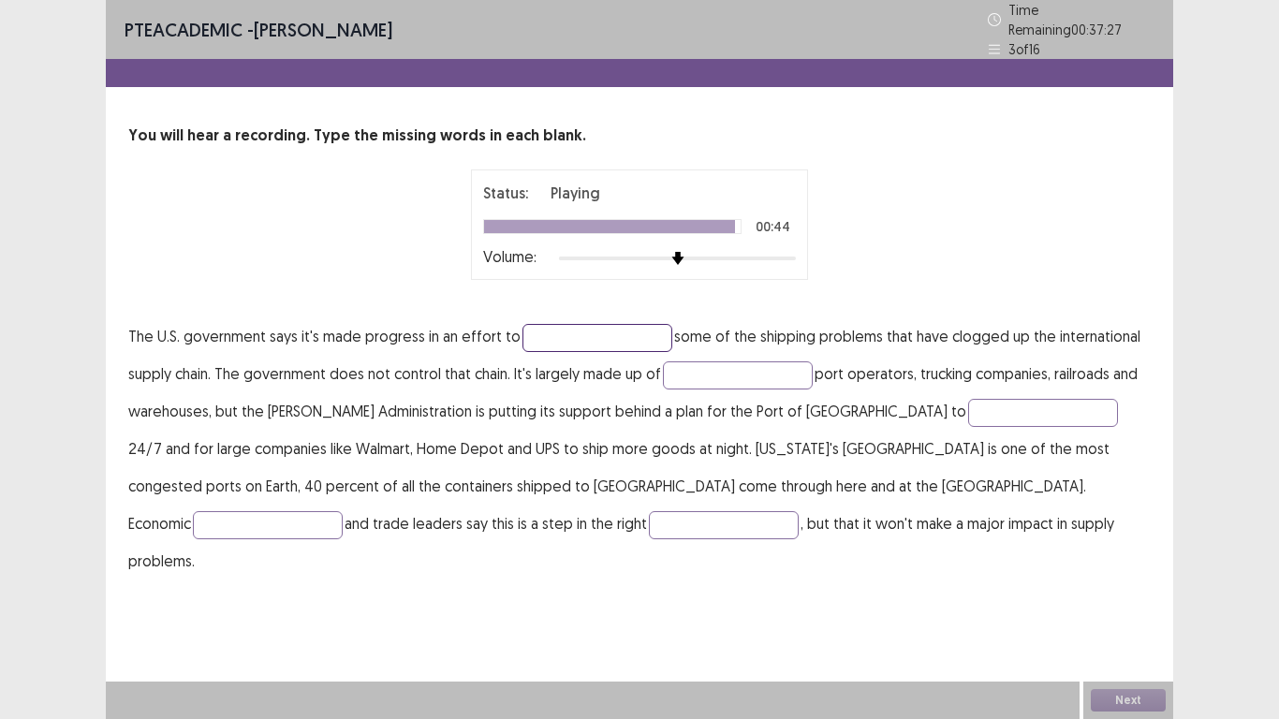
click at [579, 324] on input "text" at bounding box center [597, 338] width 150 height 28
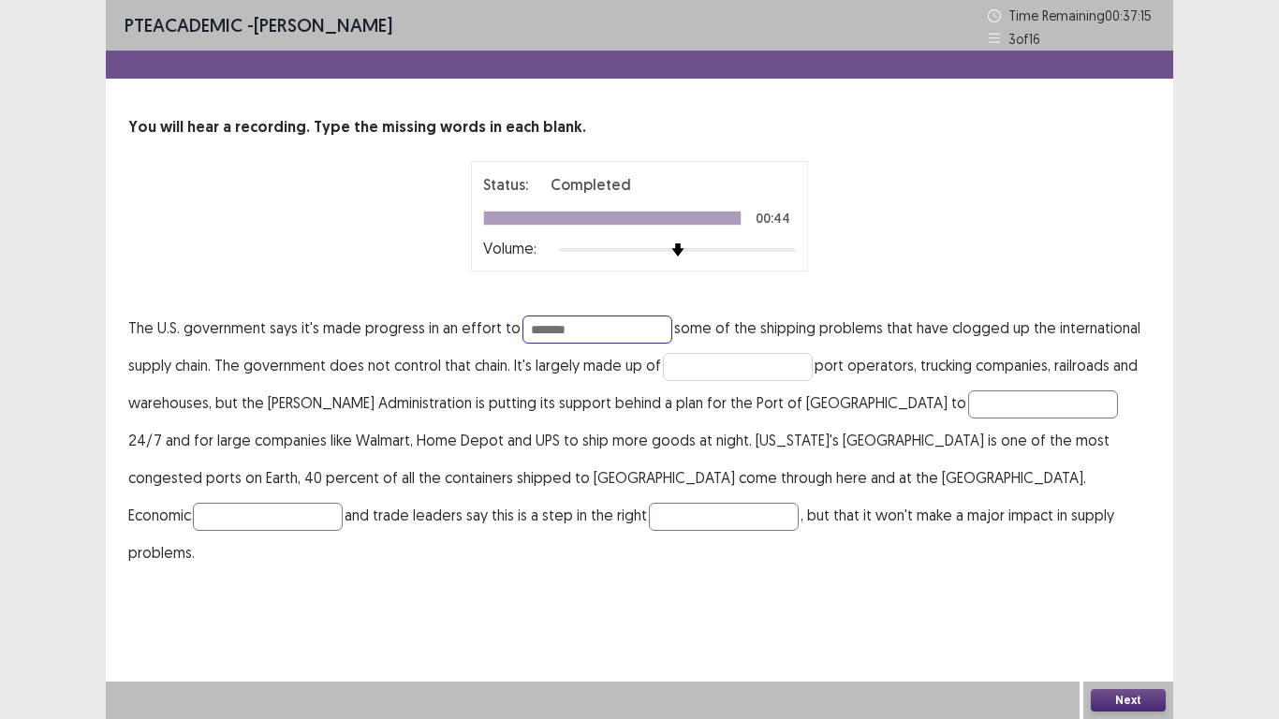
type input "*******"
click at [696, 368] on input "text" at bounding box center [738, 367] width 150 height 28
type input "*******"
click at [968, 405] on input "text" at bounding box center [1043, 404] width 150 height 28
type input "*******"
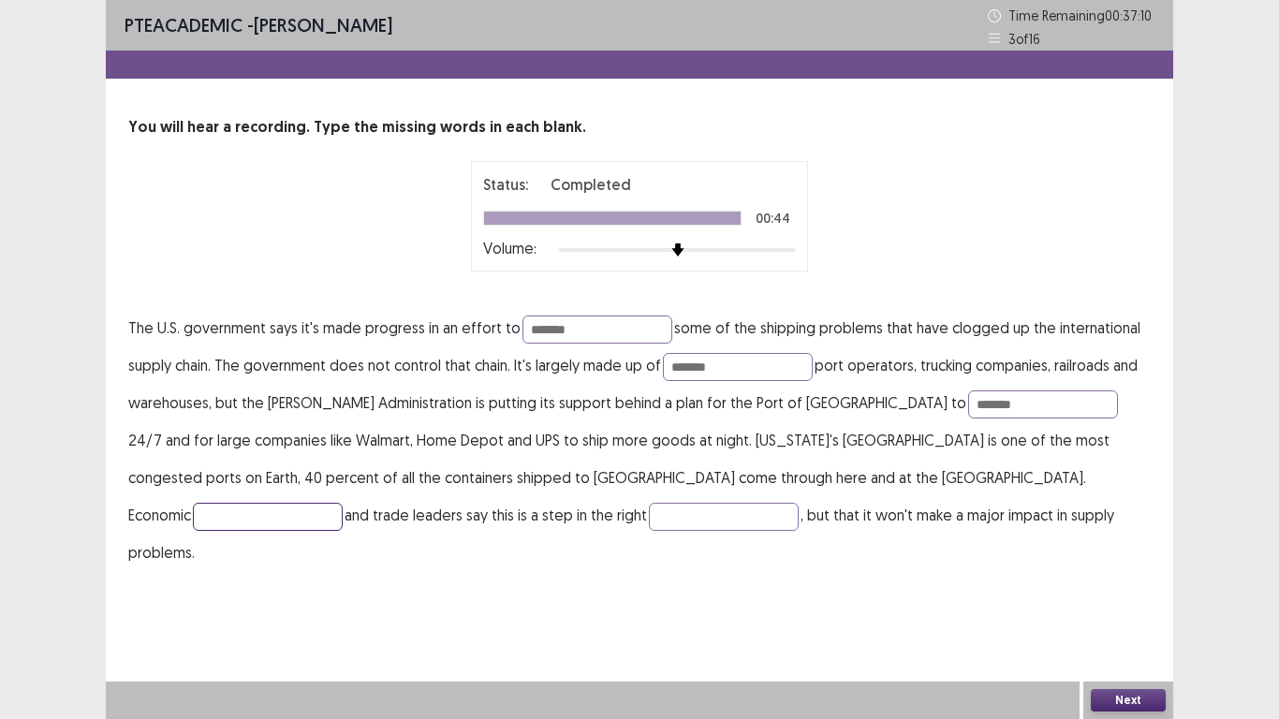
click at [343, 503] on input "text" at bounding box center [268, 517] width 150 height 28
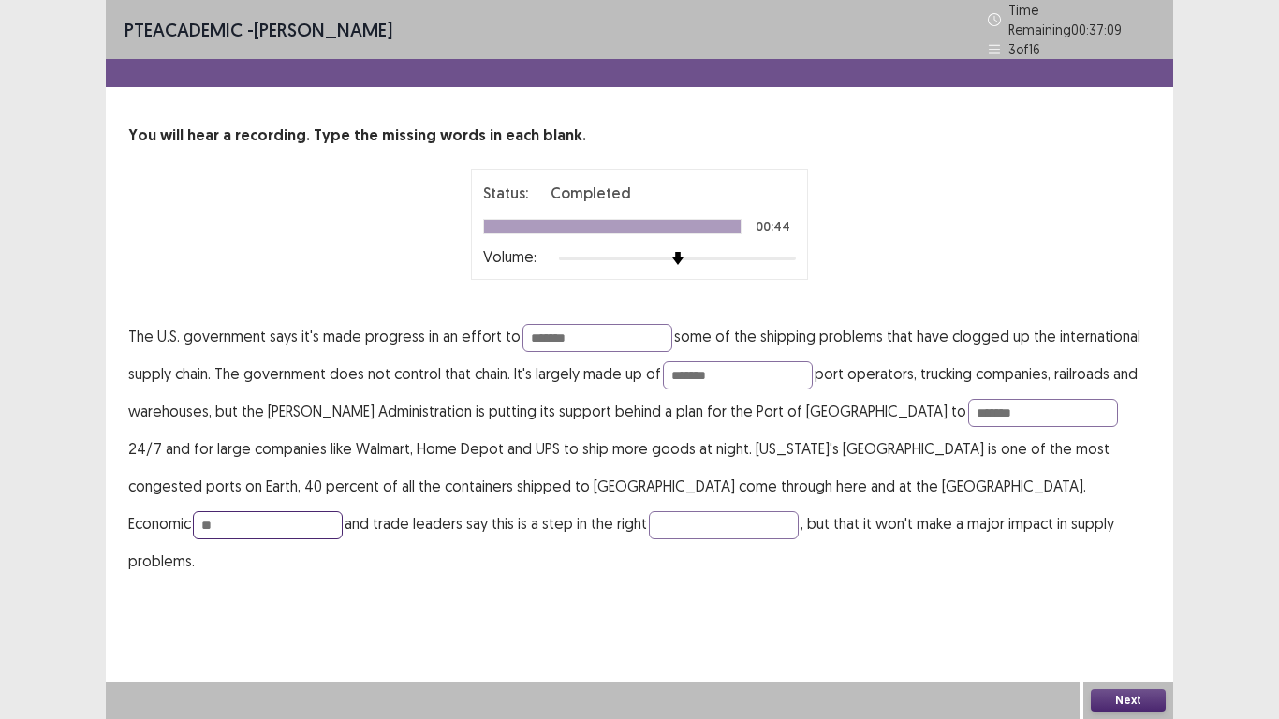
type input "*"
type input "********"
click at [649, 513] on input "text" at bounding box center [724, 525] width 150 height 28
type input "*********"
click at [573, 325] on input "*******" at bounding box center [597, 338] width 150 height 28
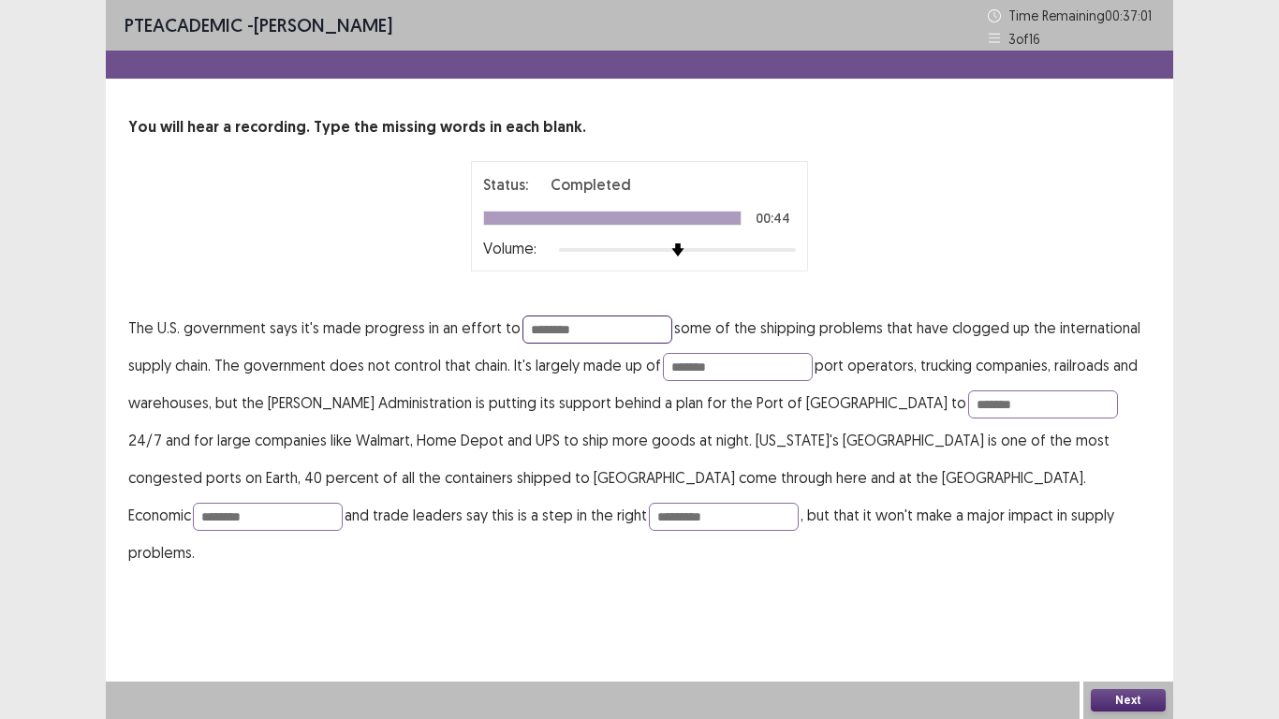
type input "********"
click at [1134, 692] on button "Next" at bounding box center [1128, 700] width 75 height 22
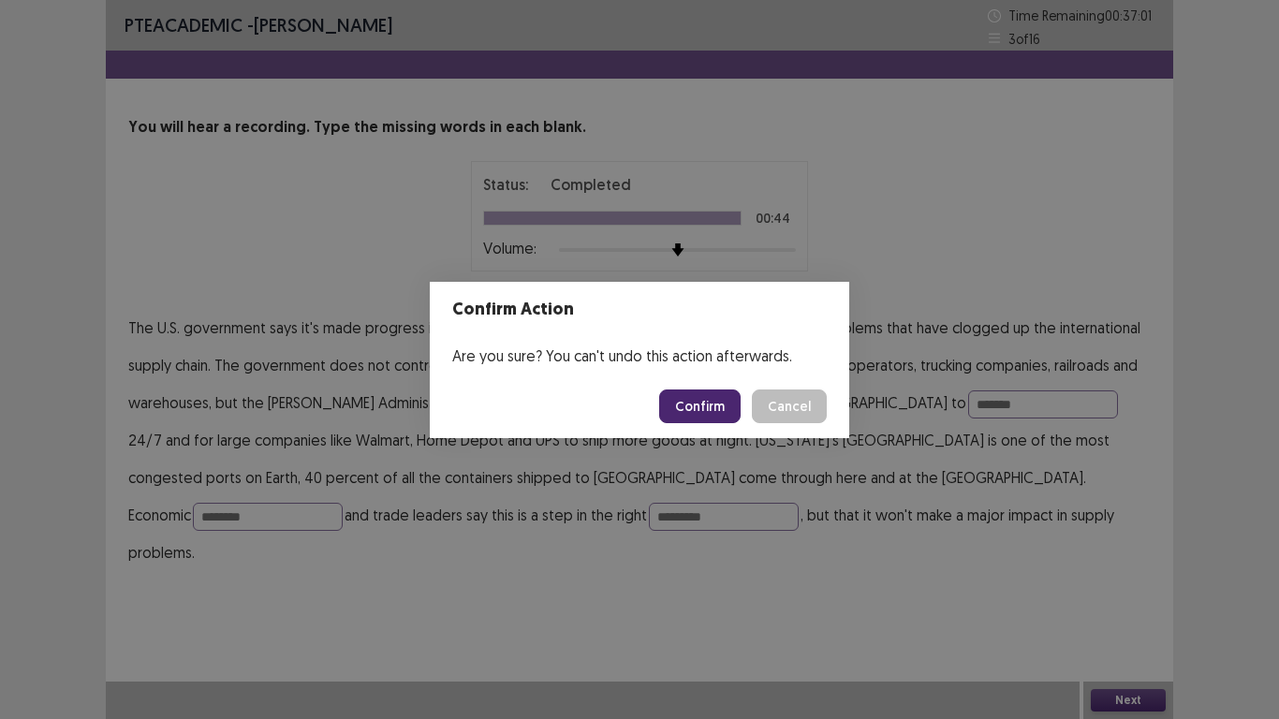
click at [677, 404] on button "Confirm" at bounding box center [699, 406] width 81 height 34
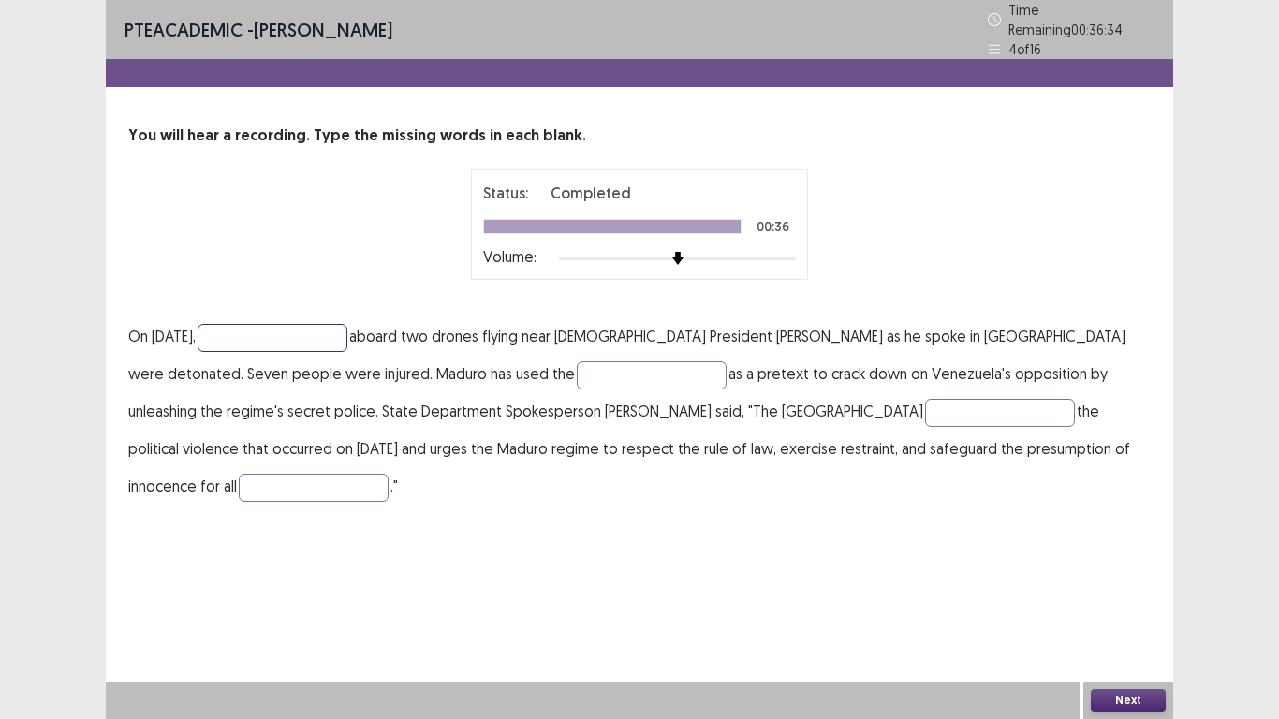
click at [285, 325] on input "text" at bounding box center [273, 338] width 150 height 28
click at [265, 332] on input "**********" at bounding box center [273, 338] width 150 height 28
type input "**********"
click at [577, 364] on input "text" at bounding box center [652, 375] width 150 height 28
type input "********"
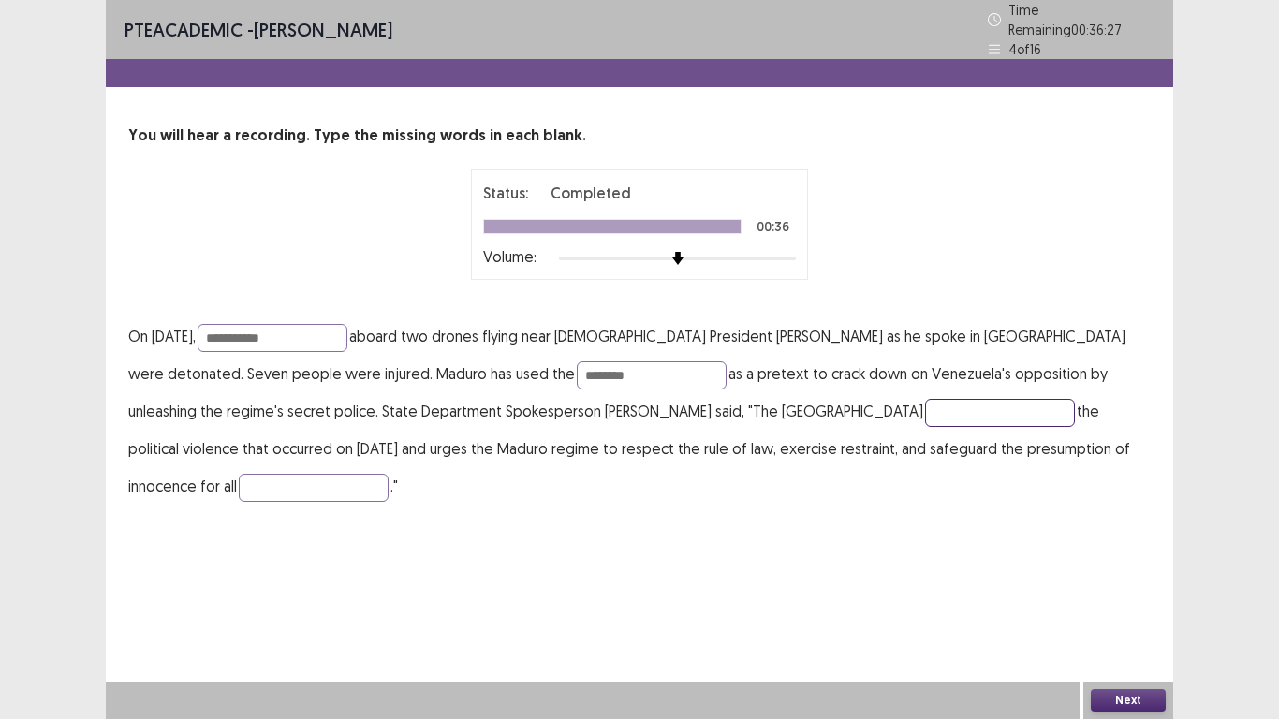
click at [925, 413] on input "text" at bounding box center [1000, 413] width 150 height 28
type input "*******"
click at [389, 474] on input "text" at bounding box center [314, 488] width 150 height 28
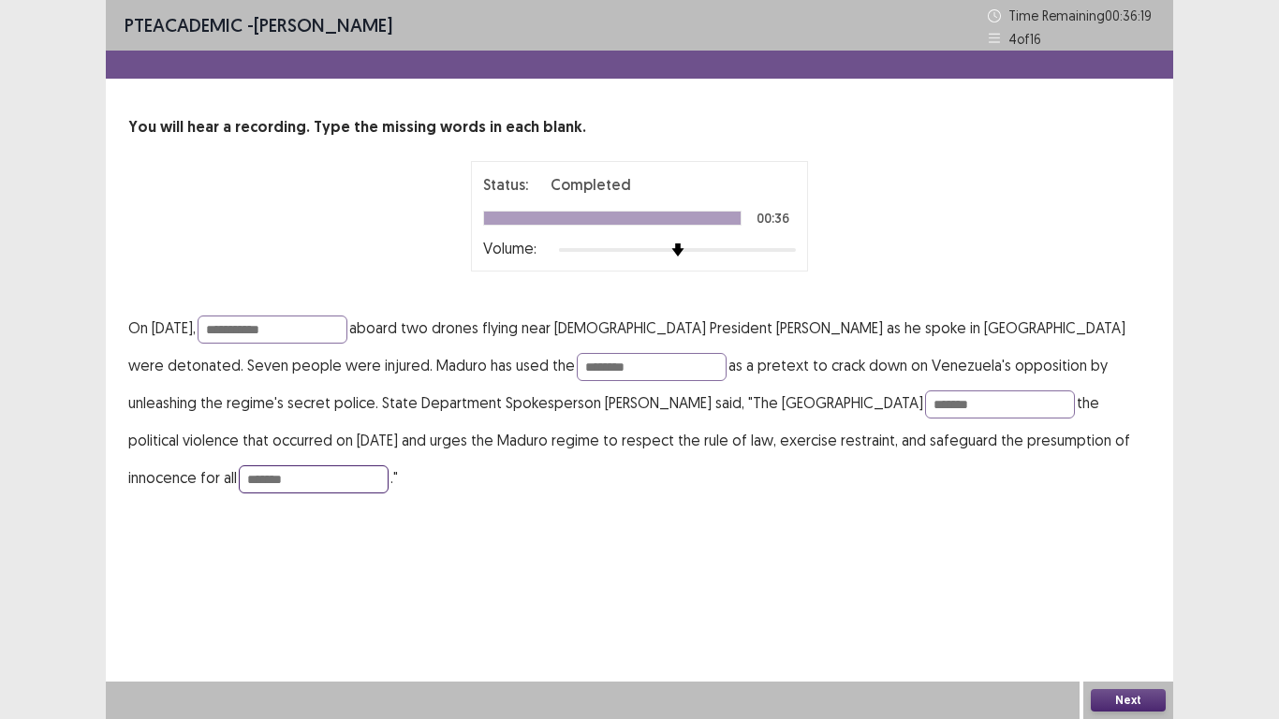
type input "*******"
click at [1111, 707] on button "Next" at bounding box center [1128, 700] width 75 height 22
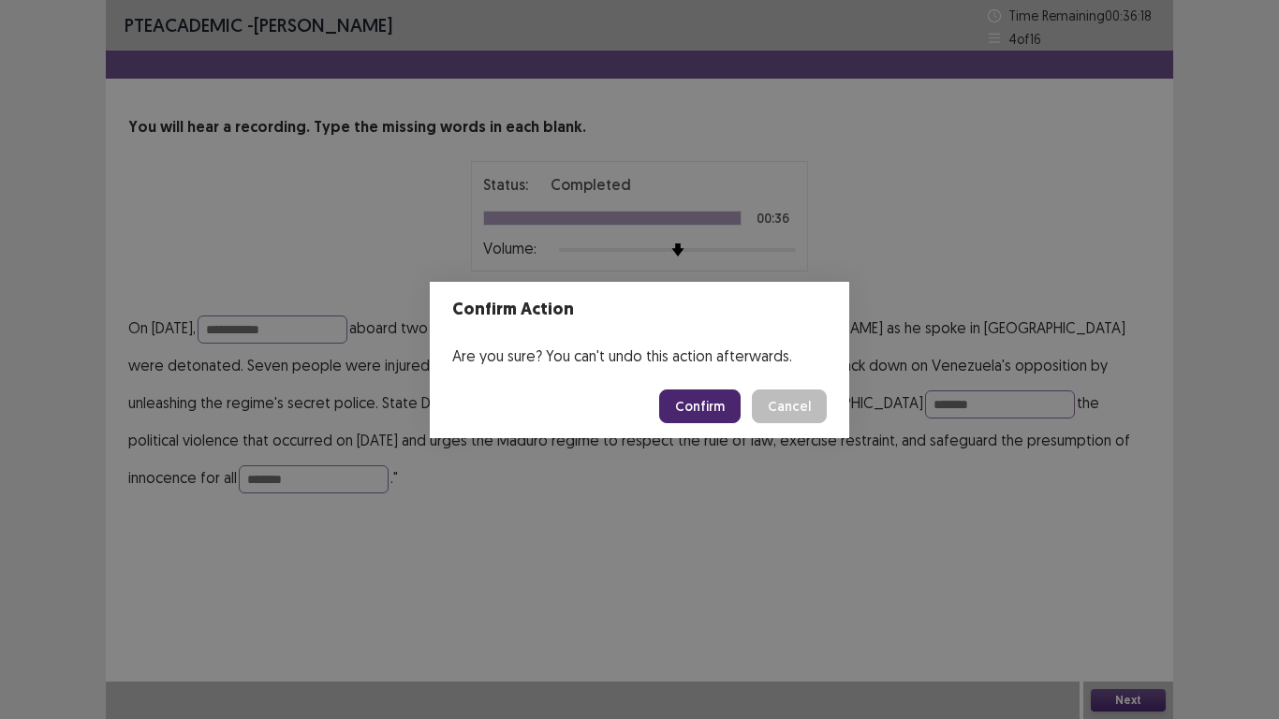
click at [676, 411] on button "Confirm" at bounding box center [699, 406] width 81 height 34
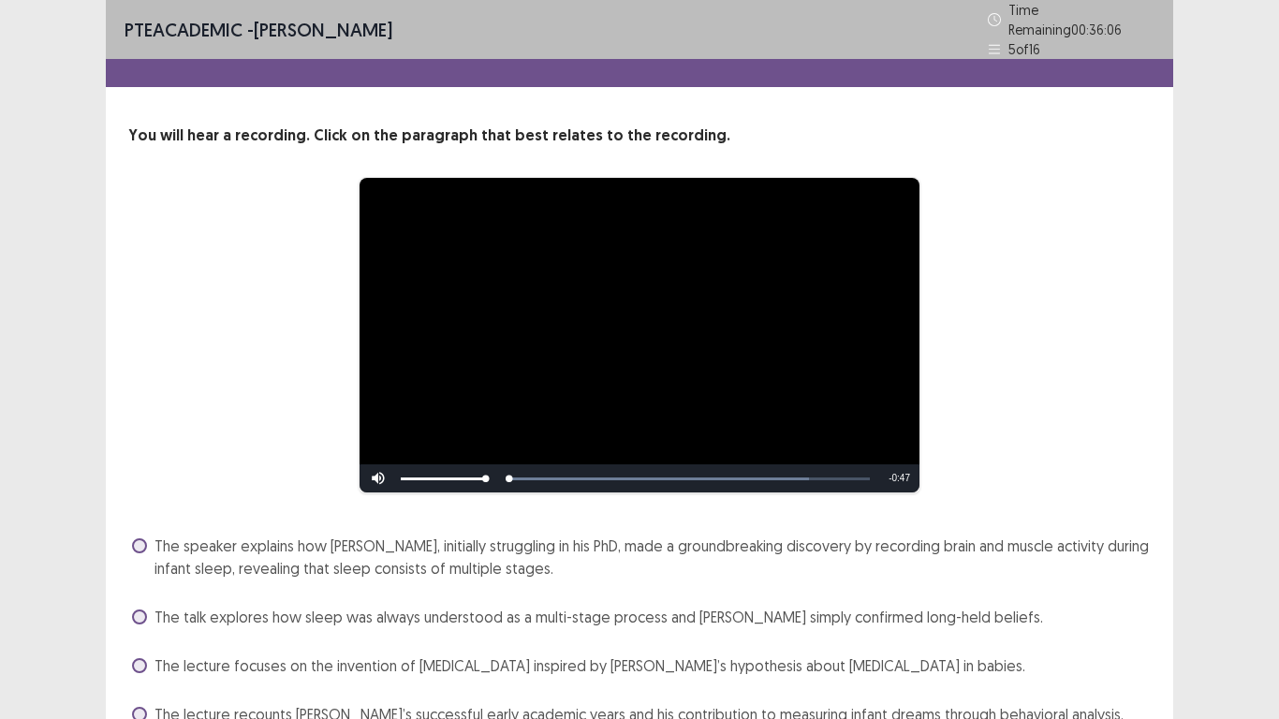
scroll to position [84, 0]
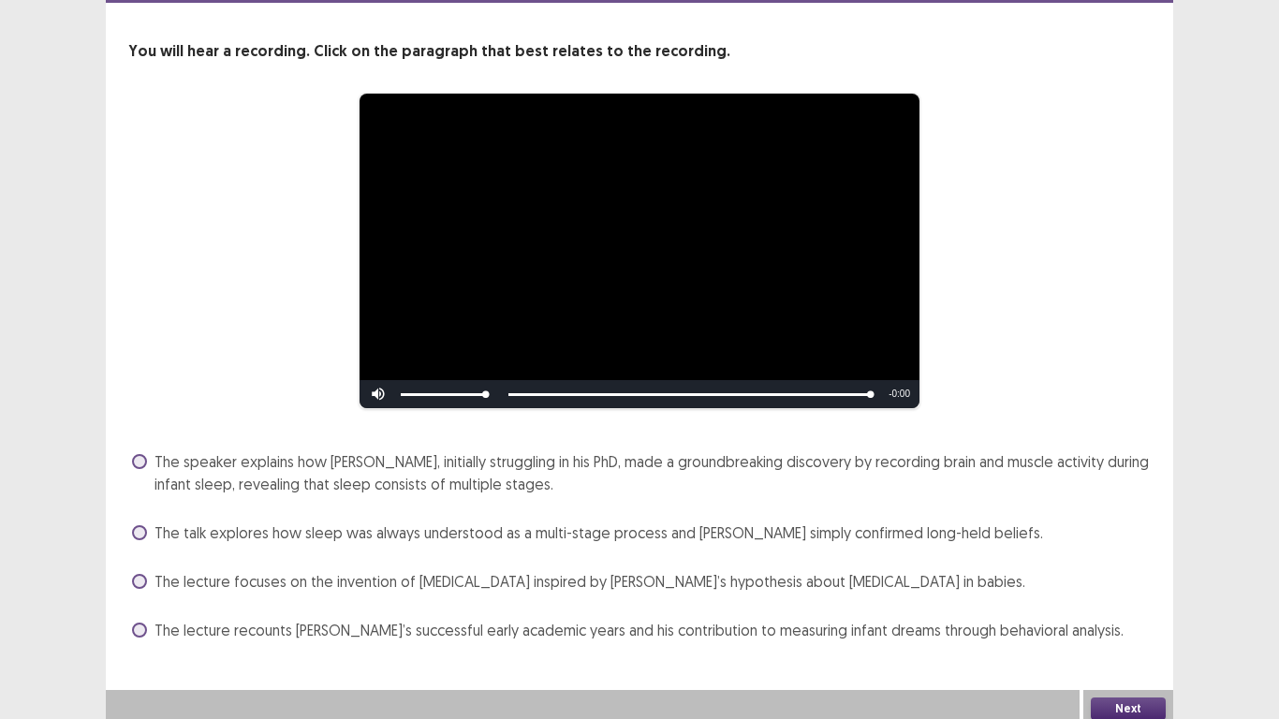
click at [209, 467] on span "The speaker explains how Aserinsky, initially struggling in his PhD, made a gro…" at bounding box center [652, 472] width 996 height 45
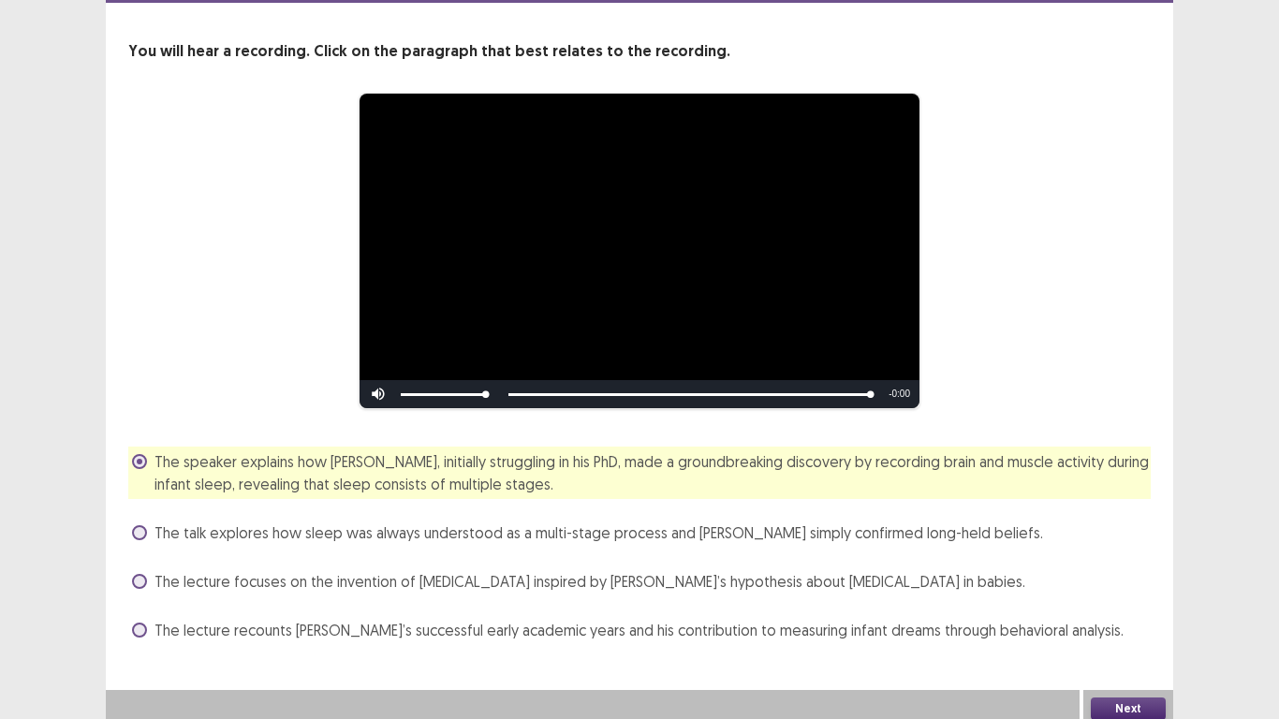
click at [1122, 700] on button "Next" at bounding box center [1128, 708] width 75 height 22
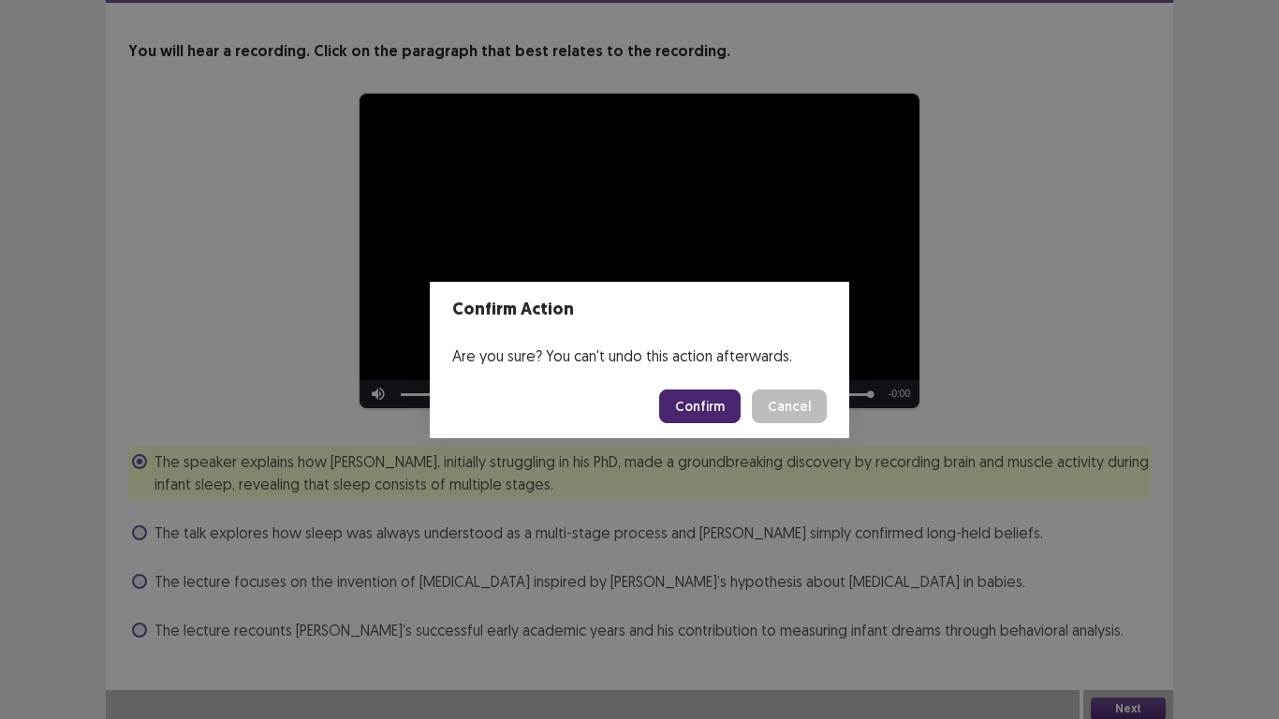
click at [709, 401] on button "Confirm" at bounding box center [699, 406] width 81 height 34
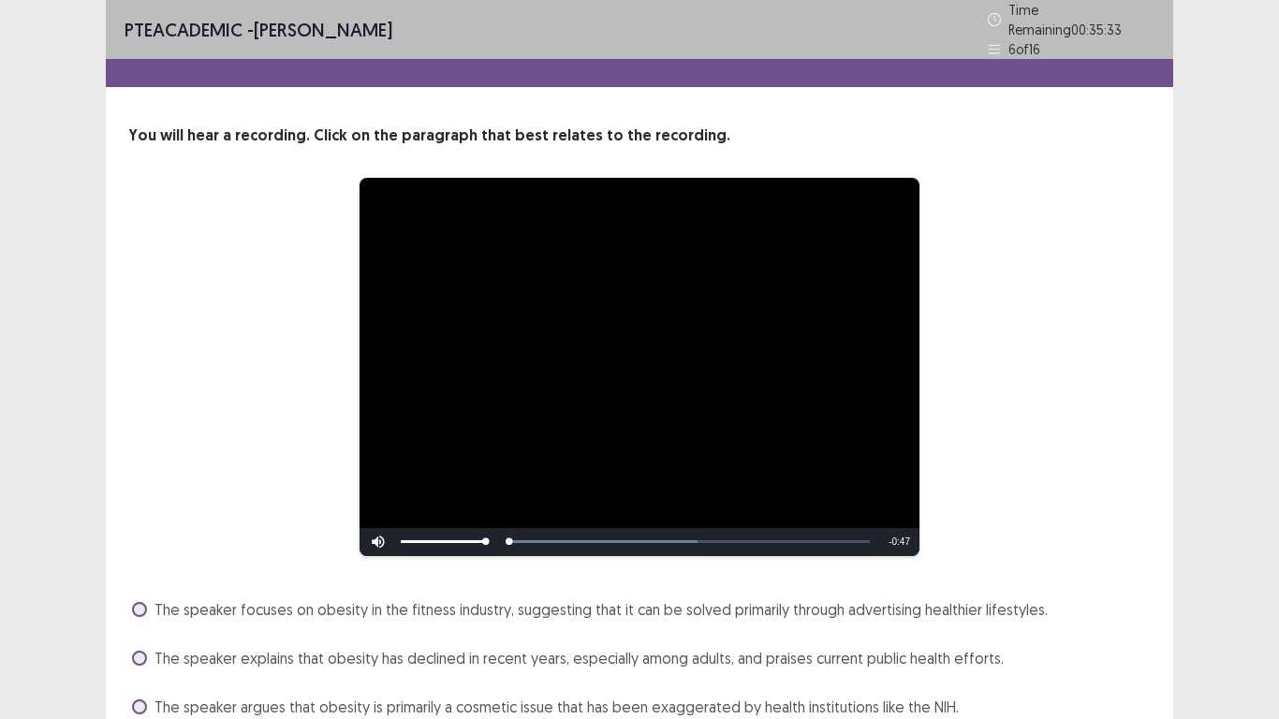
scroll to position [148, 0]
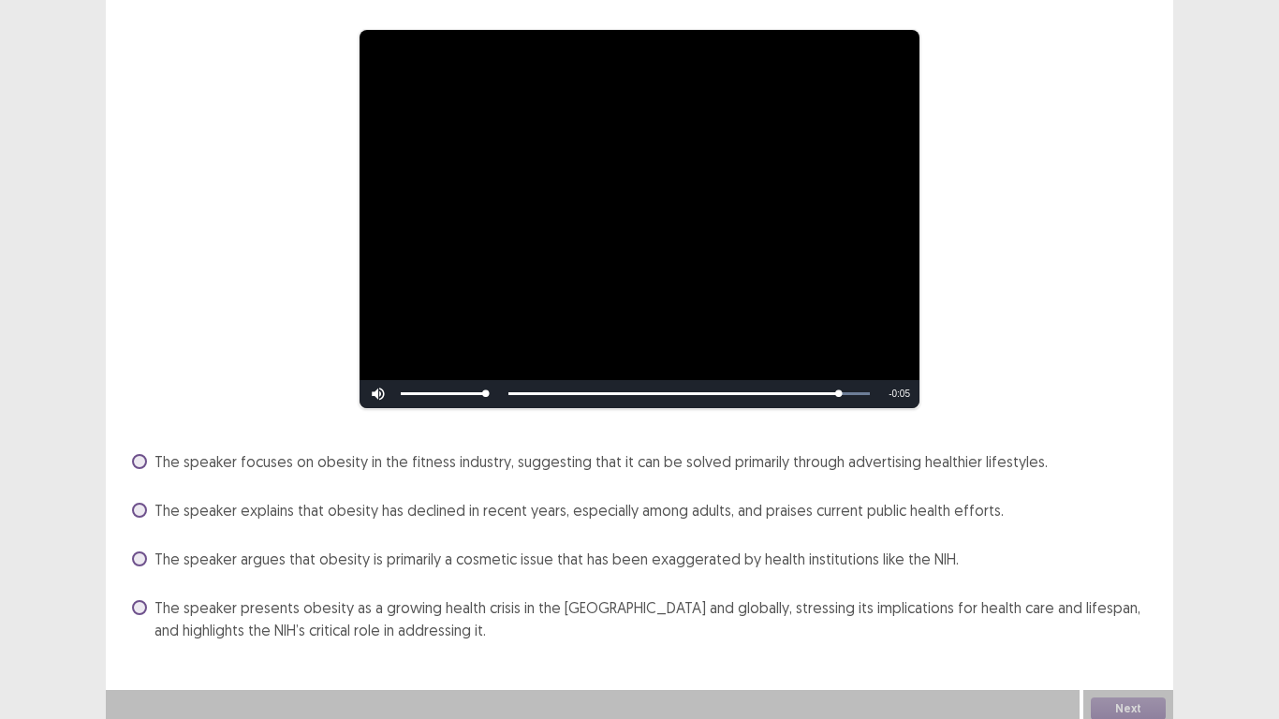
click at [317, 611] on span "The speaker presents obesity as a growing health crisis in the US and globally,…" at bounding box center [652, 618] width 996 height 45
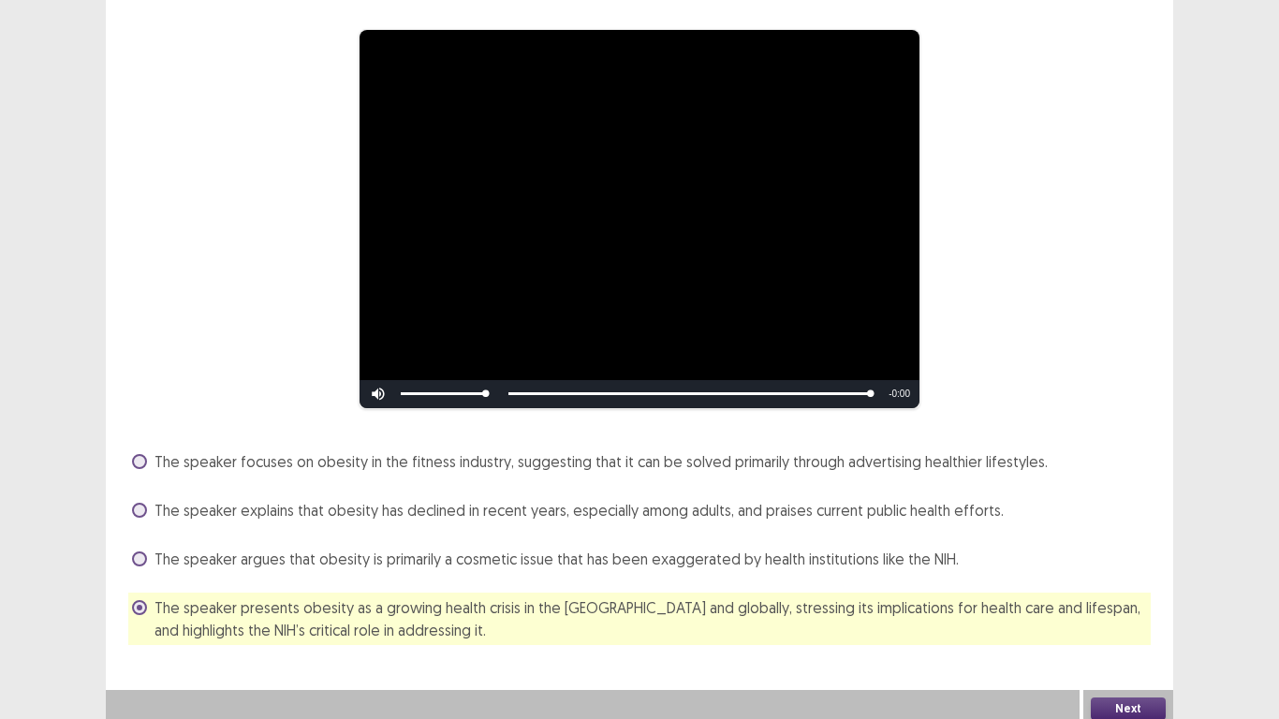
click at [1133, 698] on button "Next" at bounding box center [1128, 708] width 75 height 22
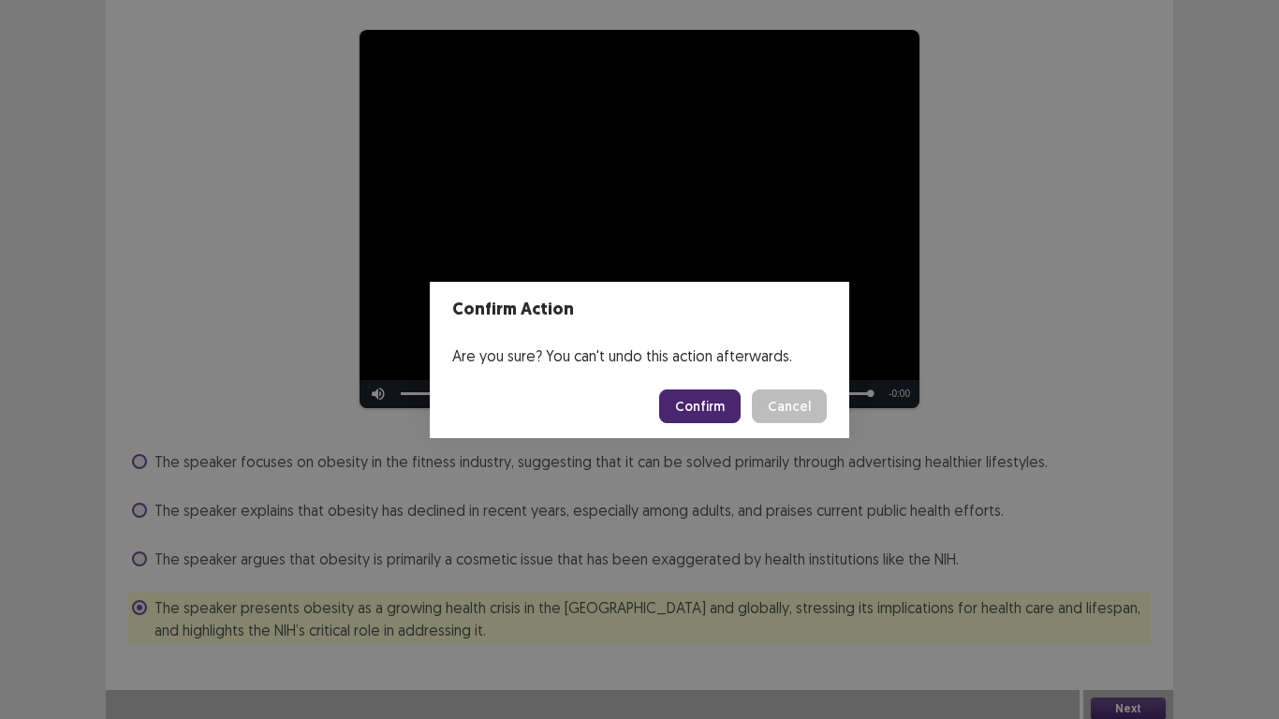
click at [697, 405] on button "Confirm" at bounding box center [699, 406] width 81 height 34
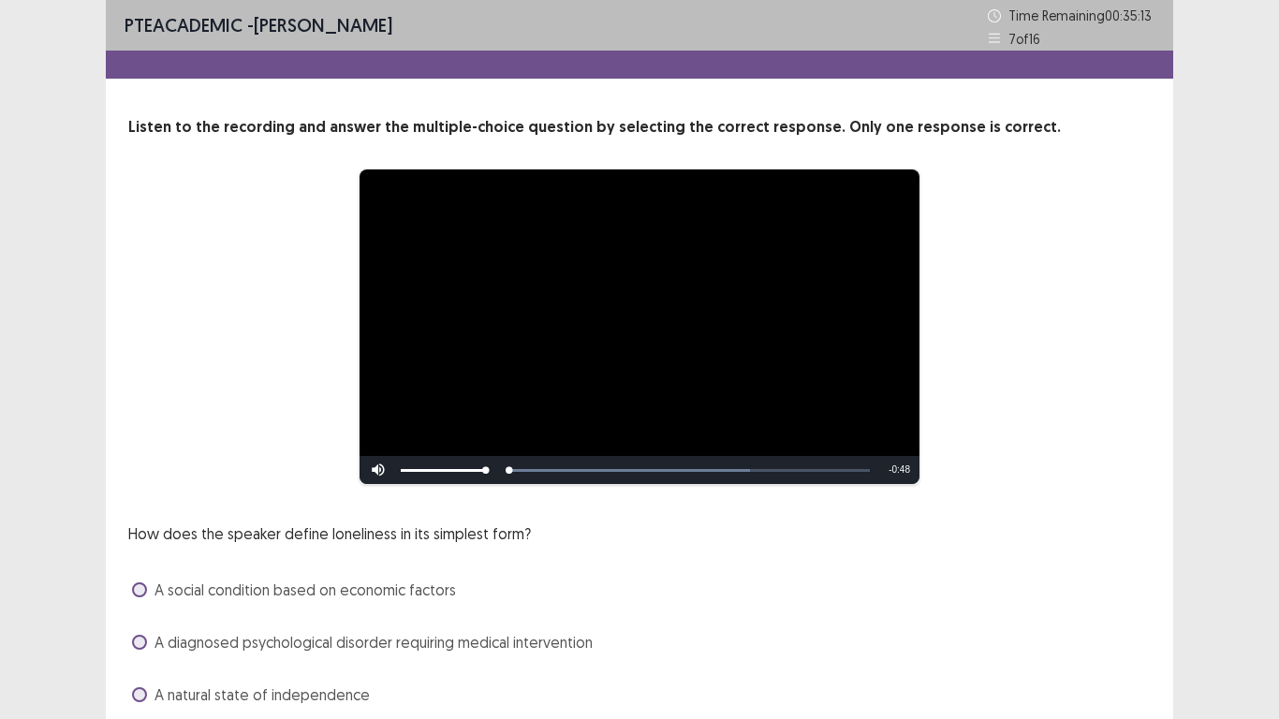
scroll to position [85, 0]
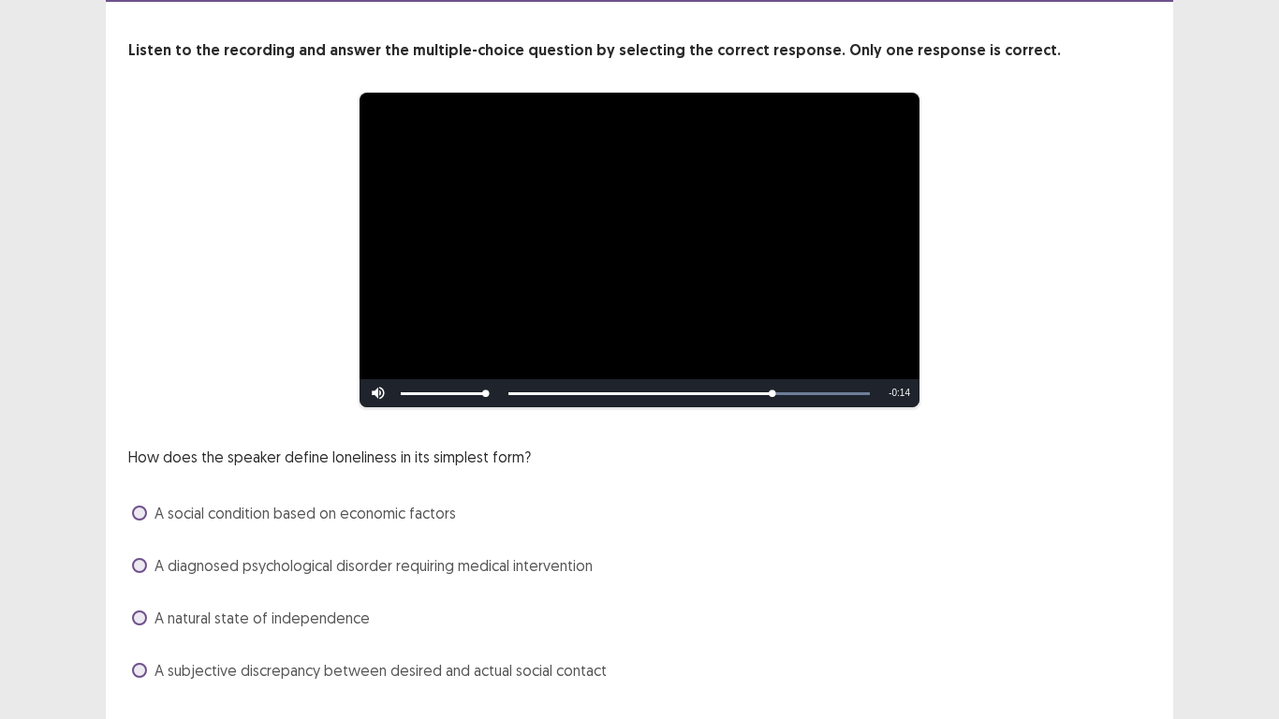
click at [237, 662] on span "A subjective discrepancy between desired and actual social contact" at bounding box center [380, 670] width 452 height 22
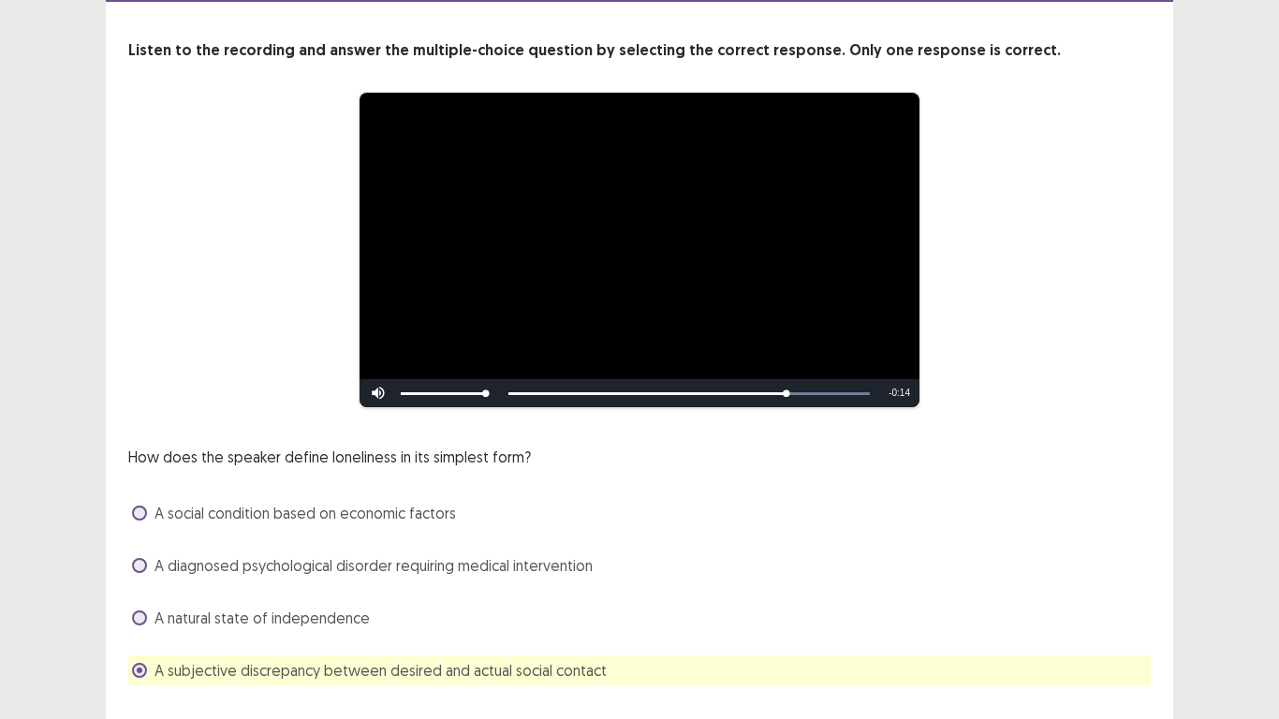
click at [237, 662] on span "A subjective discrepancy between desired and actual social contact" at bounding box center [380, 670] width 452 height 22
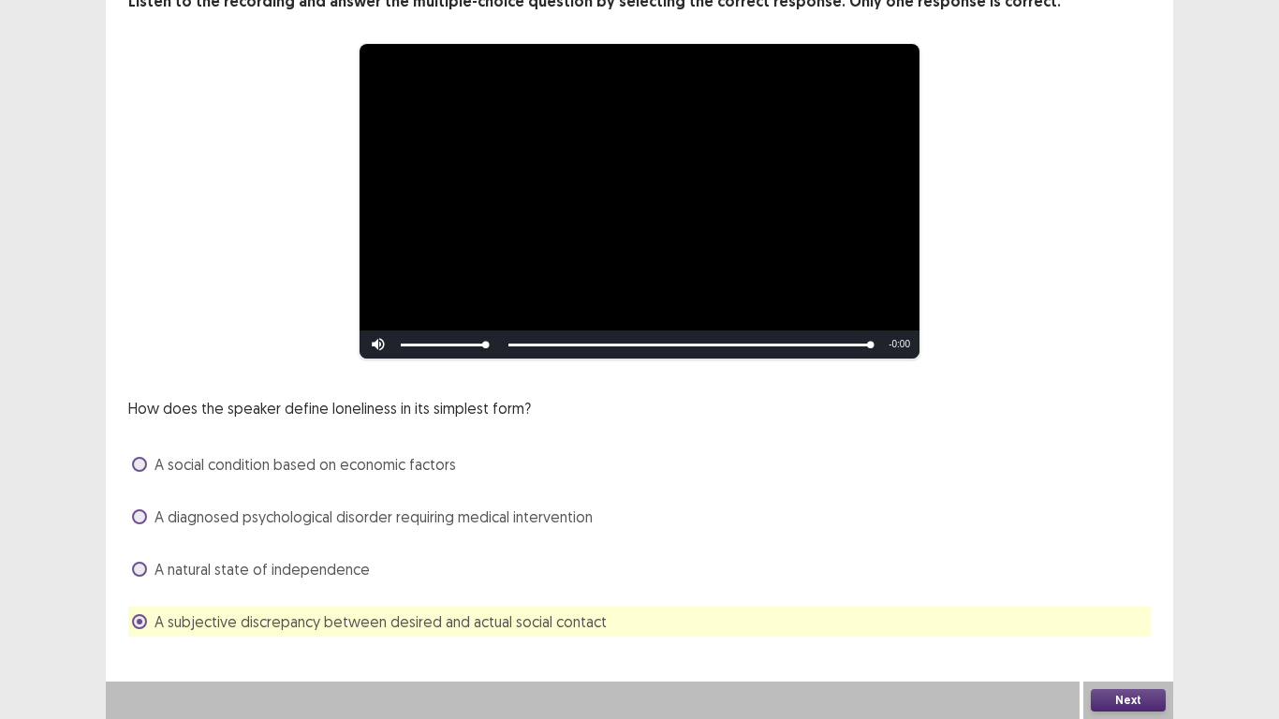
click at [1102, 697] on button "Next" at bounding box center [1128, 700] width 75 height 22
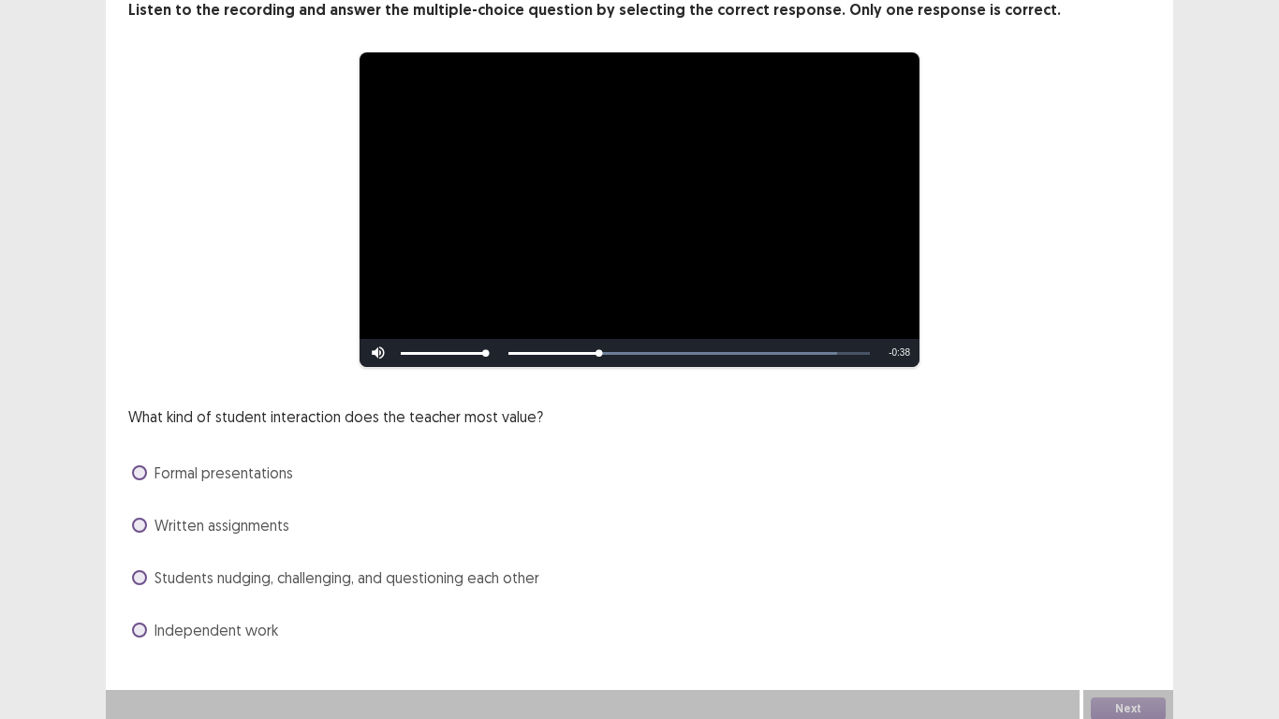
click at [240, 571] on span "Students nudging, challenging, and questioning each other" at bounding box center [346, 577] width 385 height 22
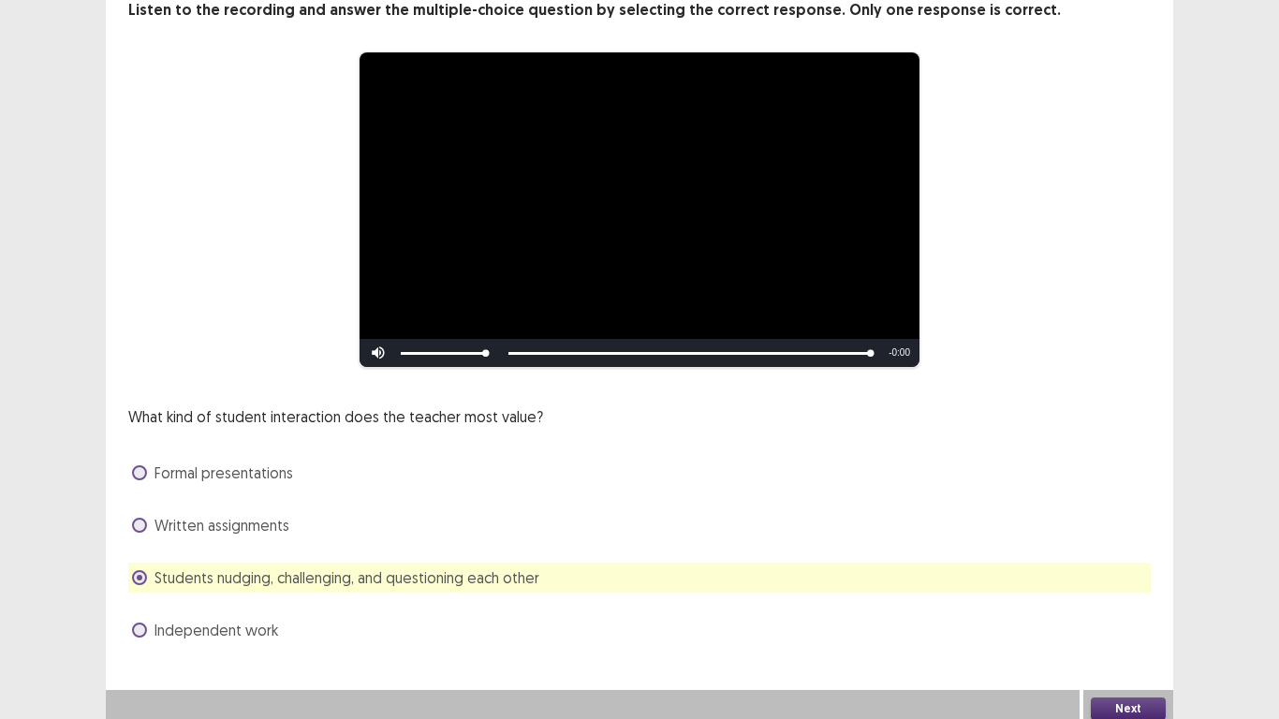
click at [1103, 711] on button "Next" at bounding box center [1128, 708] width 75 height 22
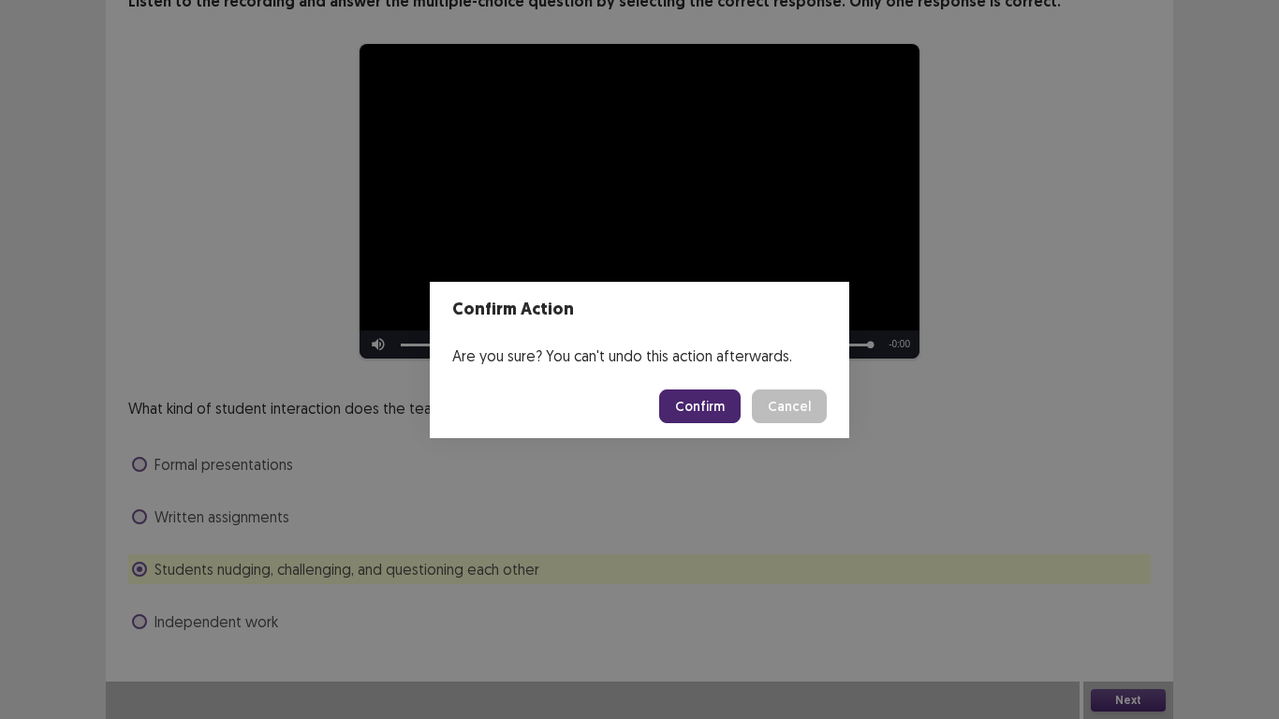
click at [704, 400] on button "Confirm" at bounding box center [699, 406] width 81 height 34
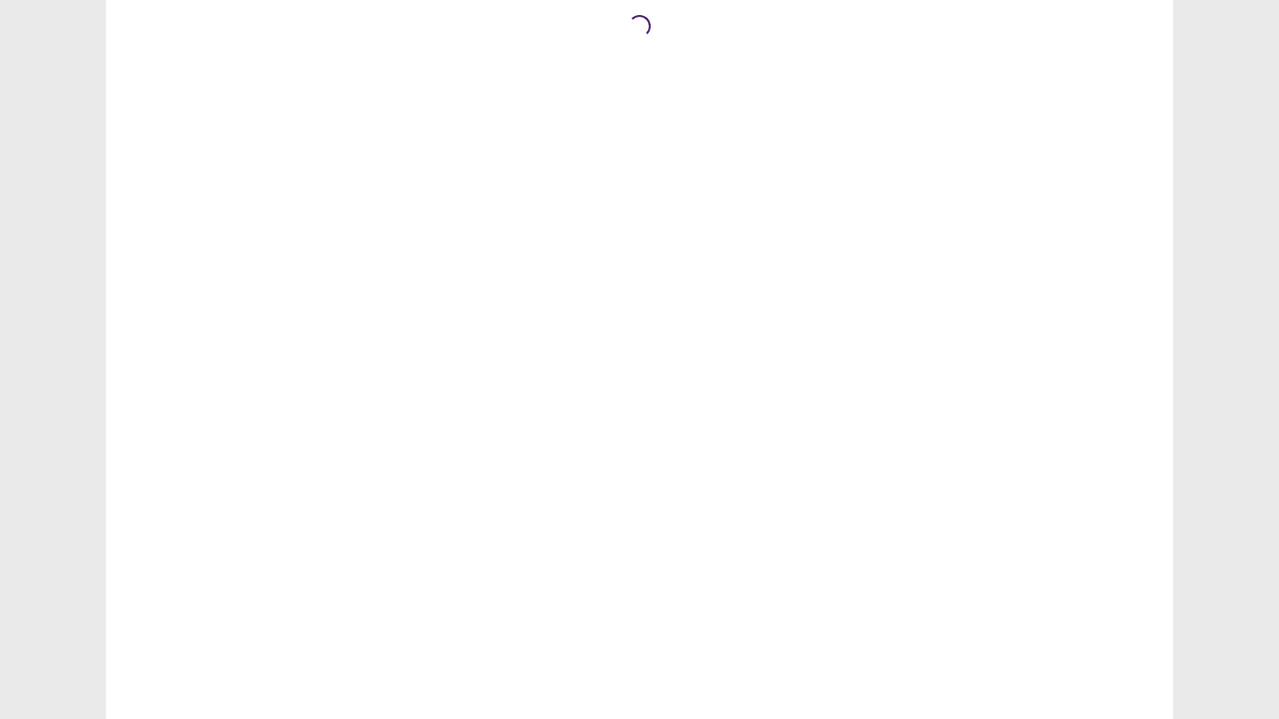
scroll to position [0, 0]
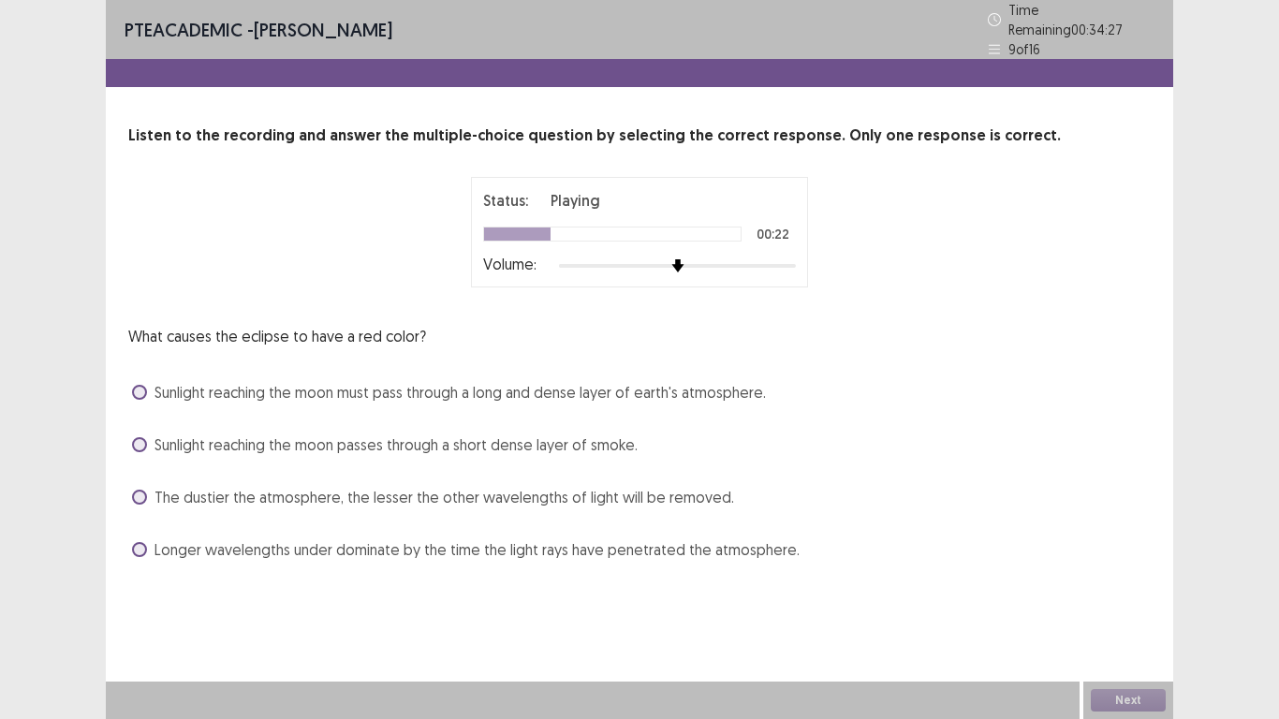
click at [638, 391] on span "Sunlight reaching the moon must pass through a long and dense layer of earth's …" at bounding box center [459, 392] width 611 height 22
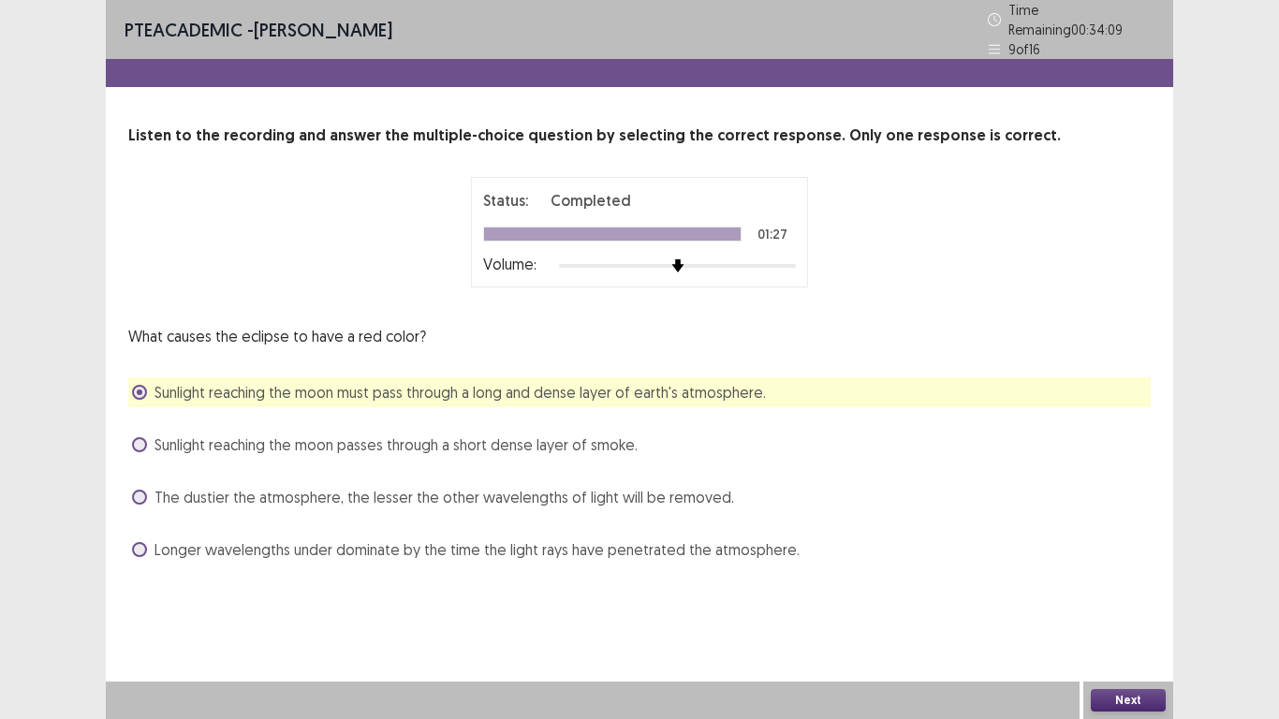
click at [1108, 701] on button "Next" at bounding box center [1128, 700] width 75 height 22
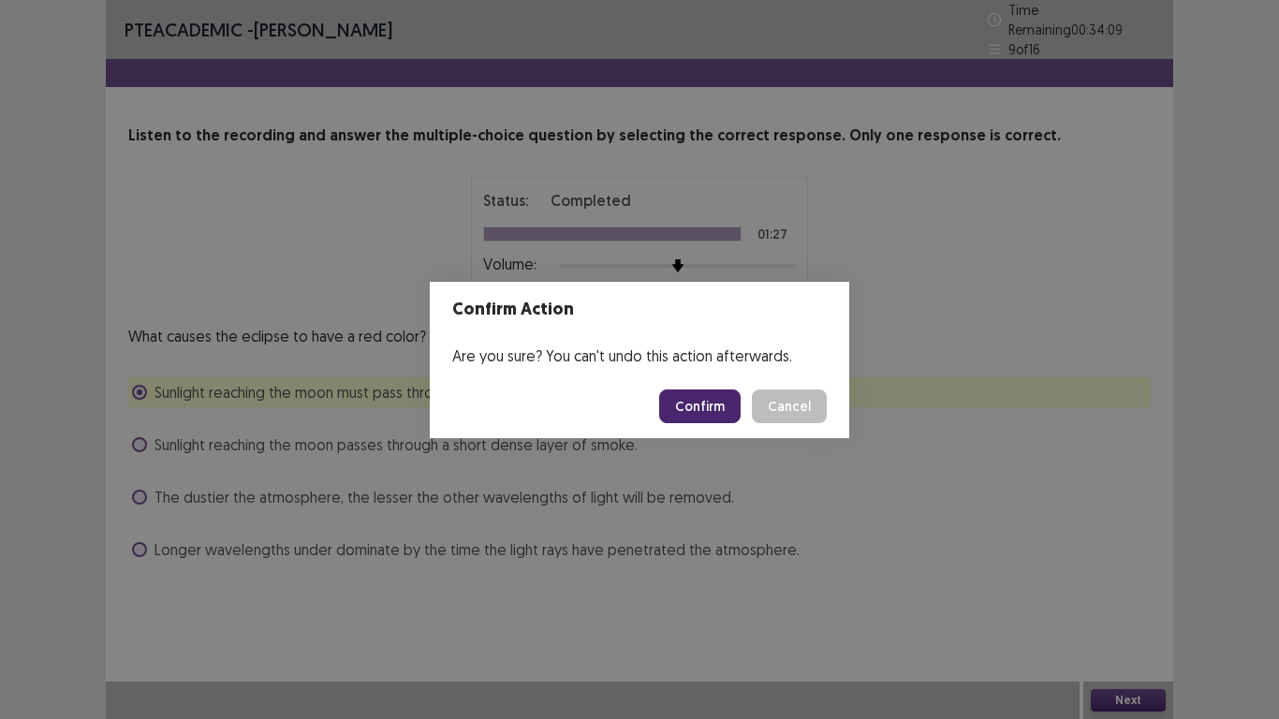
click at [711, 399] on button "Confirm" at bounding box center [699, 406] width 81 height 34
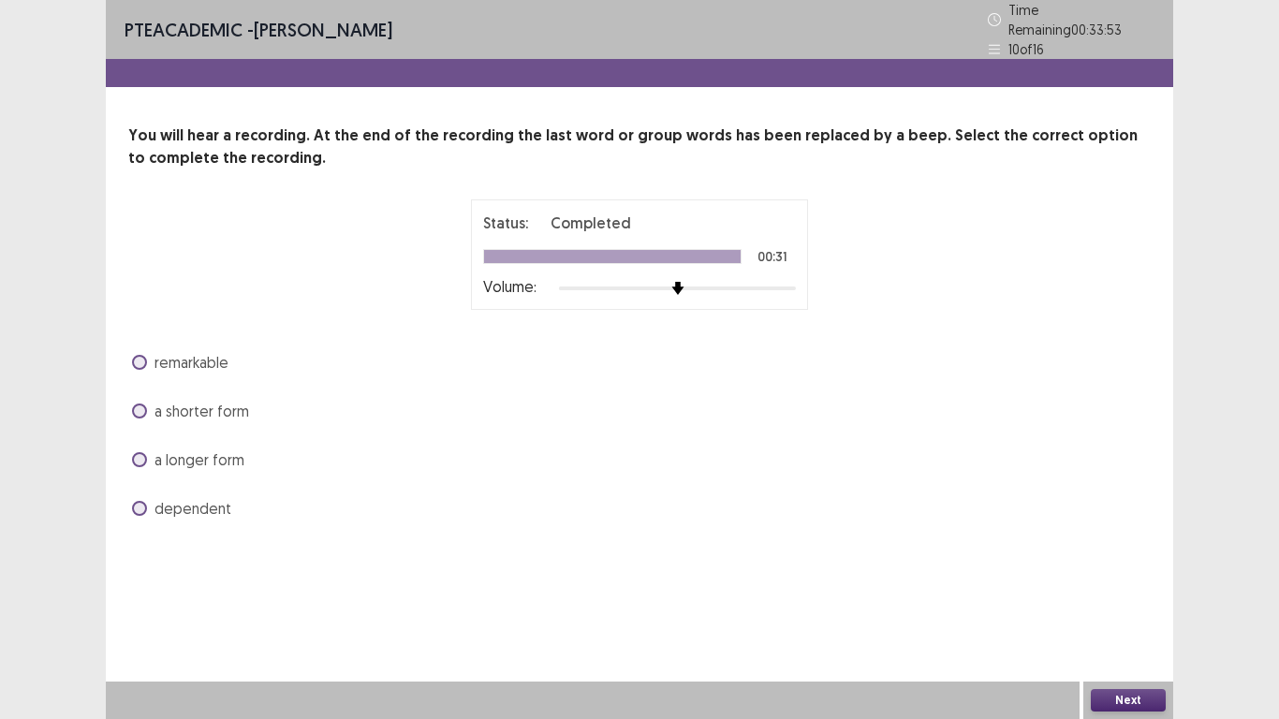
click at [136, 452] on span at bounding box center [139, 459] width 15 height 15
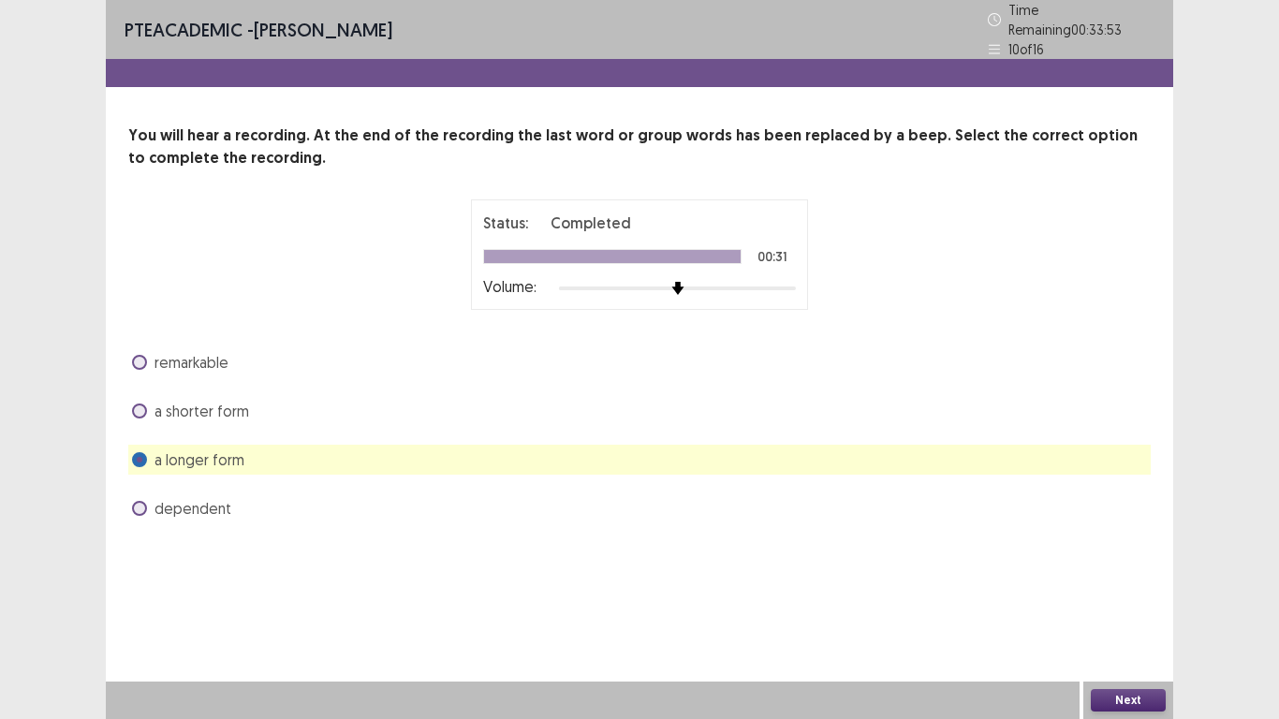
click at [1133, 701] on button "Next" at bounding box center [1128, 700] width 75 height 22
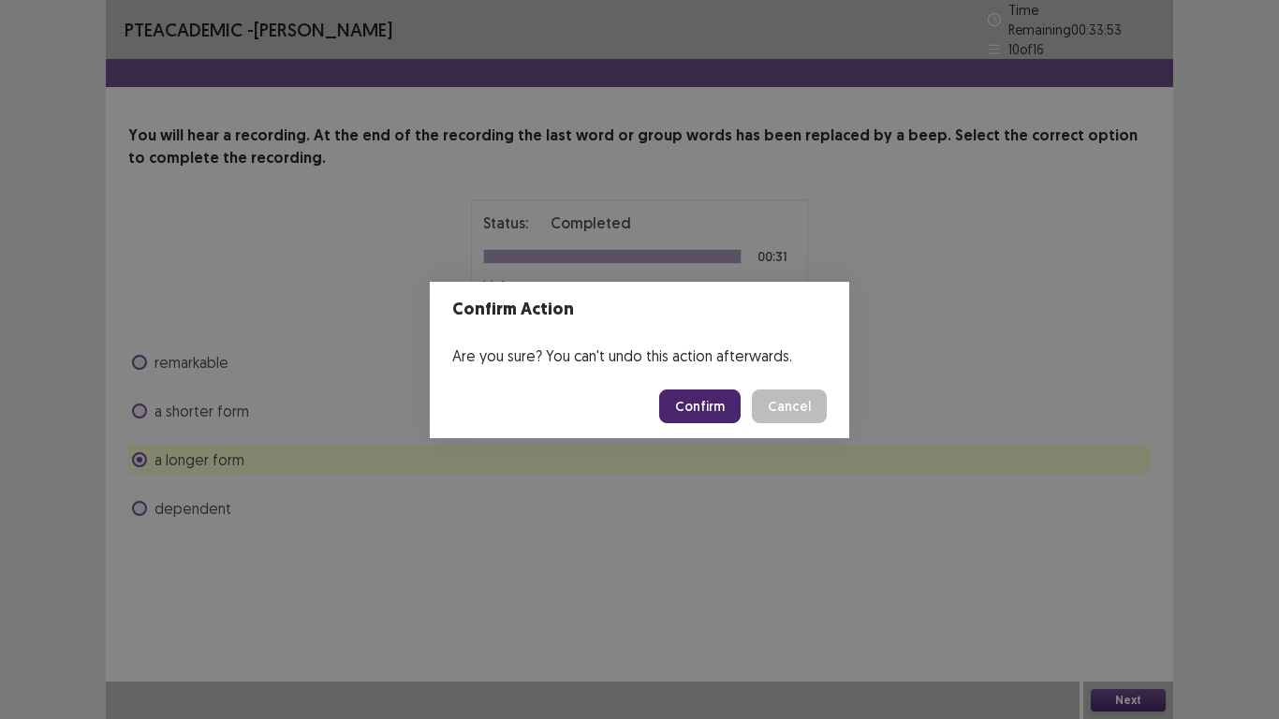
click at [696, 403] on button "Confirm" at bounding box center [699, 406] width 81 height 34
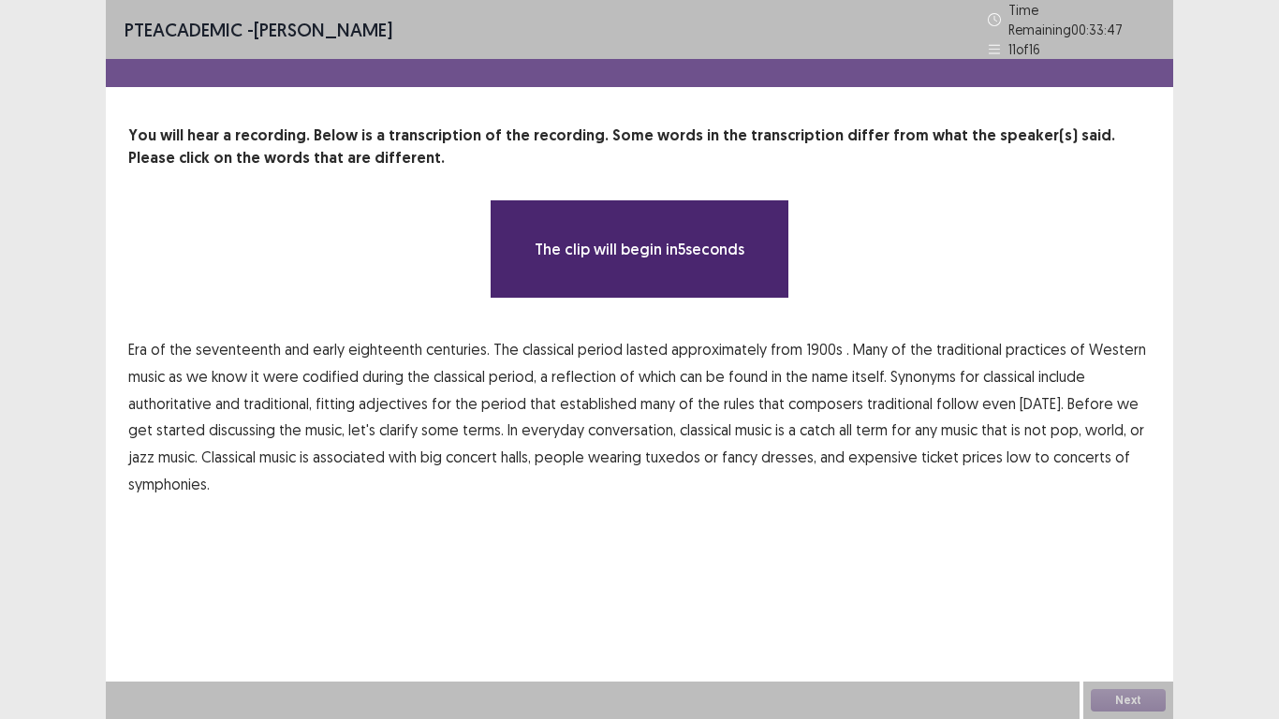
click at [816, 343] on span "1900s" at bounding box center [824, 349] width 37 height 22
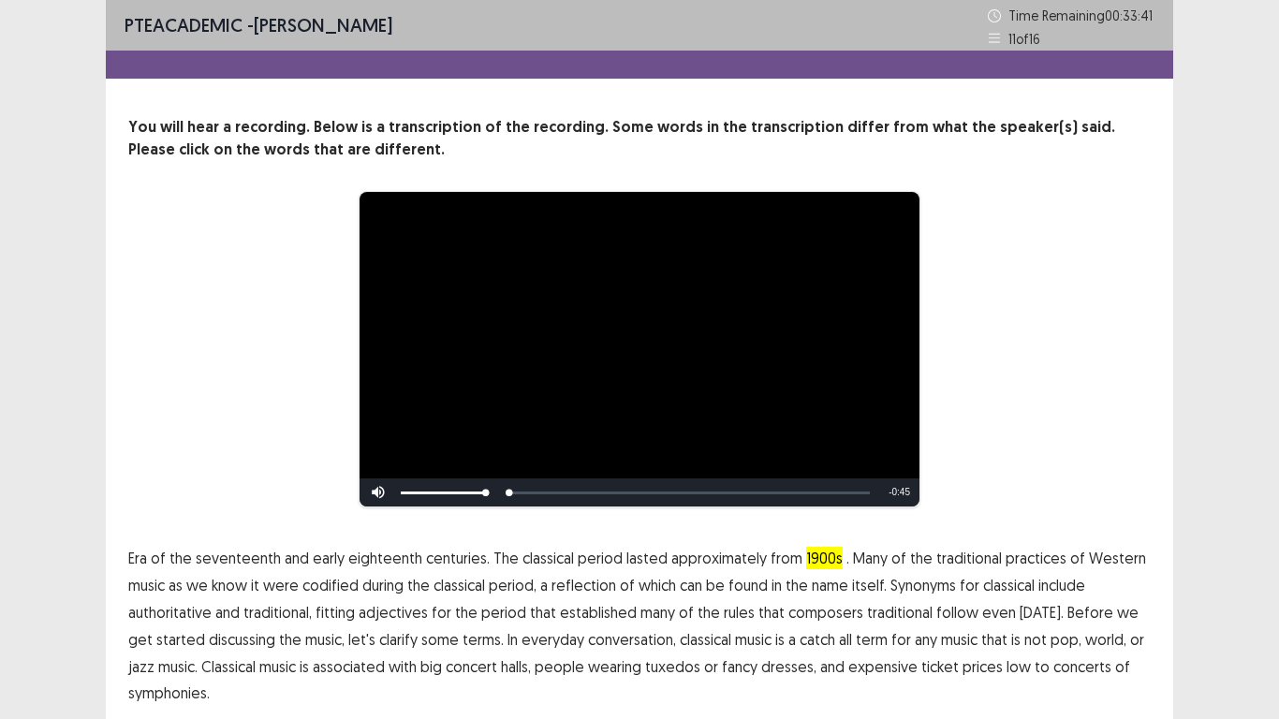
scroll to position [70, 0]
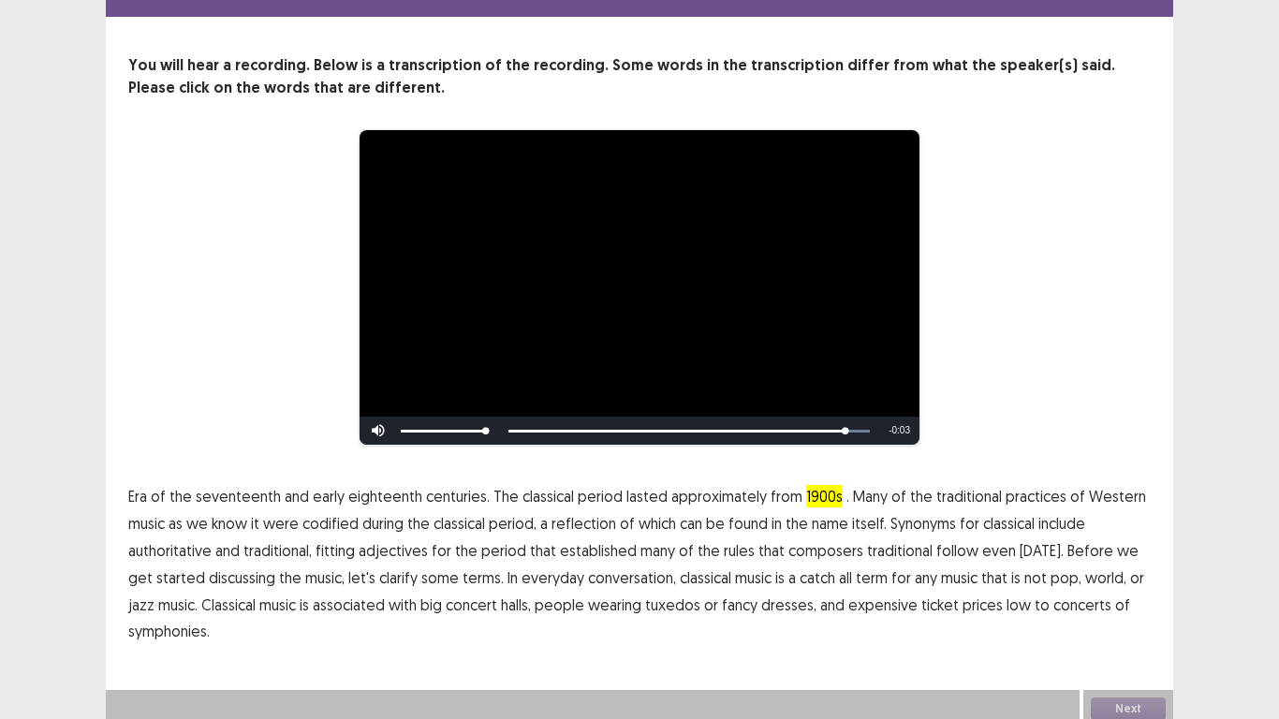
click at [1006, 598] on span "low" at bounding box center [1018, 605] width 24 height 22
click at [390, 545] on span "adjectives" at bounding box center [393, 550] width 69 height 22
click at [1158, 697] on button "Next" at bounding box center [1128, 708] width 75 height 22
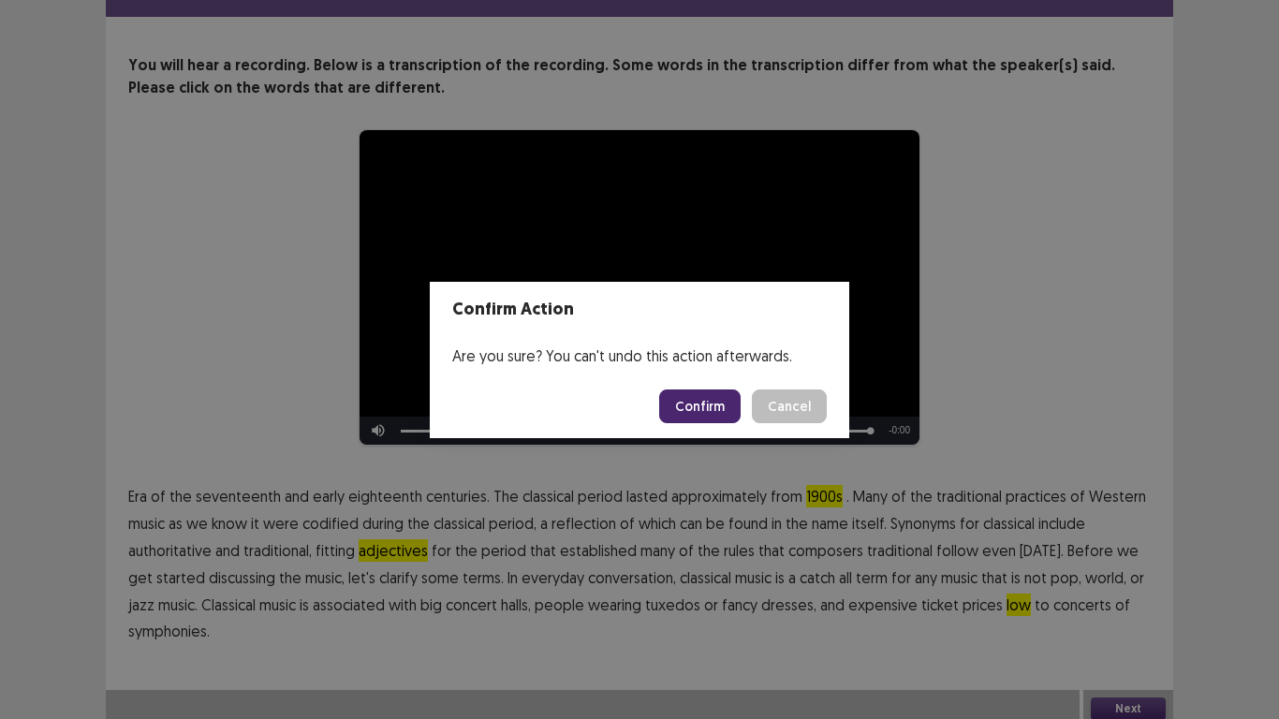
click at [691, 410] on button "Confirm" at bounding box center [699, 406] width 81 height 34
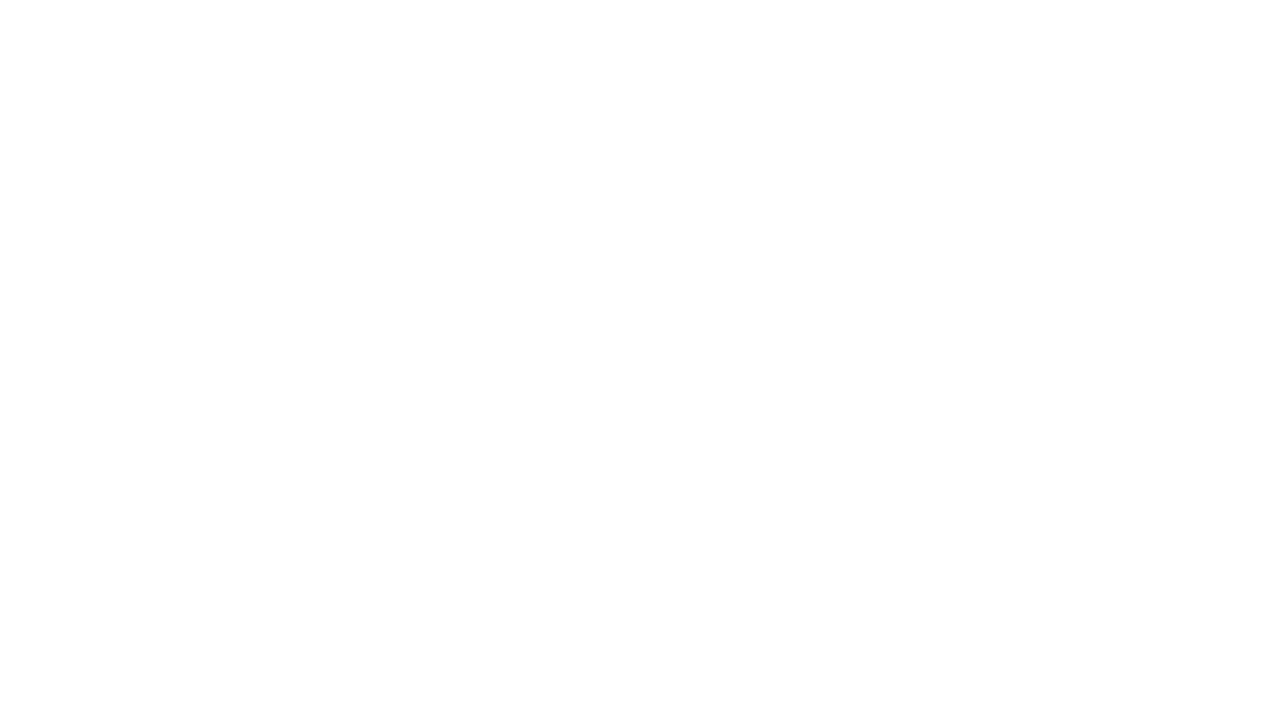
scroll to position [0, 0]
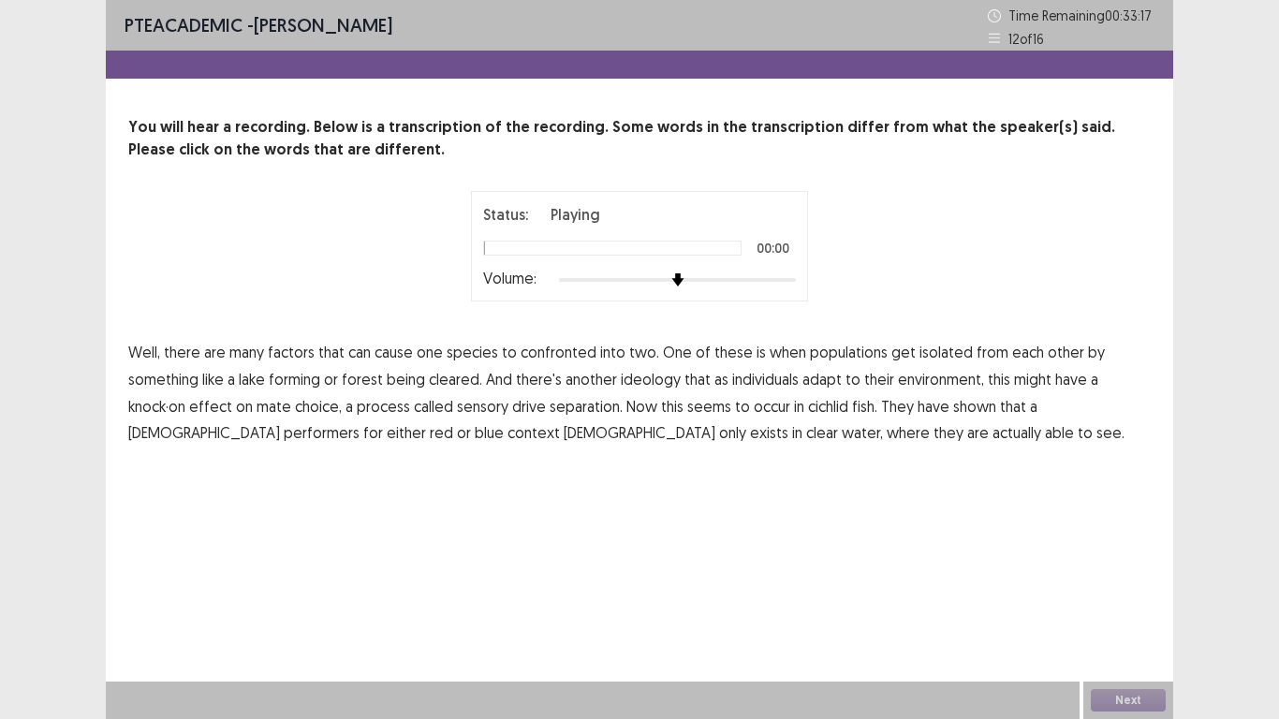
click at [538, 356] on span "confronted" at bounding box center [559, 352] width 76 height 22
click at [639, 378] on span "ideology" at bounding box center [651, 379] width 60 height 22
click at [587, 412] on span "separation." at bounding box center [586, 406] width 73 height 22
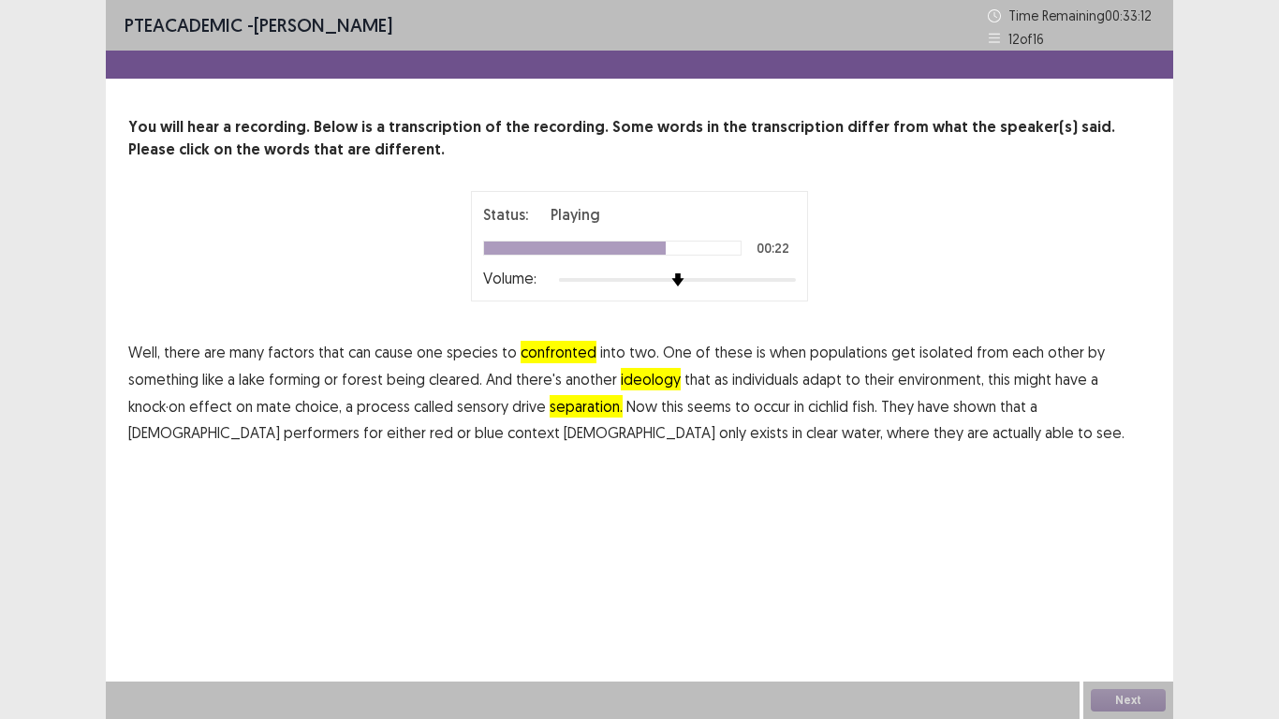
click at [284, 437] on span "performers" at bounding box center [322, 432] width 76 height 22
click at [507, 438] on span "context" at bounding box center [533, 432] width 52 height 22
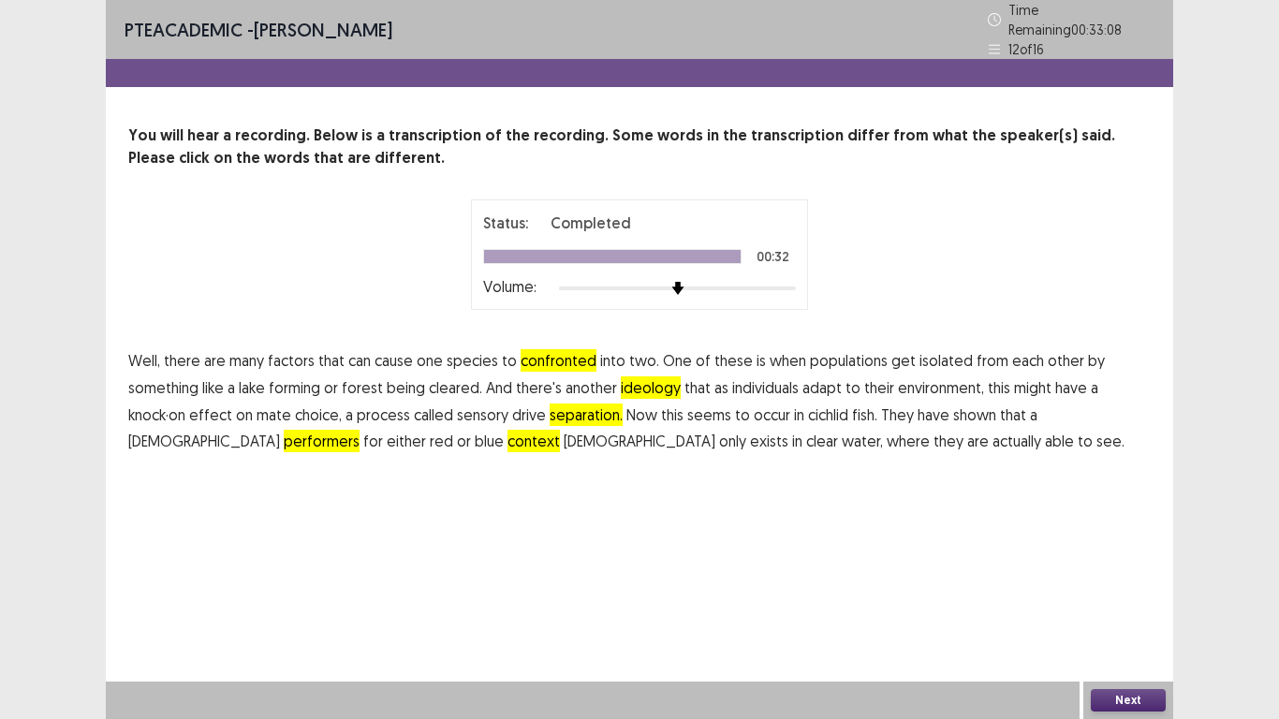
click at [1119, 699] on button "Next" at bounding box center [1128, 700] width 75 height 22
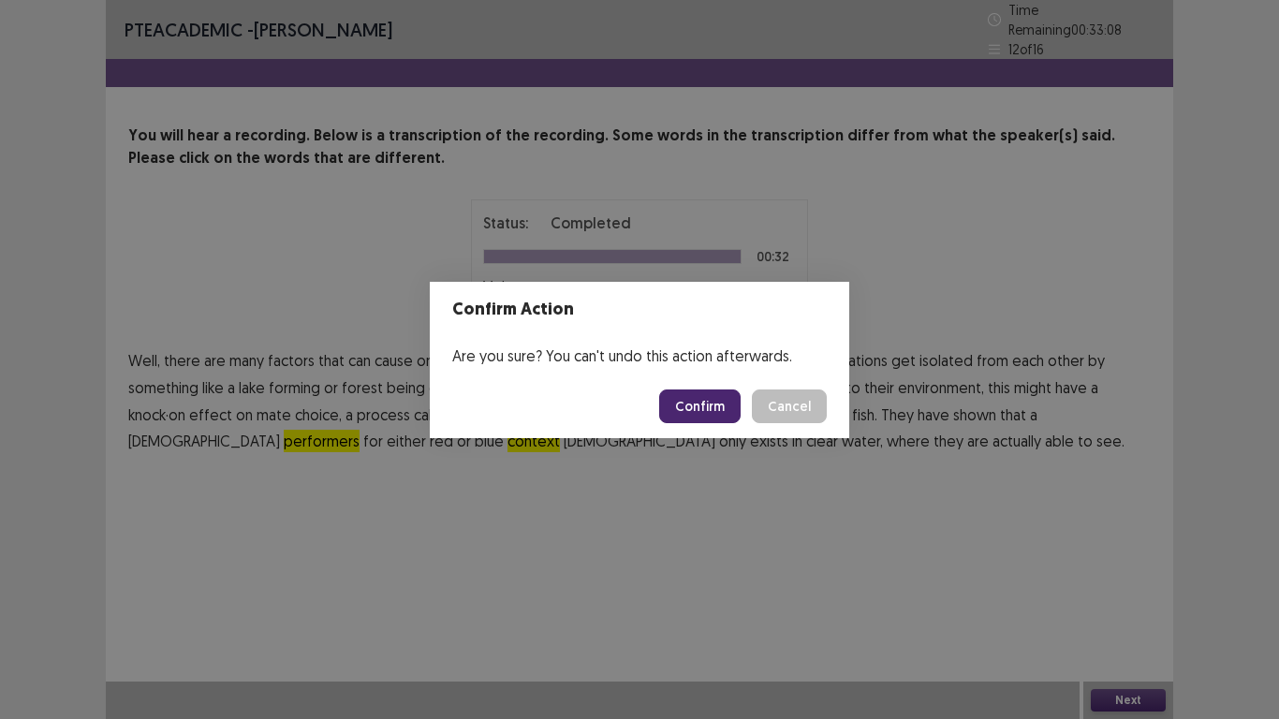
click at [695, 414] on button "Confirm" at bounding box center [699, 406] width 81 height 34
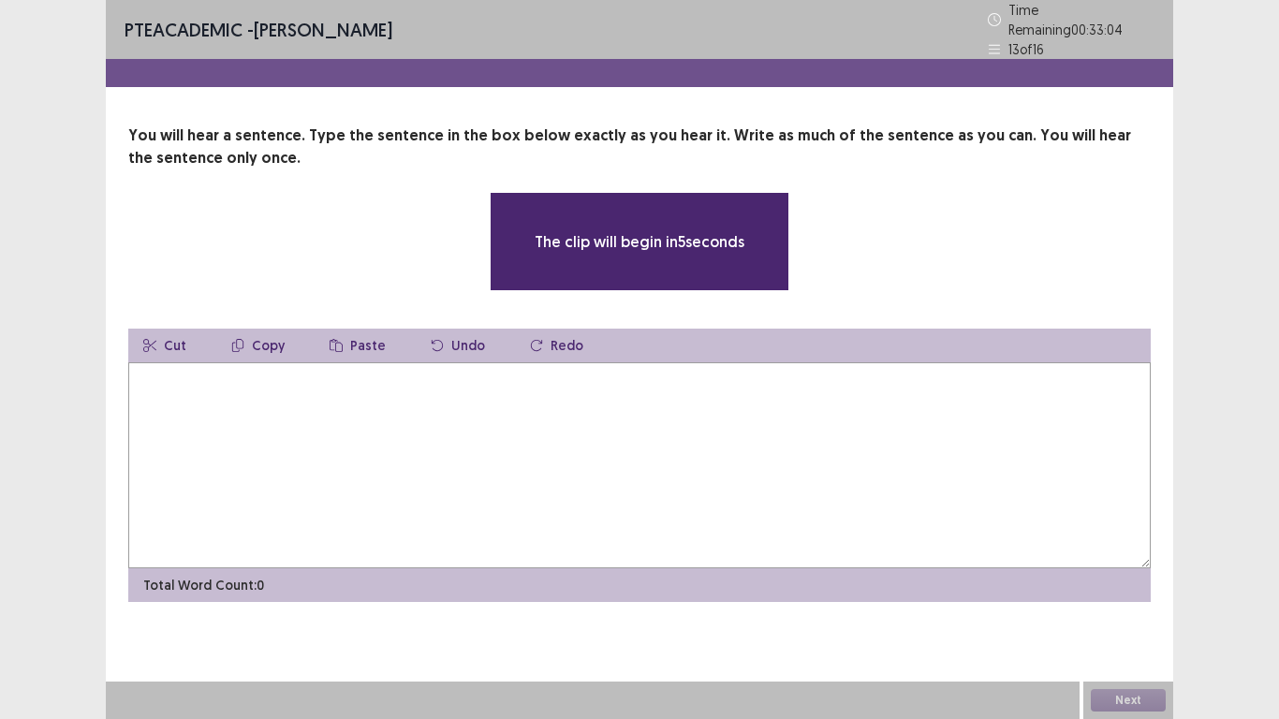
click at [155, 374] on textarea at bounding box center [639, 465] width 1022 height 206
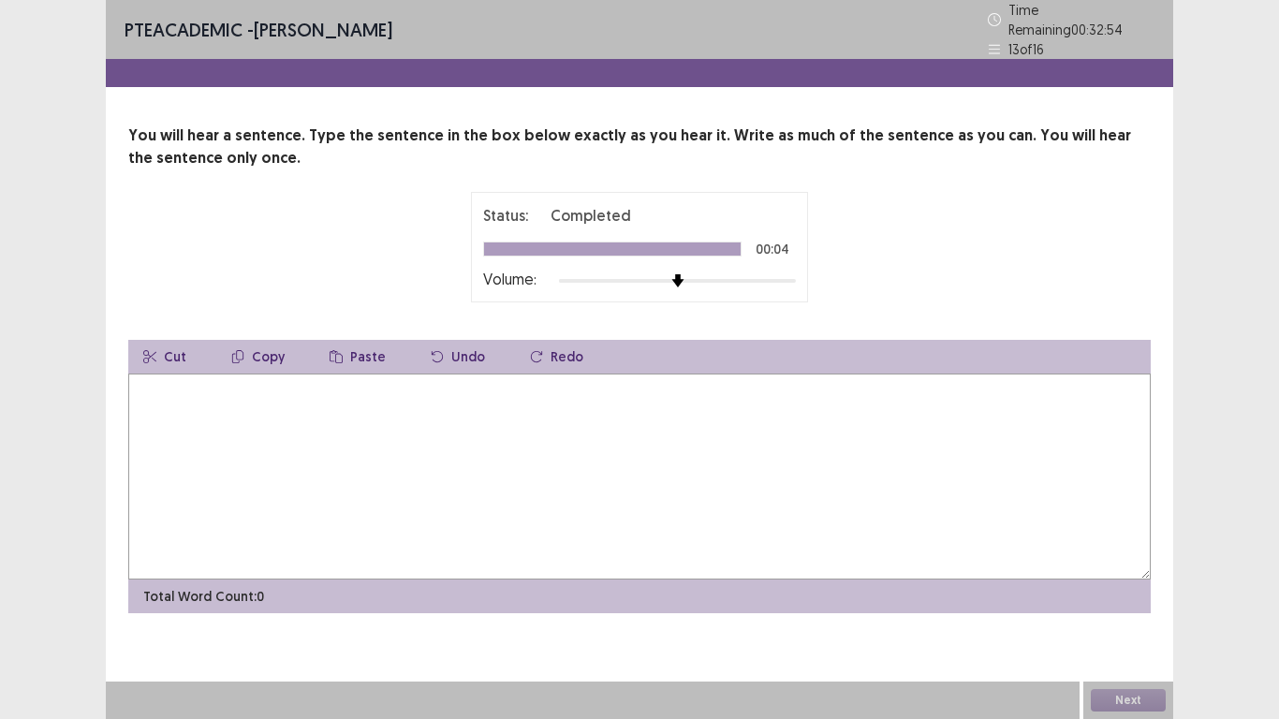
click at [232, 375] on textarea at bounding box center [639, 477] width 1022 height 206
click at [298, 386] on textarea "**********" at bounding box center [639, 477] width 1022 height 206
click at [417, 384] on textarea "**********" at bounding box center [639, 477] width 1022 height 206
type textarea "**********"
click at [1112, 706] on button "Next" at bounding box center [1128, 700] width 75 height 22
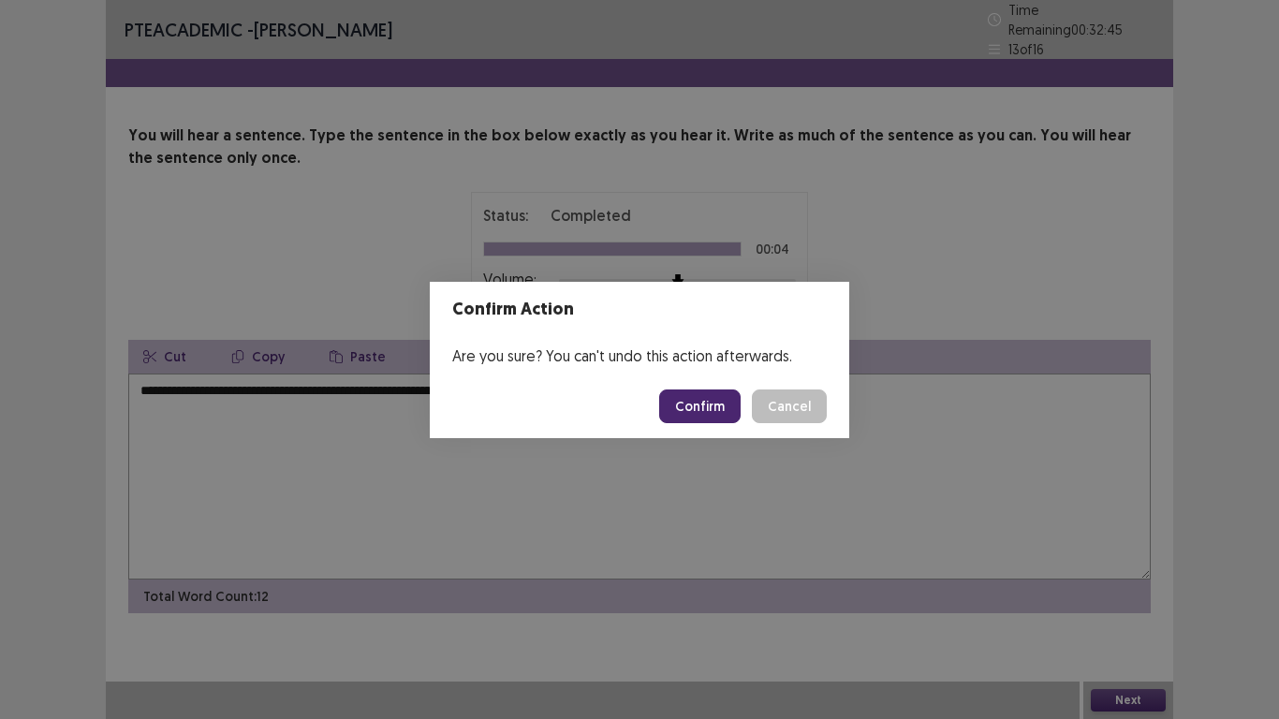
click at [710, 411] on button "Confirm" at bounding box center [699, 406] width 81 height 34
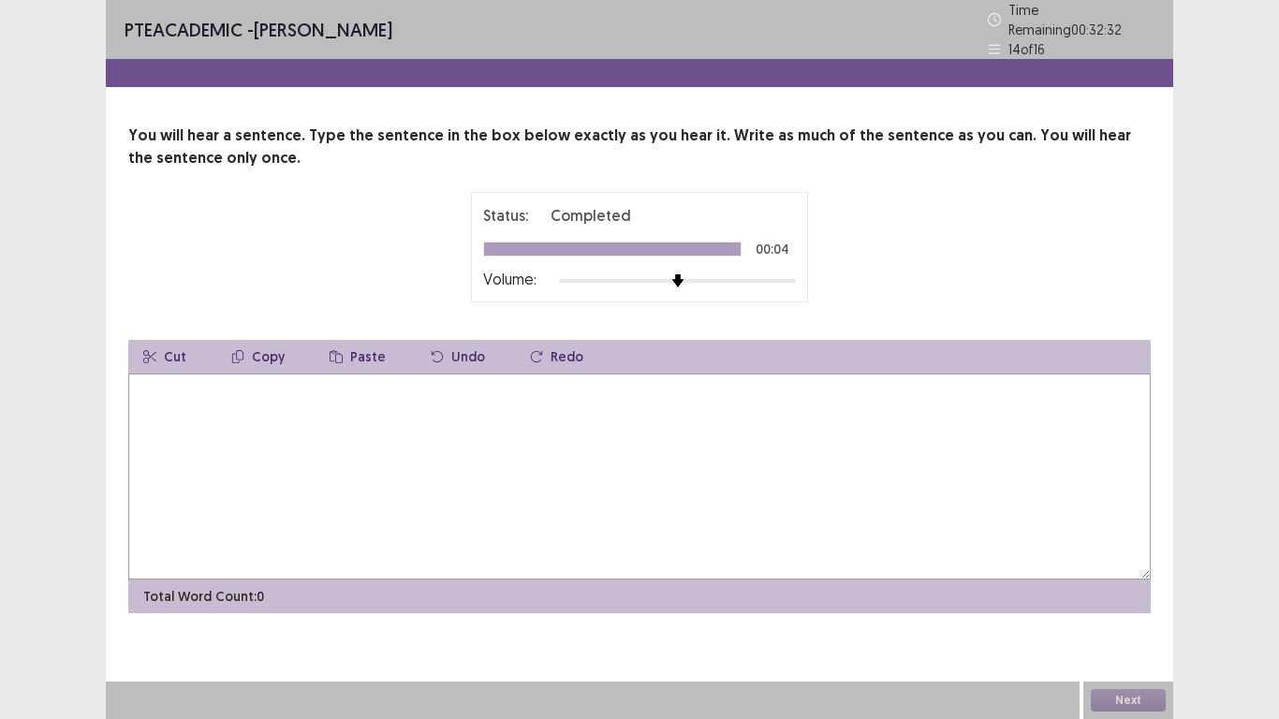
click at [348, 463] on textarea at bounding box center [639, 477] width 1022 height 206
click at [146, 393] on textarea "******" at bounding box center [639, 477] width 1022 height 206
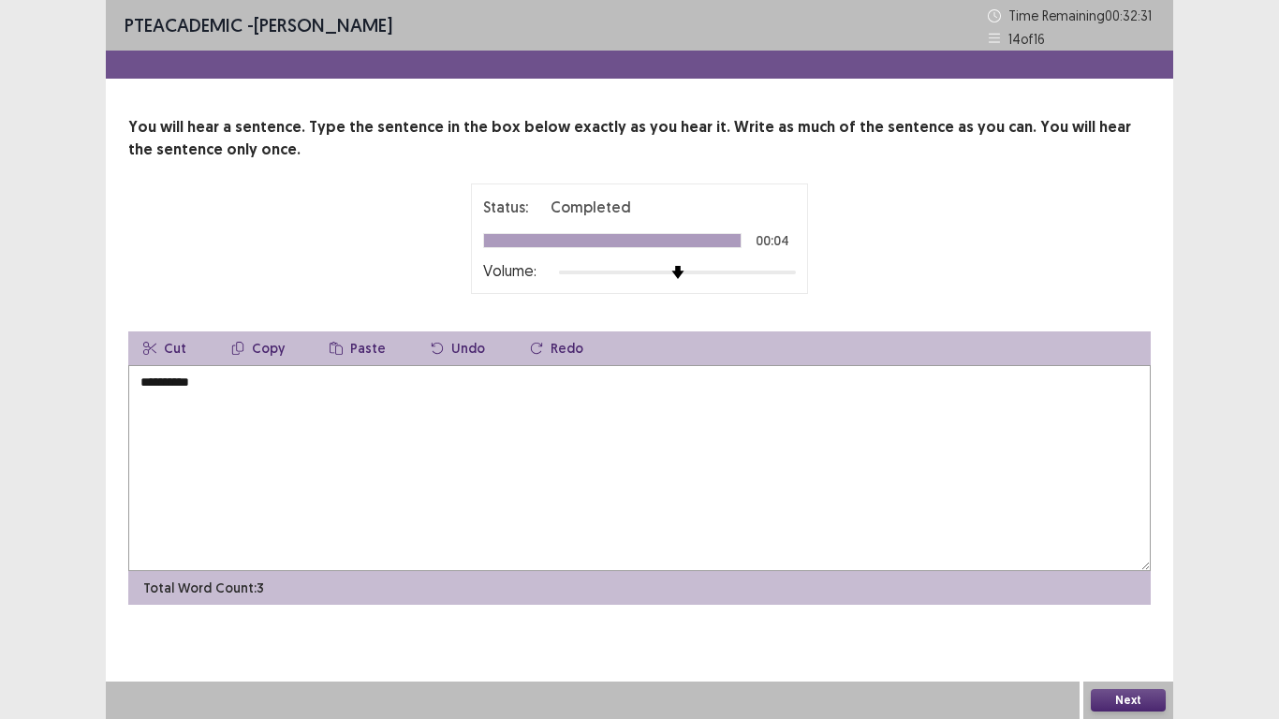
click at [200, 391] on textarea "**********" at bounding box center [639, 468] width 1022 height 206
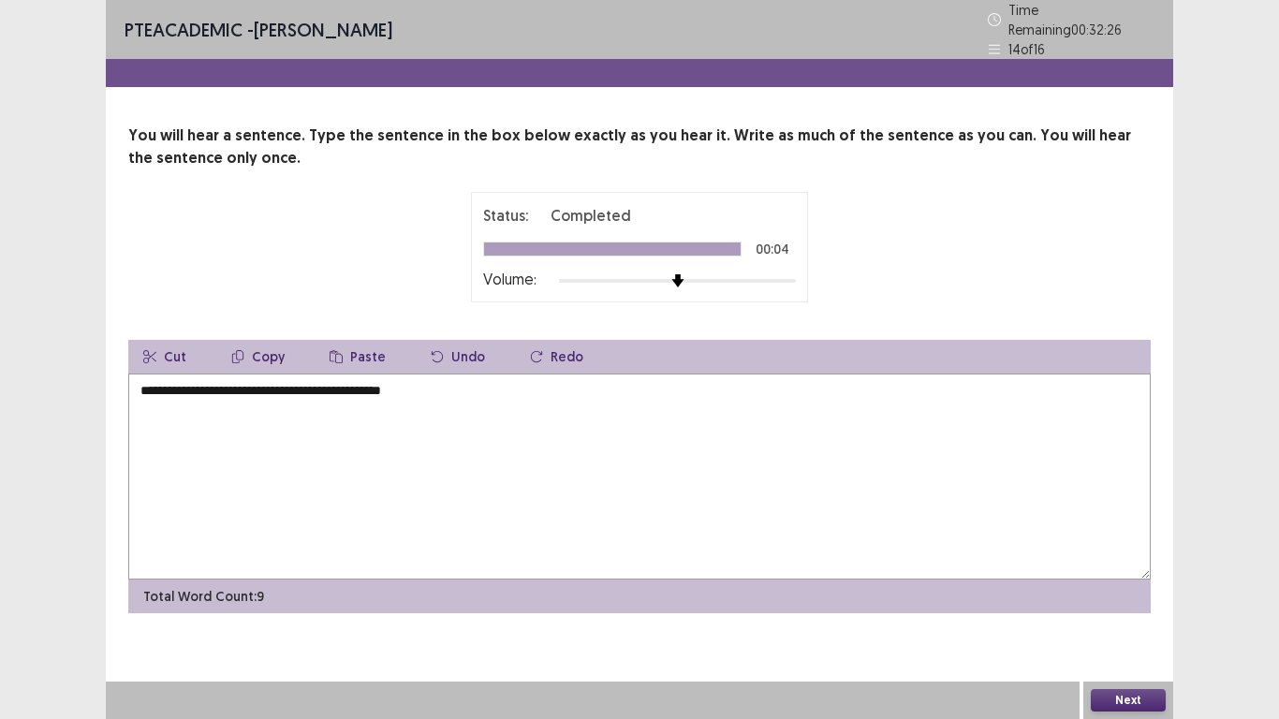
click at [315, 389] on textarea "**********" at bounding box center [639, 477] width 1022 height 206
click at [462, 389] on textarea "**********" at bounding box center [639, 477] width 1022 height 206
type textarea "**********"
click at [1116, 701] on button "Next" at bounding box center [1128, 700] width 75 height 22
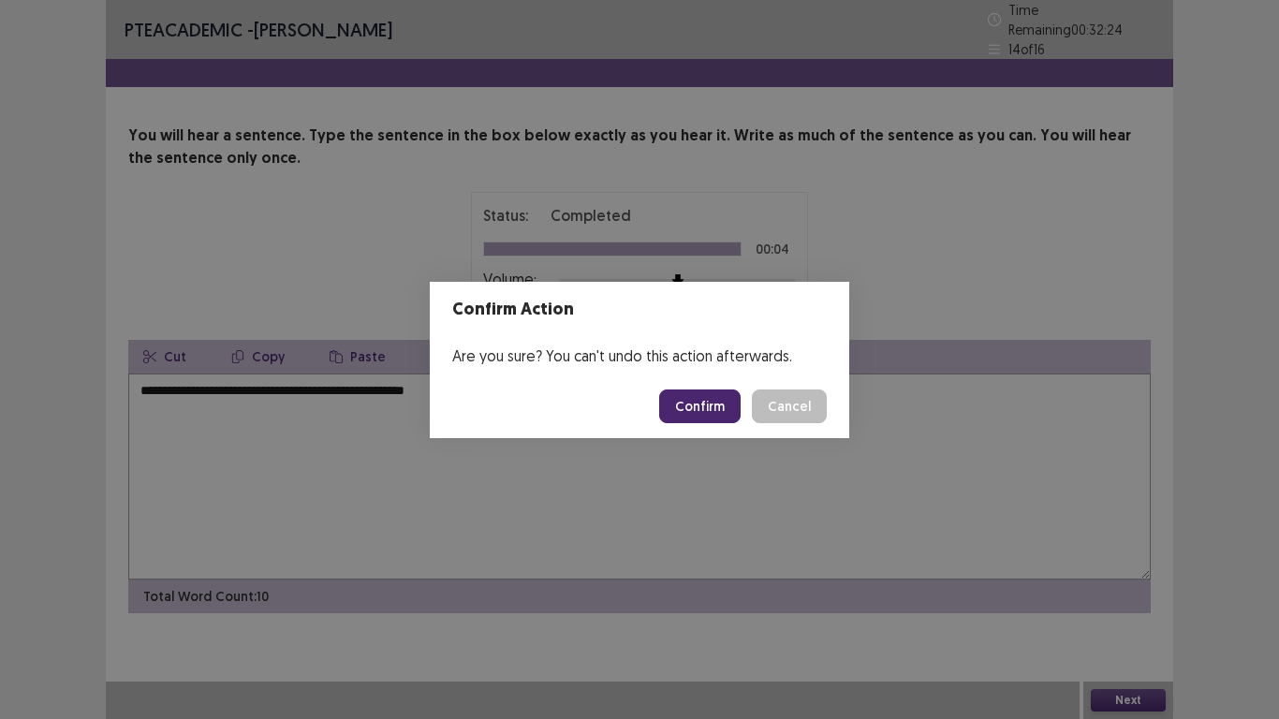
click at [717, 391] on button "Confirm" at bounding box center [699, 406] width 81 height 34
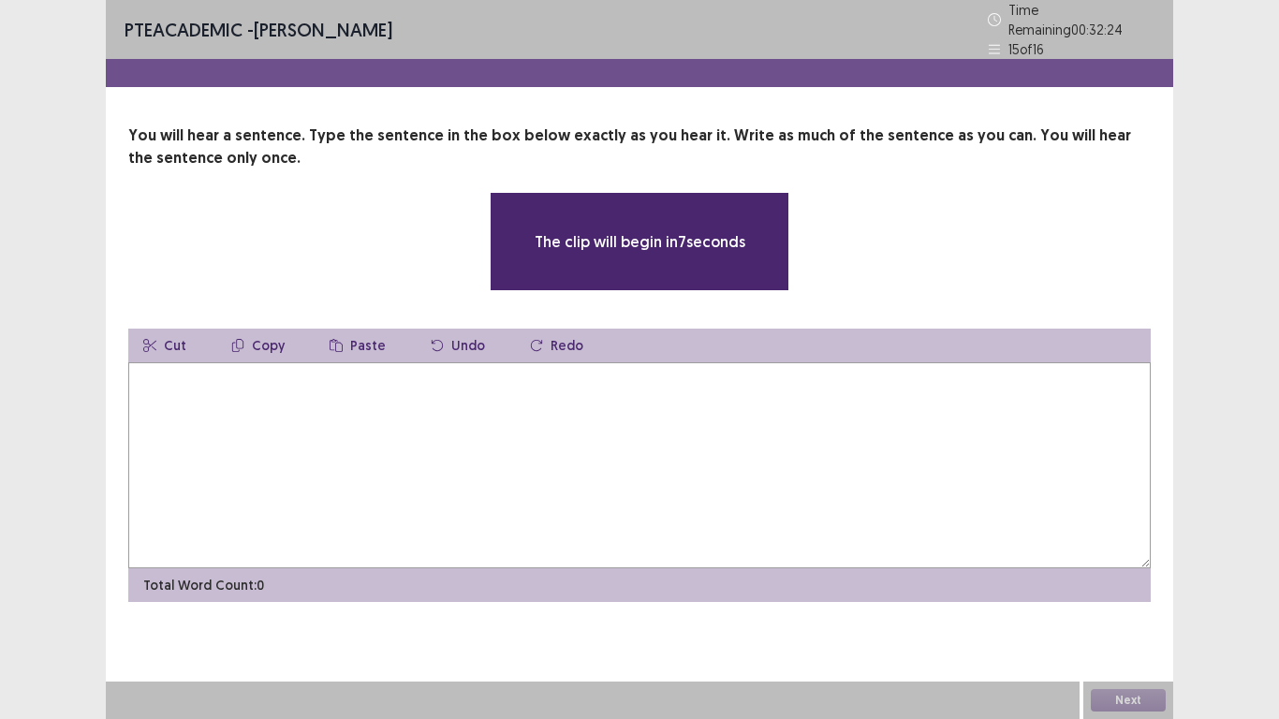
click at [260, 373] on textarea at bounding box center [639, 465] width 1022 height 206
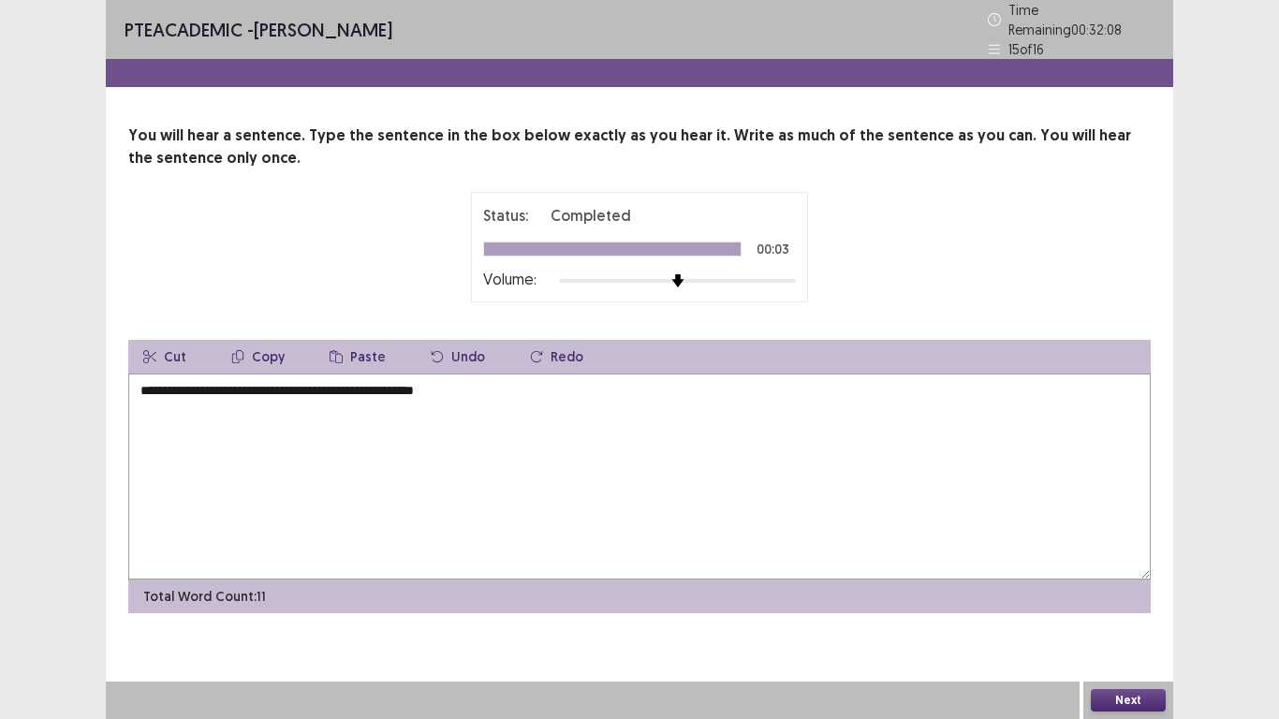
click at [282, 383] on textarea "**********" at bounding box center [639, 477] width 1022 height 206
click at [290, 384] on textarea "**********" at bounding box center [639, 477] width 1022 height 206
click at [490, 386] on textarea "**********" at bounding box center [639, 477] width 1022 height 206
type textarea "**********"
click at [1100, 701] on button "Next" at bounding box center [1128, 700] width 75 height 22
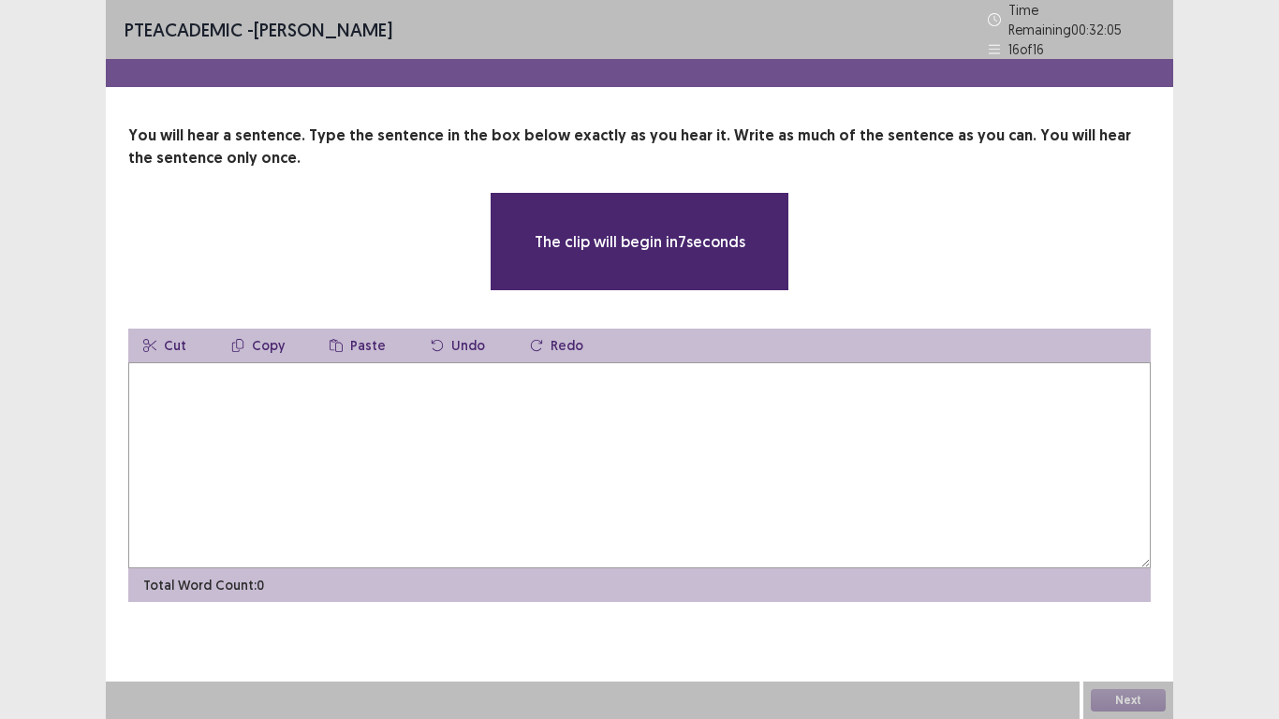
click at [280, 411] on textarea at bounding box center [639, 465] width 1022 height 206
click at [283, 476] on textarea at bounding box center [639, 465] width 1022 height 206
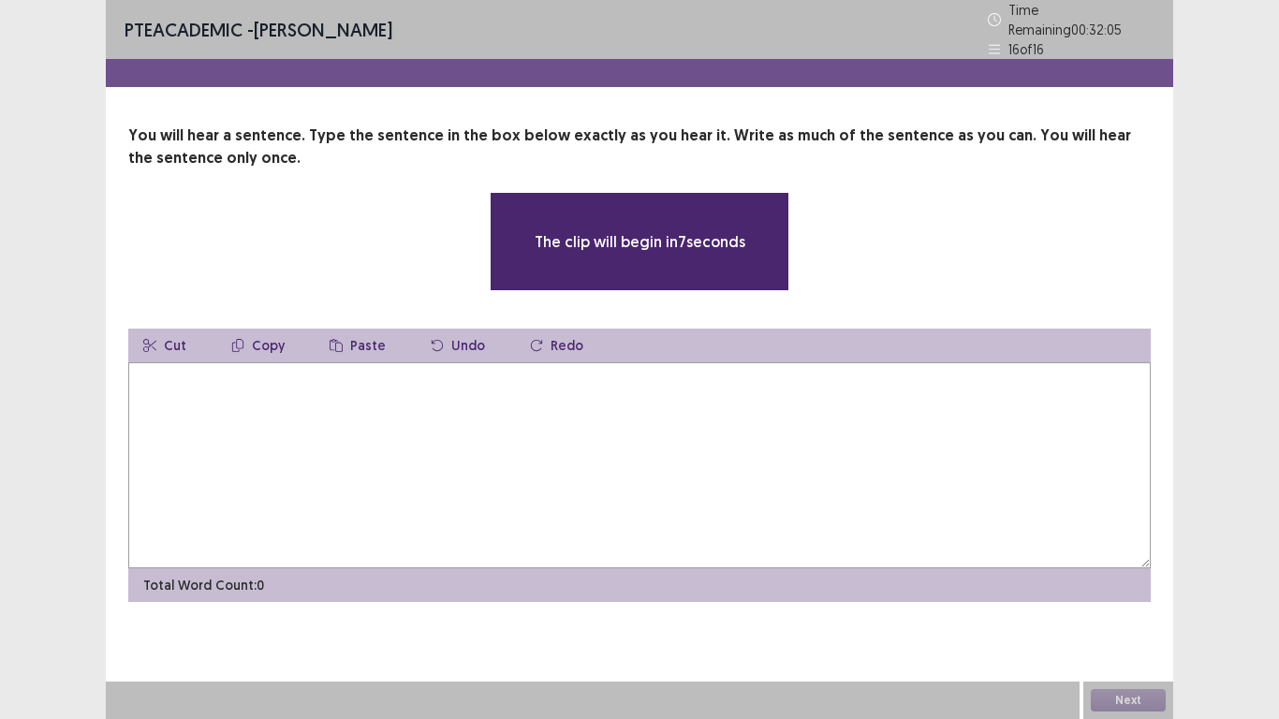
drag, startPoint x: 283, startPoint y: 477, endPoint x: 214, endPoint y: 416, distance: 92.1
click at [214, 416] on textarea at bounding box center [639, 465] width 1022 height 206
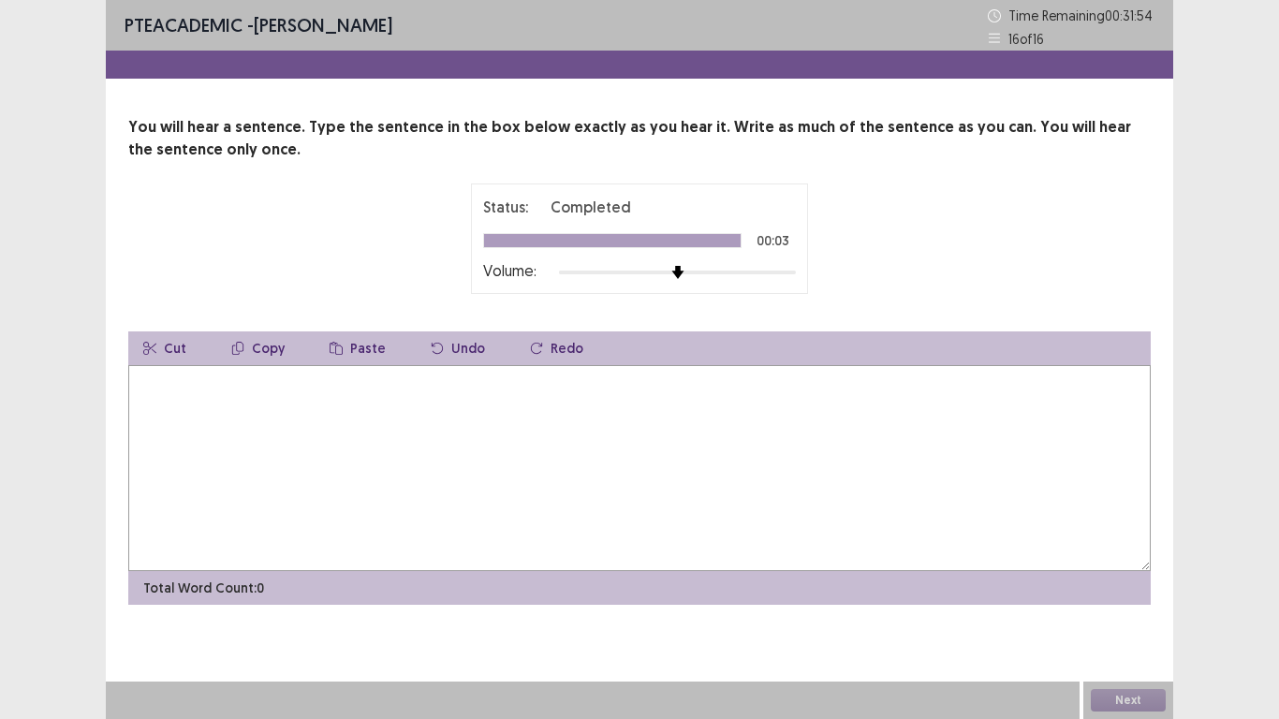
click at [214, 416] on textarea at bounding box center [639, 468] width 1022 height 206
click at [192, 389] on textarea at bounding box center [639, 468] width 1022 height 206
click at [126, 378] on div "You will hear a sentence. Type the sentence in the box below exactly as you hea…" at bounding box center [639, 360] width 1067 height 489
click at [169, 386] on textarea at bounding box center [639, 468] width 1022 height 206
click at [169, 386] on textarea "********" at bounding box center [639, 468] width 1022 height 206
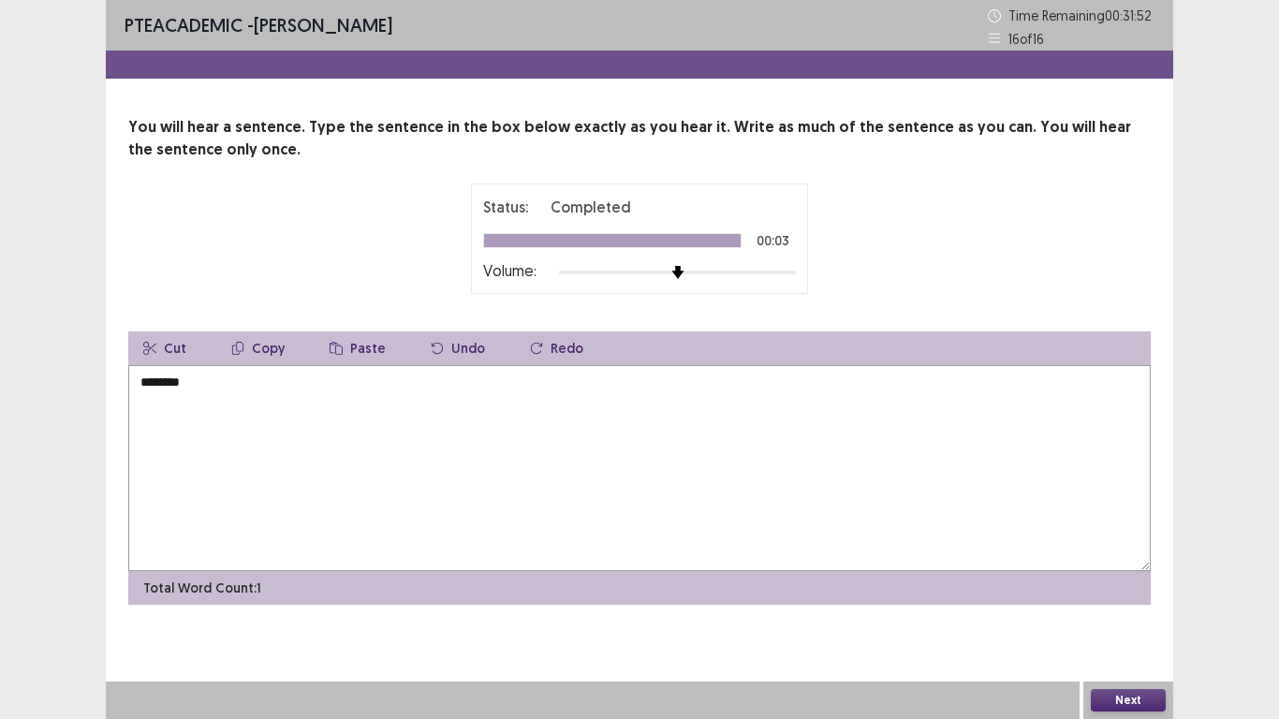
click at [169, 386] on textarea "********" at bounding box center [639, 468] width 1022 height 206
click at [421, 384] on textarea "**********" at bounding box center [639, 468] width 1022 height 206
type textarea "**********"
click at [1118, 703] on button "Next" at bounding box center [1128, 700] width 75 height 22
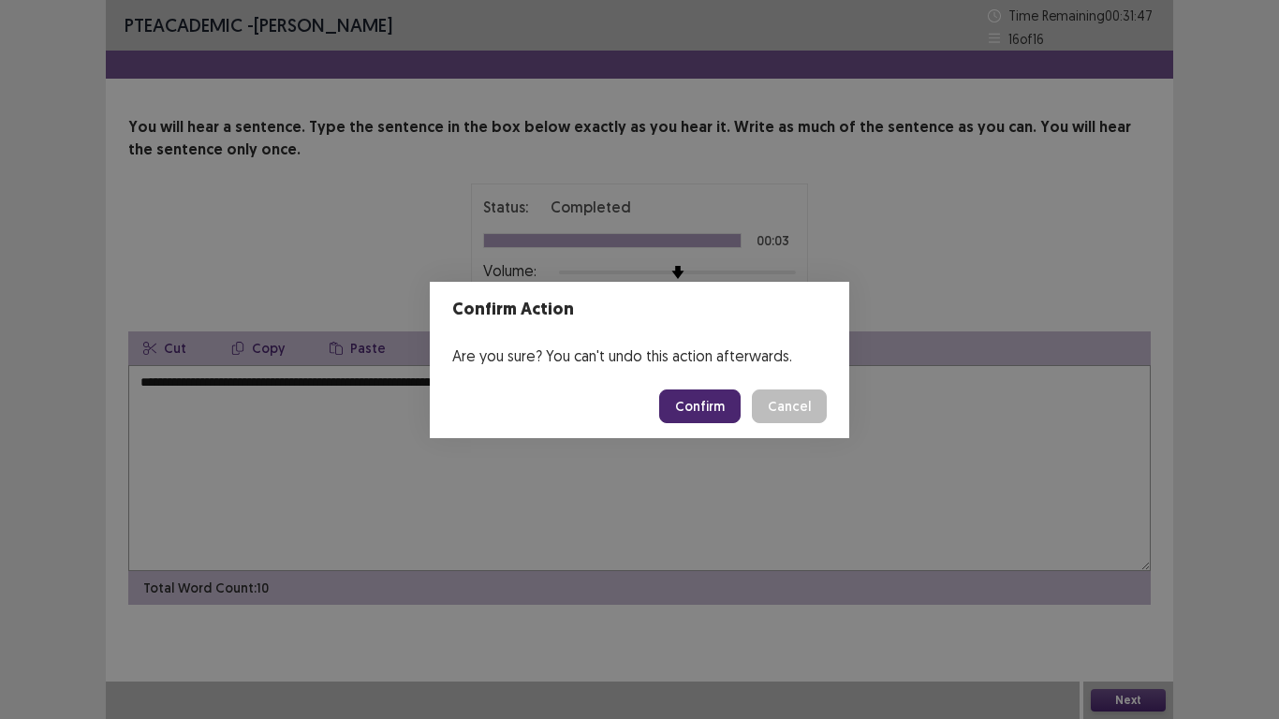
click at [711, 410] on button "Confirm" at bounding box center [699, 406] width 81 height 34
